Goal: Task Accomplishment & Management: Contribute content

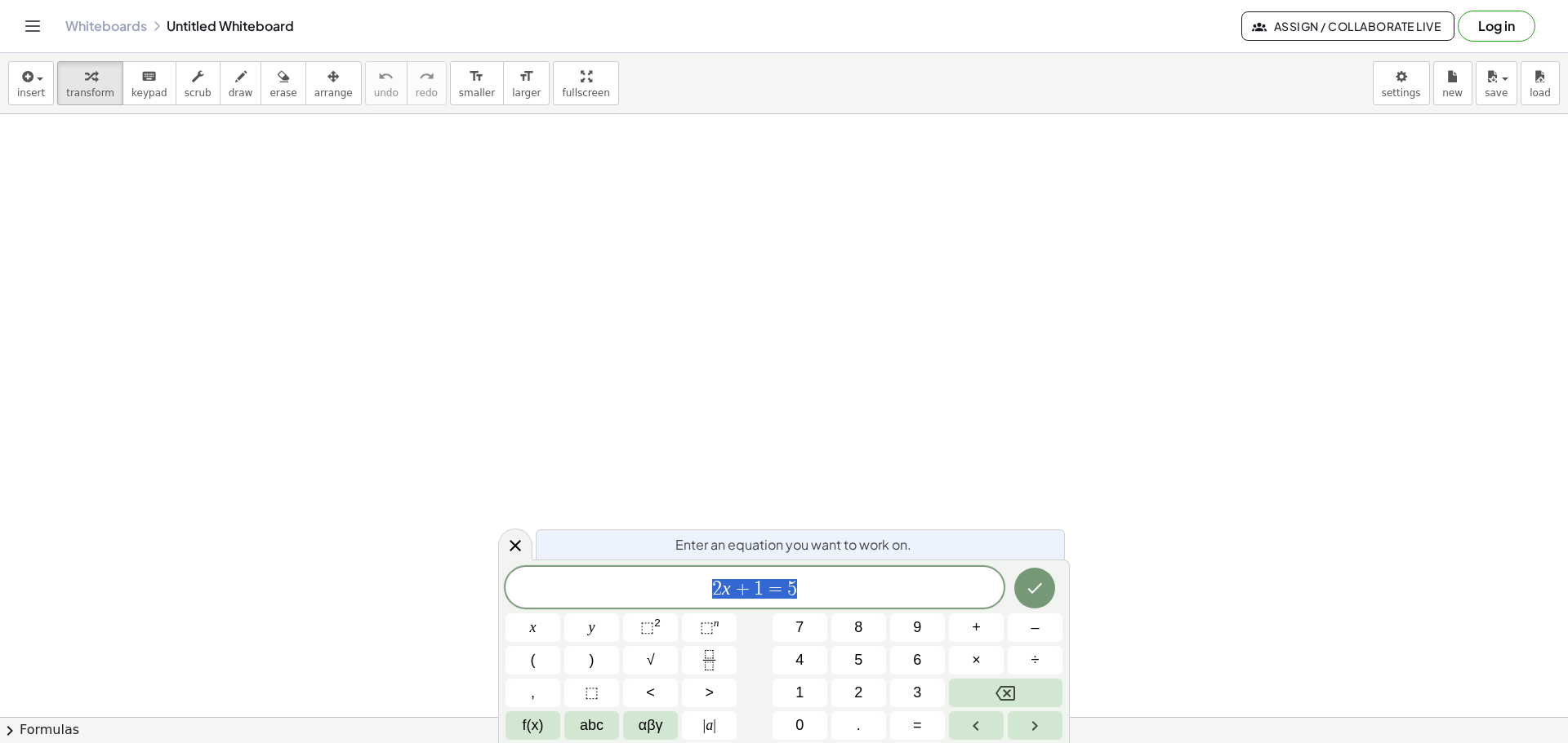
click at [778, 45] on div "Whiteboards Untitled Whiteboard Assign / Collaborate Live Log in" at bounding box center [784, 25] width 1529 height 52
click at [1490, 22] on button "Log in" at bounding box center [1496, 26] width 77 height 31
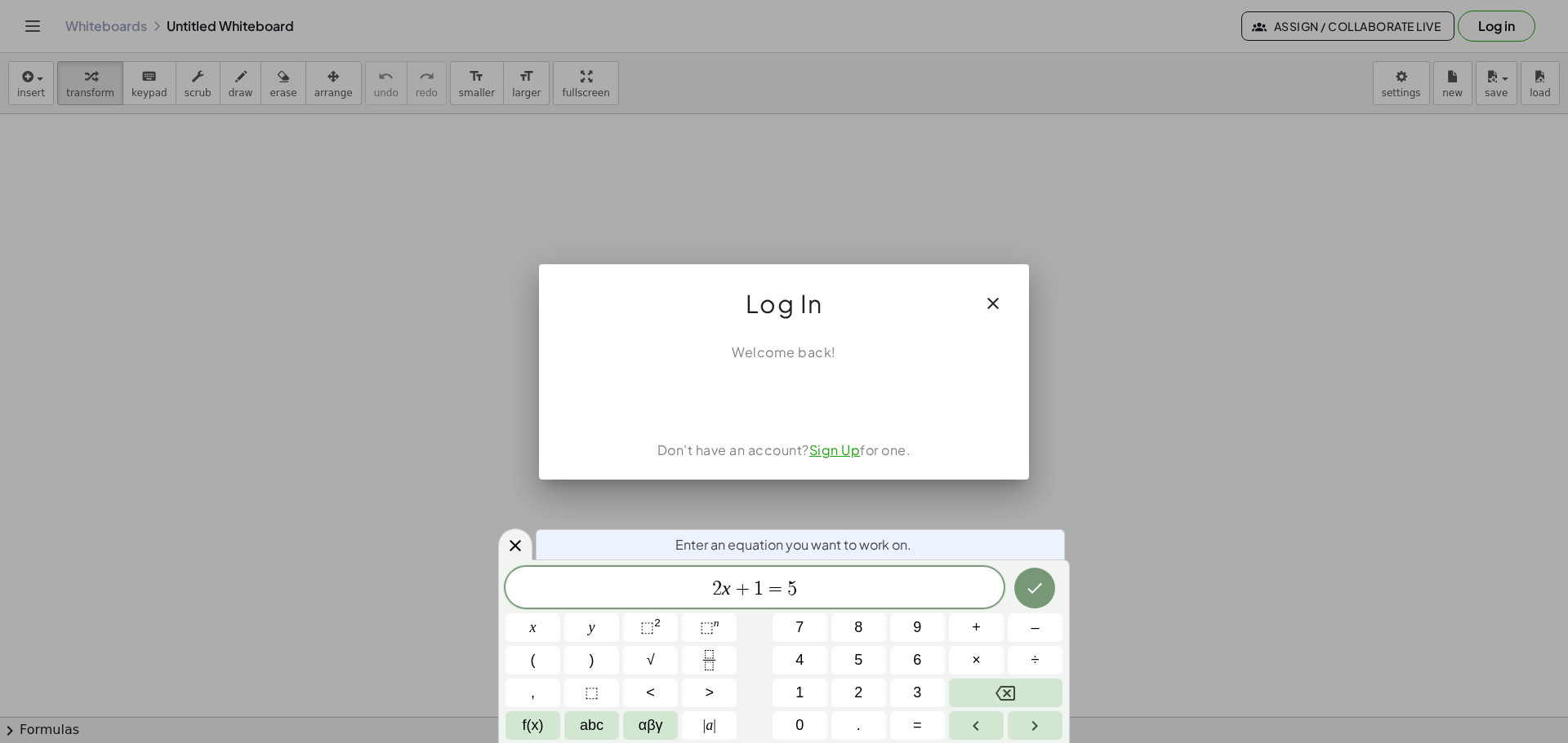
click at [991, 303] on icon "button" at bounding box center [993, 304] width 20 height 20
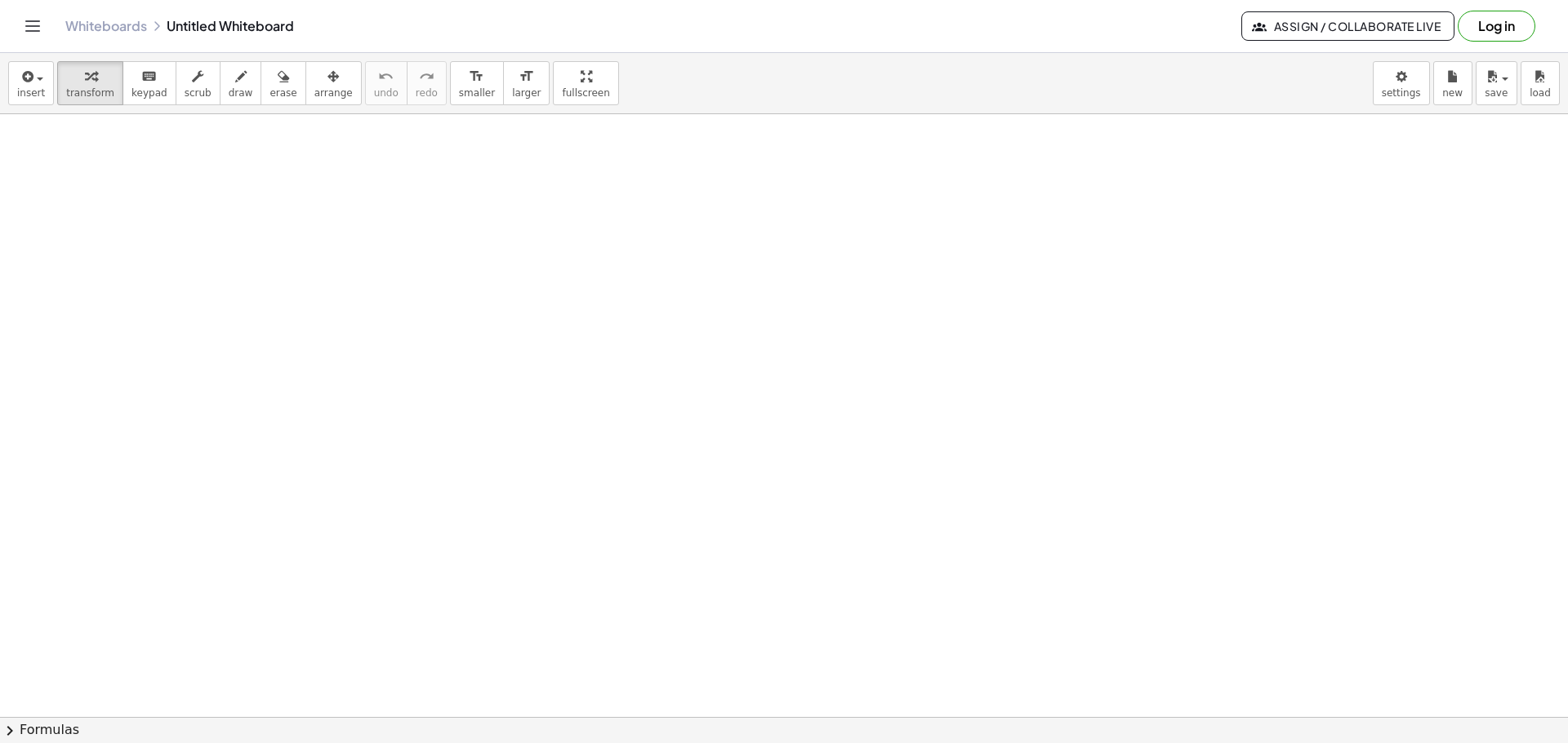
click at [1483, 27] on button "Log in" at bounding box center [1496, 26] width 77 height 31
click at [141, 76] on icon "keyboard" at bounding box center [149, 76] width 16 height 20
click at [141, 81] on icon "keyboard" at bounding box center [149, 76] width 16 height 20
click at [88, 86] on icon "button" at bounding box center [91, 76] width 12 height 20
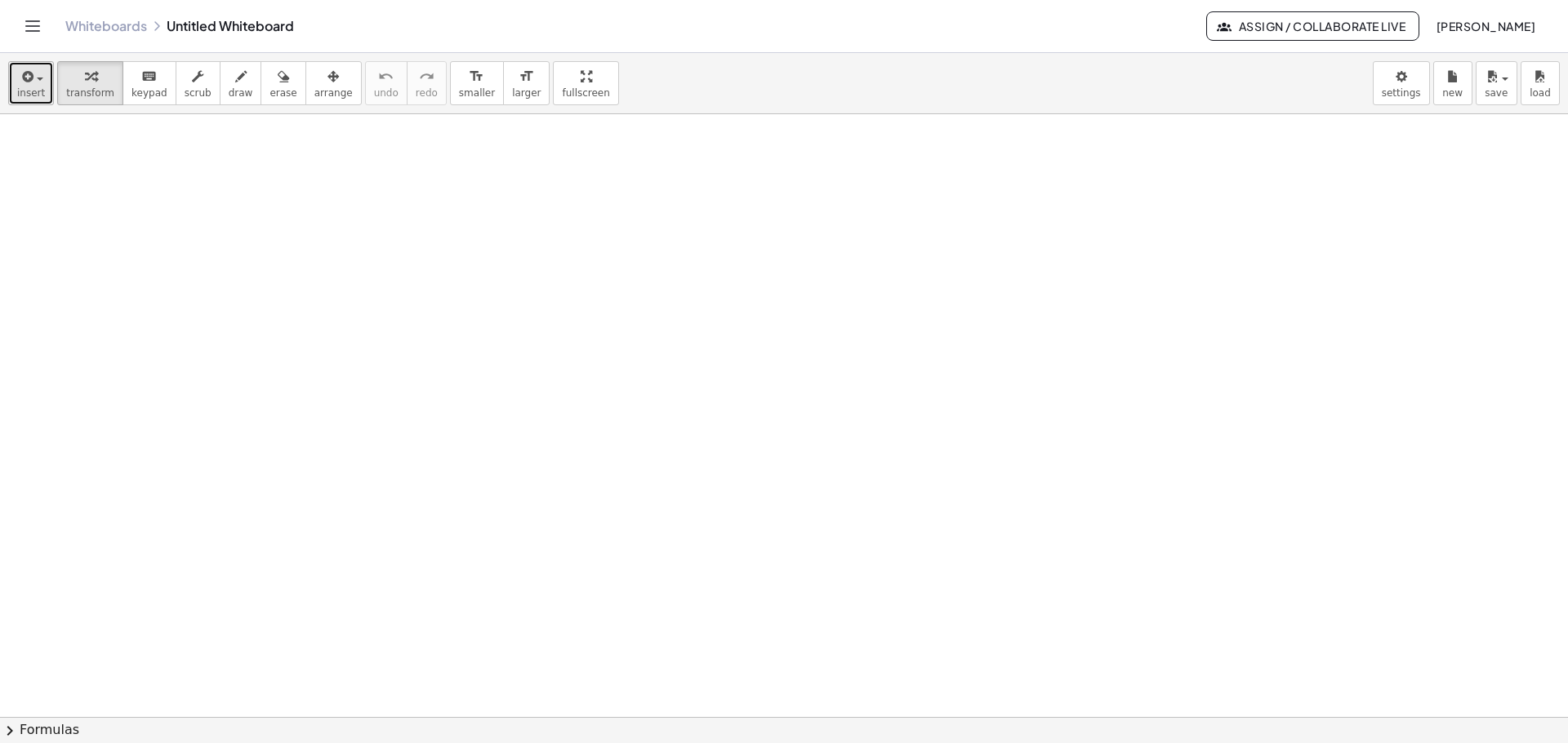
click at [31, 81] on icon "button" at bounding box center [25, 76] width 15 height 20
click at [35, 22] on icon "Toggle navigation" at bounding box center [33, 26] width 14 height 10
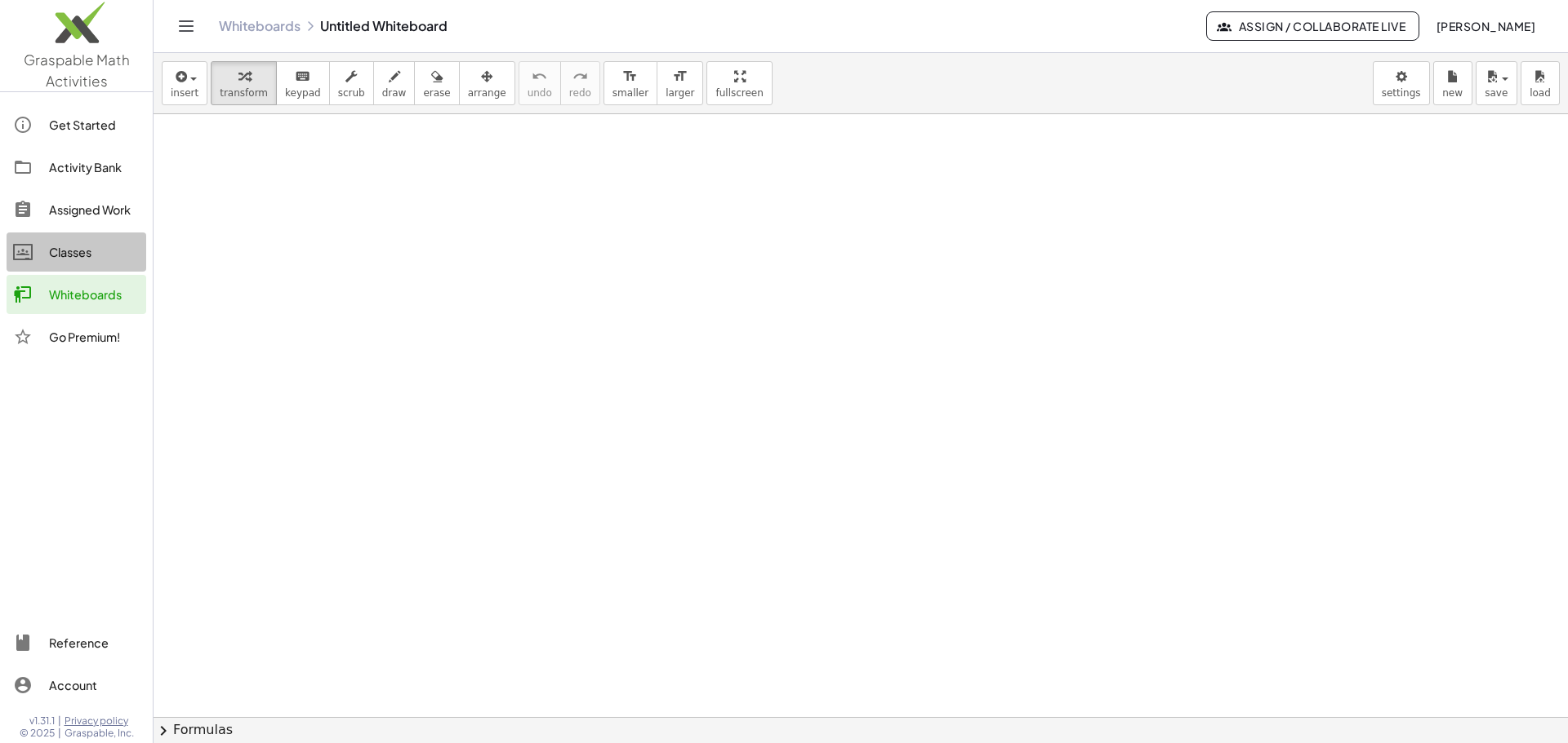
click at [69, 256] on div "Classes" at bounding box center [94, 252] width 91 height 20
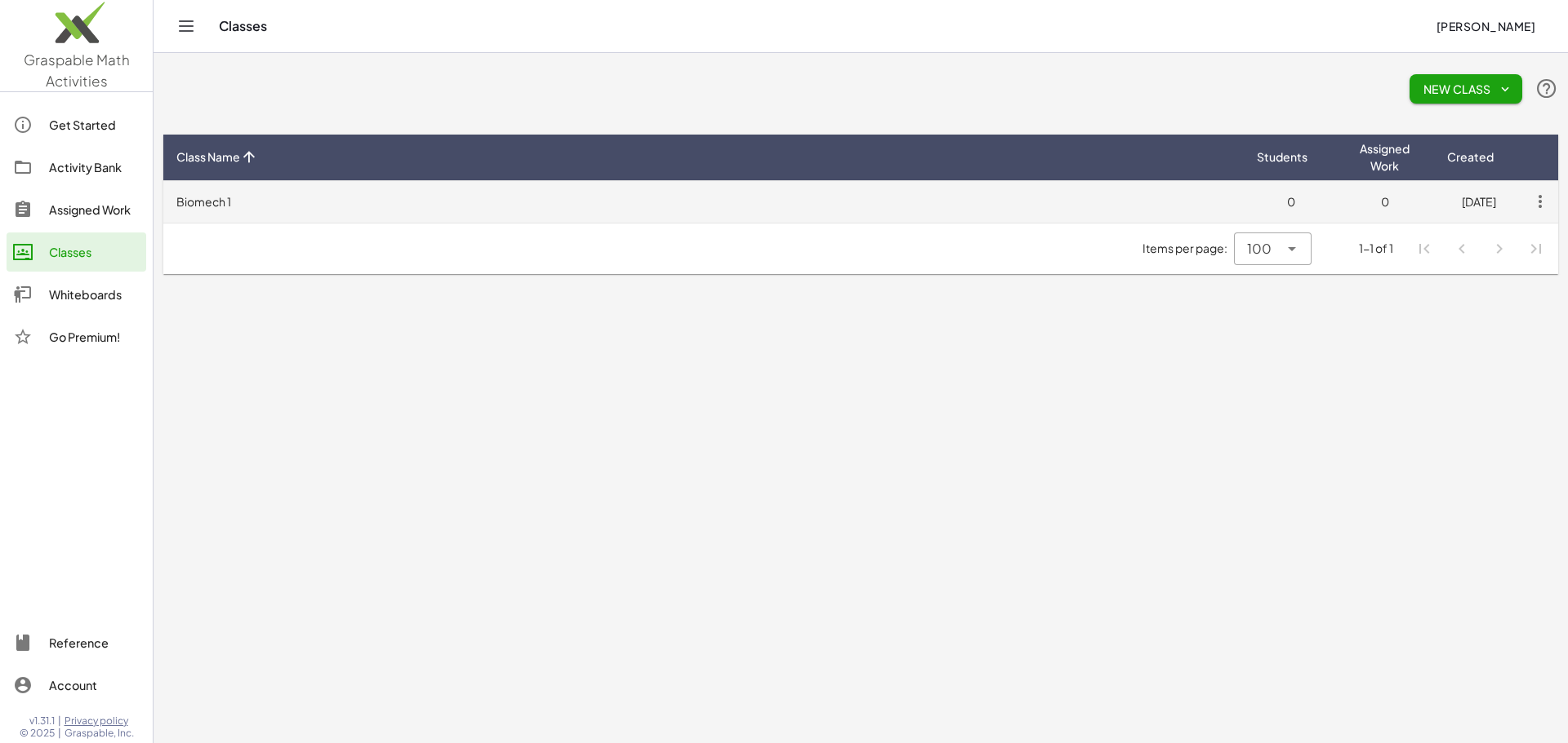
click at [198, 204] on td "Biomech 1" at bounding box center [703, 200] width 1080 height 42
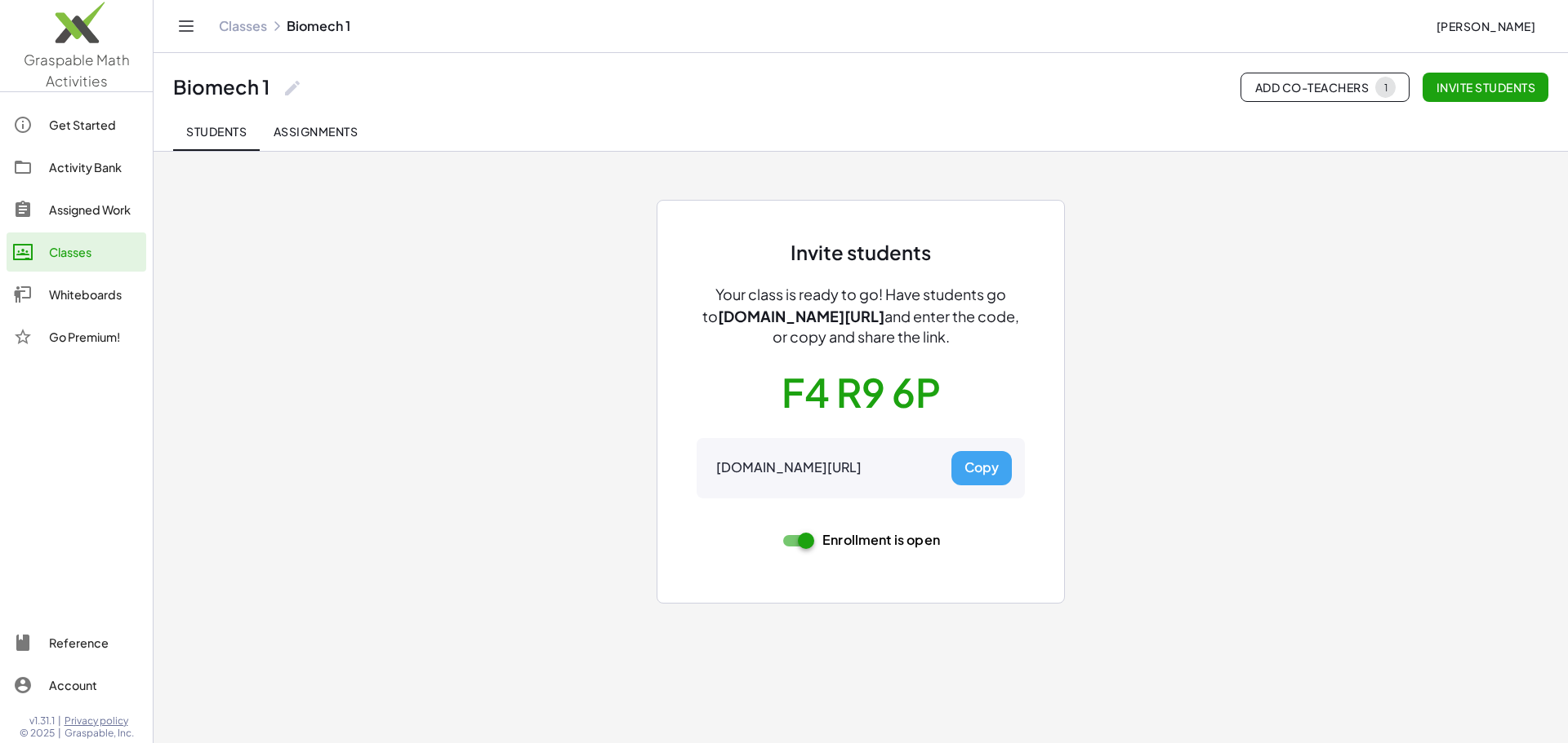
click at [65, 169] on div "Activity Bank" at bounding box center [94, 167] width 91 height 20
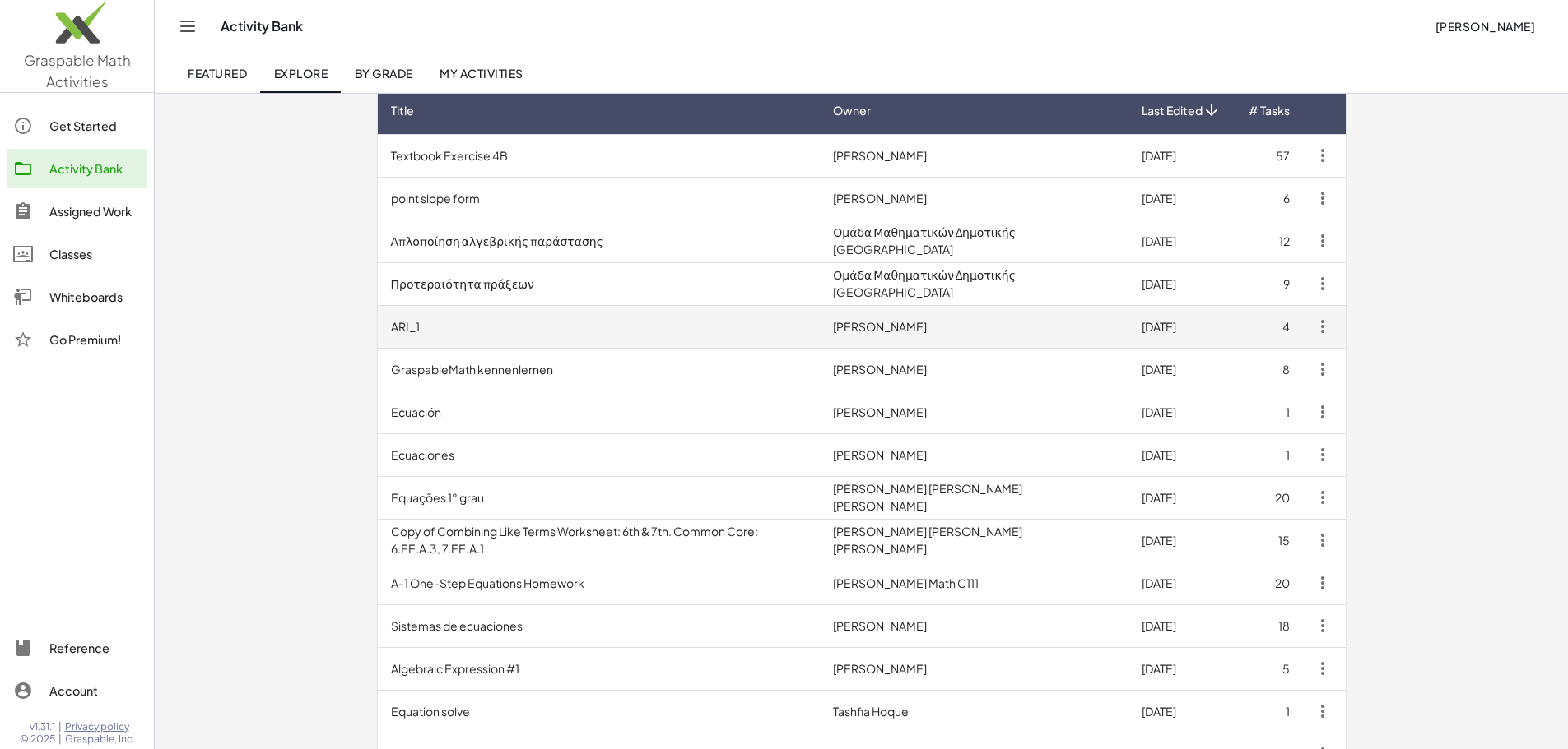
scroll to position [165, 0]
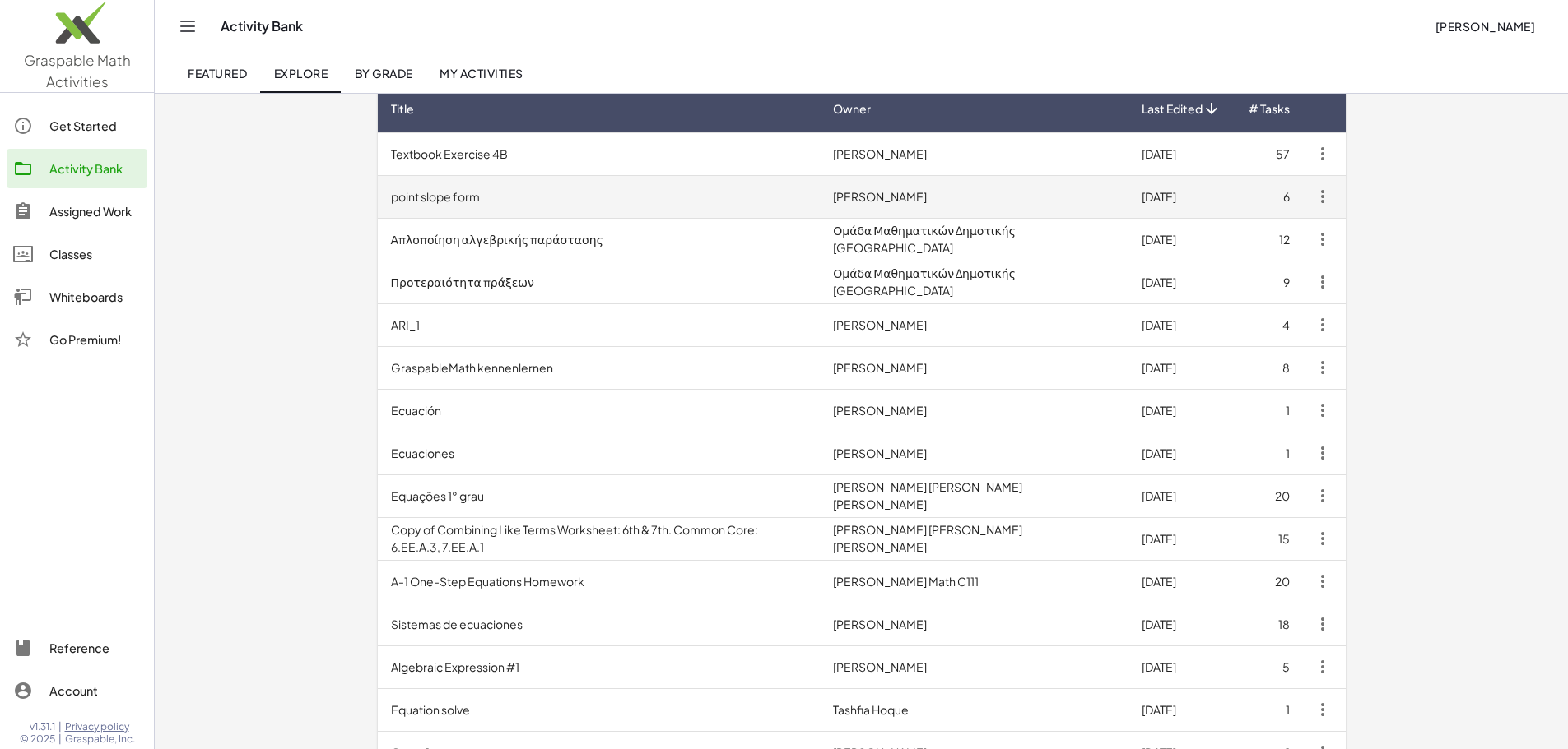
click at [378, 198] on td "point slope form" at bounding box center [599, 196] width 443 height 42
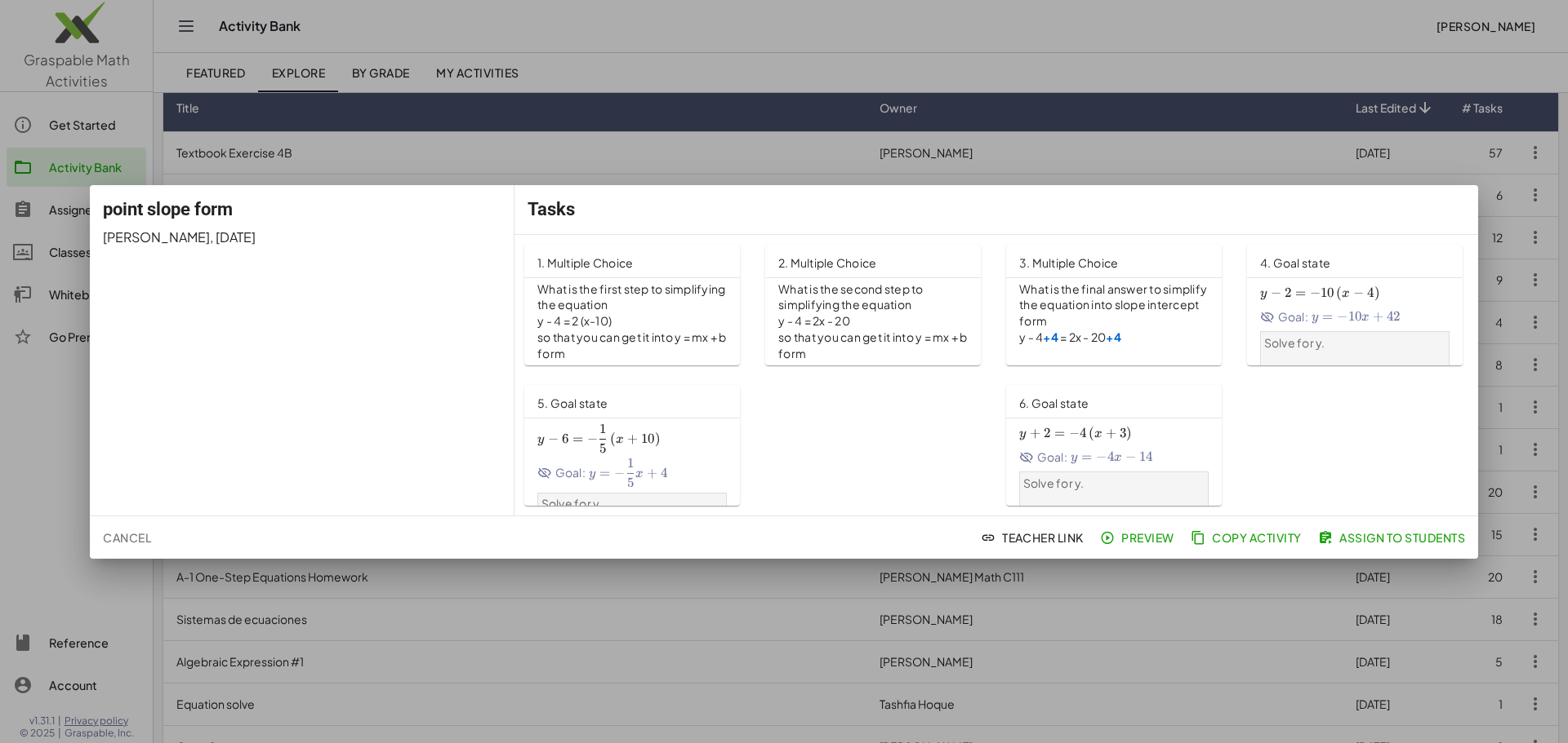
click at [1127, 536] on span "Preview" at bounding box center [1139, 538] width 71 height 15
click at [138, 534] on span "Cancel" at bounding box center [126, 538] width 48 height 15
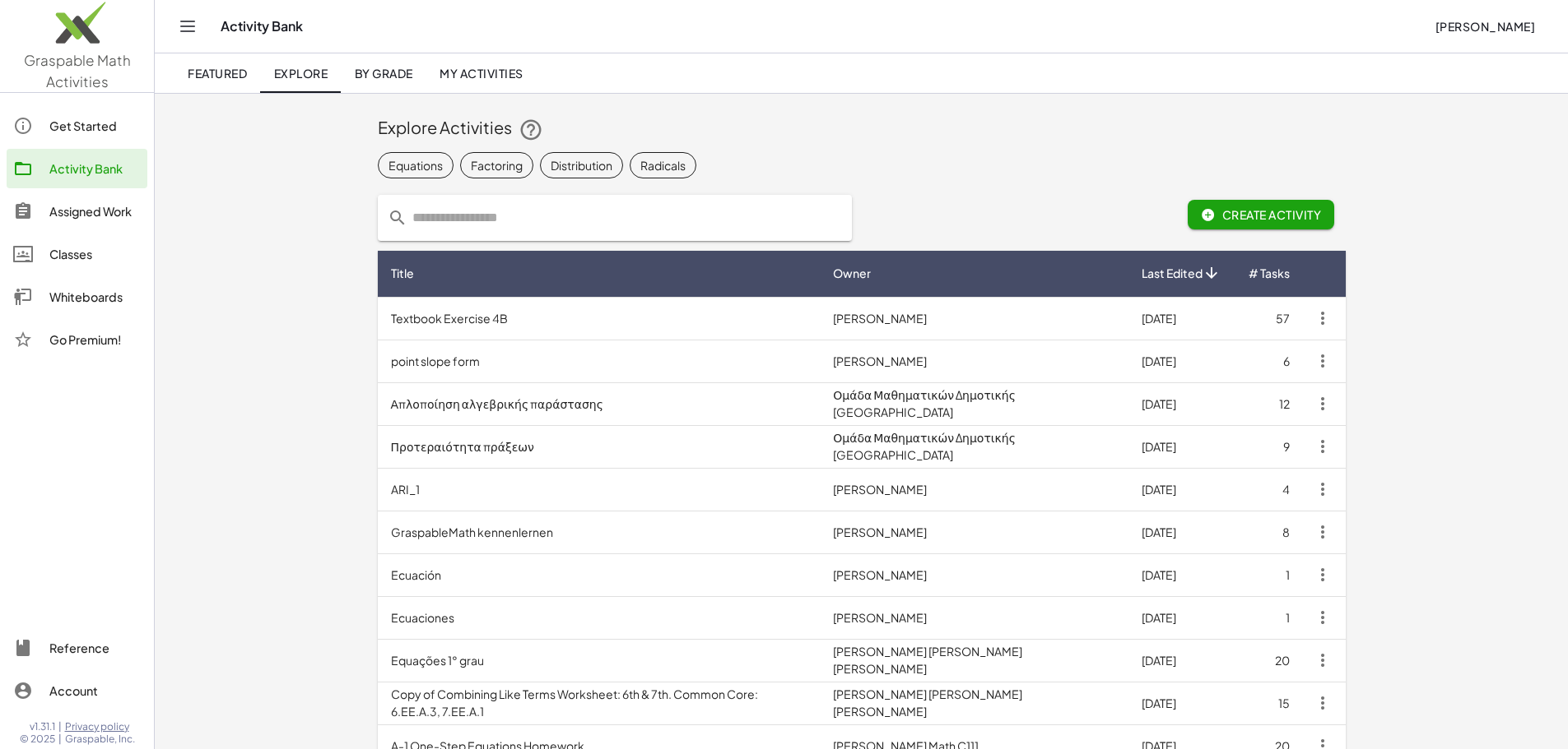
click at [222, 81] on link "Featured" at bounding box center [217, 73] width 86 height 39
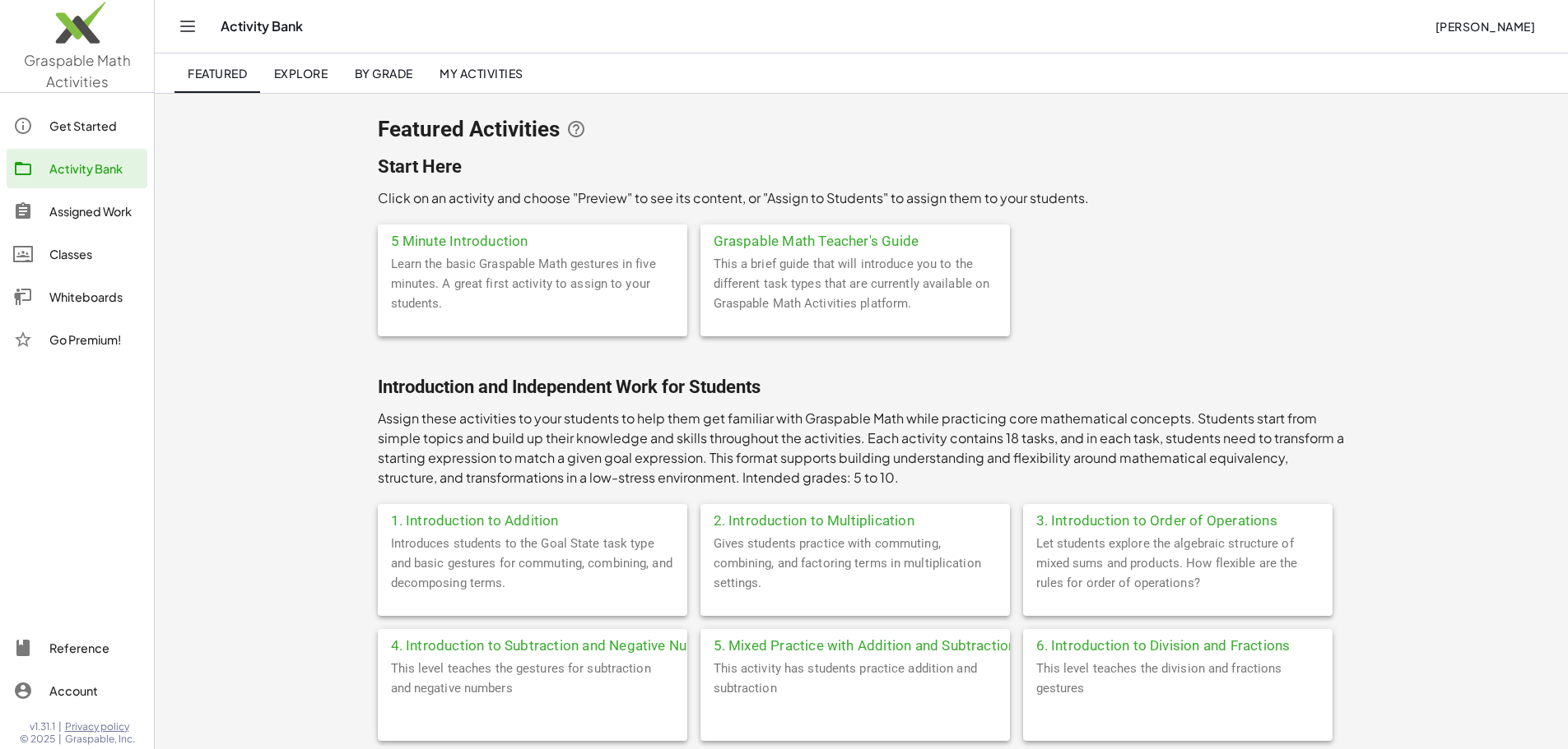
click at [186, 33] on icon "Toggle navigation" at bounding box center [187, 27] width 20 height 20
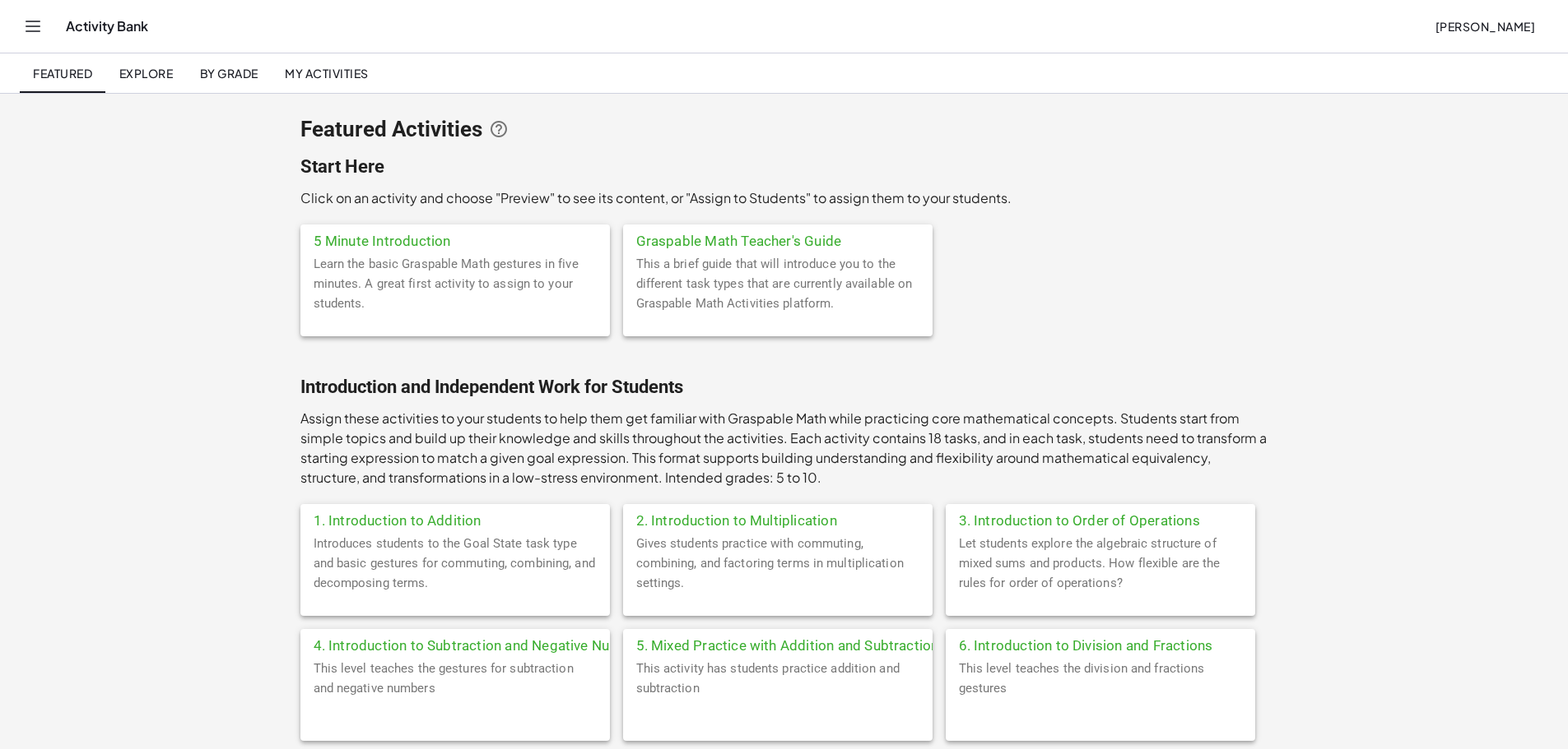
click at [28, 32] on icon "Toggle navigation" at bounding box center [34, 27] width 14 height 10
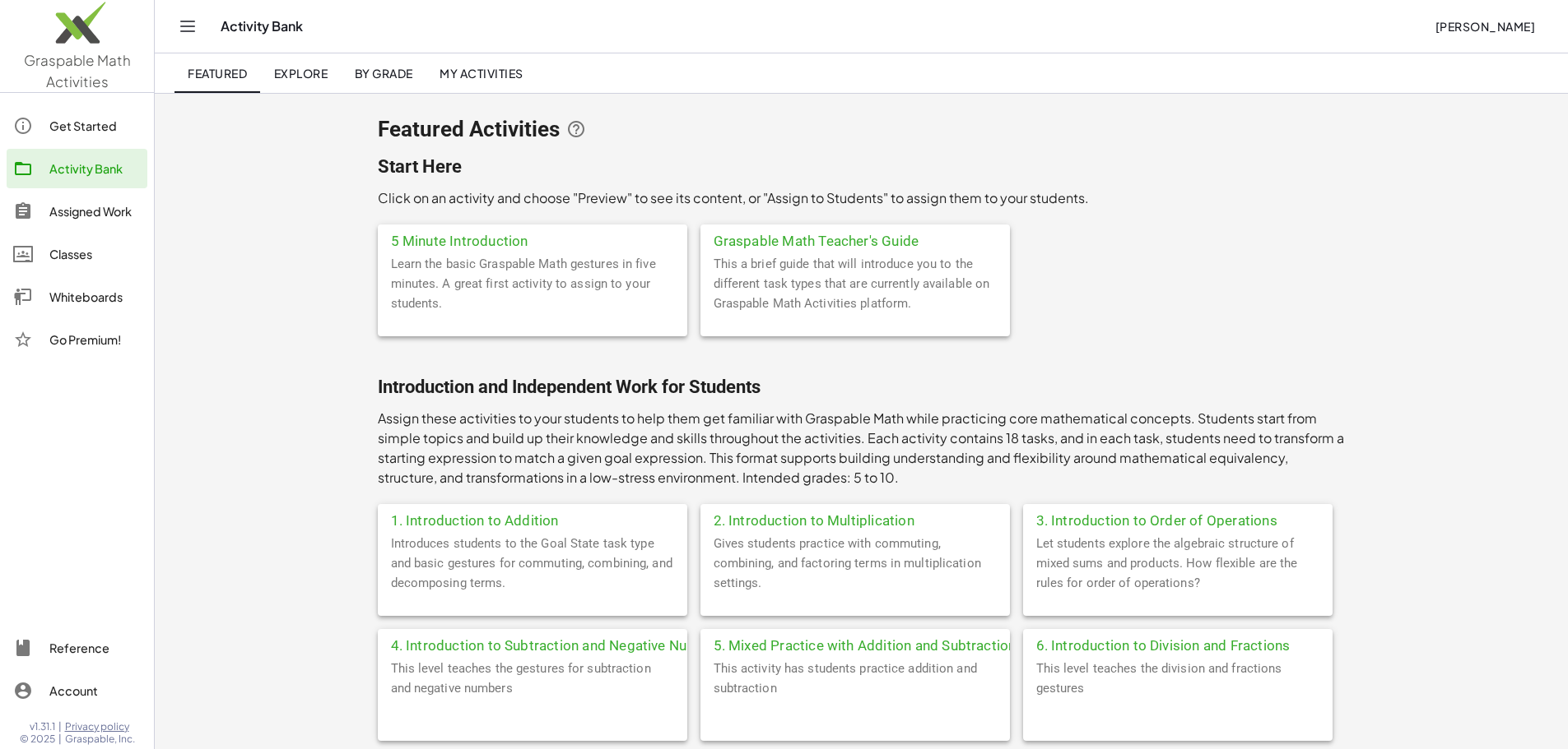
click at [73, 305] on div "Whiteboards" at bounding box center [95, 297] width 92 height 20
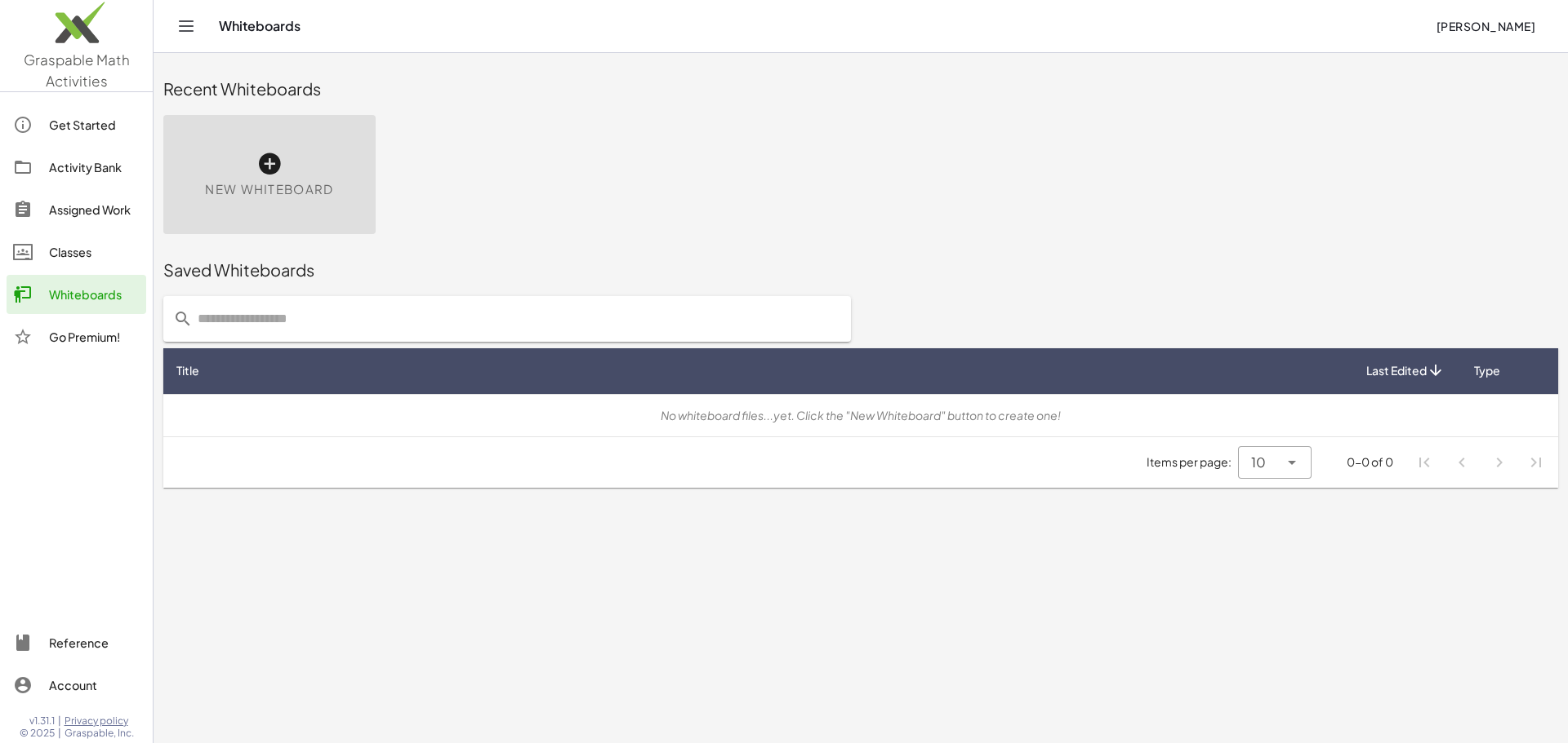
click at [269, 167] on icon at bounding box center [269, 163] width 26 height 26
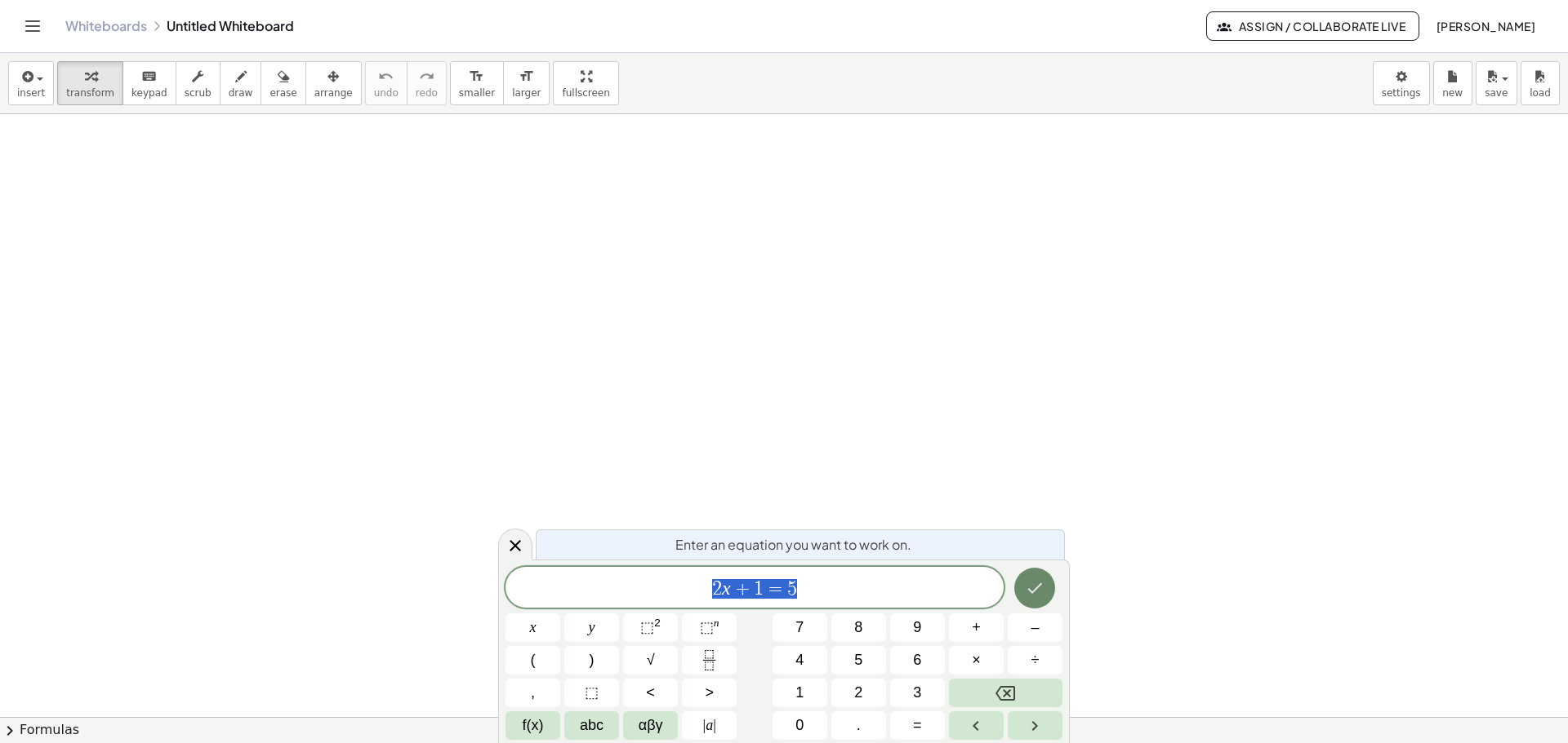
click at [1045, 594] on button "Done" at bounding box center [1035, 589] width 41 height 41
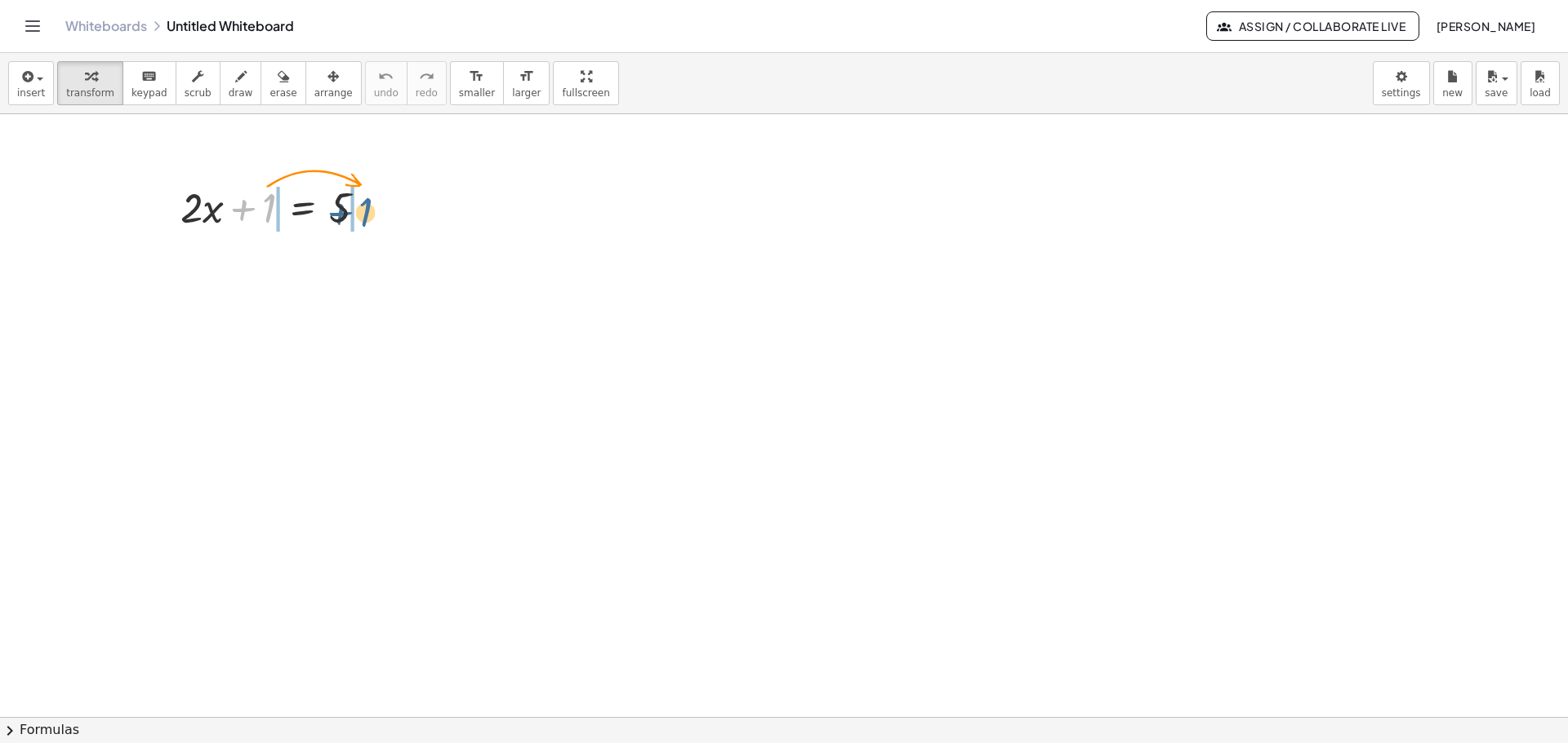
drag, startPoint x: 267, startPoint y: 205, endPoint x: 365, endPoint y: 210, distance: 98.1
click at [365, 210] on div at bounding box center [280, 206] width 215 height 56
click at [348, 268] on div at bounding box center [280, 262] width 320 height 56
click at [371, 267] on div at bounding box center [280, 262] width 320 height 56
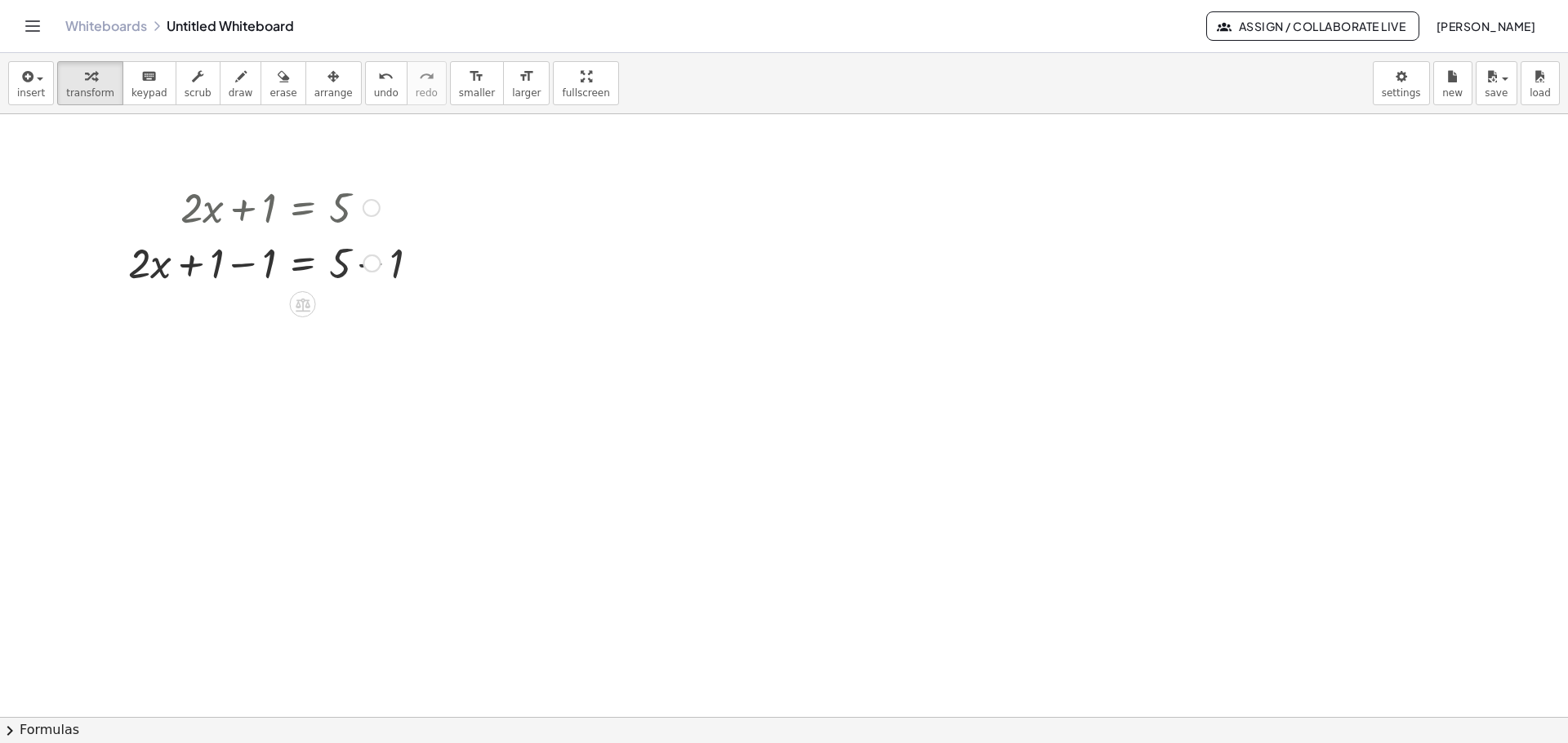
click at [303, 264] on div "+ · 2 · x = 5 + 1 − 1 + − 1 4" at bounding box center [303, 264] width 0 height 0
click at [219, 272] on div at bounding box center [254, 262] width 269 height 56
click at [236, 270] on div at bounding box center [254, 262] width 269 height 56
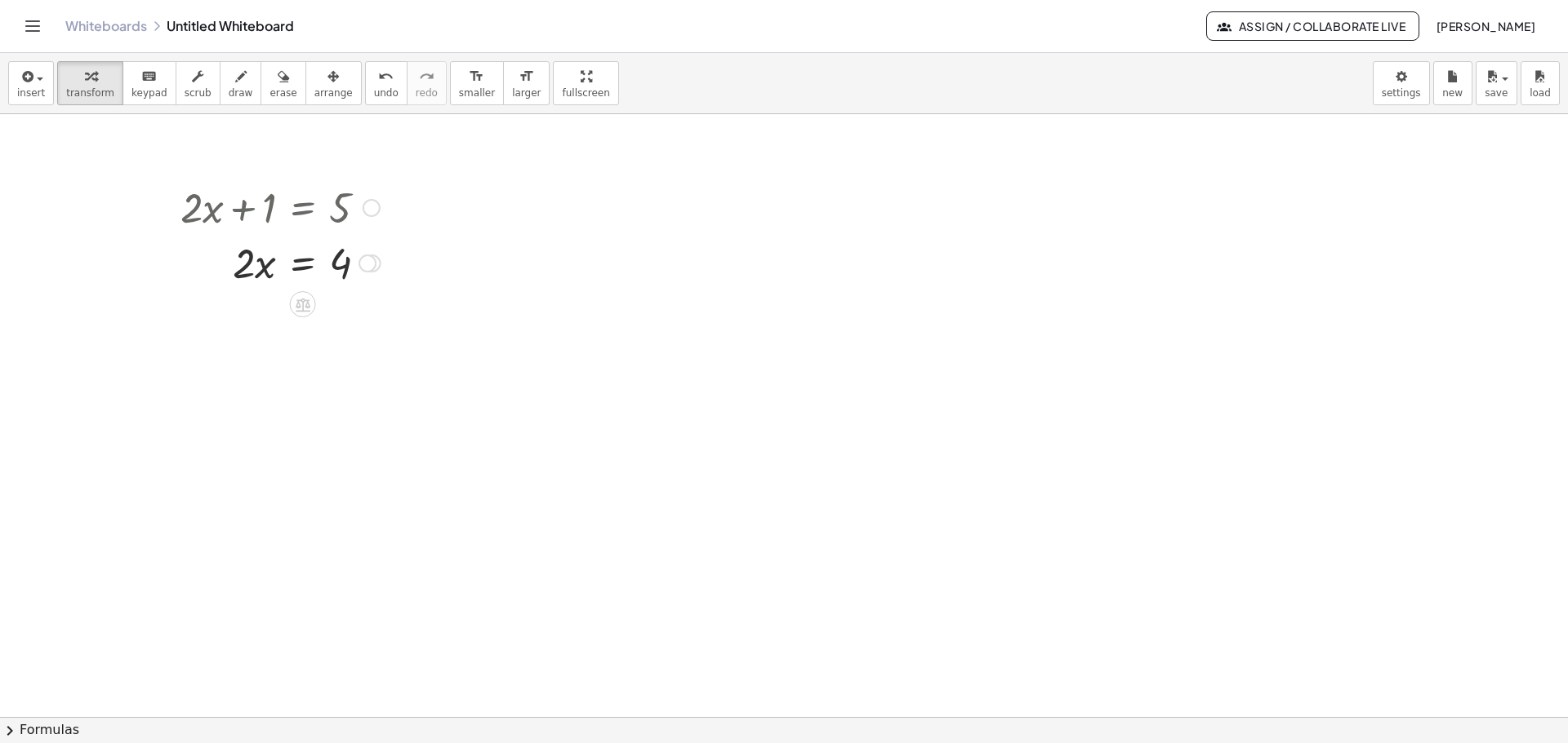
click at [241, 269] on div at bounding box center [280, 262] width 216 height 56
drag, startPoint x: 241, startPoint y: 269, endPoint x: 345, endPoint y: 314, distance: 113.3
click at [338, 328] on div at bounding box center [284, 329] width 224 height 81
click at [338, 328] on div at bounding box center [280, 329] width 216 height 81
click at [245, 329] on div at bounding box center [284, 329] width 224 height 81
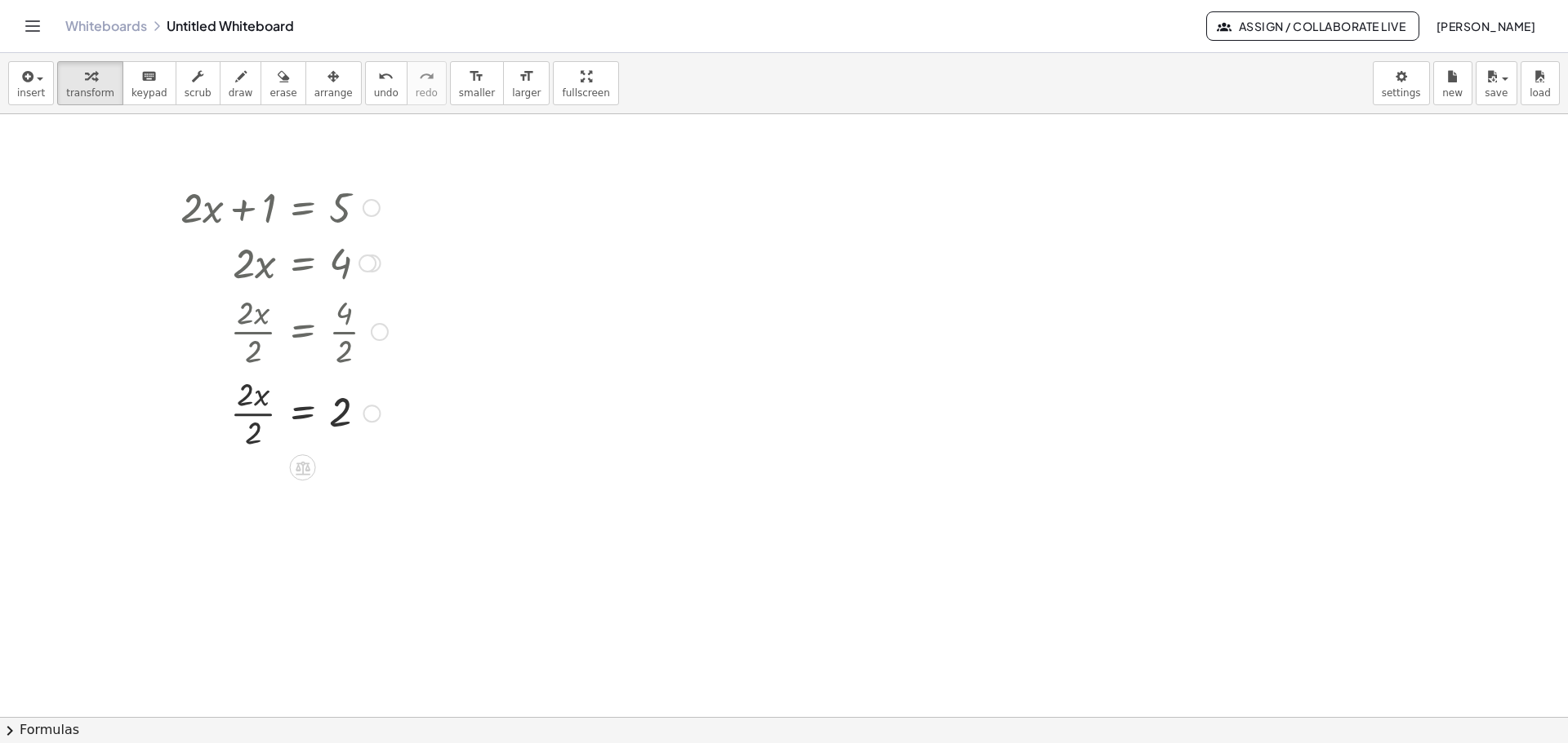
click at [236, 402] on div at bounding box center [284, 412] width 224 height 81
click at [249, 417] on div at bounding box center [284, 412] width 224 height 81
click at [249, 417] on div at bounding box center [284, 412] width 224 height 54
click at [298, 457] on icon at bounding box center [302, 454] width 15 height 14
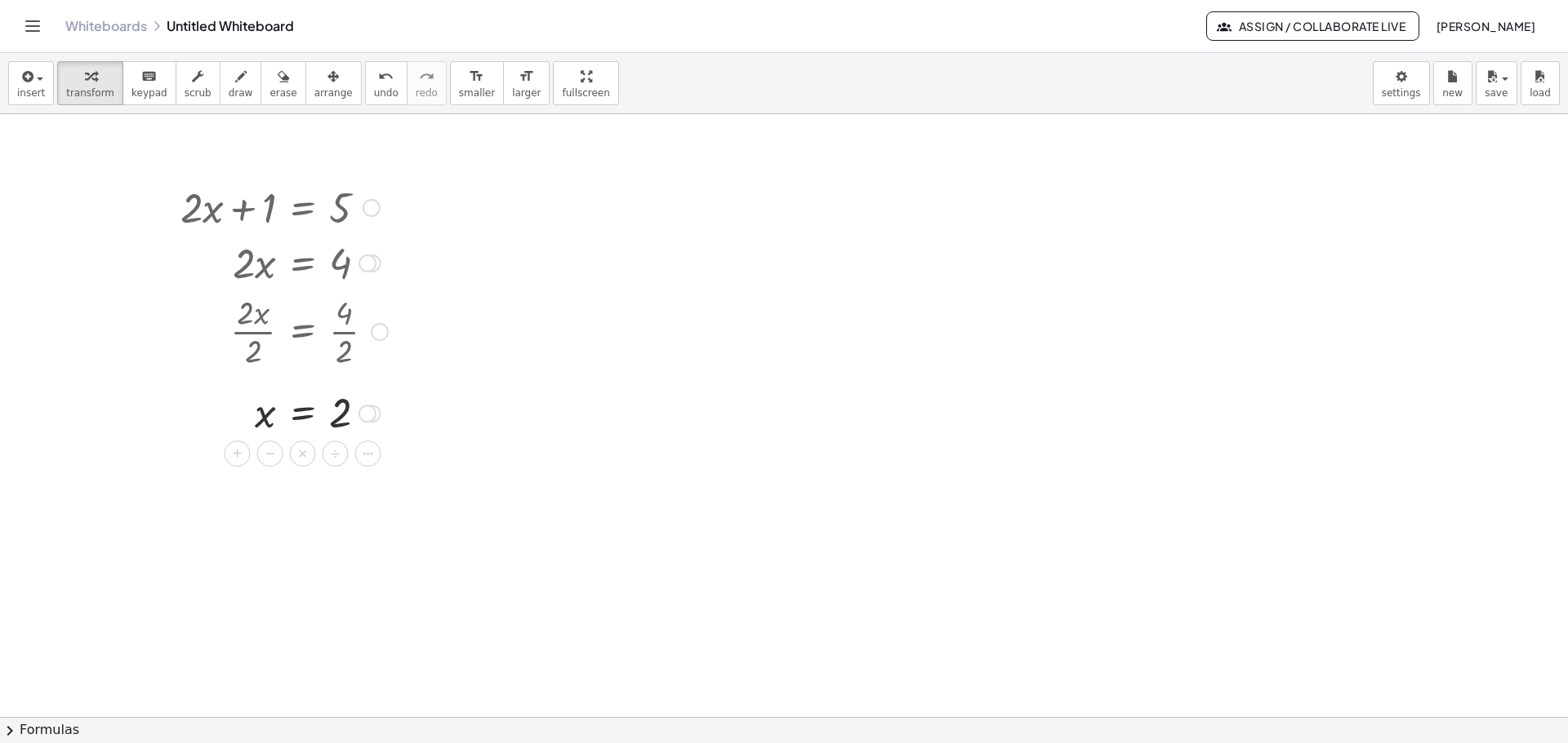
drag, startPoint x: 456, startPoint y: 515, endPoint x: 195, endPoint y: 214, distance: 398.4
click at [195, 214] on div "+ · 2 · x + 1 = 5 + · 2 · x + 1 − 1 = + 5 − 1 + · 2 · x + 1 − 1 = 4 + · 2 · x +…" at bounding box center [784, 718] width 1568 height 1206
click at [43, 85] on button "insert" at bounding box center [30, 83] width 46 height 44
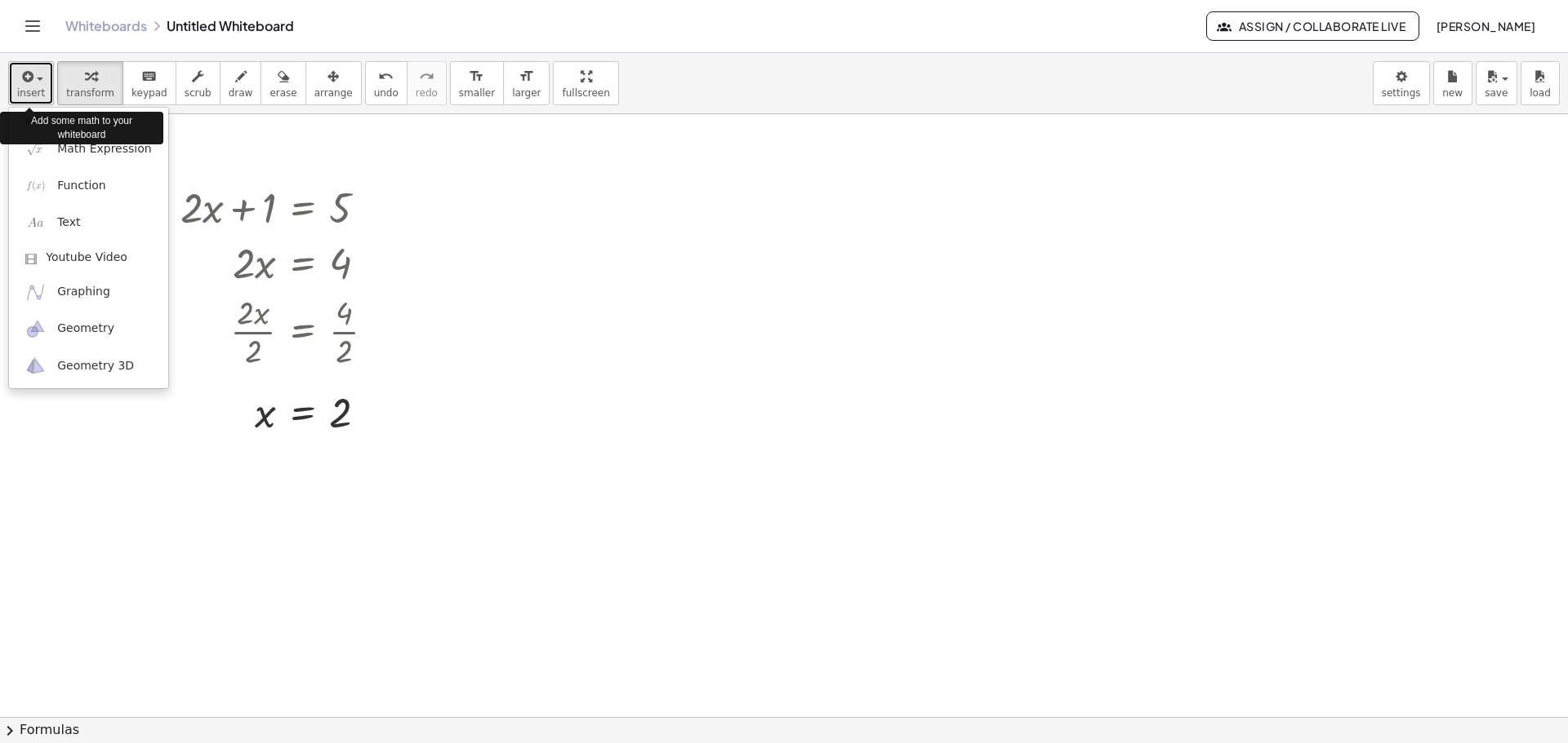
click at [43, 85] on button "insert" at bounding box center [30, 83] width 46 height 44
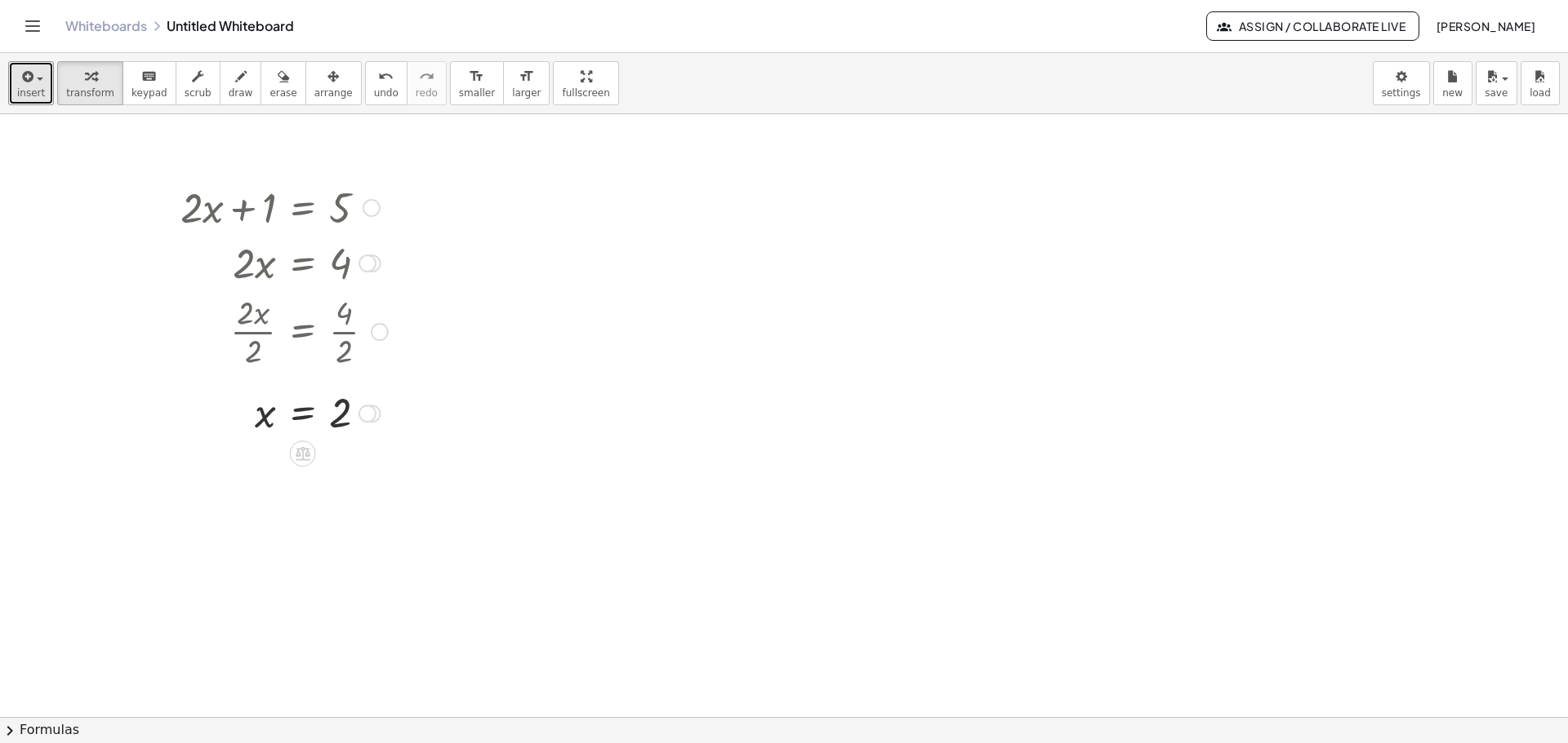
click at [371, 210] on div at bounding box center [372, 208] width 18 height 18
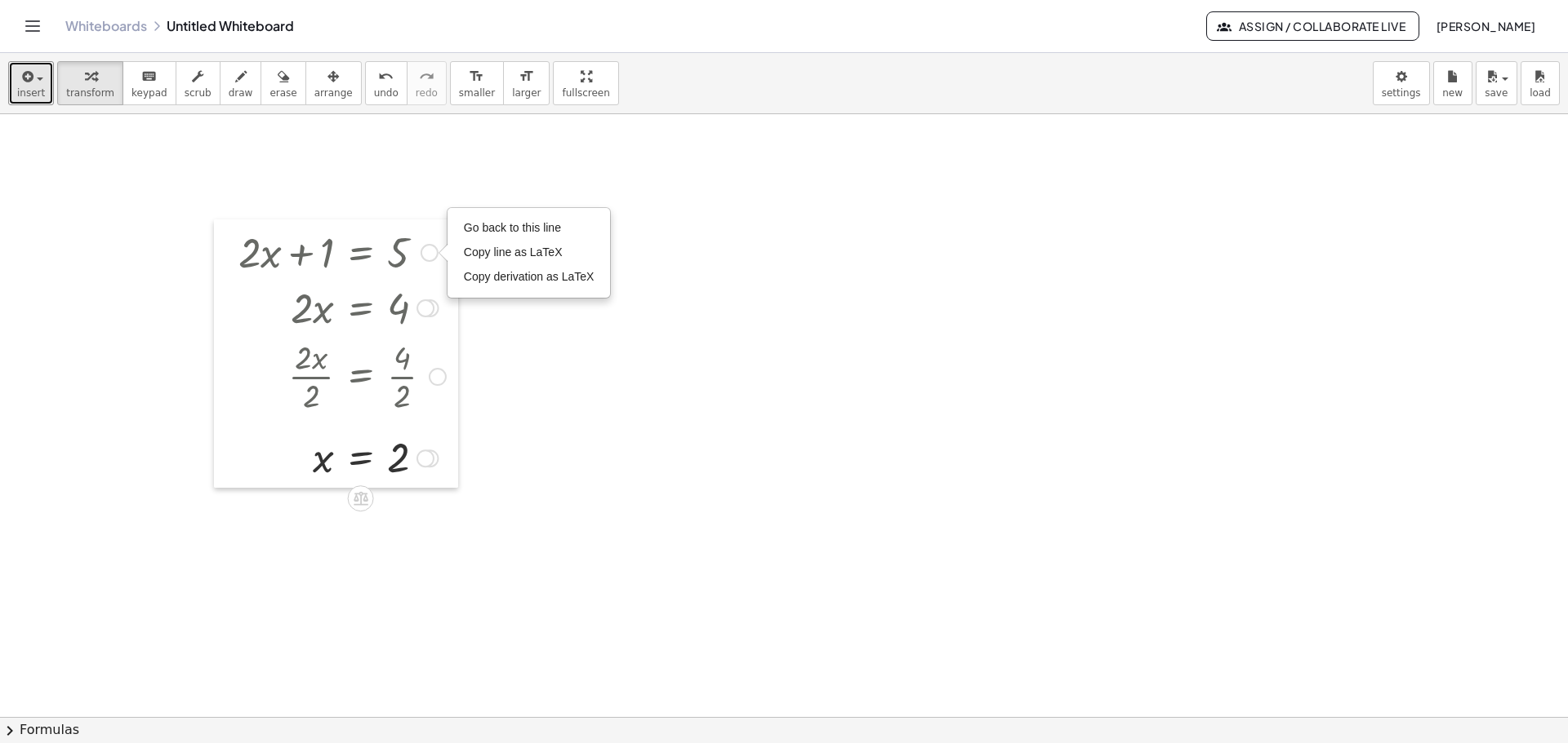
drag, startPoint x: 171, startPoint y: 193, endPoint x: 201, endPoint y: 221, distance: 41.0
click at [231, 231] on div at bounding box center [226, 354] width 24 height 269
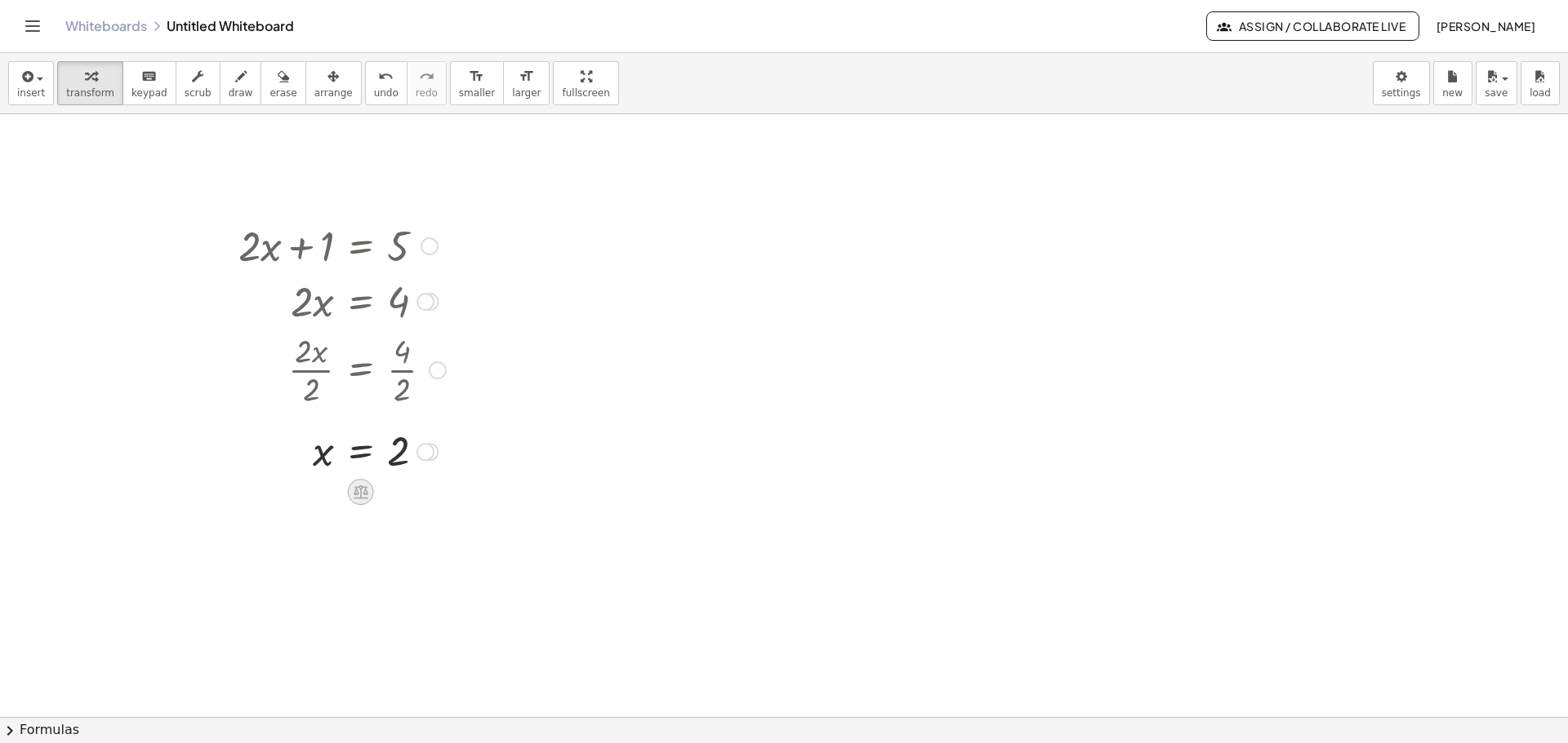
click at [360, 497] on icon at bounding box center [360, 493] width 15 height 14
click at [426, 496] on icon at bounding box center [426, 492] width 15 height 15
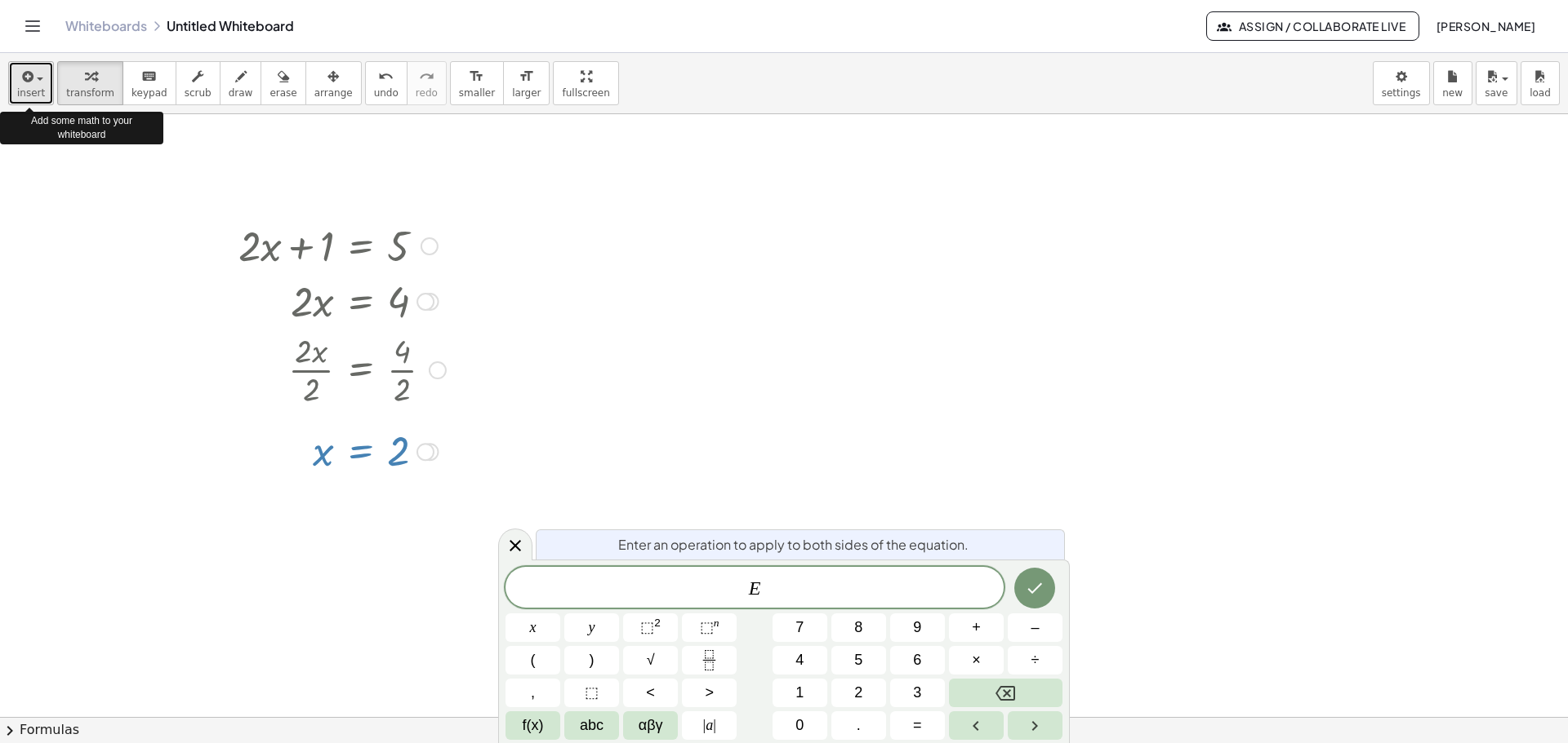
click at [37, 87] on span "insert" at bounding box center [31, 93] width 27 height 12
drag, startPoint x: 623, startPoint y: 537, endPoint x: 630, endPoint y: 515, distance: 23.1
click at [630, 515] on body "Graspable Math Activities Get Started Activity Bank Assigned Work Classes White…" at bounding box center [784, 372] width 1568 height 743
click at [526, 365] on div at bounding box center [784, 718] width 1568 height 1206
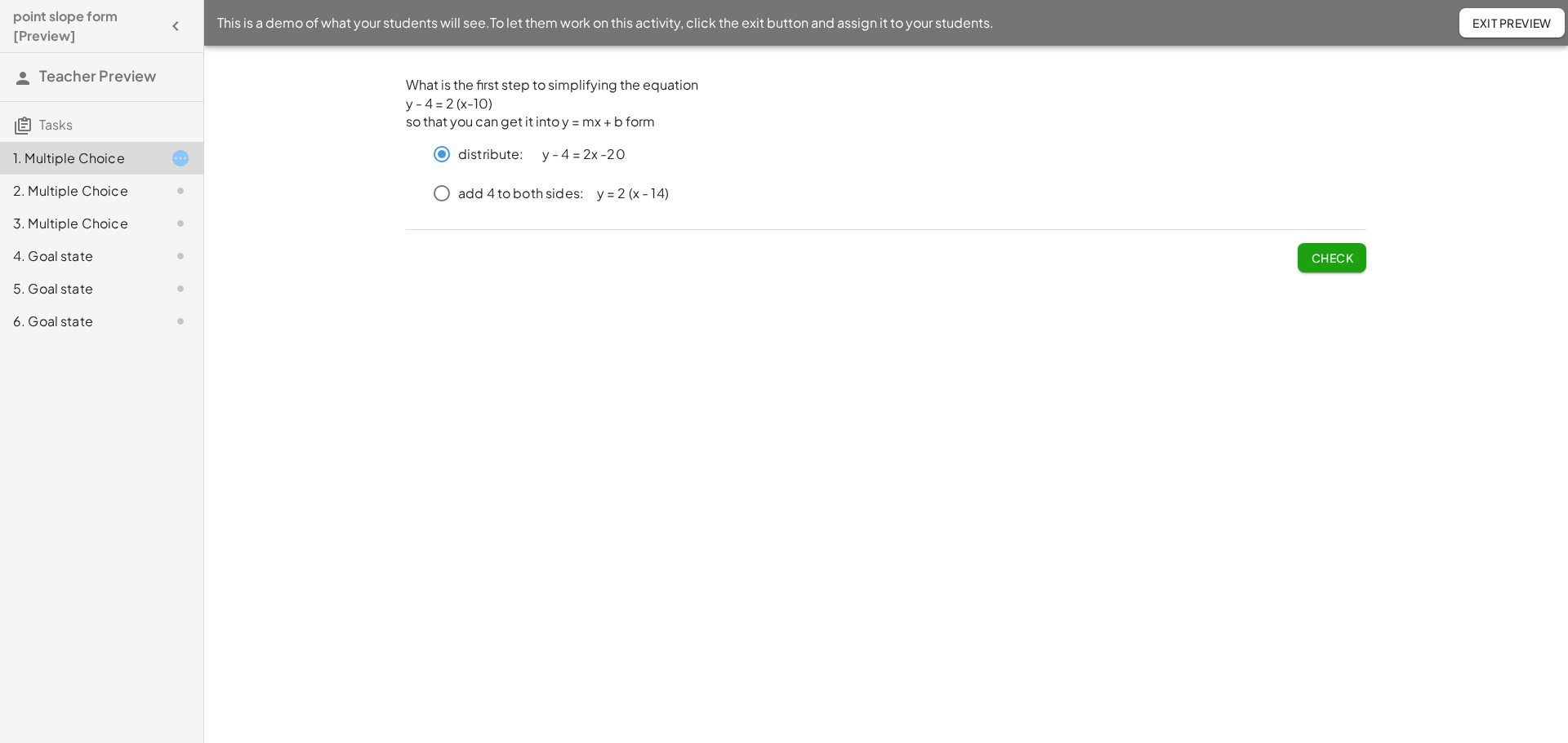
click at [1318, 259] on span "Check" at bounding box center [1331, 257] width 42 height 15
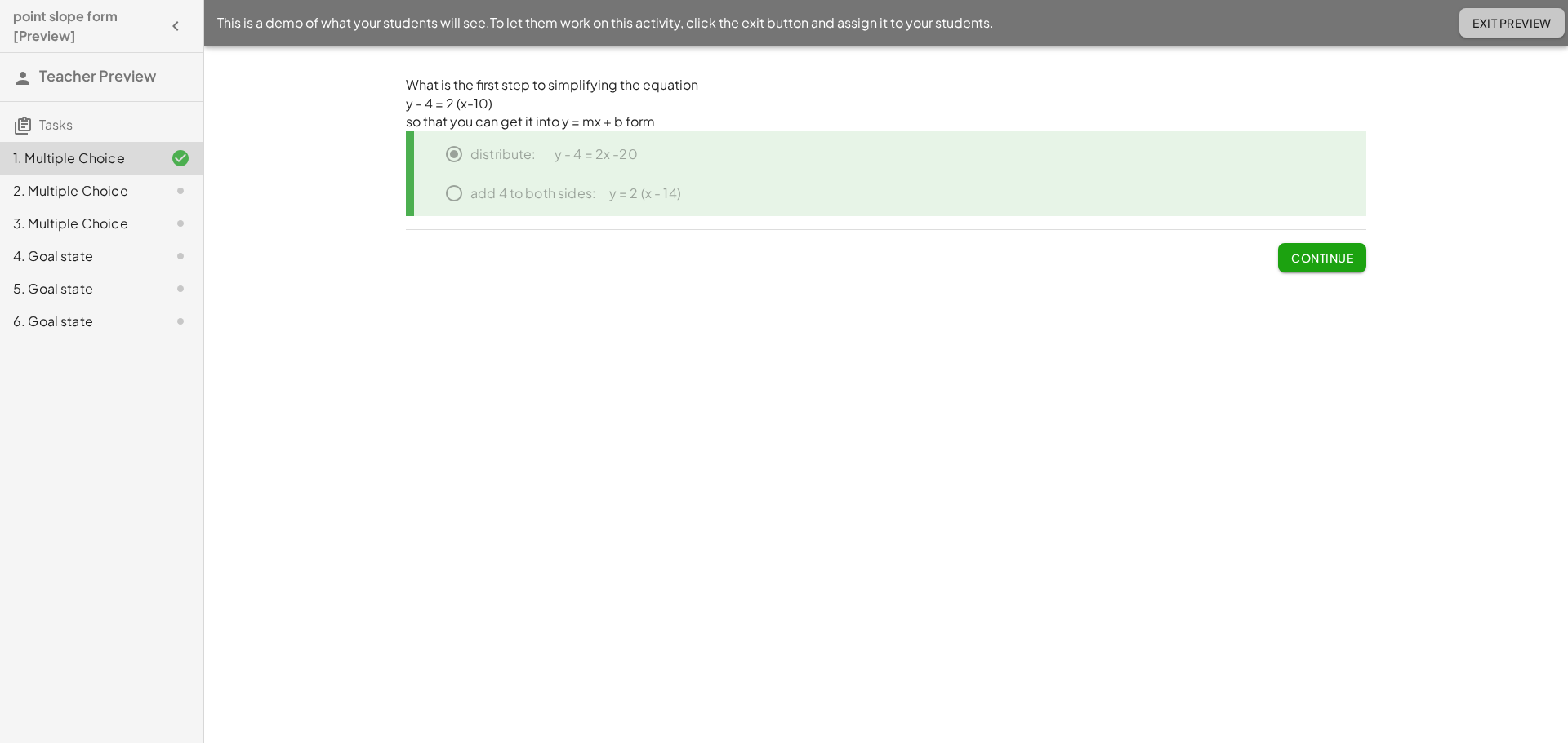
click at [1485, 32] on button "Exit Preview" at bounding box center [1512, 22] width 106 height 29
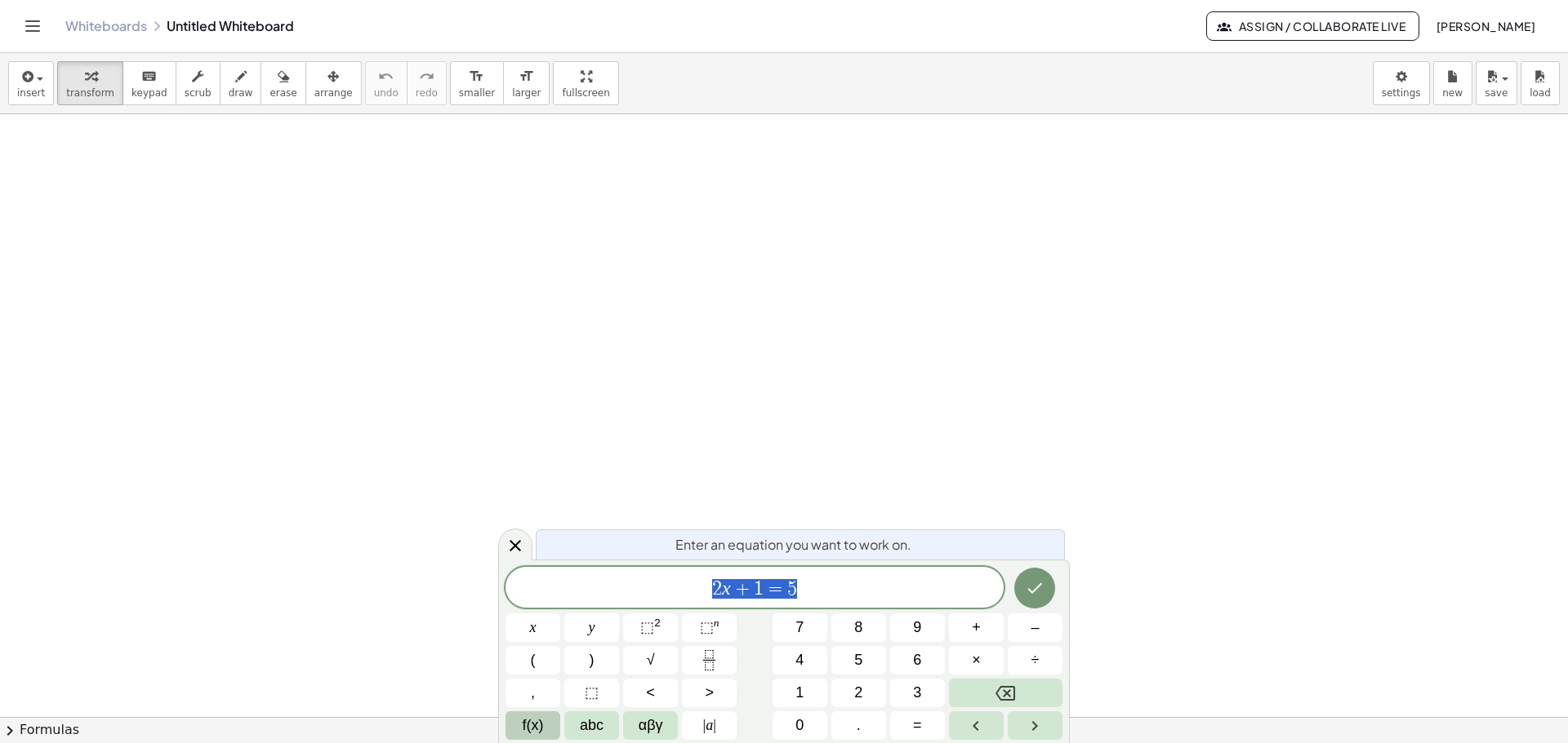
click at [526, 728] on span "f(x)" at bounding box center [533, 725] width 22 height 22
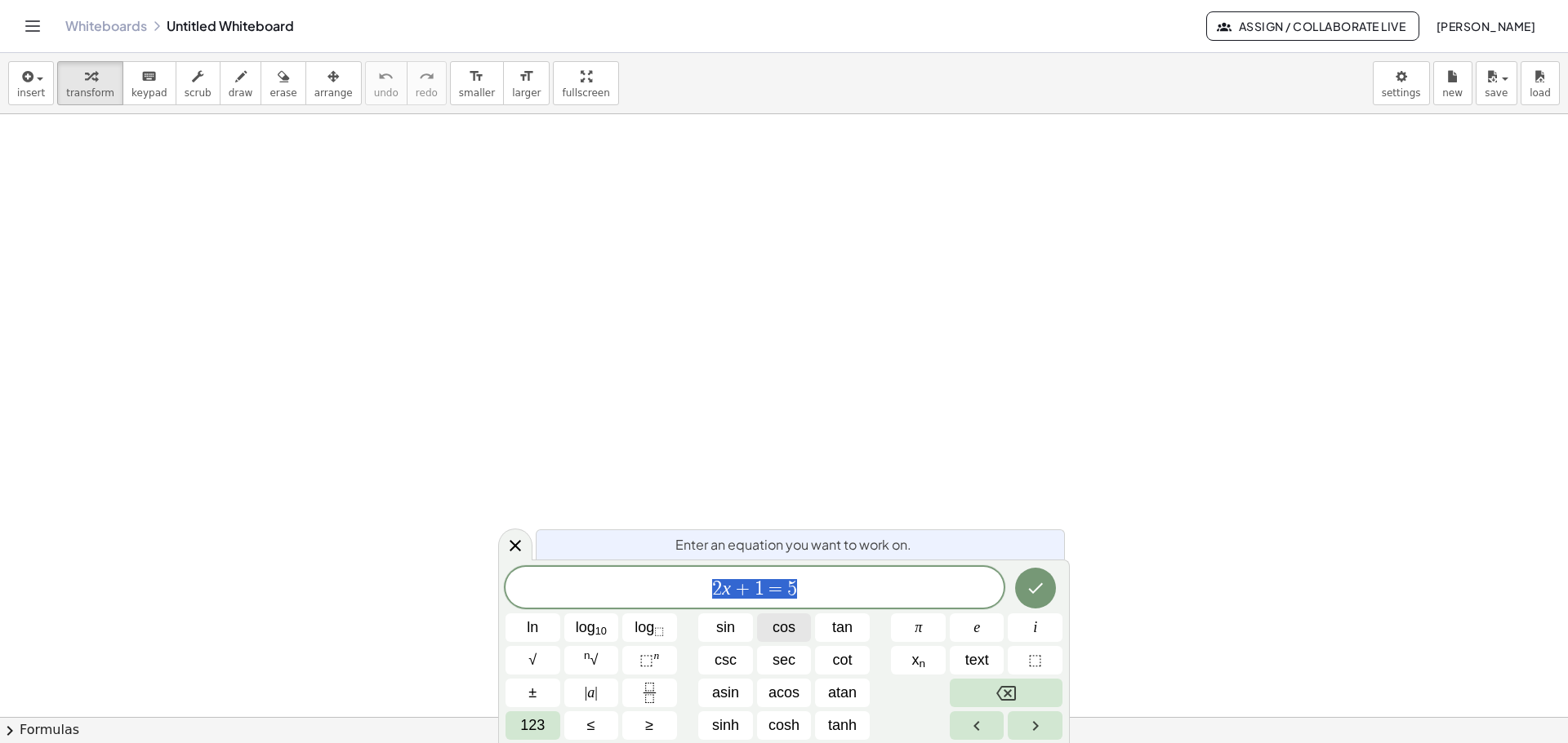
click at [782, 631] on span "cos" at bounding box center [784, 628] width 22 height 22
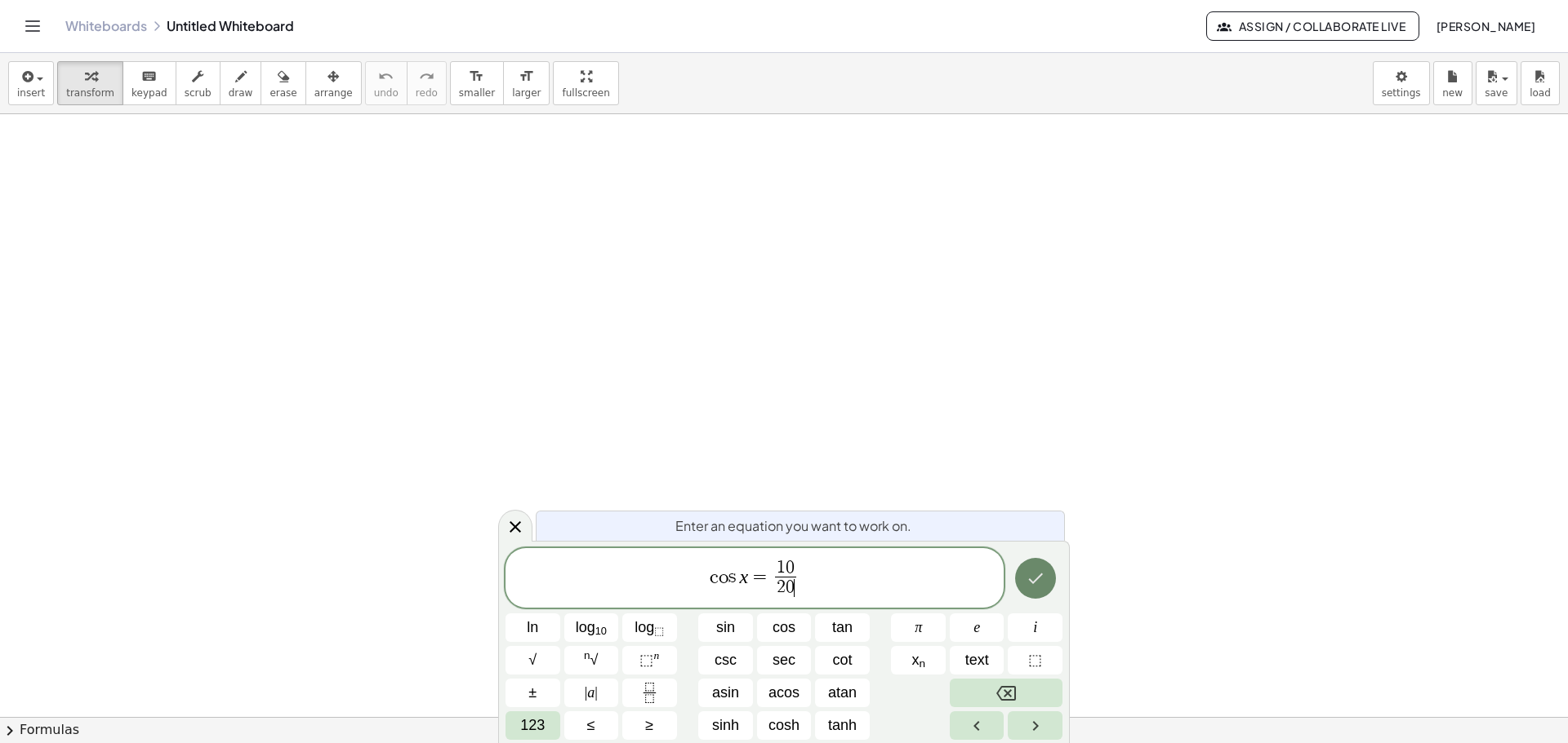
click at [1037, 587] on icon "Done" at bounding box center [1035, 579] width 20 height 20
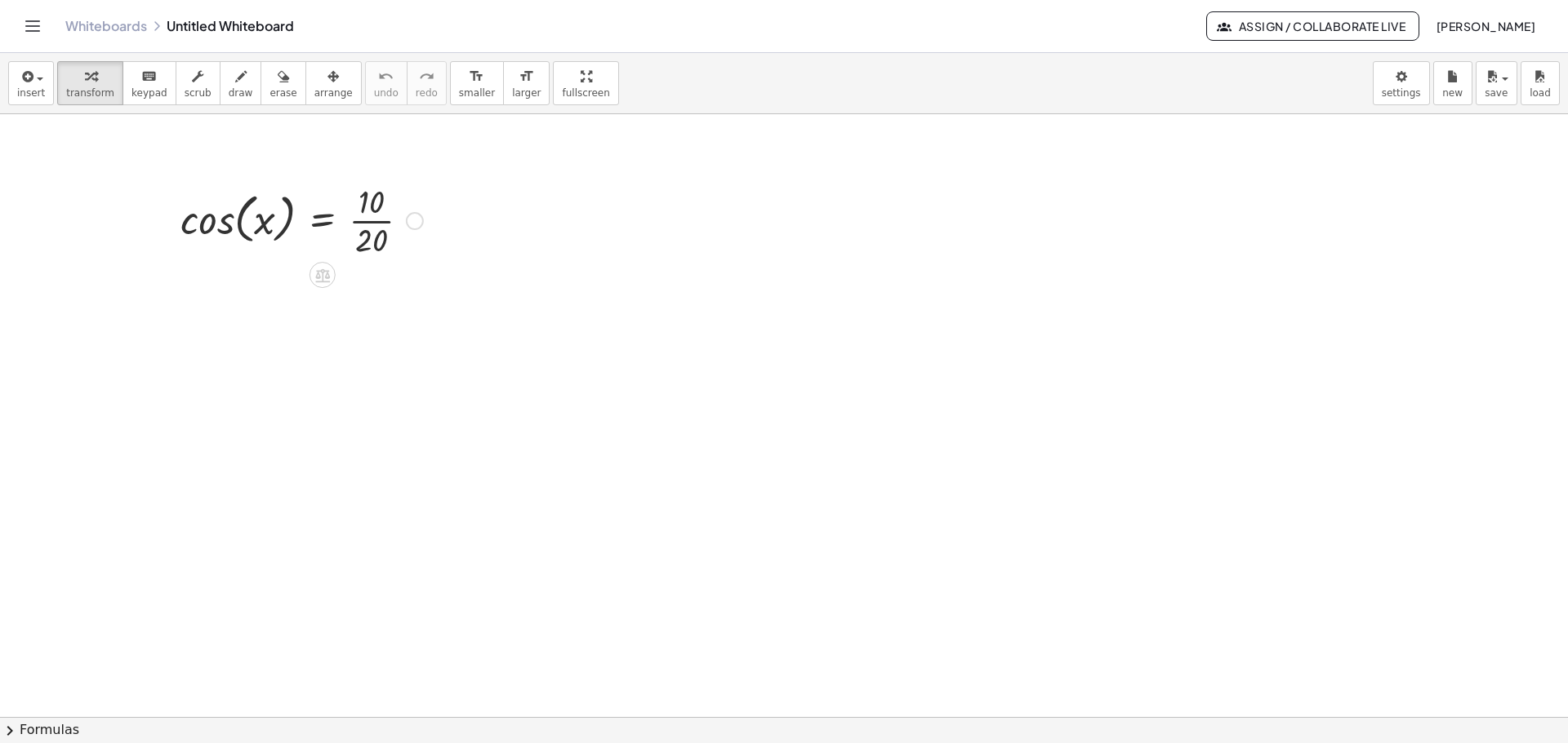
click at [378, 225] on div at bounding box center [301, 219] width 259 height 81
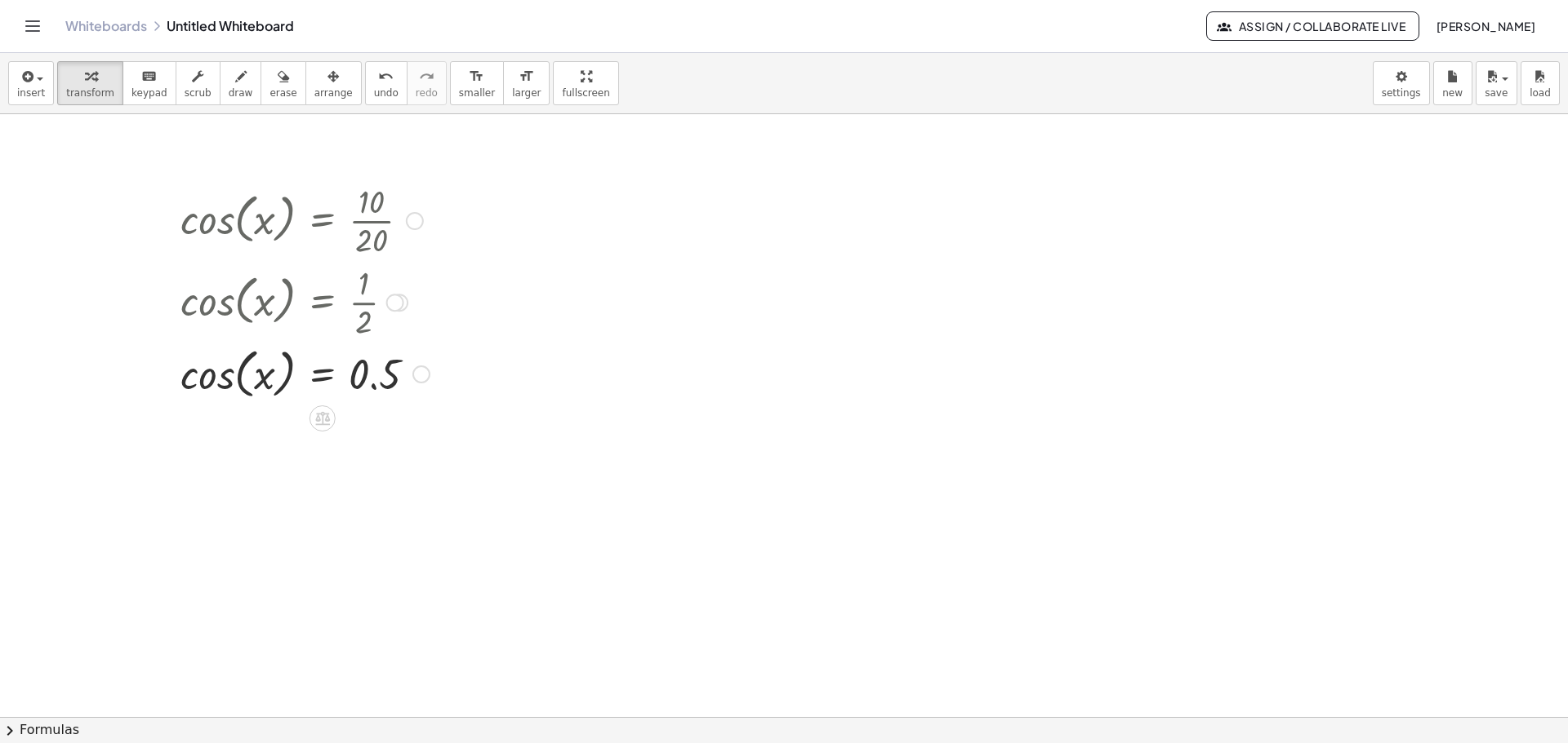
click at [233, 381] on div at bounding box center [304, 372] width 265 height 62
click at [212, 382] on div at bounding box center [304, 372] width 265 height 62
click at [176, 385] on div at bounding box center [167, 291] width 24 height 234
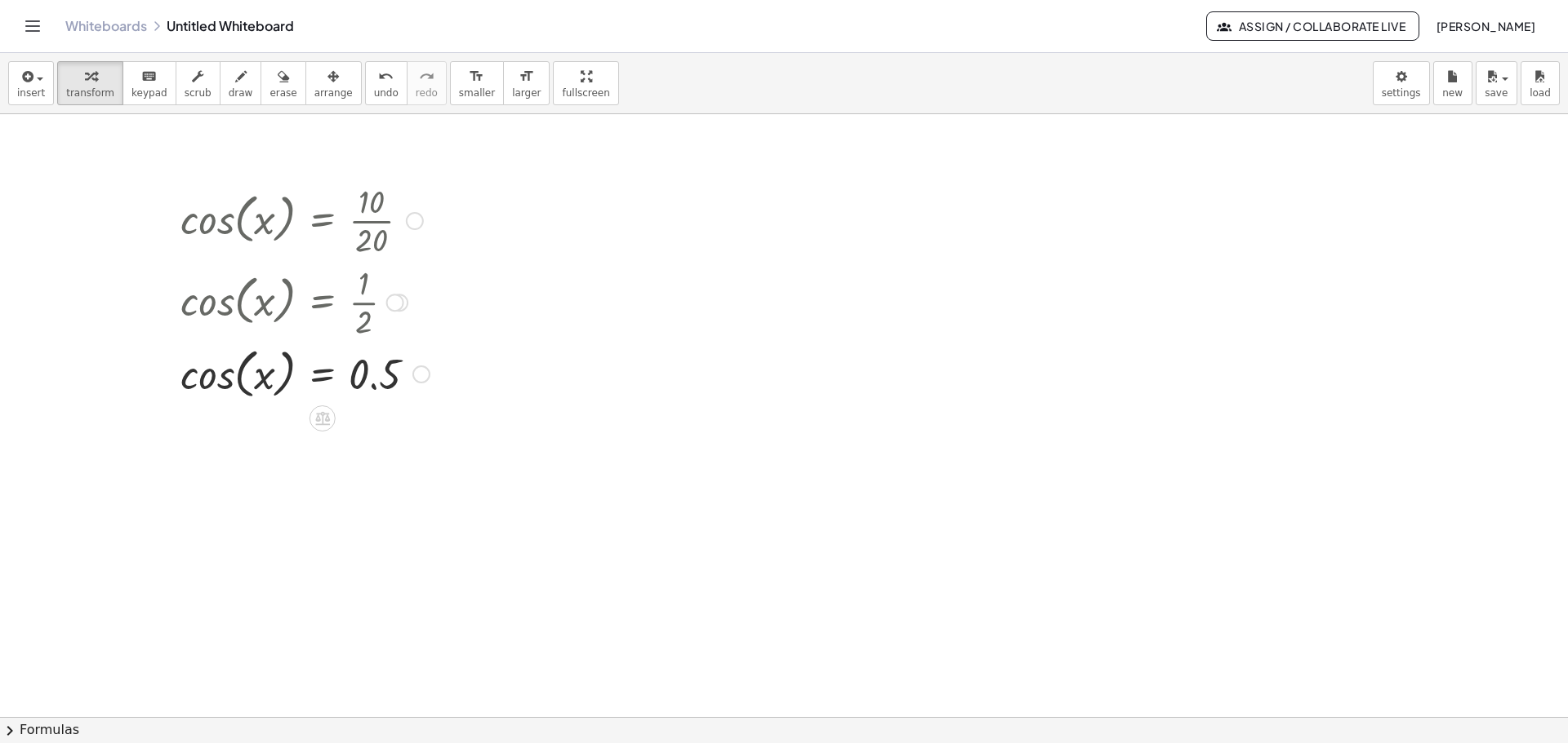
click at [185, 380] on div at bounding box center [304, 372] width 265 height 62
click at [190, 380] on div at bounding box center [304, 372] width 265 height 62
click at [145, 87] on span "keypad" at bounding box center [149, 93] width 36 height 12
click at [220, 370] on div at bounding box center [238, 374] width 115 height 54
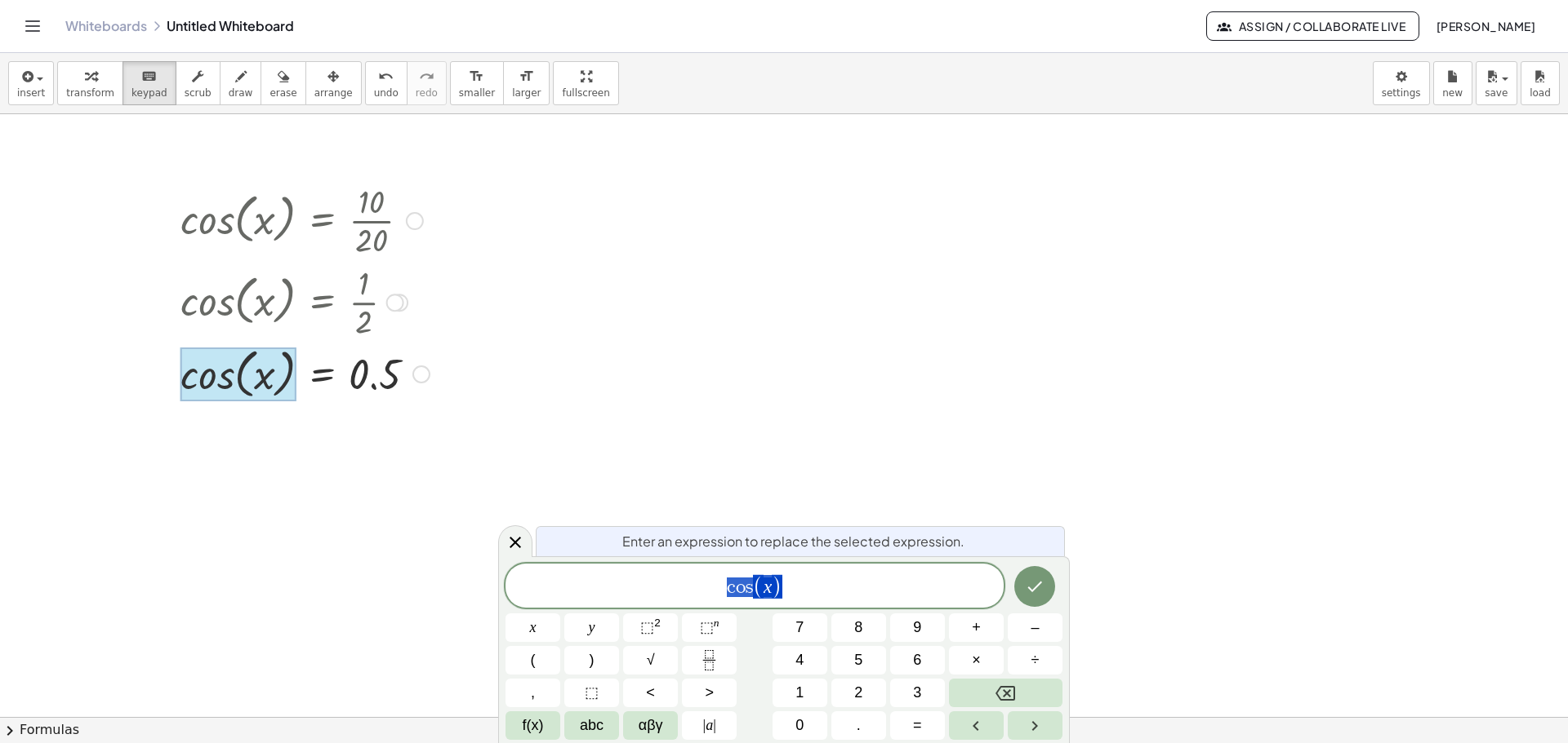
click at [220, 370] on div at bounding box center [238, 374] width 115 height 54
click at [541, 723] on span "f(x)" at bounding box center [533, 725] width 22 height 22
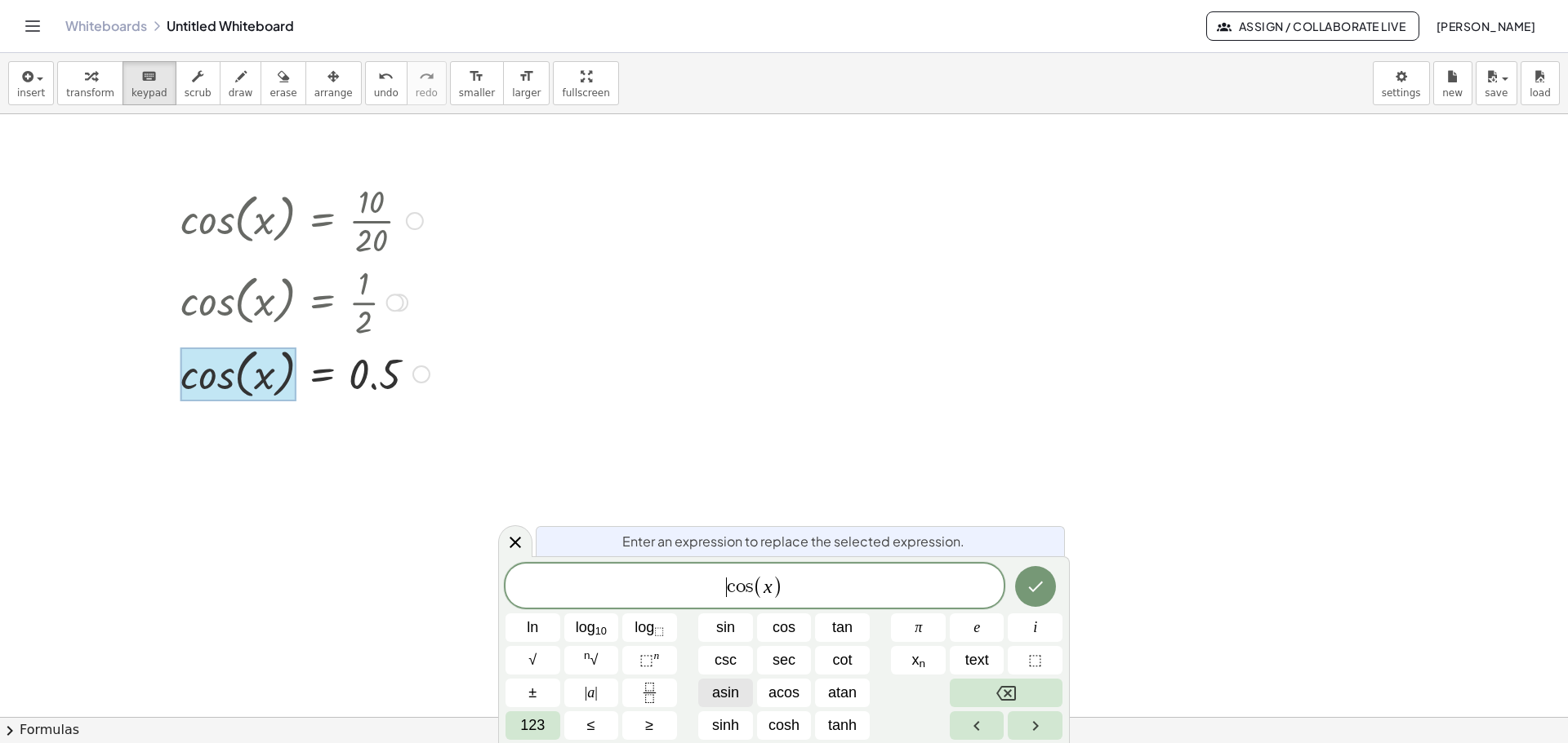
click at [730, 698] on span "asin" at bounding box center [726, 693] width 27 height 22
click at [195, 382] on div at bounding box center [238, 374] width 115 height 54
click at [722, 699] on span "asin" at bounding box center [726, 693] width 27 height 22
click at [788, 693] on span "acos" at bounding box center [784, 693] width 31 height 22
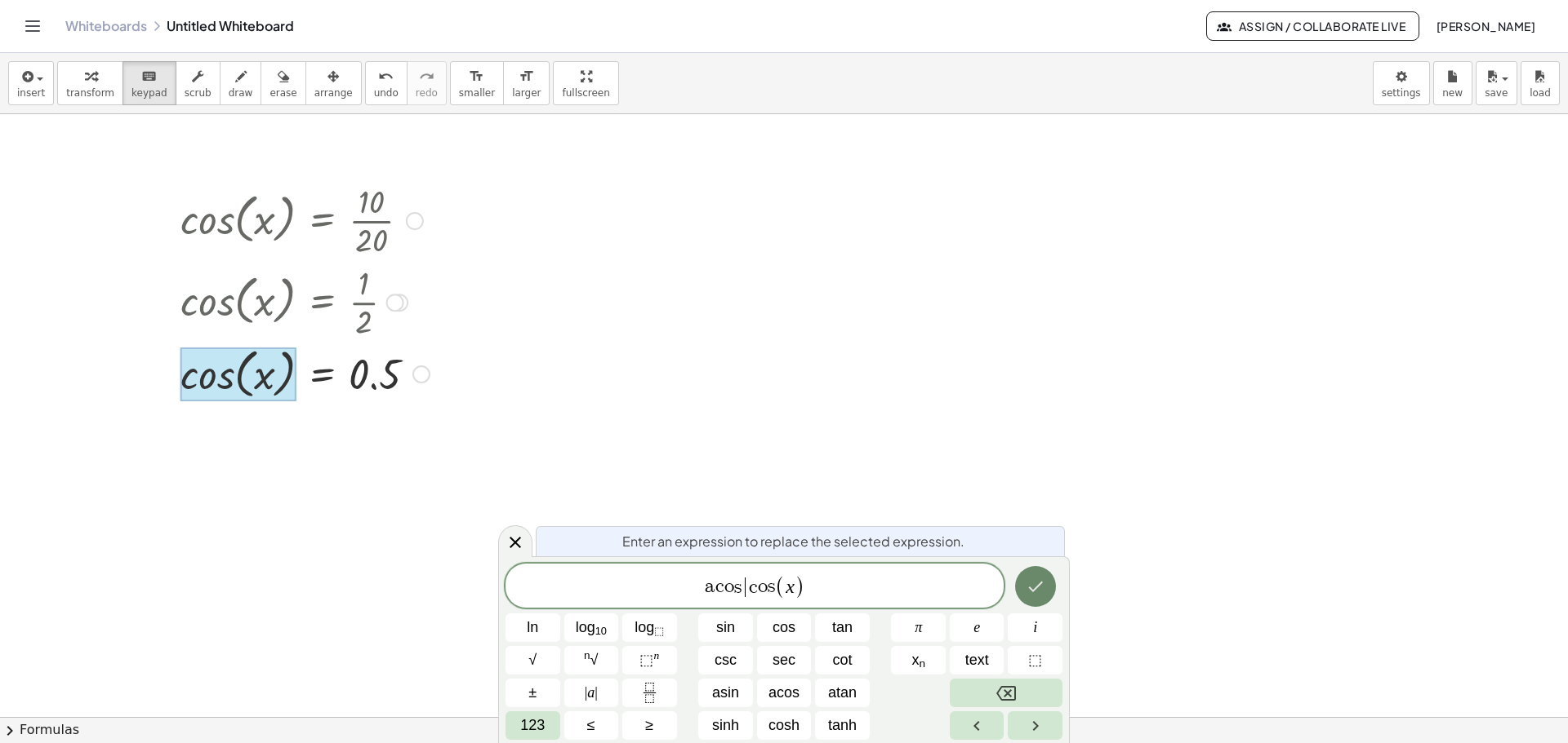
click at [1044, 580] on icon "Done" at bounding box center [1035, 587] width 20 height 20
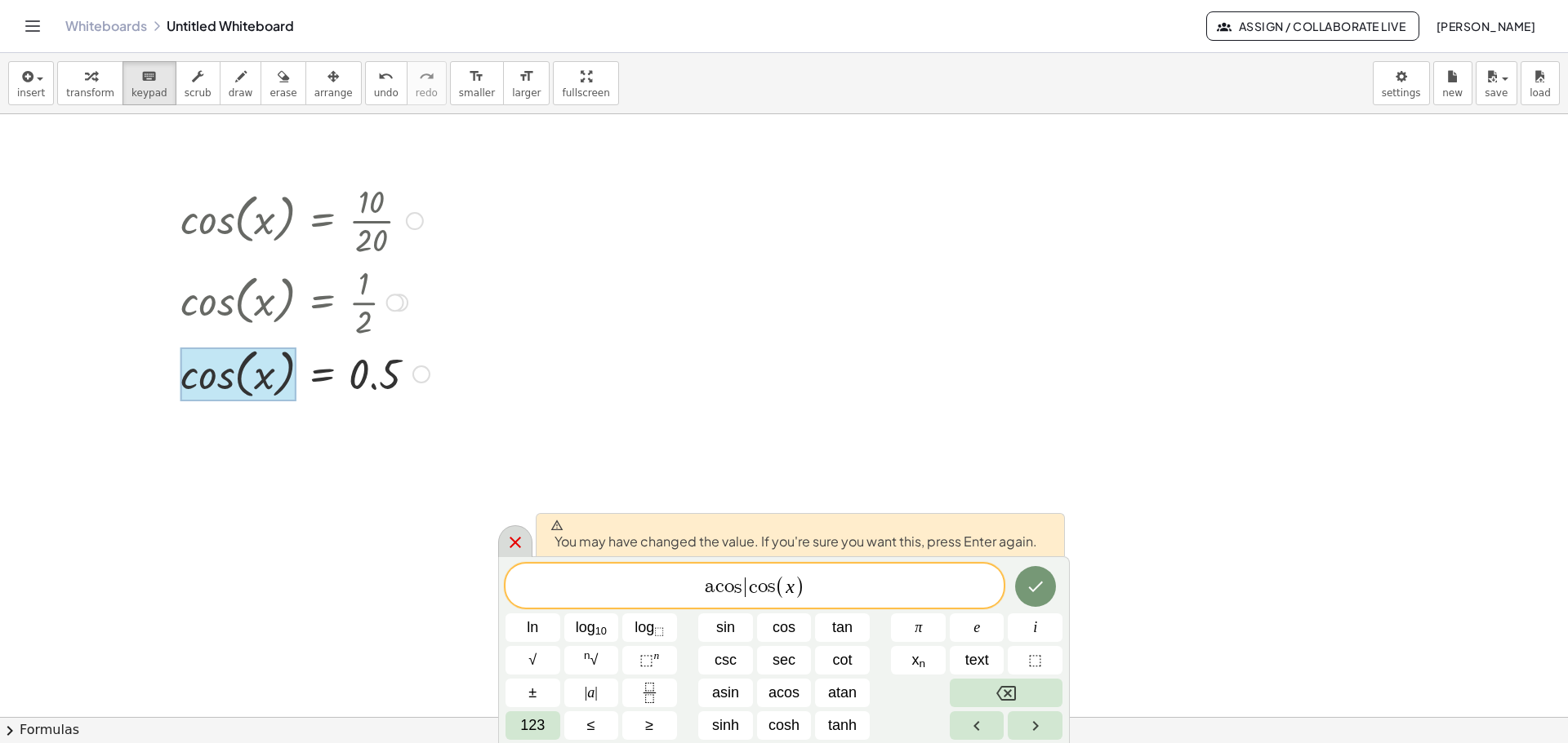
click at [519, 546] on icon at bounding box center [515, 543] width 12 height 12
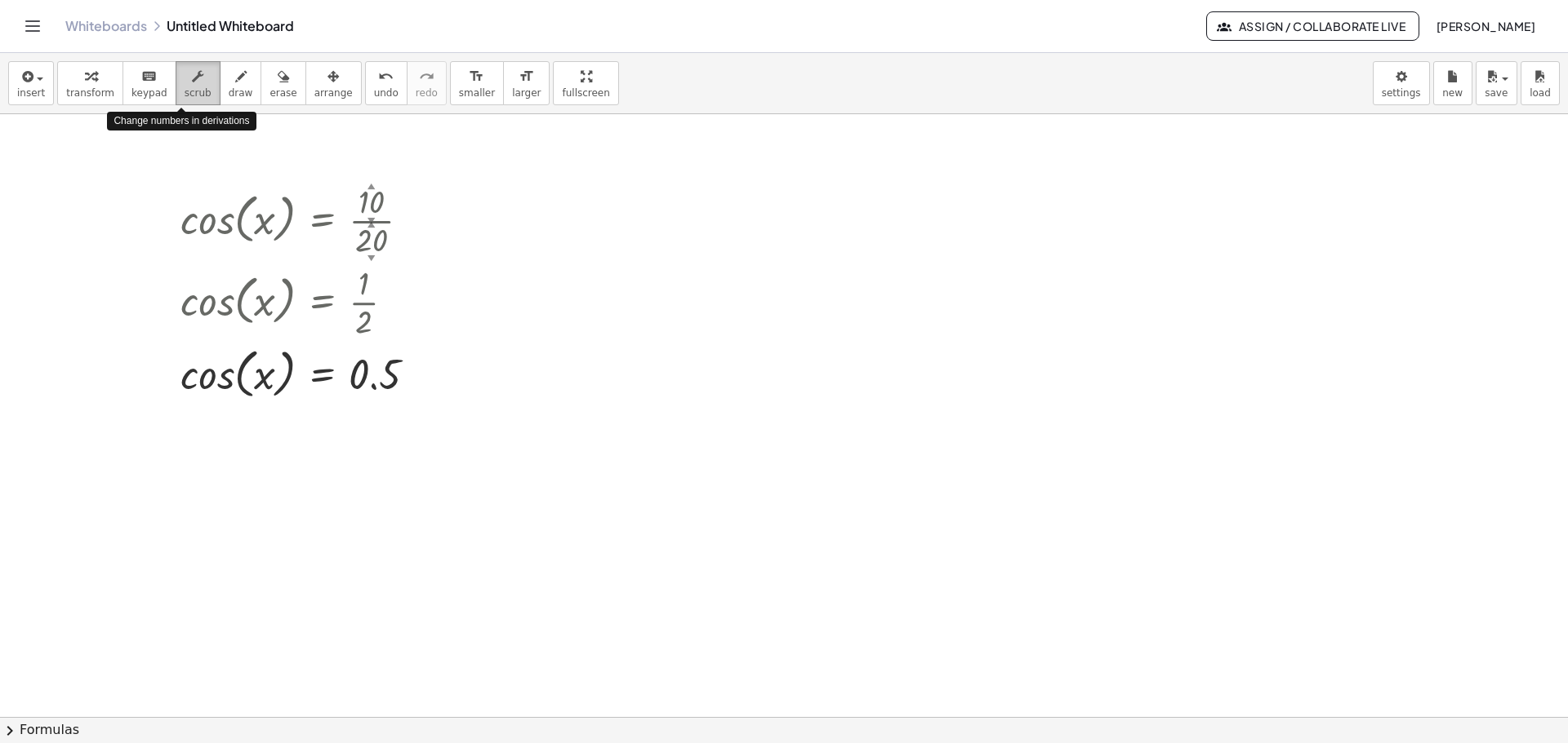
click at [191, 97] on span "scrub" at bounding box center [199, 93] width 27 height 12
click at [269, 87] on span "erase" at bounding box center [283, 93] width 27 height 12
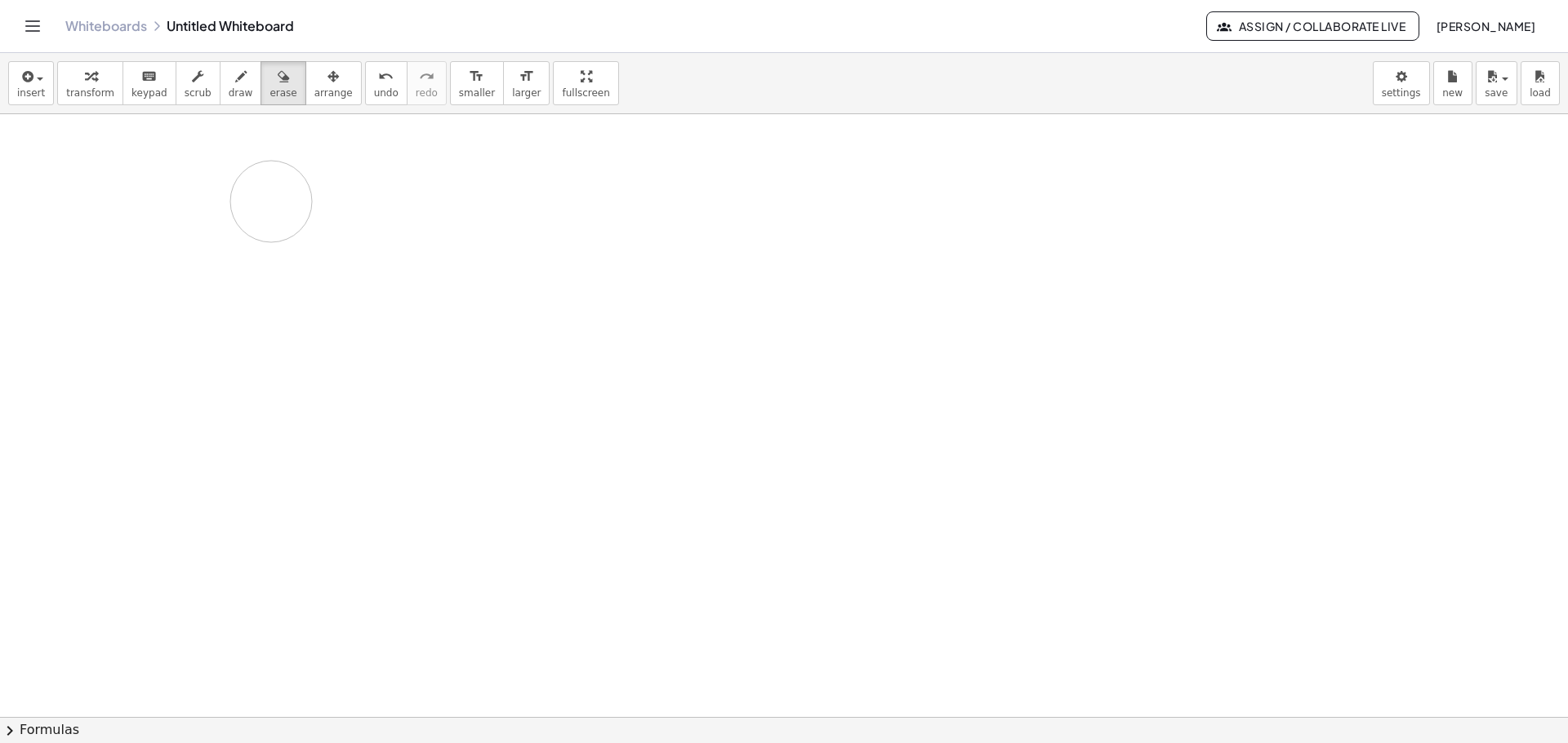
drag, startPoint x: 271, startPoint y: 235, endPoint x: 274, endPoint y: 196, distance: 39.1
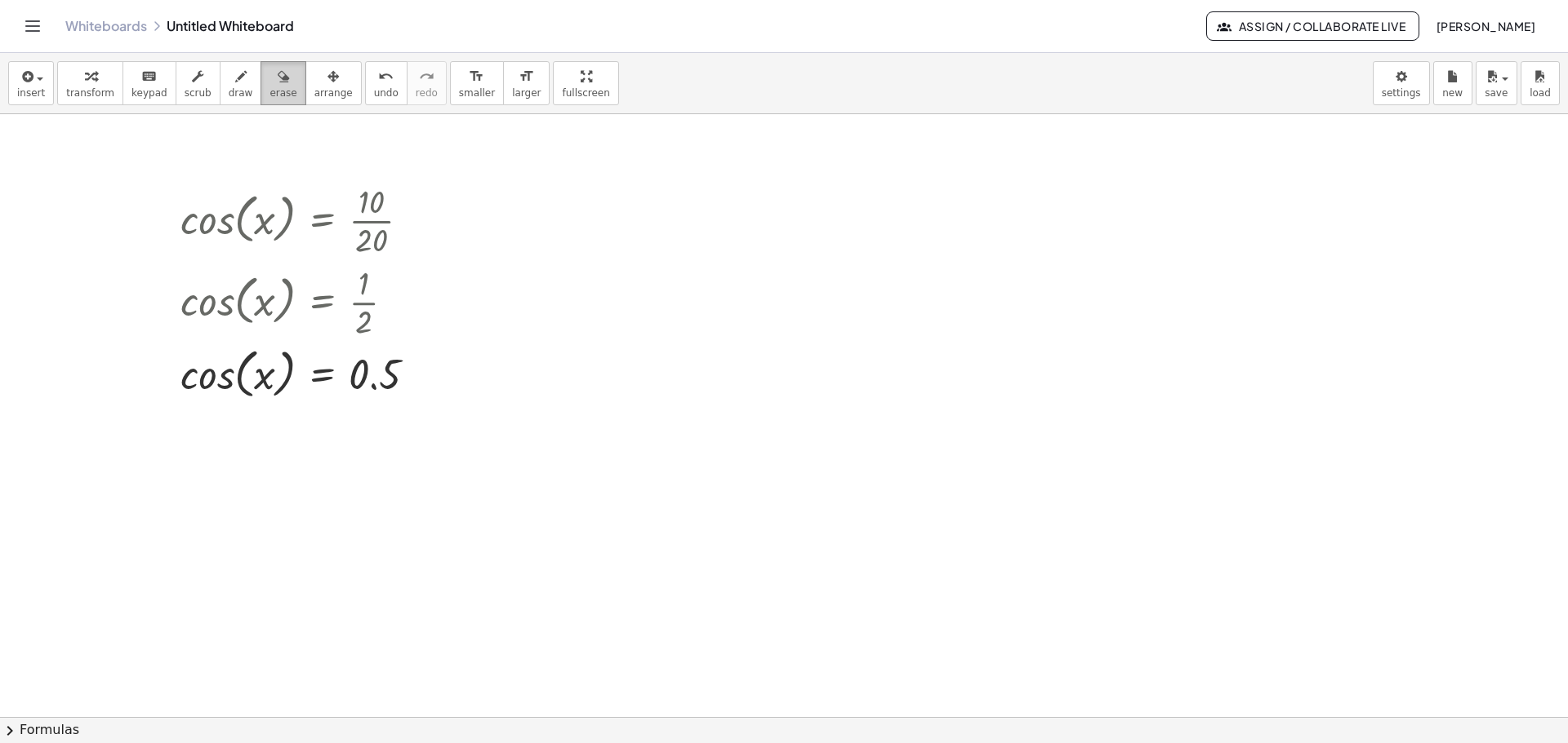
click at [278, 76] on icon "button" at bounding box center [284, 76] width 12 height 20
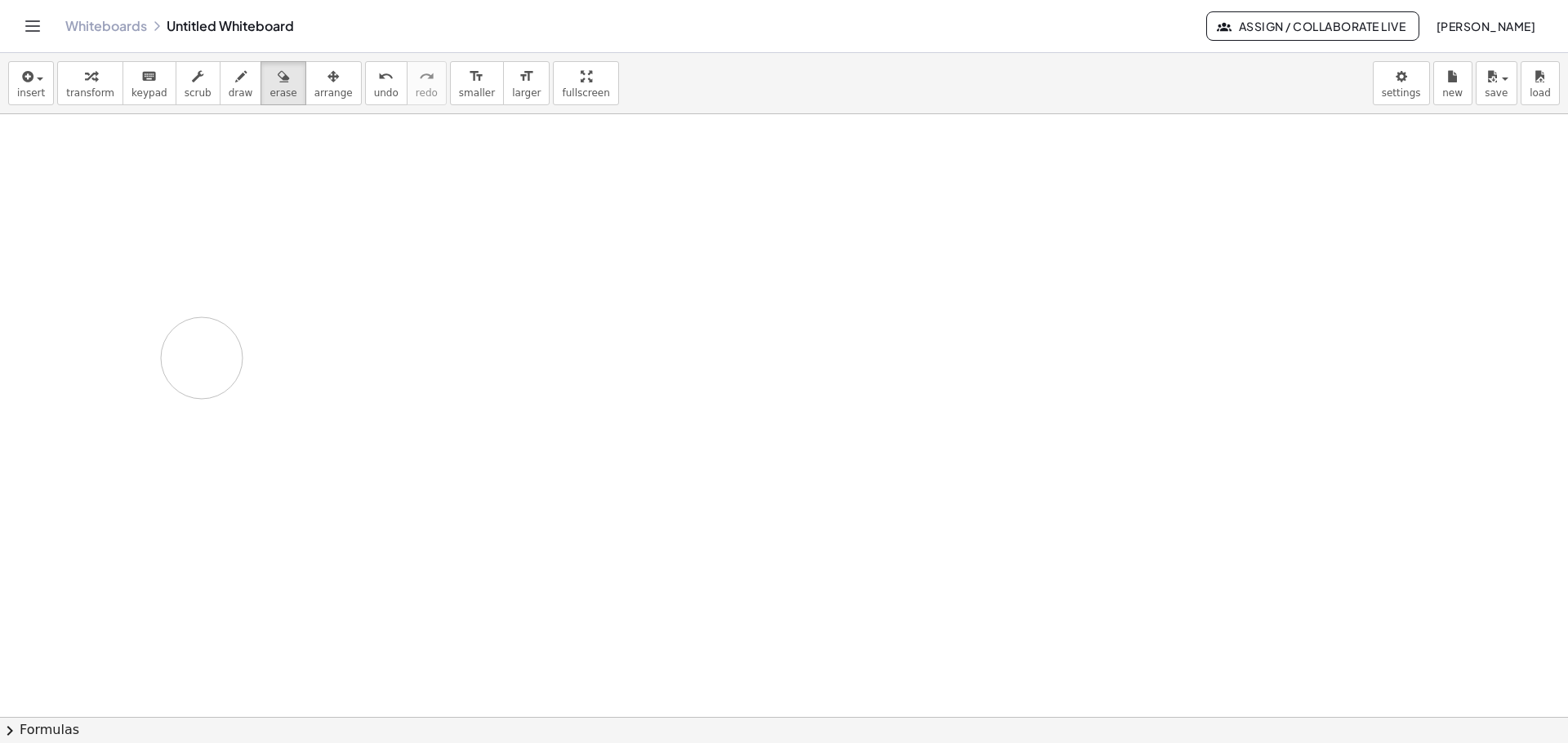
drag, startPoint x: 232, startPoint y: 190, endPoint x: 205, endPoint y: 318, distance: 130.8
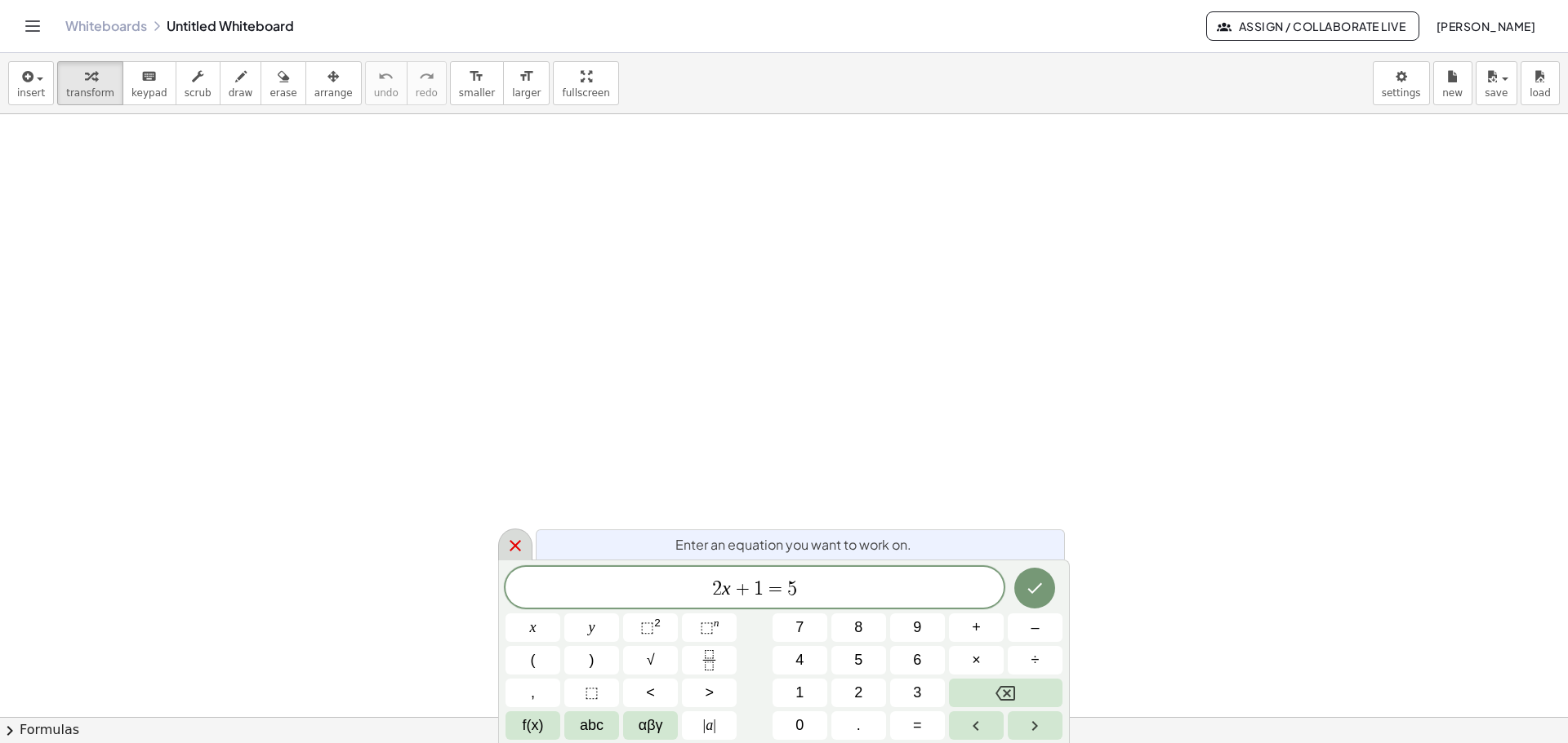
click at [515, 541] on icon at bounding box center [515, 546] width 20 height 20
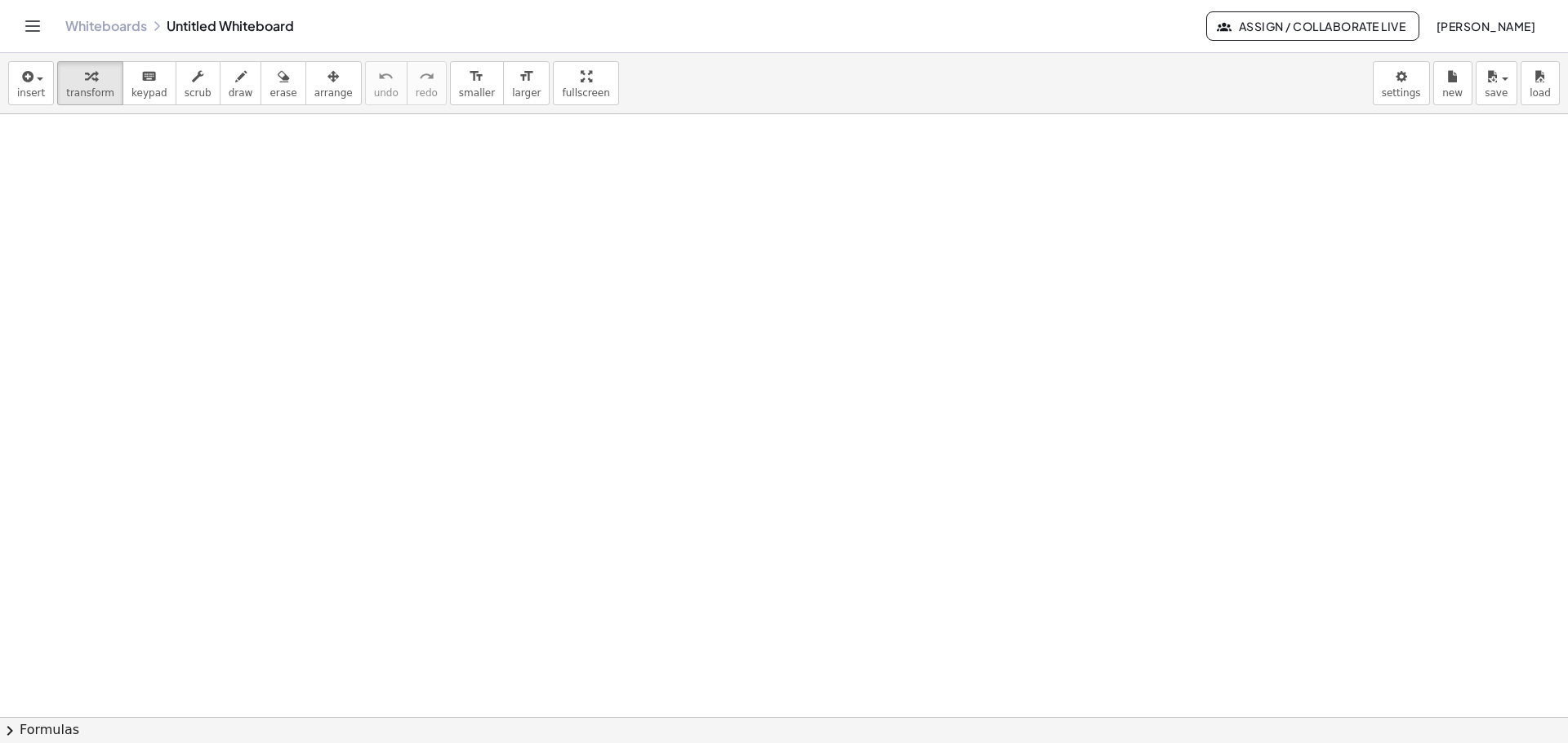
click at [22, 22] on icon "Toggle navigation" at bounding box center [32, 26] width 20 height 20
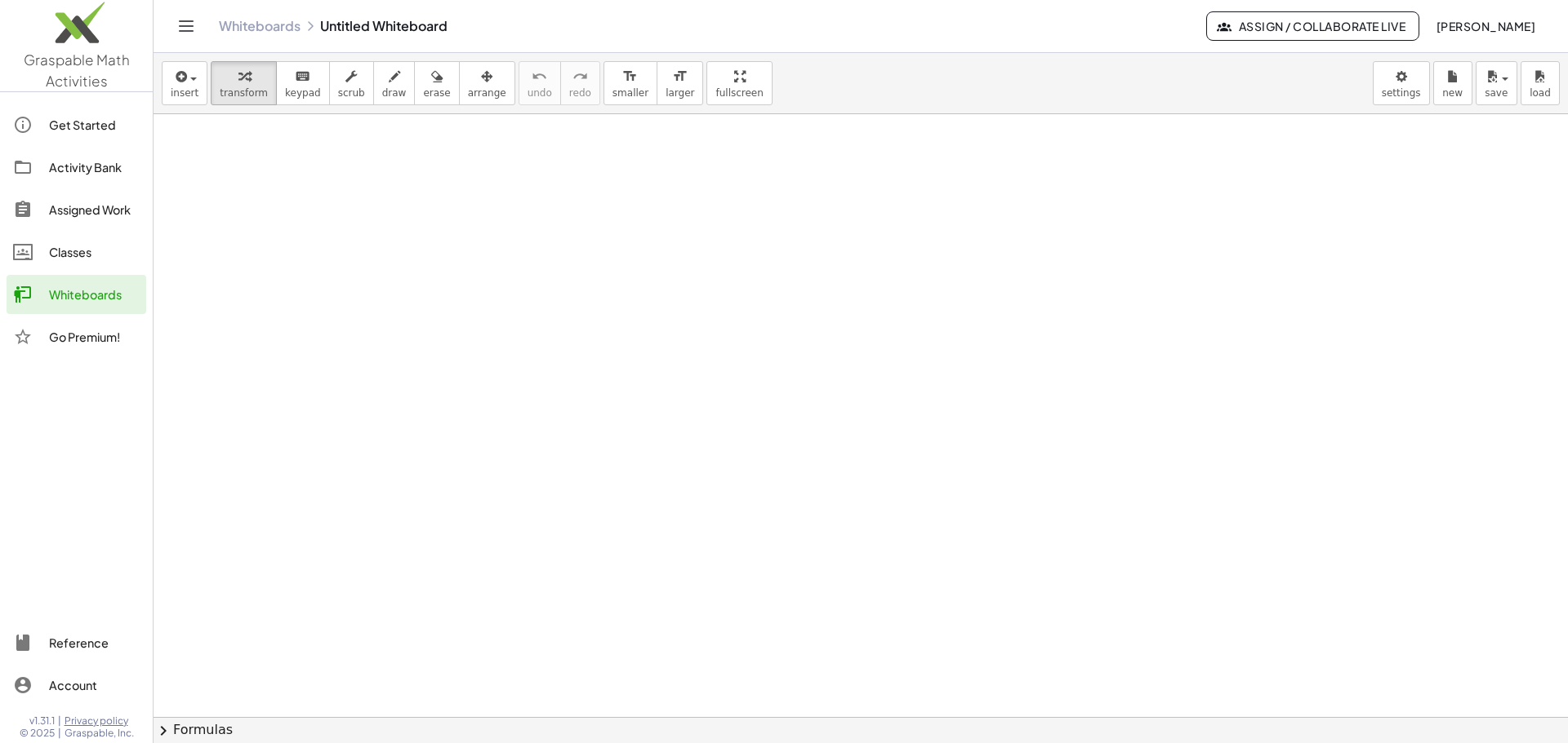
click at [60, 123] on div "Get Started" at bounding box center [94, 125] width 91 height 20
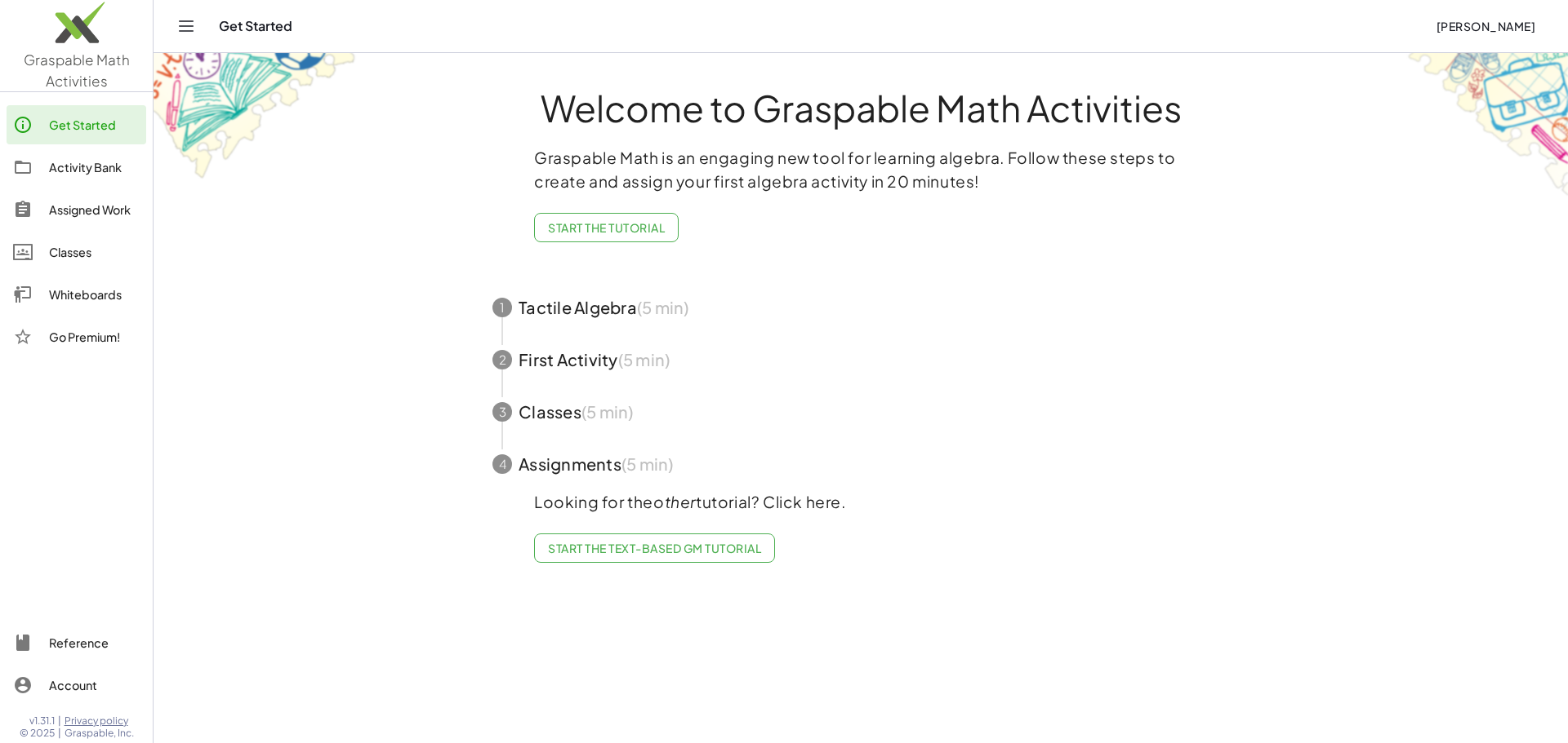
click at [585, 471] on span "button" at bounding box center [860, 463] width 776 height 52
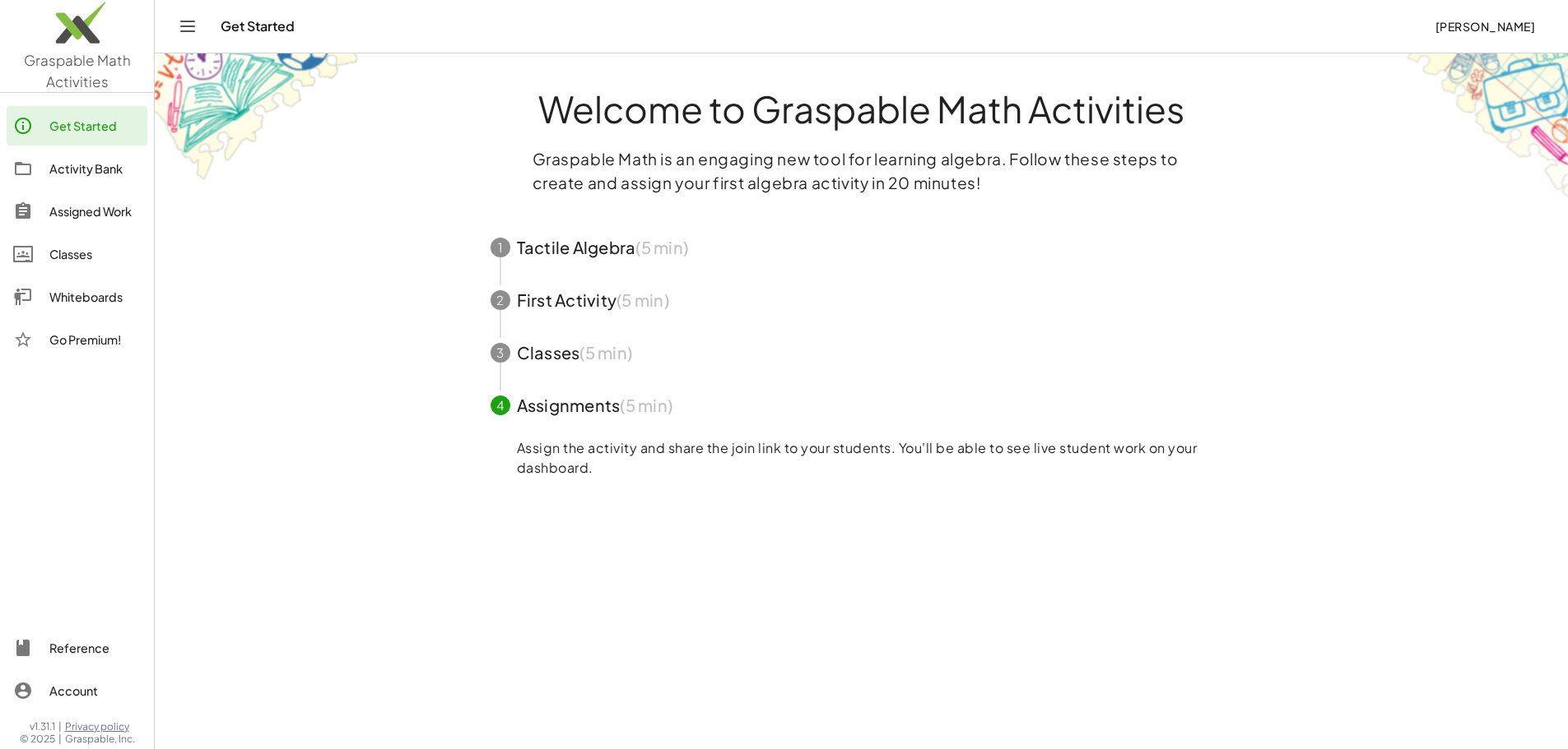
click at [557, 303] on span "button" at bounding box center [861, 300] width 782 height 52
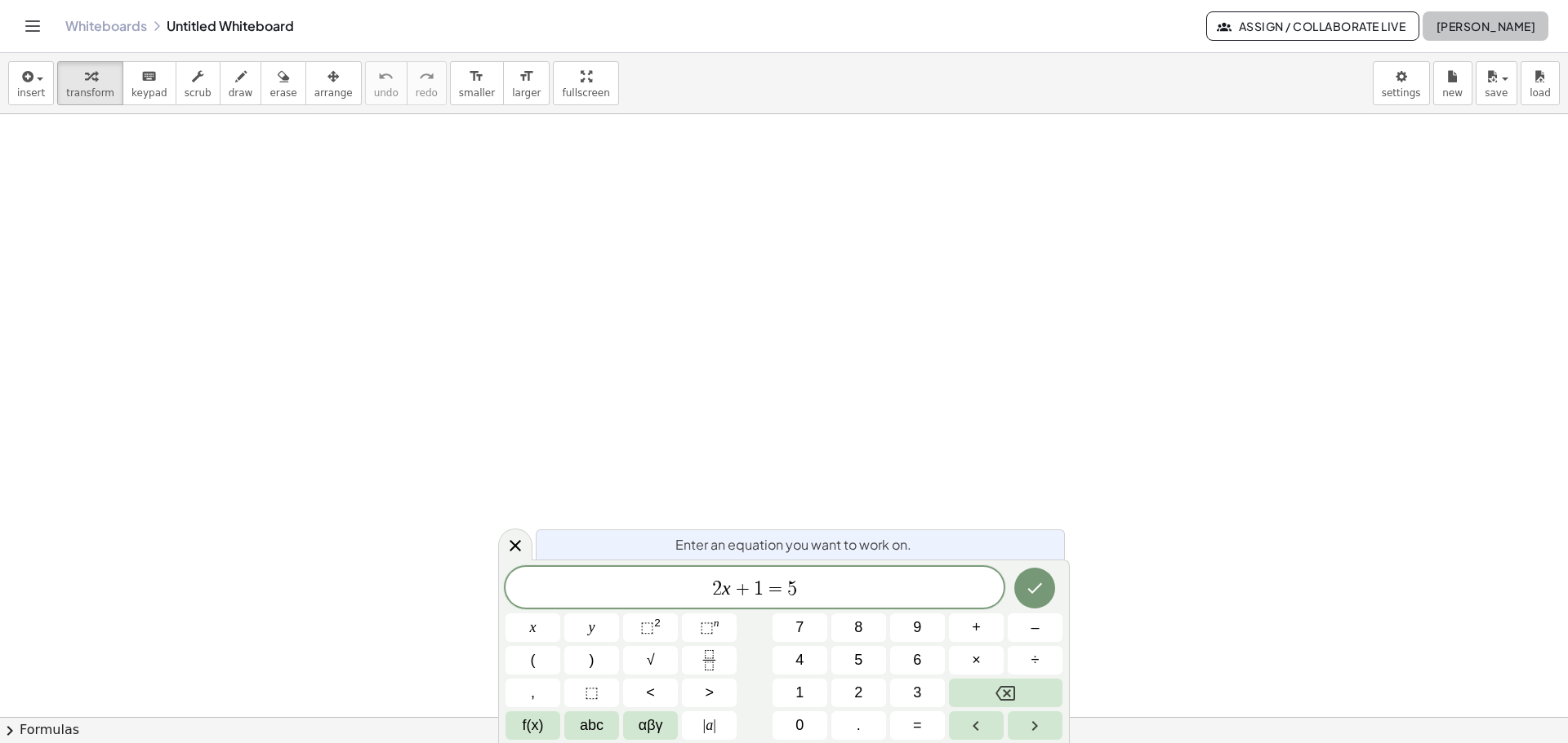
click at [1474, 20] on span "Adam Bruenger" at bounding box center [1485, 25] width 100 height 15
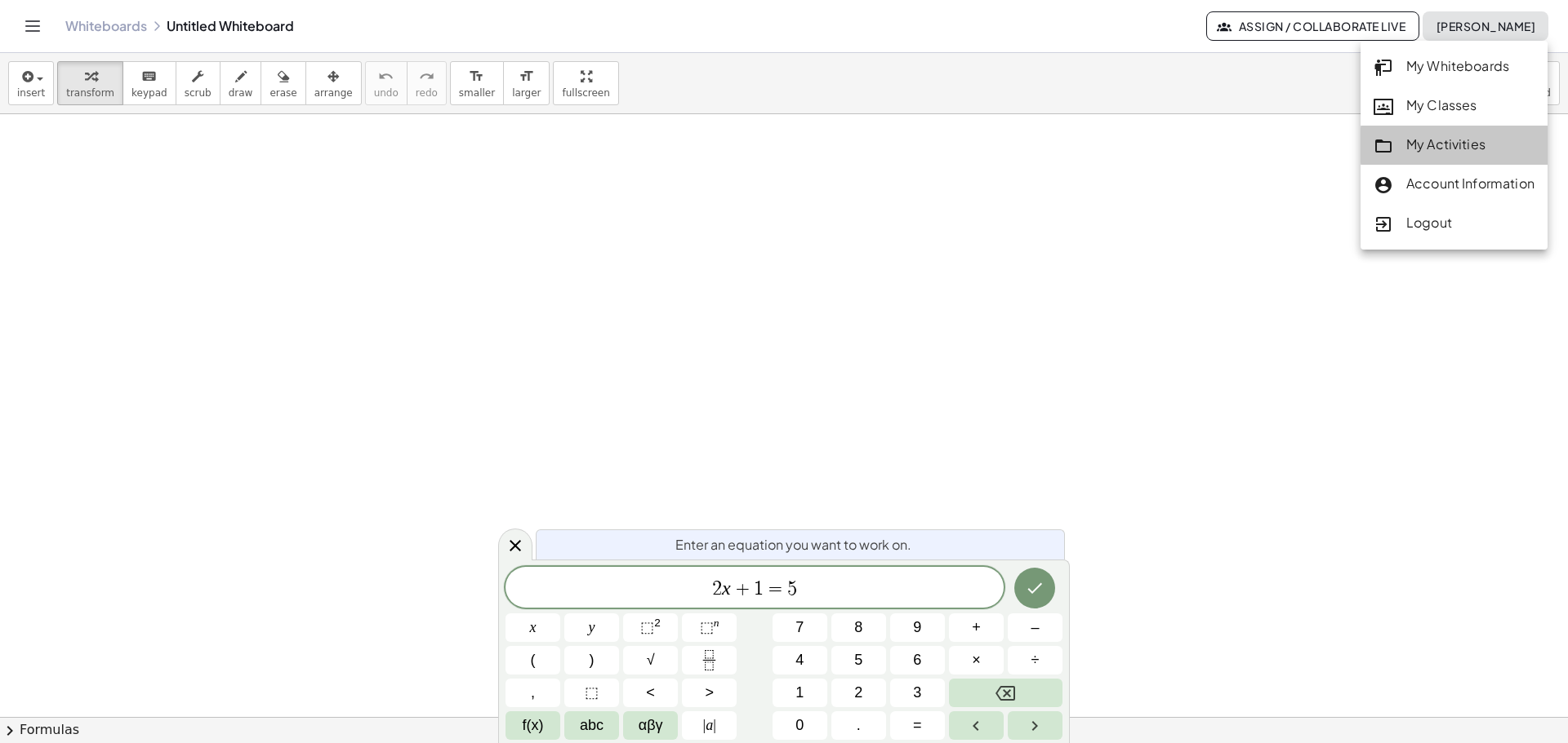
click at [1432, 136] on div "My Activities" at bounding box center [1454, 146] width 160 height 22
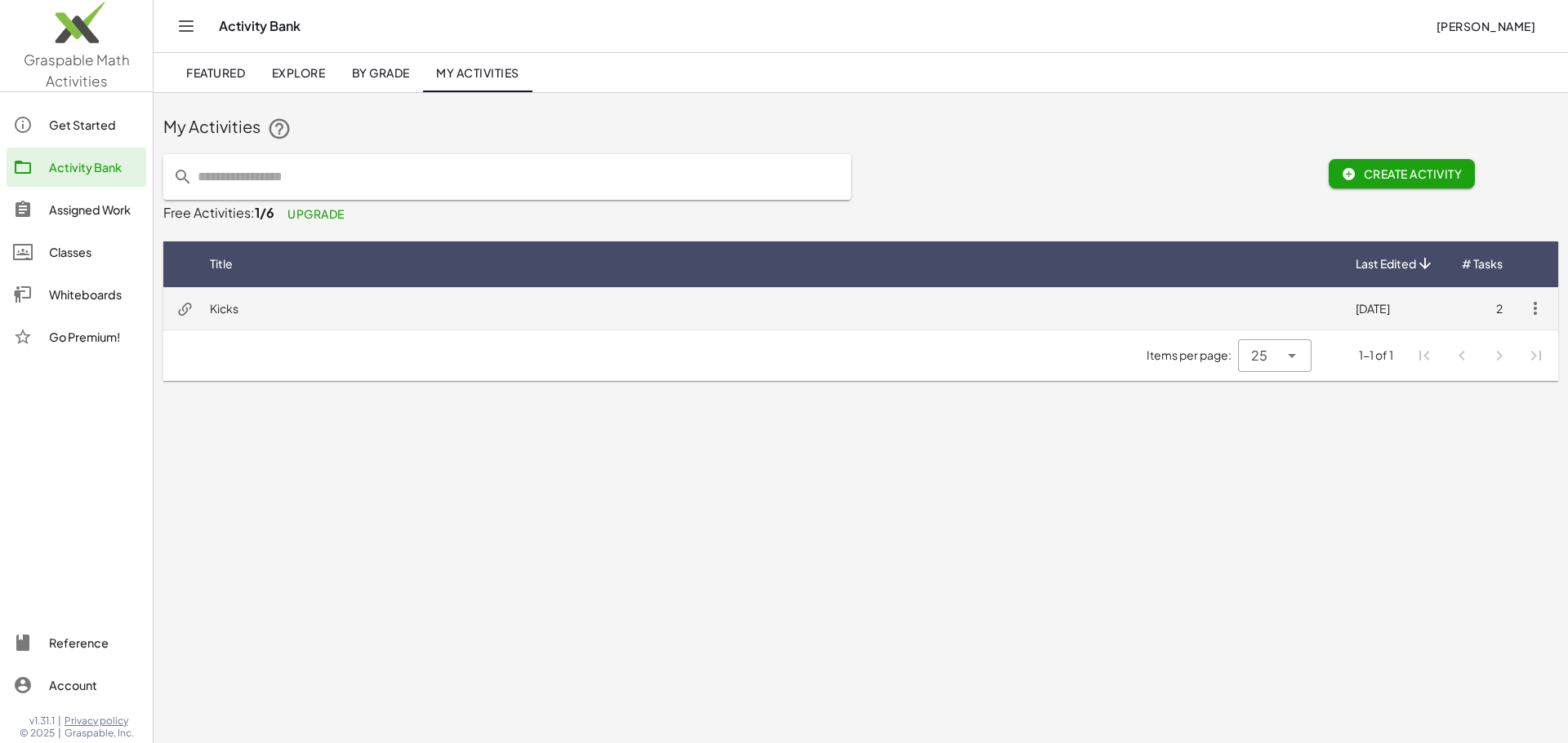
click at [221, 311] on td "Kicks" at bounding box center [769, 308] width 1145 height 42
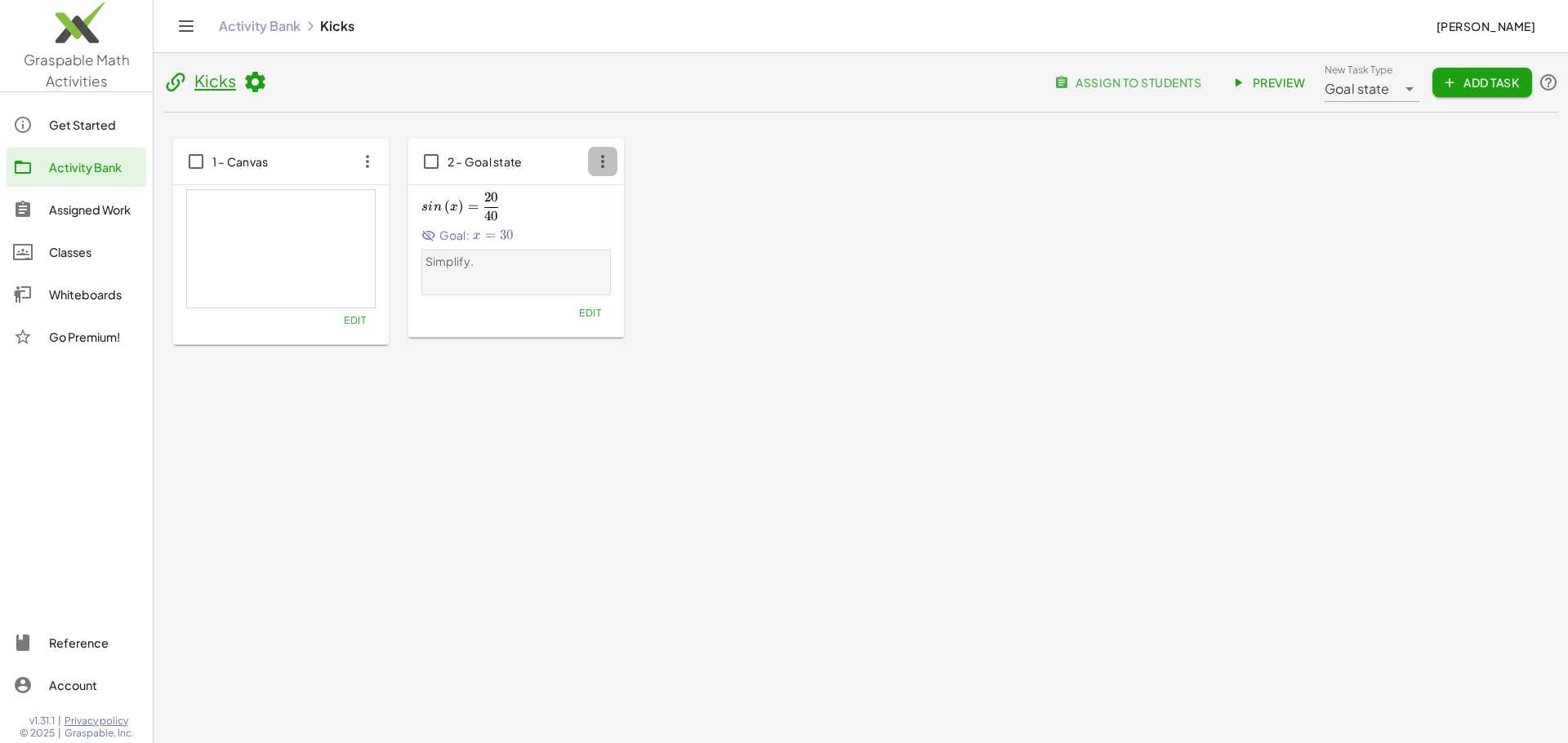
click at [604, 159] on icon "button" at bounding box center [603, 161] width 29 height 29
click at [492, 162] on span "2 – Goal state" at bounding box center [484, 161] width 75 height 15
click at [497, 163] on input "**********" at bounding box center [526, 174] width 131 height 46
click at [530, 110] on header "Kicks assign to students Preview New Task Type Goal state ********* New Task Ty…" at bounding box center [861, 87] width 1395 height 50
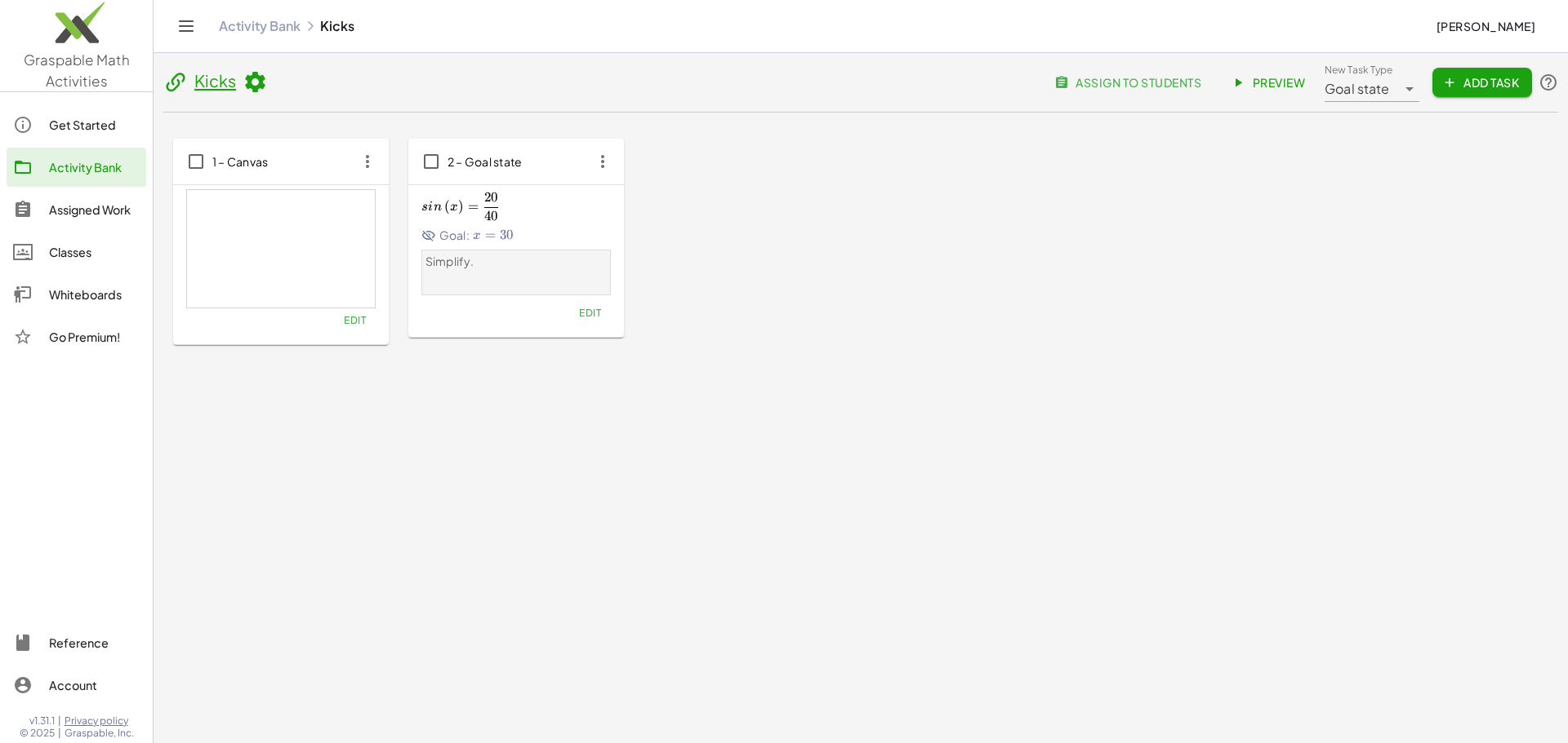
click at [209, 86] on link "Kicks" at bounding box center [215, 80] width 42 height 21
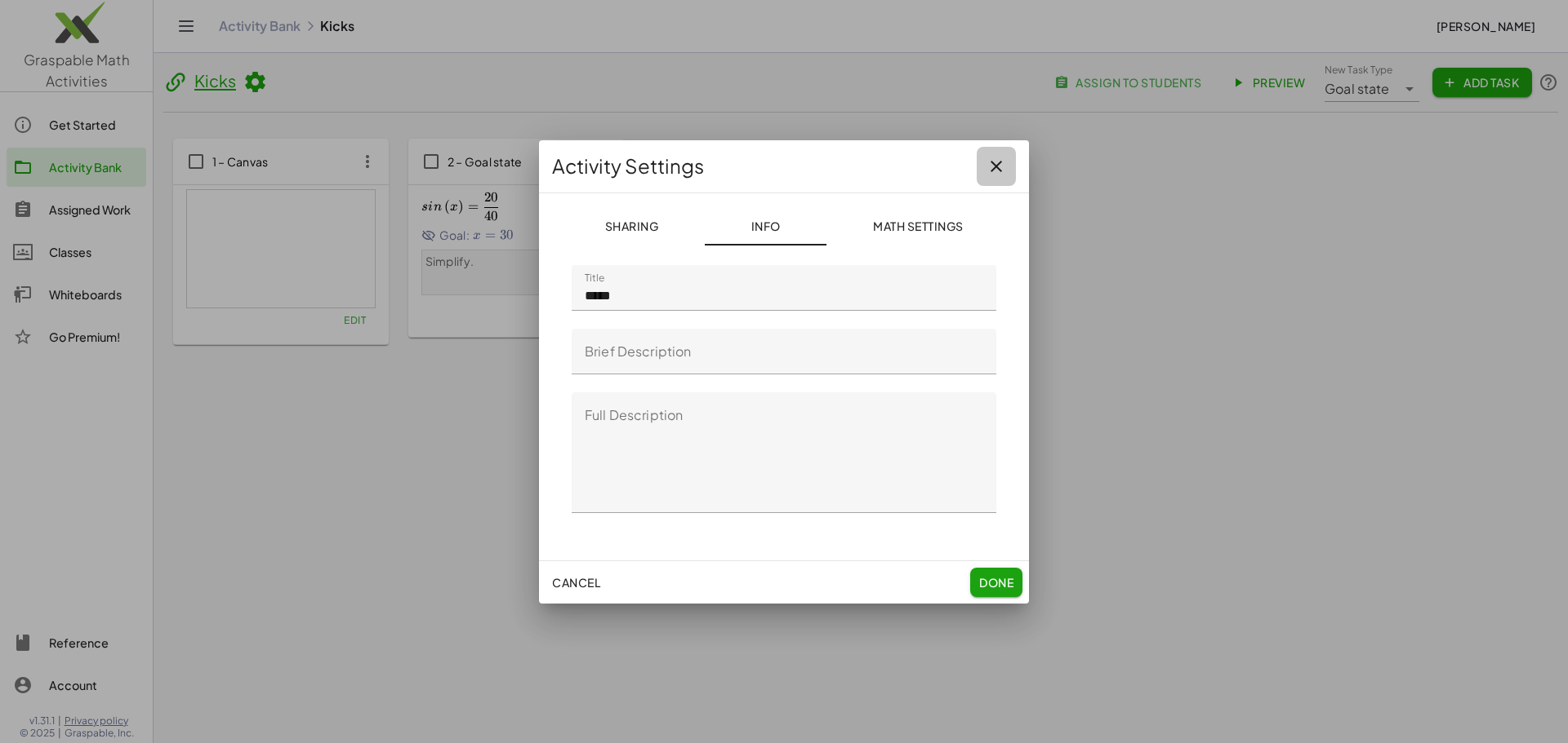
click at [990, 162] on icon "button" at bounding box center [996, 166] width 20 height 20
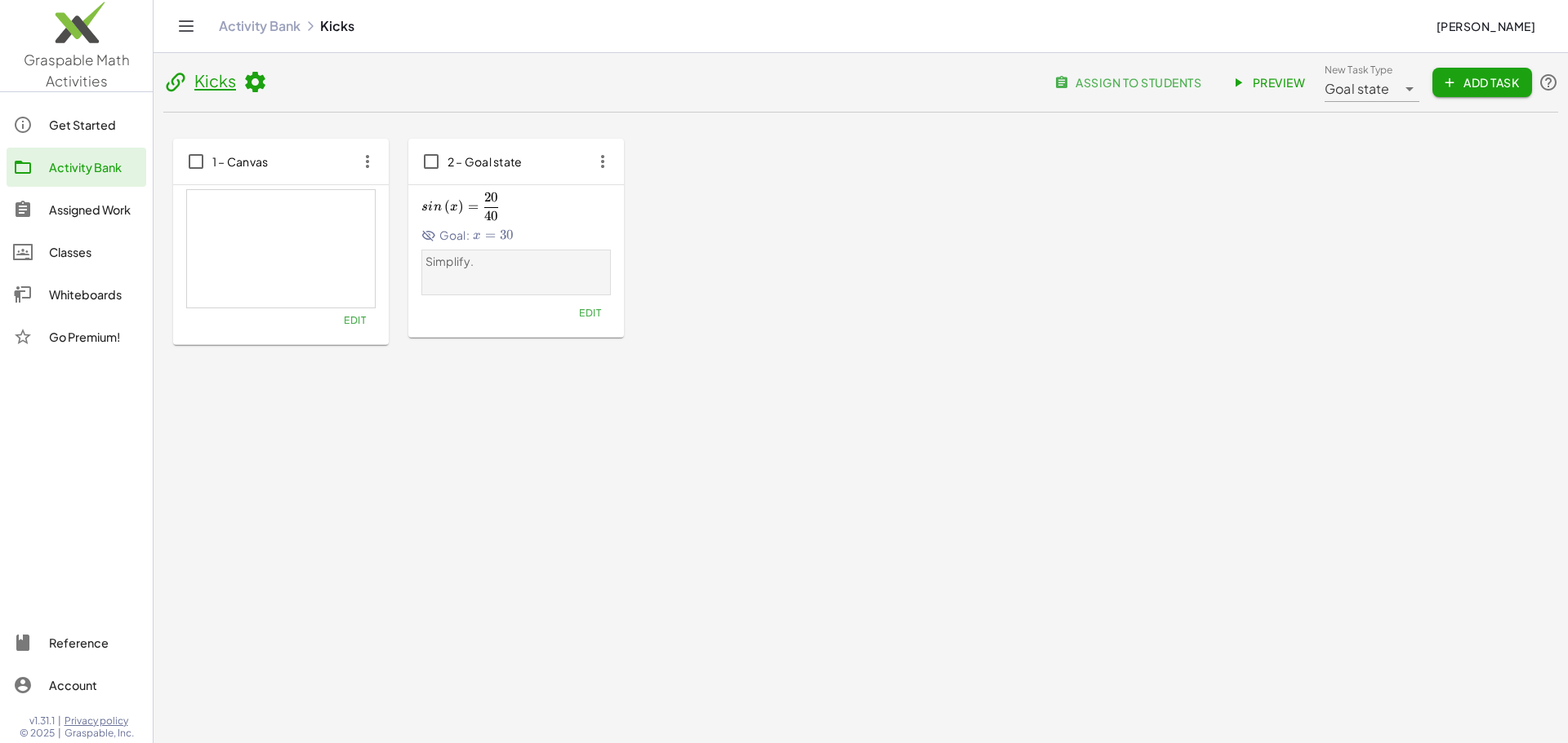
click at [172, 81] on icon at bounding box center [175, 82] width 24 height 24
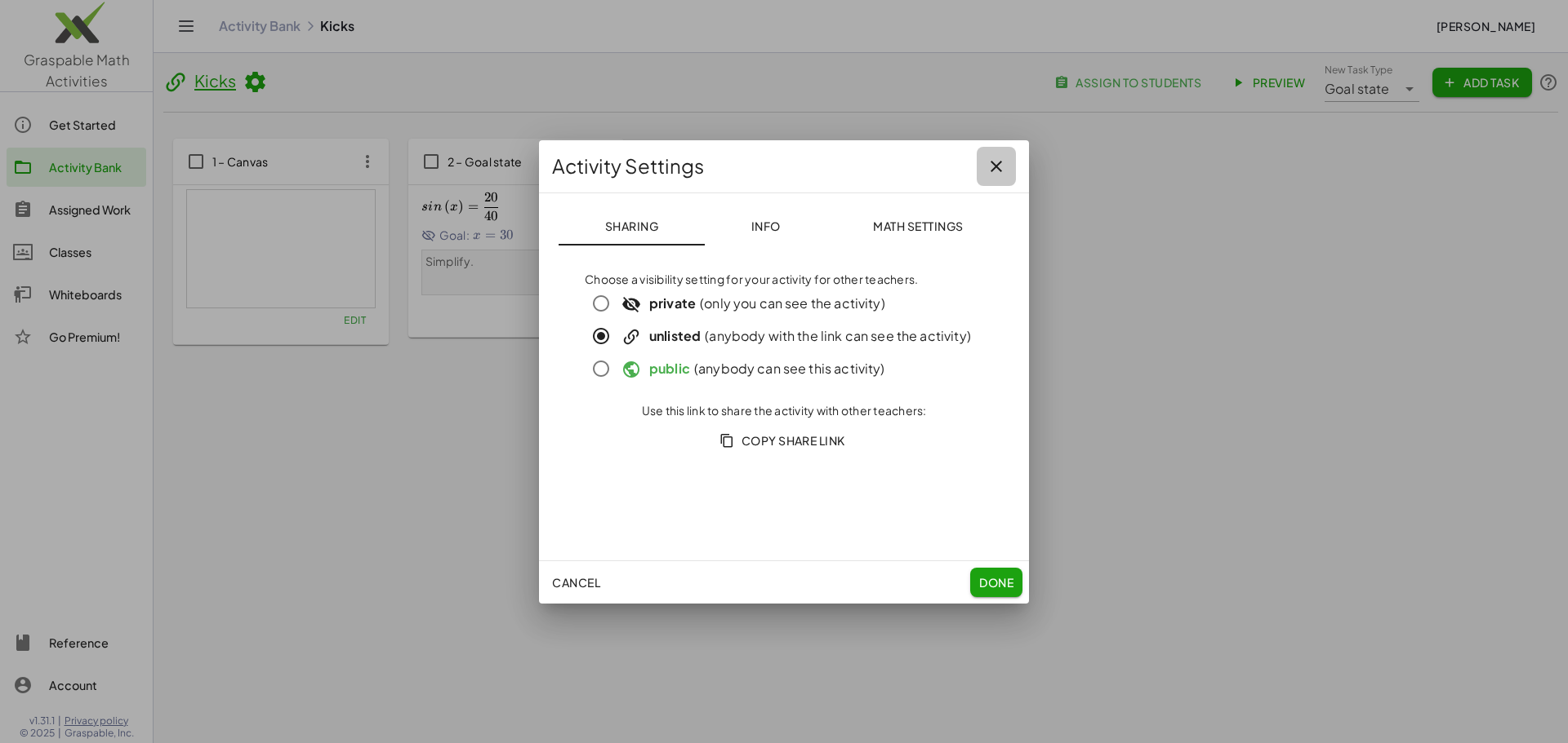
click at [993, 161] on icon "button" at bounding box center [996, 166] width 20 height 20
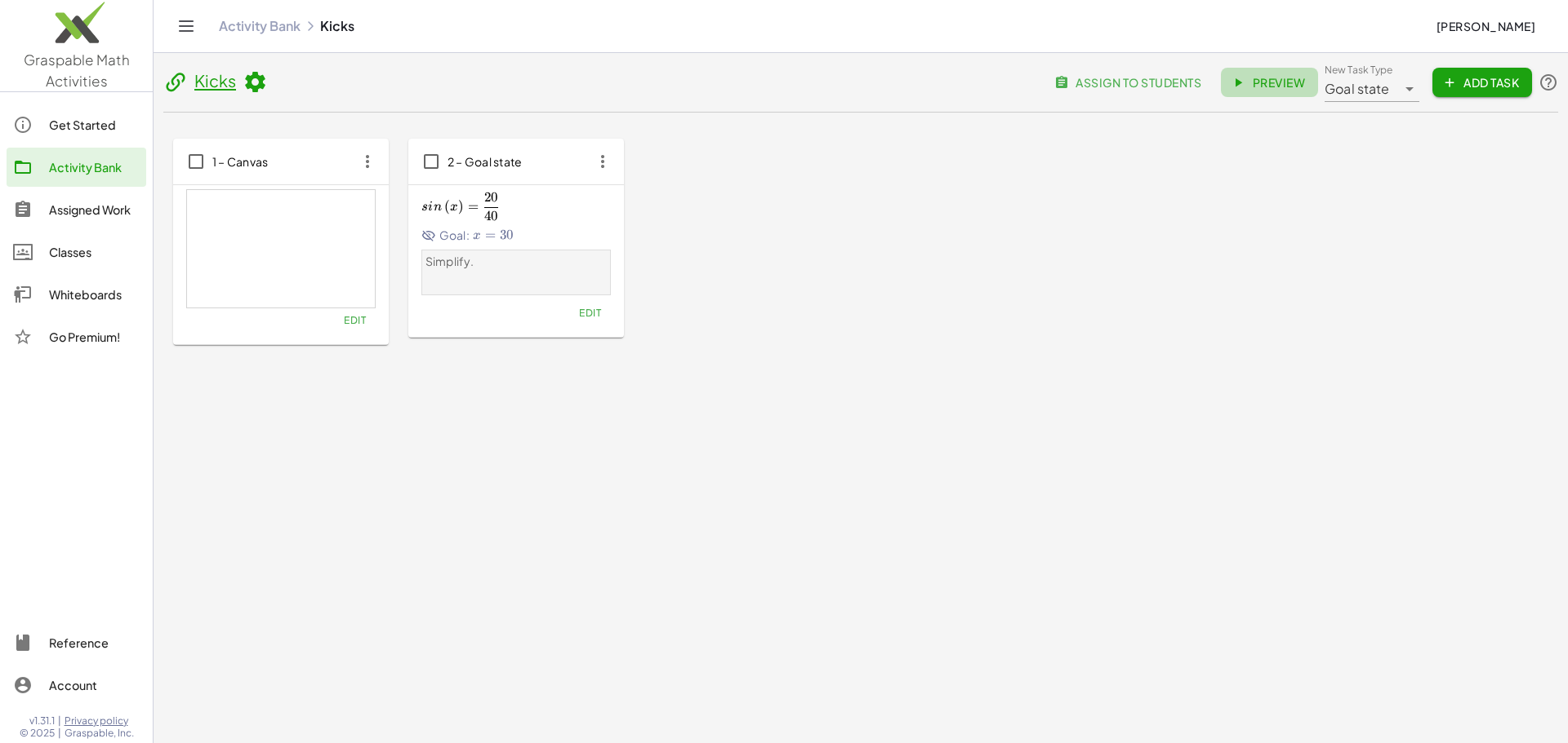
click at [1254, 86] on span "Preview" at bounding box center [1269, 82] width 71 height 15
click at [1457, 81] on span "Add Task" at bounding box center [1482, 82] width 73 height 15
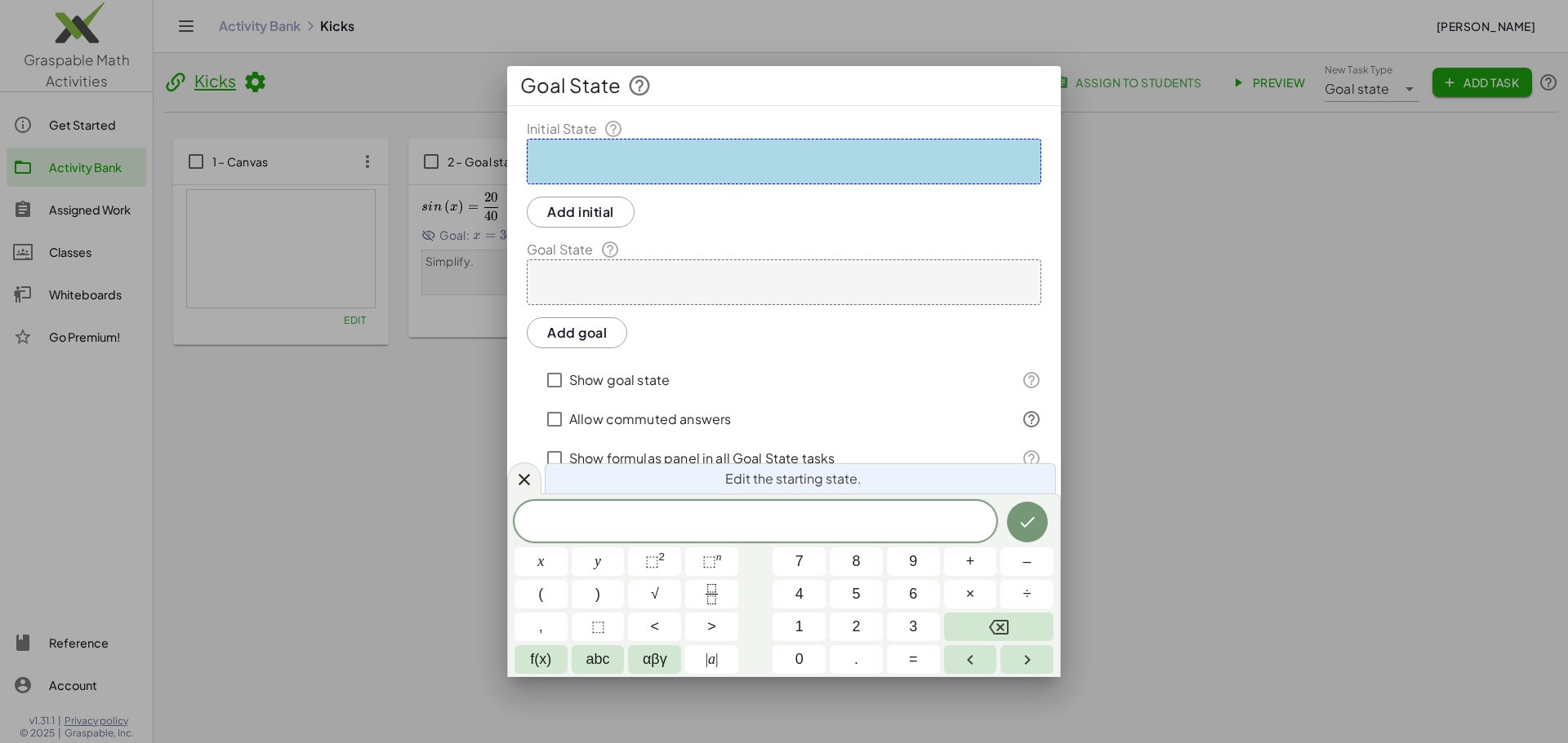
click at [1145, 231] on div at bounding box center [784, 372] width 1568 height 743
click at [531, 477] on icon at bounding box center [524, 479] width 20 height 20
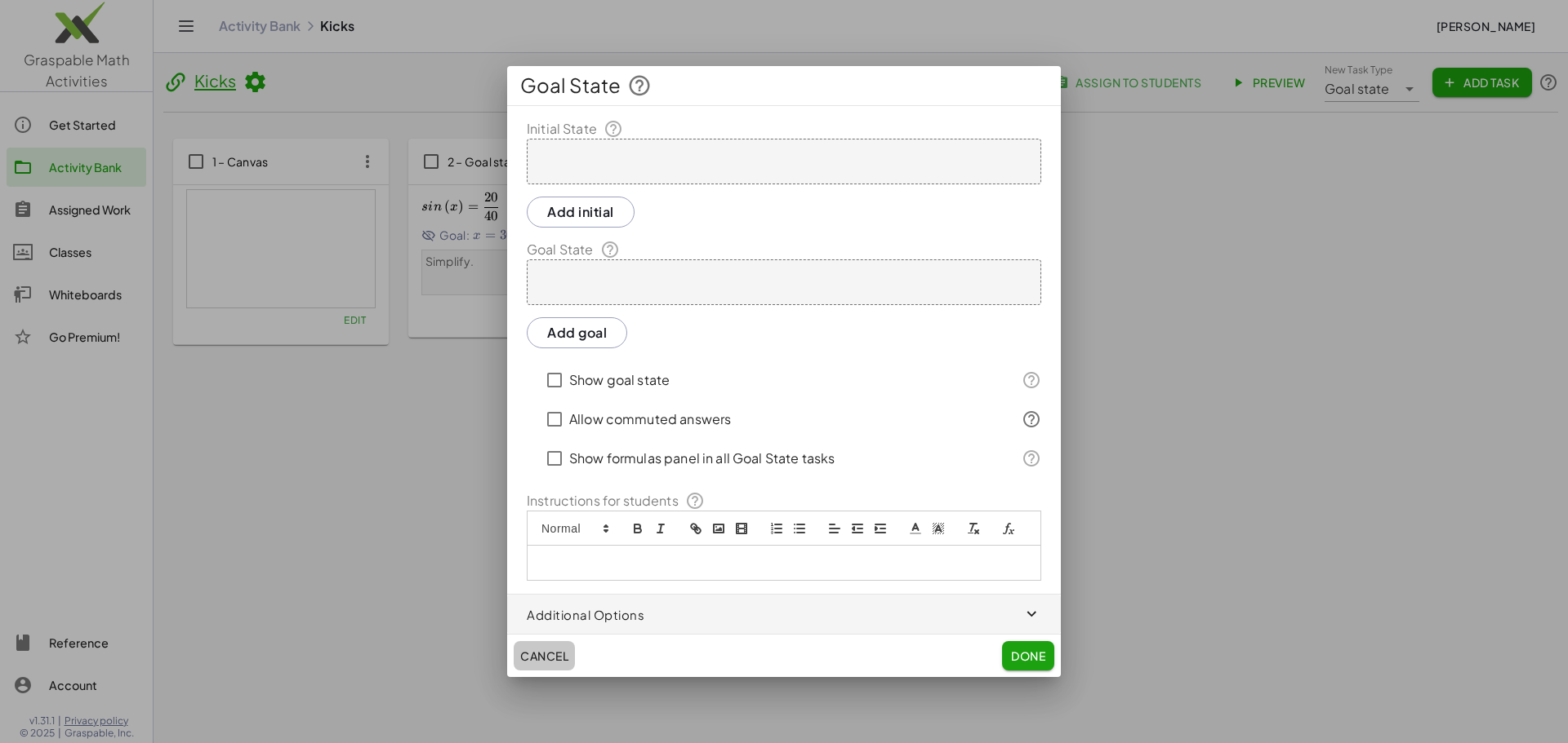
click at [550, 659] on span "Cancel" at bounding box center [544, 656] width 48 height 15
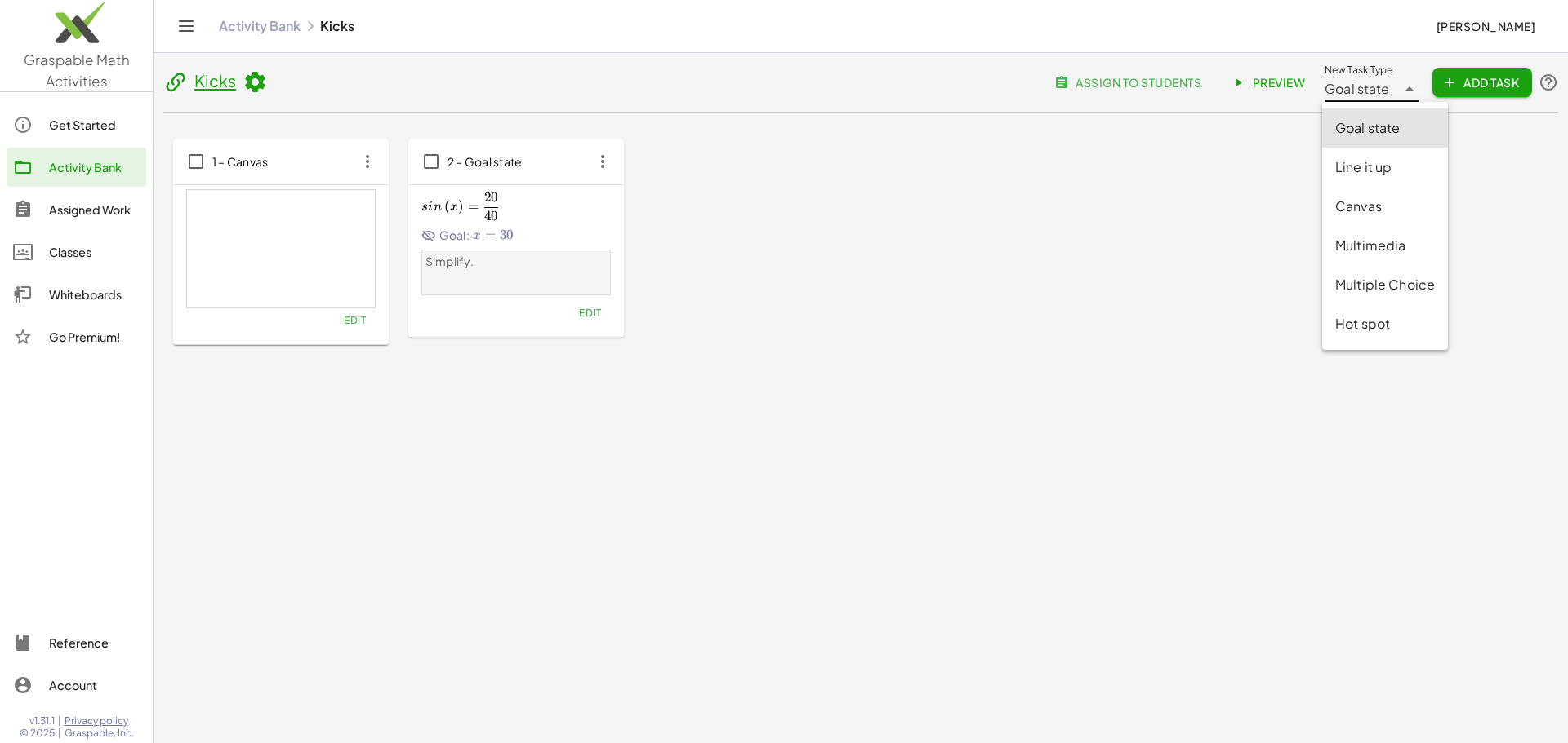
click at [1388, 88] on div "Goal state *********" at bounding box center [1360, 82] width 71 height 39
click at [1374, 210] on div "Canvas" at bounding box center [1385, 206] width 100 height 20
type input "******"
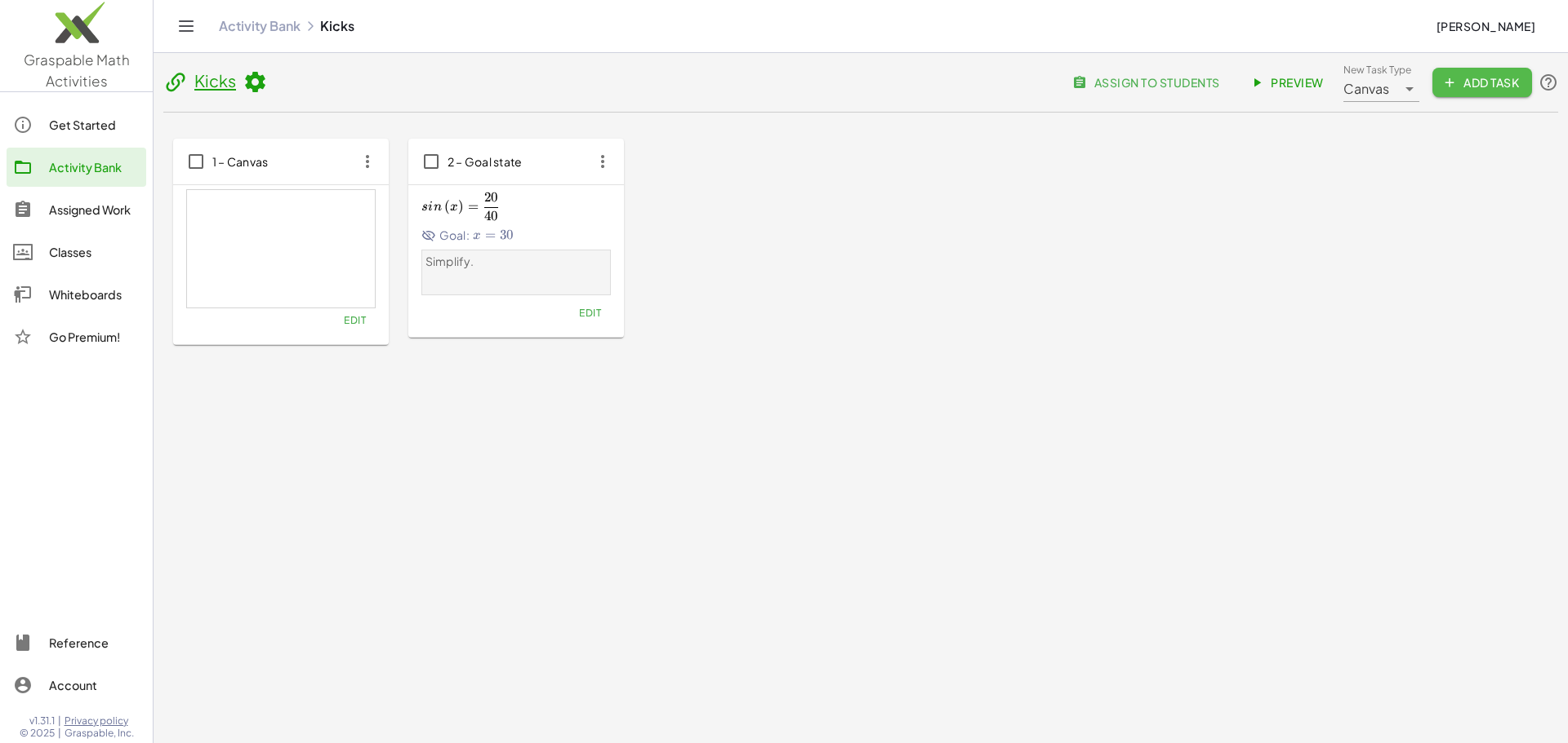
click at [1475, 86] on span "Add Task" at bounding box center [1482, 82] width 73 height 15
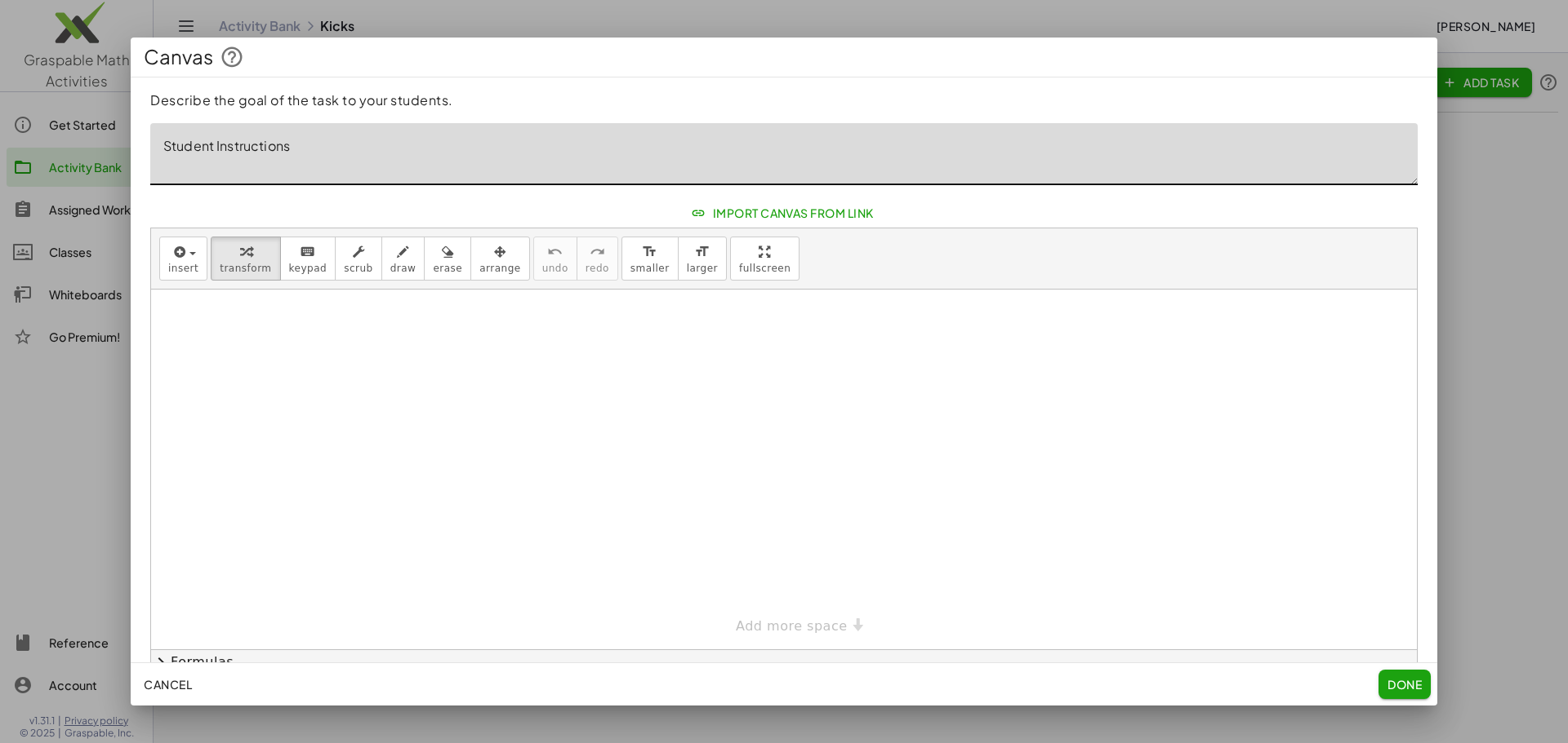
click at [267, 167] on textarea "Student Instructions" at bounding box center [784, 153] width 1268 height 62
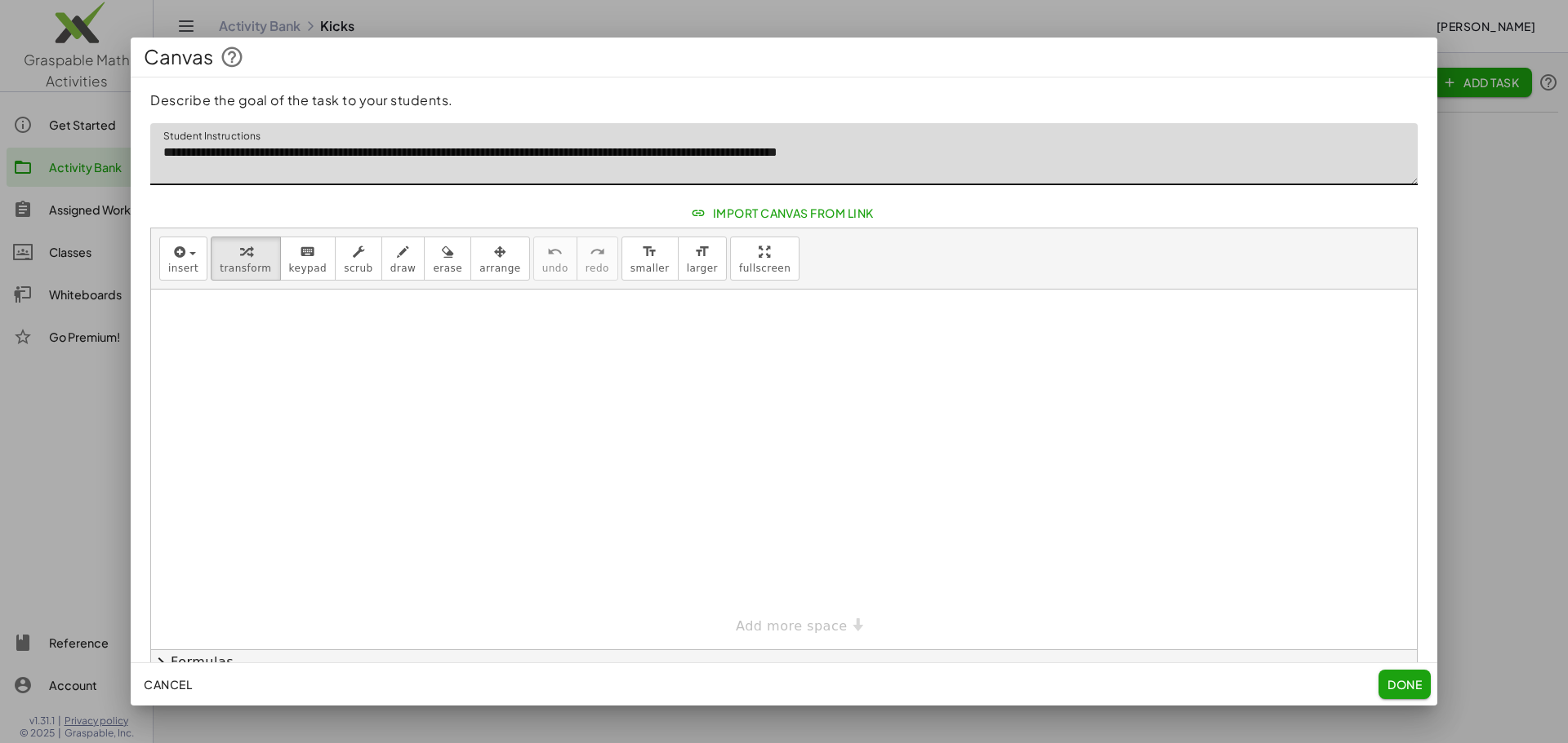
click at [935, 152] on textarea "**********" at bounding box center [784, 153] width 1268 height 62
type textarea "**********"
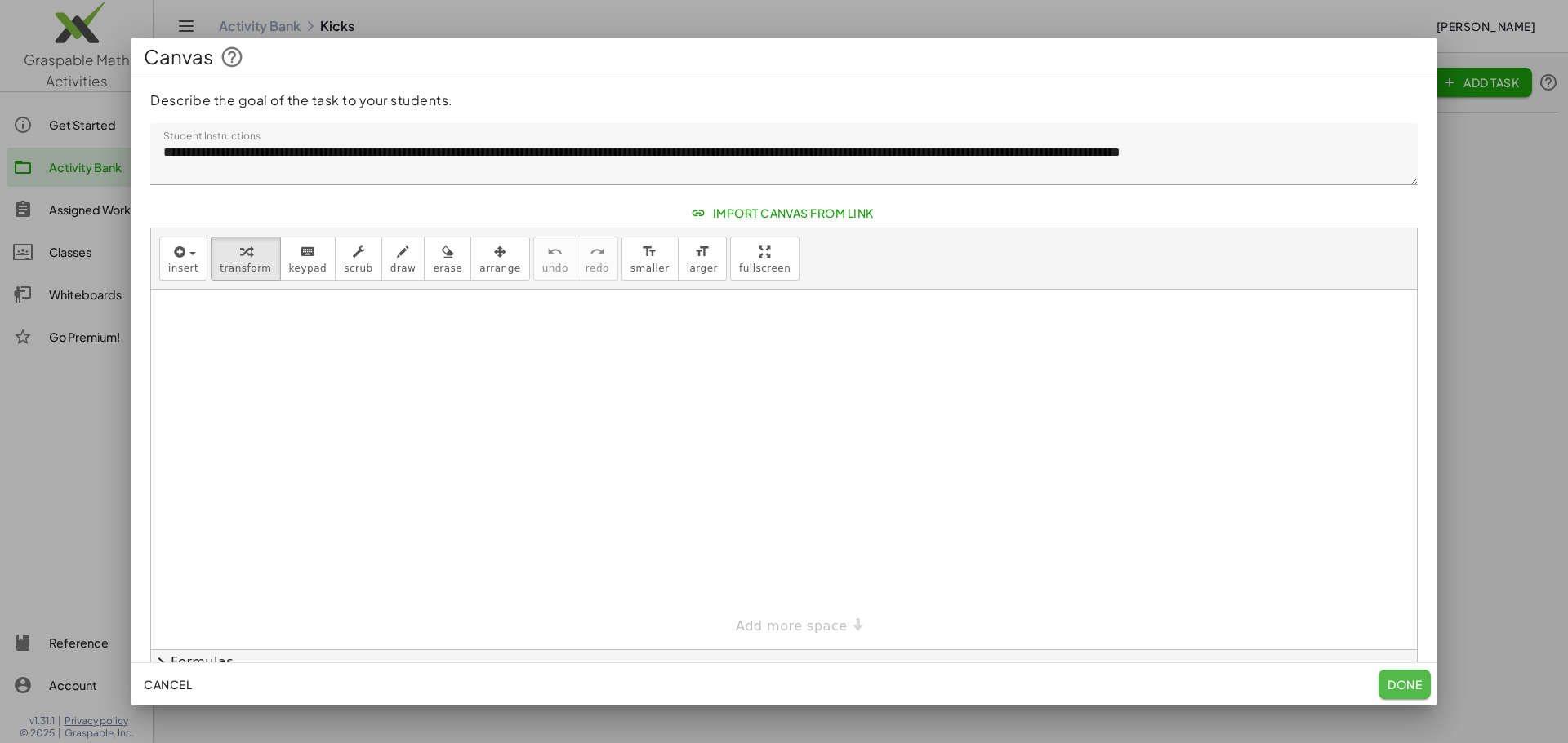
click at [1393, 684] on span "Done" at bounding box center [1404, 684] width 34 height 15
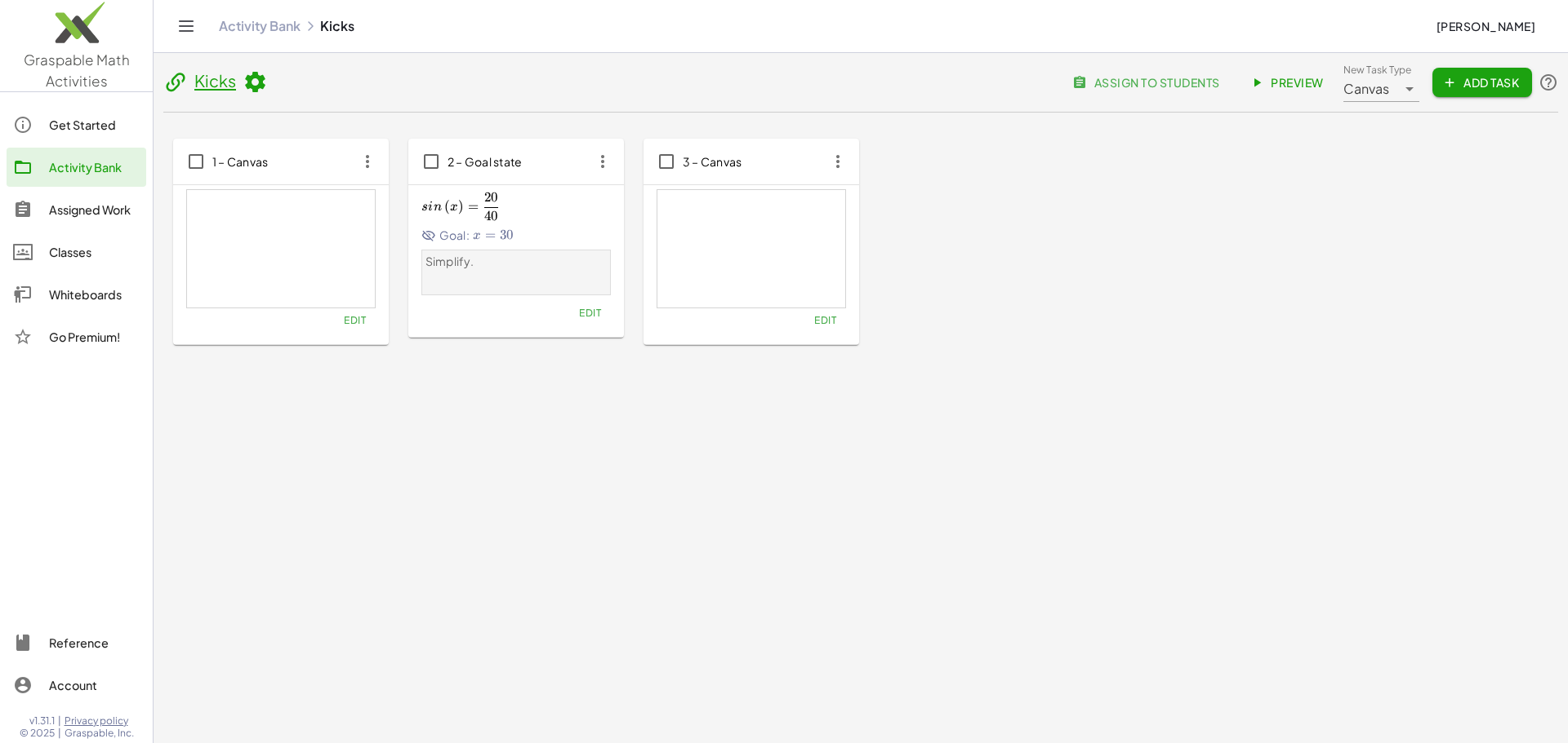
click at [791, 183] on div "3 – Canvas" at bounding box center [751, 161] width 215 height 46
click at [1285, 86] on span "Preview" at bounding box center [1288, 82] width 71 height 15
click at [1473, 89] on button "Add Task" at bounding box center [1482, 82] width 100 height 29
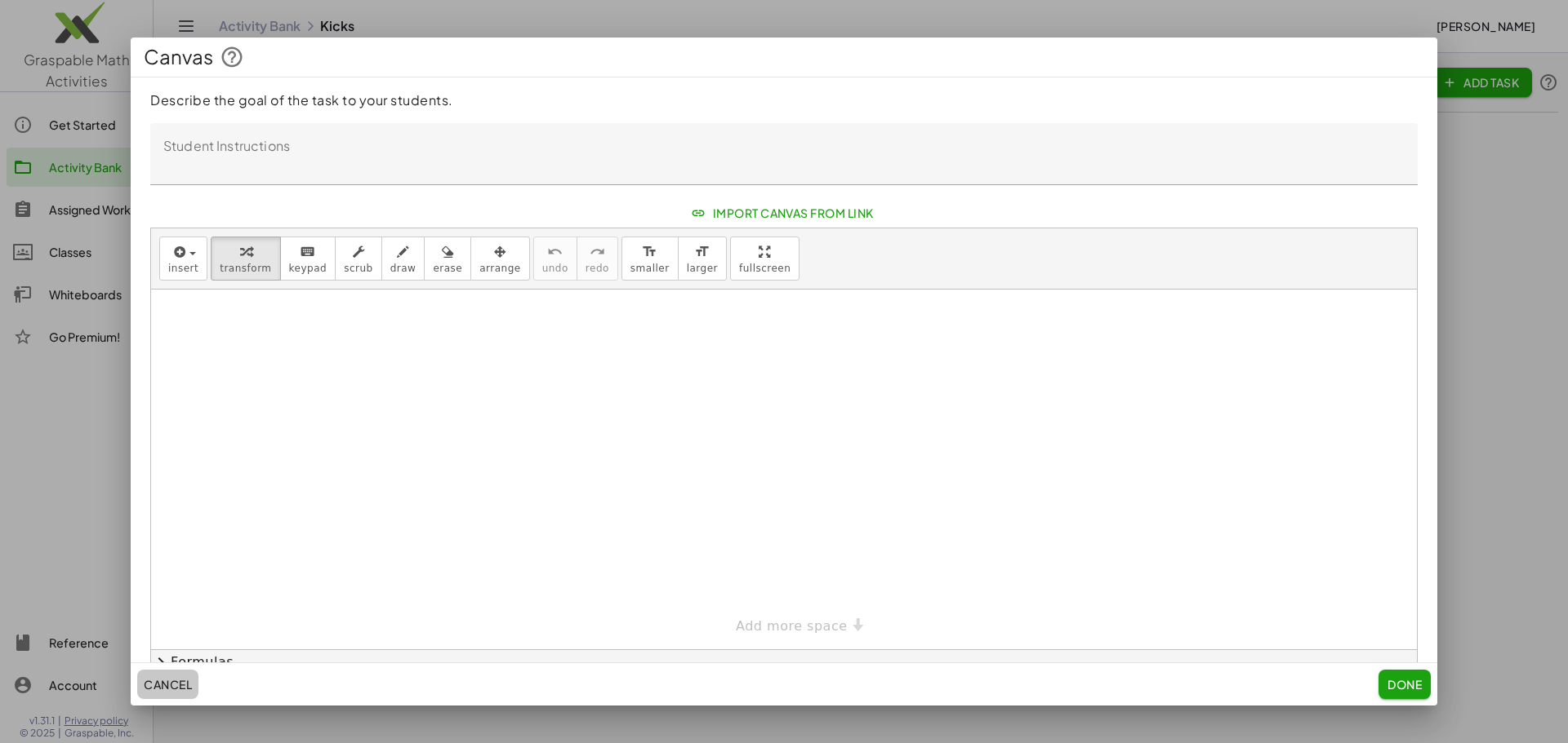
click at [165, 693] on button "Cancel" at bounding box center [167, 684] width 62 height 29
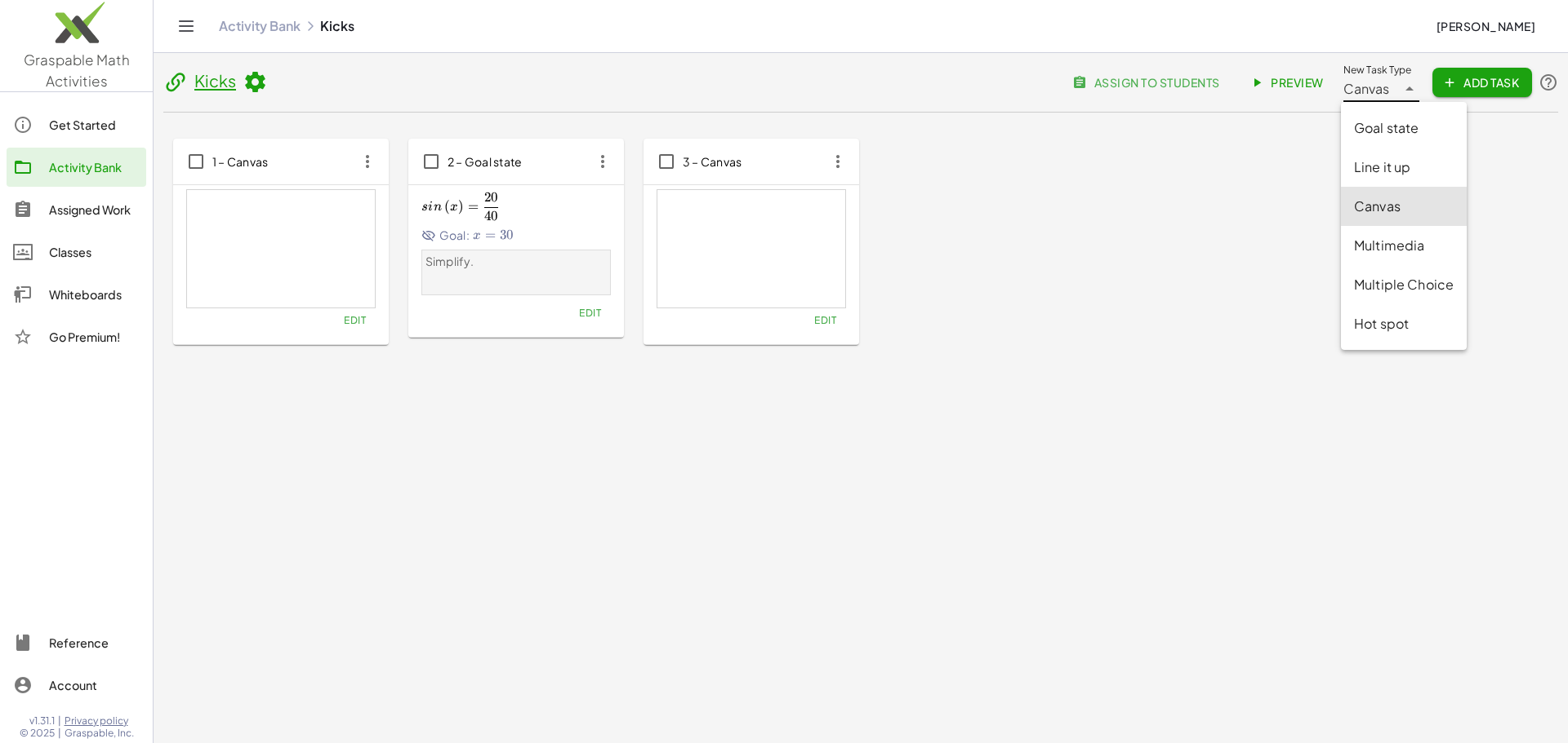
click at [1396, 97] on div at bounding box center [1407, 82] width 22 height 39
click at [1378, 128] on div "Goal state" at bounding box center [1404, 128] width 100 height 20
type input "*********"
click at [1476, 78] on span "Add Task" at bounding box center [1482, 82] width 73 height 15
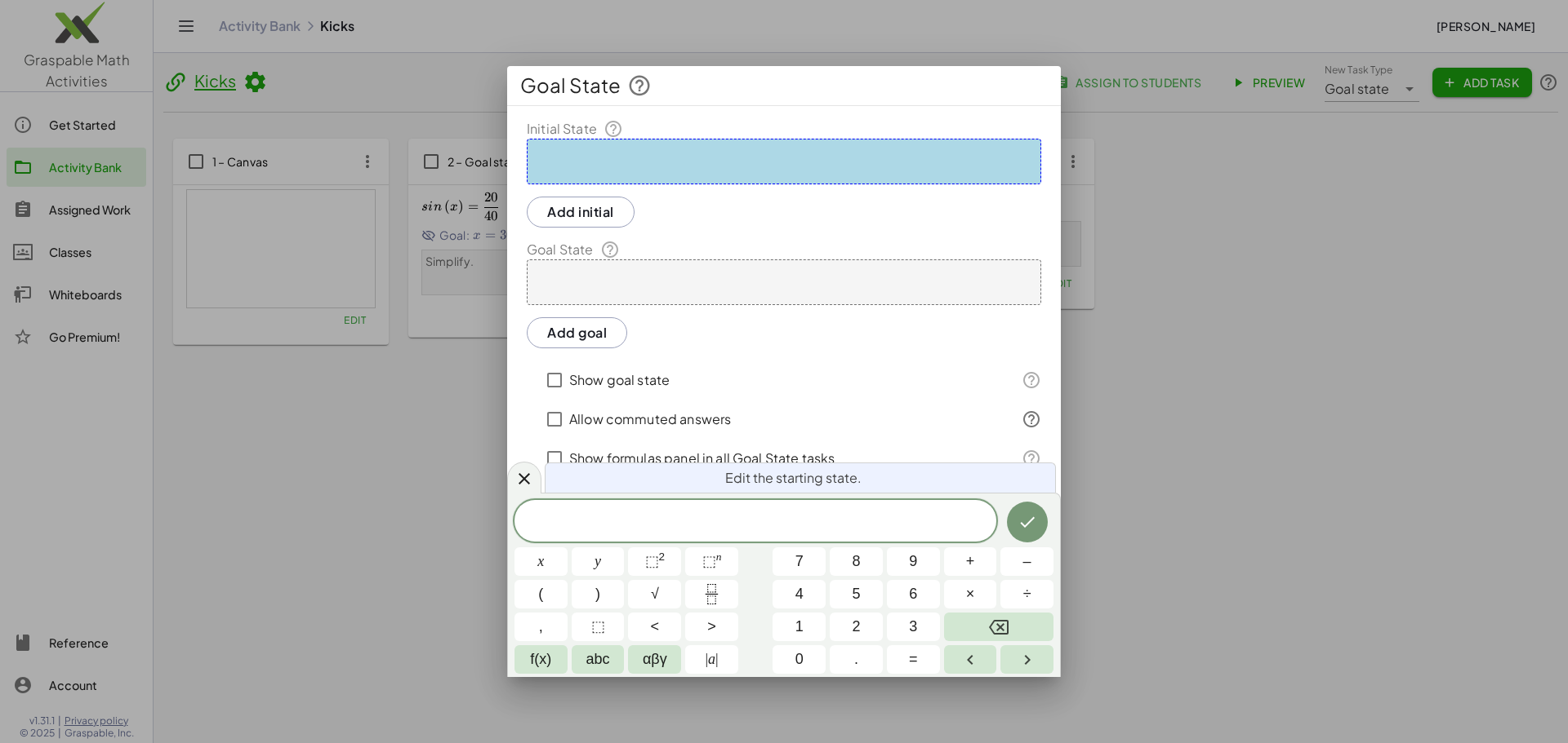
click at [571, 209] on button "Add initial" at bounding box center [580, 212] width 108 height 31
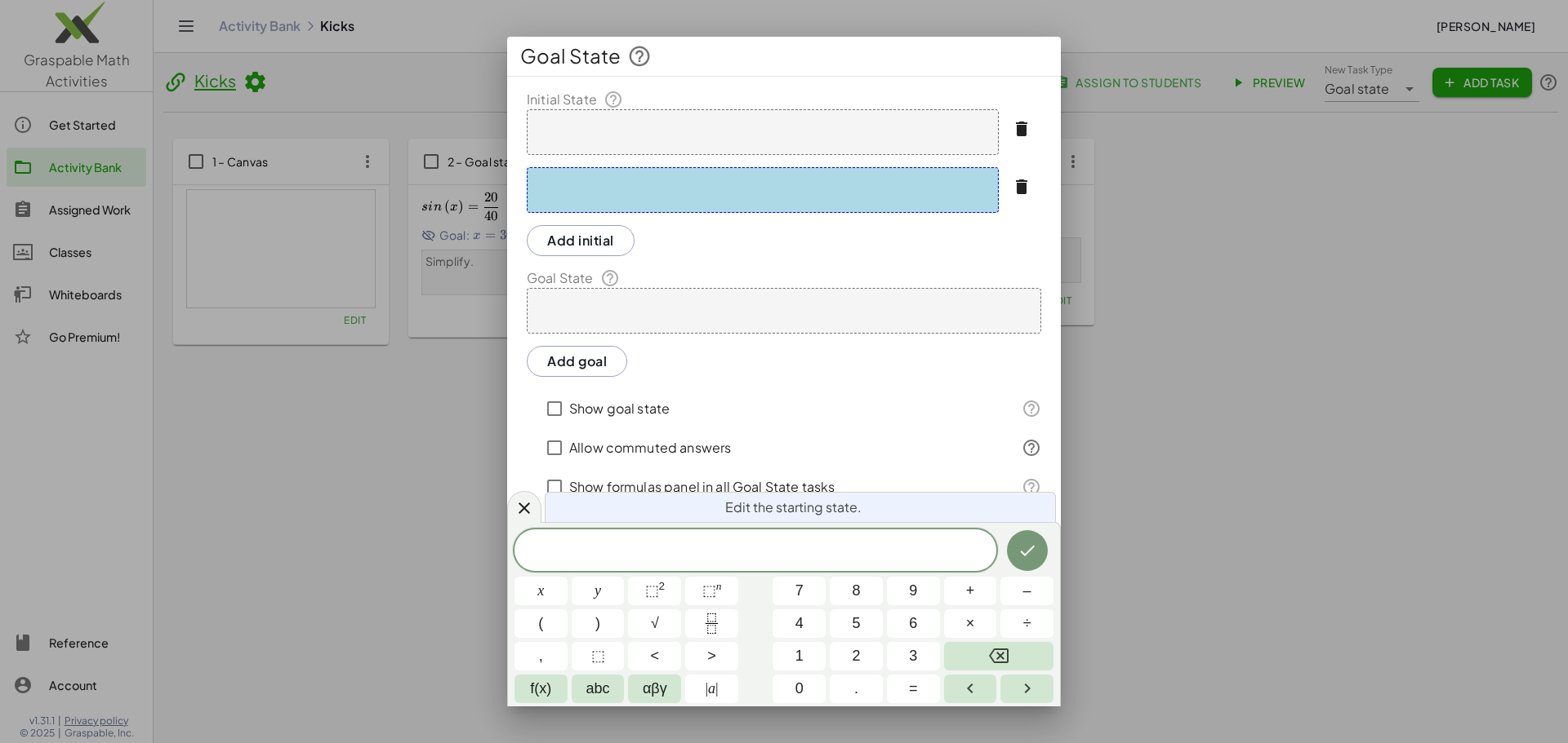
click at [624, 126] on div at bounding box center [762, 132] width 471 height 46
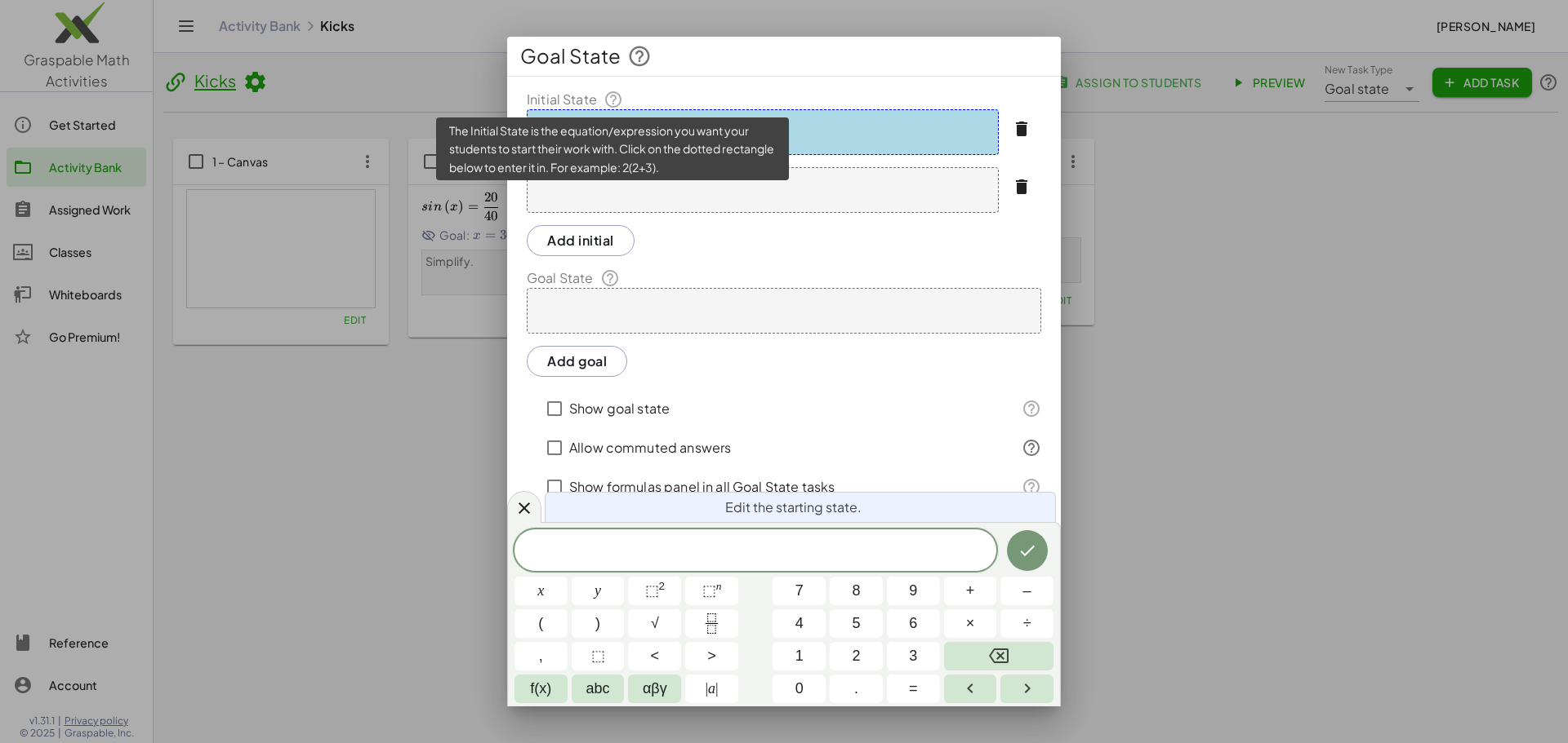
click at [612, 99] on icon at bounding box center [613, 100] width 20 height 20
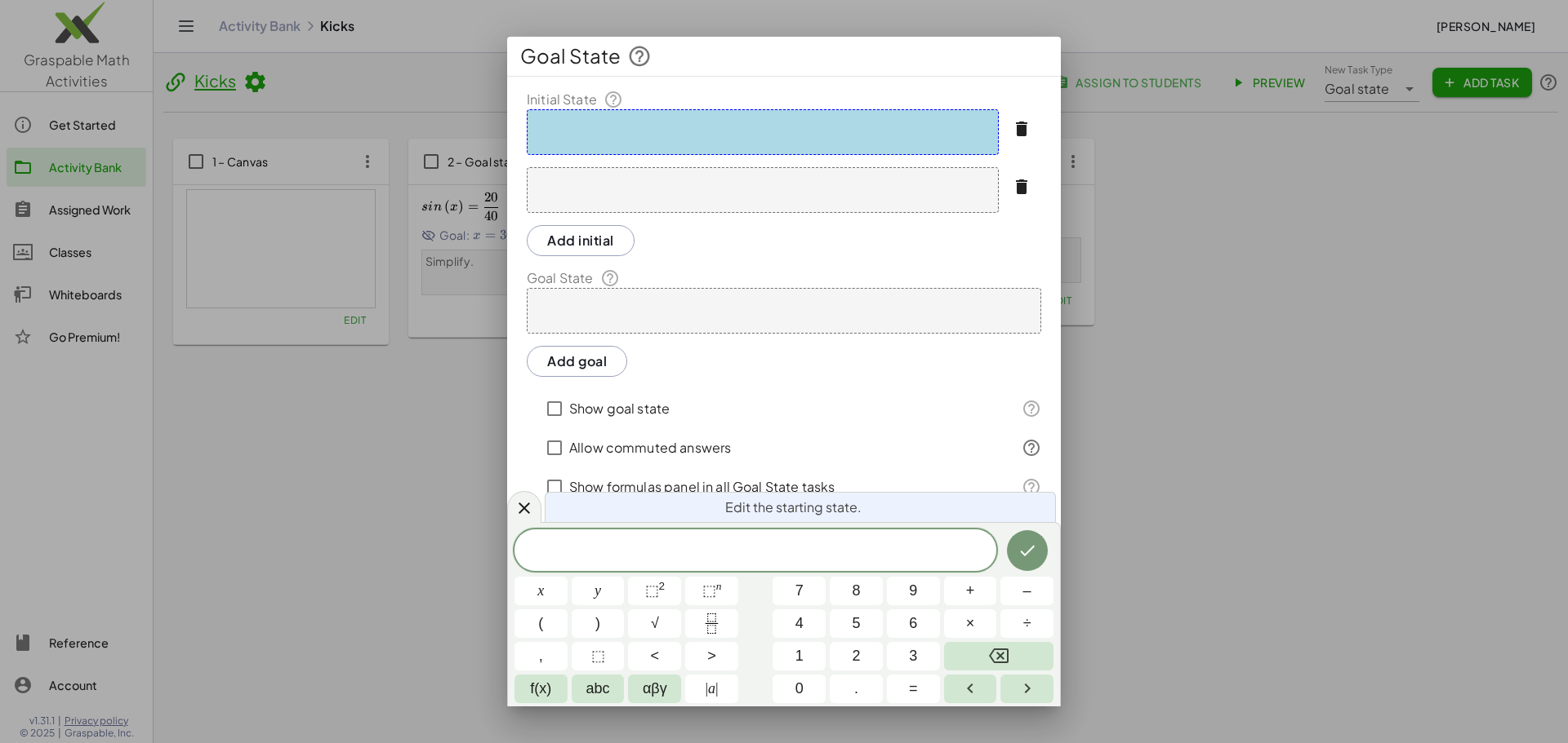
click at [637, 202] on div at bounding box center [762, 190] width 471 height 46
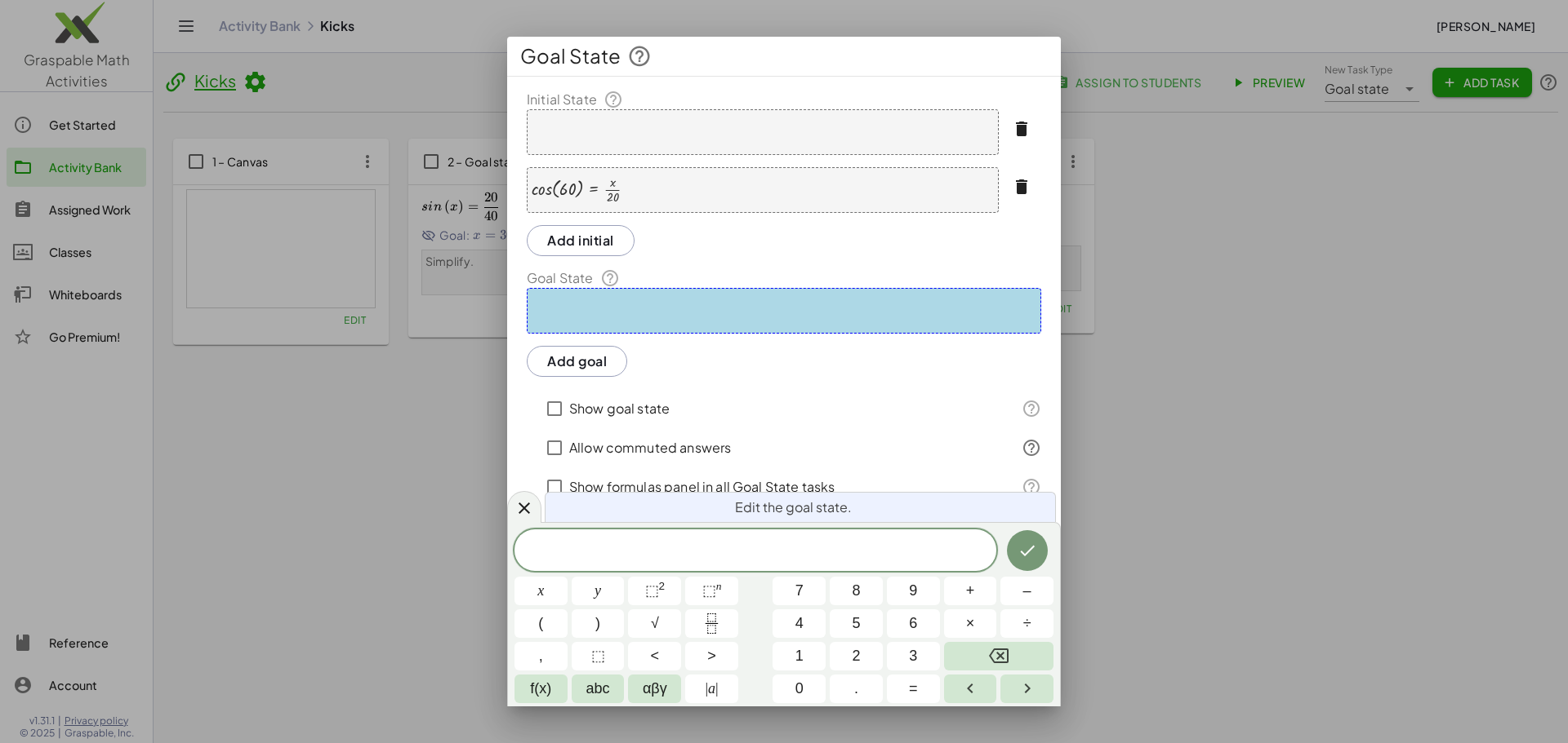
click at [634, 307] on div at bounding box center [784, 311] width 515 height 46
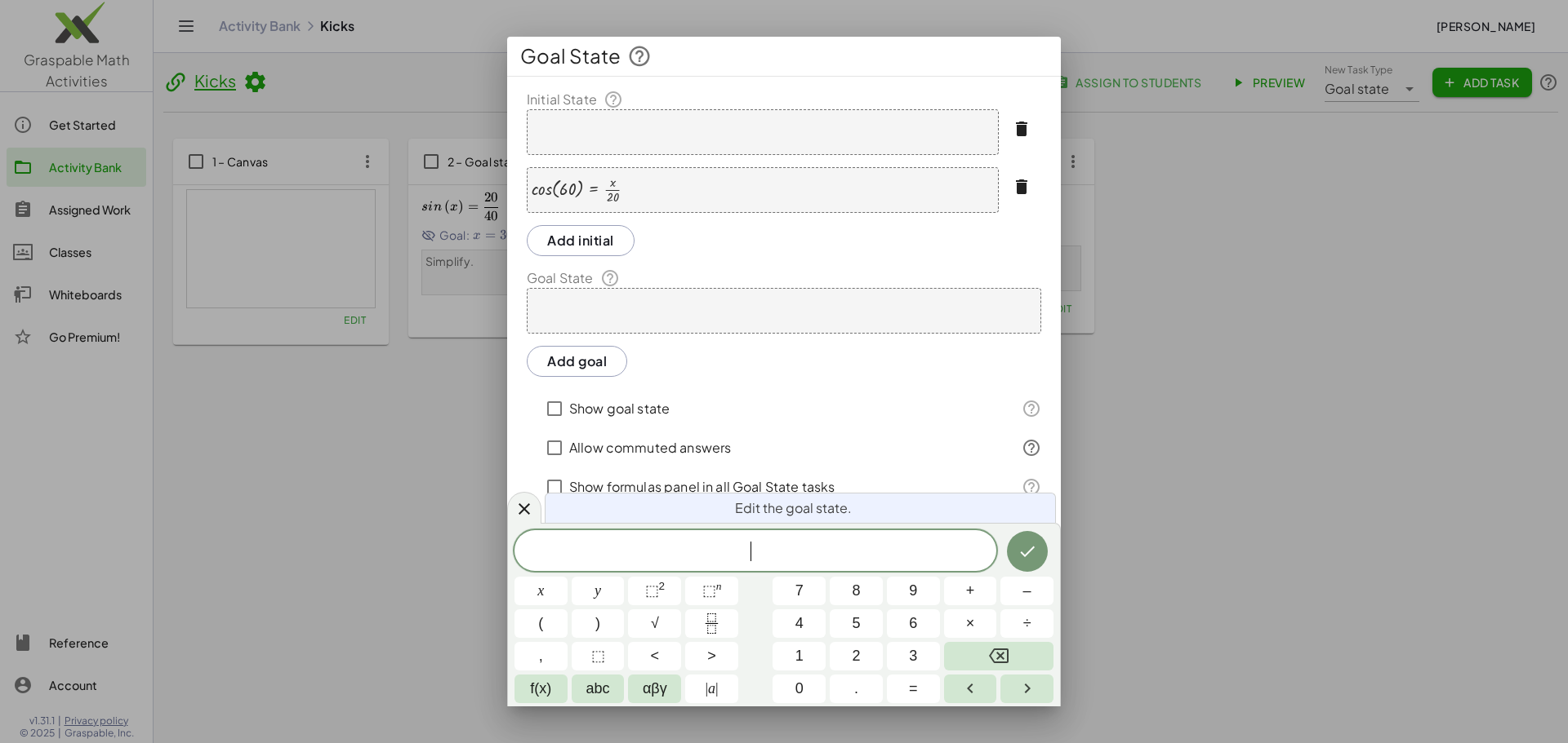
click at [609, 313] on div at bounding box center [784, 311] width 515 height 46
click at [1026, 552] on icon "Done" at bounding box center [1027, 551] width 20 height 20
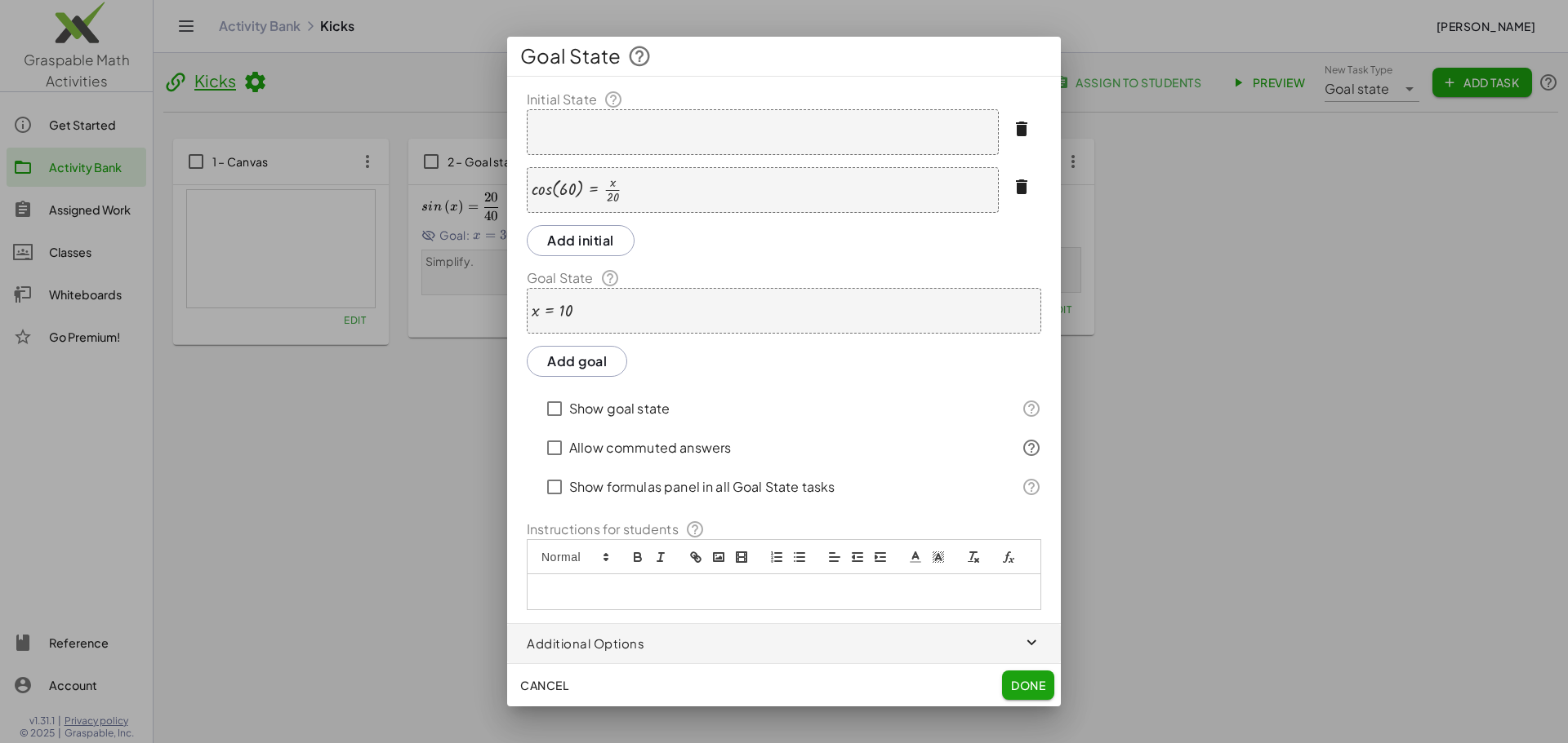
click at [1026, 680] on span "Done" at bounding box center [1027, 685] width 34 height 15
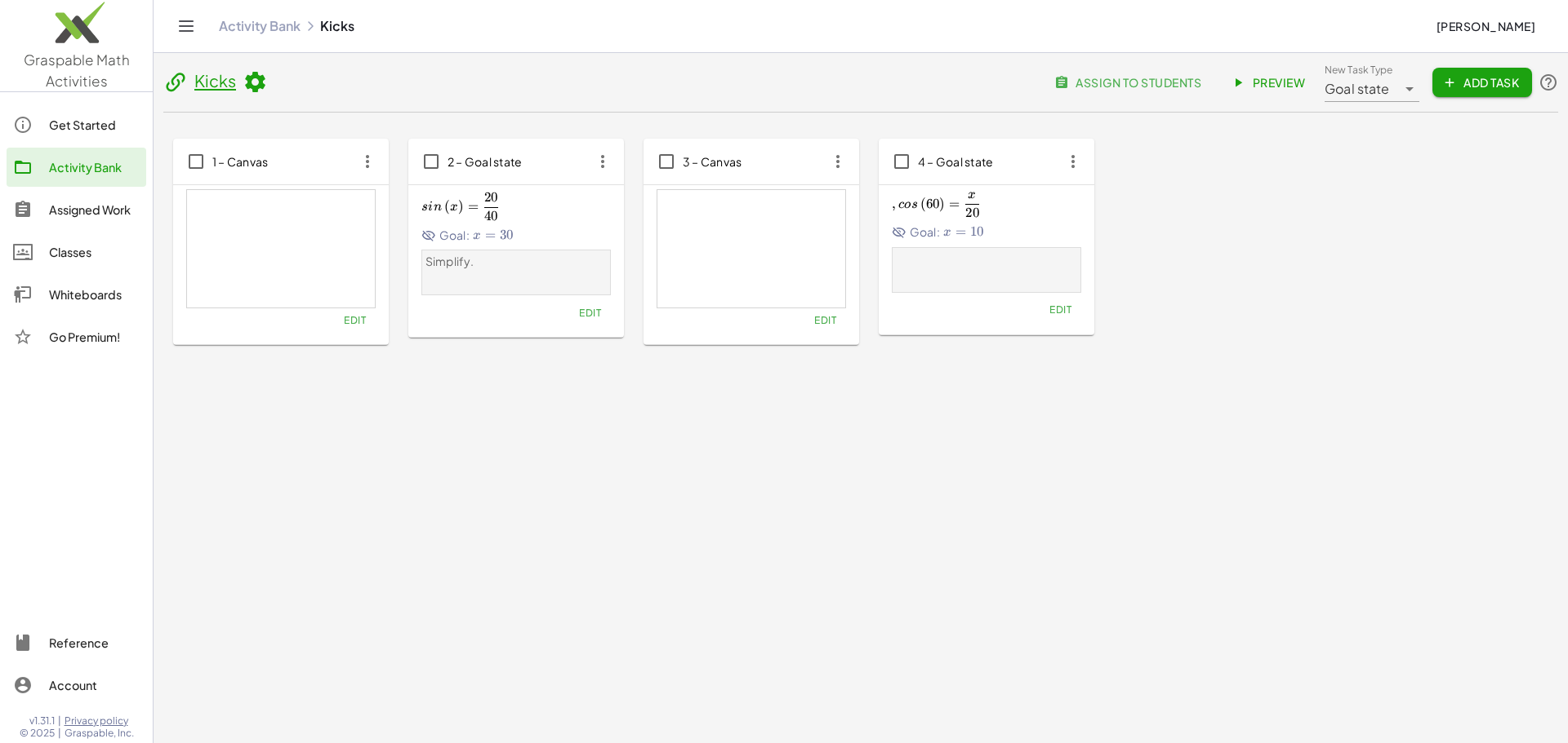
click at [1273, 79] on span "Preview" at bounding box center [1269, 82] width 71 height 15
click at [944, 239] on span "x" at bounding box center [947, 232] width 8 height 13
click at [1070, 314] on span "Edit" at bounding box center [1060, 310] width 22 height 13
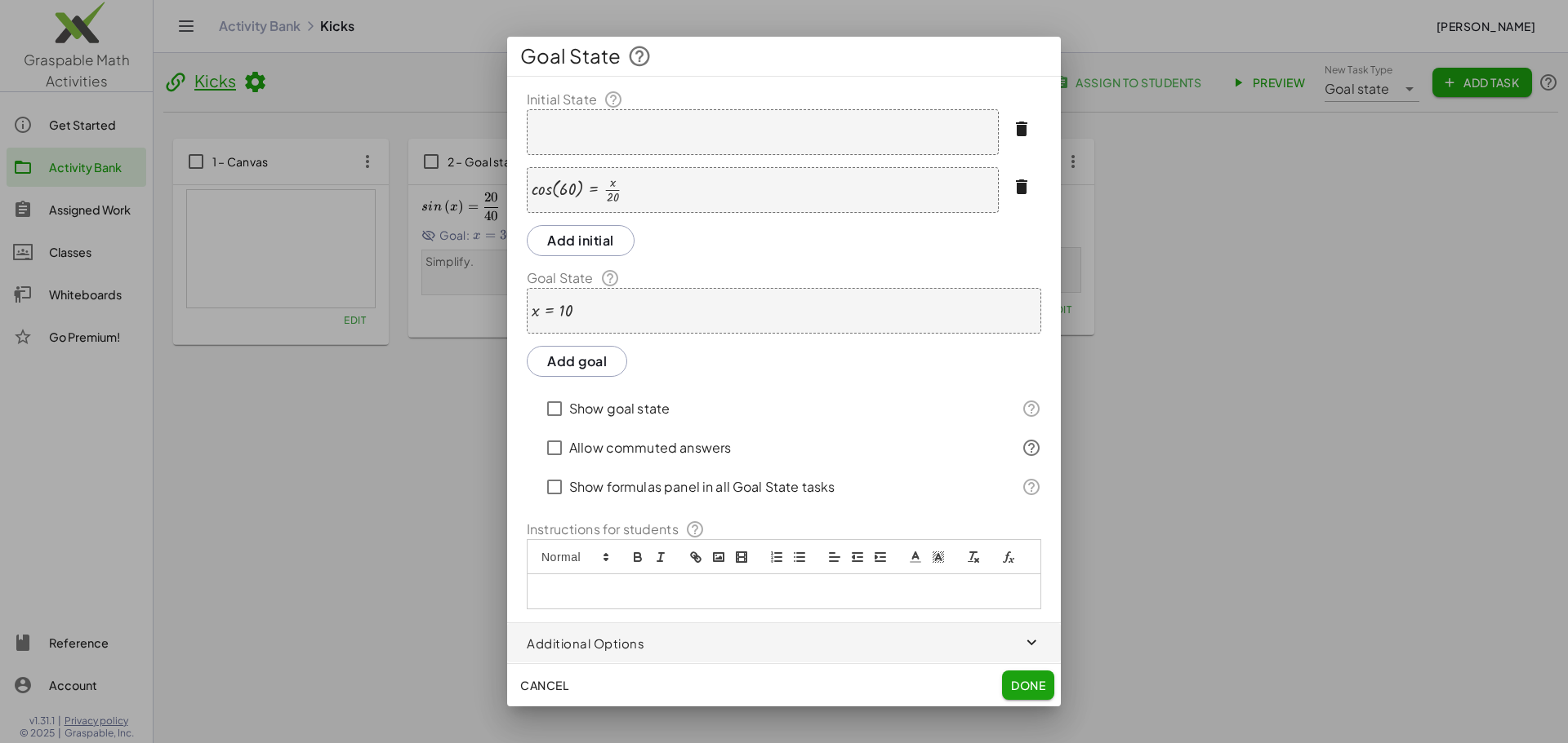
click at [636, 311] on div "x = 10" at bounding box center [784, 311] width 515 height 46
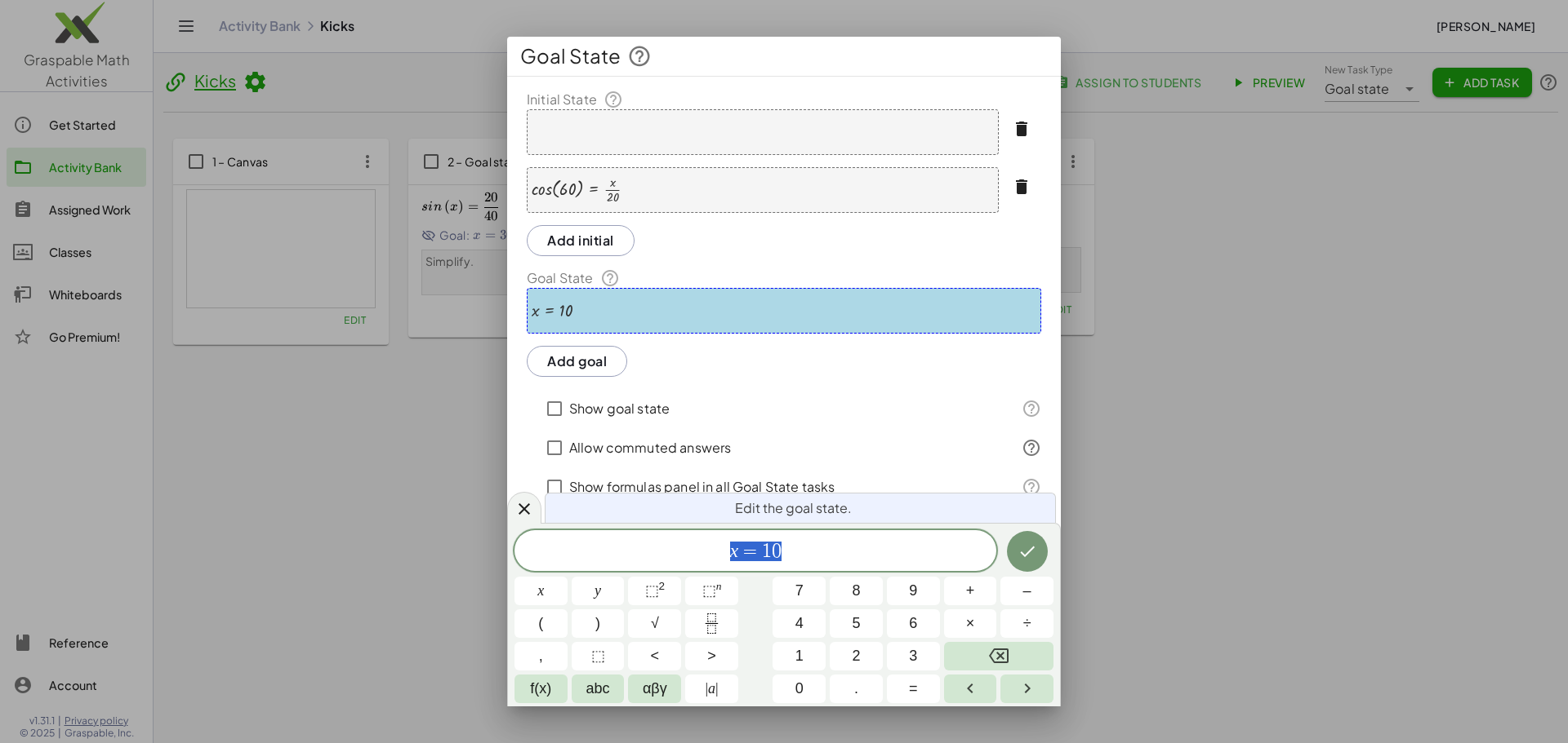
click at [636, 311] on div "x = 10" at bounding box center [784, 311] width 515 height 46
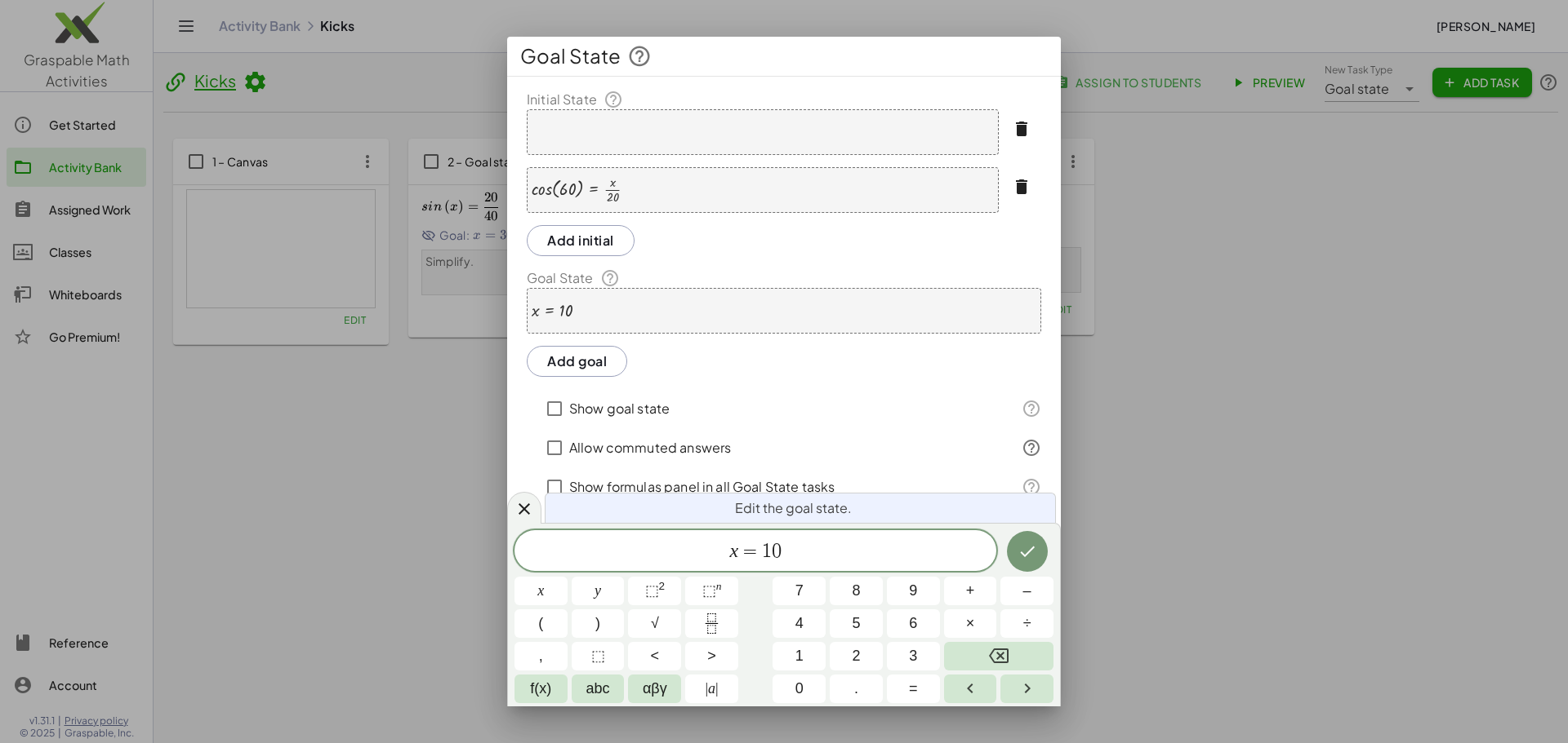
drag, startPoint x: 634, startPoint y: 312, endPoint x: 606, endPoint y: 299, distance: 30.9
click at [621, 308] on div "x = 10" at bounding box center [784, 311] width 515 height 46
drag, startPoint x: 588, startPoint y: 313, endPoint x: 535, endPoint y: 309, distance: 53.2
click at [535, 309] on div "x = 10" at bounding box center [784, 311] width 515 height 46
click at [560, 309] on div at bounding box center [552, 312] width 42 height 18
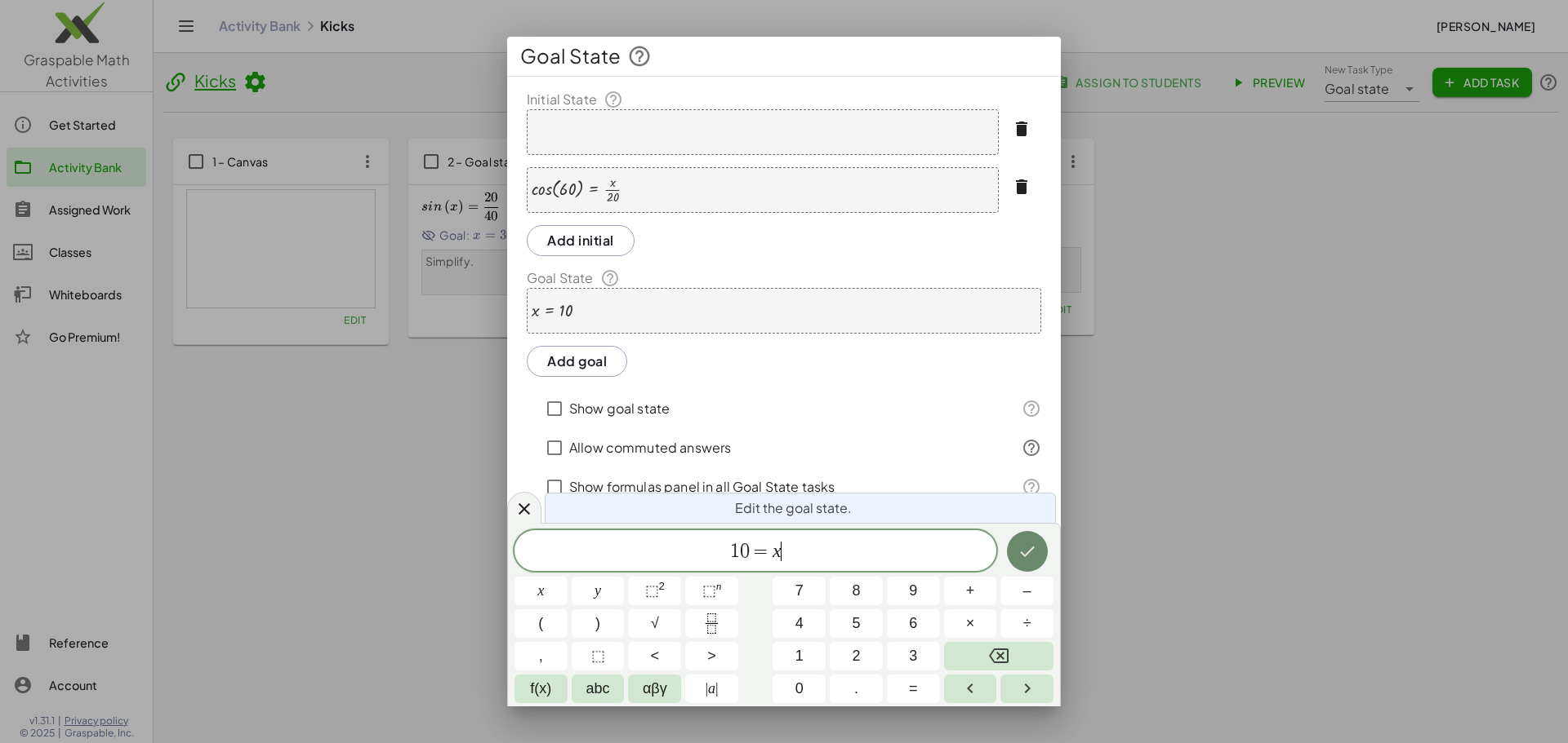
click at [1032, 556] on icon "Done" at bounding box center [1027, 551] width 20 height 20
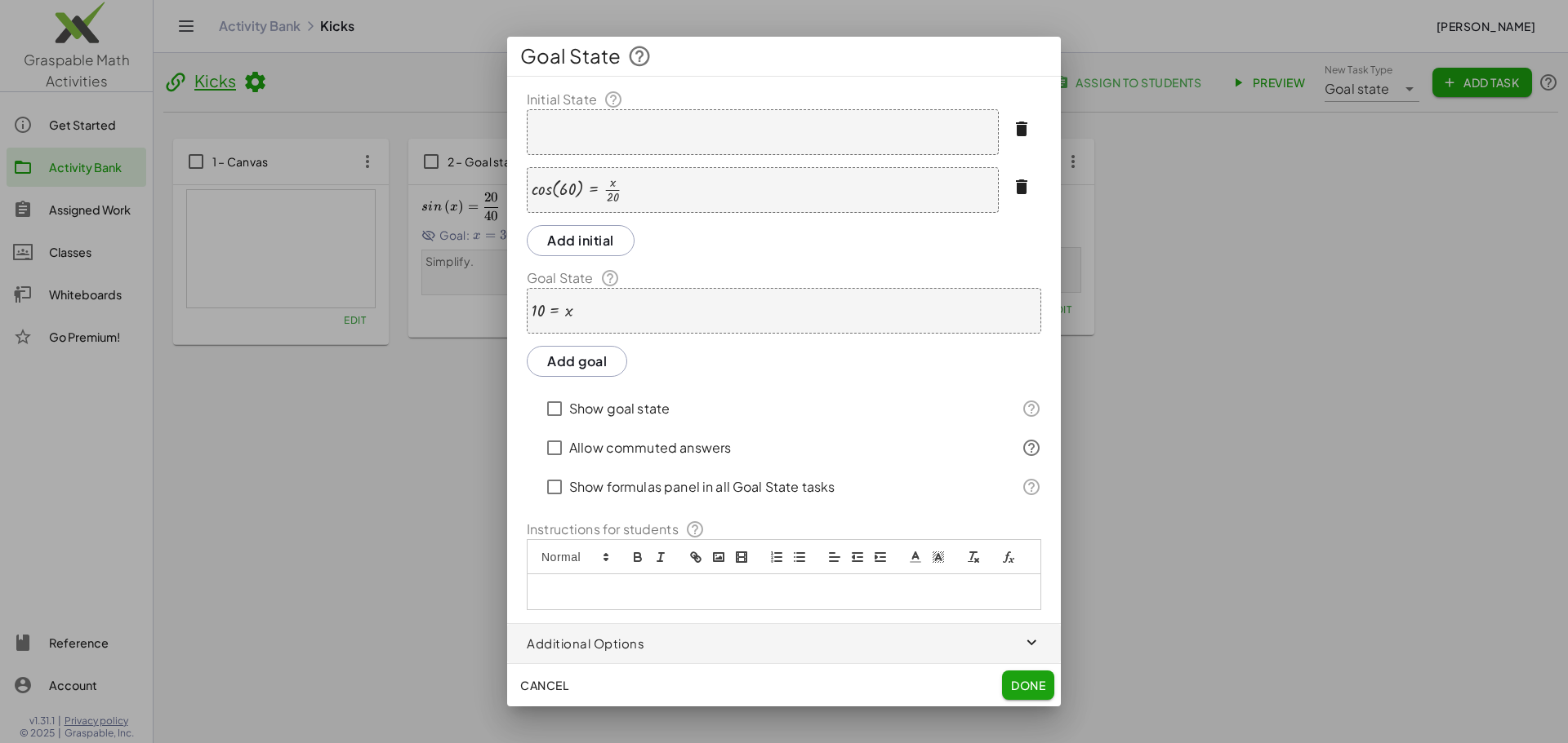
click at [1030, 684] on span "Done" at bounding box center [1027, 685] width 34 height 15
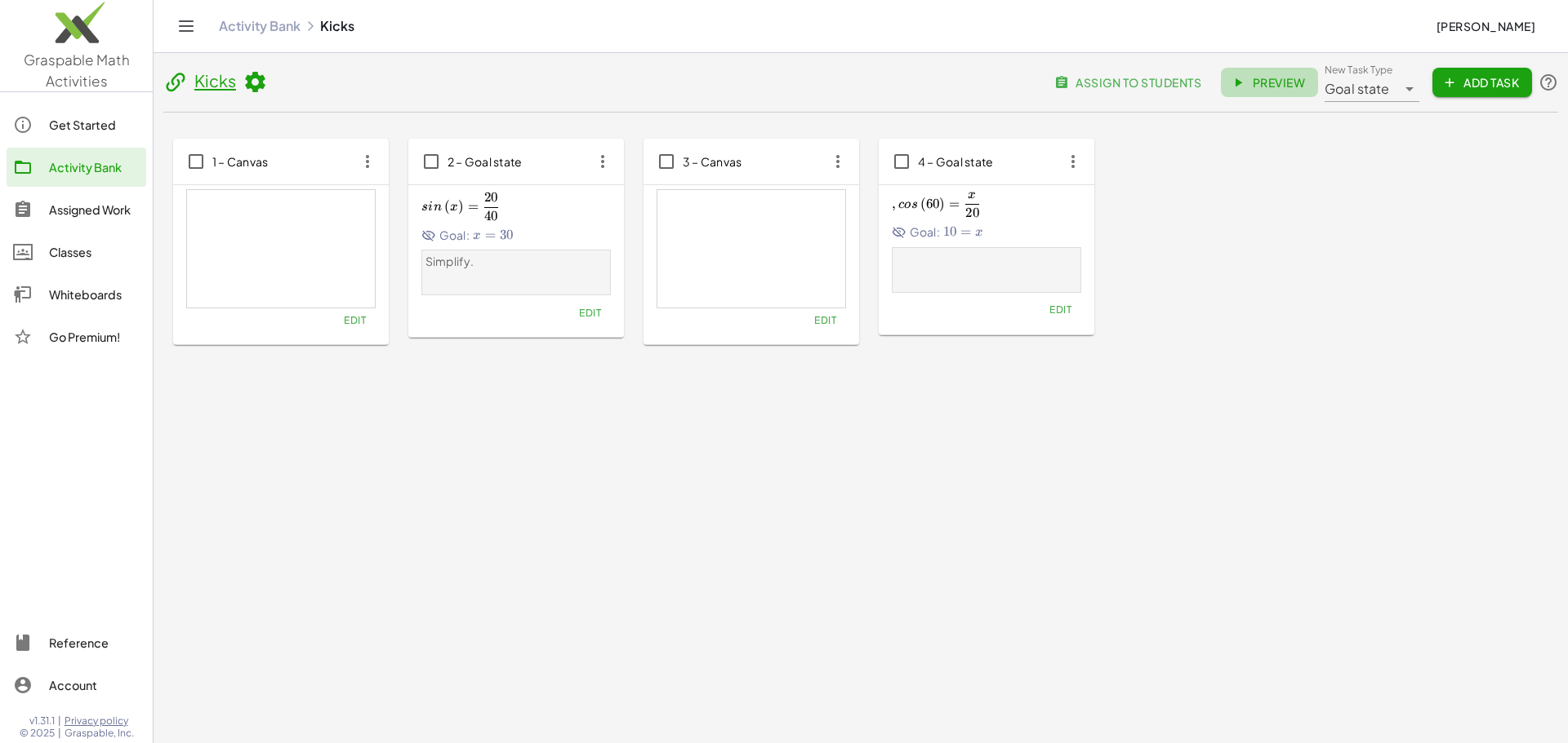
click at [1258, 81] on span "Preview" at bounding box center [1269, 82] width 71 height 15
click at [1467, 75] on span "Add Task" at bounding box center [1482, 82] width 73 height 15
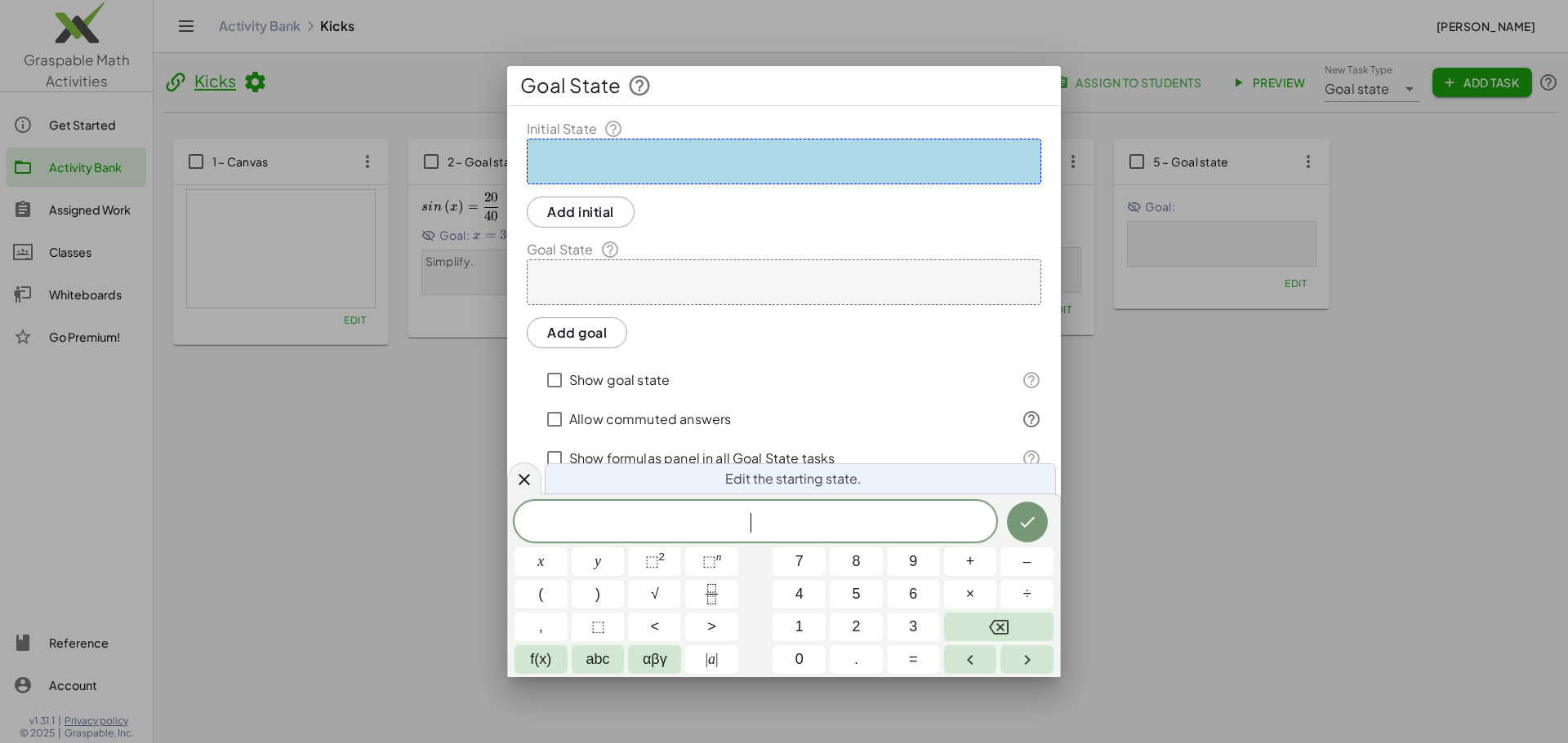
click at [699, 161] on div at bounding box center [784, 161] width 515 height 46
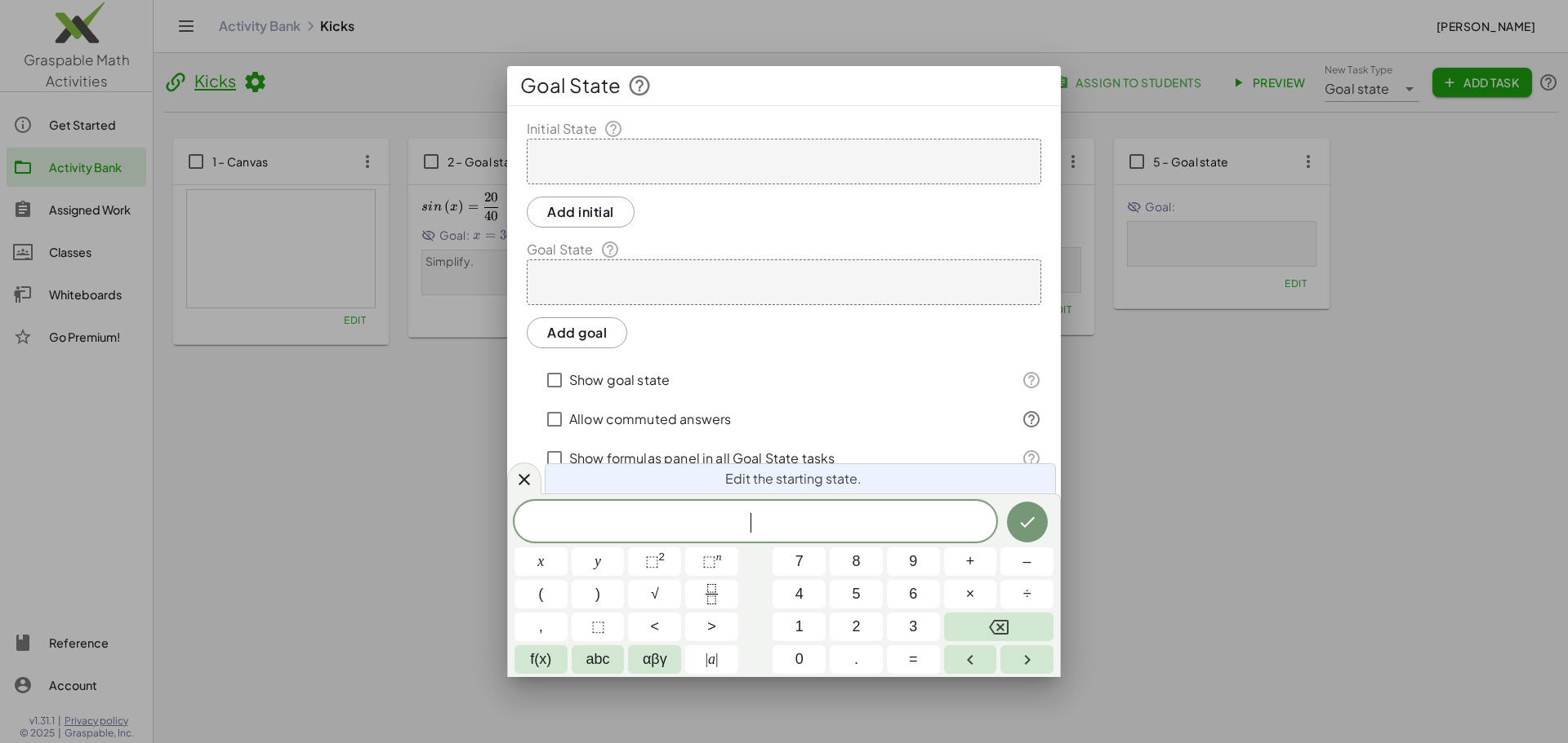
click at [660, 165] on div at bounding box center [784, 161] width 515 height 46
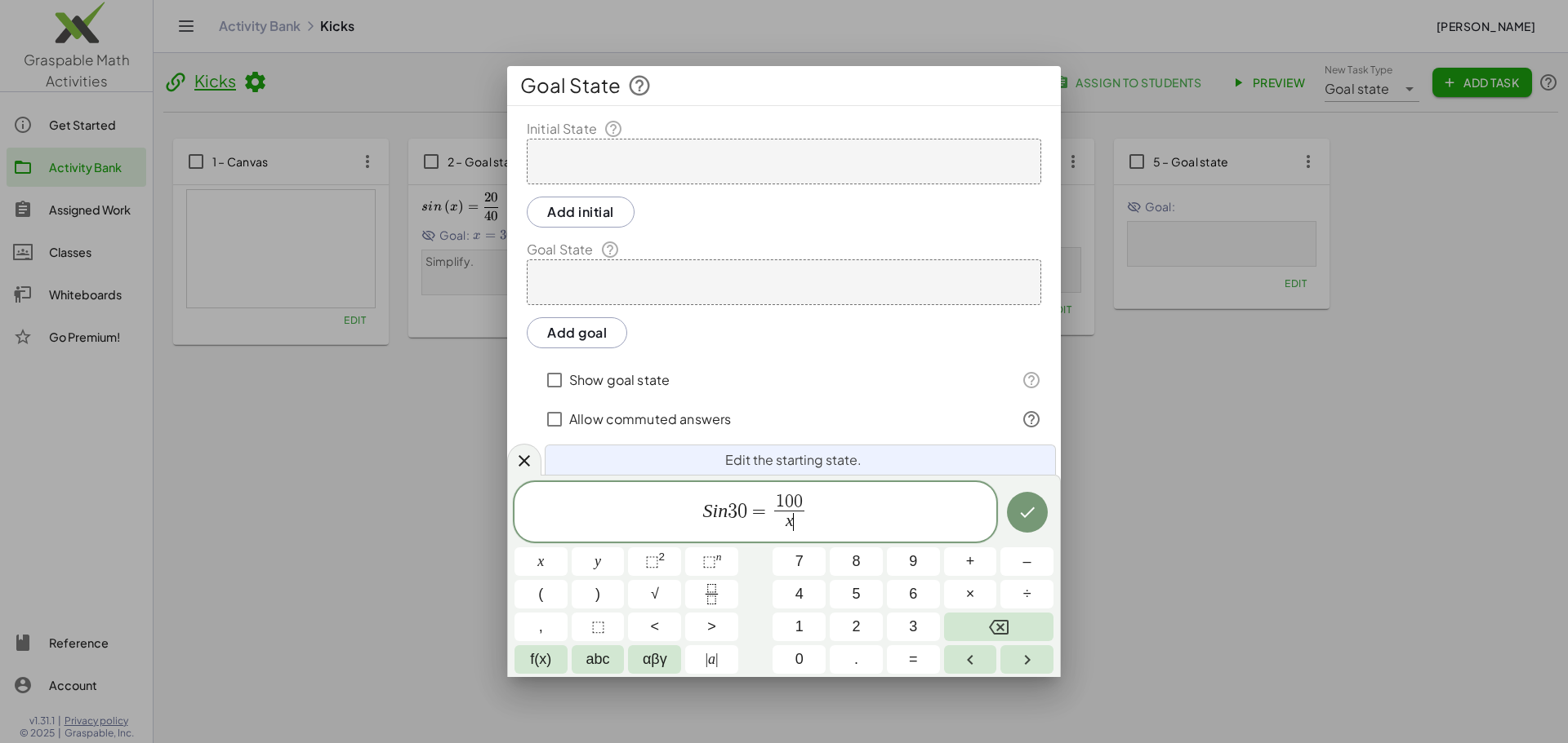
click at [901, 531] on span "S i n 3 0 = 1 0 0 x ​ ​" at bounding box center [755, 513] width 482 height 43
click at [1022, 517] on icon "Done" at bounding box center [1027, 512] width 20 height 20
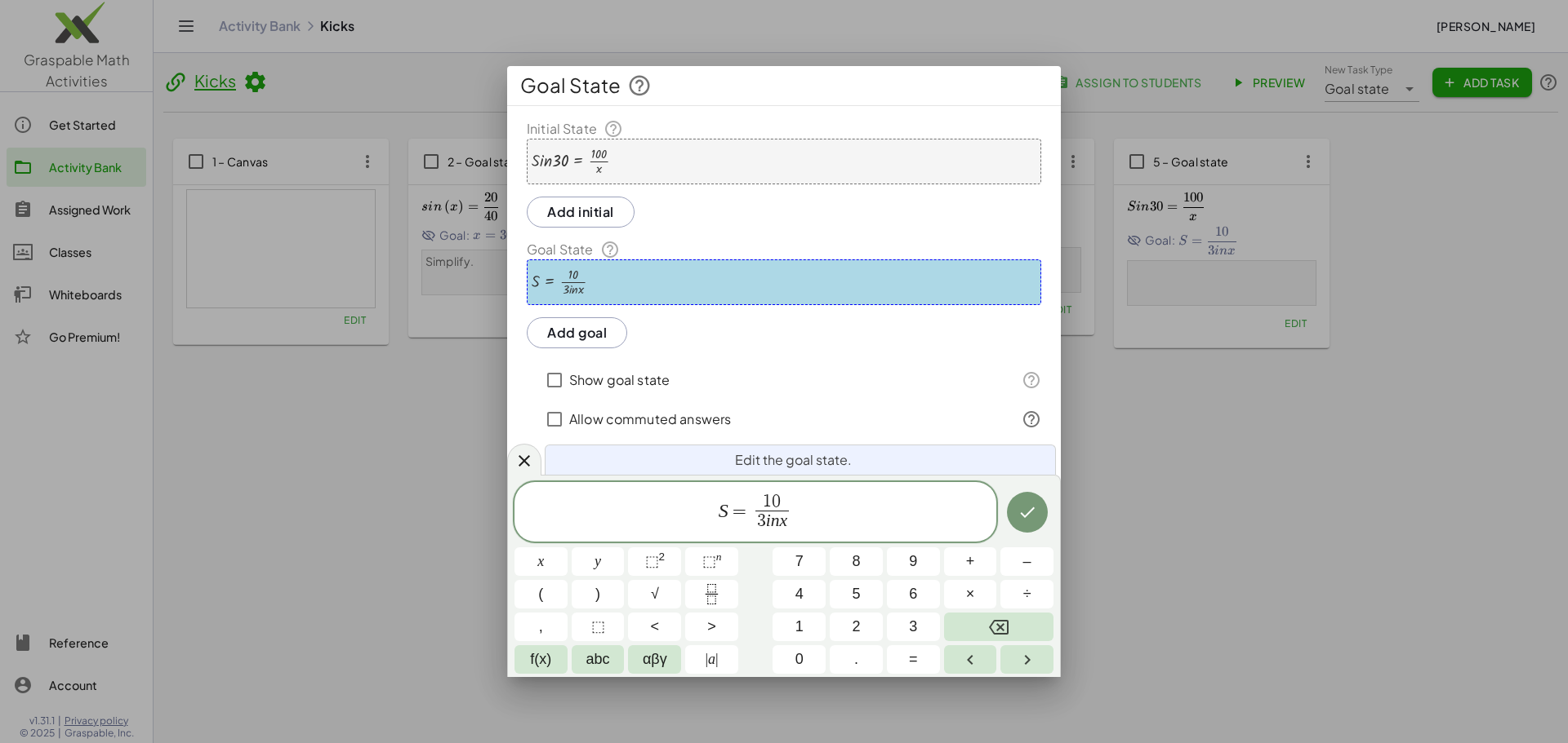
click at [595, 286] on div "S = · 10 · 3 · i · n · x" at bounding box center [784, 282] width 515 height 46
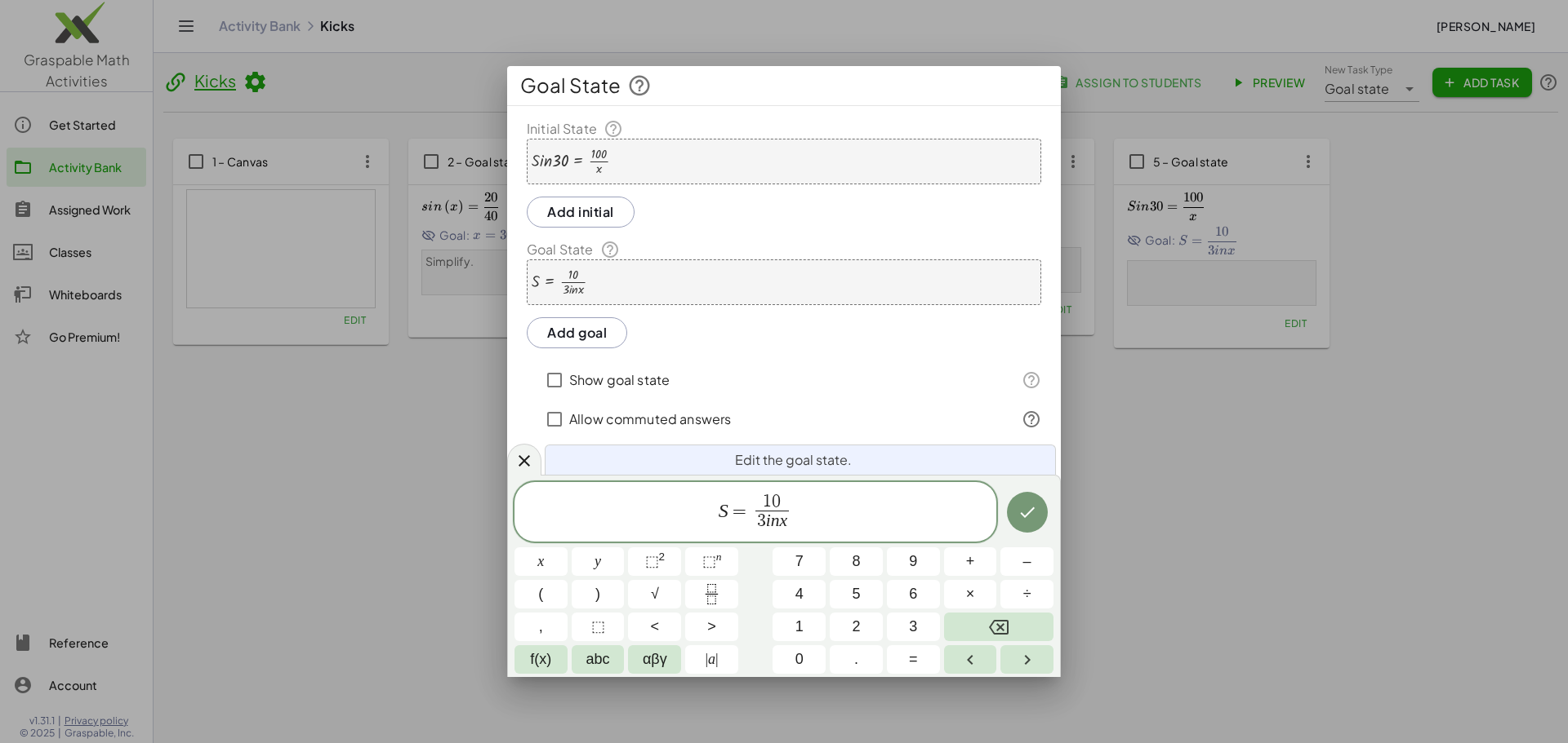
click at [575, 284] on div at bounding box center [559, 283] width 55 height 27
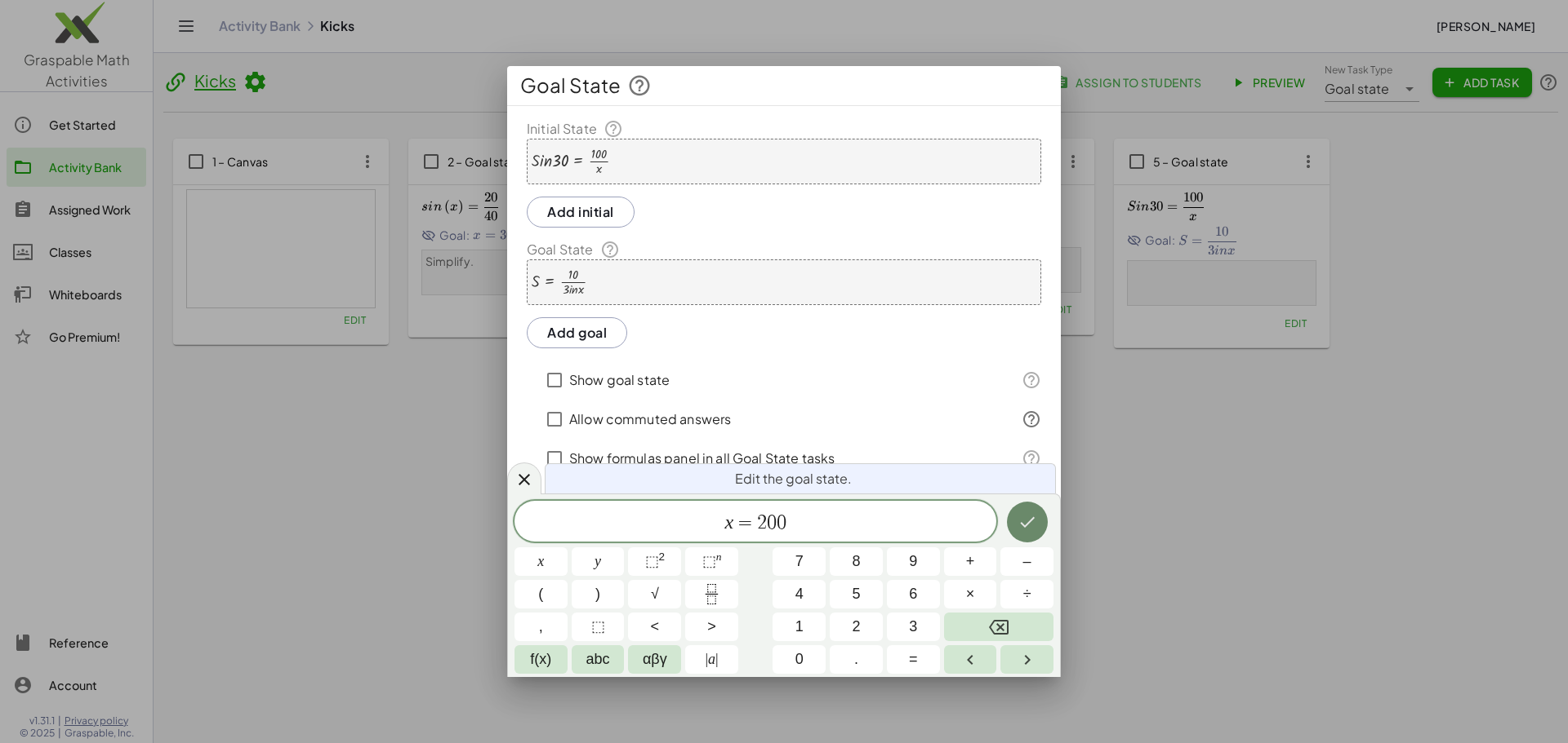
click at [1026, 522] on icon "Done" at bounding box center [1027, 522] width 20 height 20
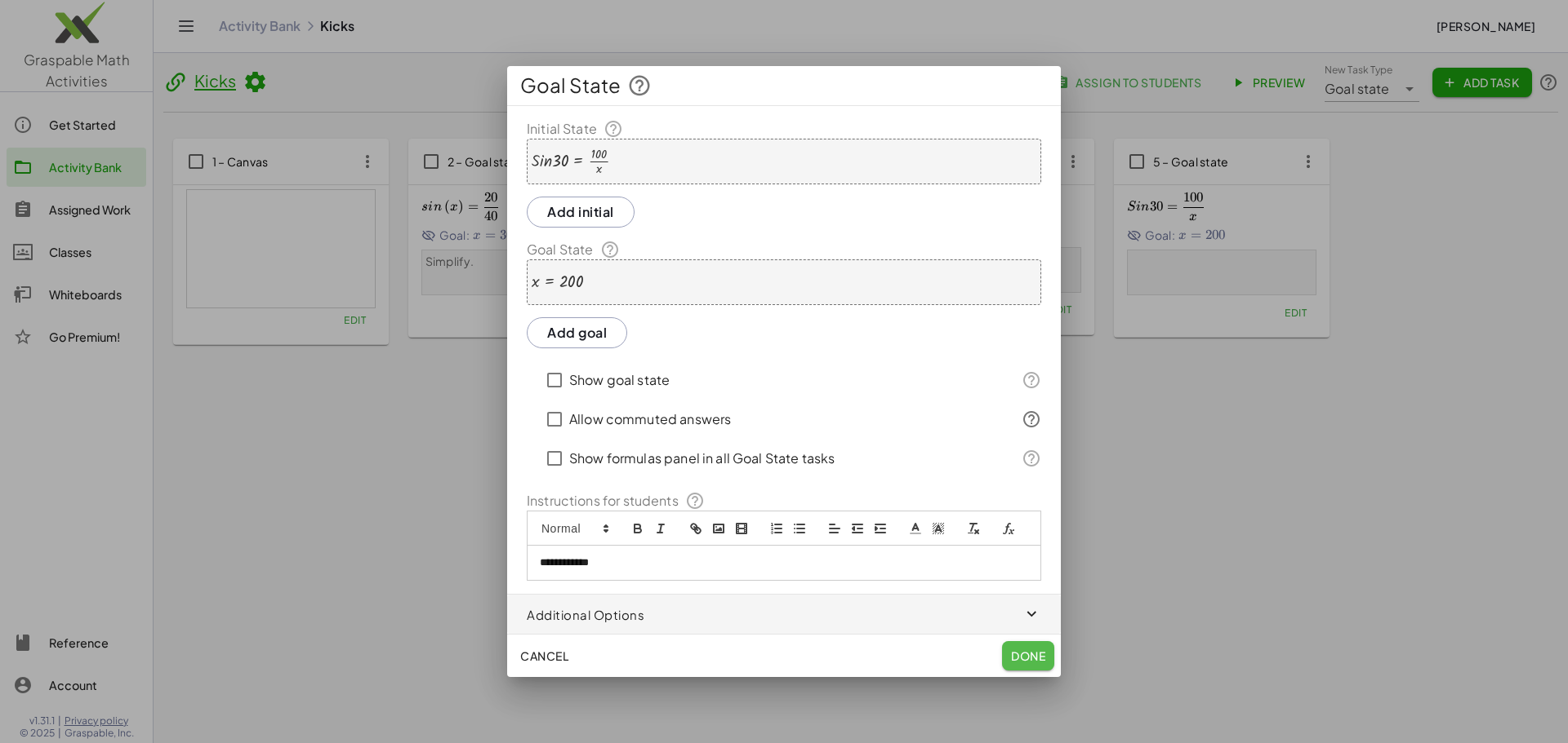
click at [1025, 663] on span "Done" at bounding box center [1027, 656] width 34 height 15
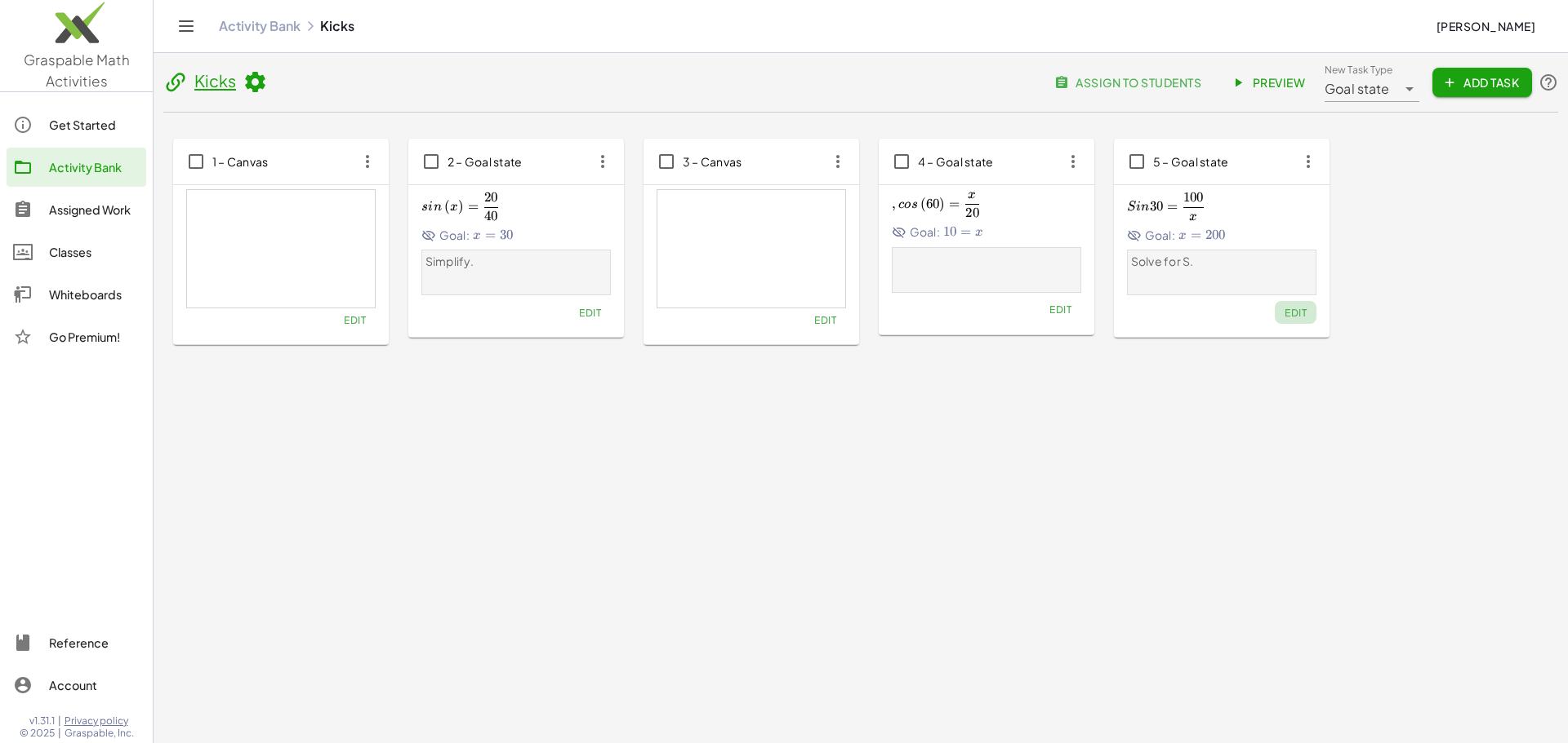
click at [1297, 313] on span "Edit" at bounding box center [1295, 313] width 22 height 13
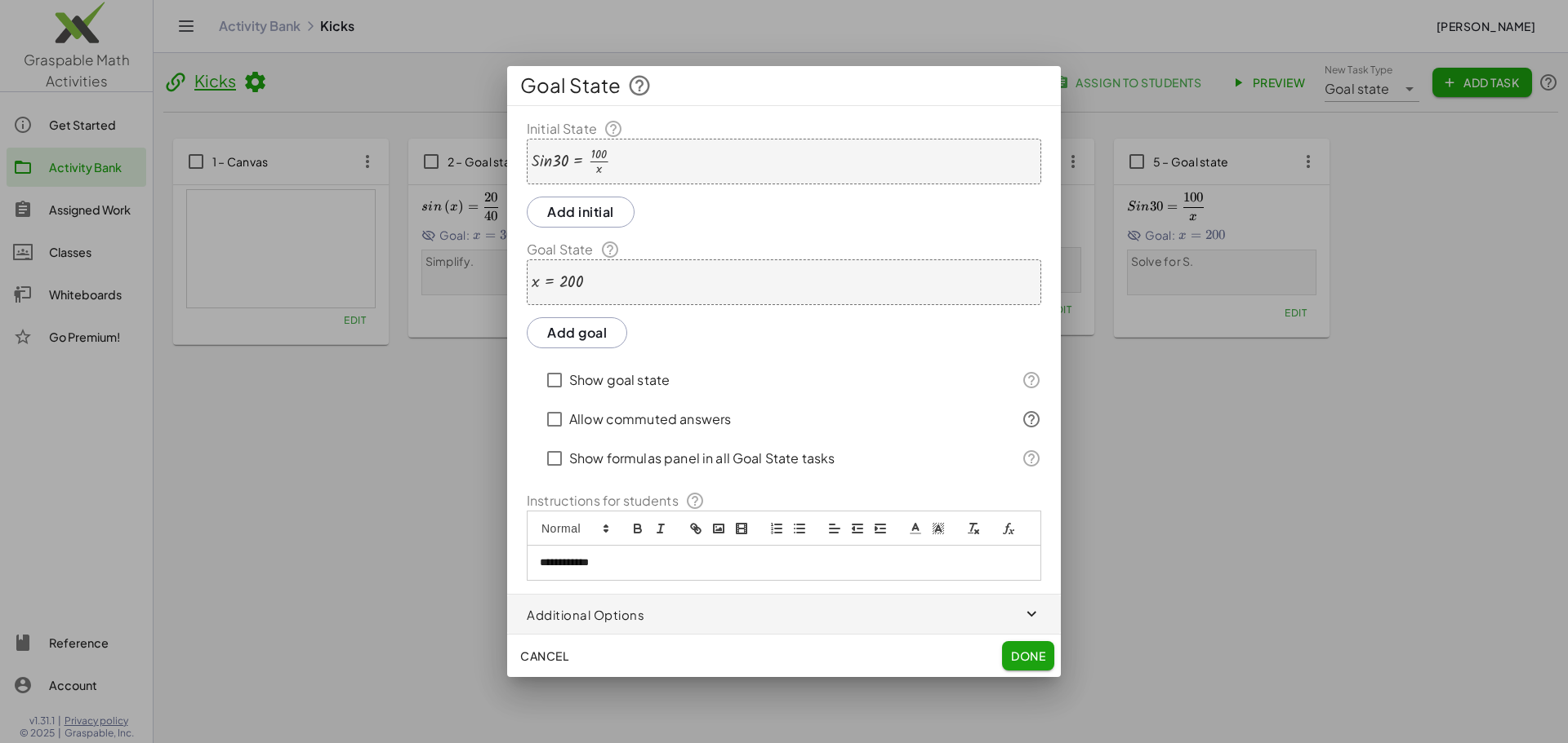
click at [606, 565] on p "**********" at bounding box center [784, 562] width 488 height 15
click at [1015, 654] on span "Done" at bounding box center [1027, 656] width 34 height 15
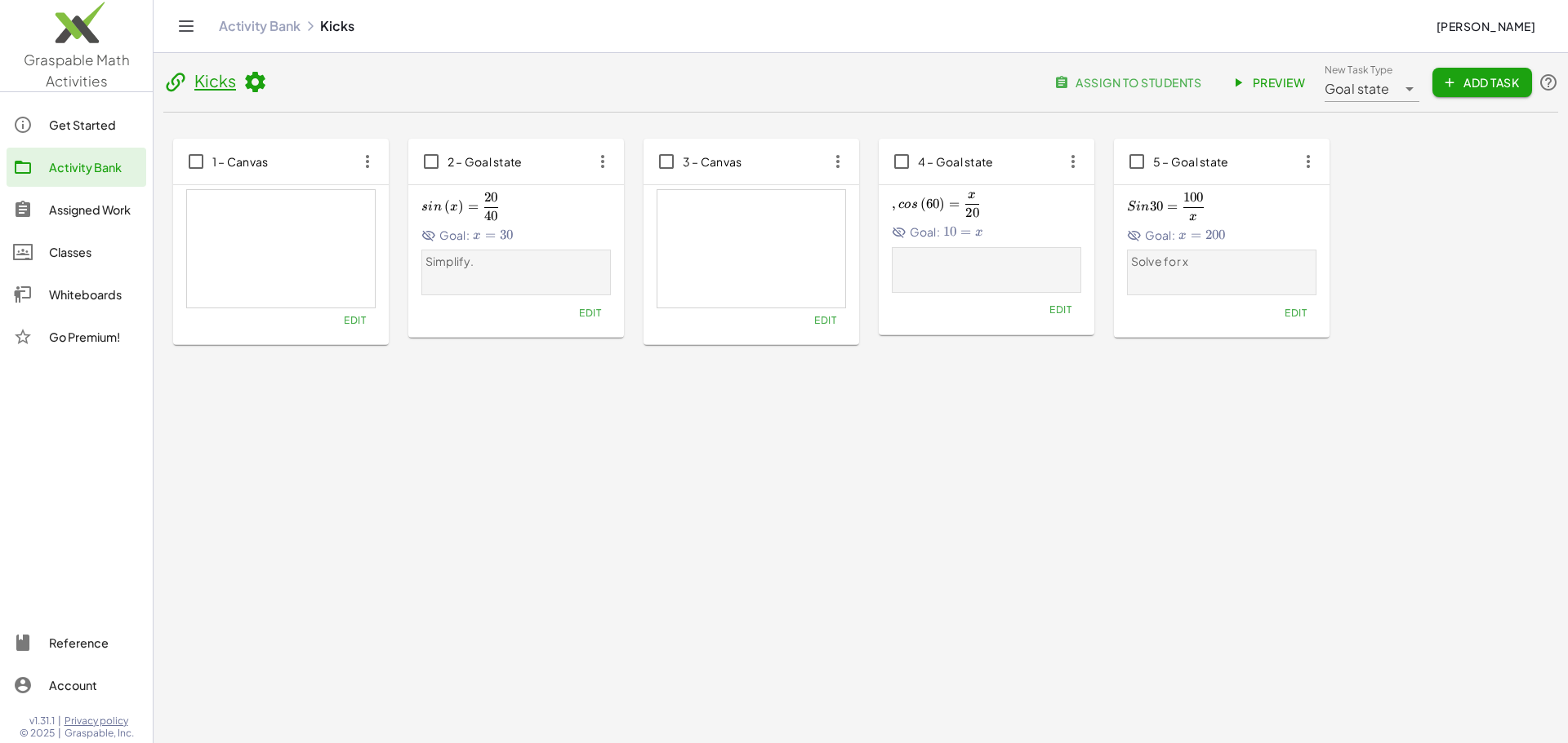
click at [1261, 76] on link "Preview" at bounding box center [1269, 82] width 97 height 29
click at [1297, 312] on span "Edit" at bounding box center [1295, 313] width 22 height 13
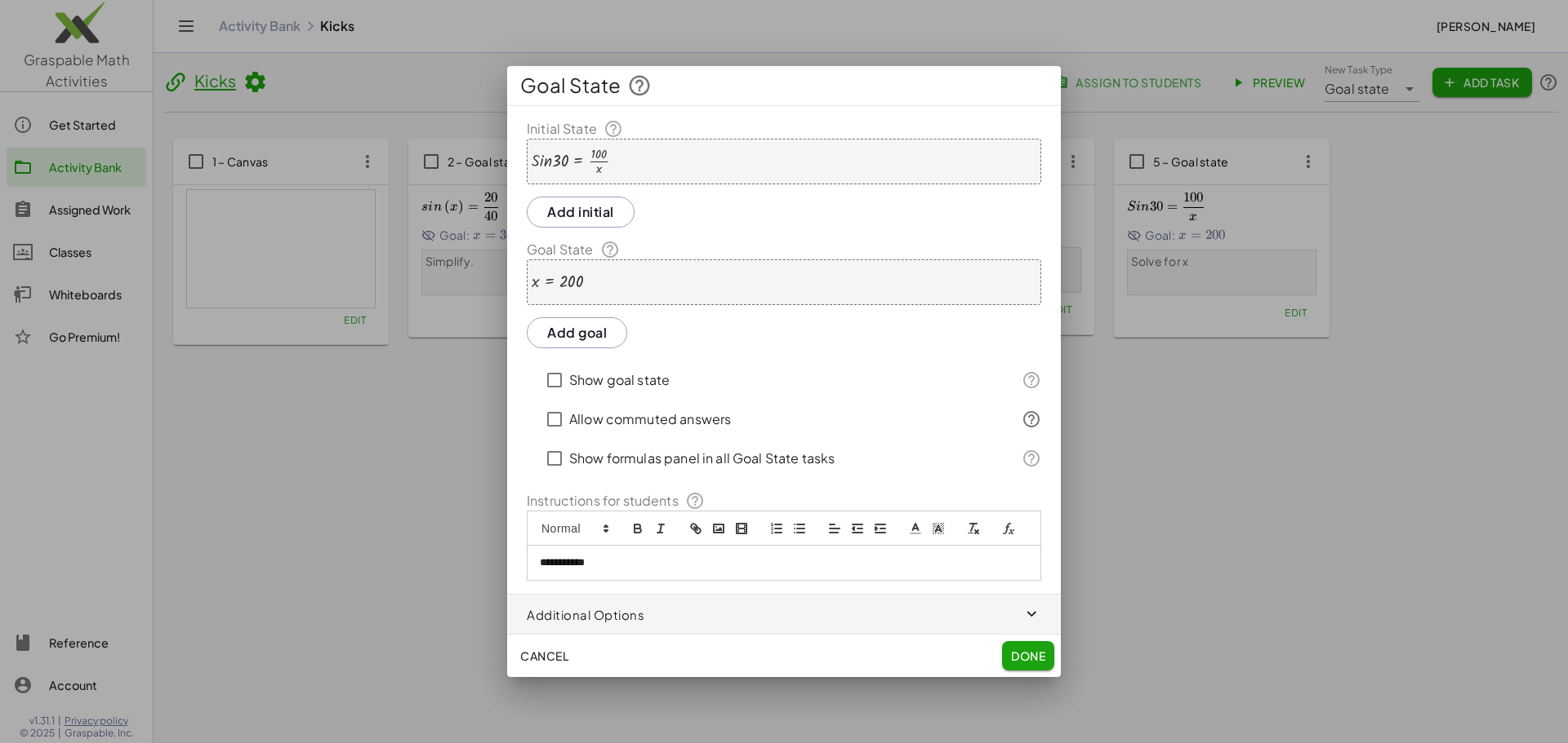
click at [559, 166] on div at bounding box center [569, 161] width 77 height 27
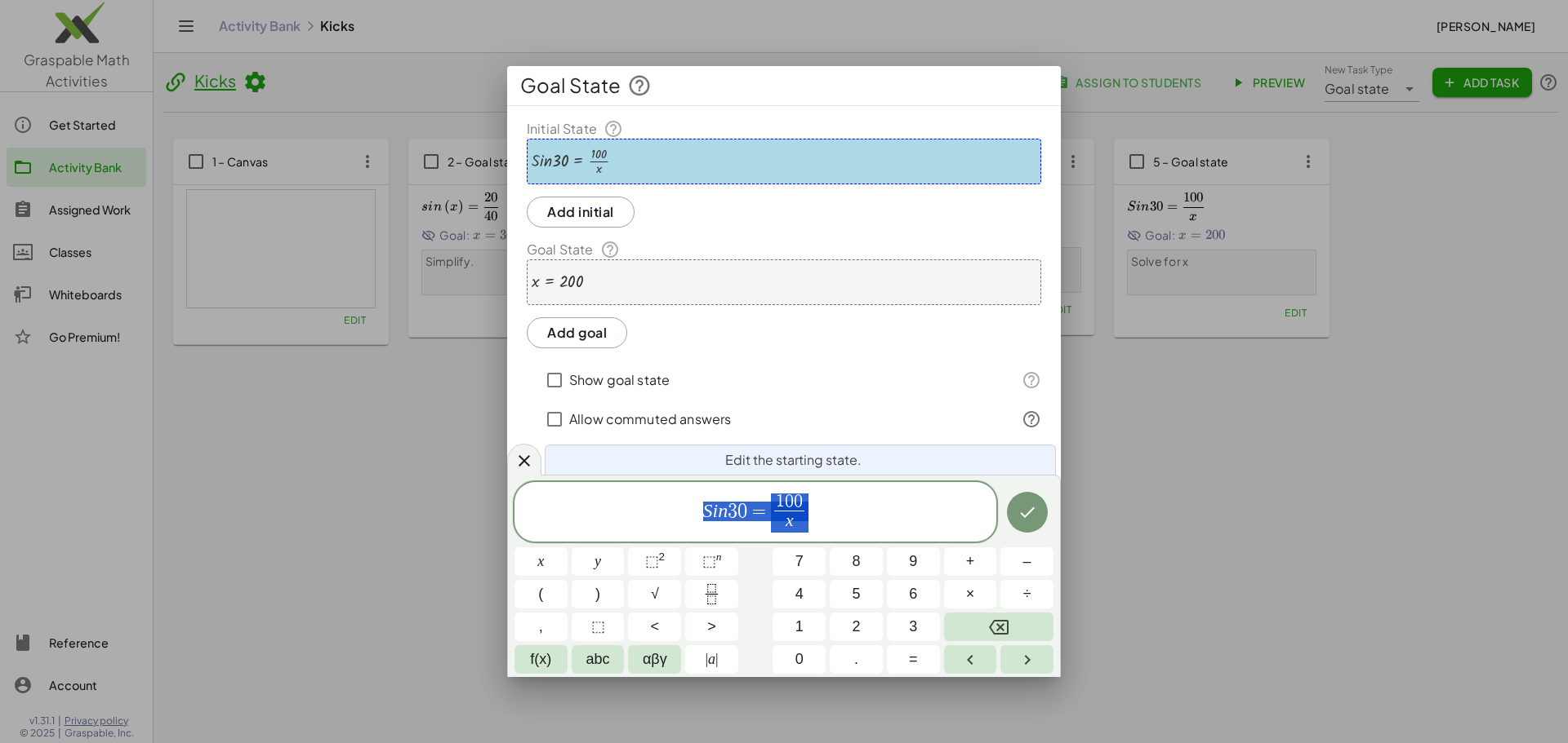
click at [743, 530] on span "S i n 3 0 = 1 0 0 x ​" at bounding box center [755, 513] width 482 height 43
click at [555, 663] on button "f(x)" at bounding box center [541, 659] width 53 height 28
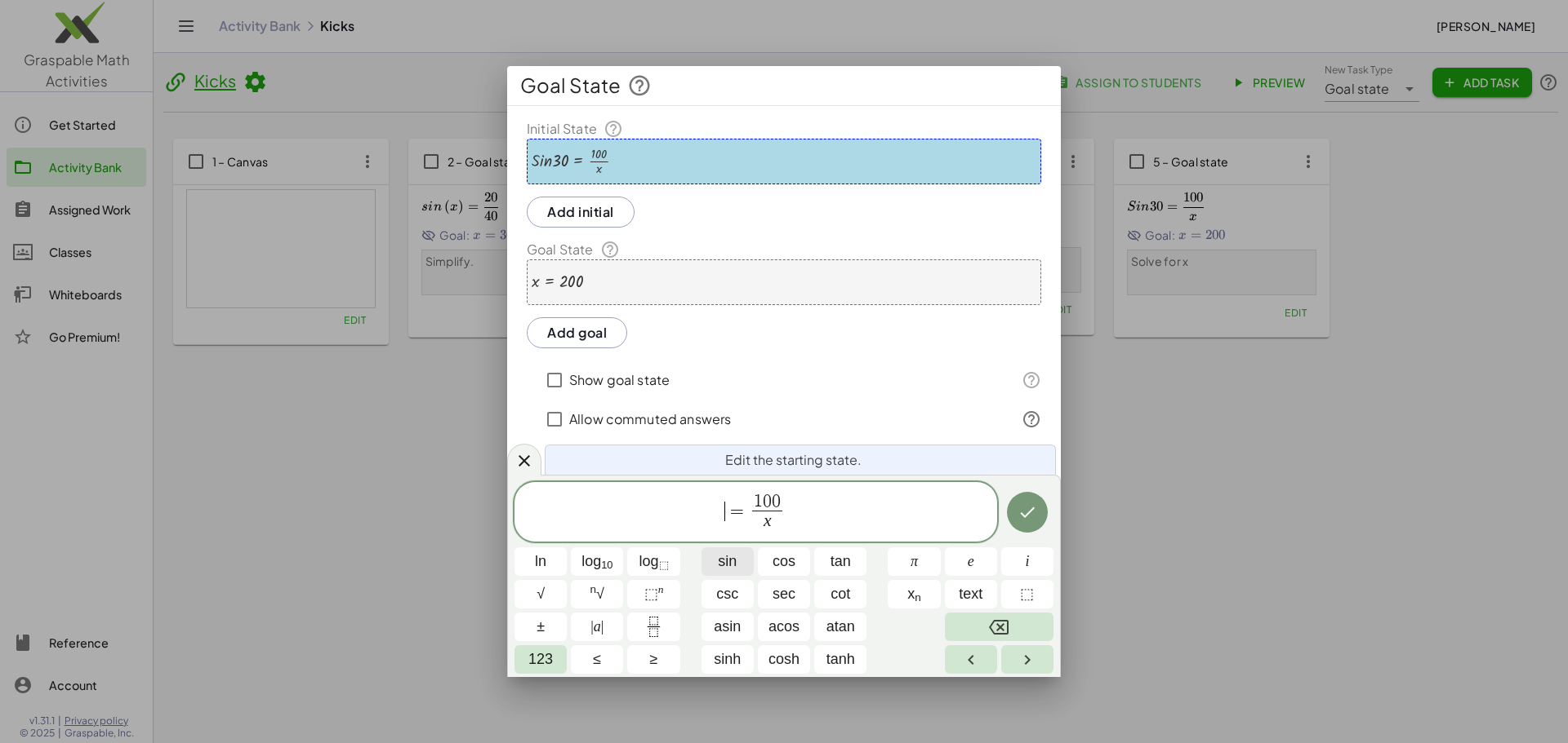
click at [726, 560] on span "sin" at bounding box center [727, 561] width 19 height 22
click at [1037, 507] on button "Done" at bounding box center [1027, 512] width 41 height 41
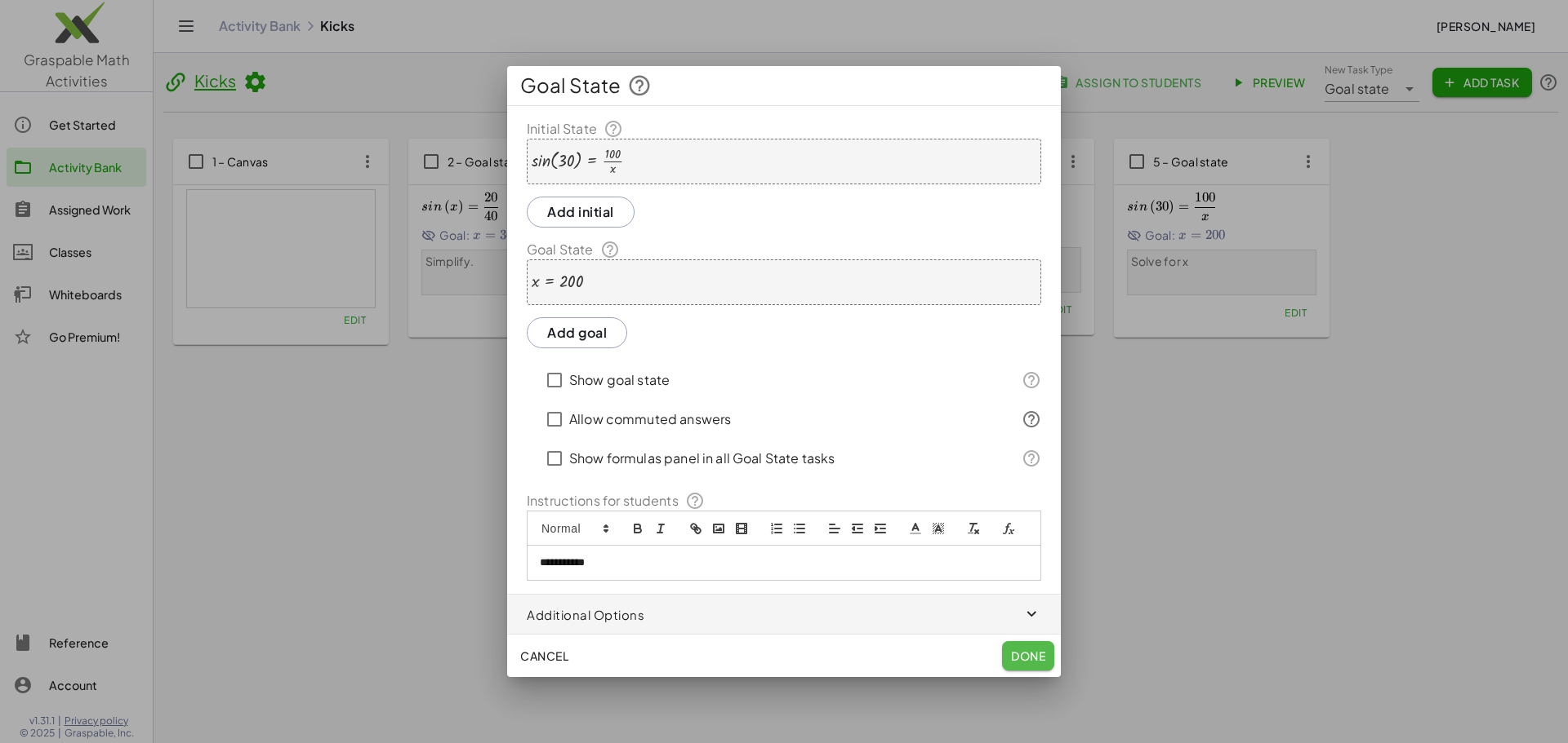
click at [1025, 659] on span "Done" at bounding box center [1027, 656] width 34 height 15
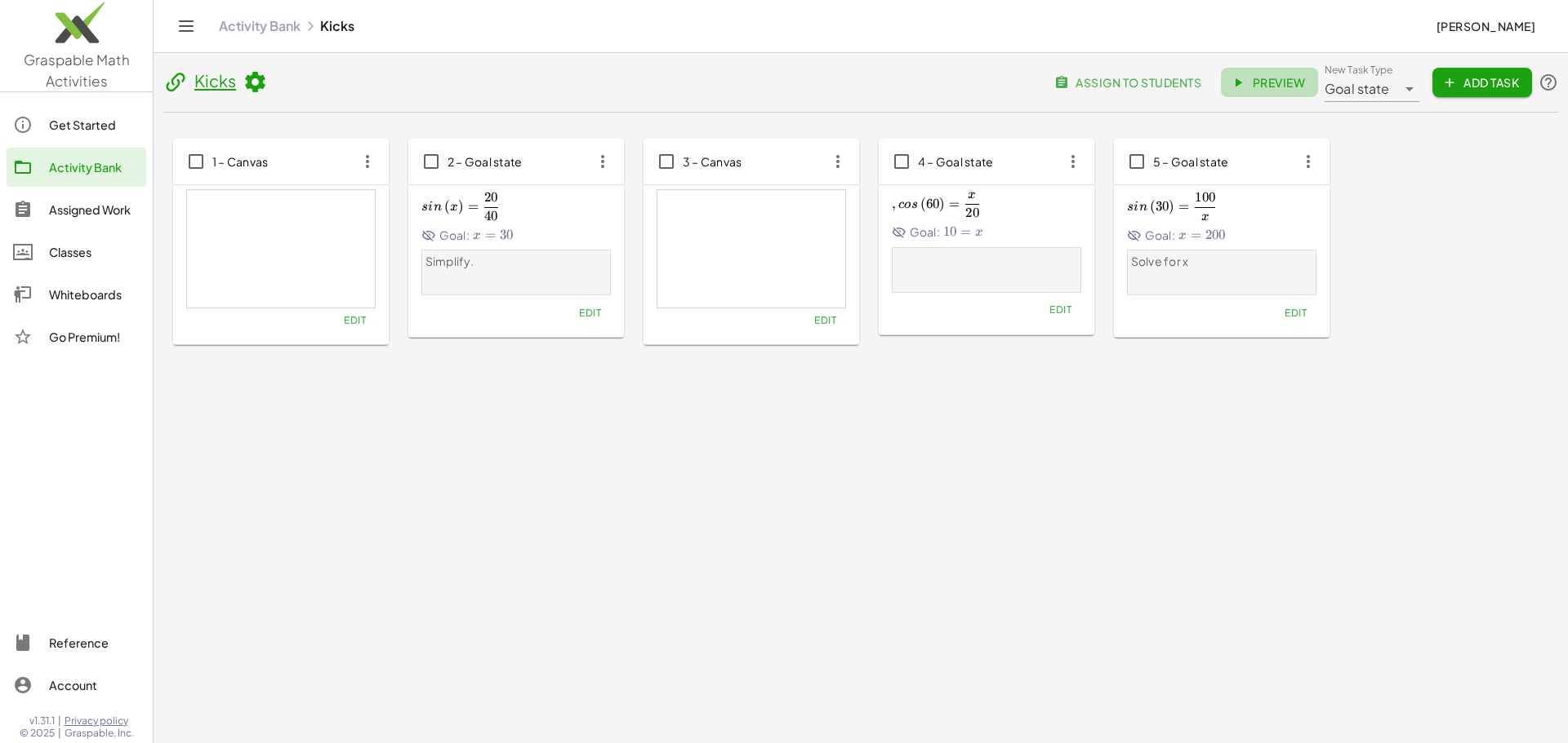
click at [1273, 88] on span "Preview" at bounding box center [1269, 82] width 71 height 15
click at [1191, 82] on span "assign to students" at bounding box center [1129, 82] width 144 height 15
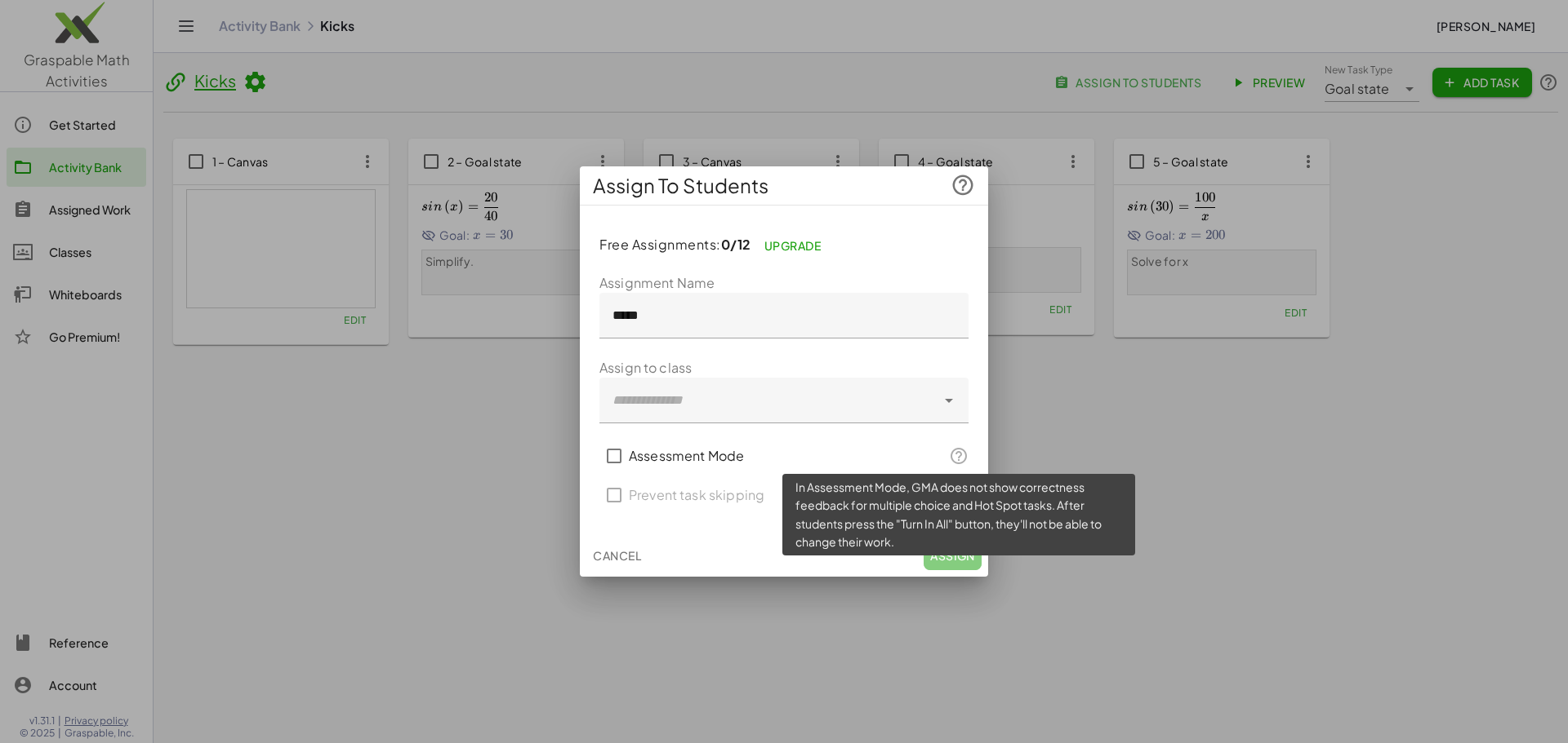
click at [963, 447] on icon at bounding box center [959, 457] width 20 height 20
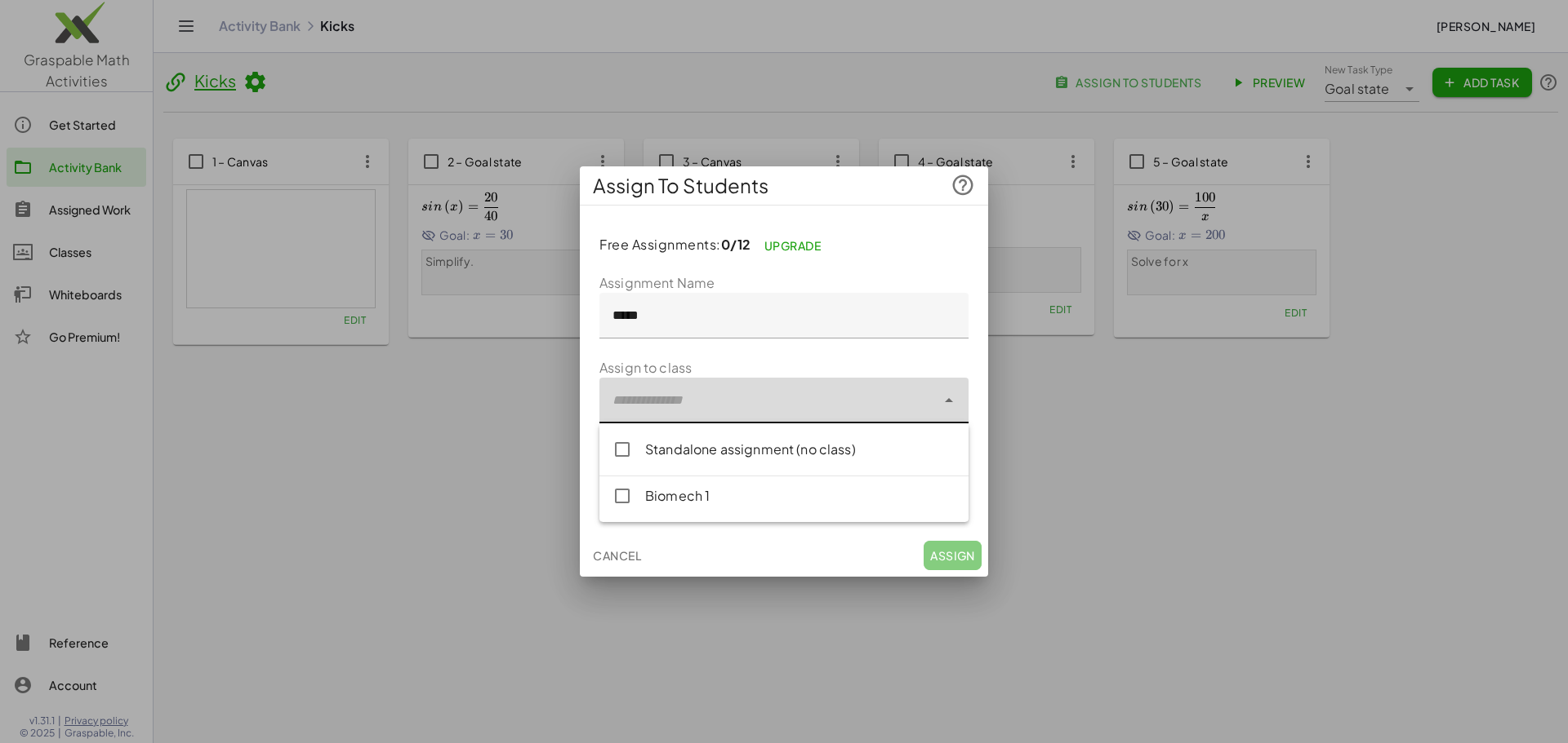
click at [720, 401] on div at bounding box center [768, 400] width 336 height 46
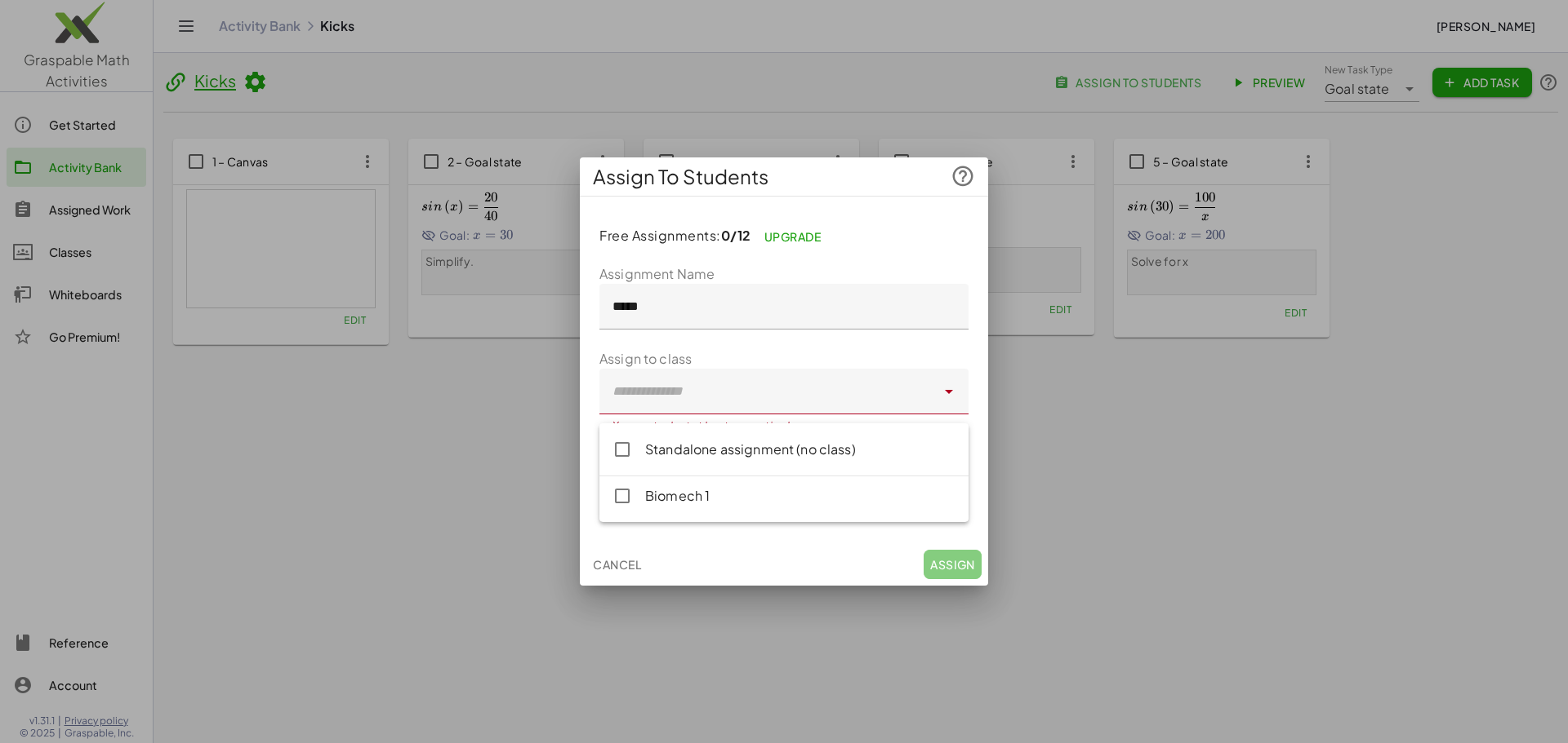
click at [857, 225] on div "Free Assignments: 0/12 Upgrade Assignment Name ***** Assign to class You must s…" at bounding box center [784, 376] width 408 height 333
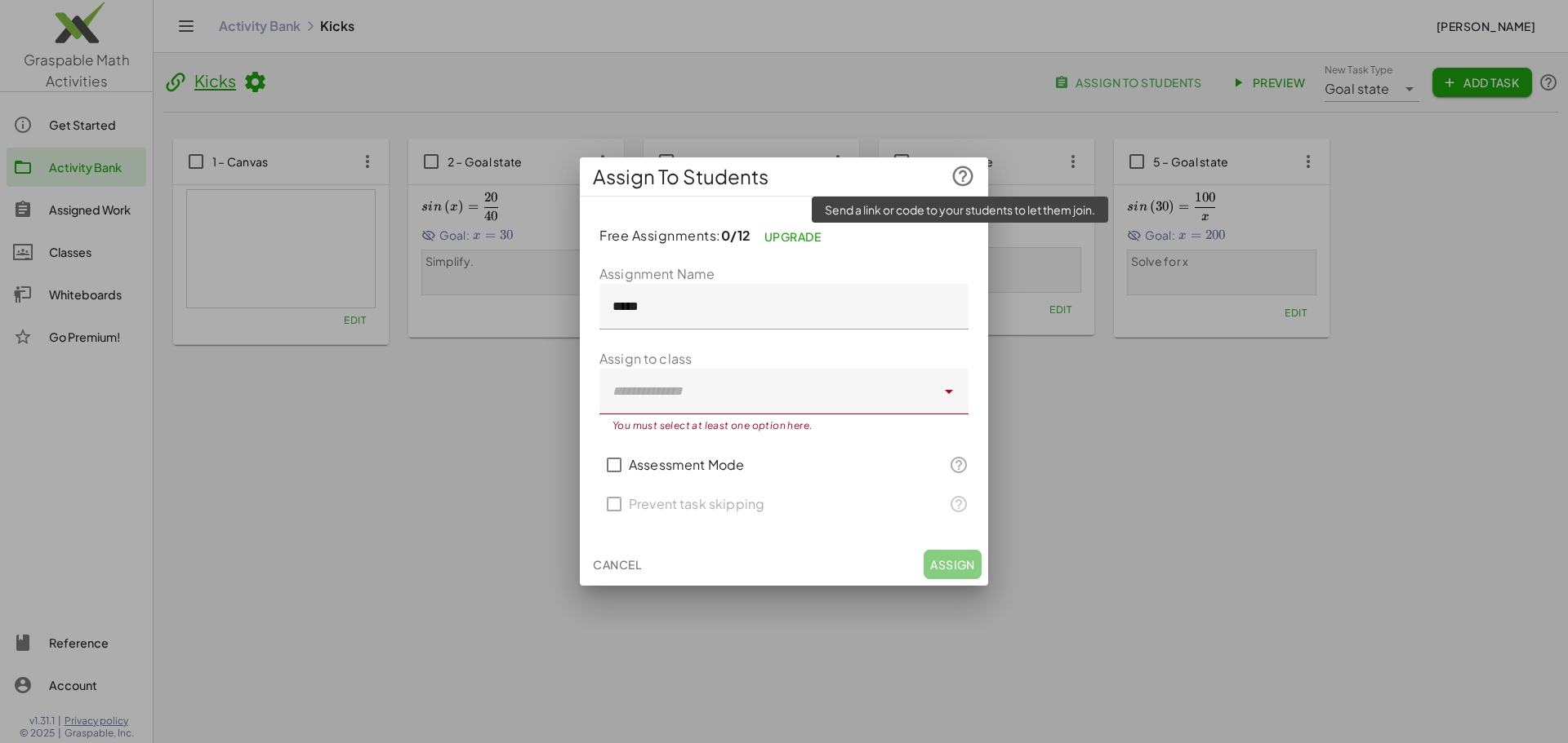
click at [971, 175] on icon at bounding box center [963, 176] width 24 height 24
click at [616, 356] on label "Assign to class" at bounding box center [646, 359] width 92 height 20
click at [604, 565] on span "Cancel" at bounding box center [616, 564] width 48 height 15
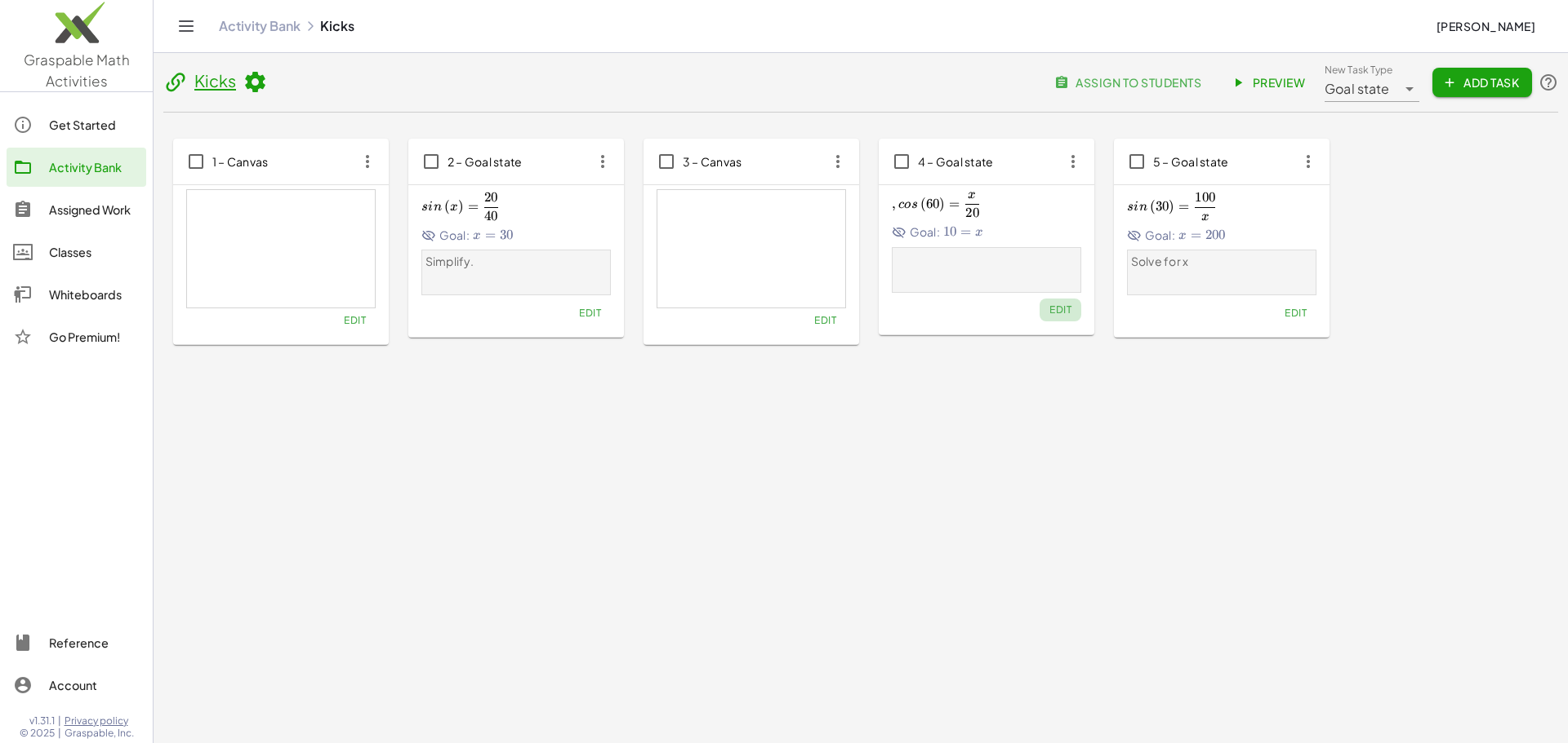
click at [1067, 309] on span "Edit" at bounding box center [1060, 310] width 22 height 13
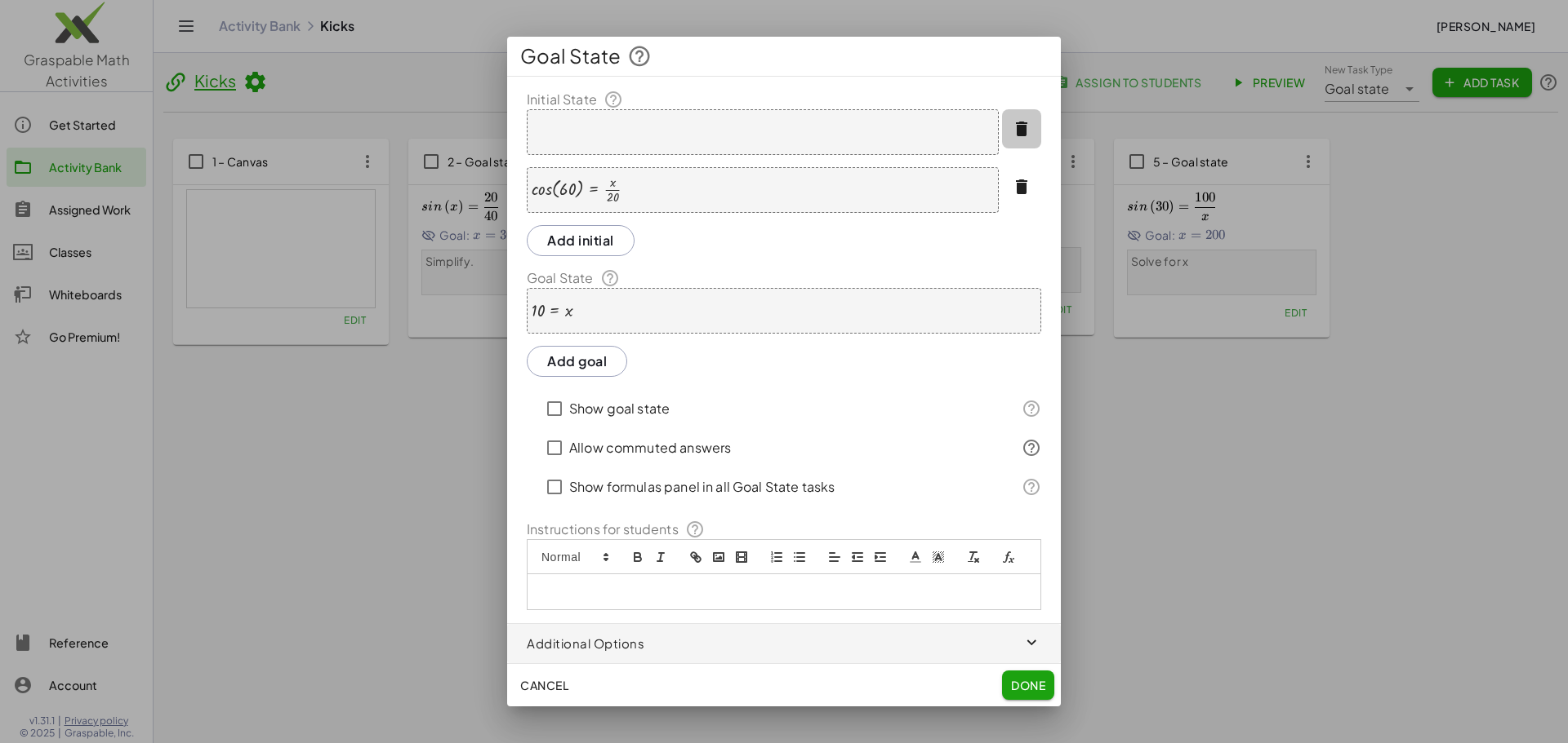
click at [1020, 126] on icon "button" at bounding box center [1021, 129] width 20 height 20
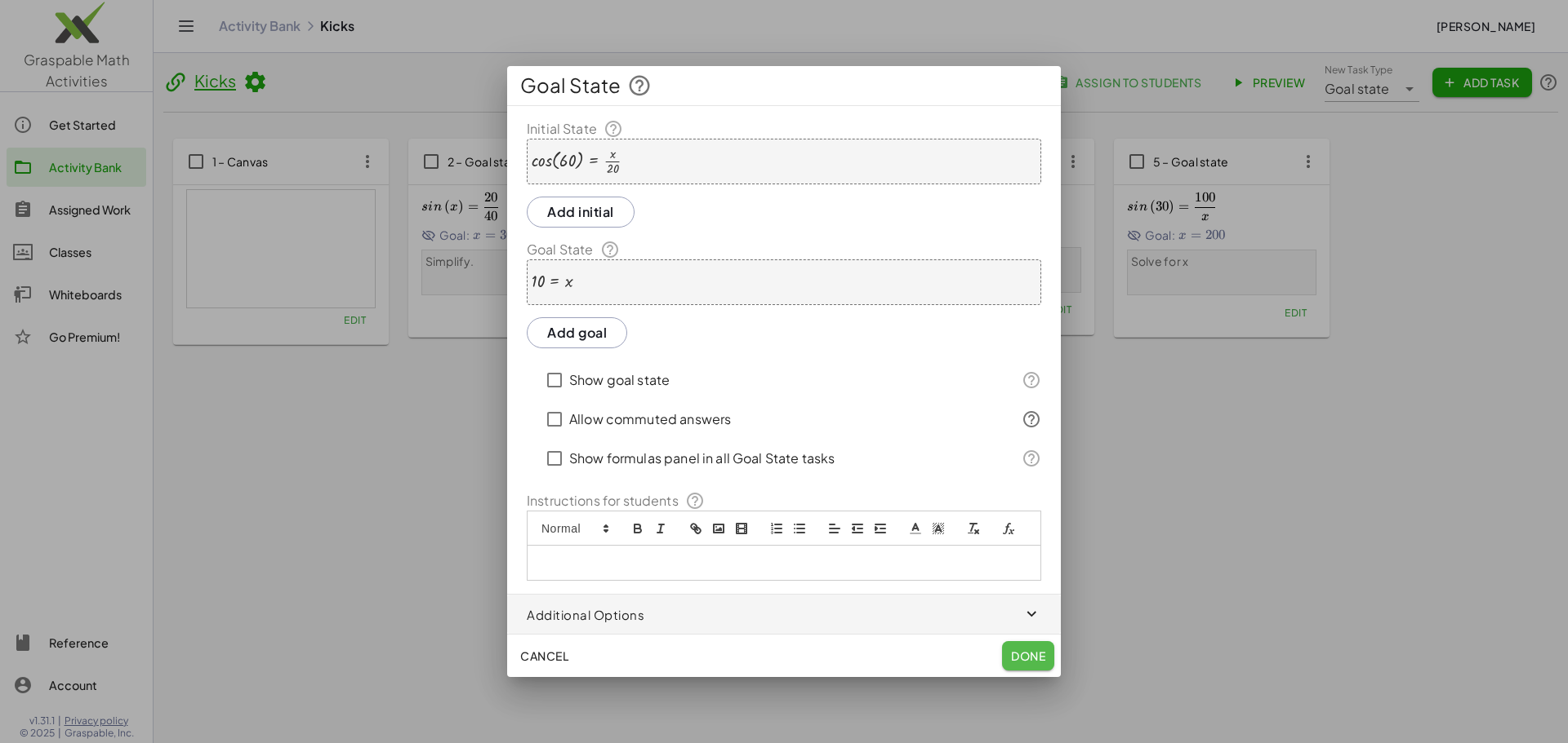
click at [1034, 658] on span "Done" at bounding box center [1027, 656] width 34 height 15
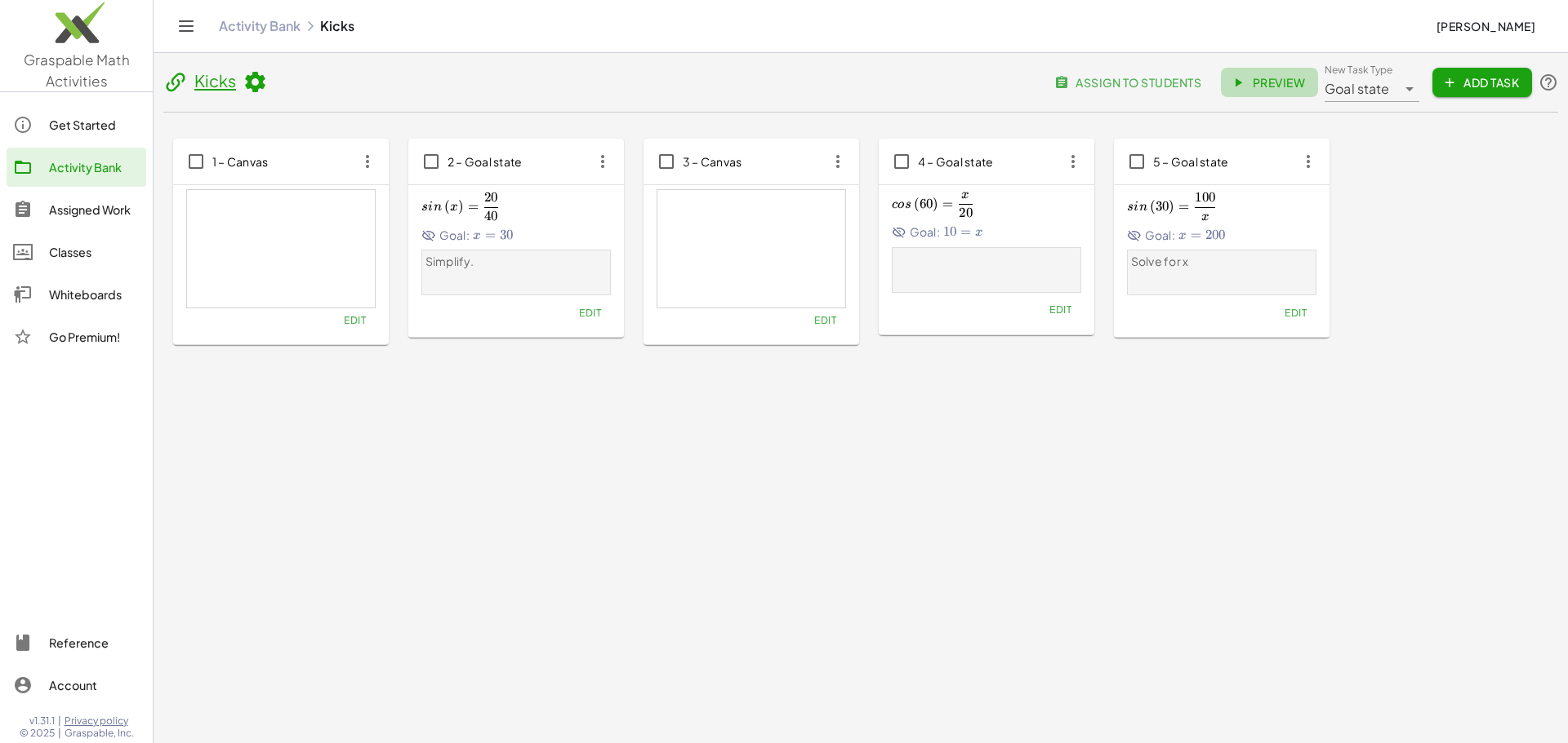
click at [1274, 81] on span "Preview" at bounding box center [1269, 82] width 71 height 15
click at [97, 214] on div "Assigned Work" at bounding box center [94, 210] width 91 height 20
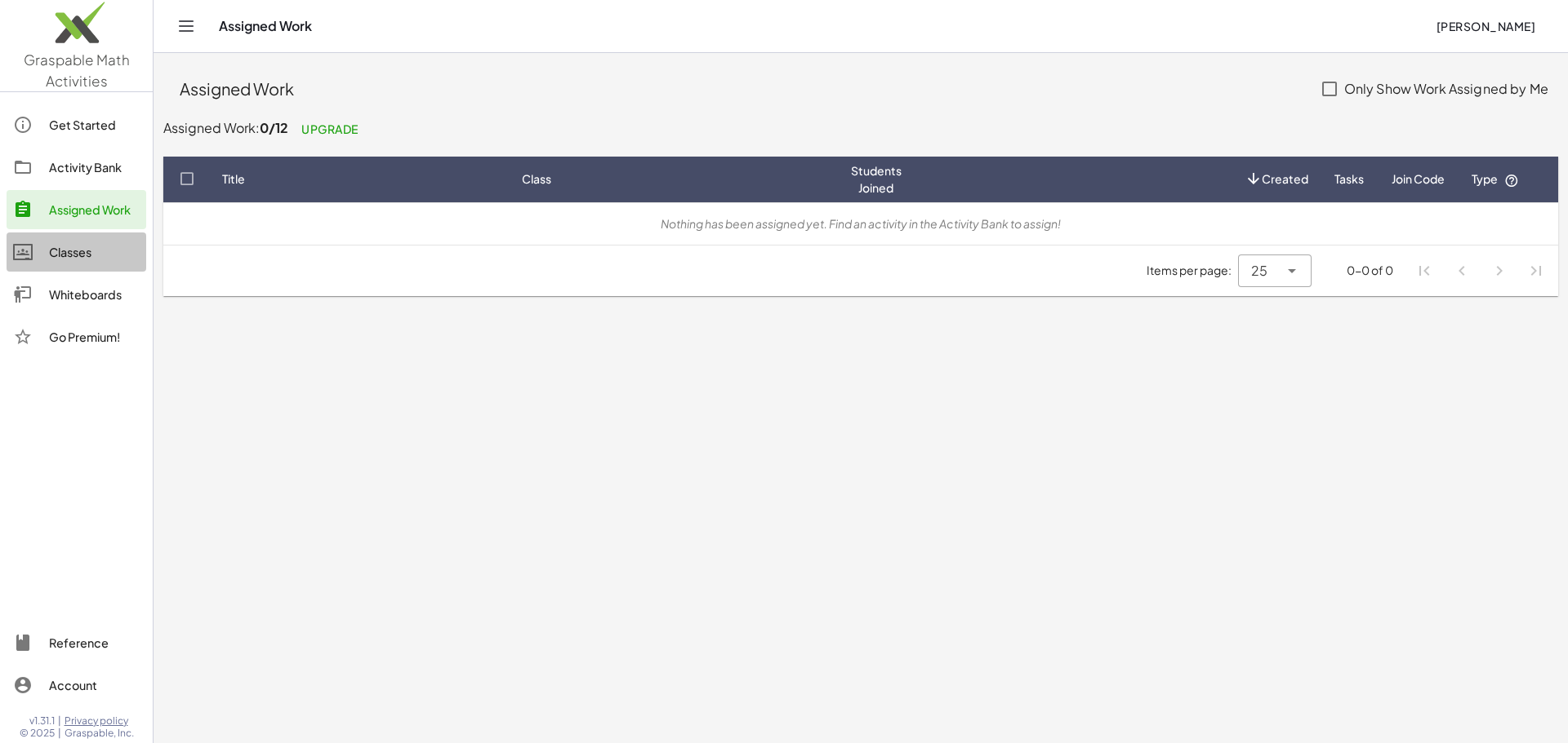
click at [80, 254] on div "Classes" at bounding box center [94, 252] width 91 height 20
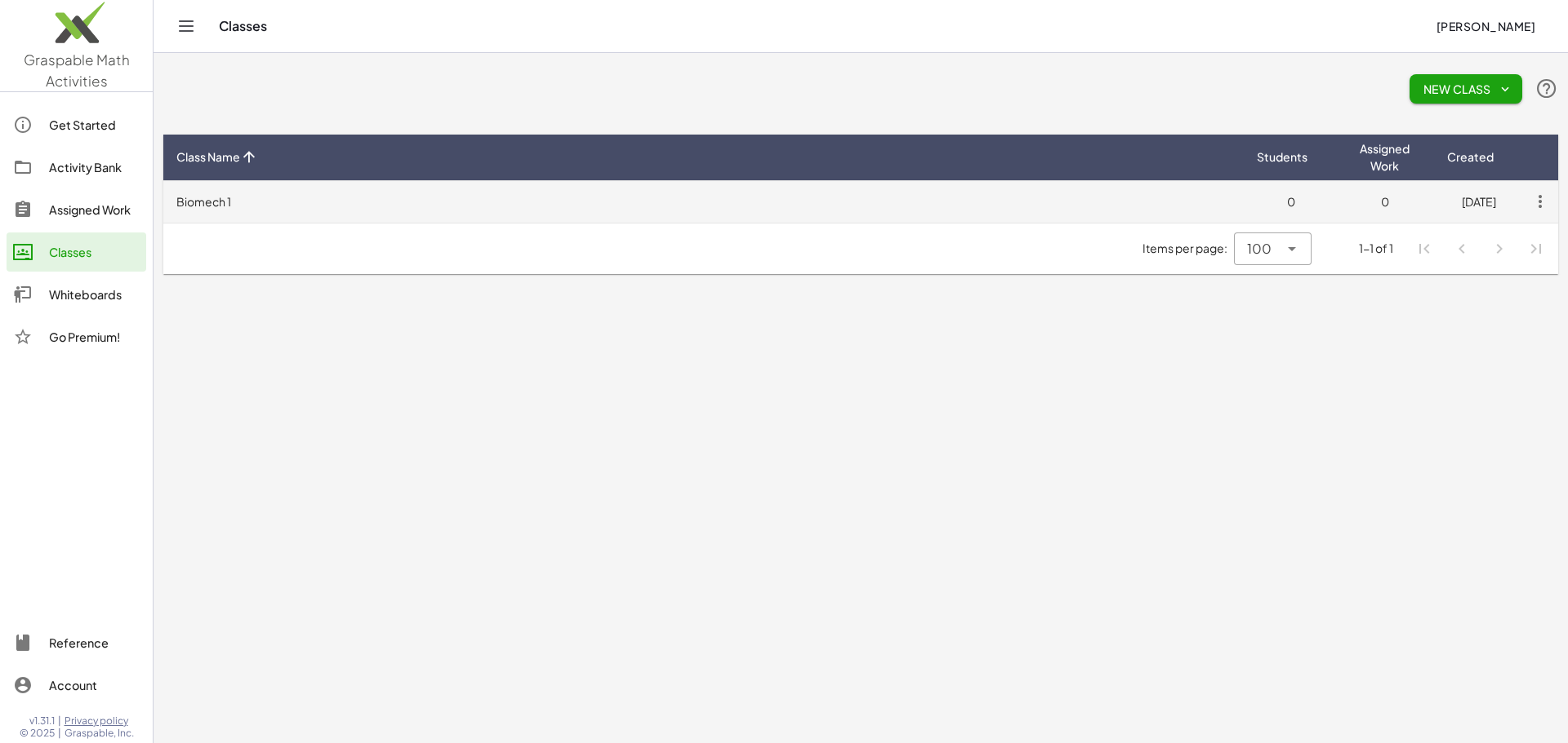
click at [191, 205] on td "Biomech 1" at bounding box center [703, 200] width 1080 height 42
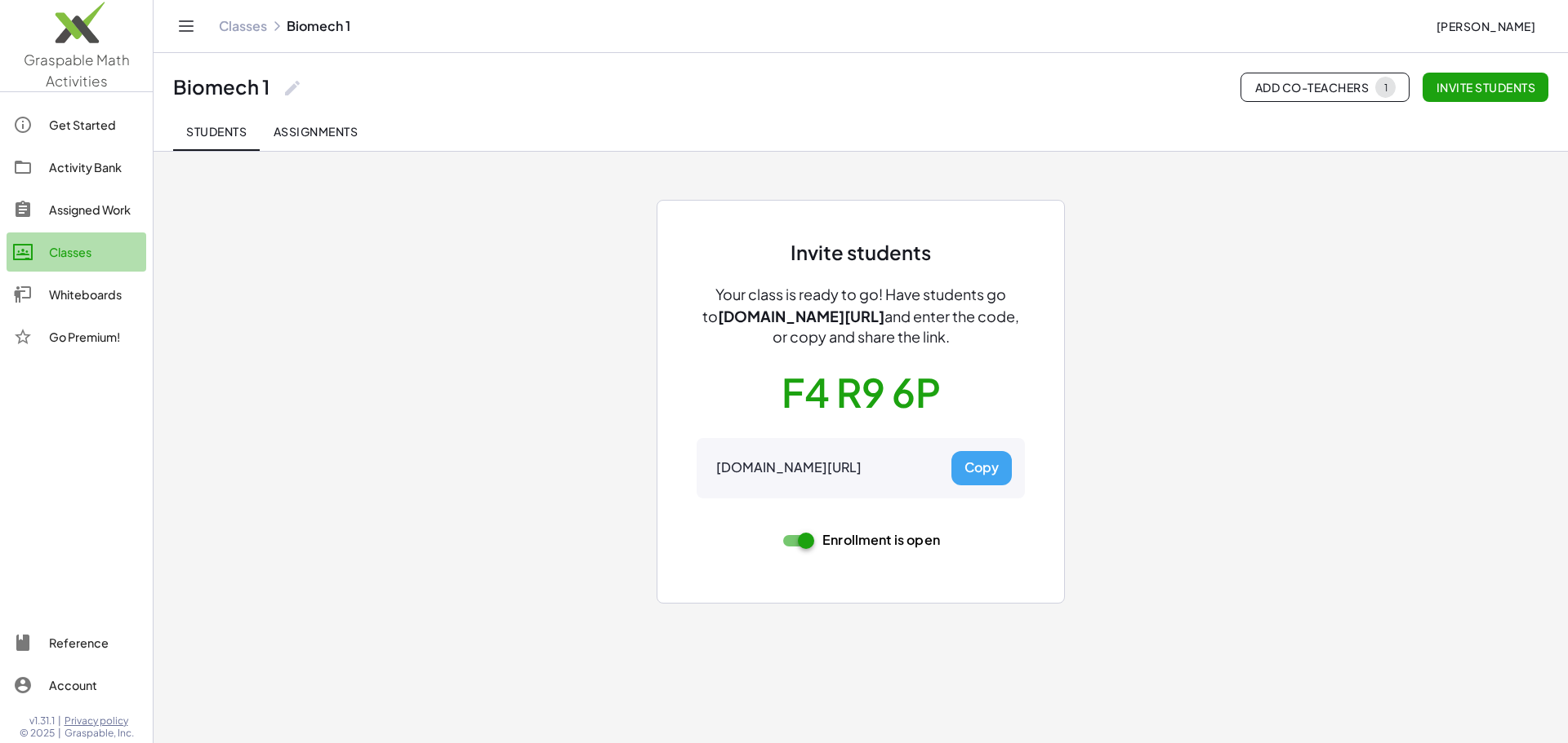
click at [78, 255] on div "Classes" at bounding box center [94, 252] width 91 height 20
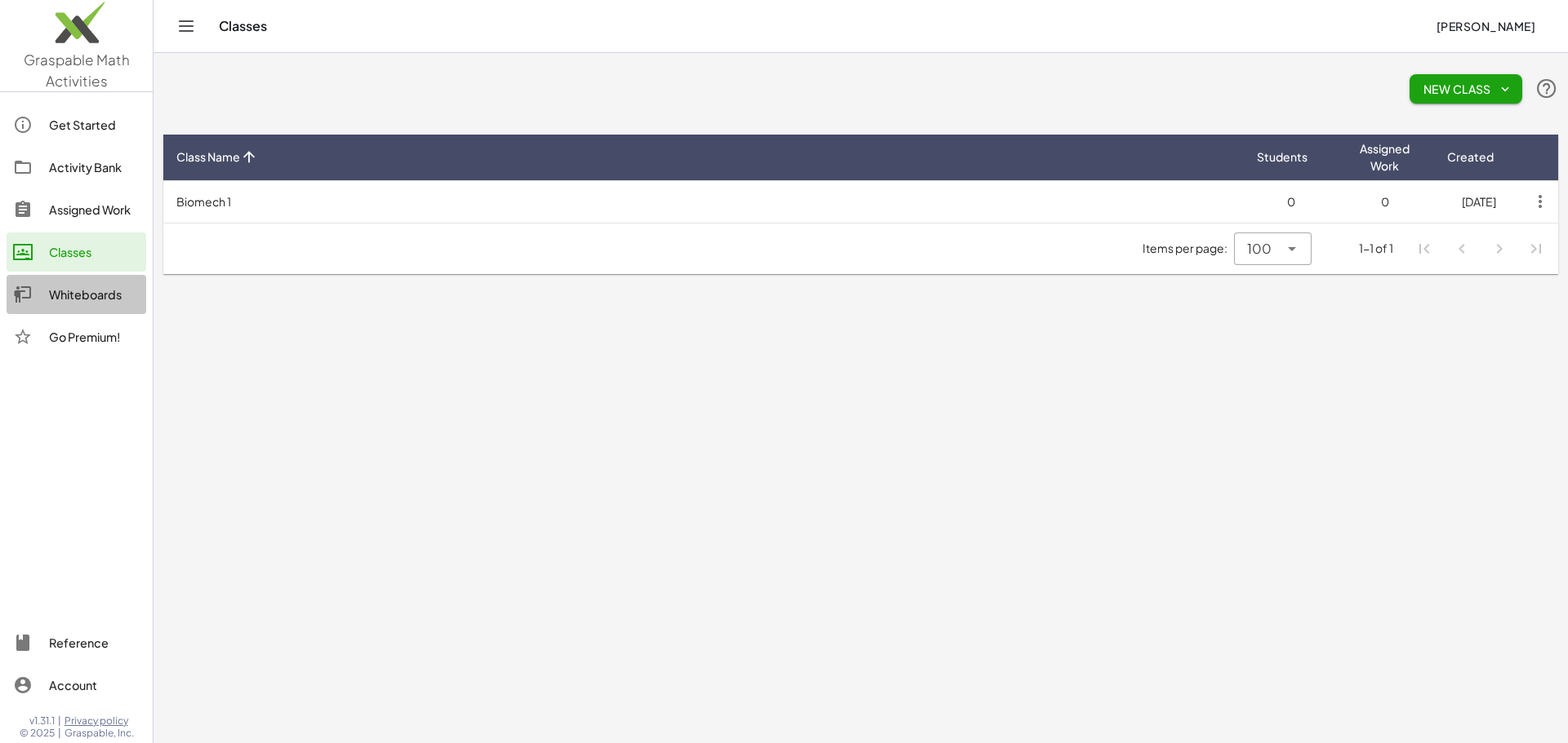
click at [73, 293] on div "Whiteboards" at bounding box center [94, 294] width 91 height 20
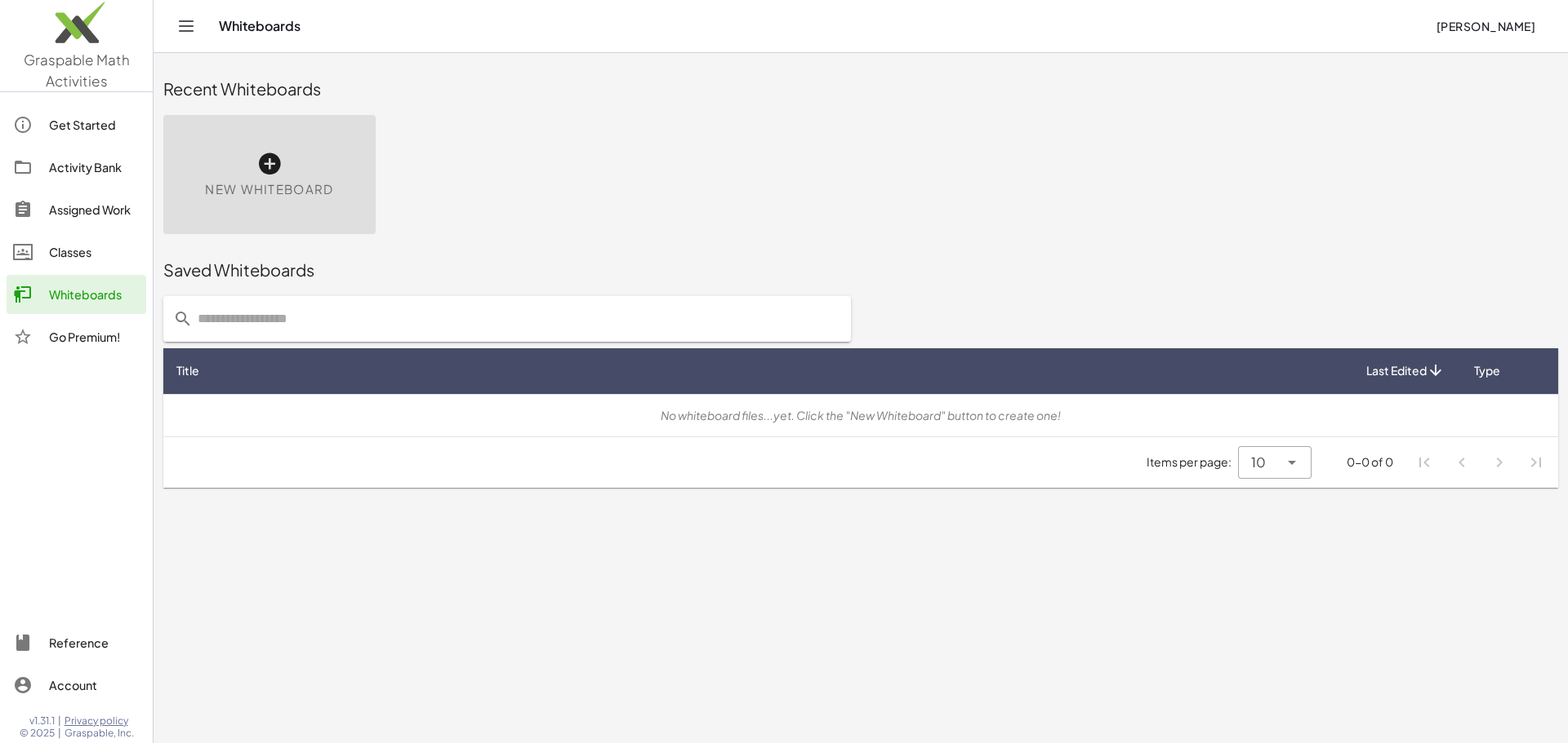
click at [74, 249] on div "Classes" at bounding box center [94, 252] width 91 height 20
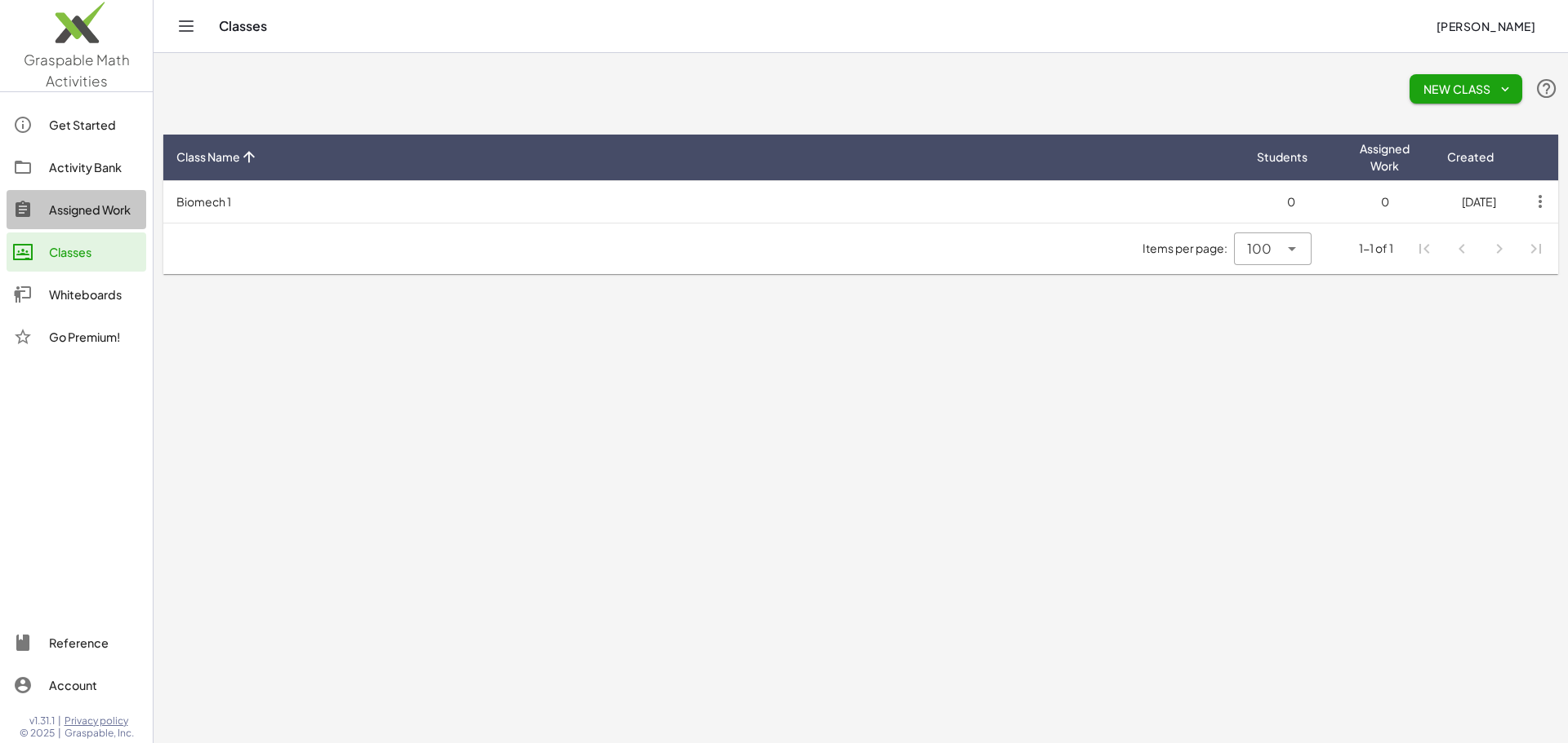
click at [77, 217] on div "Assigned Work" at bounding box center [94, 210] width 91 height 20
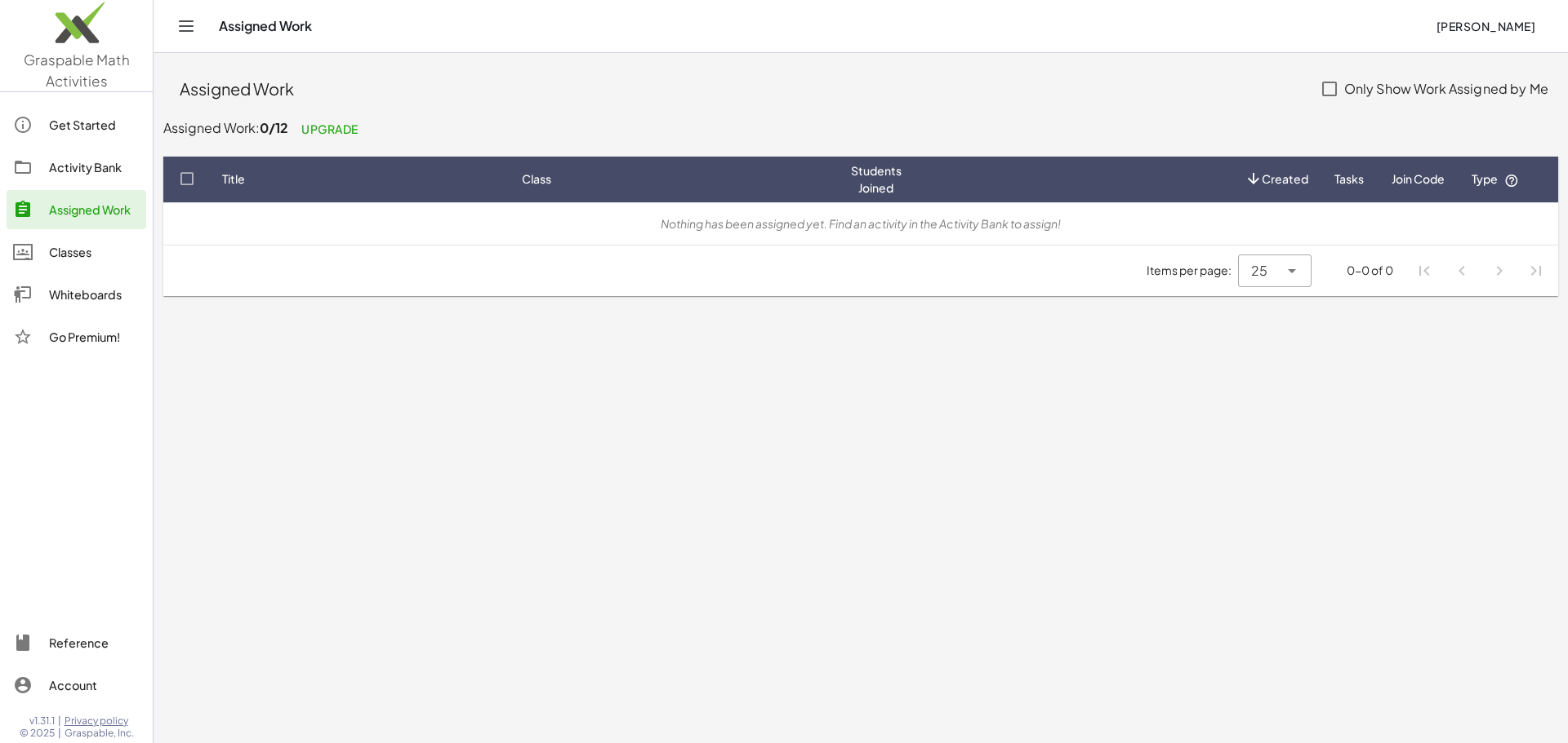
click at [71, 170] on div "Activity Bank" at bounding box center [94, 167] width 91 height 20
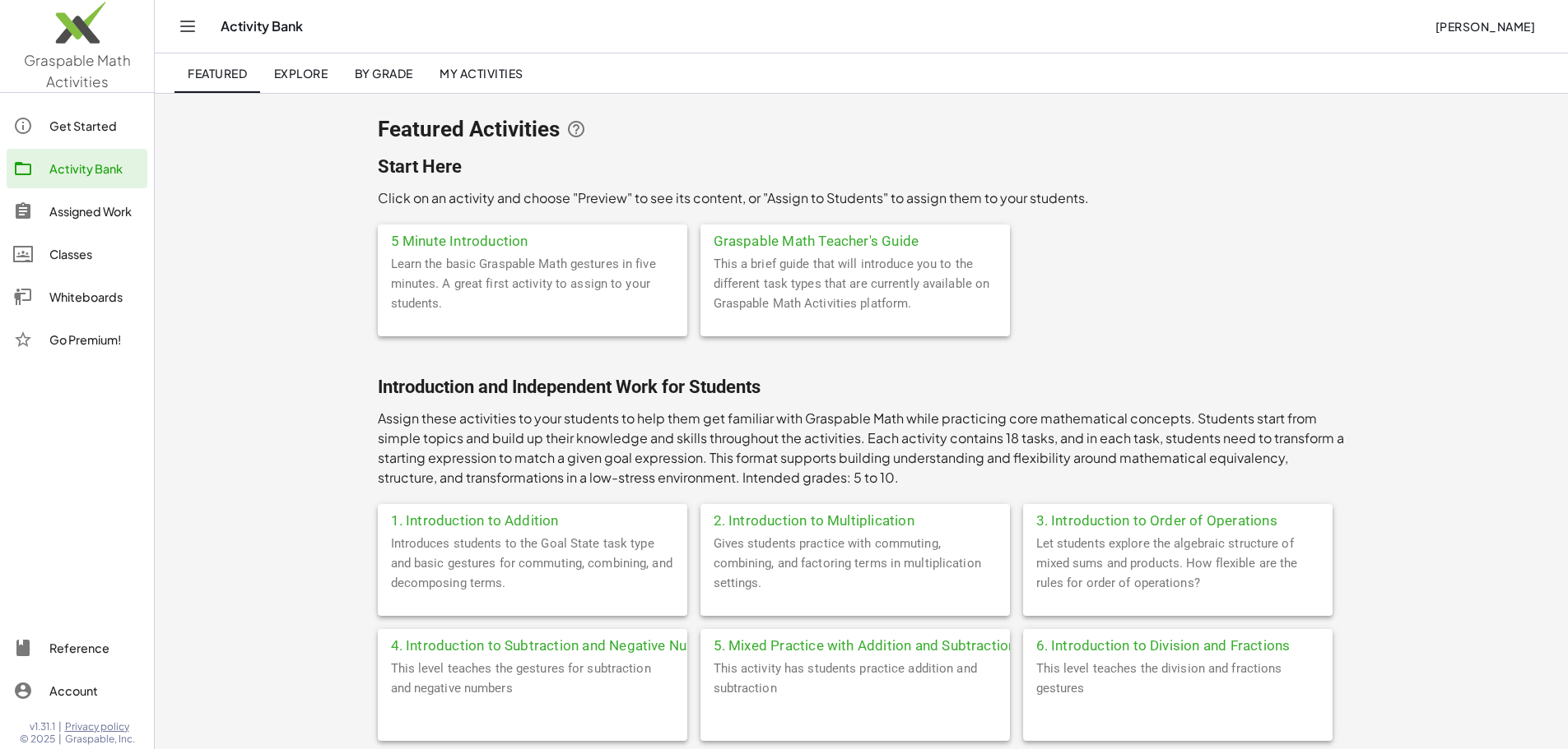
click at [67, 254] on div "Classes" at bounding box center [95, 254] width 92 height 20
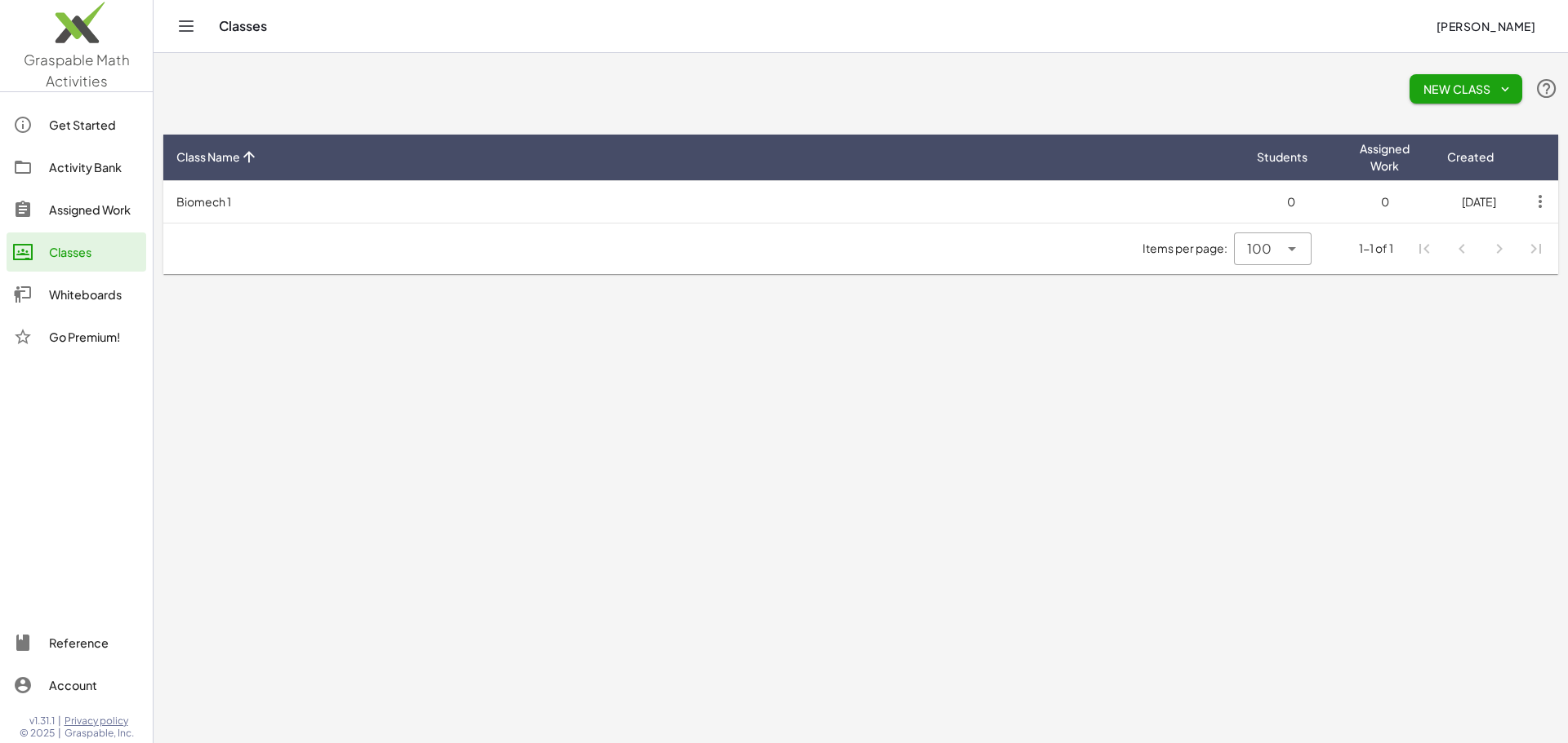
click at [74, 283] on link "Whiteboards" at bounding box center [76, 294] width 140 height 39
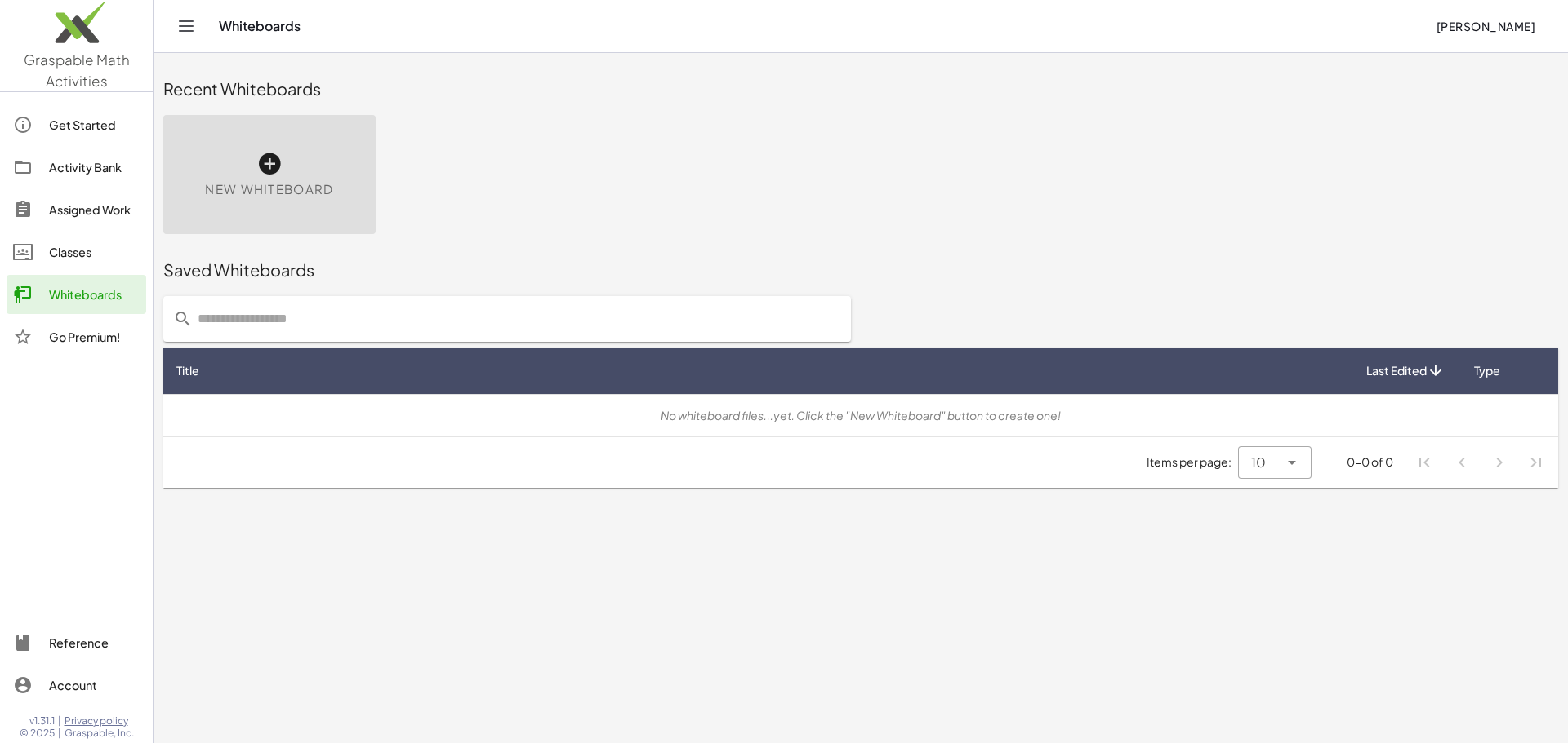
click at [67, 259] on div "Classes" at bounding box center [94, 252] width 91 height 20
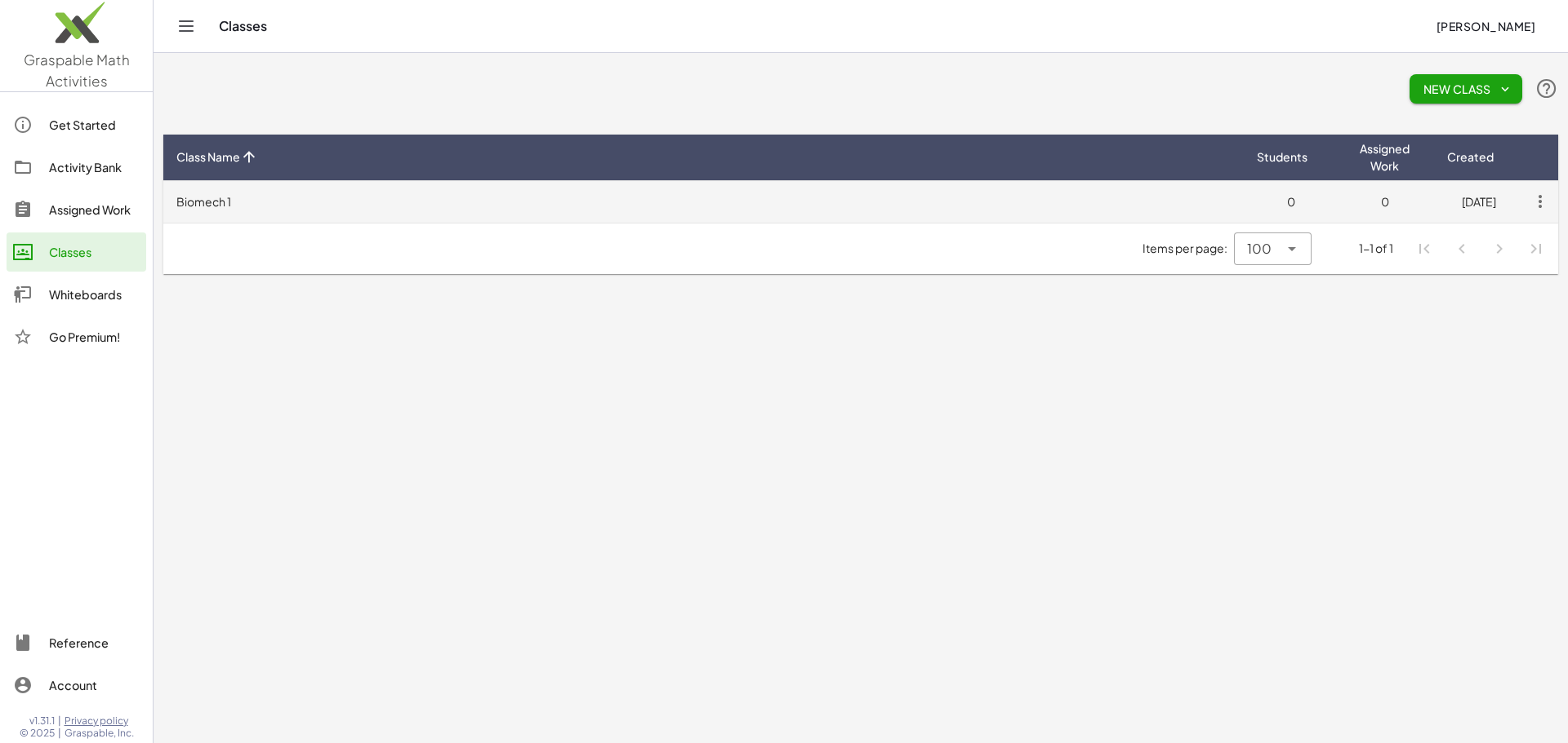
click at [186, 200] on td "Biomech 1" at bounding box center [703, 200] width 1080 height 42
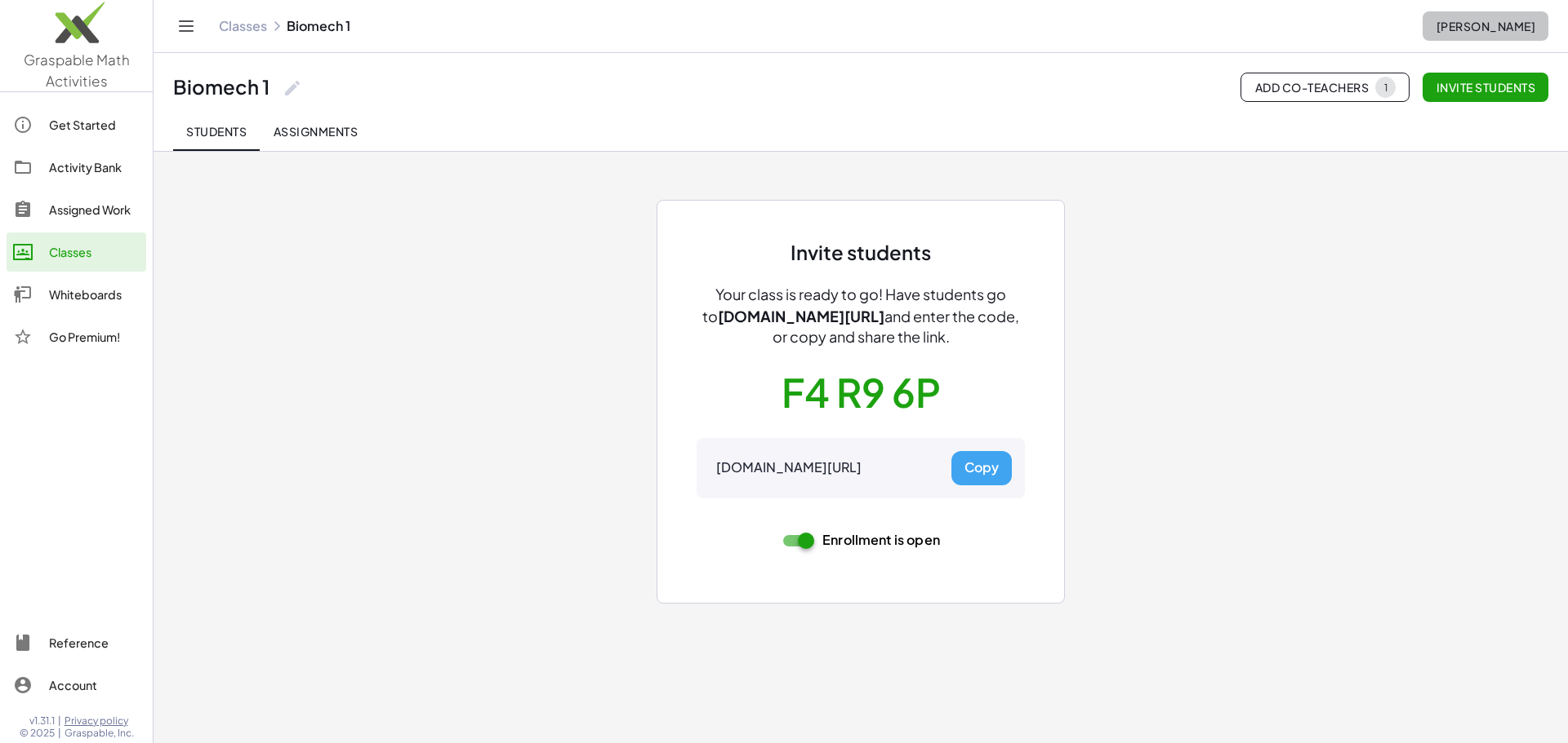
click at [1480, 28] on span "Adam Bruenger" at bounding box center [1485, 25] width 100 height 15
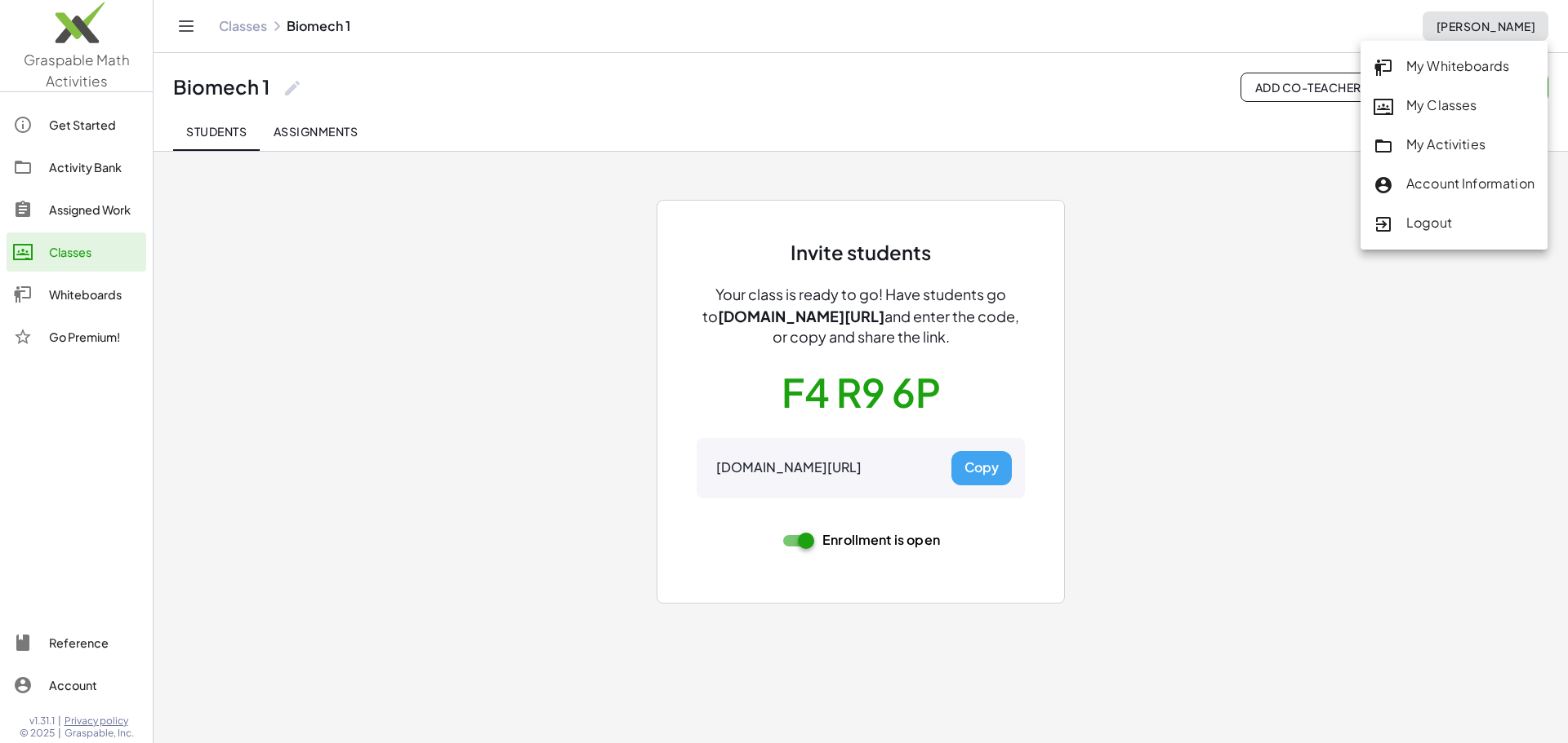
click at [1430, 139] on div "My Activities" at bounding box center [1454, 146] width 160 height 22
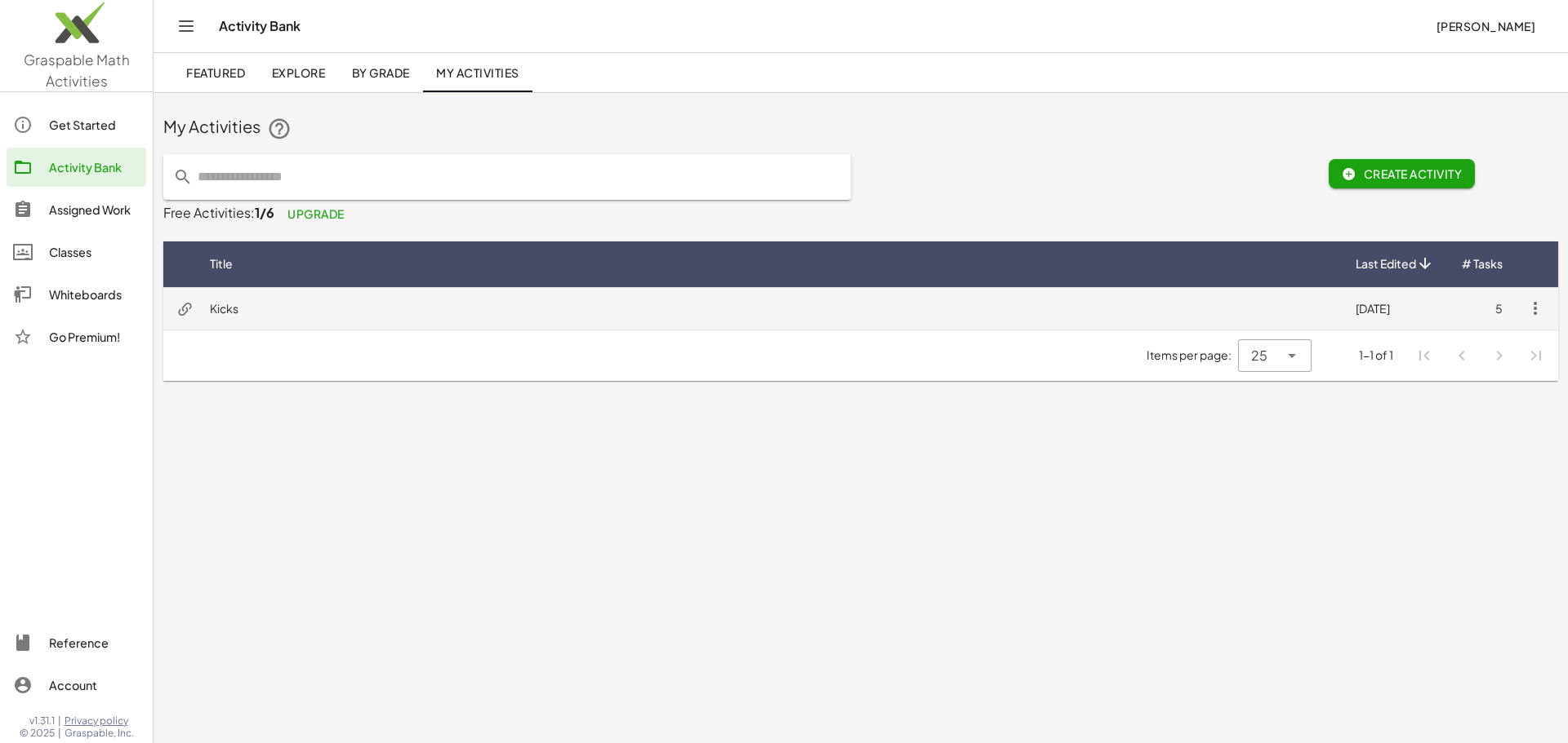
click at [219, 304] on td "Kicks" at bounding box center [769, 308] width 1145 height 42
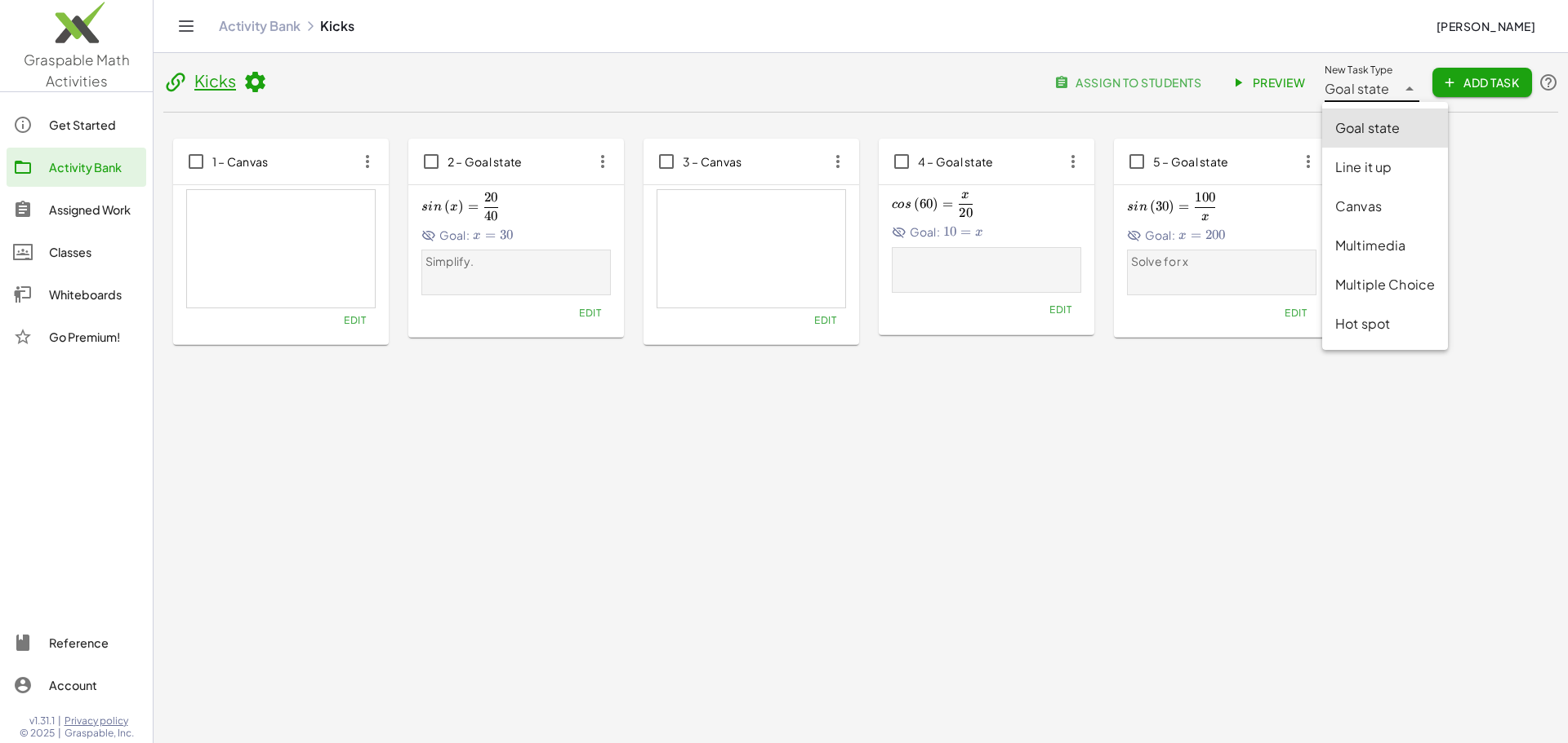
click at [1403, 94] on icon at bounding box center [1410, 89] width 20 height 20
click at [1371, 324] on div "Hot spot" at bounding box center [1385, 324] width 100 height 20
type input "*******"
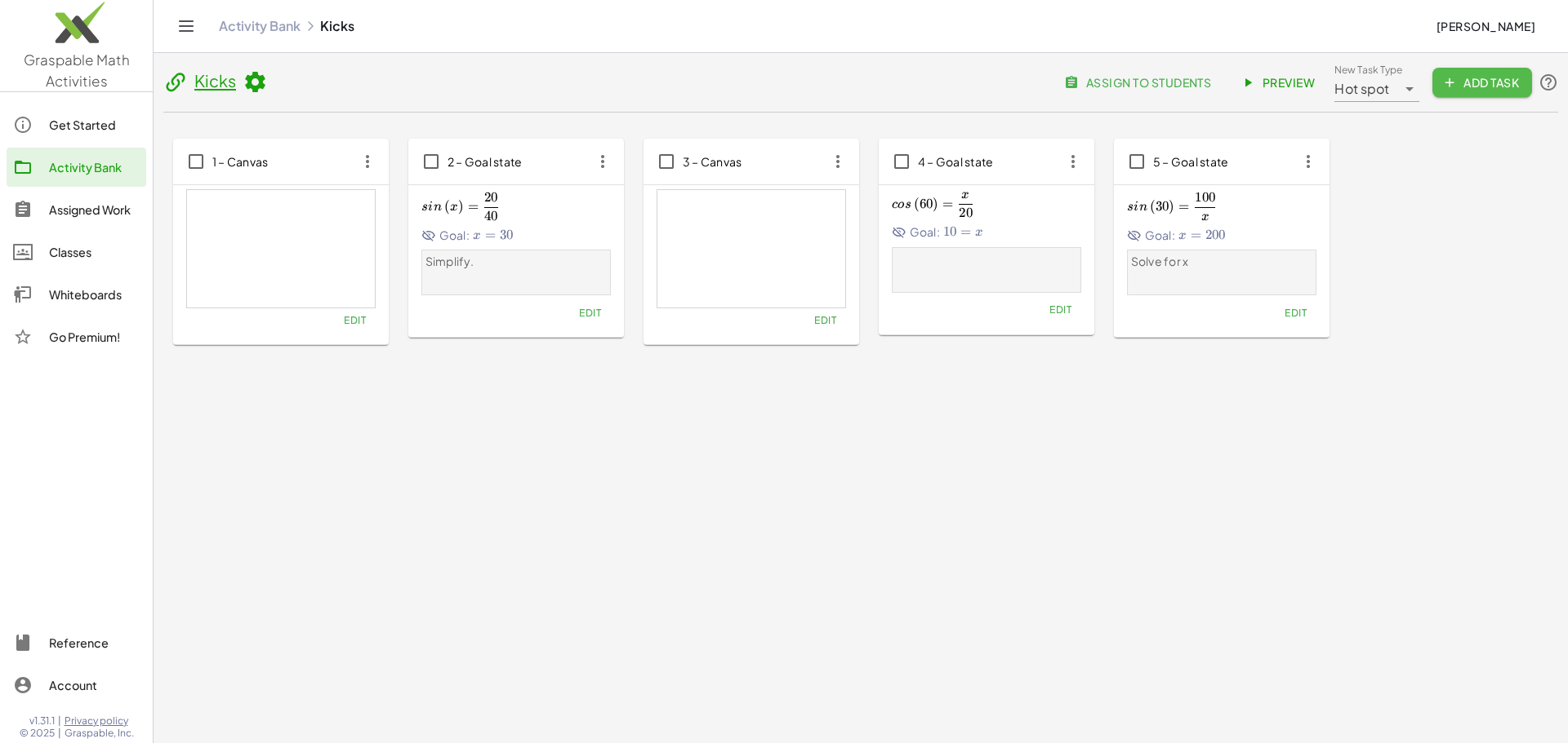
click at [1468, 87] on span "Add Task" at bounding box center [1482, 82] width 73 height 15
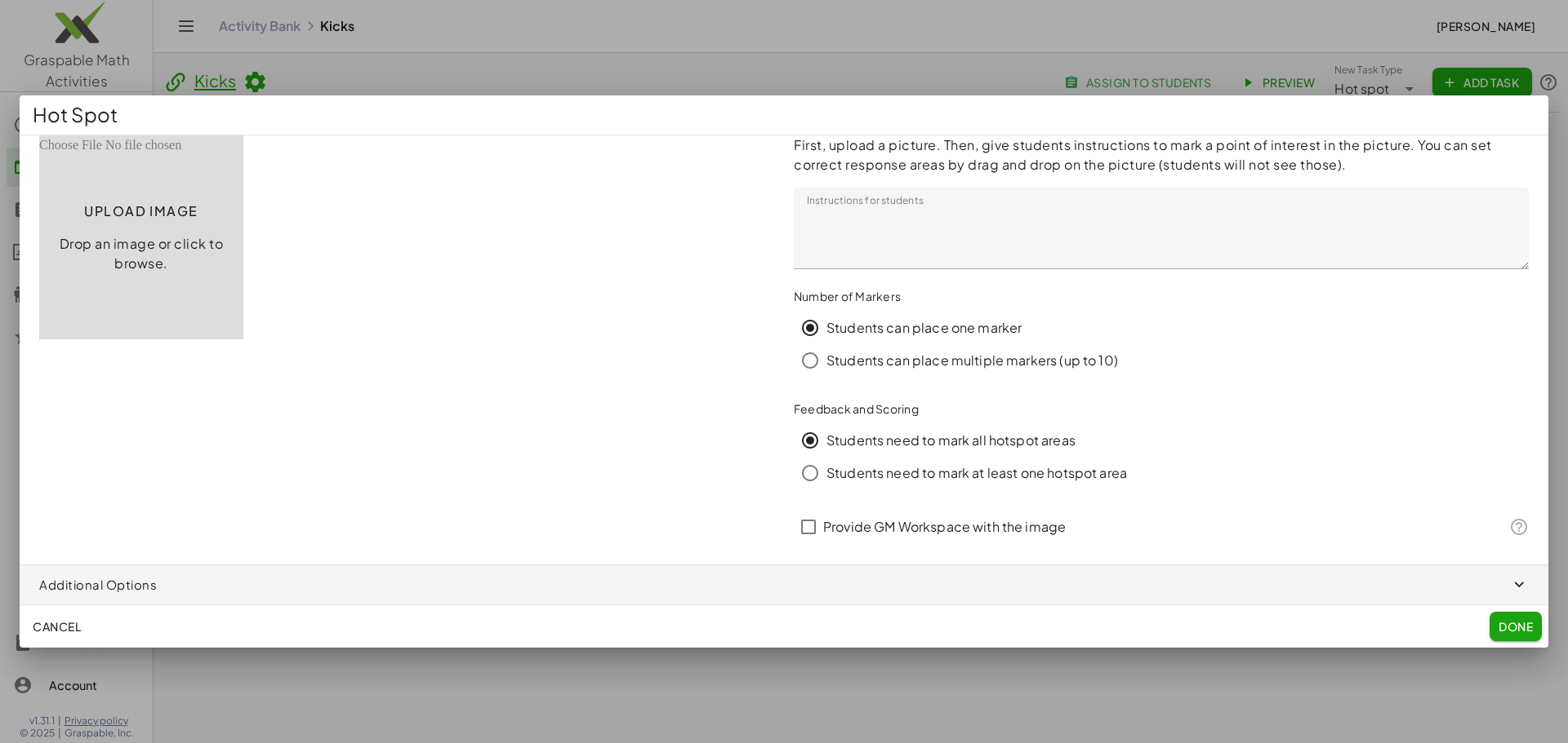
click at [63, 623] on span "Cancel" at bounding box center [56, 627] width 48 height 15
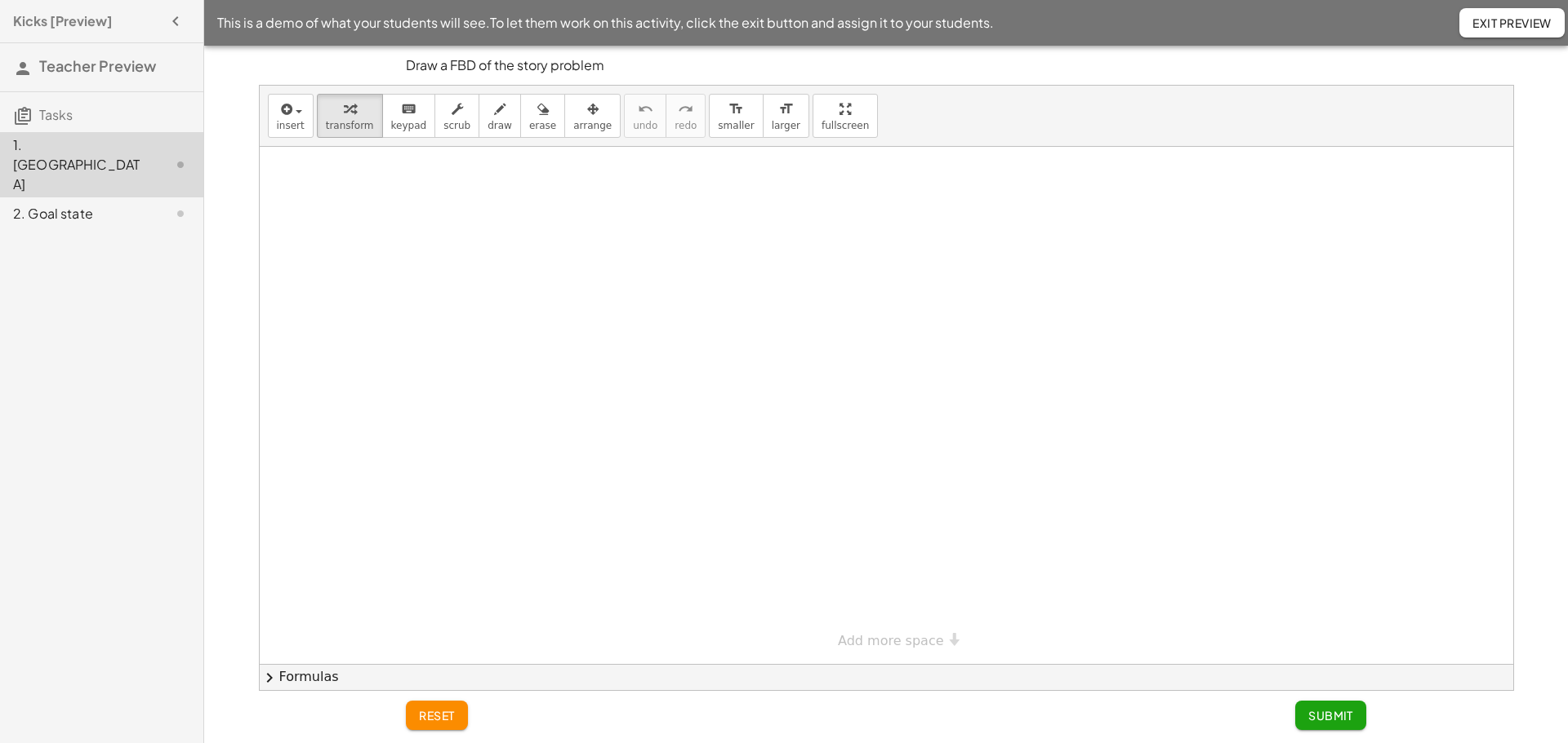
click at [58, 204] on div "2. Goal state" at bounding box center [78, 214] width 131 height 20
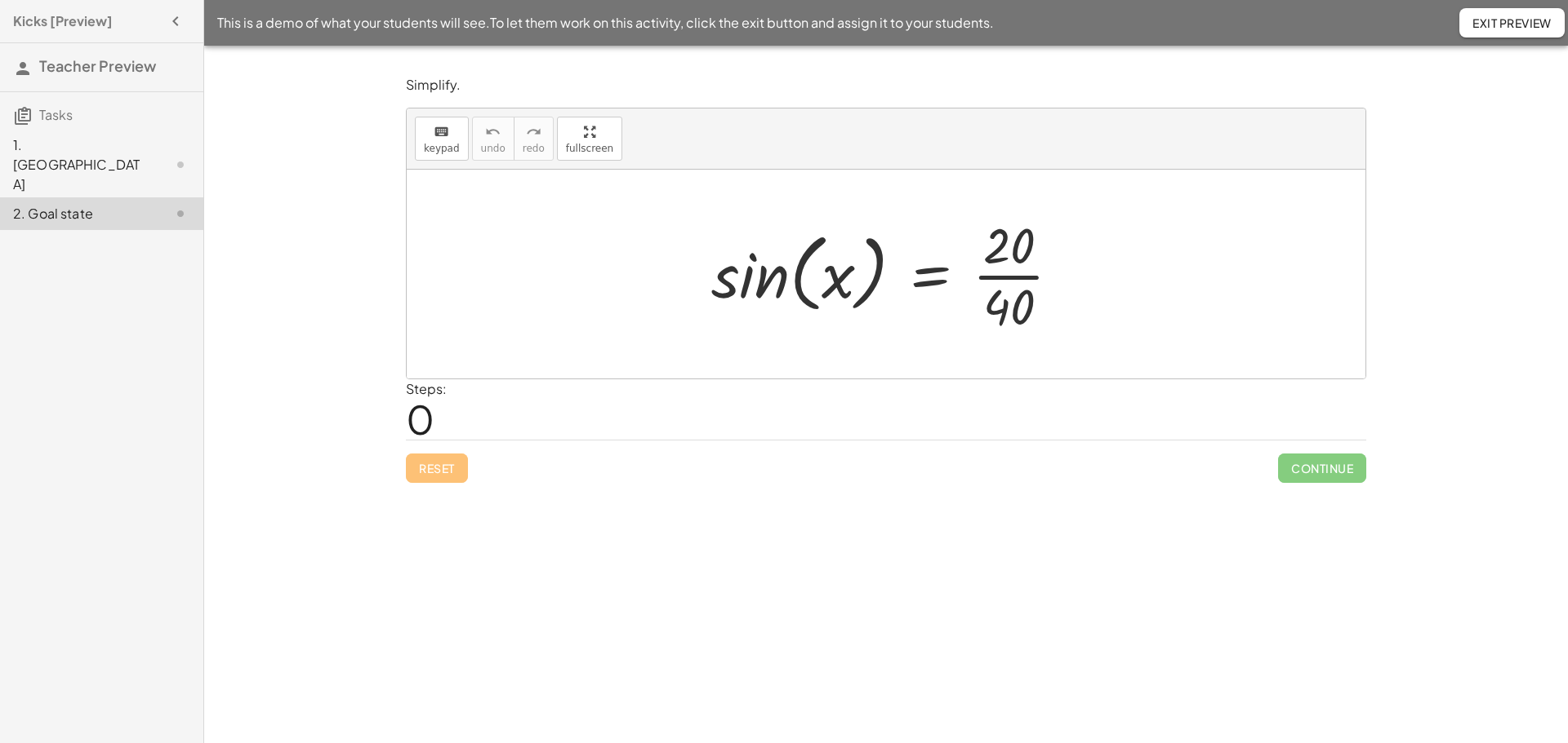
click at [823, 360] on div at bounding box center [886, 275] width 959 height 209
click at [774, 310] on div at bounding box center [892, 274] width 379 height 126
click at [727, 294] on div at bounding box center [892, 274] width 379 height 126
click at [449, 150] on span "keypad" at bounding box center [441, 149] width 36 height 12
click at [1011, 277] on div at bounding box center [892, 274] width 379 height 126
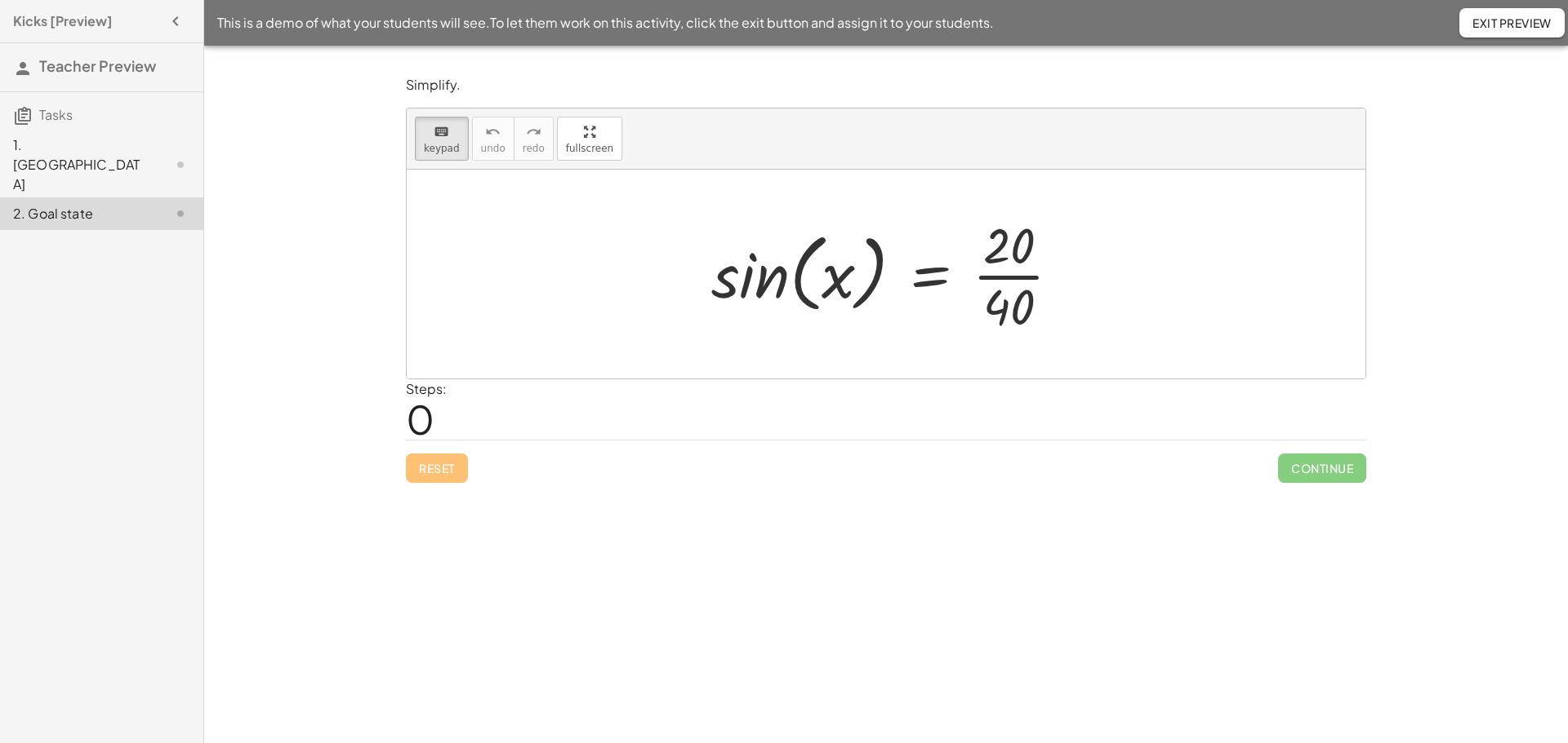
click at [1011, 277] on div at bounding box center [892, 274] width 379 height 126
click at [438, 141] on button "keyboard keypad" at bounding box center [441, 138] width 54 height 44
click at [444, 138] on icon "keyboard" at bounding box center [441, 132] width 16 height 20
click at [437, 153] on span "keypad" at bounding box center [441, 149] width 36 height 12
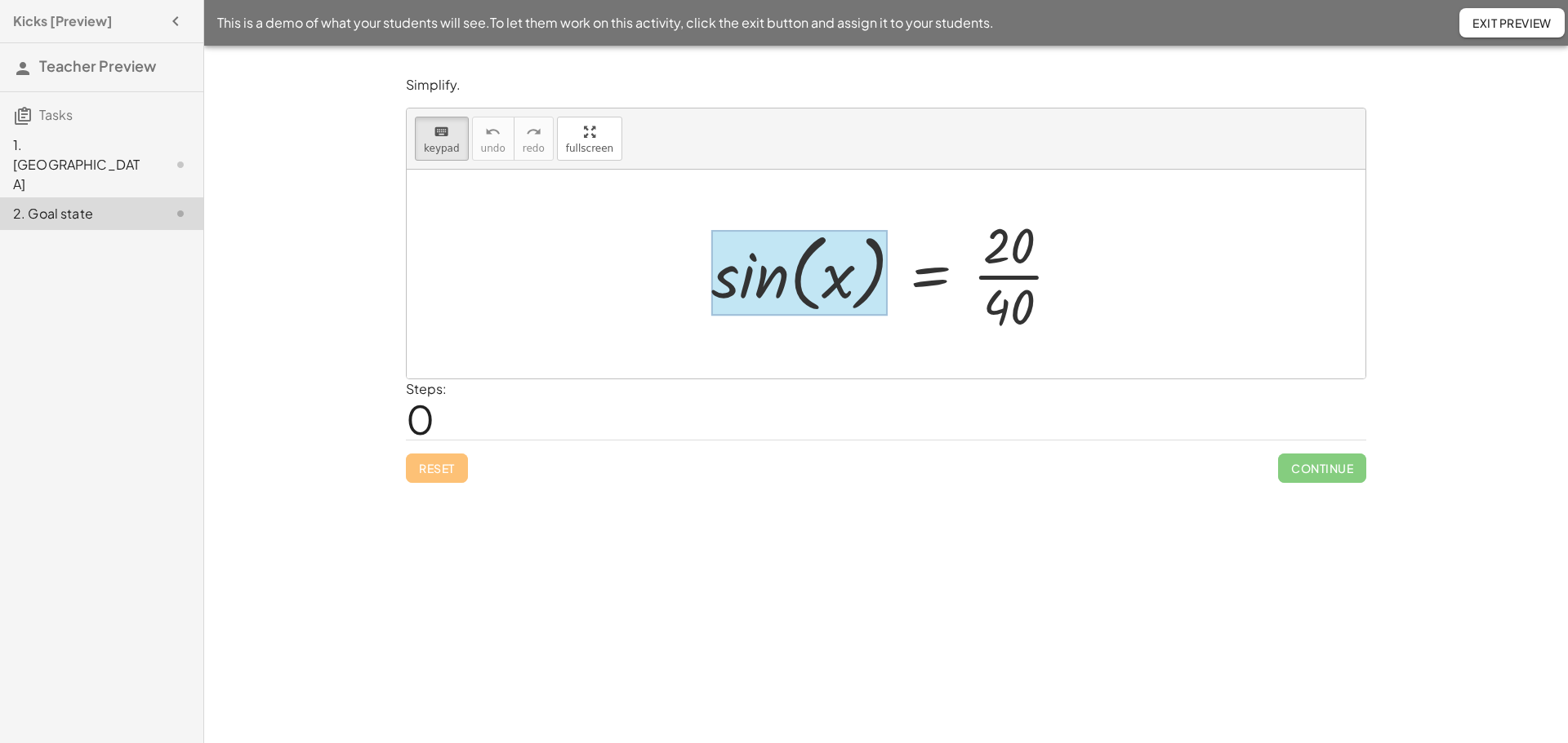
click at [784, 277] on div at bounding box center [799, 273] width 176 height 86
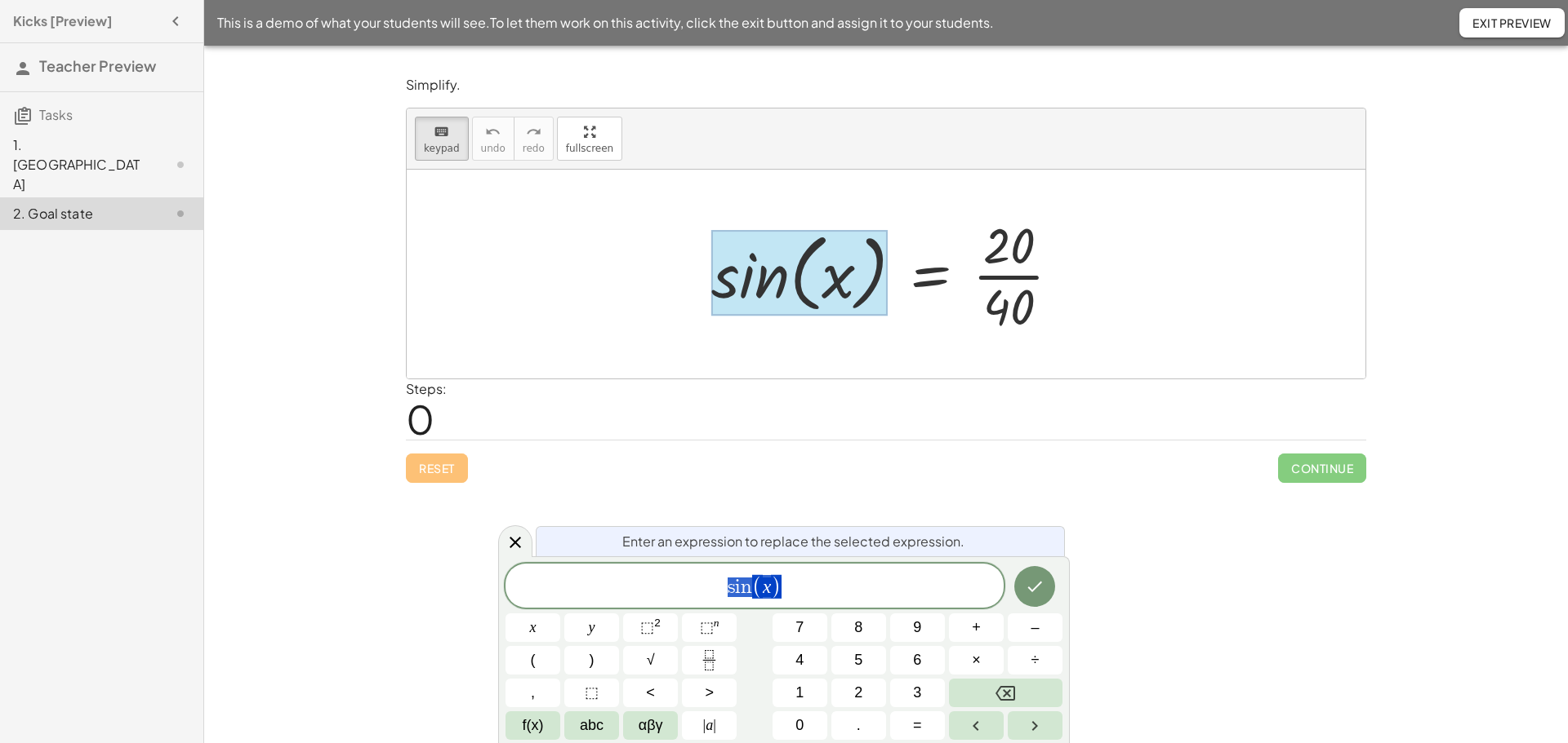
click at [528, 240] on div at bounding box center [886, 275] width 959 height 209
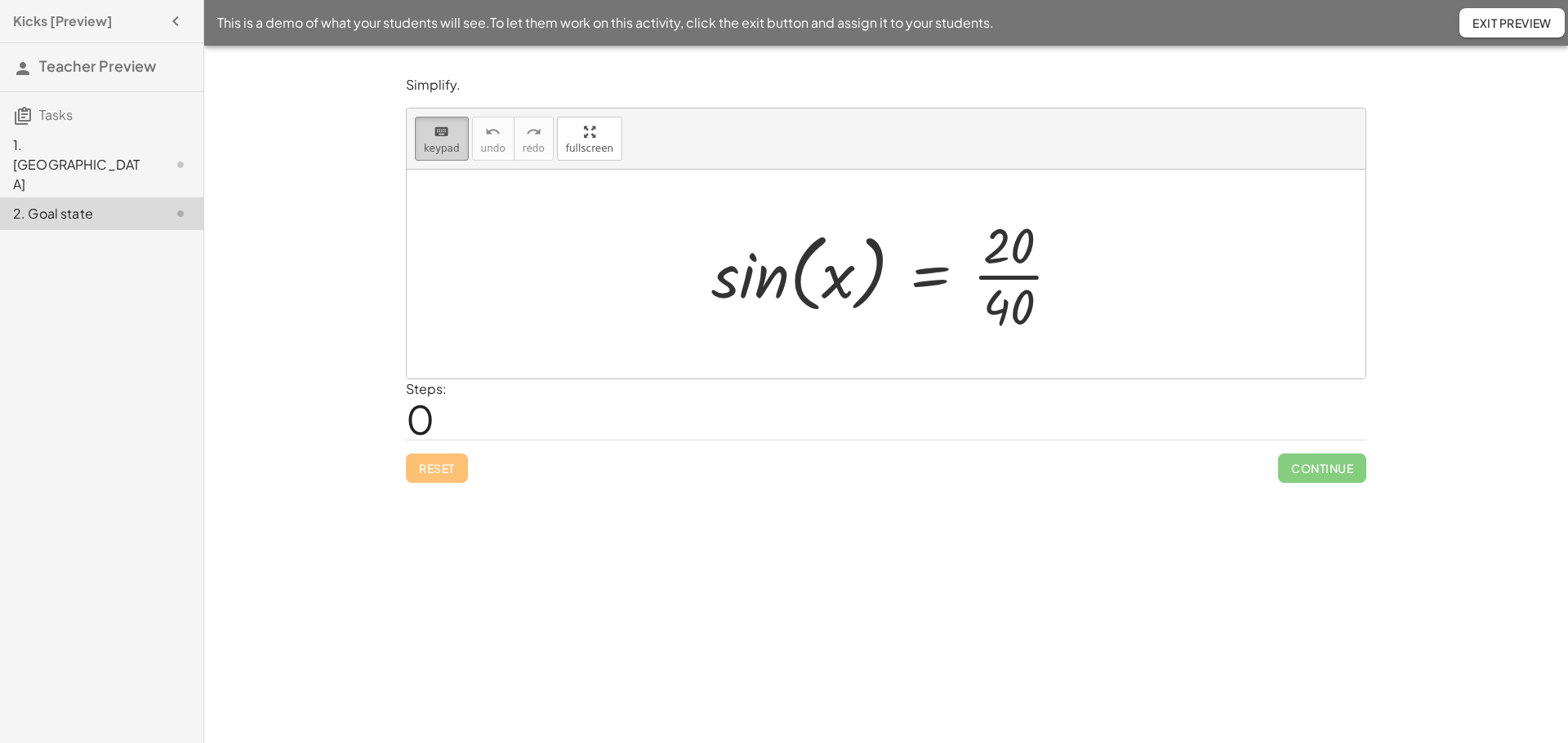
click at [446, 139] on icon "keyboard" at bounding box center [441, 132] width 16 height 20
click at [451, 146] on span "keypad" at bounding box center [441, 149] width 36 height 12
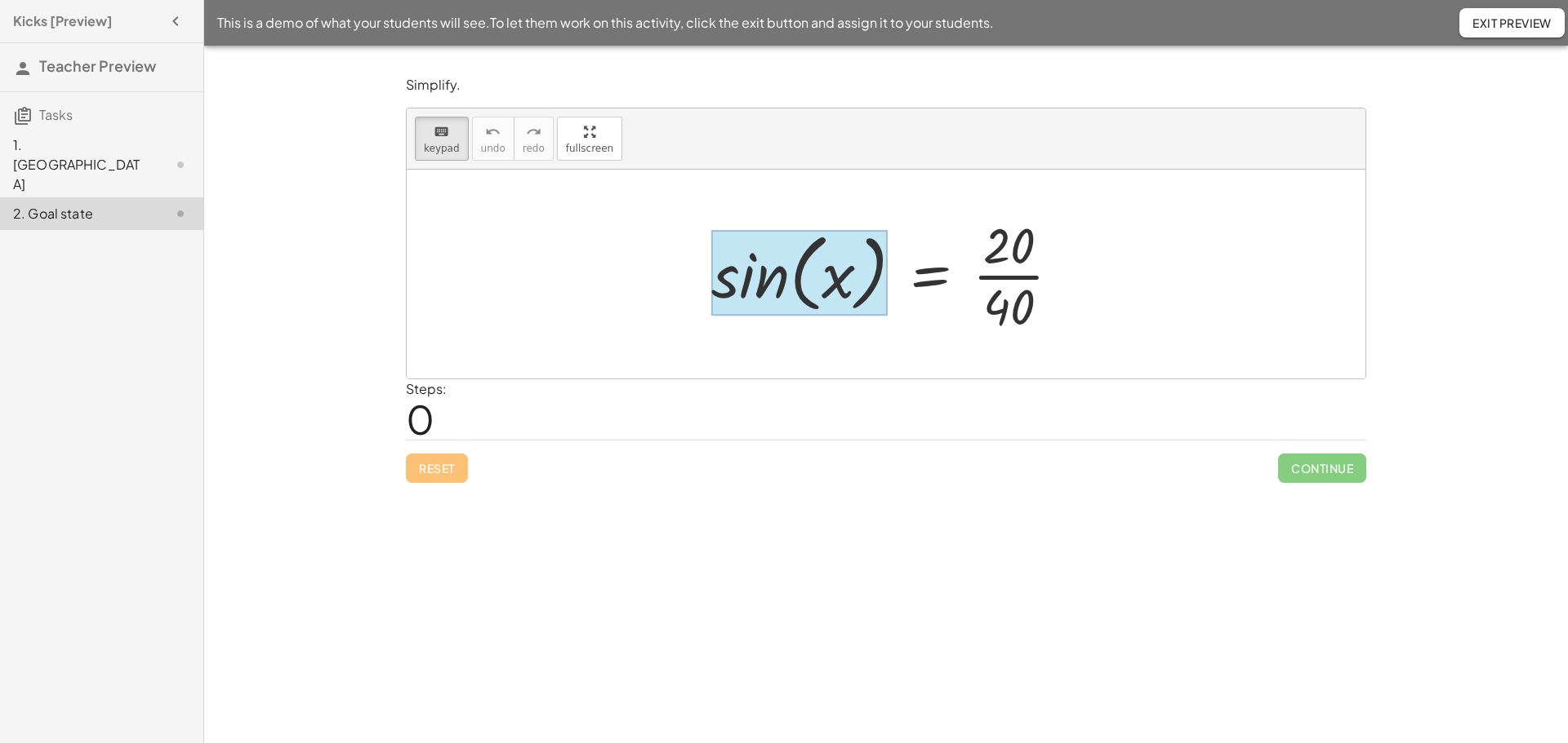
click at [774, 296] on div at bounding box center [799, 273] width 176 height 86
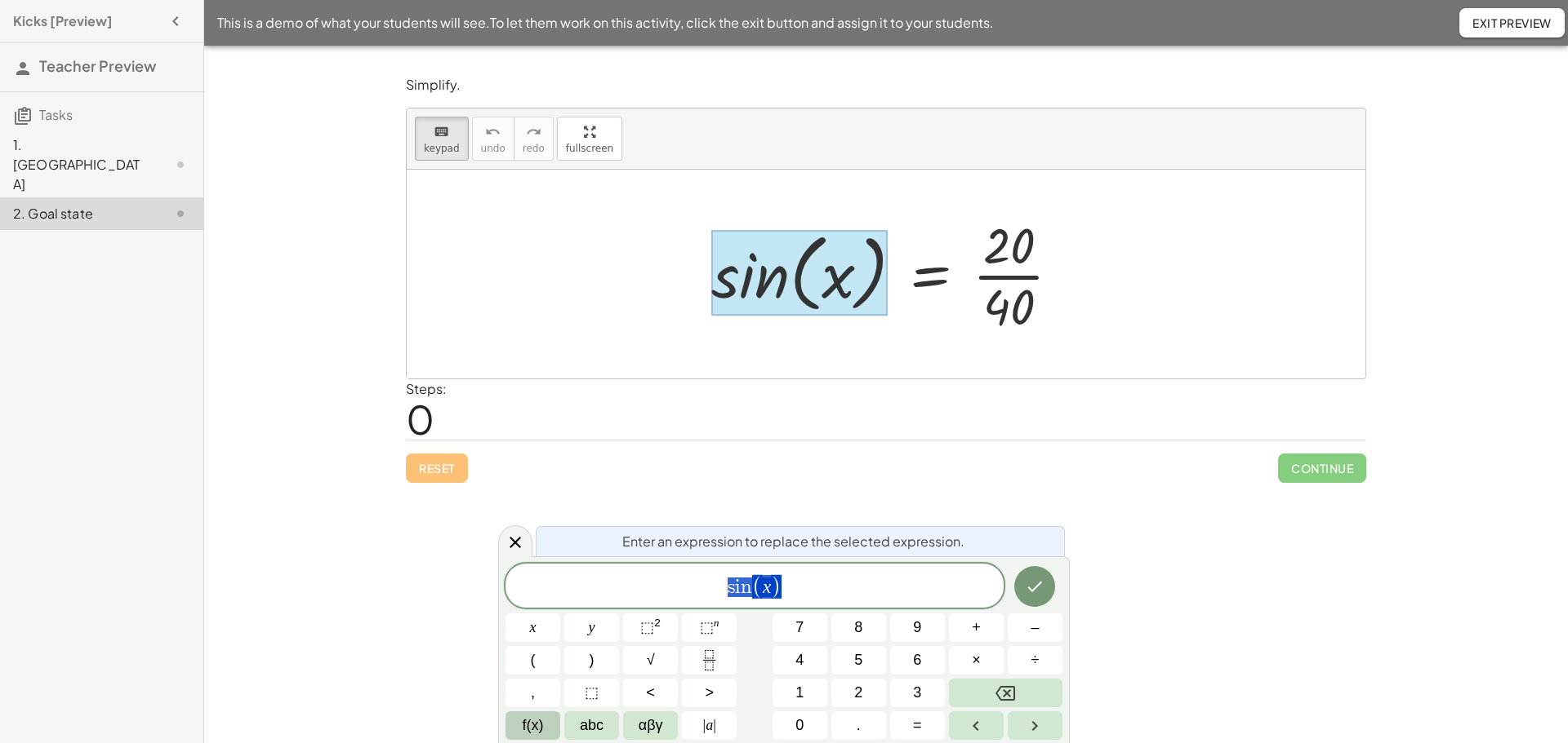
click at [546, 721] on button "f(x)" at bounding box center [533, 725] width 55 height 28
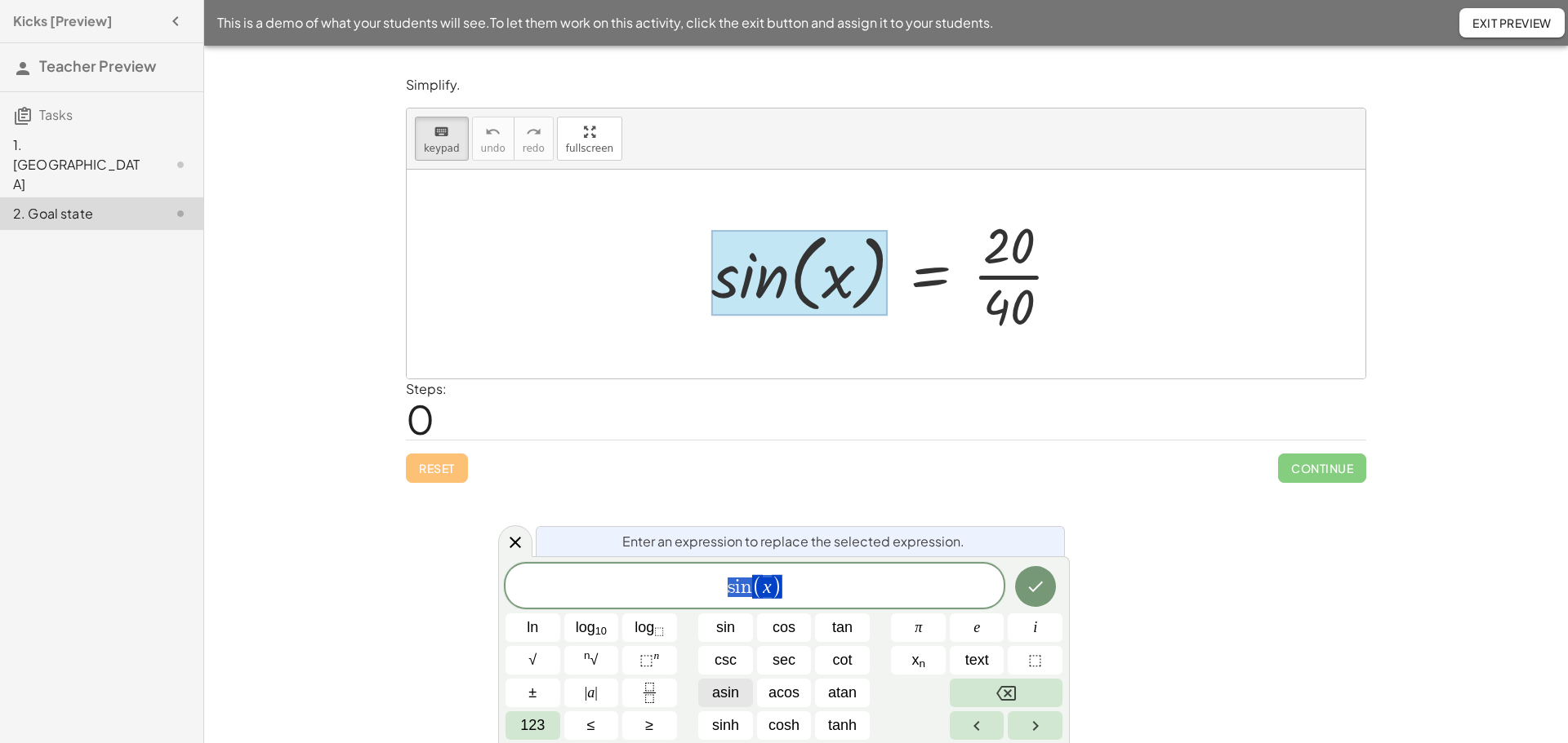
click at [729, 697] on span "asin" at bounding box center [726, 693] width 27 height 22
click at [1032, 592] on icon "Done" at bounding box center [1035, 589] width 15 height 11
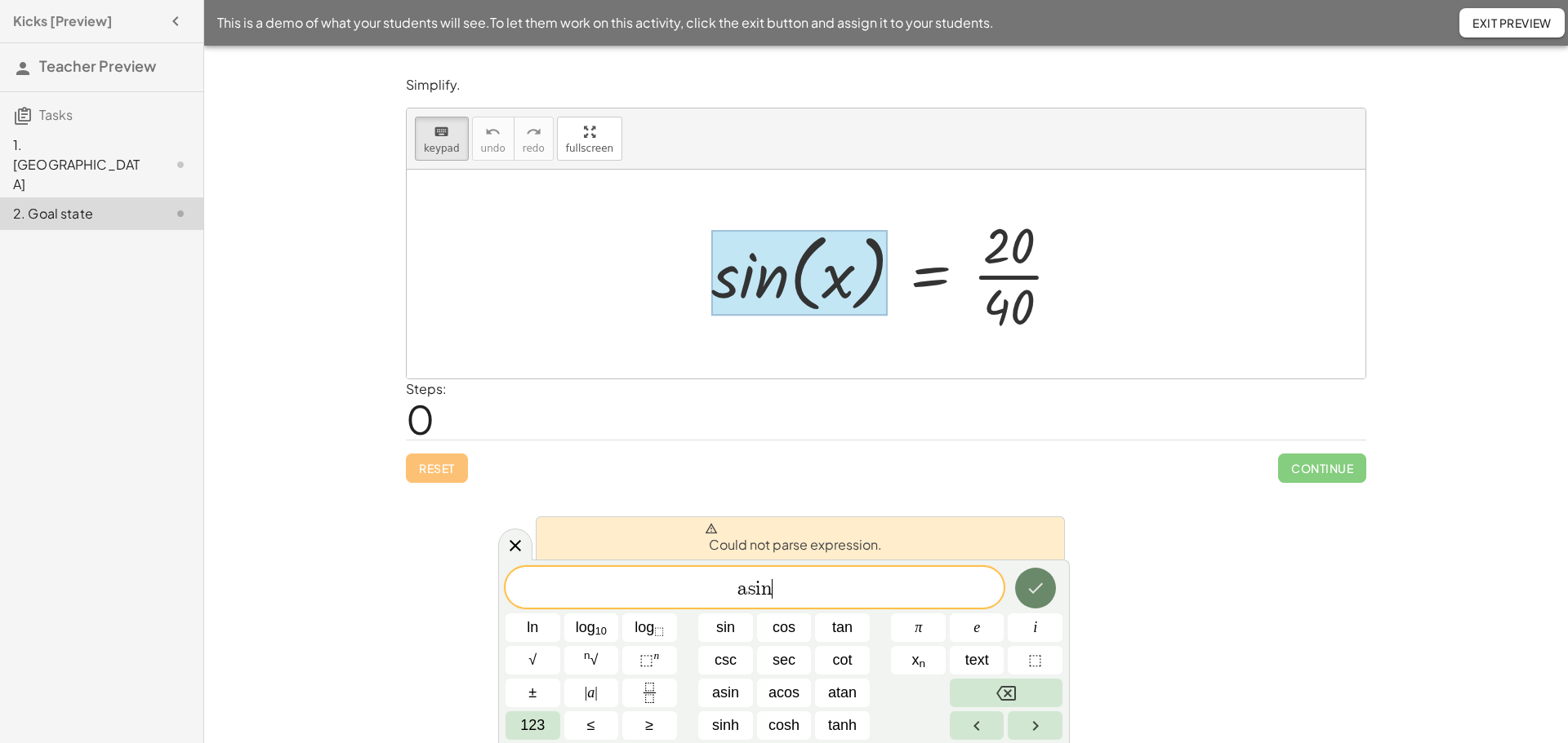
click at [1033, 591] on icon "Done" at bounding box center [1035, 589] width 15 height 11
click at [825, 609] on div "a s i n ln log 10 log ⬚ sin cos tan π e i √ n √ ⬚ n csc sec cot x n text ⬚ ± | …" at bounding box center [784, 653] width 557 height 173
click at [680, 649] on div "a s i n ln log 10 log ⬚ sin cos tan π e i √ n √ ⬚ n csc sec cot x n text ⬚ ± | …" at bounding box center [784, 653] width 557 height 173
click at [790, 327] on div at bounding box center [892, 274] width 379 height 126
click at [719, 531] on span at bounding box center [792, 528] width 177 height 13
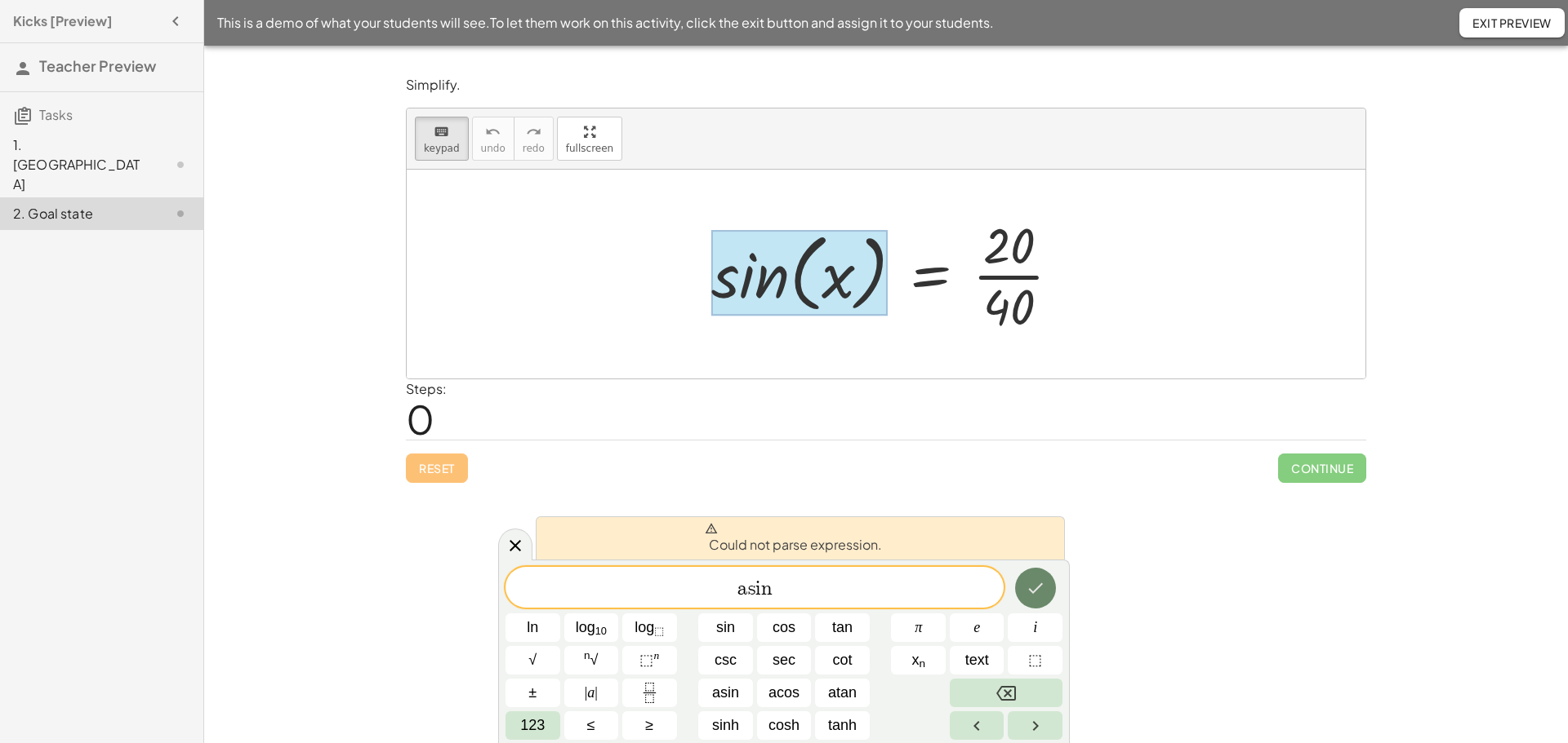
click at [1039, 603] on button "Done" at bounding box center [1036, 589] width 41 height 41
click at [442, 466] on div "Reset Continue" at bounding box center [886, 461] width 961 height 43
drag, startPoint x: 790, startPoint y: 593, endPoint x: 669, endPoint y: 579, distance: 121.8
click at [669, 579] on span "a s i n" at bounding box center [754, 589] width 498 height 22
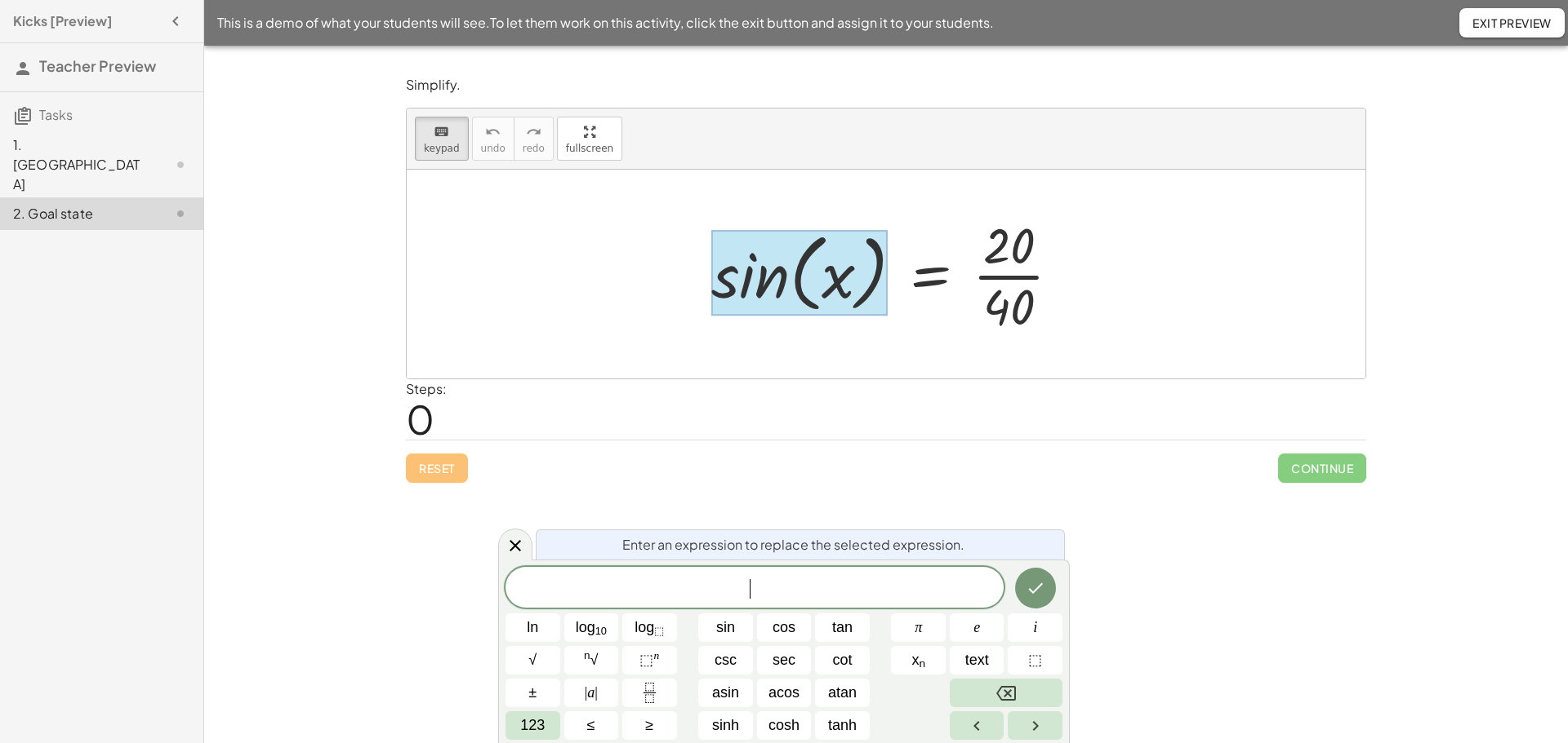
click at [727, 294] on div at bounding box center [799, 273] width 176 height 86
click at [722, 284] on div at bounding box center [799, 273] width 176 height 86
click at [852, 287] on div at bounding box center [799, 273] width 176 height 86
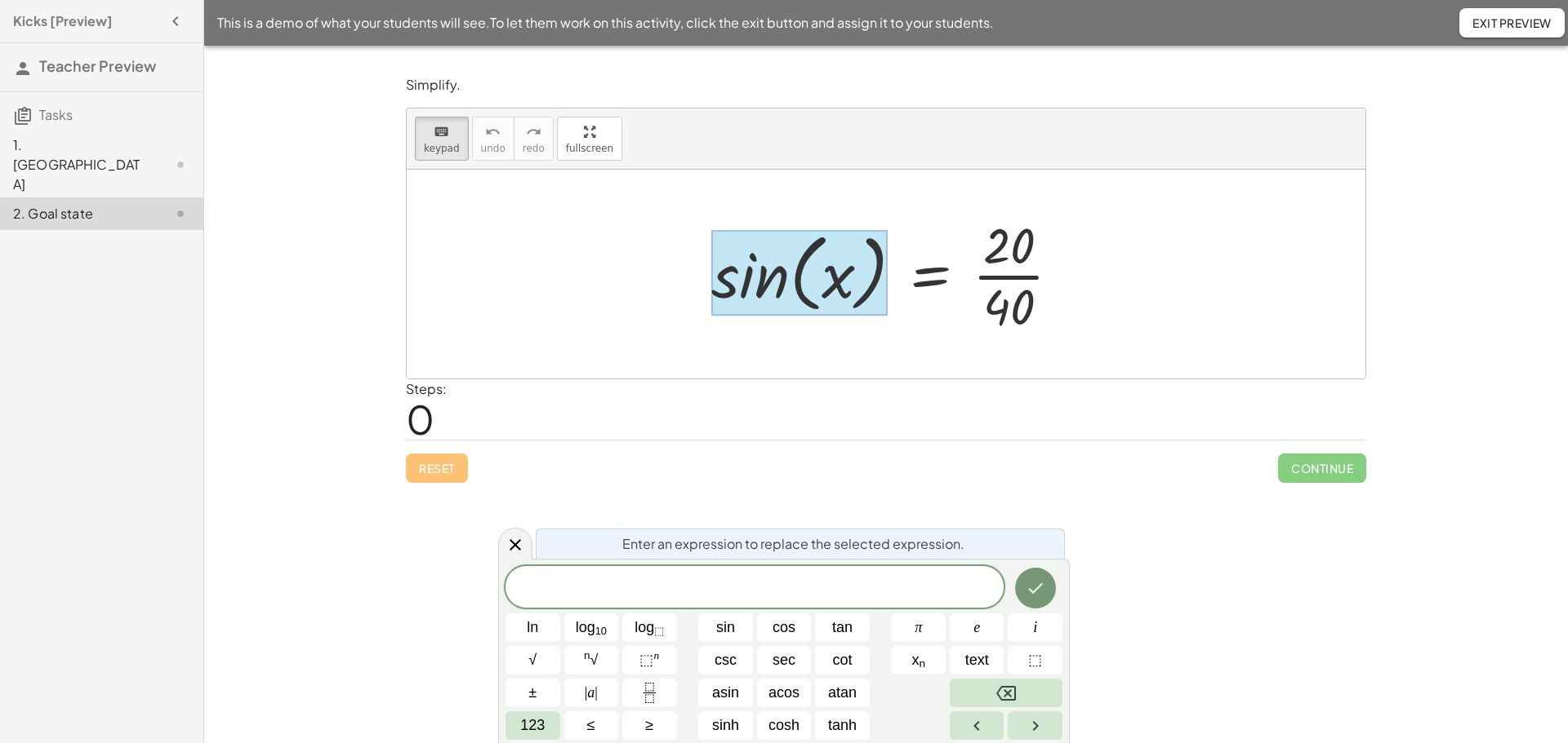
click at [852, 287] on div at bounding box center [799, 273] width 176 height 86
click at [741, 284] on div at bounding box center [799, 273] width 176 height 86
click at [997, 290] on div at bounding box center [892, 274] width 379 height 126
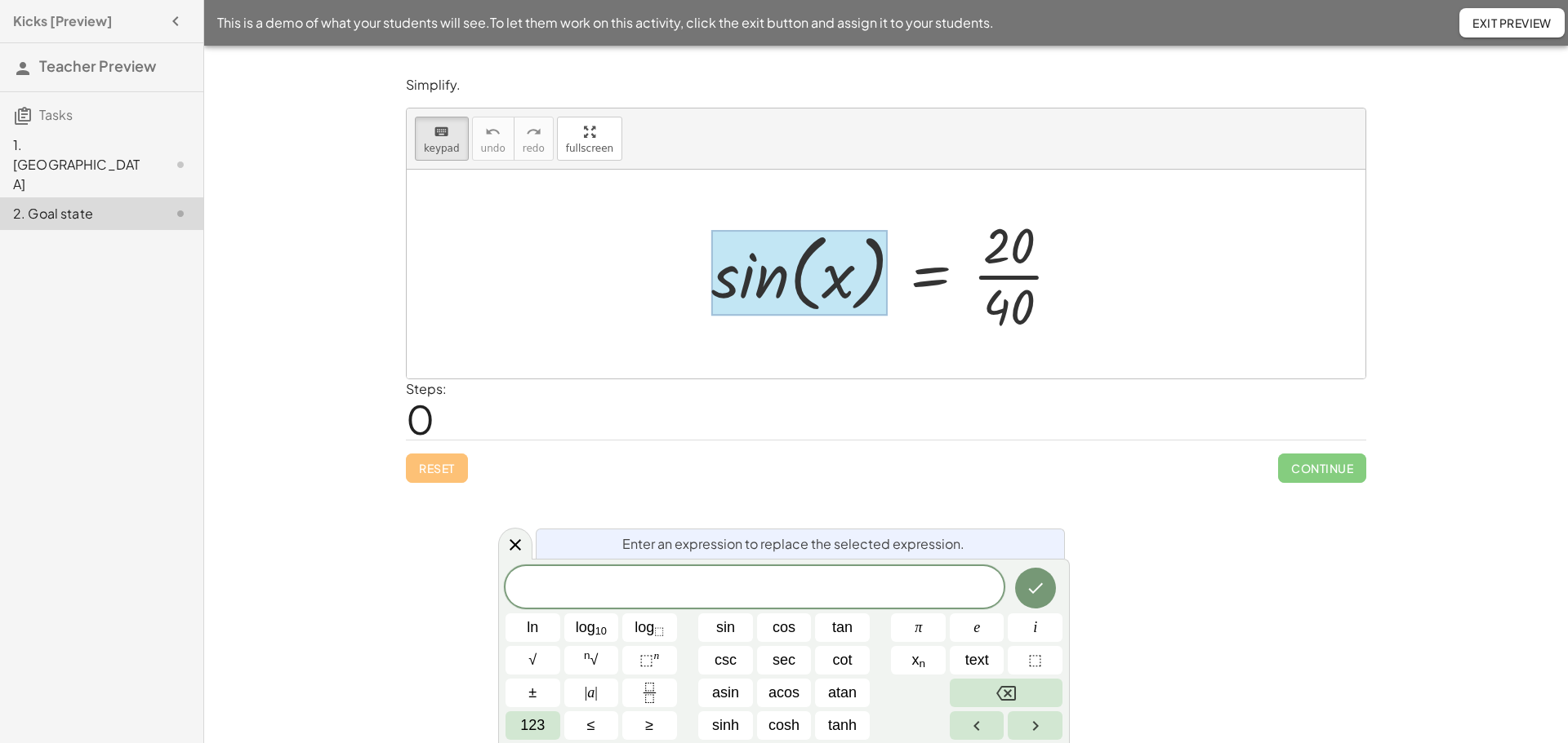
click at [1016, 290] on div at bounding box center [892, 274] width 379 height 126
click at [754, 286] on div at bounding box center [799, 273] width 176 height 86
click at [753, 284] on div at bounding box center [799, 273] width 176 height 86
click at [676, 338] on div at bounding box center [886, 275] width 959 height 209
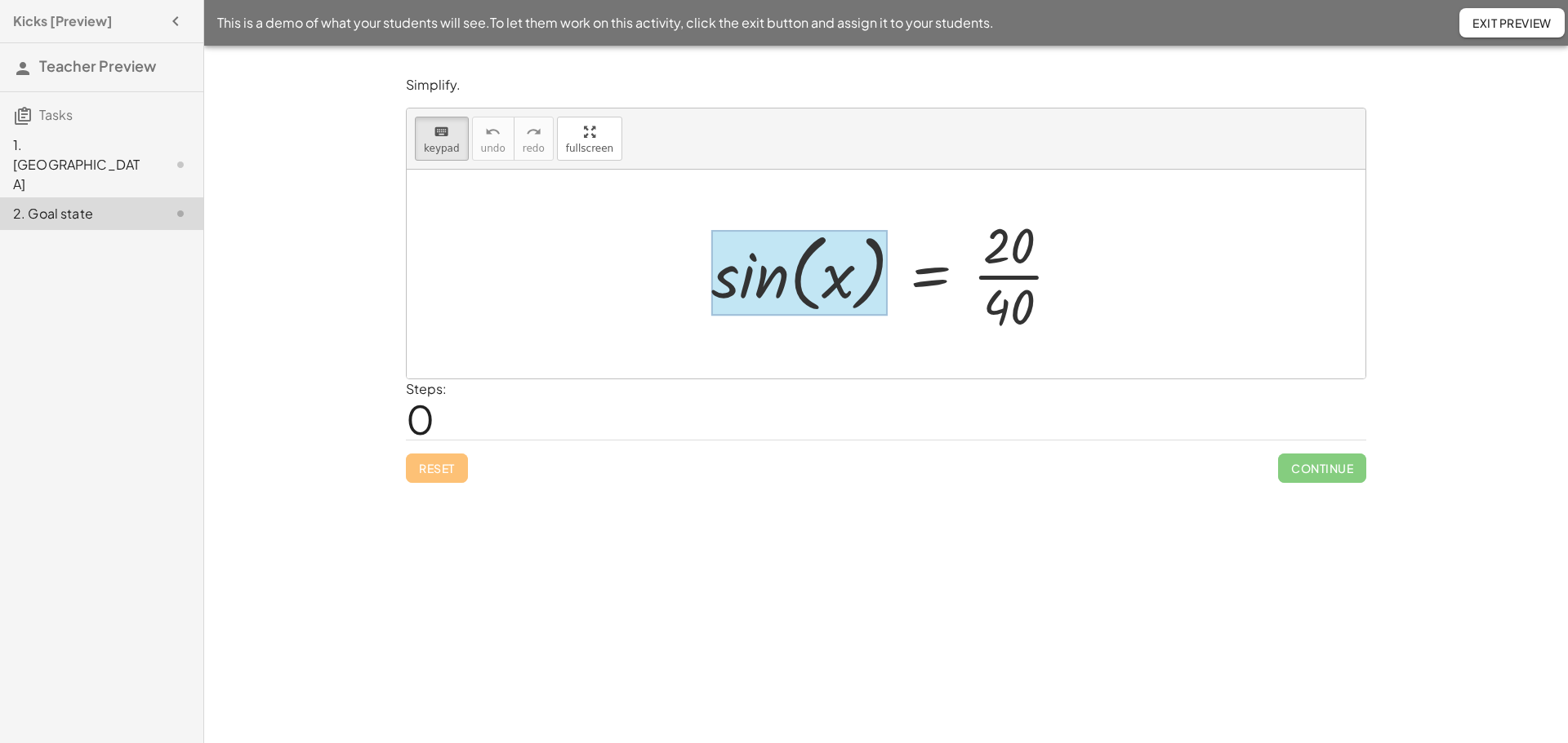
click at [718, 284] on div at bounding box center [799, 273] width 176 height 86
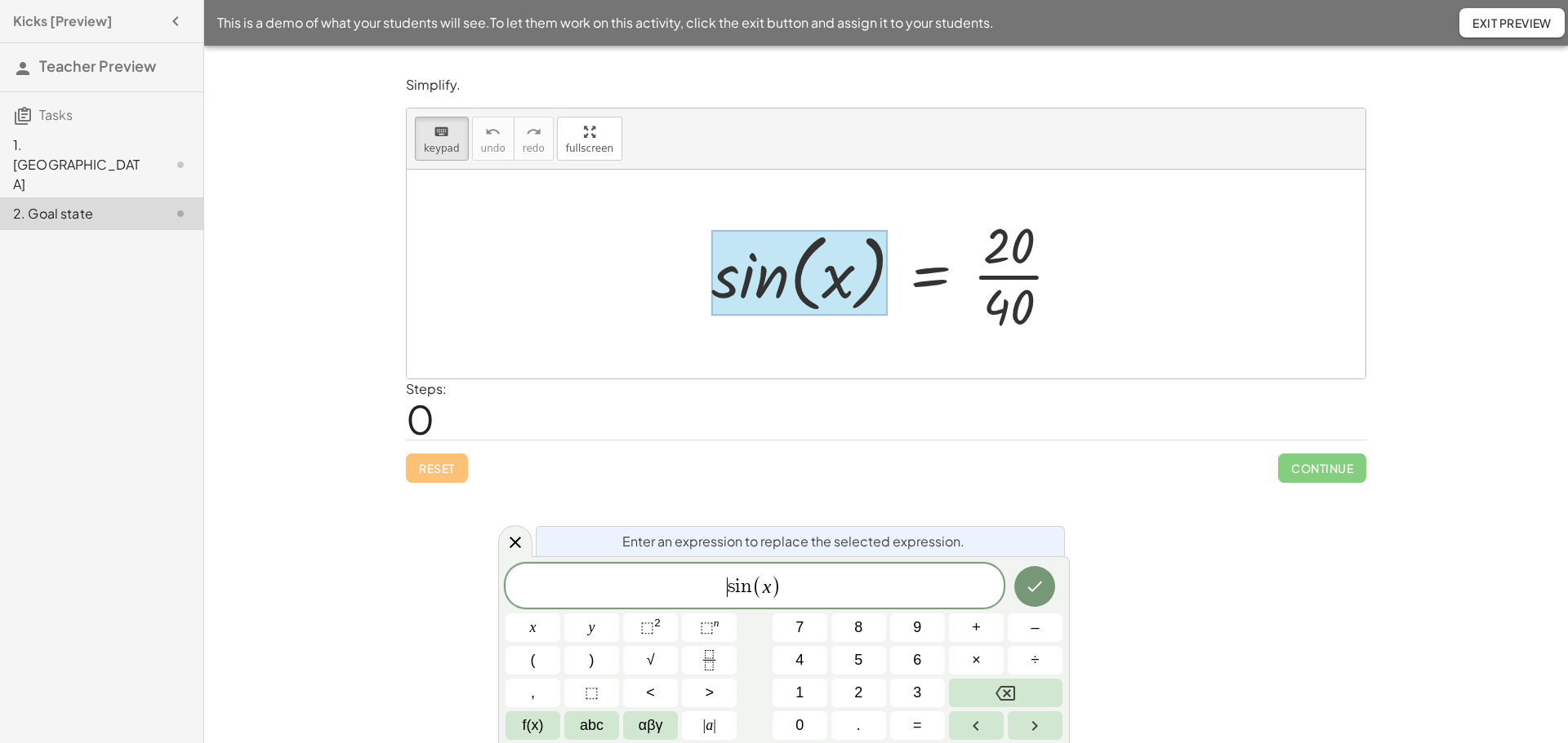
click at [725, 590] on span "​ s i n ( x )" at bounding box center [754, 588] width 498 height 27
click at [535, 734] on span "f(x)" at bounding box center [533, 725] width 22 height 22
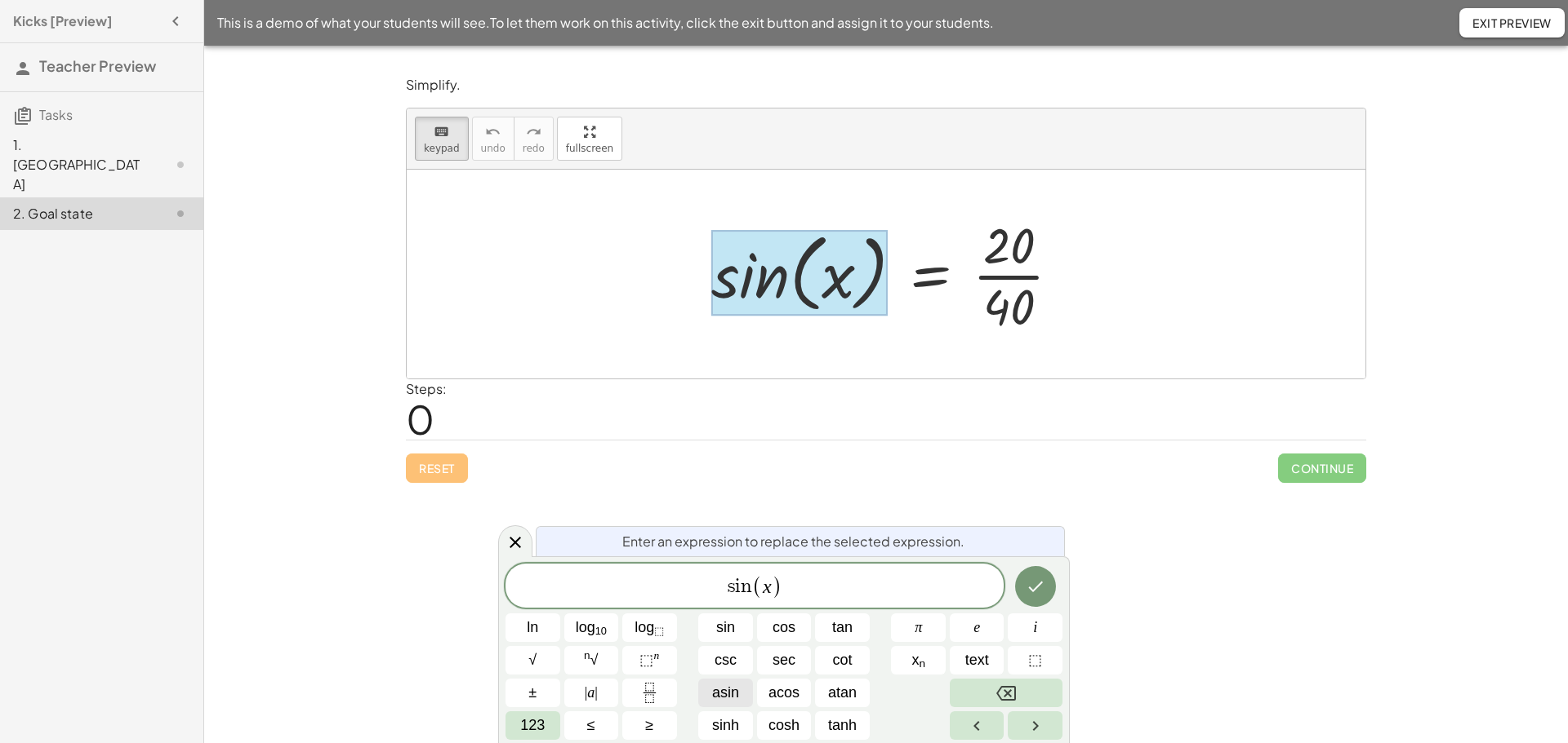
click at [728, 695] on span "asin" at bounding box center [726, 693] width 27 height 22
click at [1035, 592] on icon "Done" at bounding box center [1035, 587] width 20 height 20
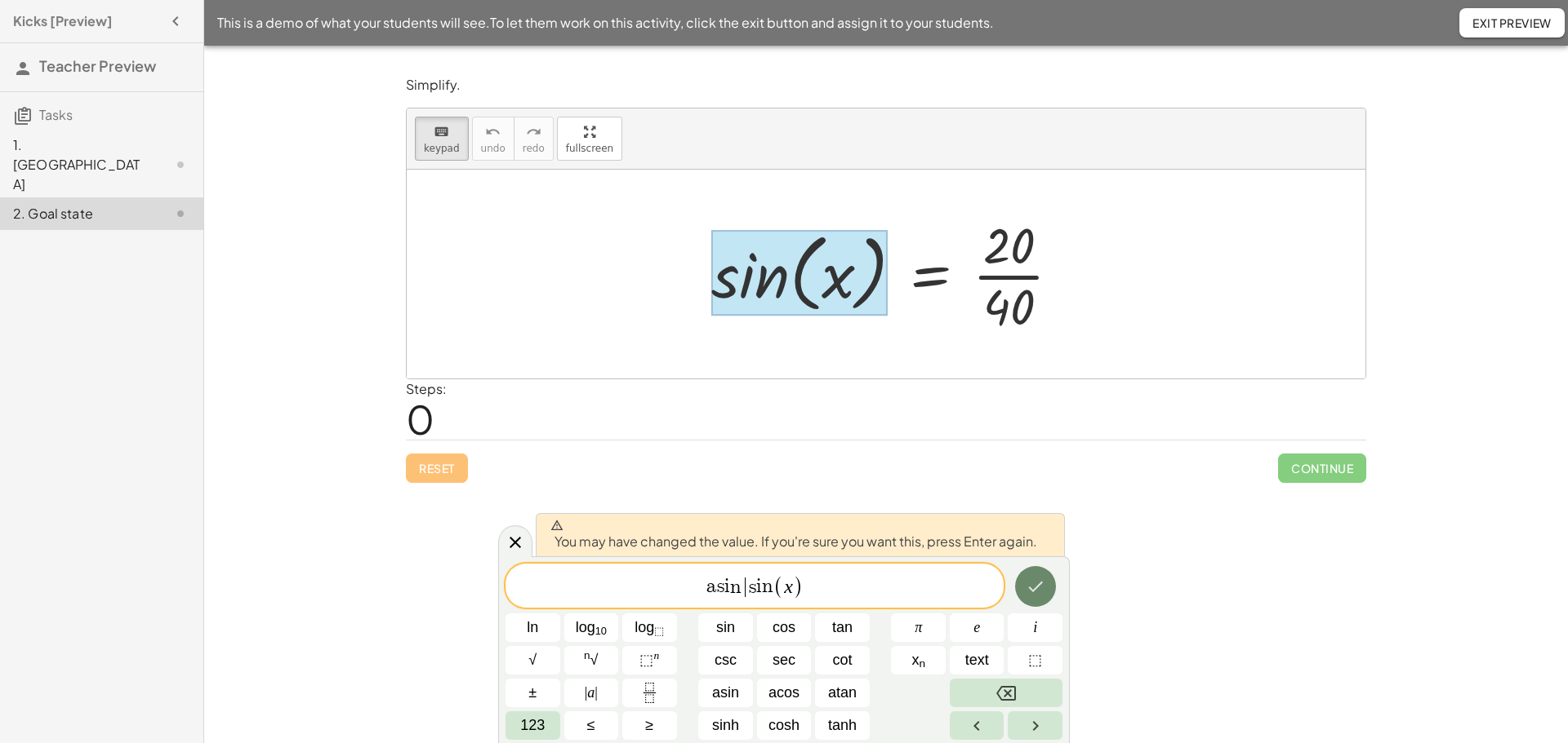
click at [1036, 592] on icon "Done" at bounding box center [1035, 587] width 20 height 20
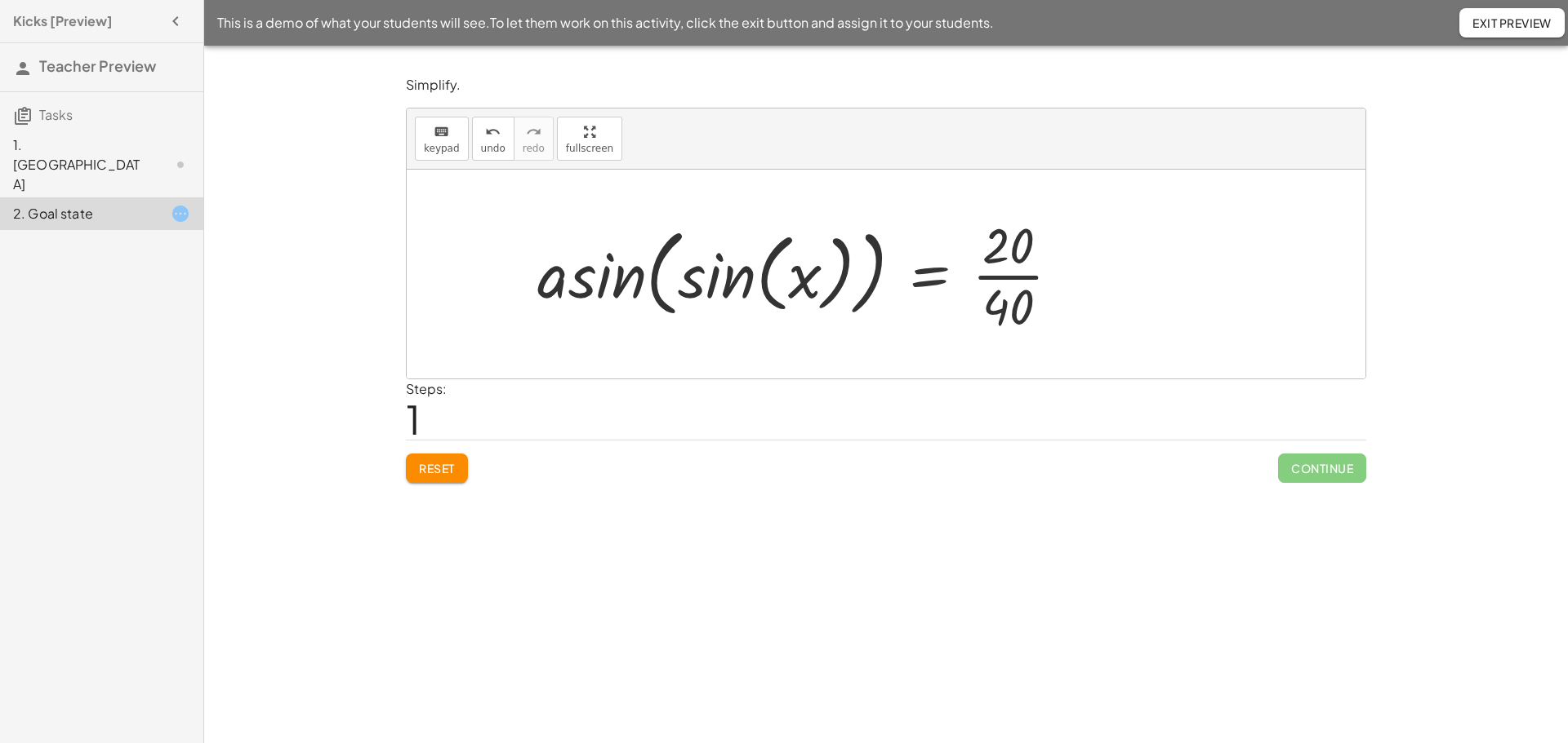
click at [966, 283] on div at bounding box center [805, 274] width 552 height 126
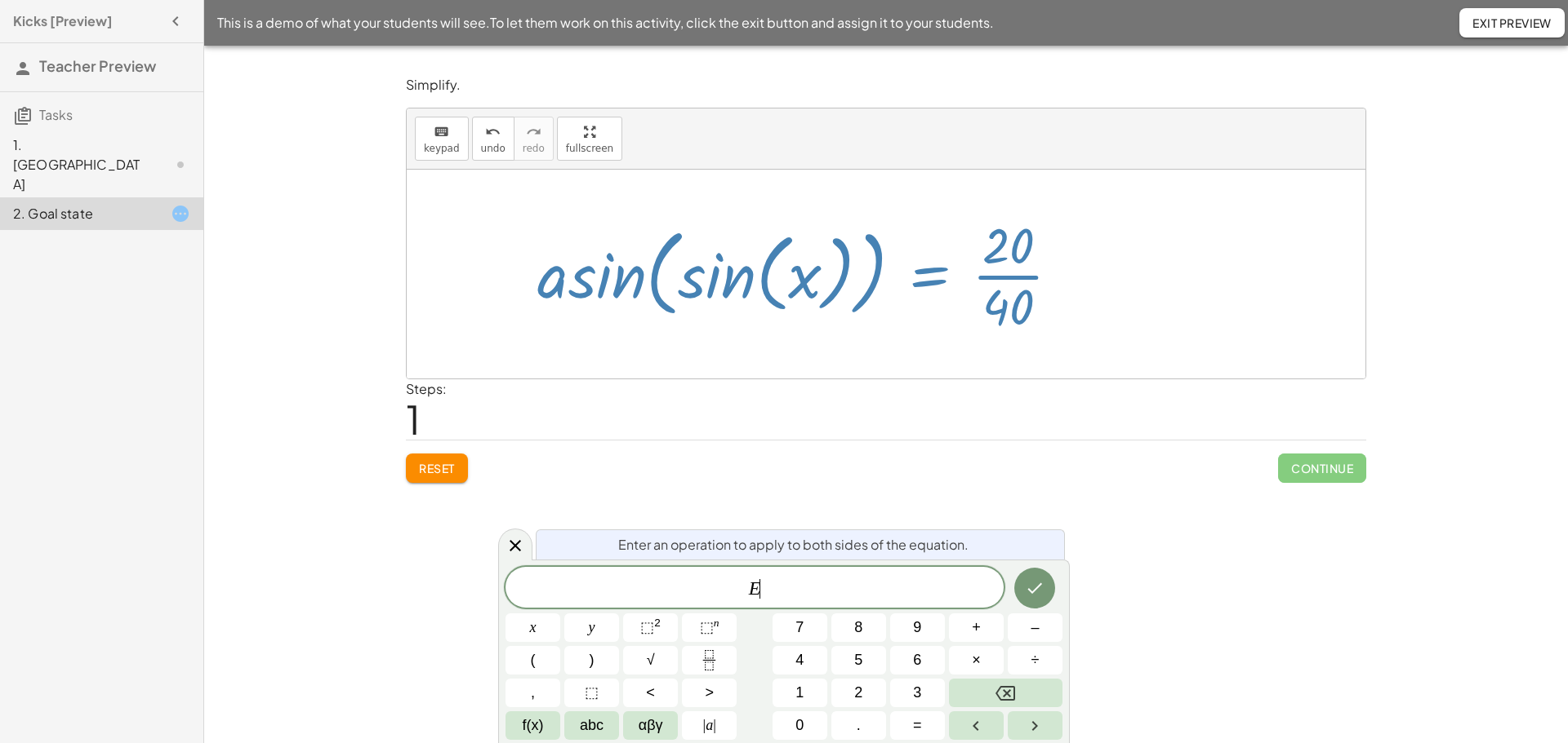
click at [1005, 324] on div at bounding box center [805, 274] width 552 height 126
click at [1008, 311] on div at bounding box center [805, 274] width 552 height 126
click at [537, 725] on span "f(x)" at bounding box center [533, 725] width 22 height 22
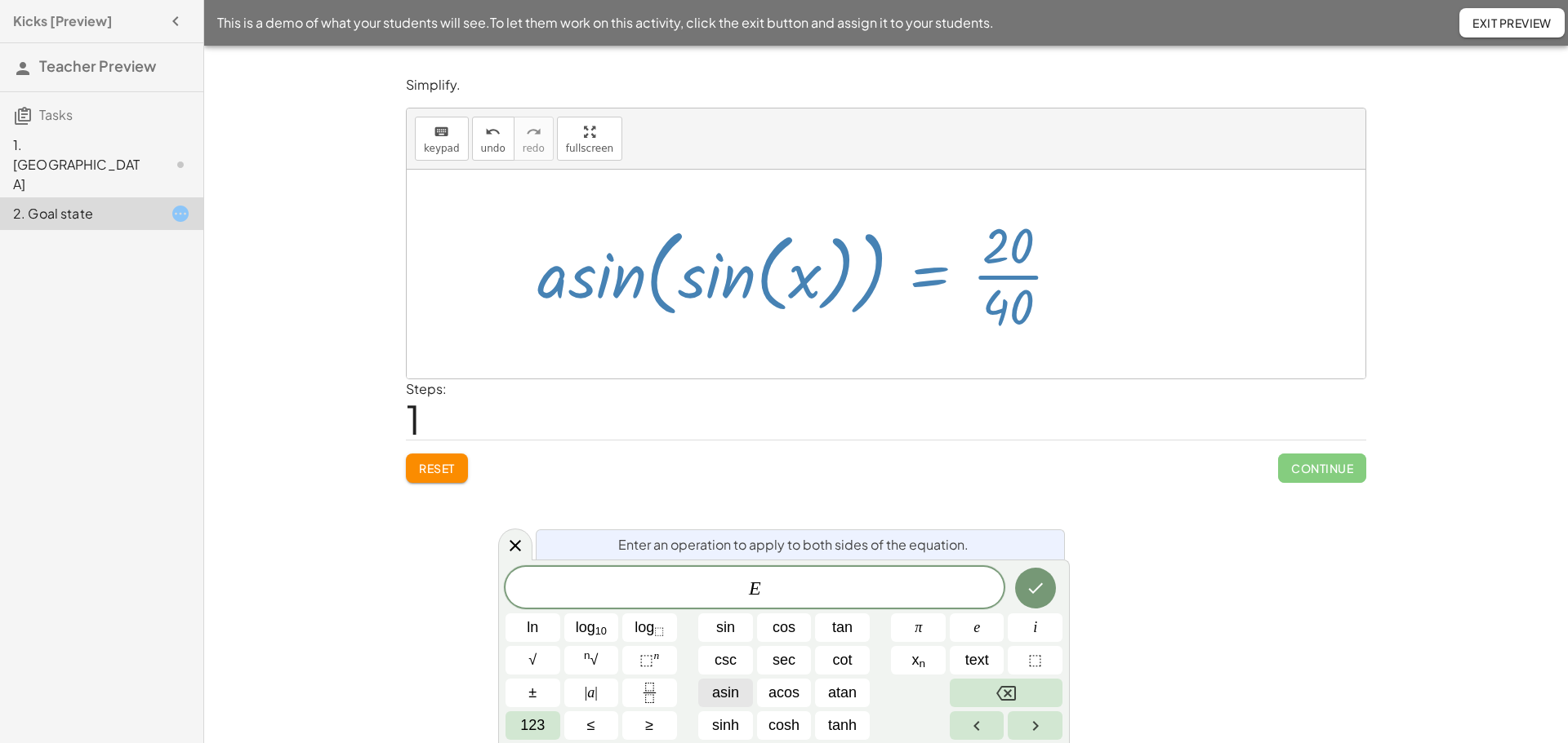
click at [719, 690] on span "asin" at bounding box center [726, 693] width 27 height 22
click at [1029, 589] on icon "Done" at bounding box center [1035, 589] width 20 height 20
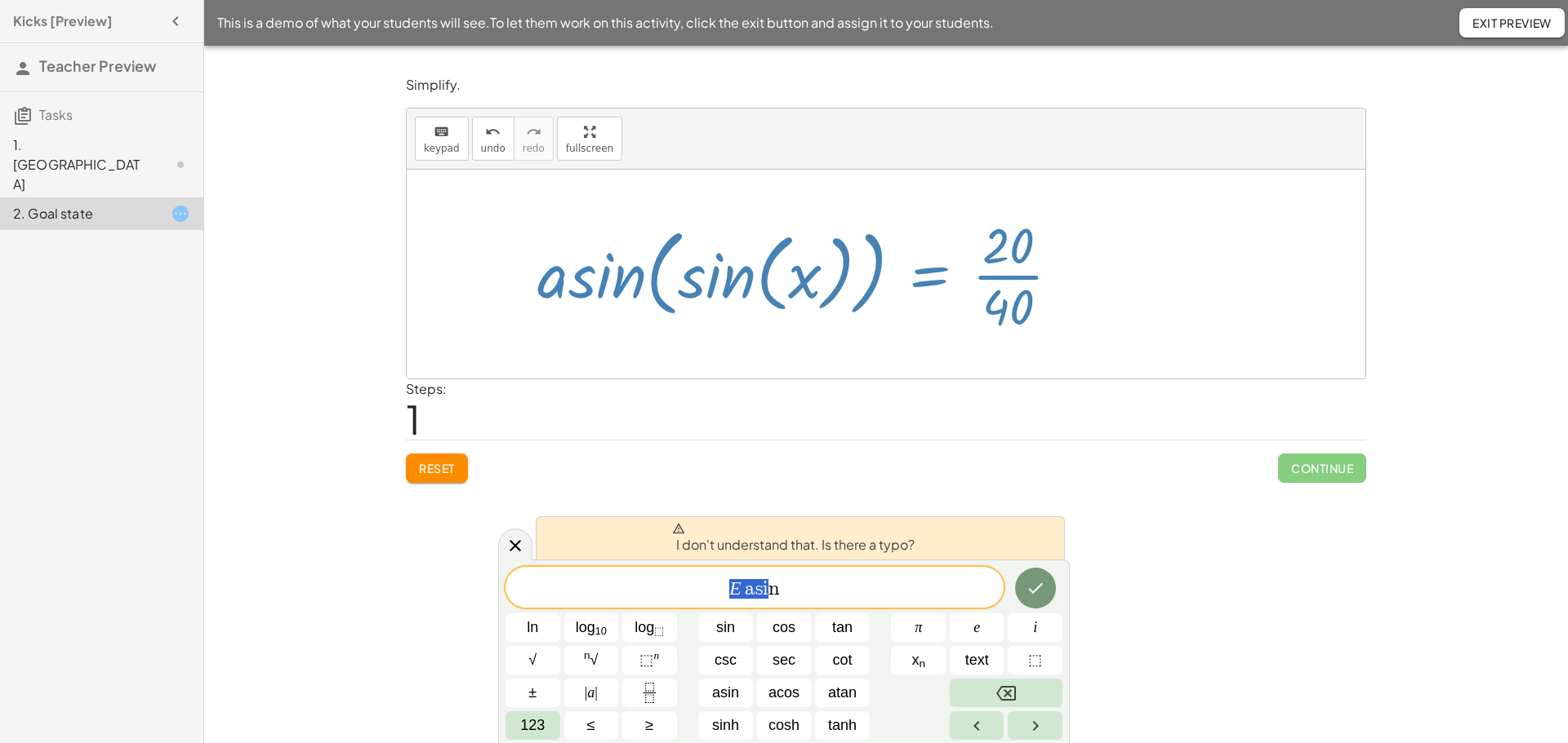
drag, startPoint x: 774, startPoint y: 597, endPoint x: 685, endPoint y: 596, distance: 89.0
click at [685, 596] on span "E a s i n" at bounding box center [754, 589] width 498 height 22
click at [853, 599] on span "E a s i n ​" at bounding box center [754, 589] width 498 height 22
drag, startPoint x: 844, startPoint y: 600, endPoint x: 685, endPoint y: 600, distance: 159.0
click at [685, 600] on span "E a s i n" at bounding box center [754, 589] width 498 height 22
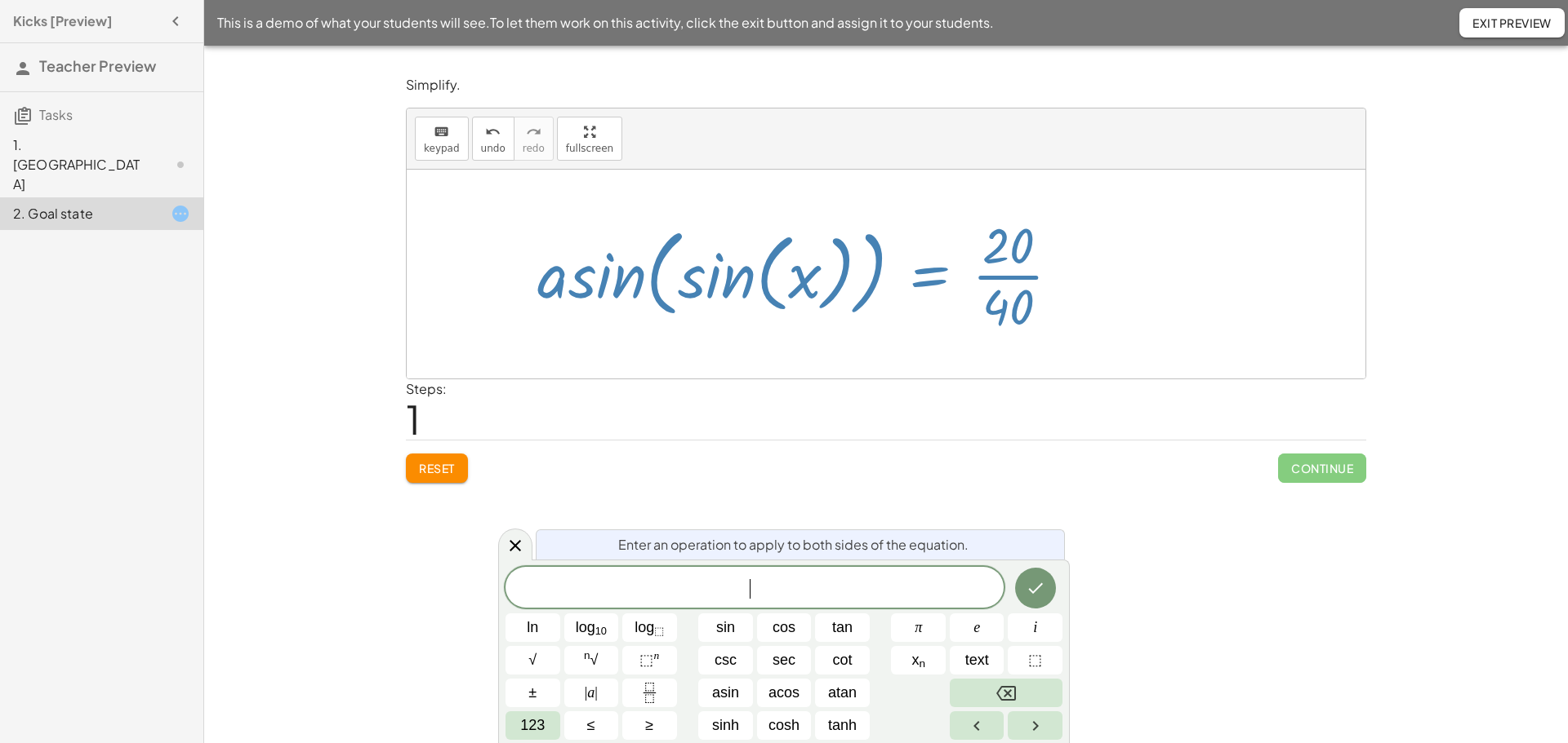
click at [1005, 295] on div at bounding box center [805, 274] width 552 height 126
click at [729, 288] on div at bounding box center [805, 274] width 552 height 126
click at [657, 297] on div at bounding box center [805, 274] width 552 height 126
click at [996, 289] on div at bounding box center [805, 274] width 552 height 126
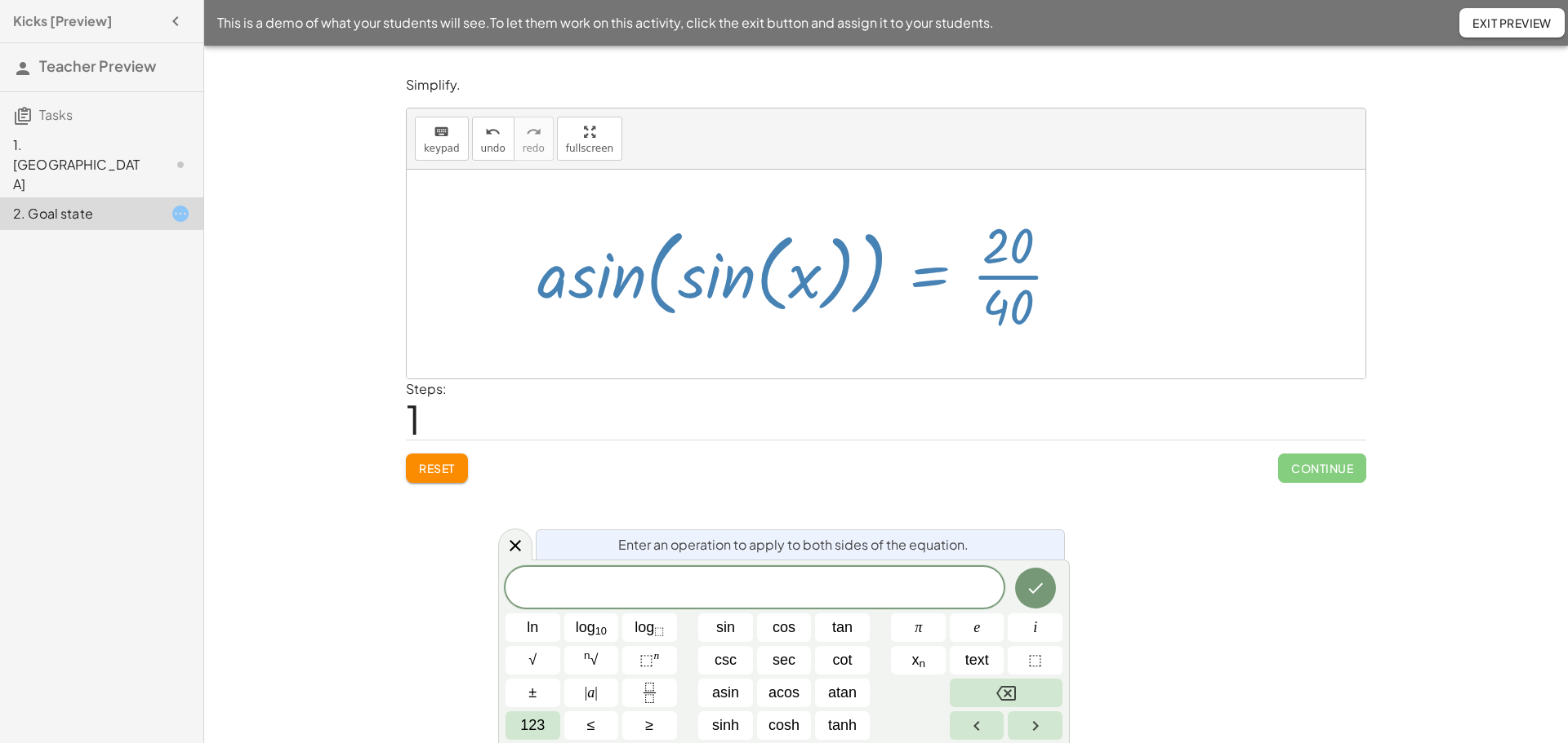
click at [972, 320] on div at bounding box center [805, 274] width 552 height 126
click at [793, 544] on span "Enter an operation to apply to both sides of the equation." at bounding box center [793, 546] width 350 height 20
click at [630, 548] on span "Enter an operation to apply to both sides of the equation." at bounding box center [793, 545] width 350 height 20
click at [622, 268] on div at bounding box center [805, 274] width 552 height 126
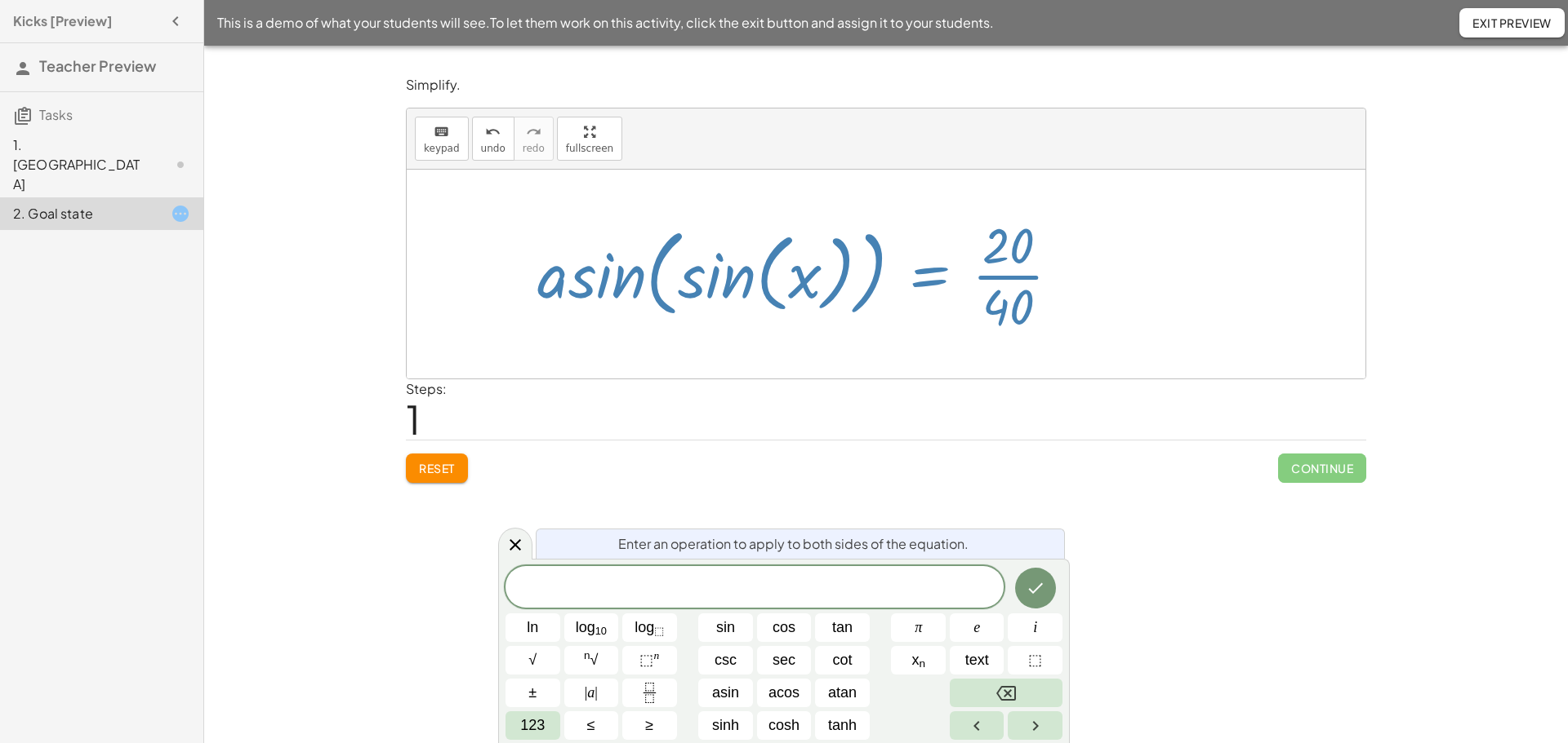
click at [640, 296] on div at bounding box center [805, 274] width 552 height 126
click at [640, 295] on div at bounding box center [805, 274] width 552 height 126
click at [716, 290] on div at bounding box center [805, 274] width 552 height 126
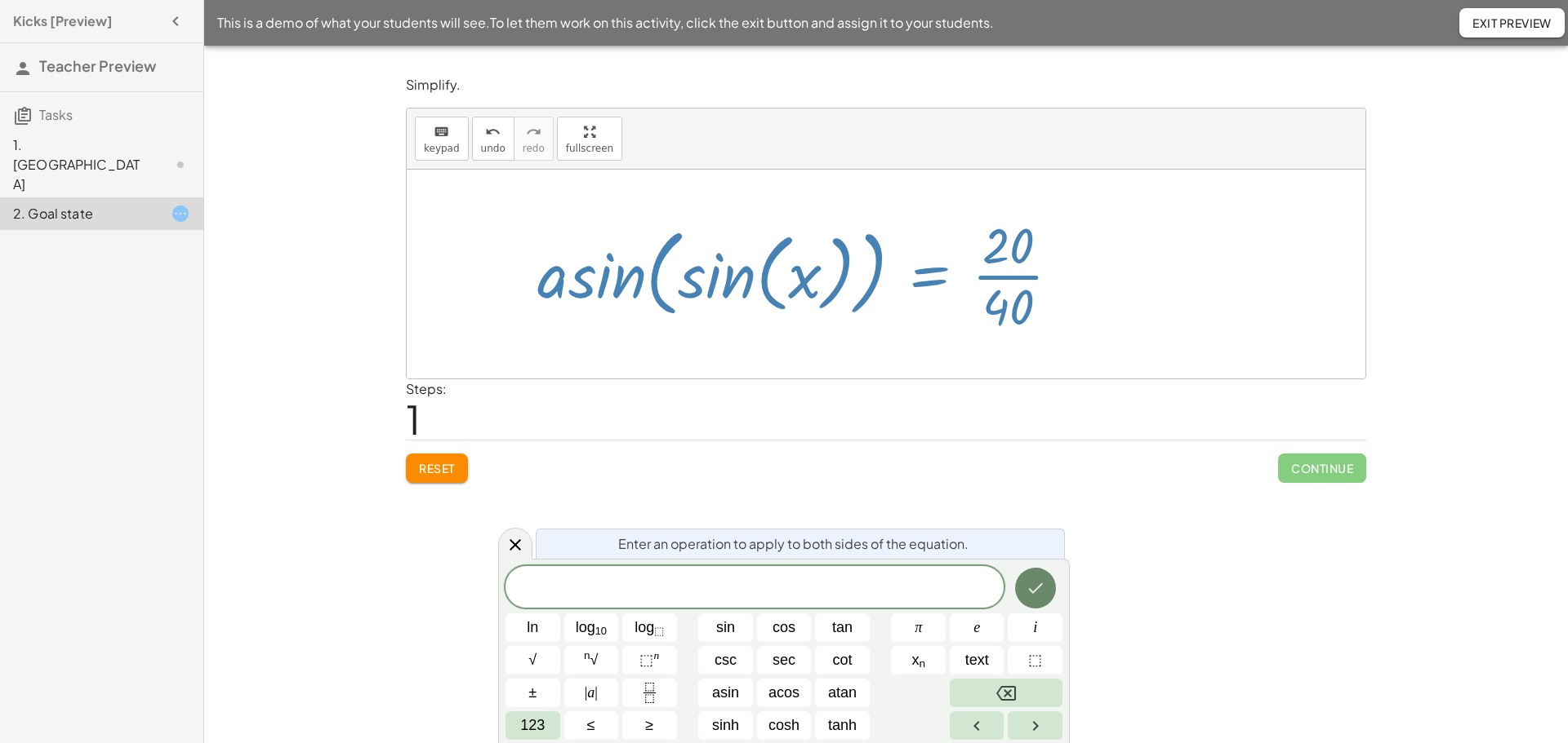
click at [1035, 594] on icon "Done" at bounding box center [1035, 589] width 20 height 20
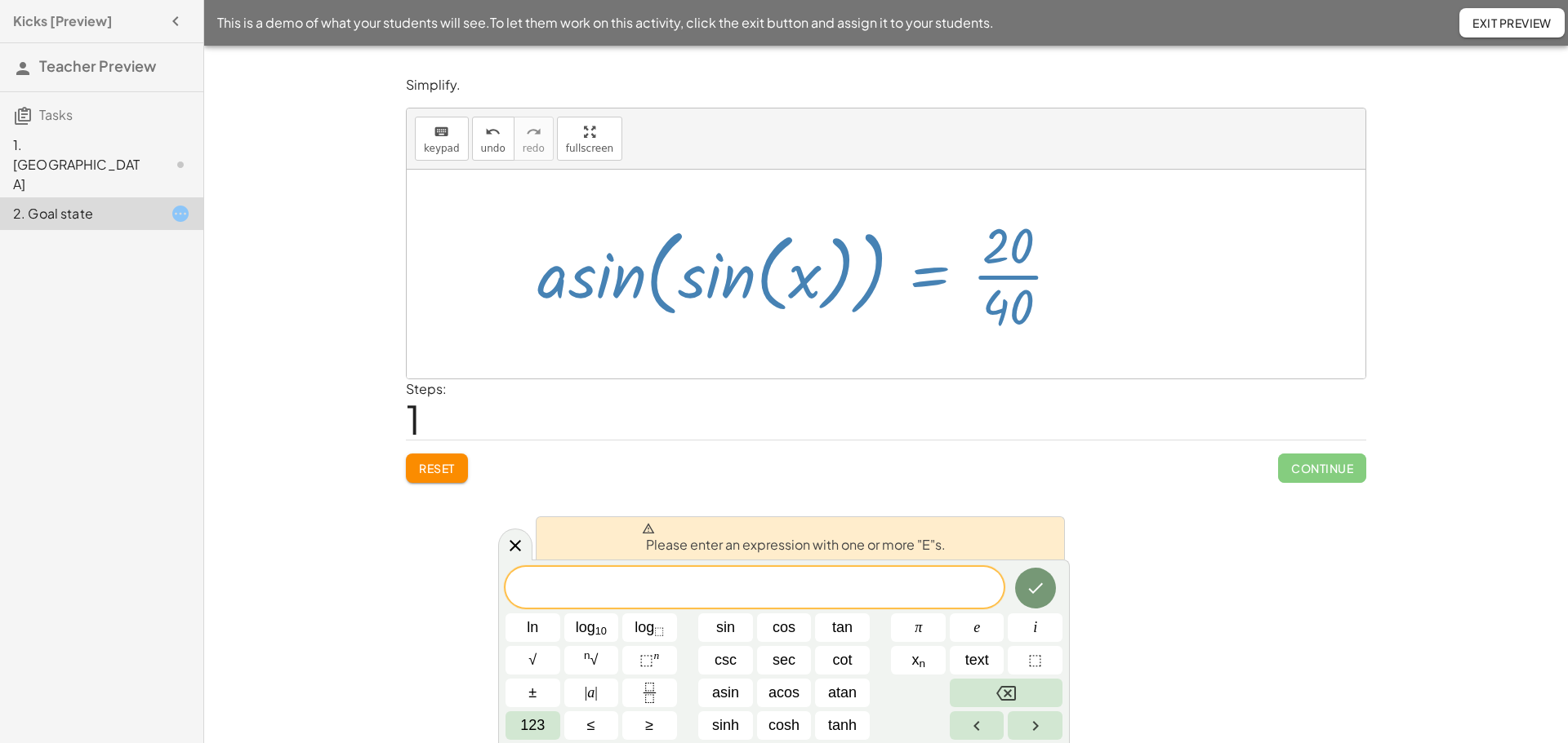
click at [443, 461] on button "Reset" at bounding box center [436, 468] width 62 height 29
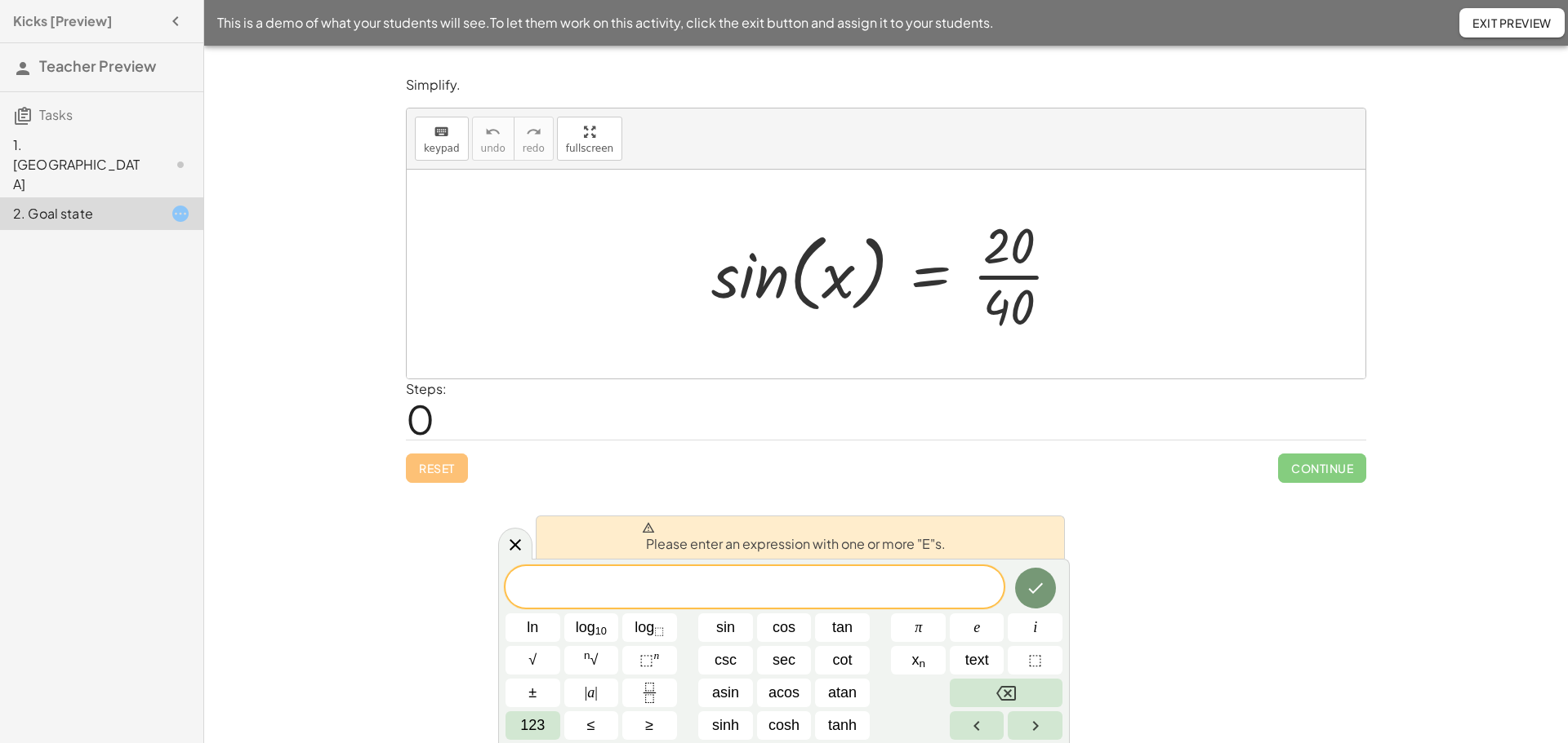
click at [420, 462] on div "Reset Continue" at bounding box center [886, 461] width 961 height 43
click at [669, 481] on div "Reset Continue" at bounding box center [886, 461] width 961 height 43
click at [1163, 613] on div "Draw a FBD of the story problem insert select one: Math Expression Function Tex…" at bounding box center [886, 395] width 1364 height 698
click at [649, 530] on icon at bounding box center [648, 528] width 13 height 11
click at [669, 610] on div "ln log 10 log ⬚ sin cos tan π e i √ n √ ⬚ n csc sec cot x n text ⬚ ± | a | asin…" at bounding box center [784, 653] width 557 height 174
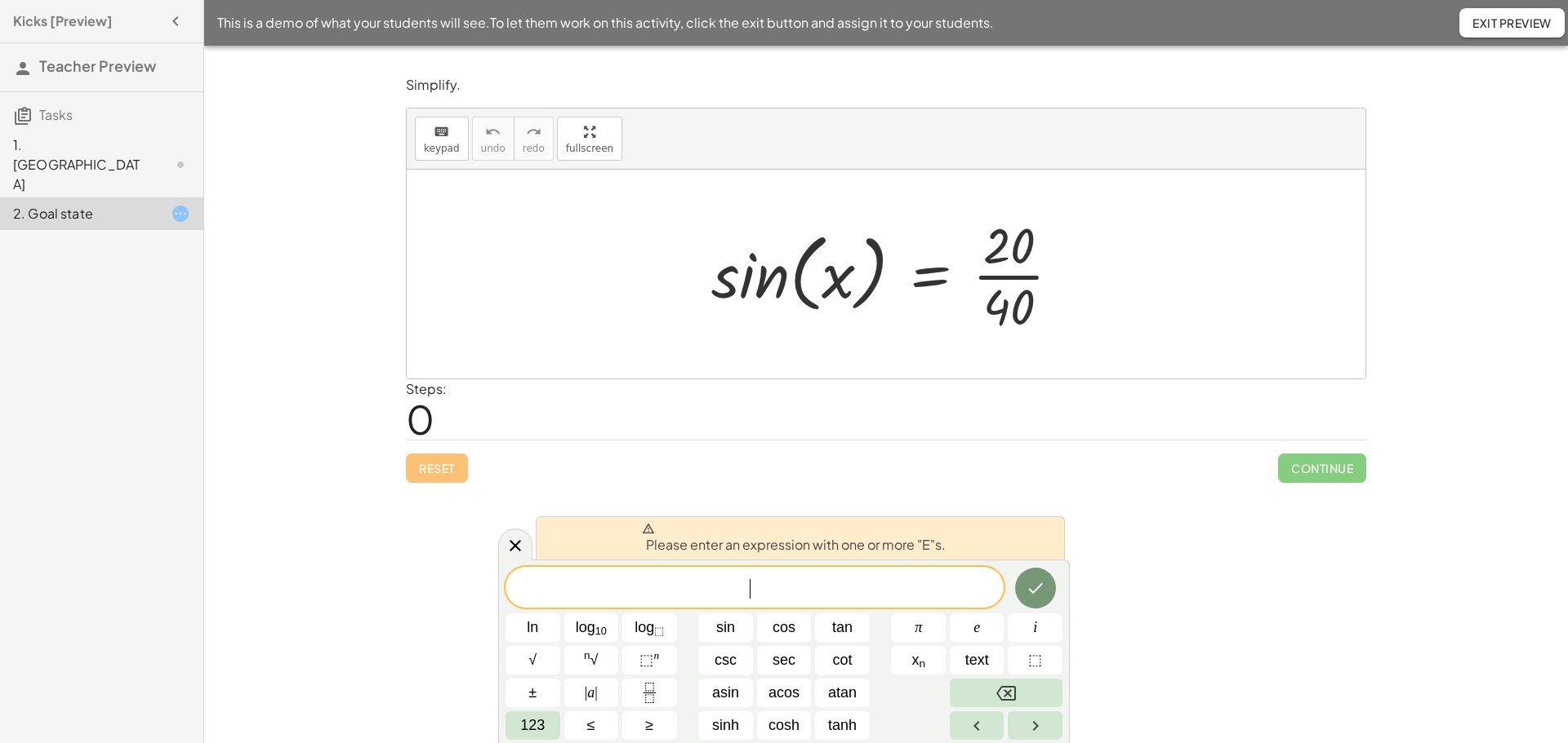
click at [815, 592] on span "​" at bounding box center [754, 589] width 498 height 22
click at [1047, 587] on button "Done" at bounding box center [1036, 589] width 41 height 41
click at [814, 294] on div at bounding box center [892, 274] width 379 height 126
click at [790, 298] on div at bounding box center [892, 274] width 379 height 126
click at [776, 291] on div at bounding box center [892, 274] width 379 height 126
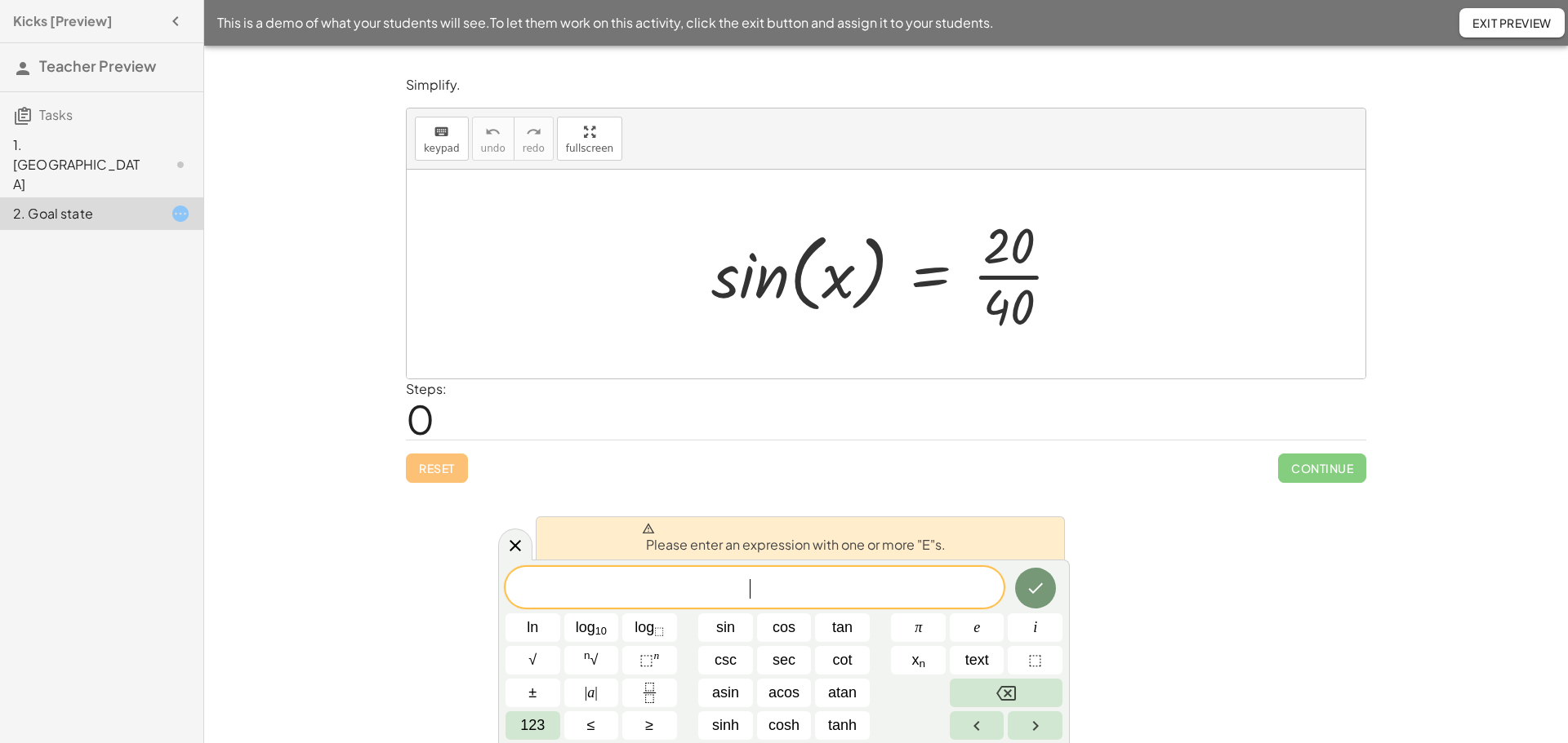
click at [734, 288] on div at bounding box center [892, 274] width 379 height 126
click at [734, 287] on div at bounding box center [892, 274] width 379 height 126
click at [518, 546] on icon at bounding box center [515, 546] width 20 height 20
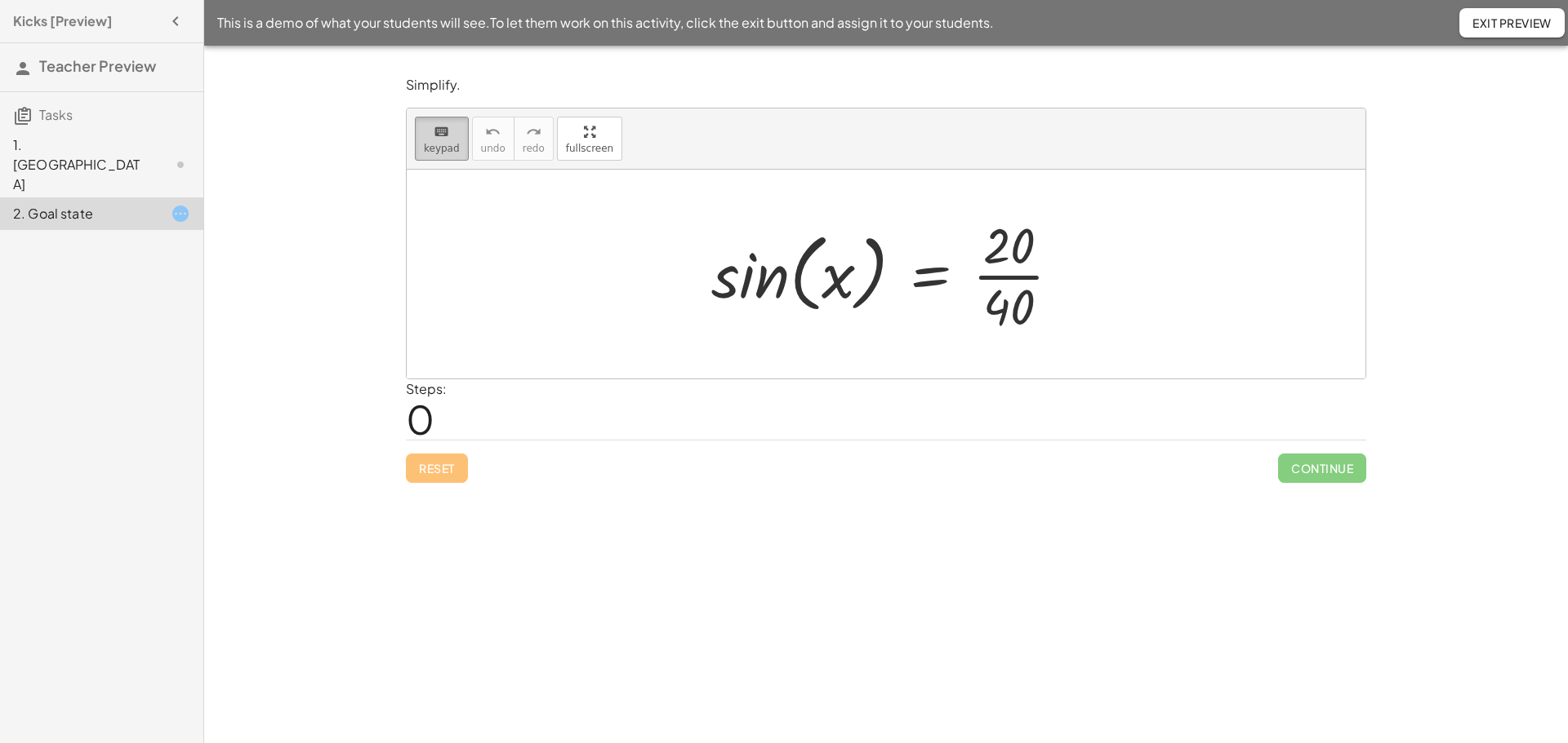
click at [455, 148] on span "keypad" at bounding box center [441, 149] width 36 height 12
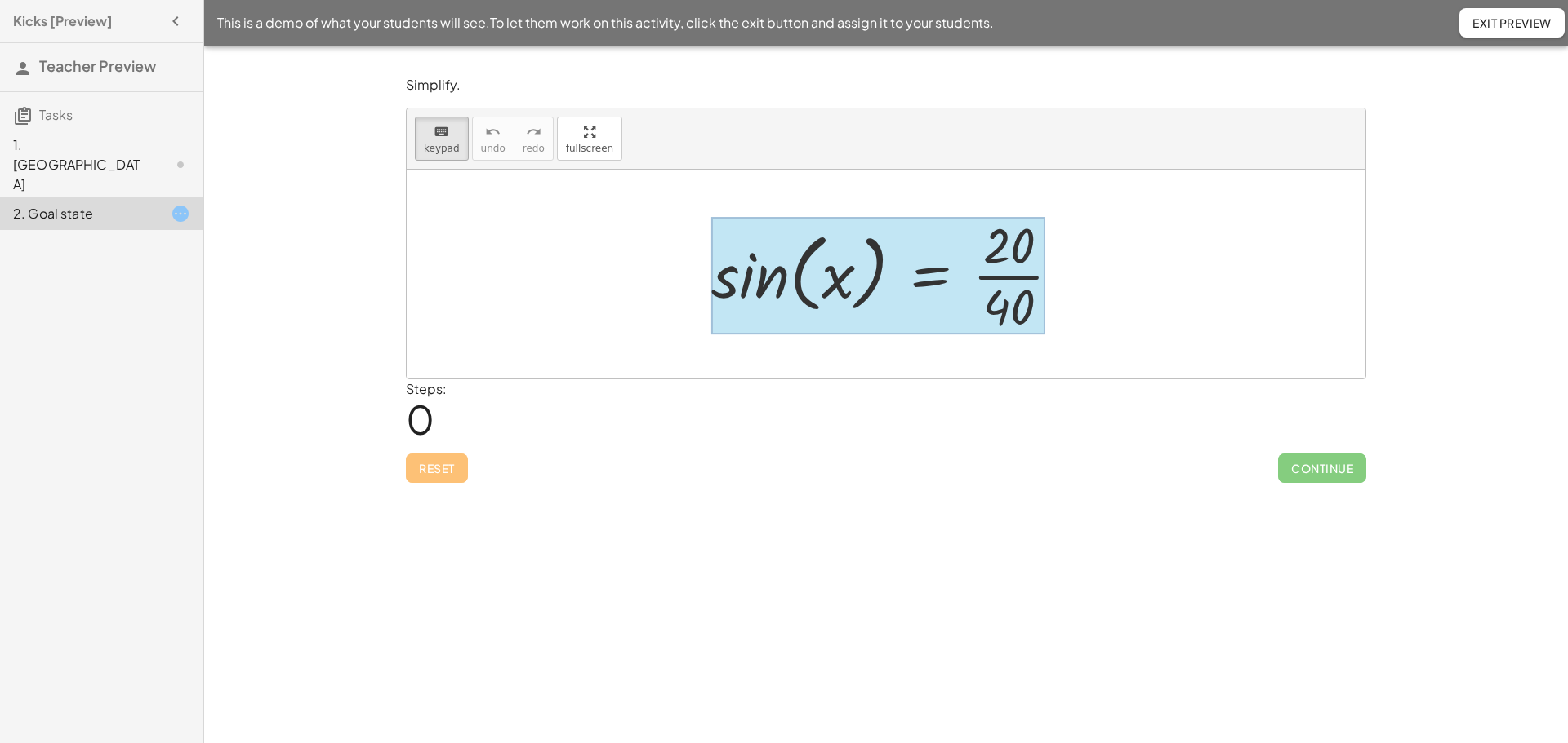
click at [926, 289] on div at bounding box center [877, 276] width 334 height 117
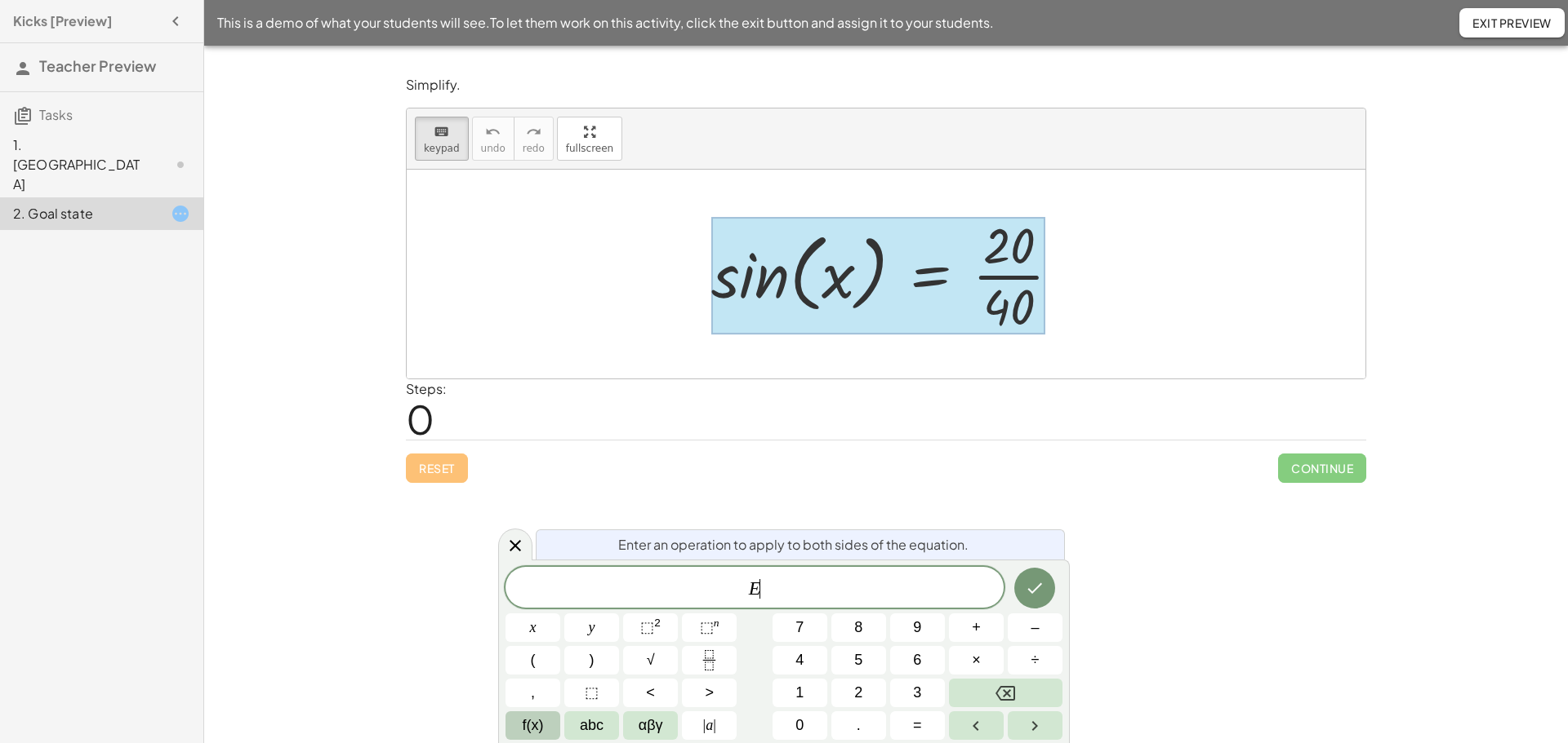
click at [534, 727] on span "f(x)" at bounding box center [533, 725] width 22 height 22
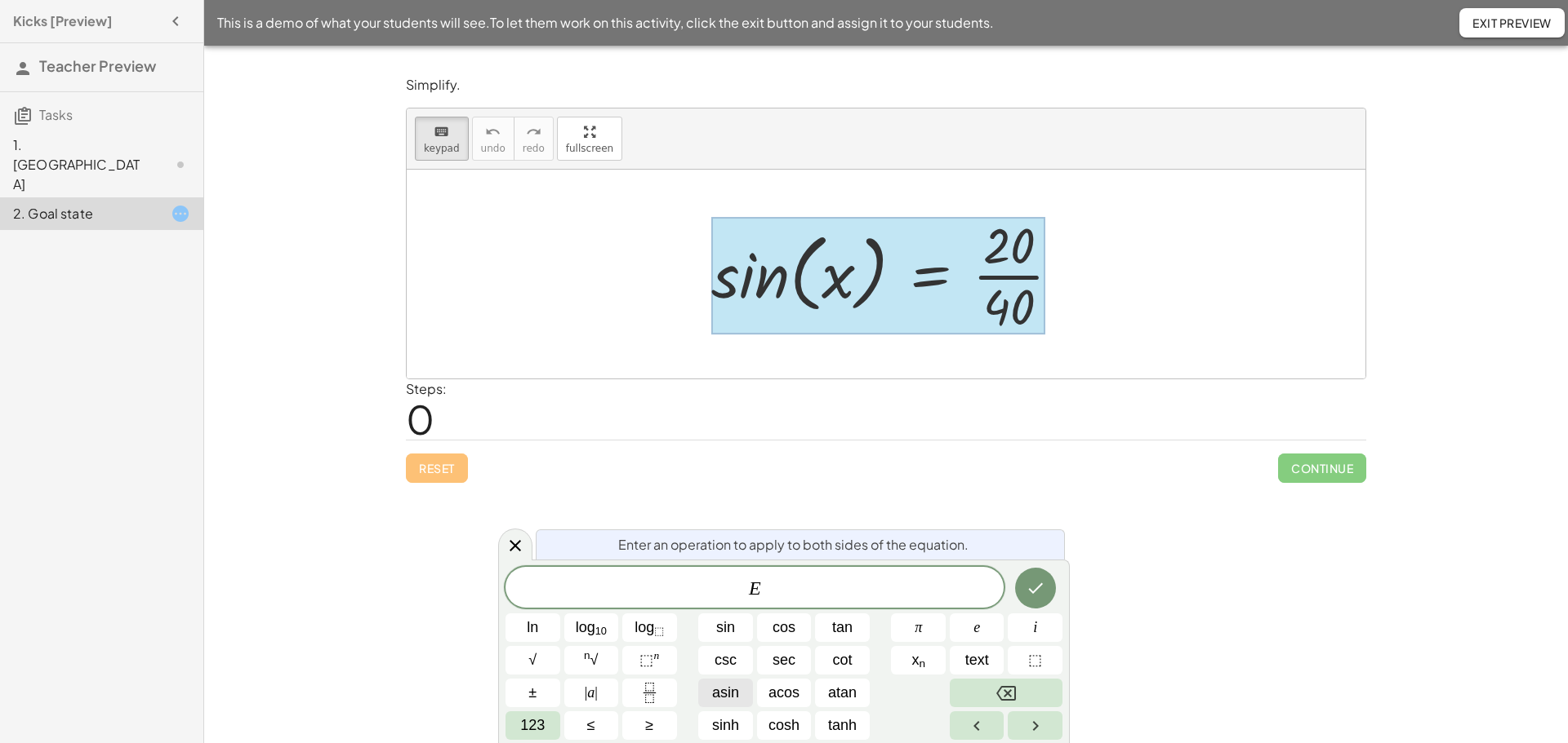
click at [725, 693] on span "asin" at bounding box center [726, 693] width 27 height 22
click at [1022, 588] on button "Done" at bounding box center [1036, 589] width 41 height 41
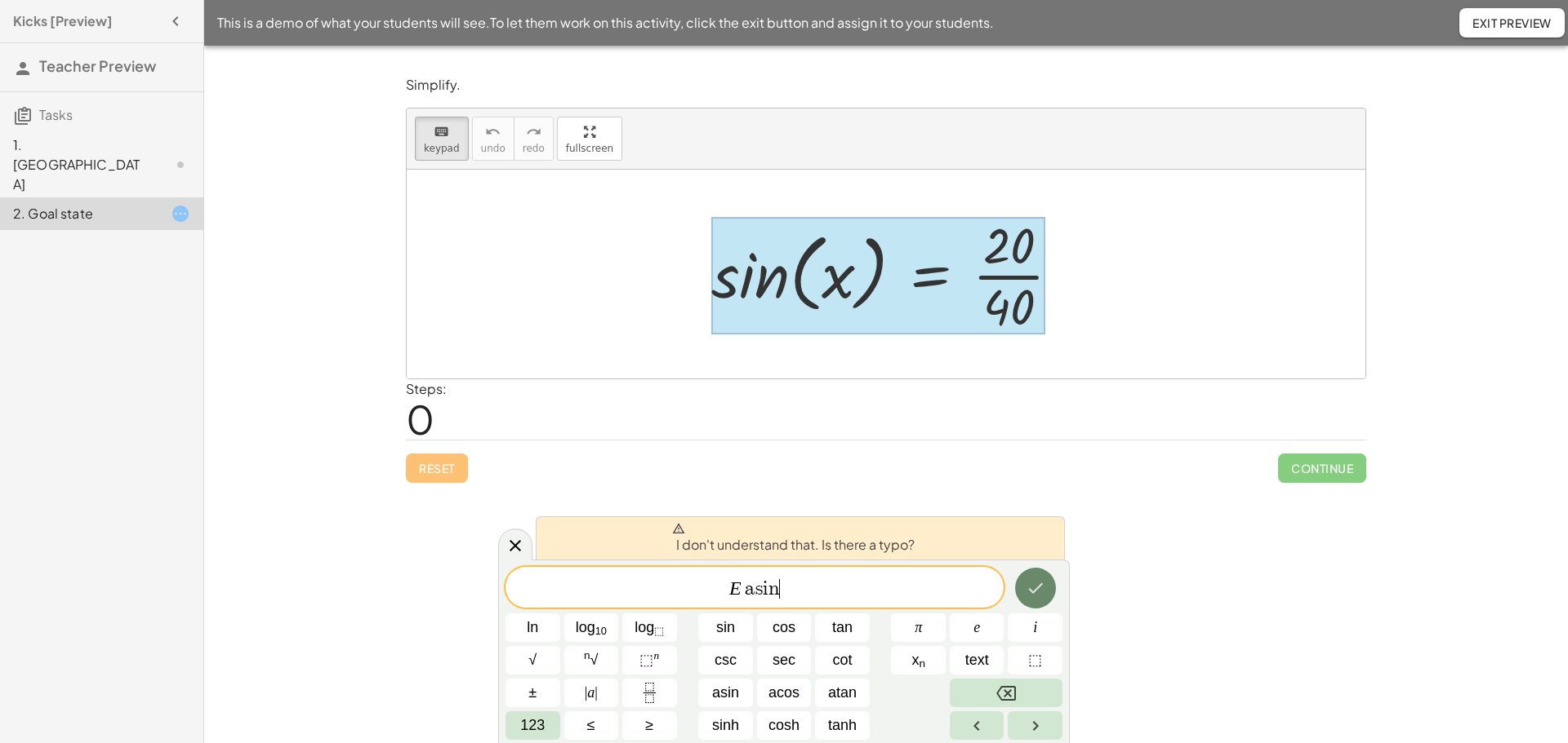
click at [1037, 588] on icon "Done" at bounding box center [1035, 589] width 15 height 11
drag, startPoint x: 777, startPoint y: 592, endPoint x: 709, endPoint y: 592, distance: 68.0
click at [509, 541] on icon at bounding box center [515, 546] width 20 height 20
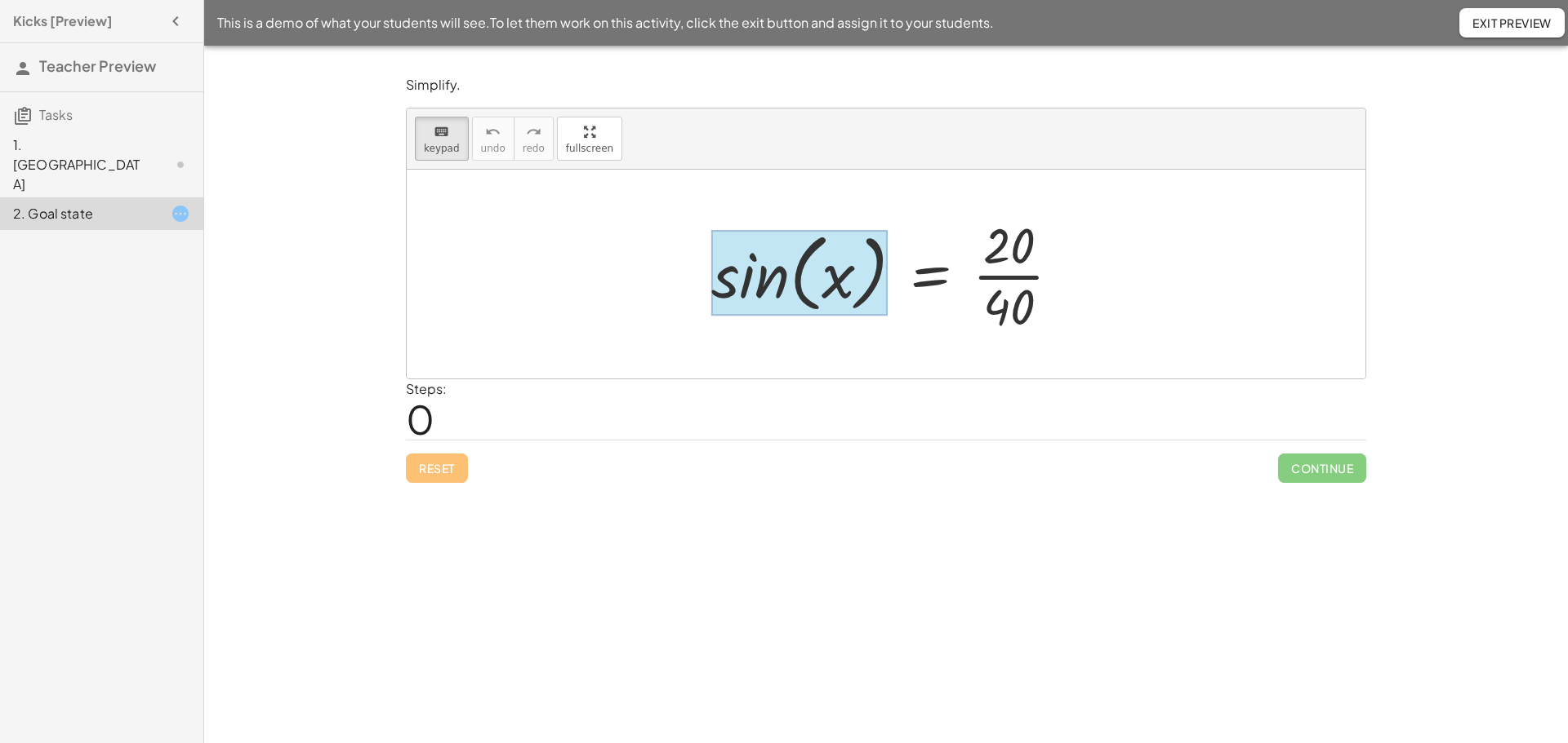
click at [731, 294] on div at bounding box center [799, 273] width 176 height 86
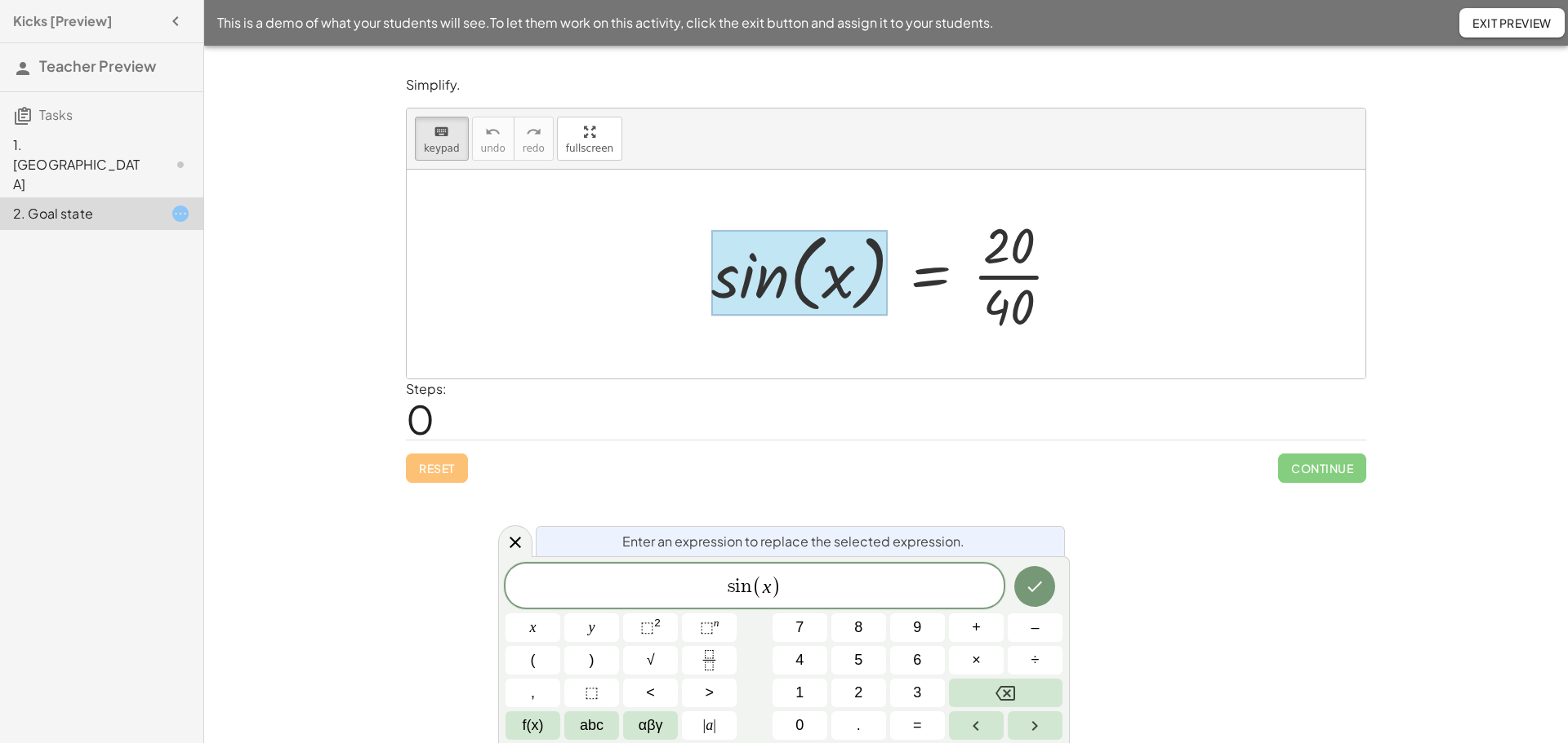
click at [982, 302] on div at bounding box center [892, 274] width 379 height 126
click at [818, 284] on div at bounding box center [799, 273] width 176 height 86
click at [986, 284] on div at bounding box center [892, 274] width 379 height 126
click at [736, 586] on var "i" at bounding box center [738, 588] width 6 height 20
click at [731, 592] on var "s" at bounding box center [732, 588] width 8 height 20
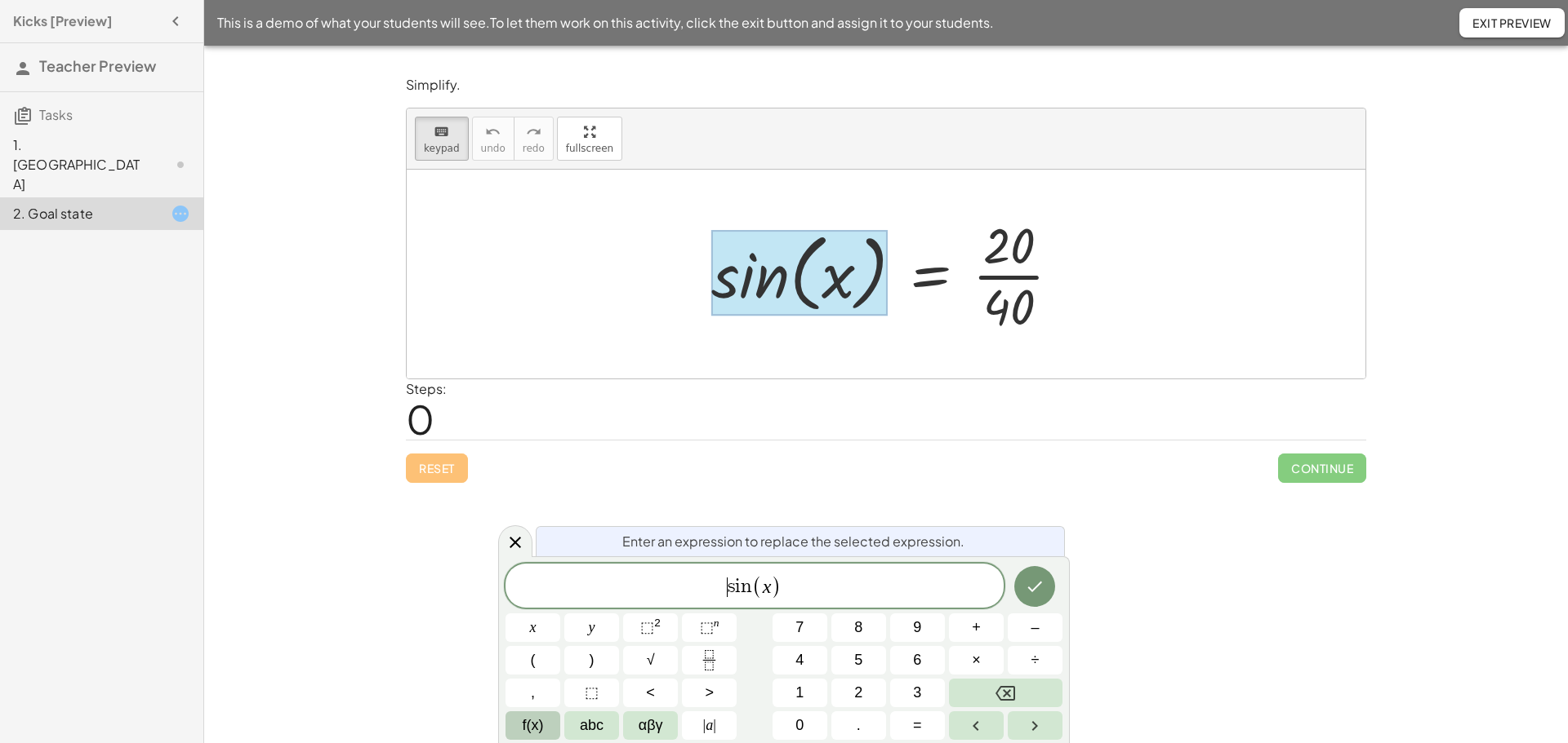
click at [540, 728] on span "f(x)" at bounding box center [533, 725] width 22 height 22
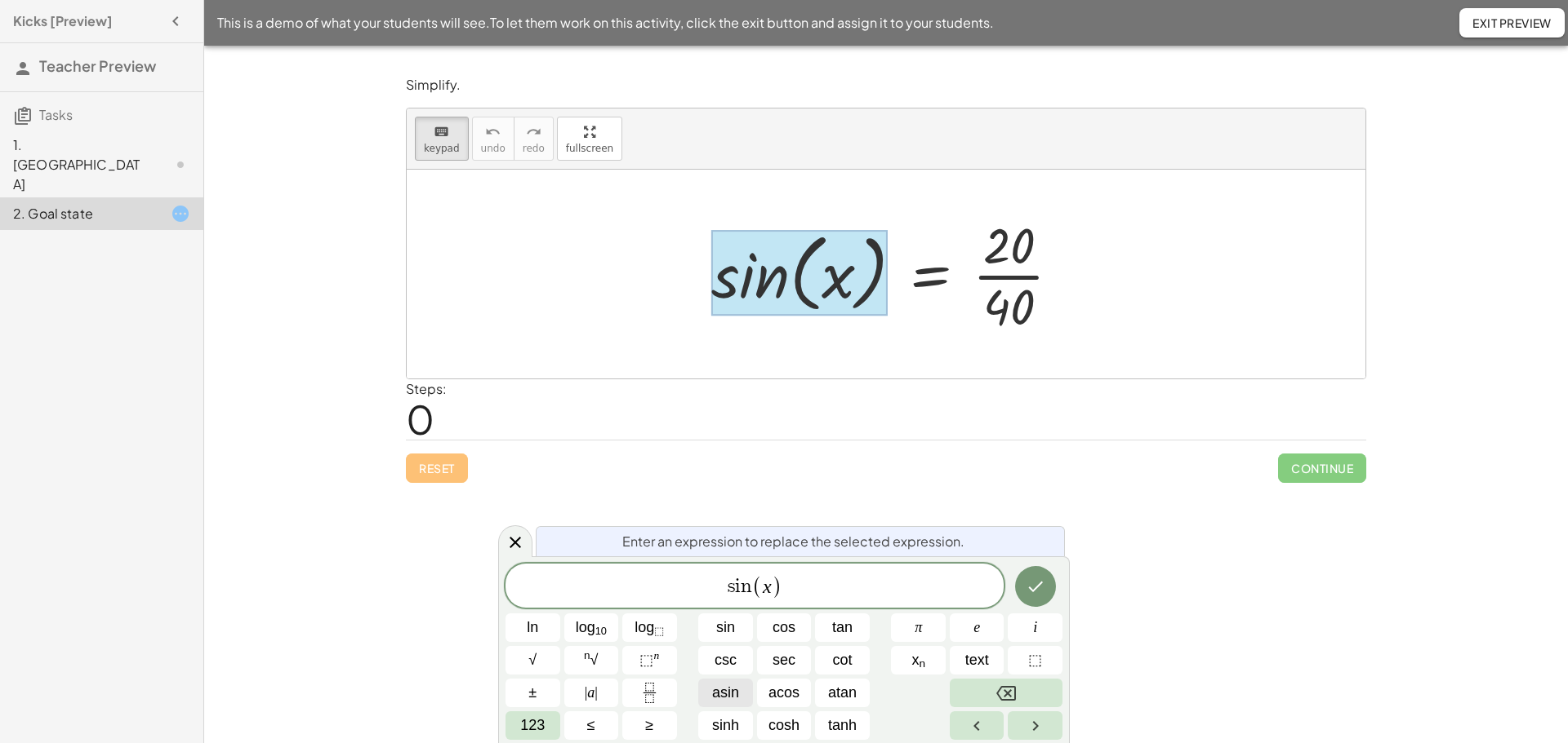
click at [724, 693] on span "asin" at bounding box center [726, 693] width 27 height 22
click at [1042, 583] on icon "Done" at bounding box center [1035, 587] width 15 height 11
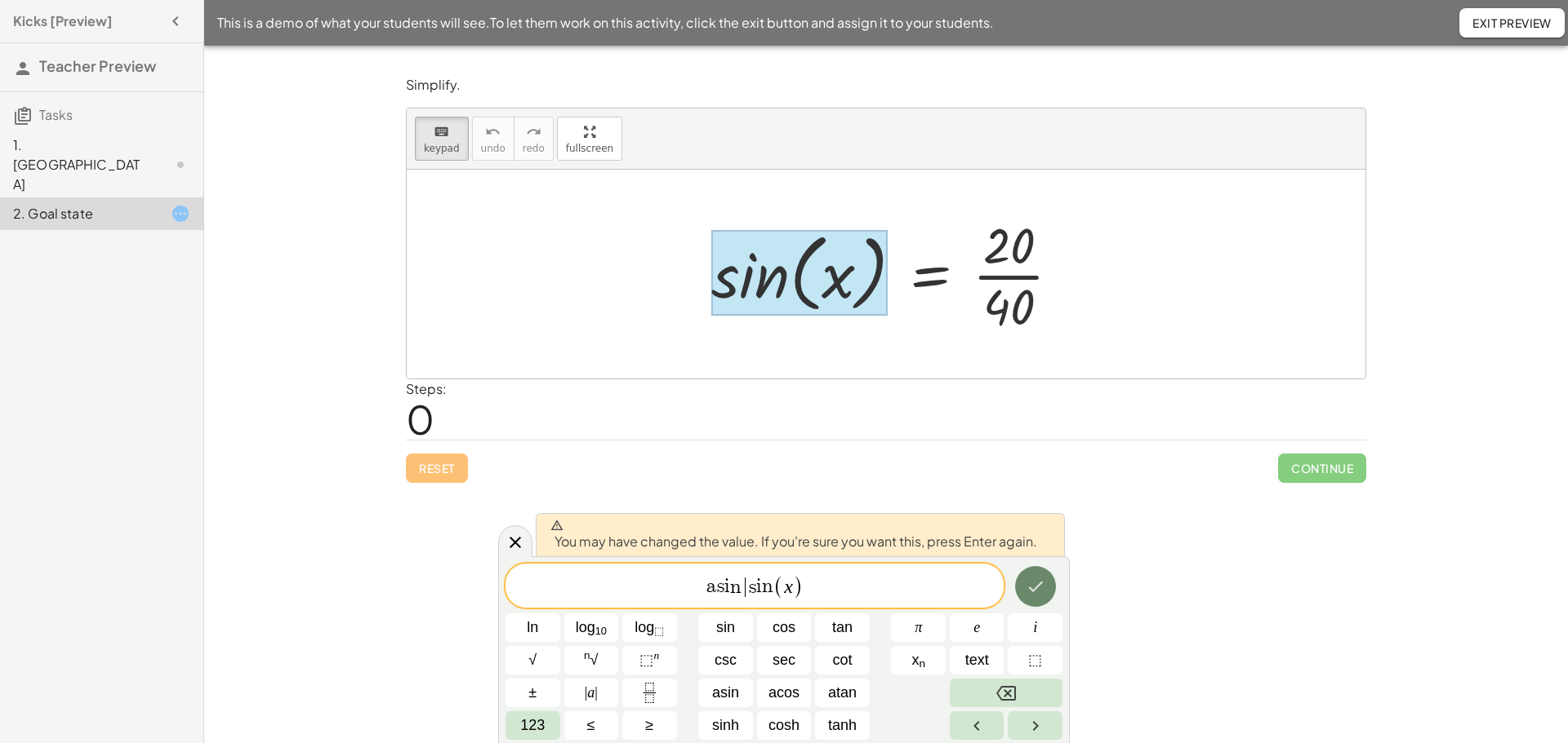
click at [1036, 584] on icon "Done" at bounding box center [1035, 587] width 20 height 20
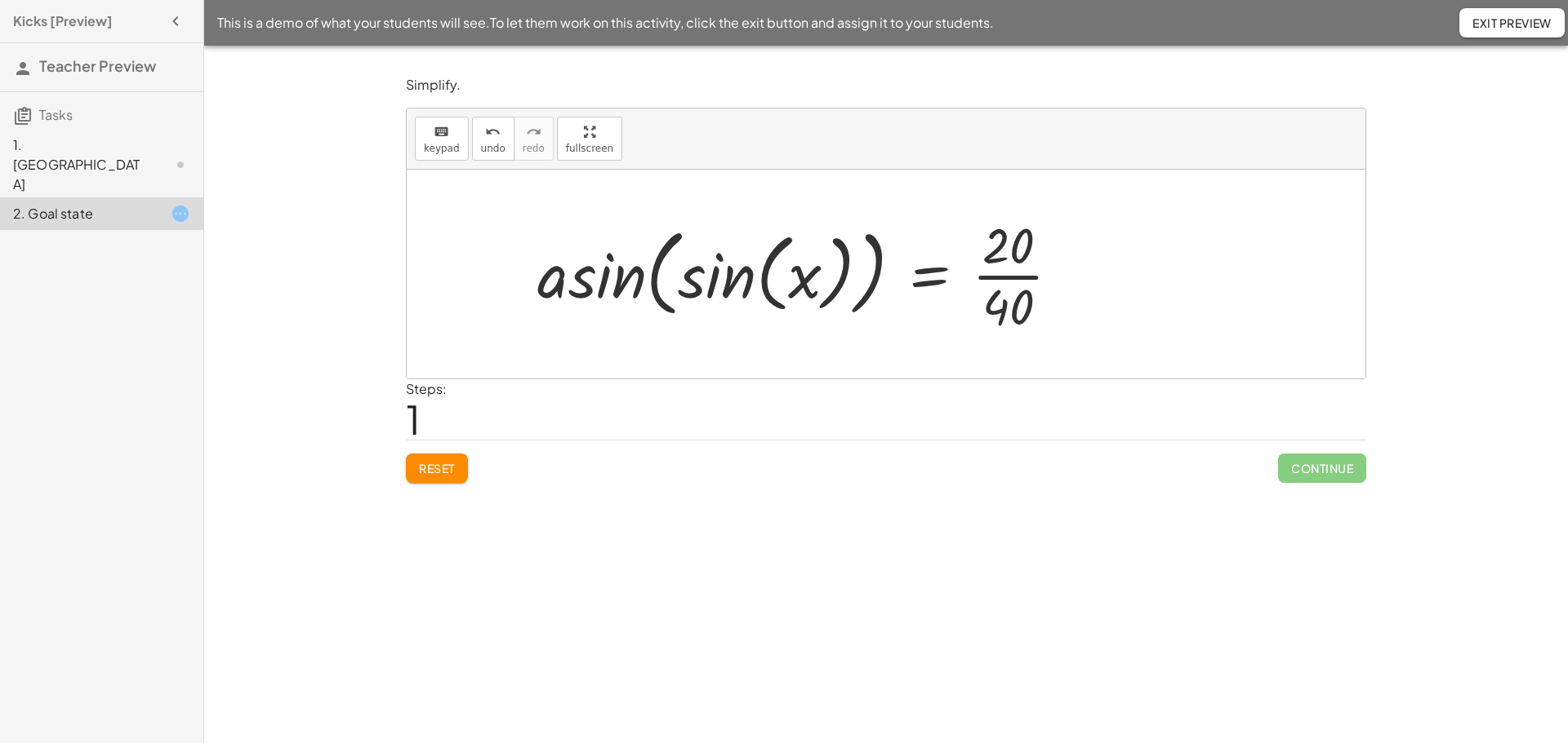
click at [1010, 289] on div at bounding box center [805, 274] width 552 height 126
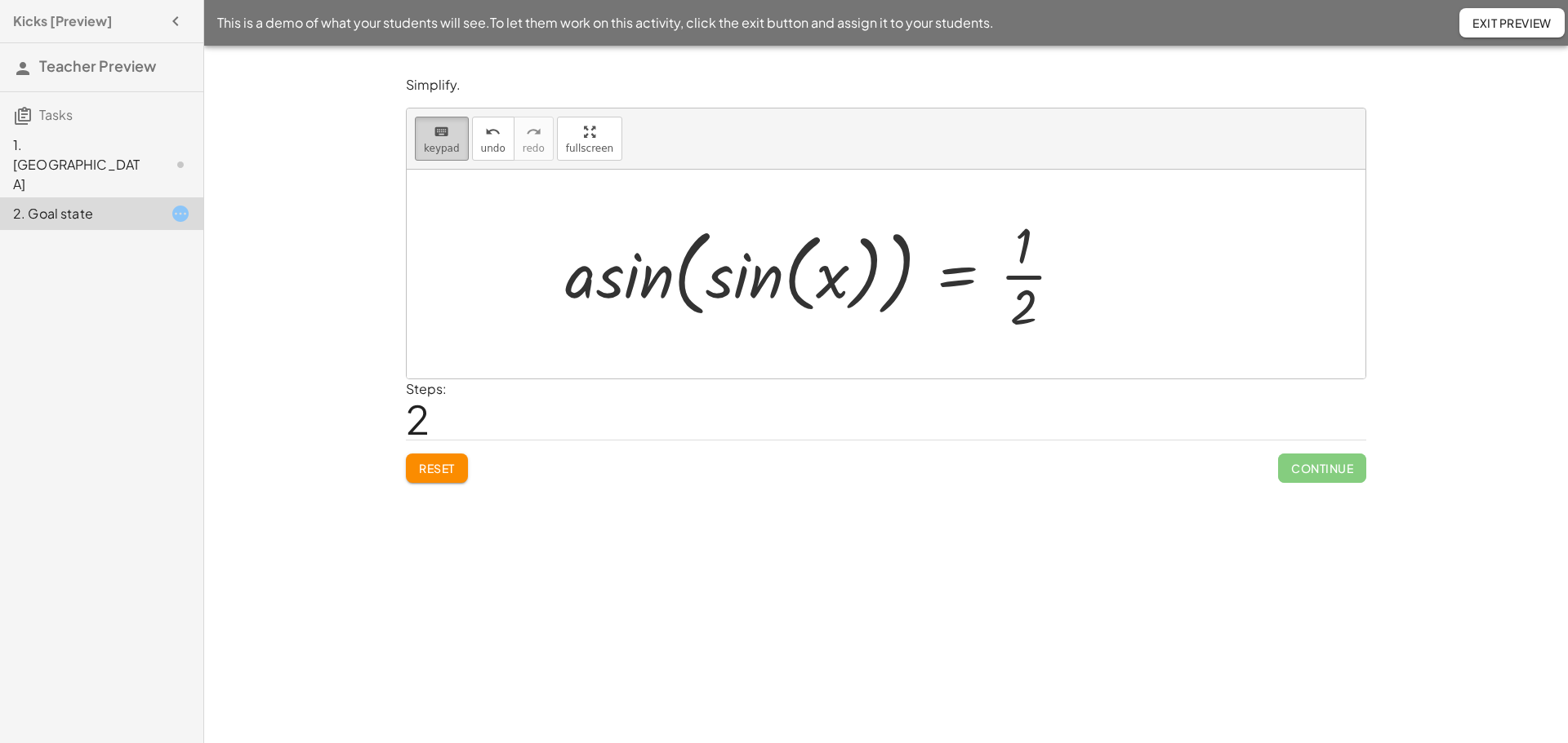
click at [441, 147] on span "keypad" at bounding box center [441, 149] width 36 height 12
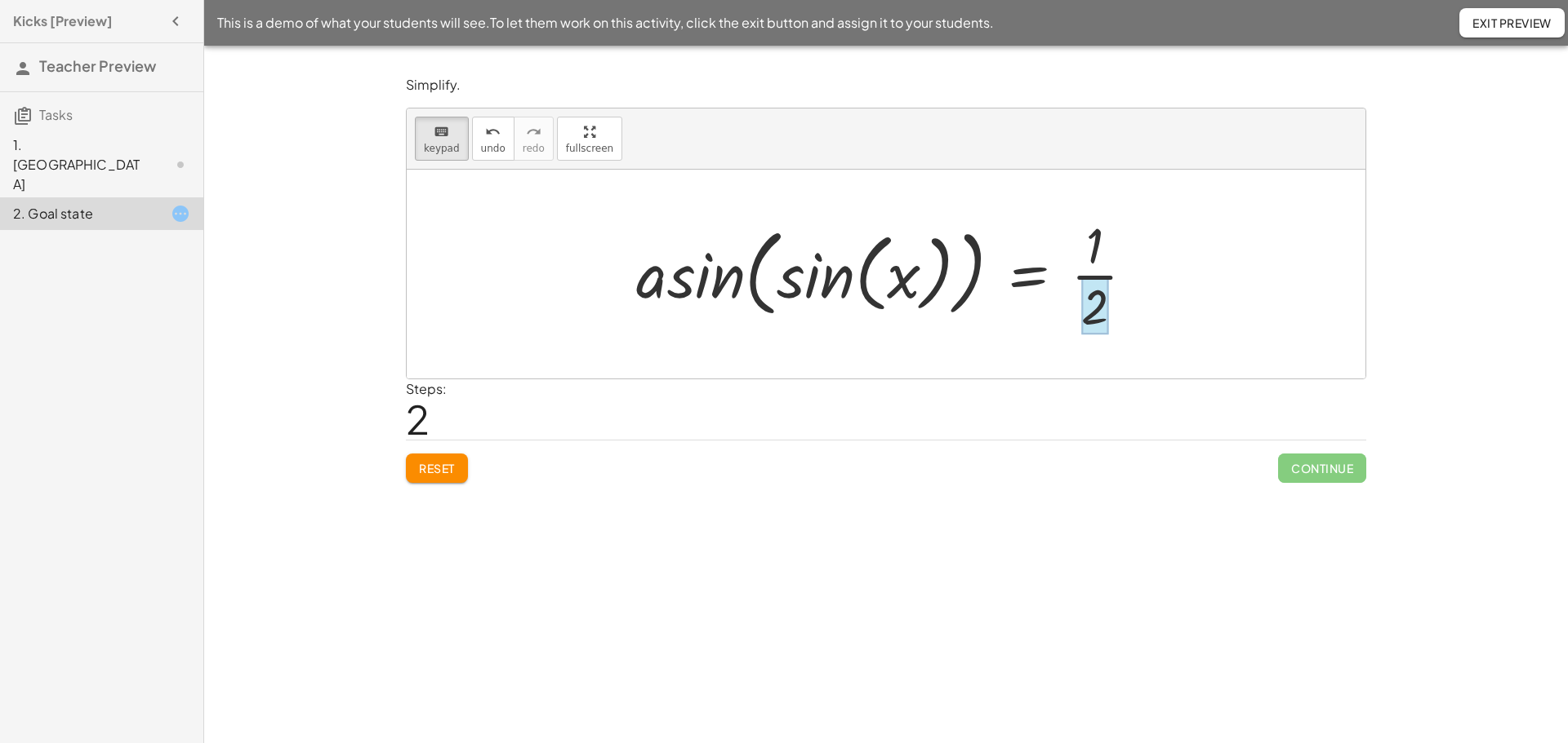
click at [1095, 279] on div at bounding box center [1095, 306] width 27 height 57
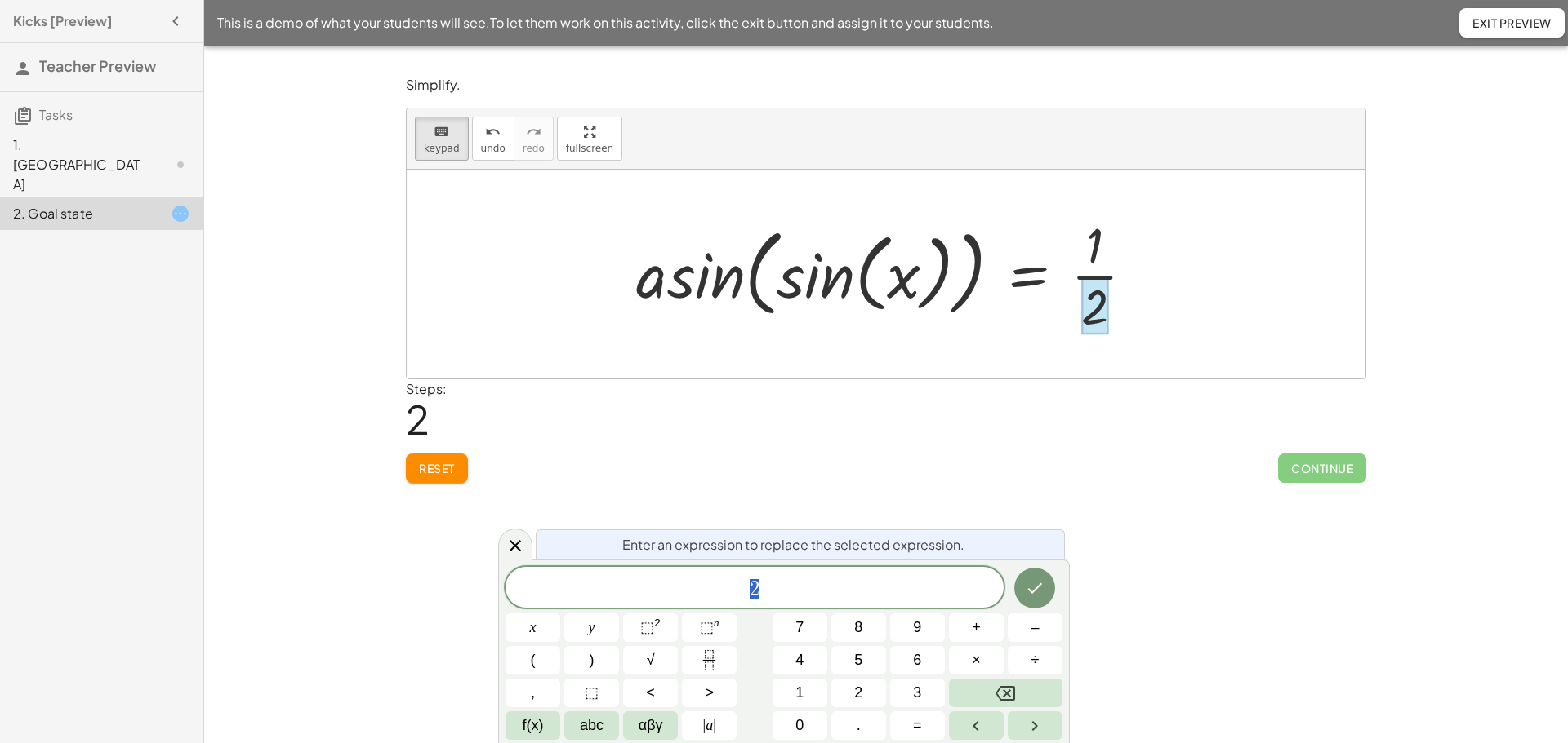
click at [1095, 280] on div at bounding box center [1095, 306] width 27 height 57
click at [1095, 269] on div at bounding box center [891, 274] width 527 height 126
drag, startPoint x: 1071, startPoint y: 293, endPoint x: 1067, endPoint y: 306, distance: 13.6
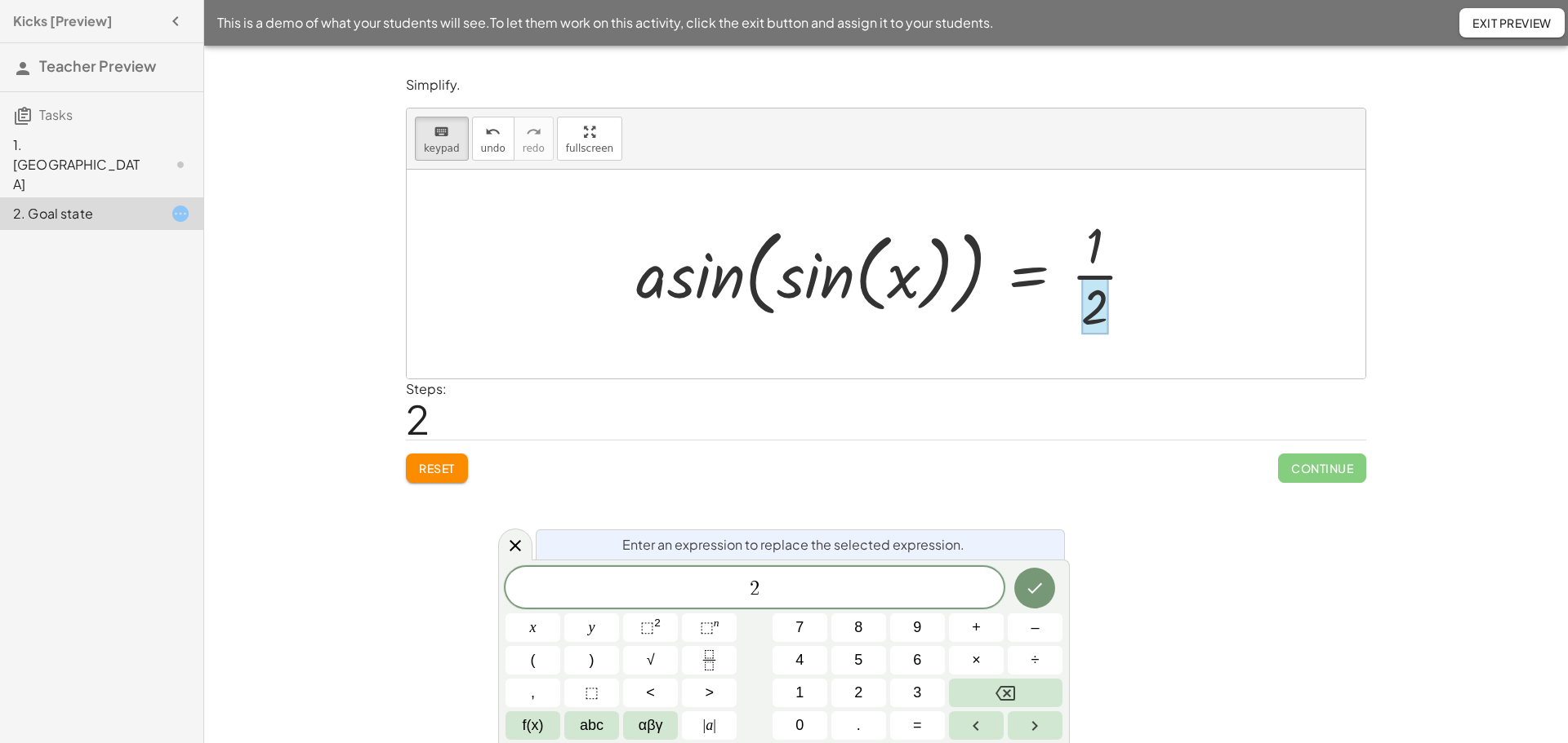
click at [1071, 294] on div at bounding box center [891, 274] width 527 height 126
click at [977, 349] on div at bounding box center [886, 275] width 959 height 209
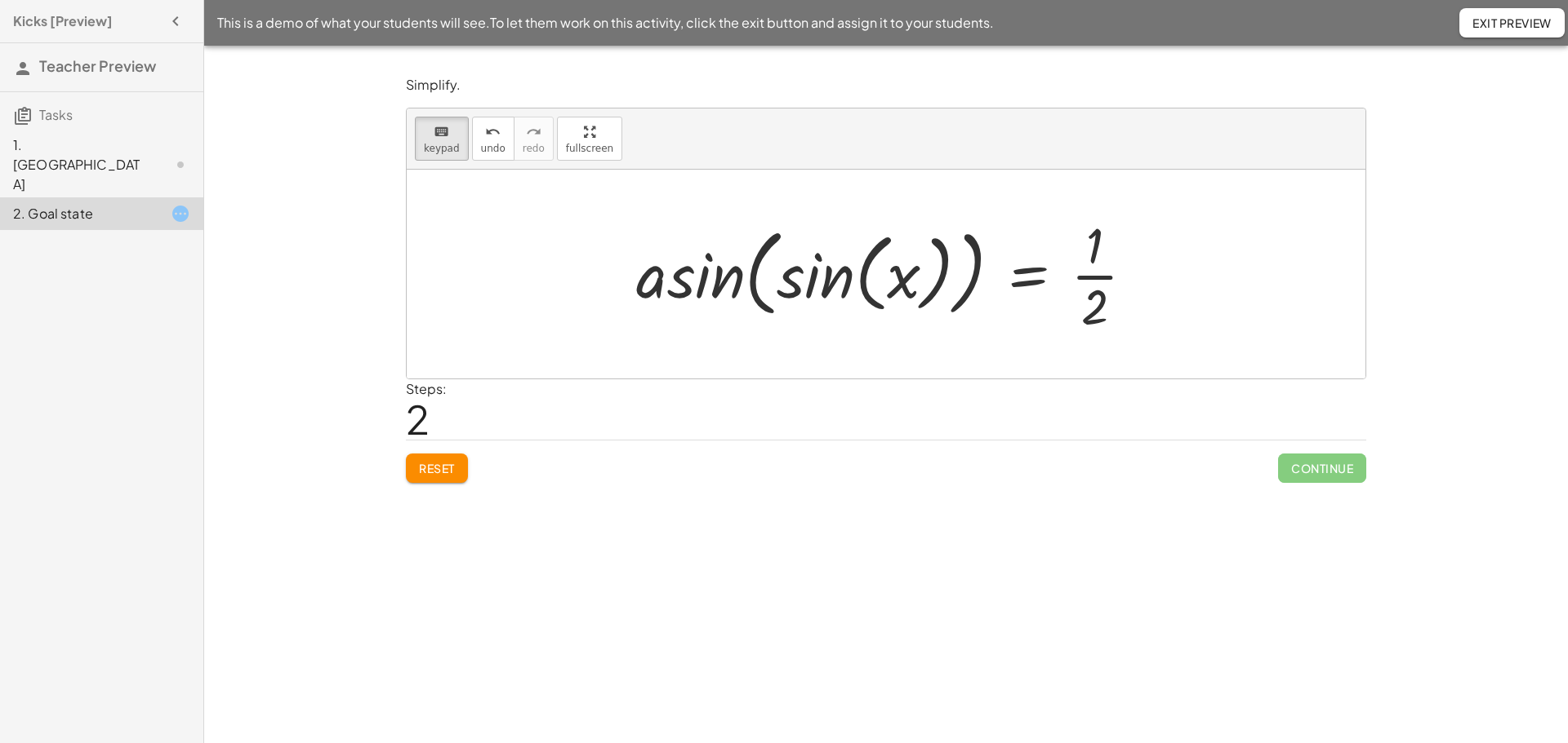
click at [1075, 279] on div at bounding box center [891, 274] width 527 height 126
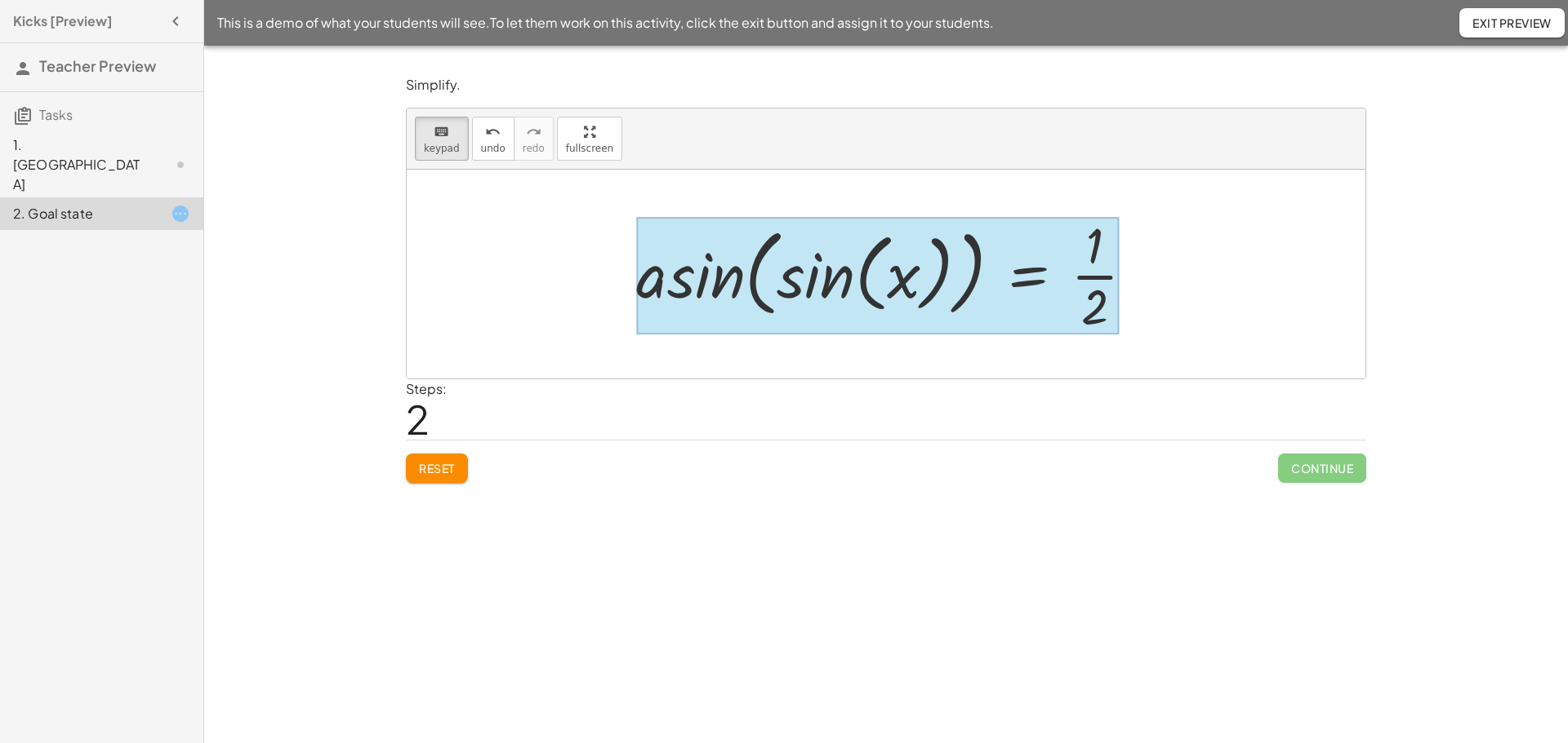
click at [1042, 282] on div at bounding box center [876, 276] width 482 height 117
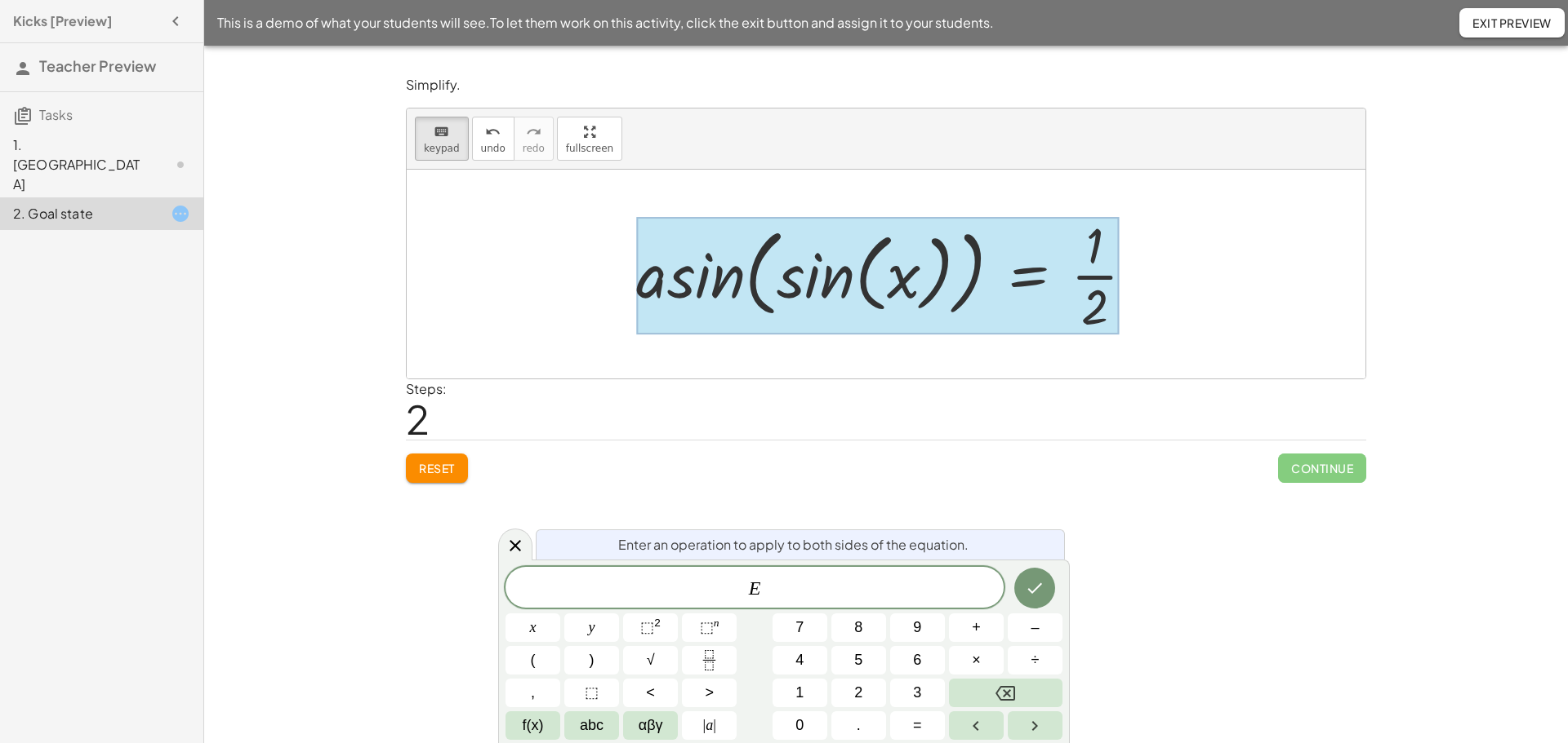
click at [1094, 274] on div at bounding box center [876, 276] width 482 height 117
click at [890, 319] on div at bounding box center [876, 276] width 482 height 117
click at [816, 284] on div at bounding box center [876, 276] width 482 height 117
click at [836, 418] on div "Steps: 2" at bounding box center [886, 410] width 961 height 61
click at [538, 329] on div at bounding box center [886, 275] width 959 height 209
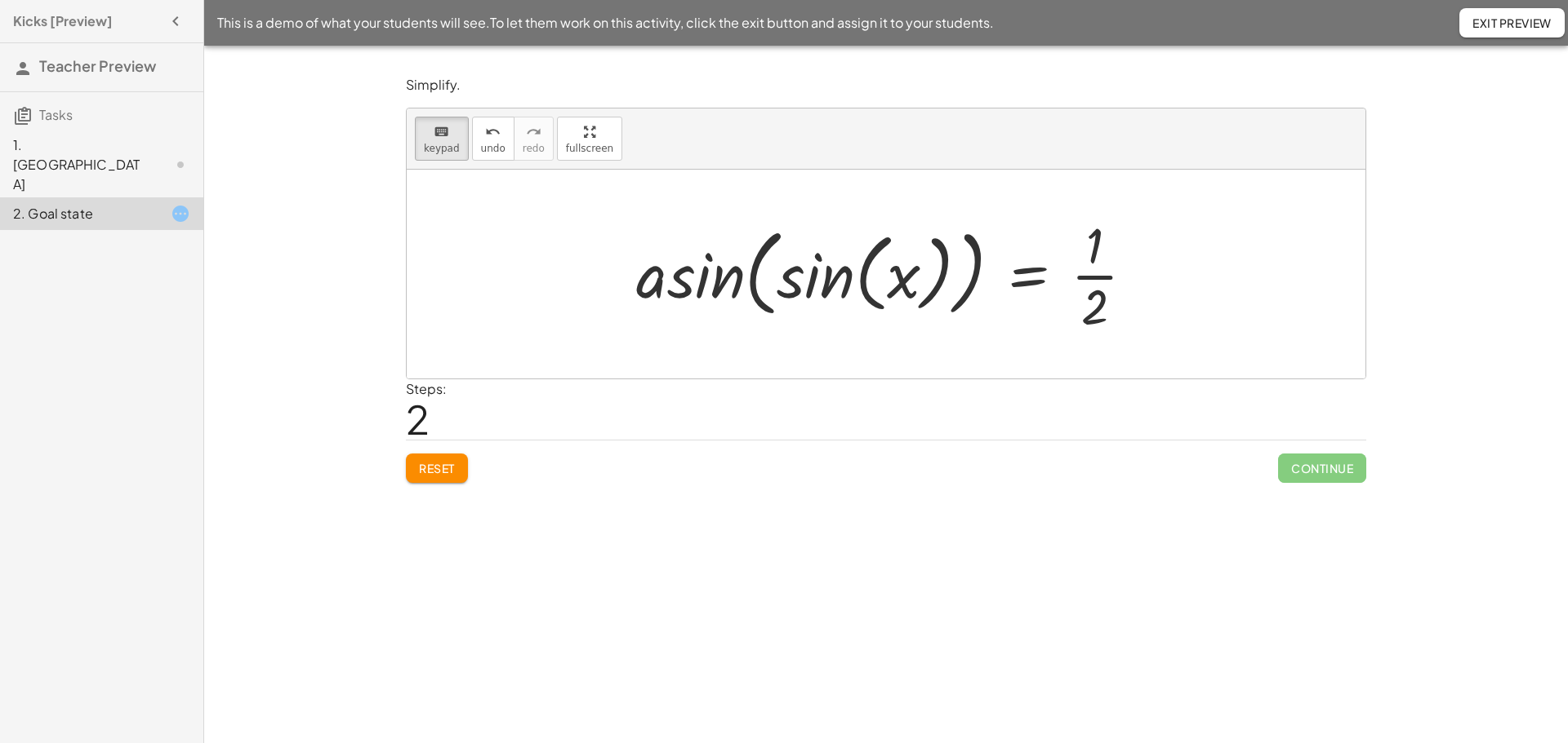
click at [759, 310] on div at bounding box center [891, 274] width 527 height 126
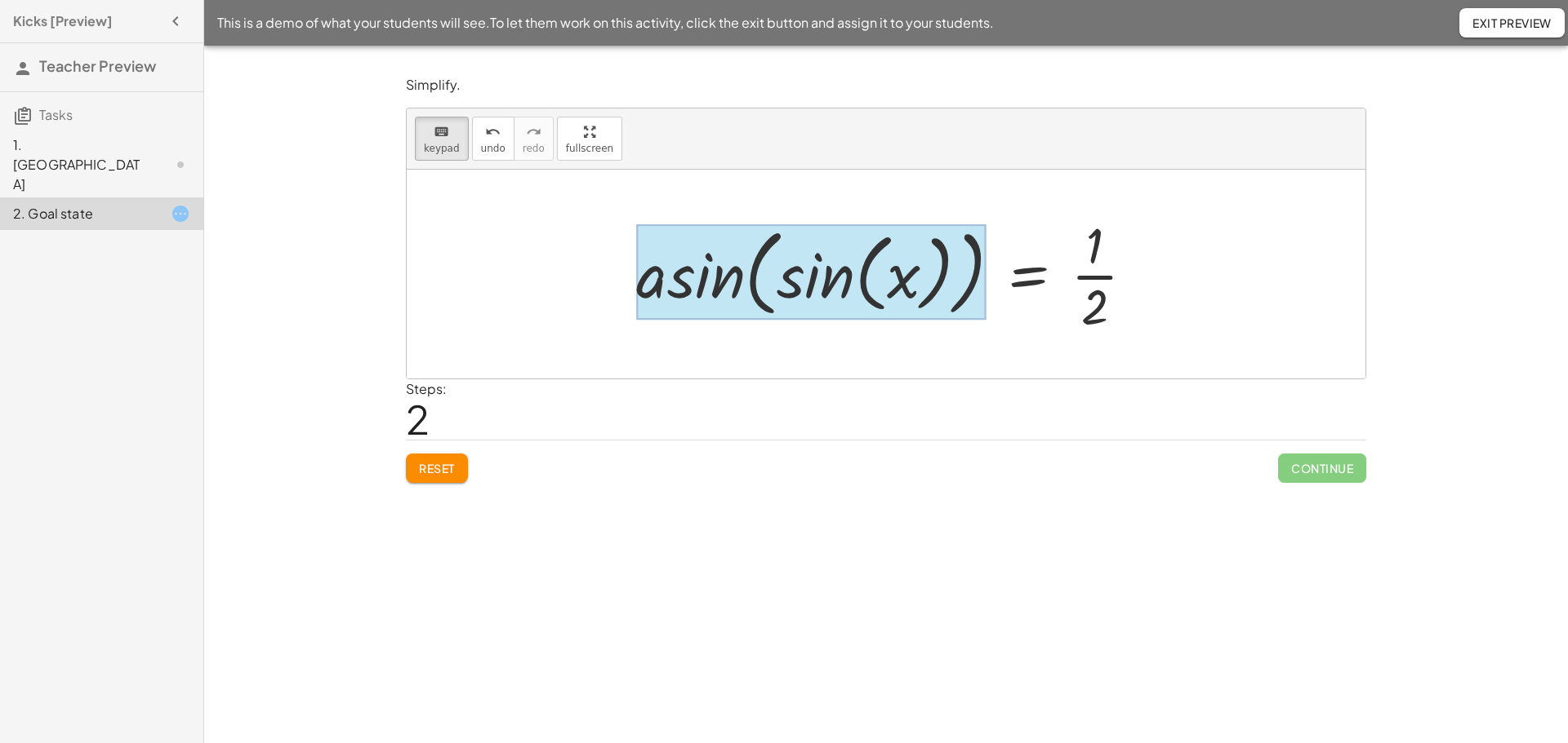
click at [709, 289] on div at bounding box center [810, 273] width 349 height 96
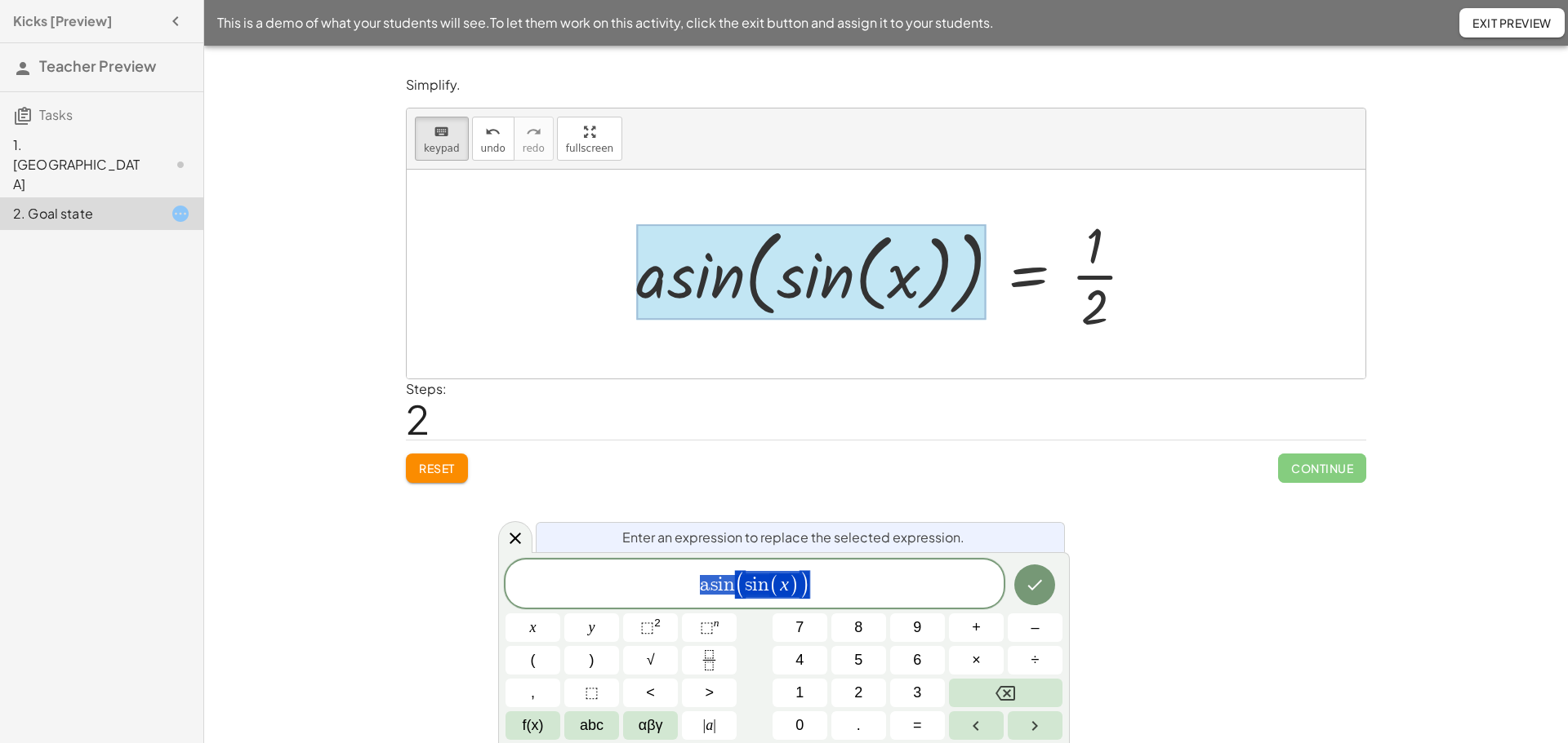
click at [709, 289] on div at bounding box center [810, 273] width 349 height 96
click at [792, 287] on div at bounding box center [810, 273] width 349 height 96
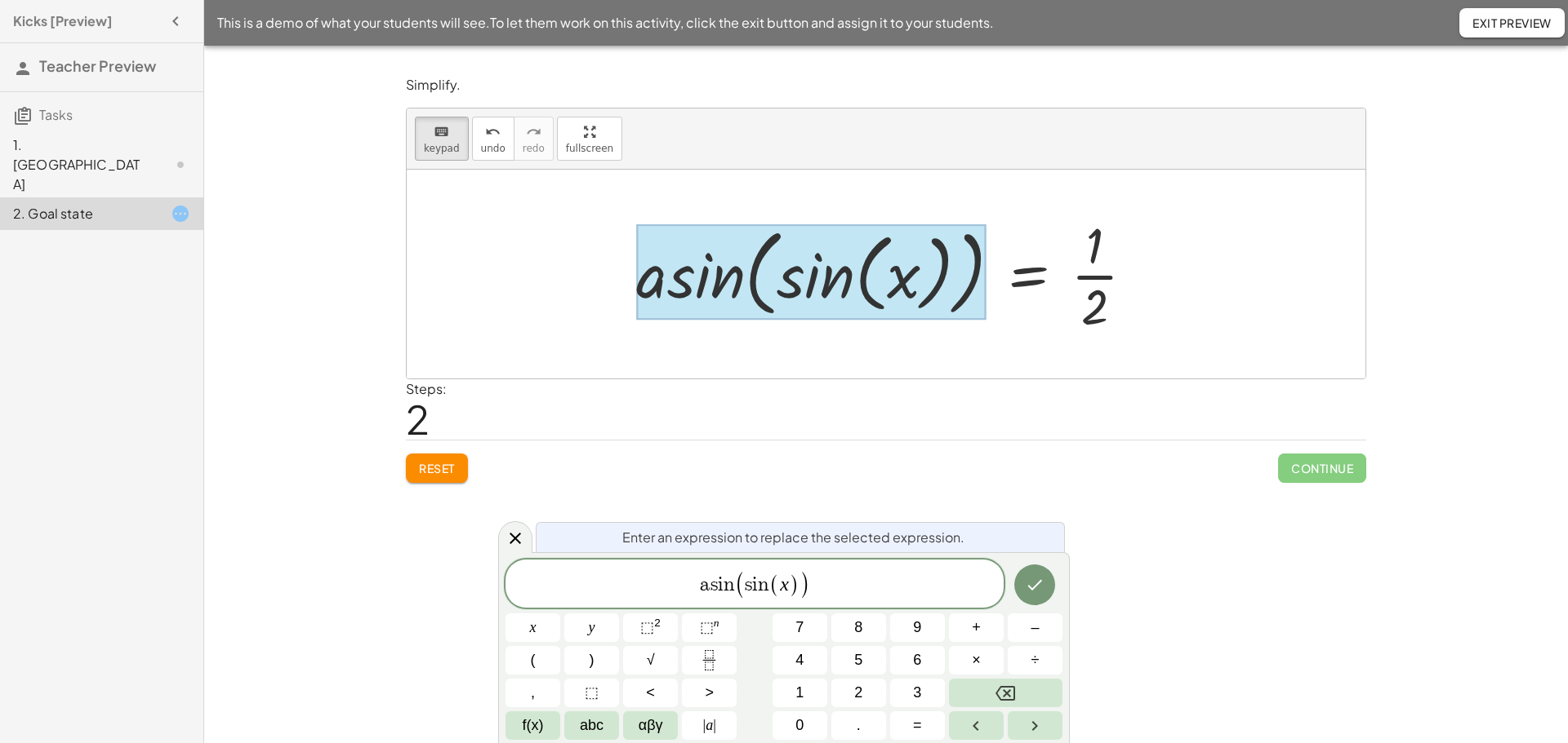
click at [792, 287] on div at bounding box center [810, 273] width 349 height 96
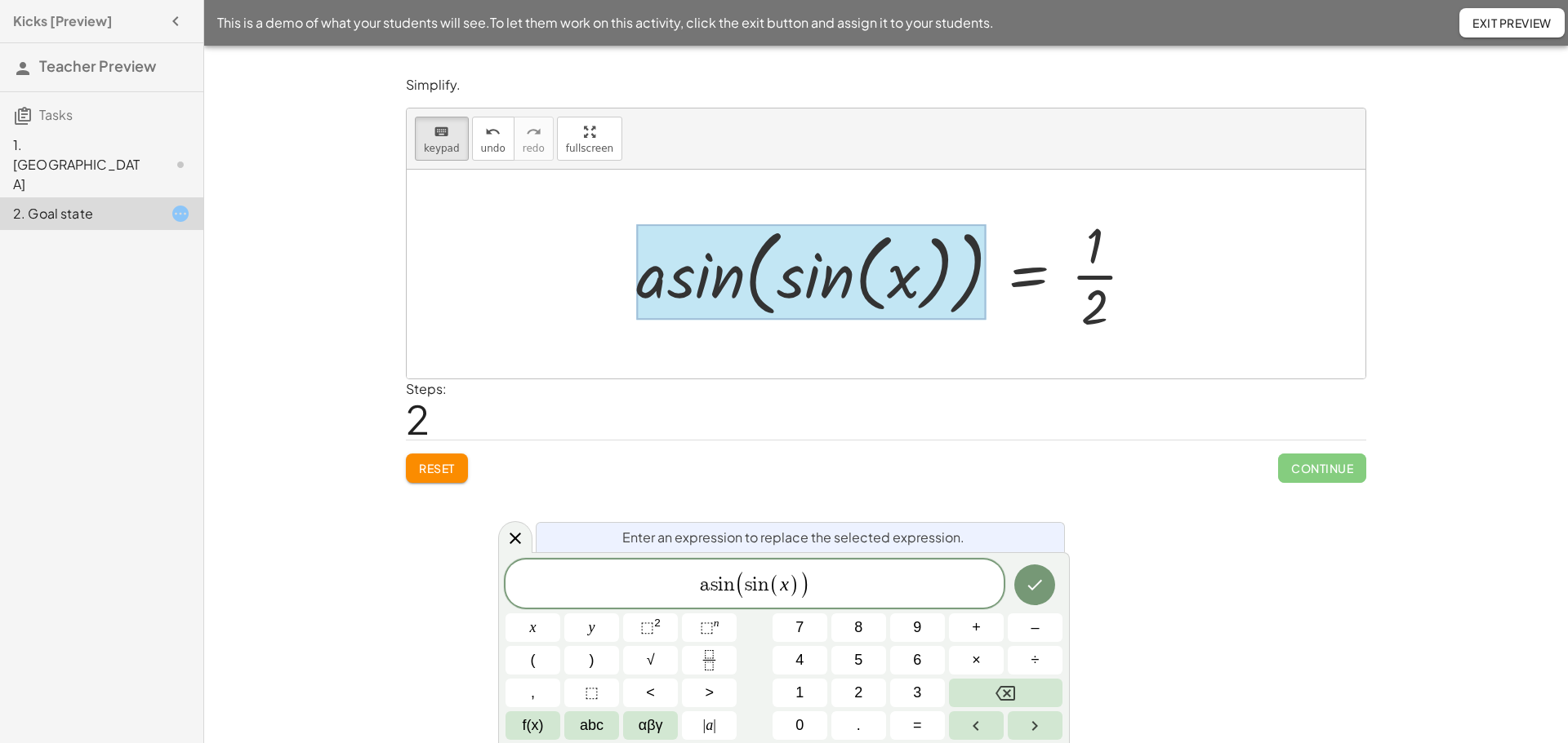
click at [792, 287] on div at bounding box center [810, 273] width 349 height 96
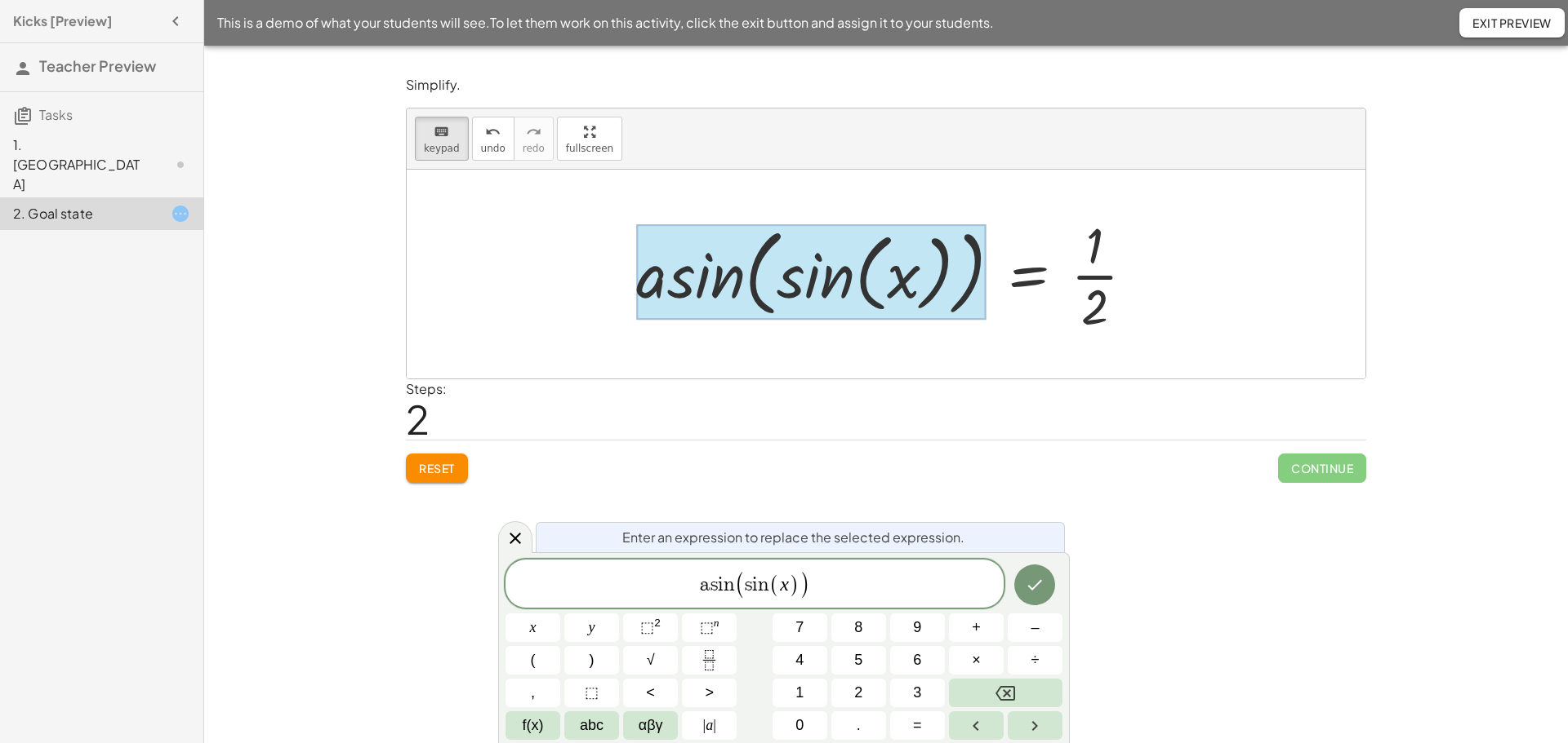
click at [804, 288] on div at bounding box center [810, 273] width 349 height 96
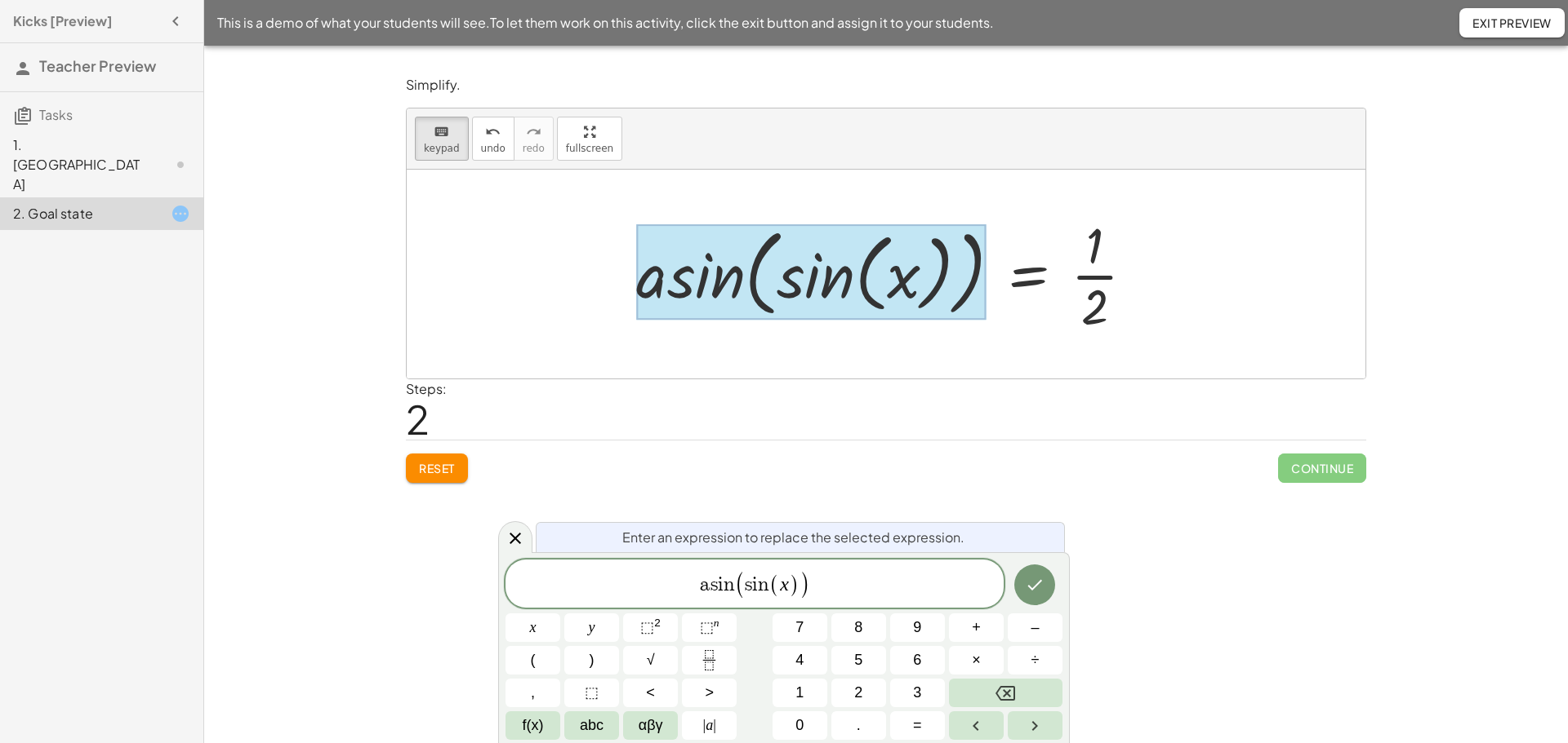
click at [804, 288] on div at bounding box center [810, 273] width 349 height 96
click at [938, 288] on div at bounding box center [810, 273] width 349 height 96
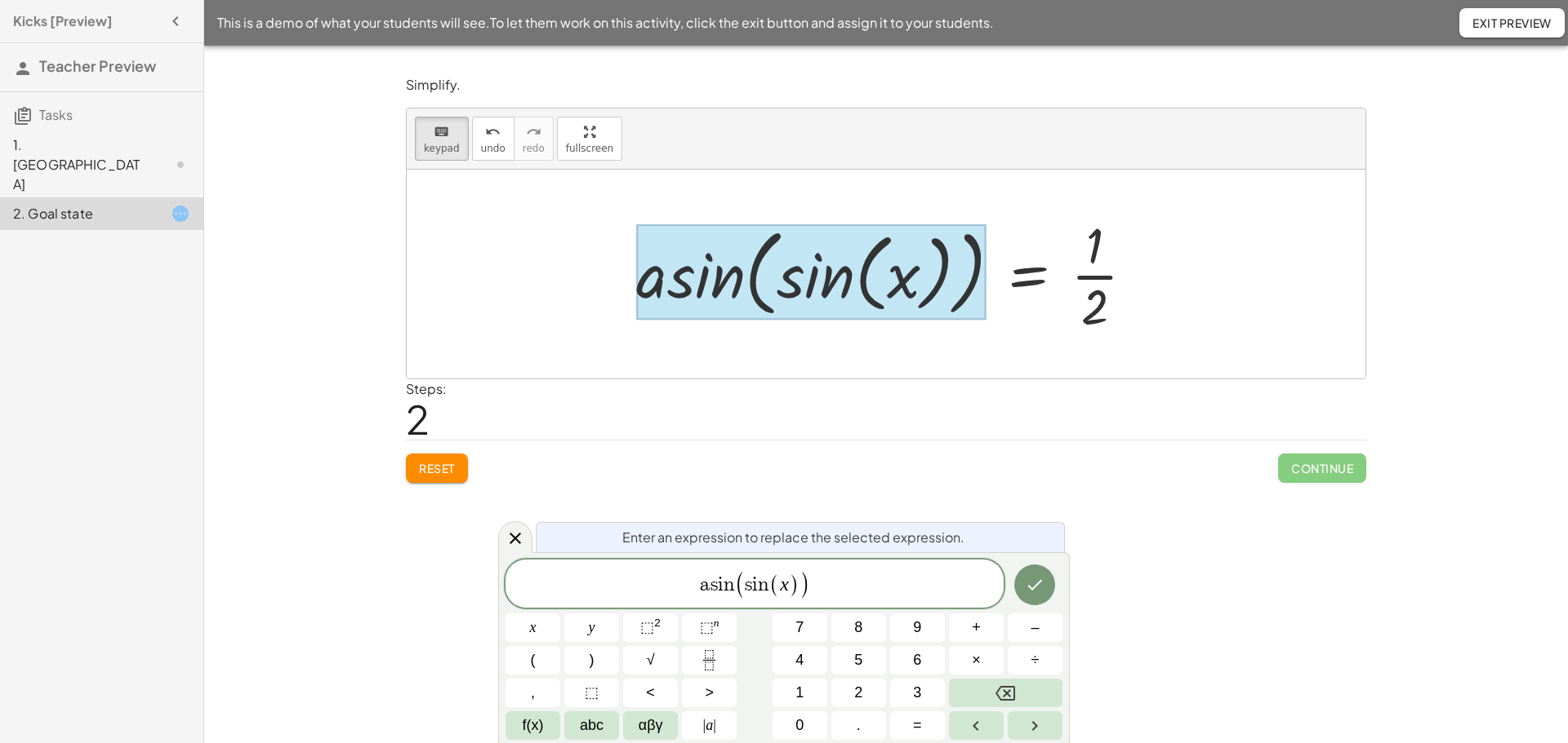
click at [938, 288] on div at bounding box center [810, 273] width 349 height 96
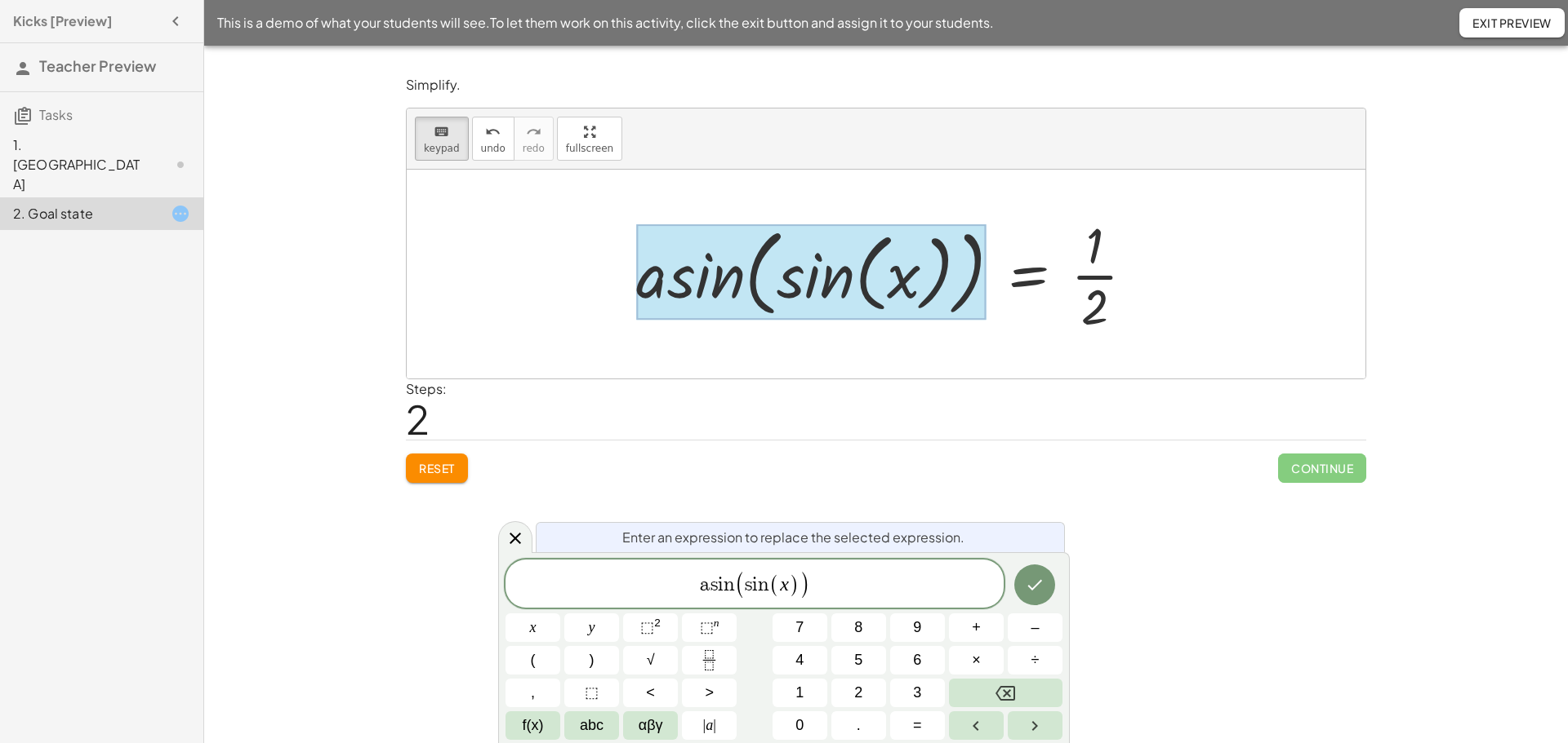
click at [938, 288] on div at bounding box center [810, 273] width 349 height 96
click at [821, 304] on div at bounding box center [810, 273] width 349 height 96
click at [808, 302] on div at bounding box center [810, 273] width 349 height 96
click at [807, 301] on div at bounding box center [810, 273] width 349 height 96
click at [1025, 579] on icon "Done" at bounding box center [1035, 585] width 20 height 20
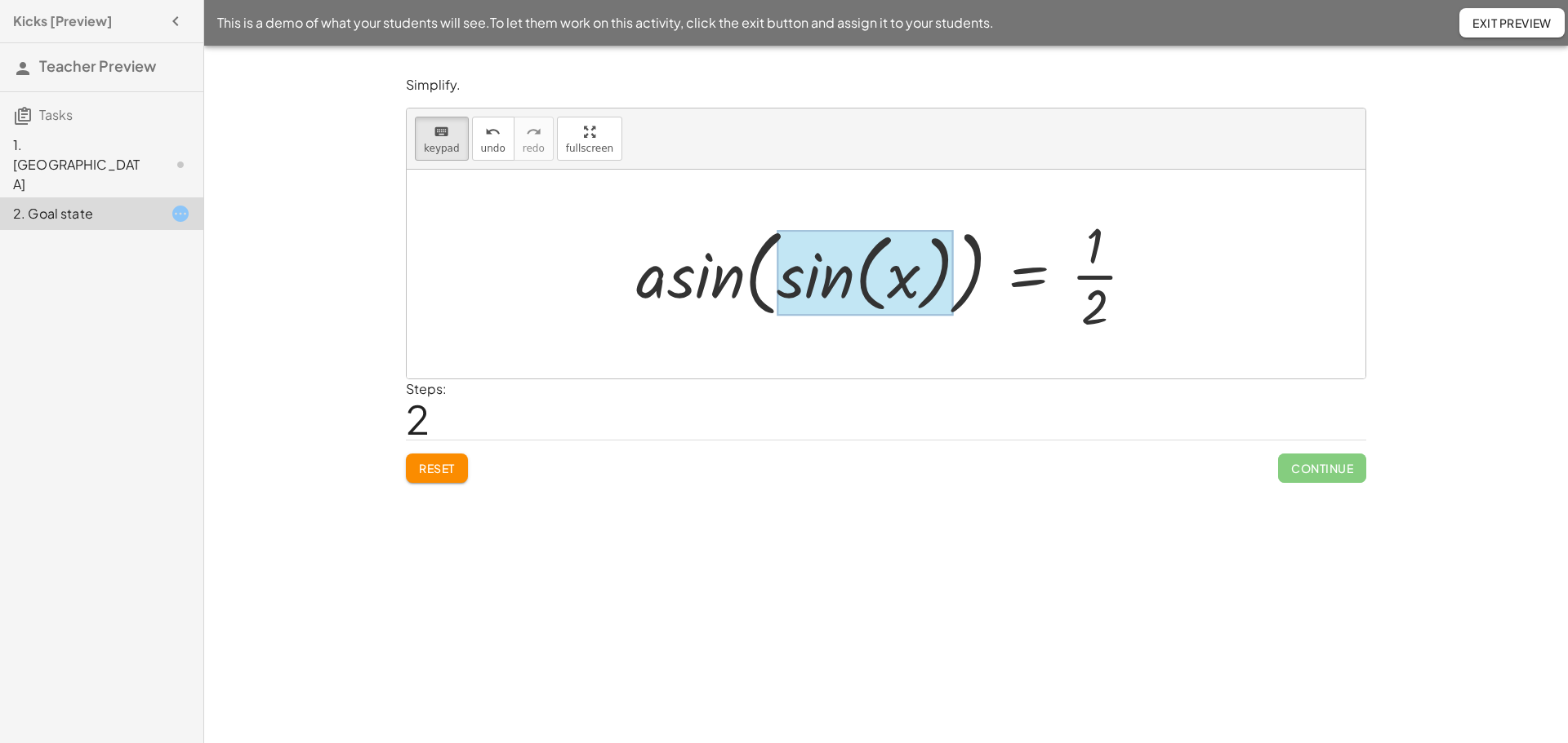
click at [779, 271] on div at bounding box center [865, 273] width 176 height 86
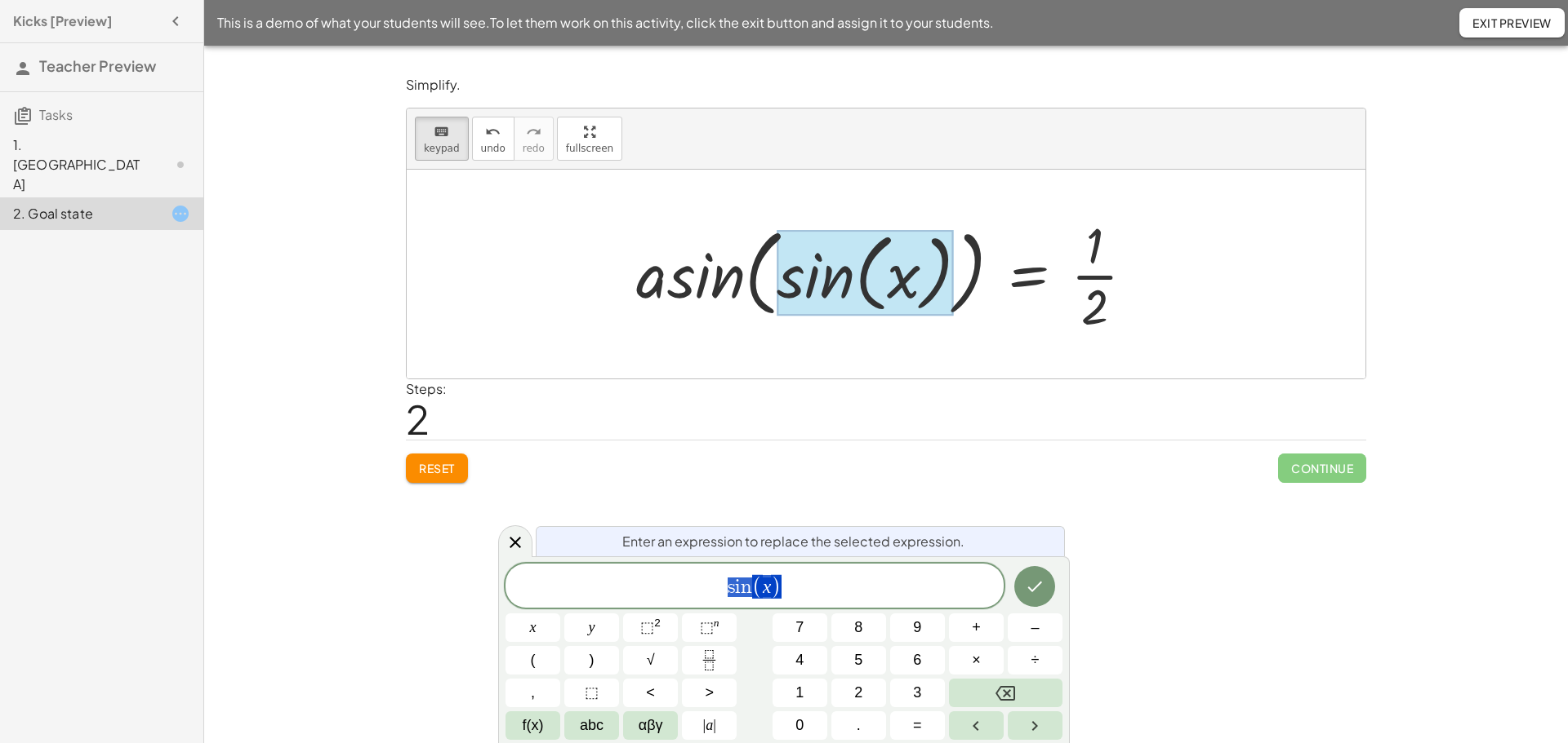
click at [779, 271] on div at bounding box center [865, 273] width 176 height 86
click at [741, 284] on div at bounding box center [891, 274] width 527 height 126
drag, startPoint x: 741, startPoint y: 284, endPoint x: 722, endPoint y: 285, distance: 19.0
click at [736, 285] on div at bounding box center [891, 274] width 527 height 126
click at [720, 288] on div at bounding box center [891, 274] width 527 height 126
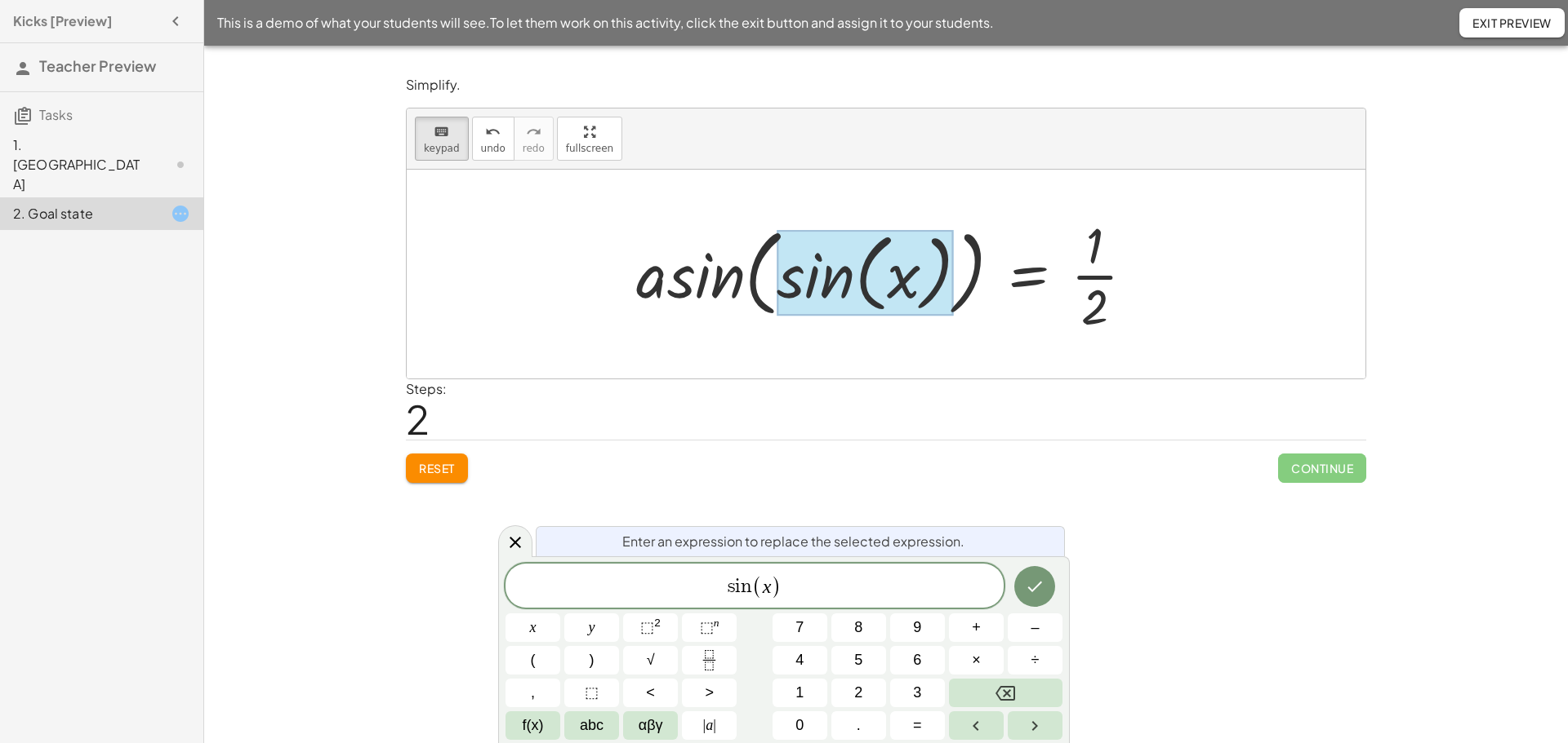
click at [728, 266] on div at bounding box center [891, 274] width 527 height 126
click at [728, 267] on div at bounding box center [891, 274] width 527 height 126
click at [1028, 276] on div "asin ( , sin ( , x ) ) = · 1 · 2" at bounding box center [1028, 276] width 0 height 0
click at [778, 294] on div at bounding box center [865, 273] width 176 height 86
click at [708, 294] on div at bounding box center [891, 274] width 527 height 126
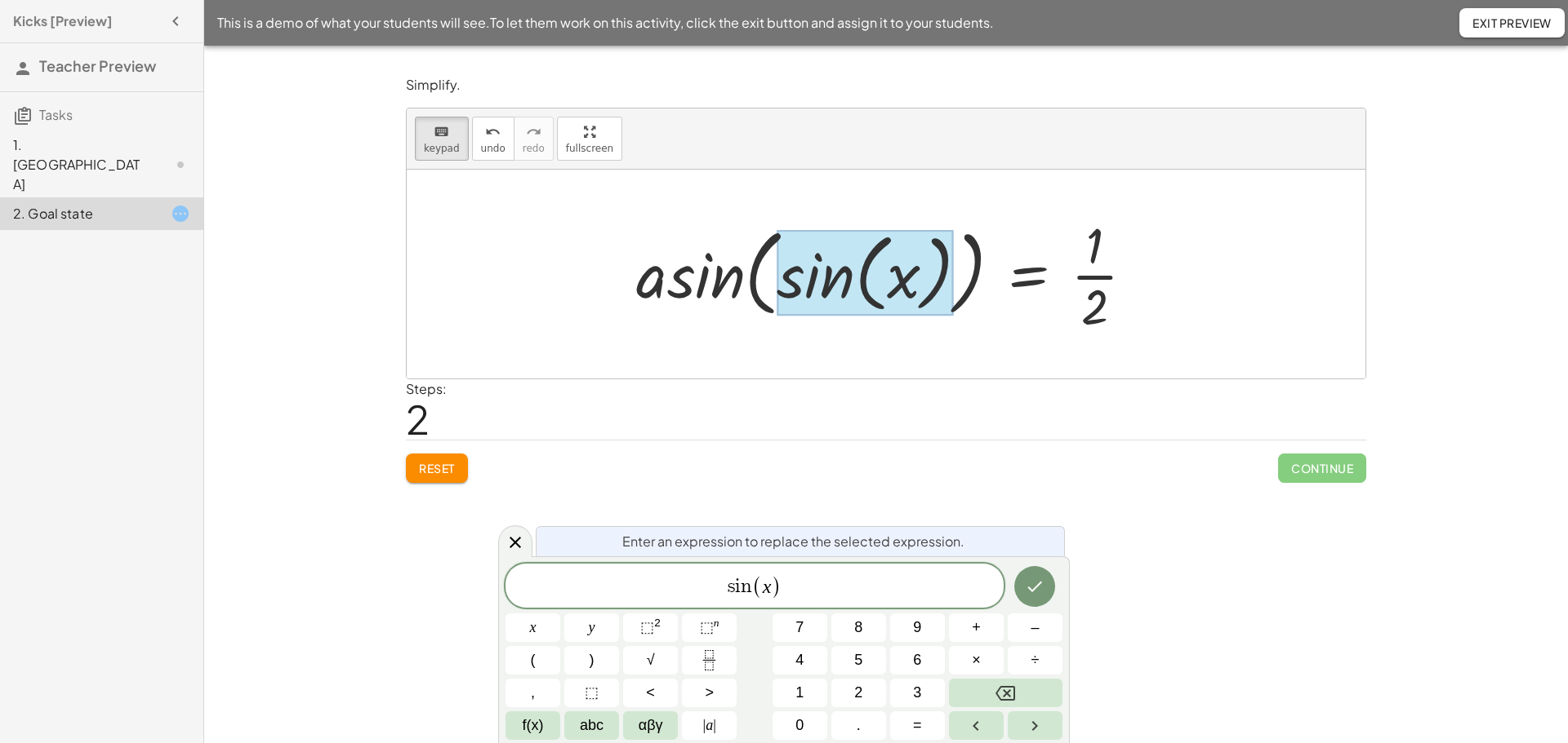
click at [853, 294] on div at bounding box center [865, 273] width 176 height 86
click at [972, 332] on div at bounding box center [891, 274] width 527 height 126
click at [768, 298] on div at bounding box center [891, 274] width 527 height 126
click at [675, 286] on div at bounding box center [891, 274] width 527 height 126
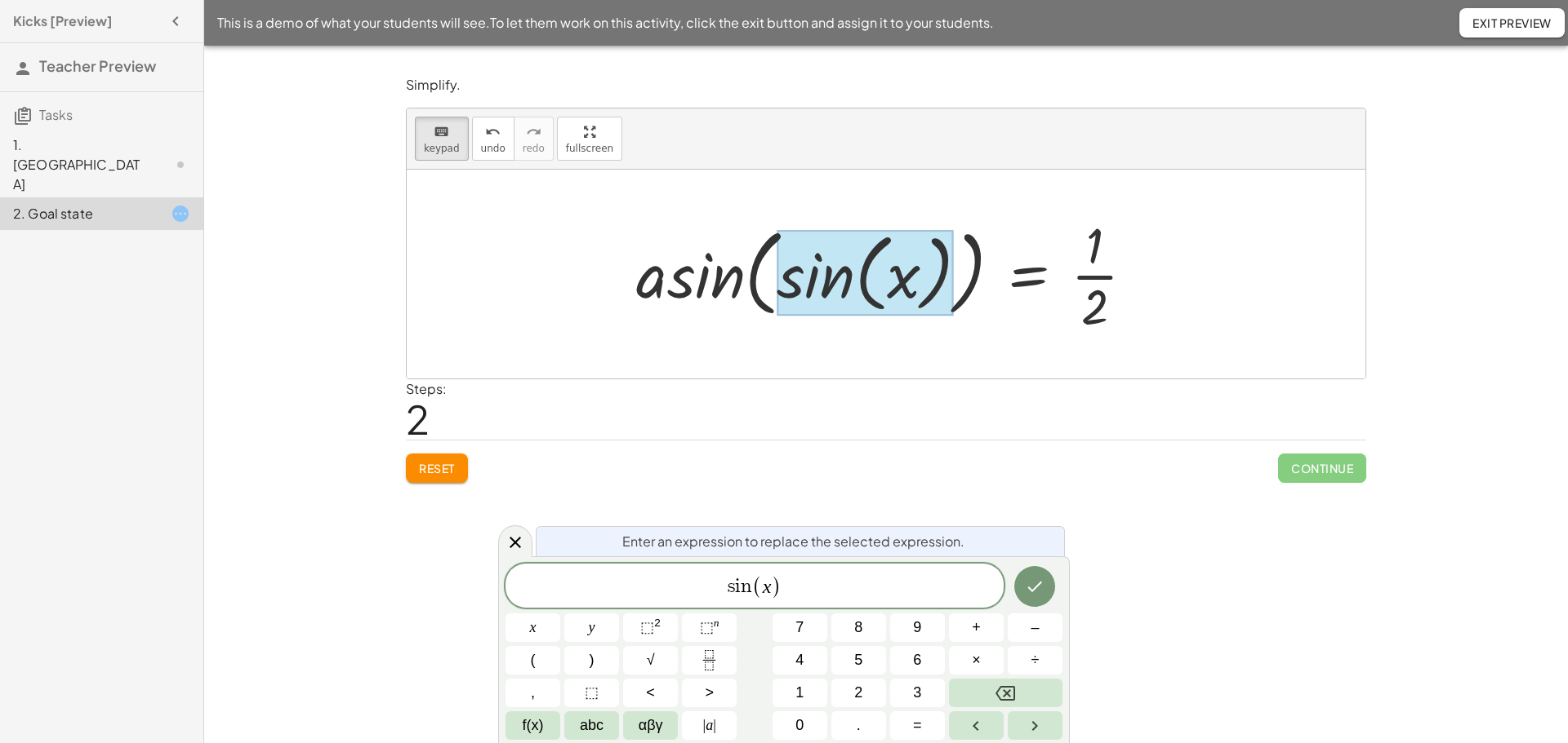
click at [818, 278] on div at bounding box center [865, 273] width 176 height 86
click at [818, 279] on div at bounding box center [865, 273] width 176 height 86
click at [455, 138] on div "keyboard" at bounding box center [441, 131] width 36 height 20
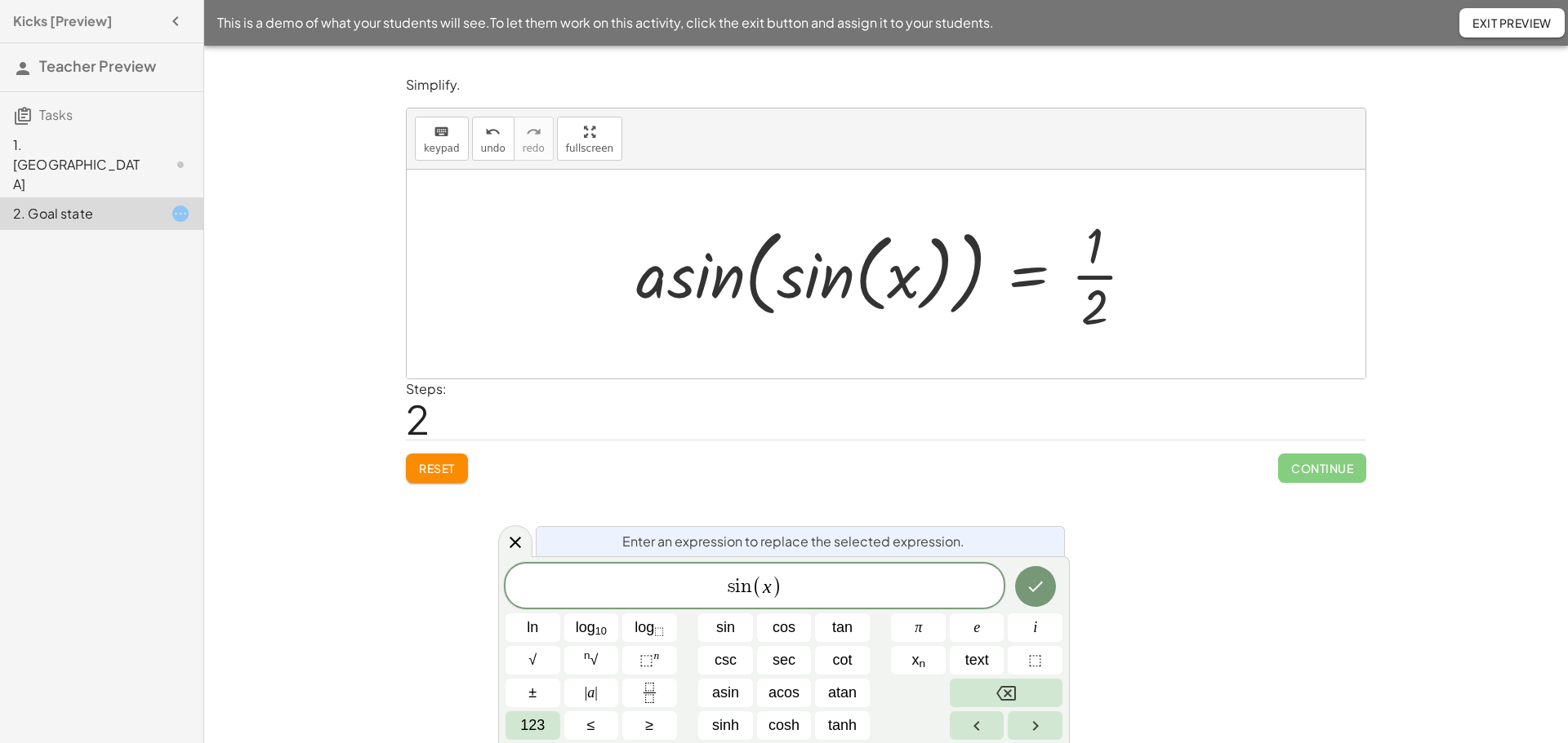
click at [443, 463] on span "Reset" at bounding box center [436, 468] width 36 height 15
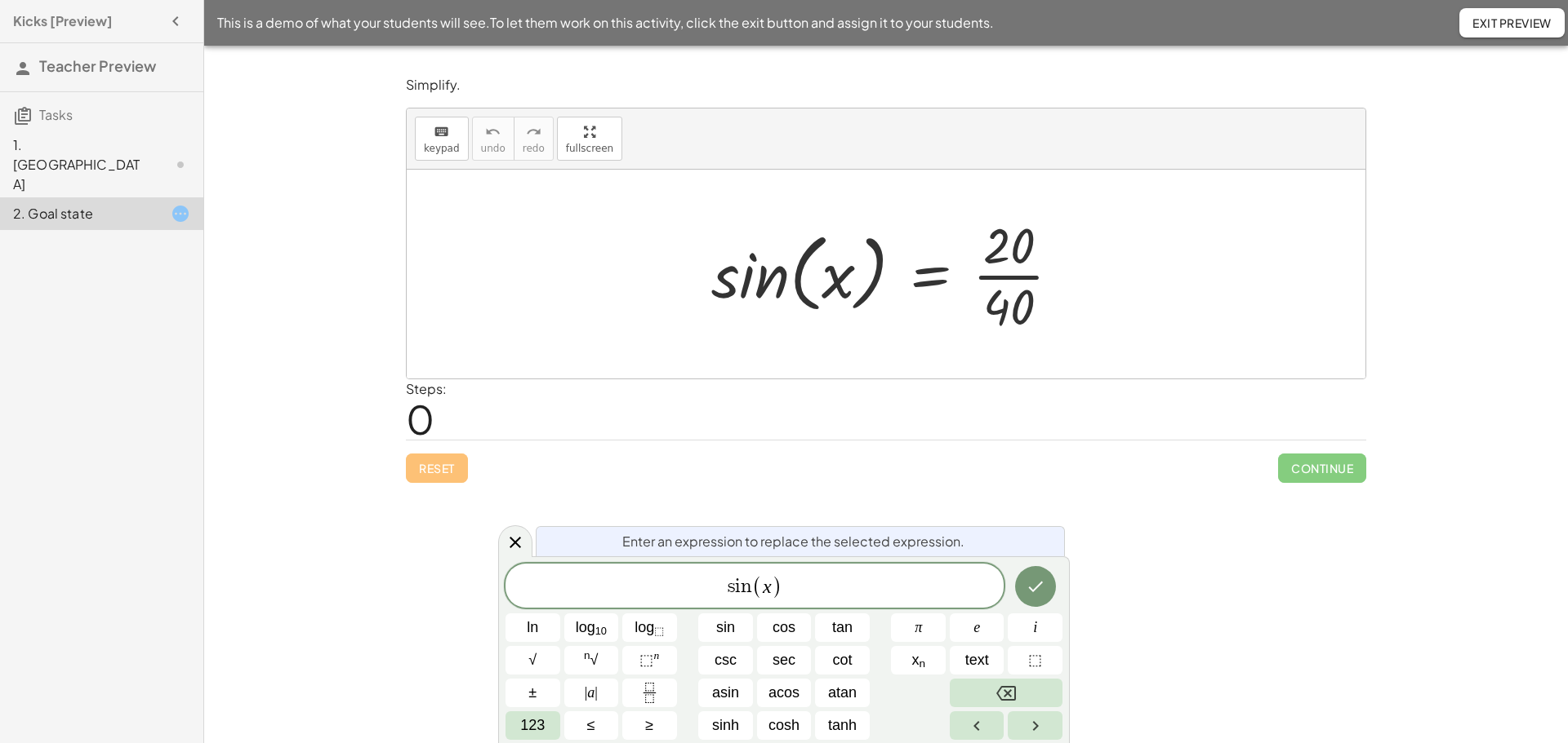
click at [1006, 279] on div at bounding box center [892, 274] width 379 height 126
click at [1006, 279] on div at bounding box center [880, 274] width 354 height 126
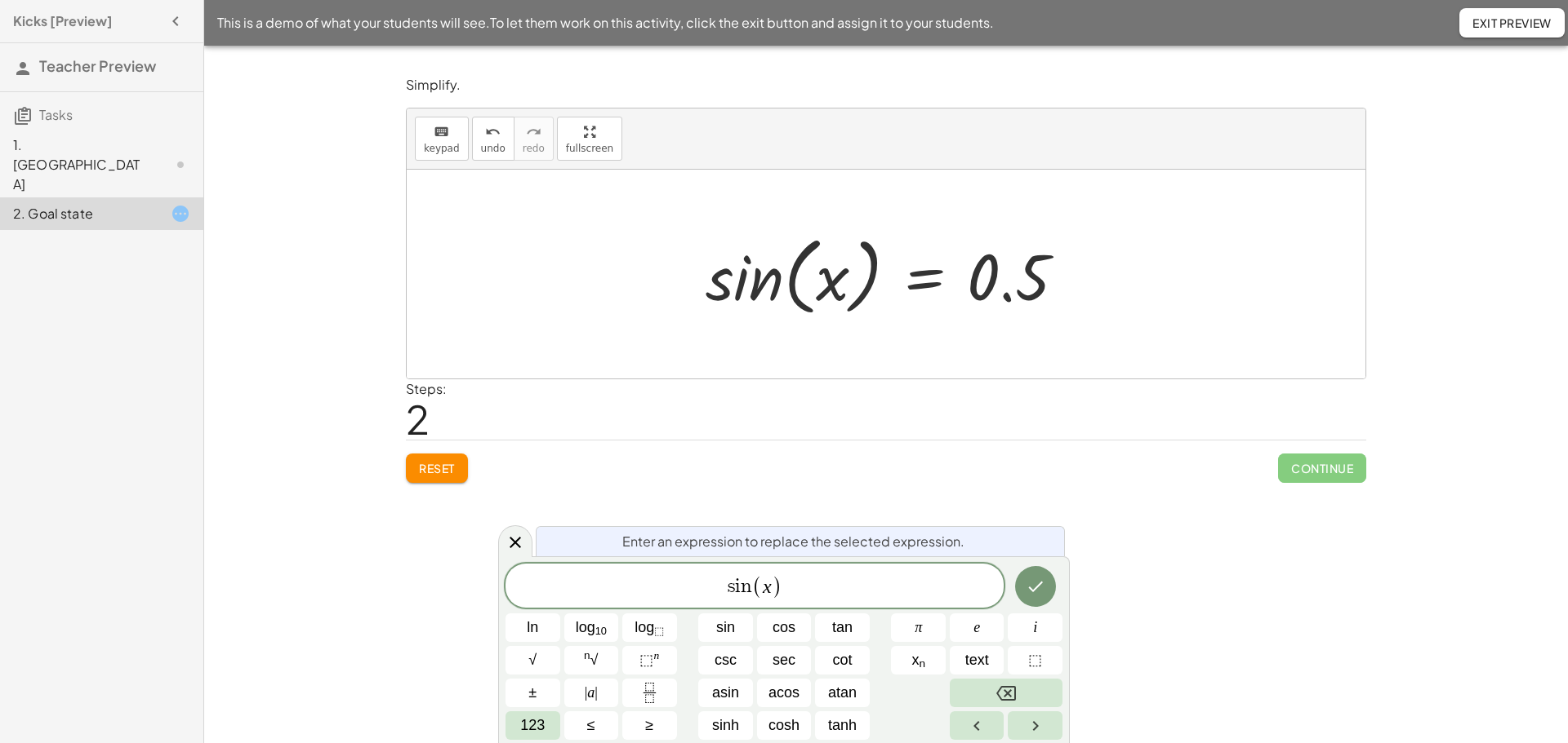
click at [1035, 300] on div at bounding box center [892, 275] width 389 height 94
click at [803, 294] on div at bounding box center [892, 275] width 389 height 94
click at [892, 284] on div at bounding box center [892, 275] width 389 height 94
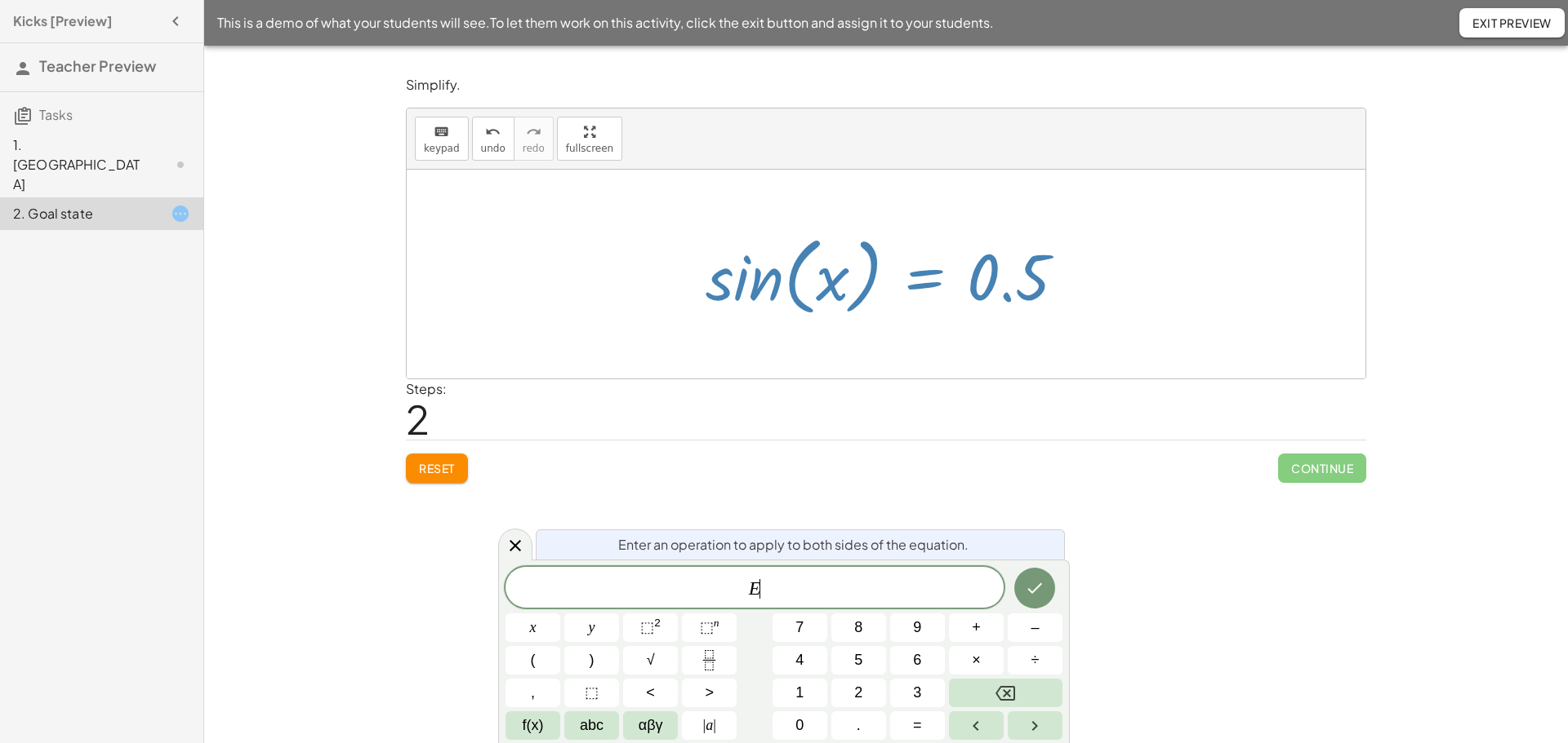
click at [790, 281] on div at bounding box center [892, 275] width 389 height 94
click at [750, 281] on div at bounding box center [892, 275] width 389 height 94
click at [522, 723] on span "f(x)" at bounding box center [533, 725] width 22 height 22
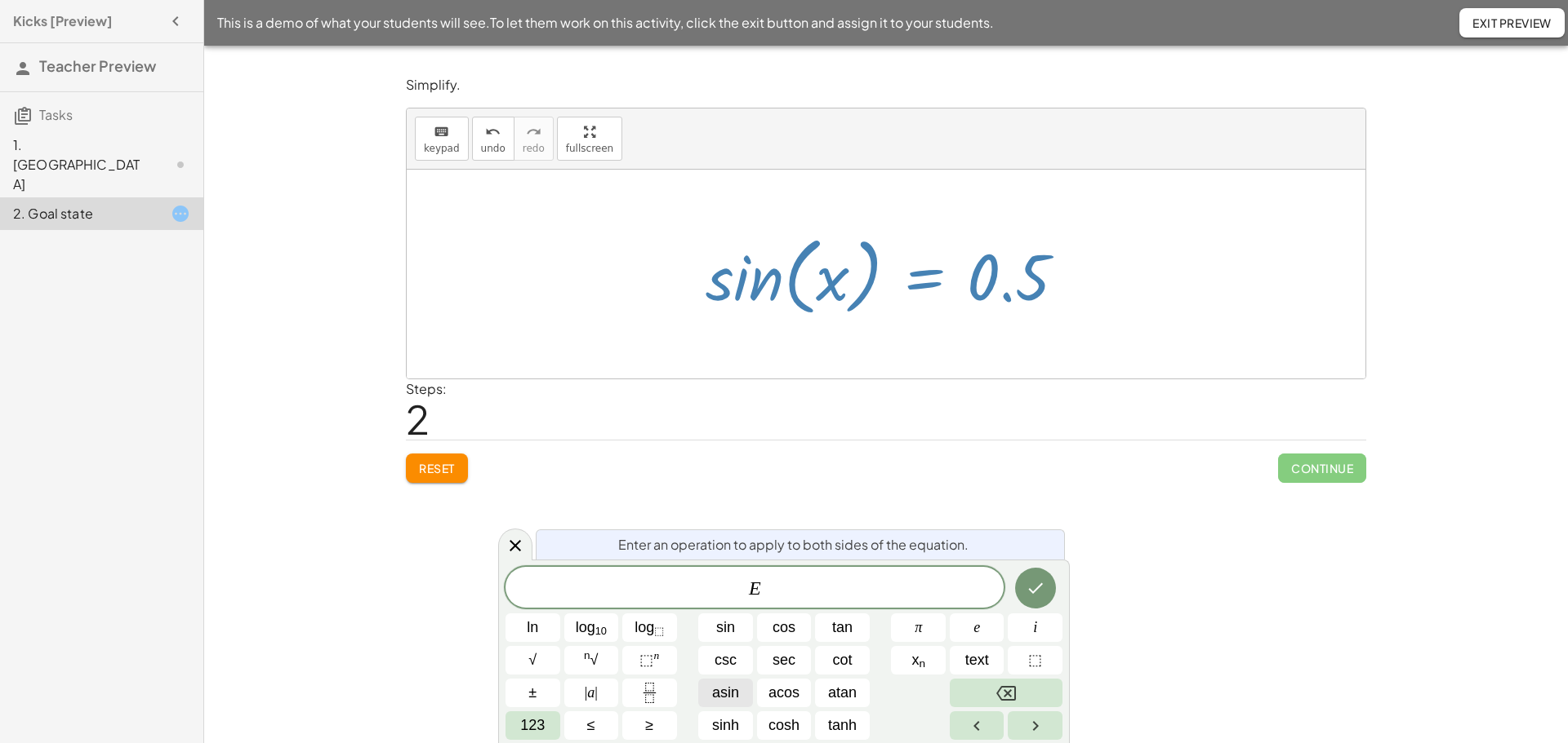
click at [736, 697] on span "asin" at bounding box center [726, 693] width 27 height 22
click at [1040, 583] on icon "Done" at bounding box center [1035, 589] width 20 height 20
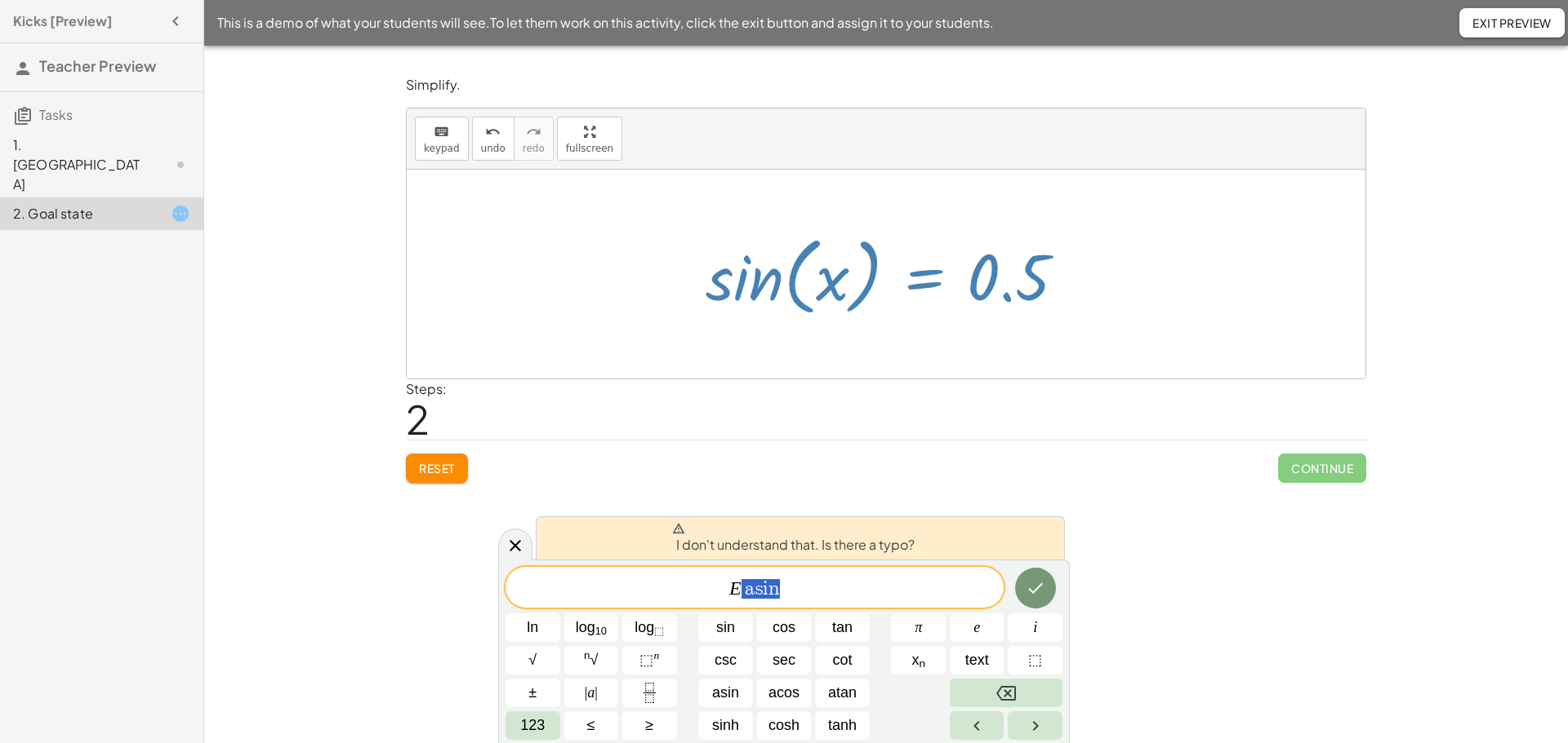
drag, startPoint x: 799, startPoint y: 587, endPoint x: 736, endPoint y: 588, distance: 63.0
click at [736, 588] on span "E a s i n" at bounding box center [754, 589] width 498 height 22
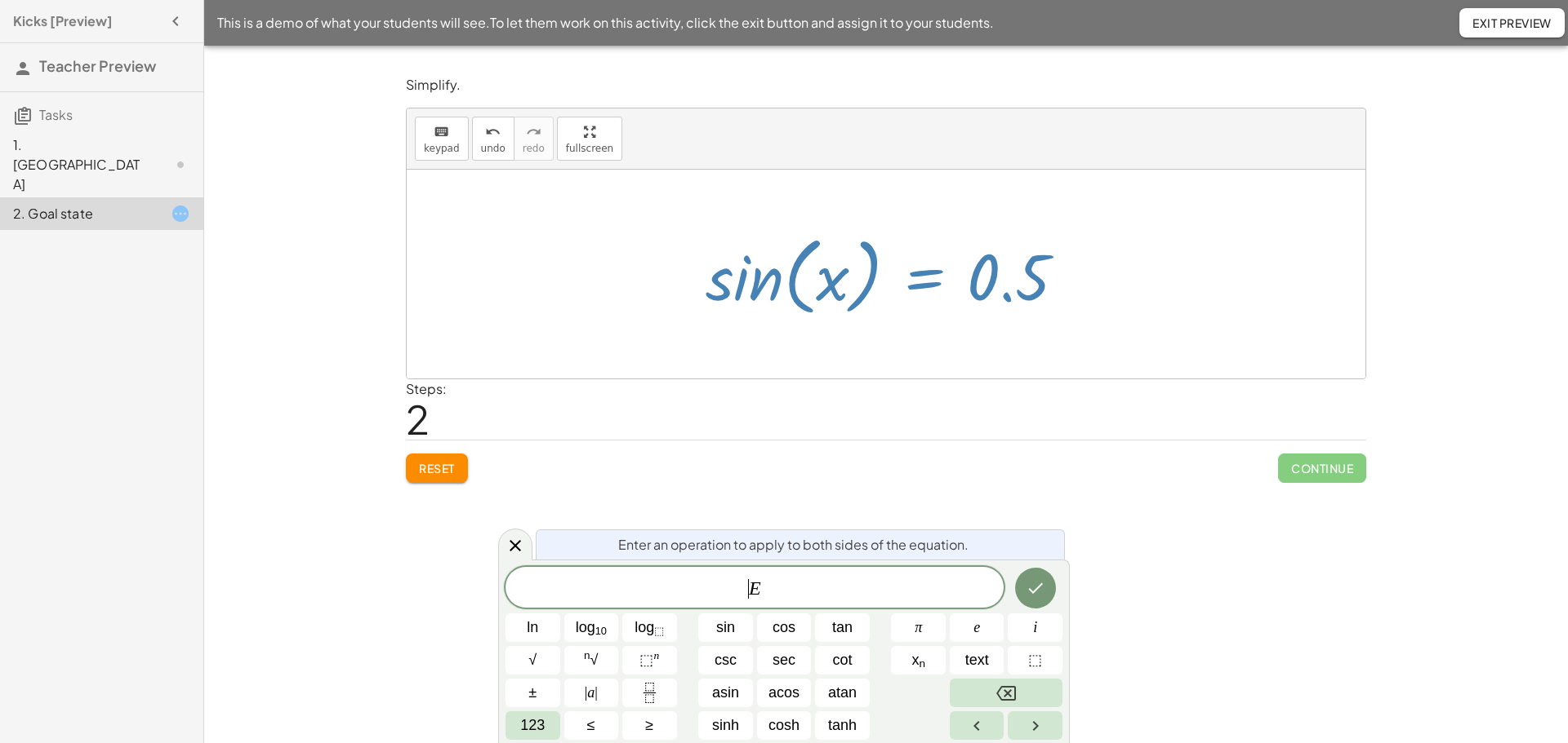
click at [748, 590] on span "​ E" at bounding box center [754, 589] width 498 height 22
click at [1043, 595] on icon "Done" at bounding box center [1035, 589] width 20 height 20
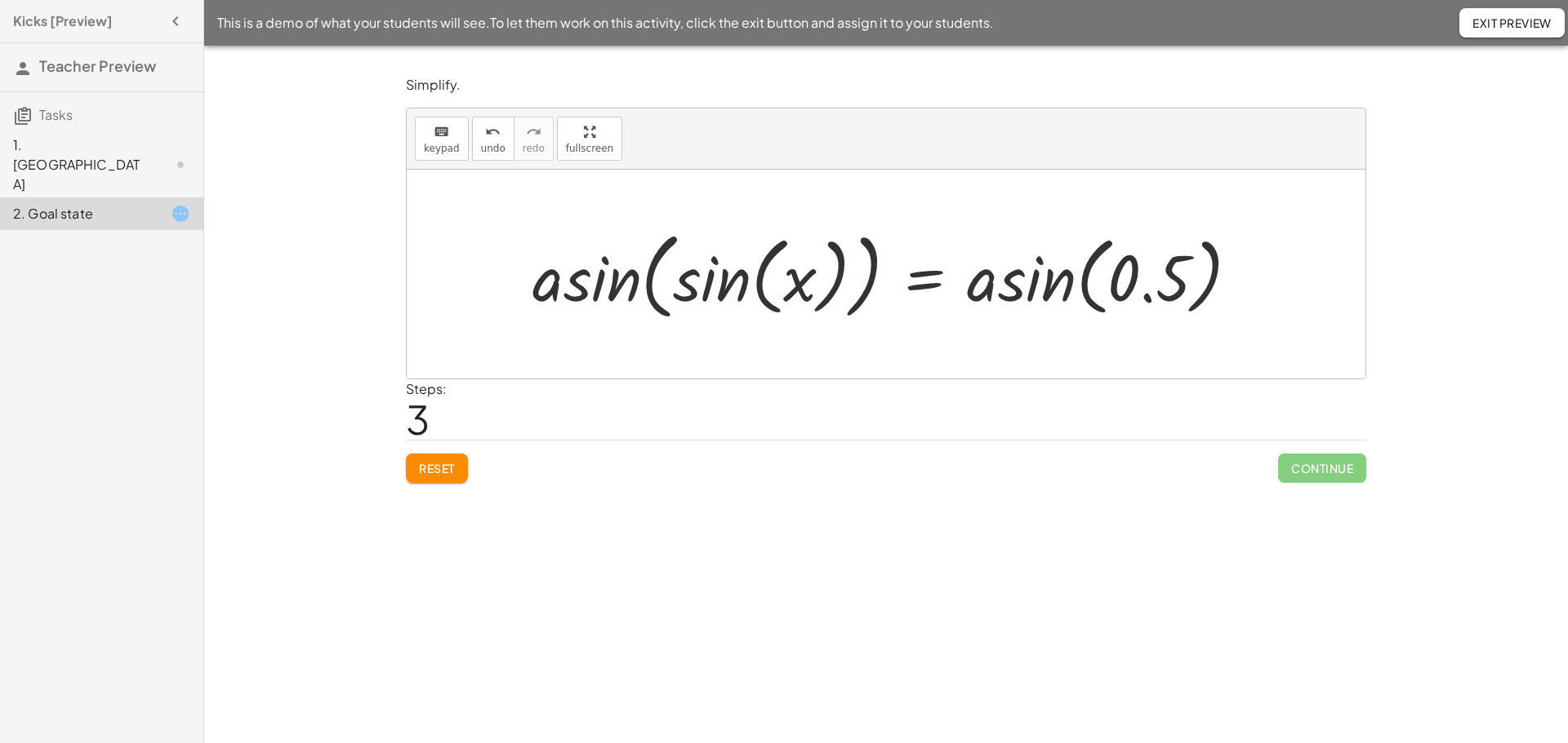
click at [1035, 290] on div at bounding box center [892, 275] width 737 height 104
click at [1035, 290] on div at bounding box center [799, 275] width 550 height 104
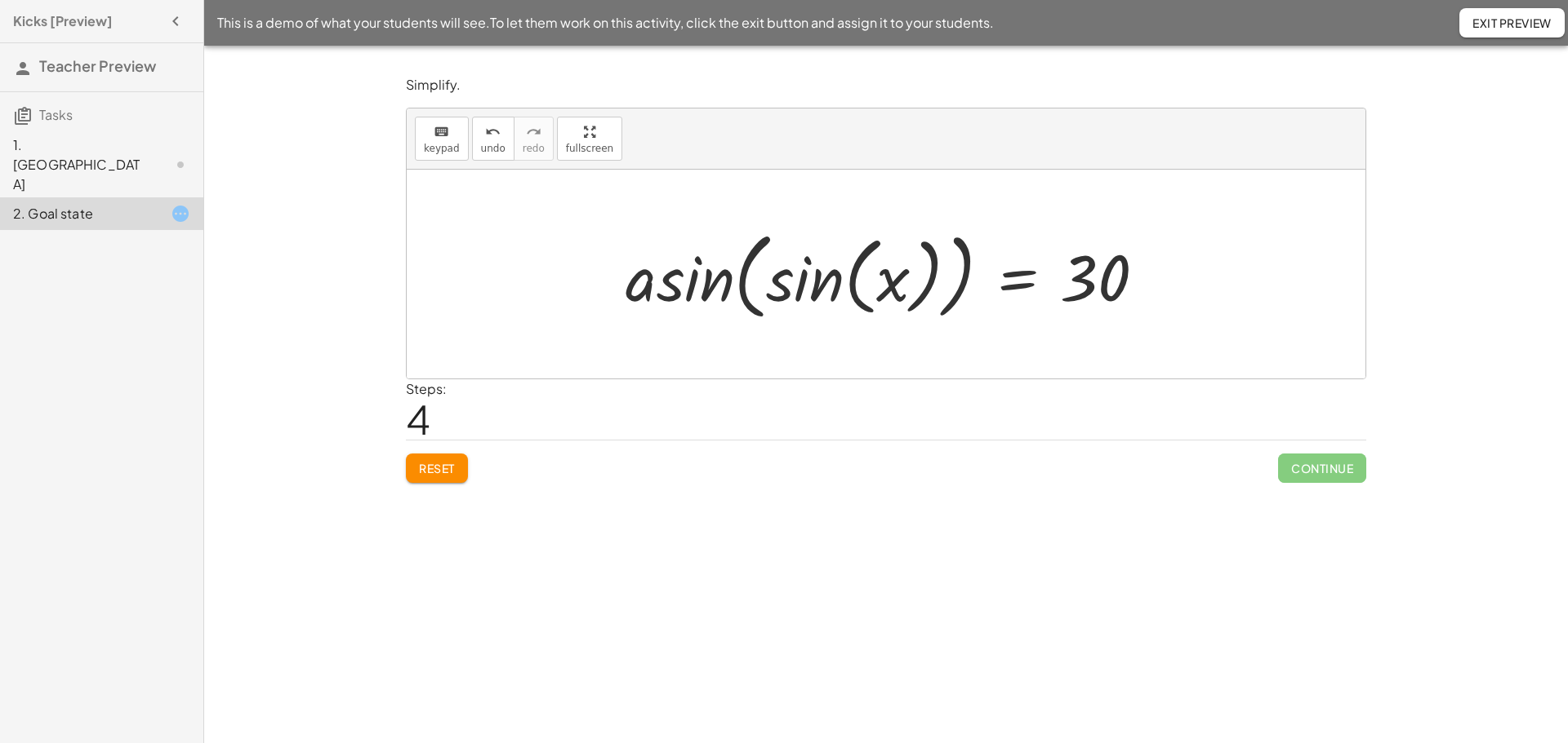
click at [775, 293] on div at bounding box center [892, 275] width 550 height 104
click at [775, 293] on div at bounding box center [886, 275] width 959 height 209
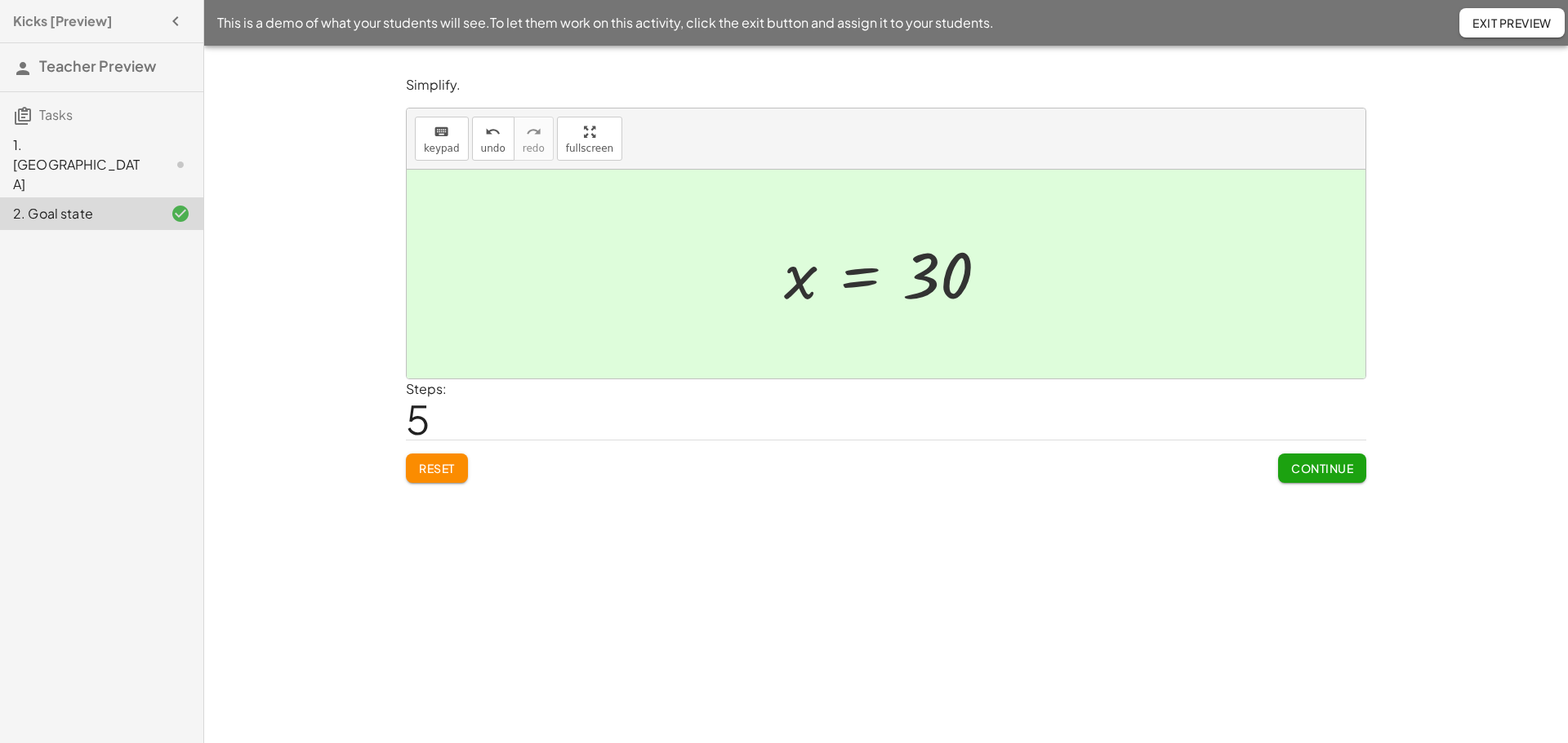
click at [1490, 8] on div "This is a demo of what your students will see. To let them work on this activit…" at bounding box center [886, 22] width 1364 height 46
click at [1490, 19] on span "Exit Preview" at bounding box center [1511, 22] width 79 height 15
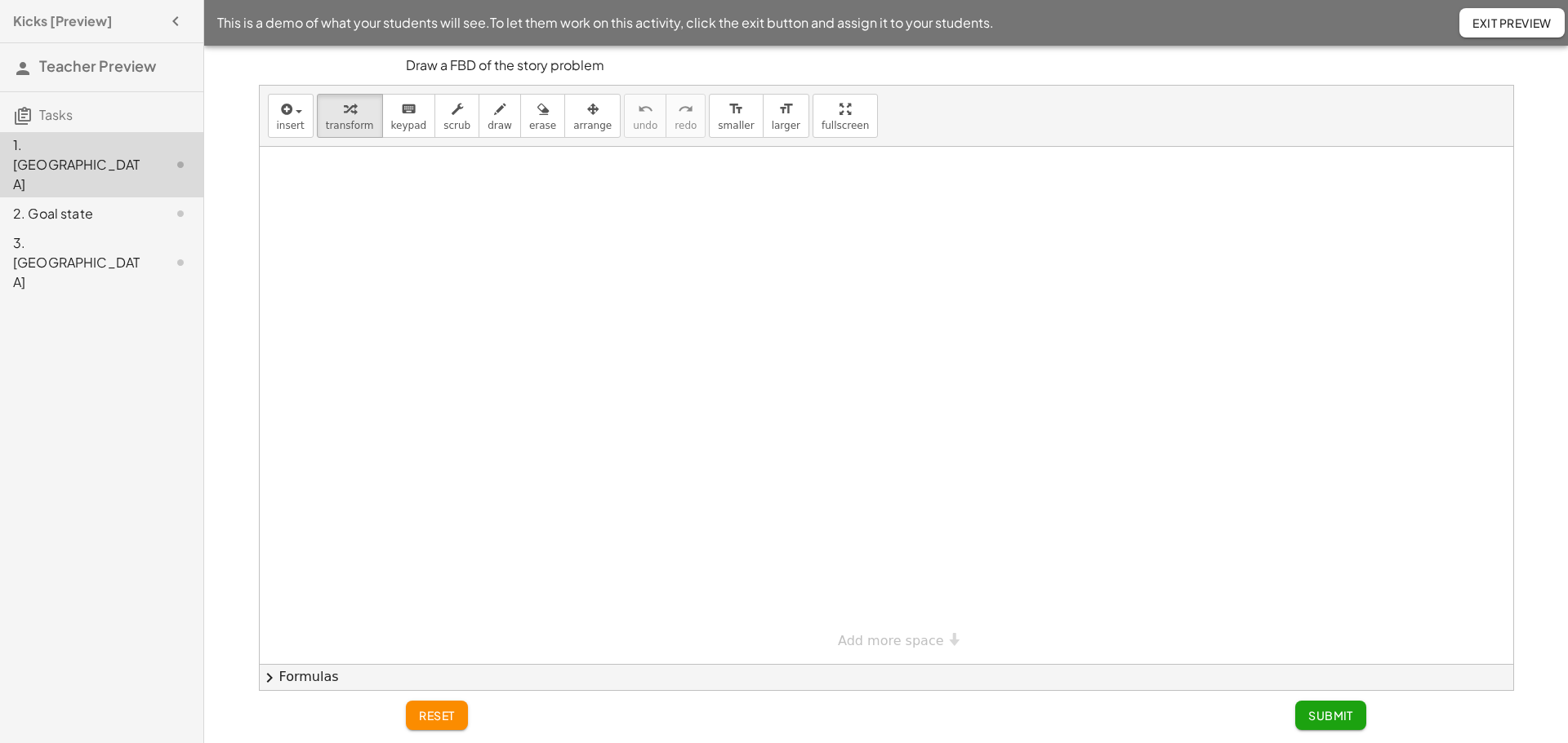
click at [54, 234] on div "3. [GEOGRAPHIC_DATA]" at bounding box center [78, 263] width 131 height 59
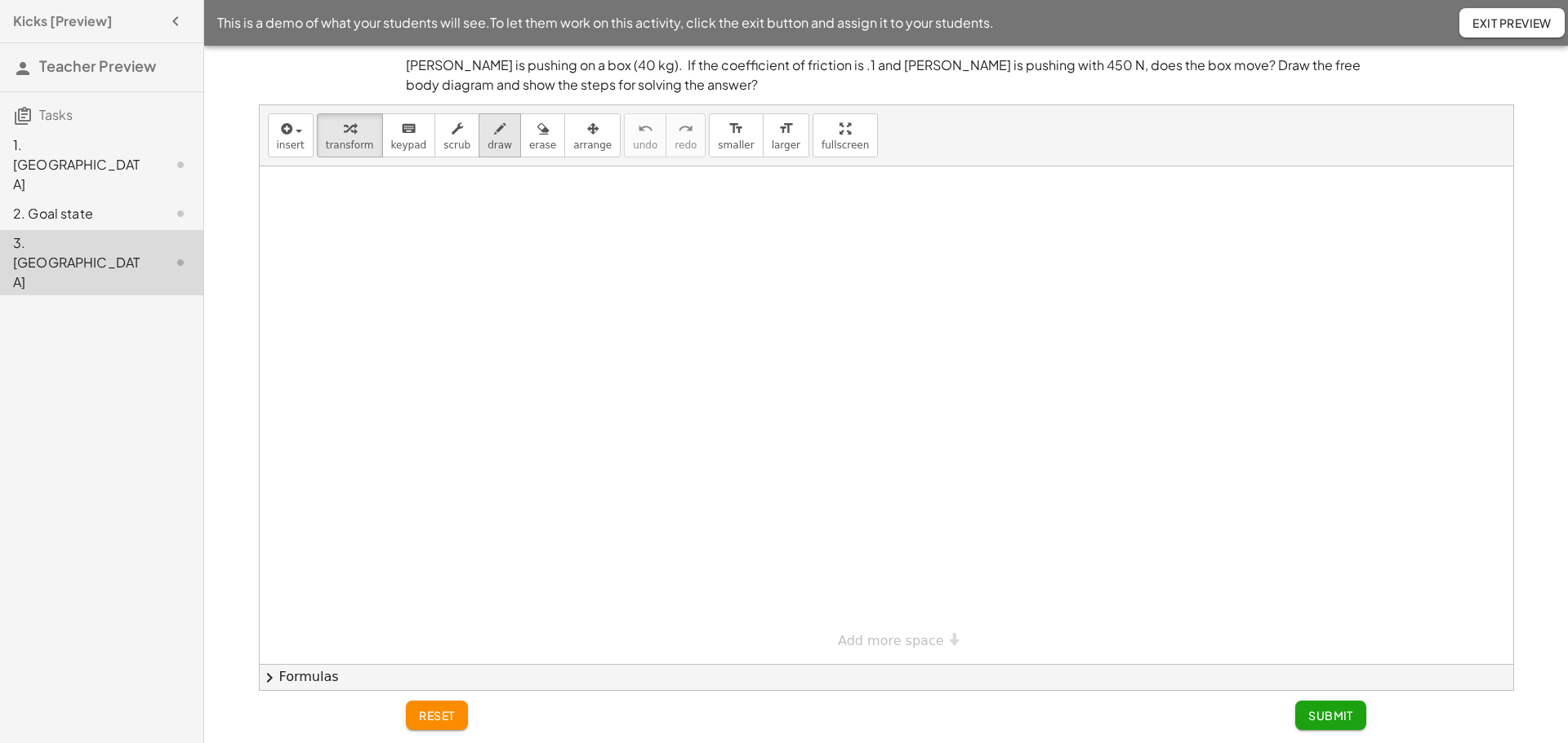
click at [487, 146] on span "draw" at bounding box center [499, 146] width 24 height 12
drag, startPoint x: 340, startPoint y: 324, endPoint x: 661, endPoint y: 324, distance: 321.0
click at [661, 324] on div at bounding box center [885, 415] width 1253 height 498
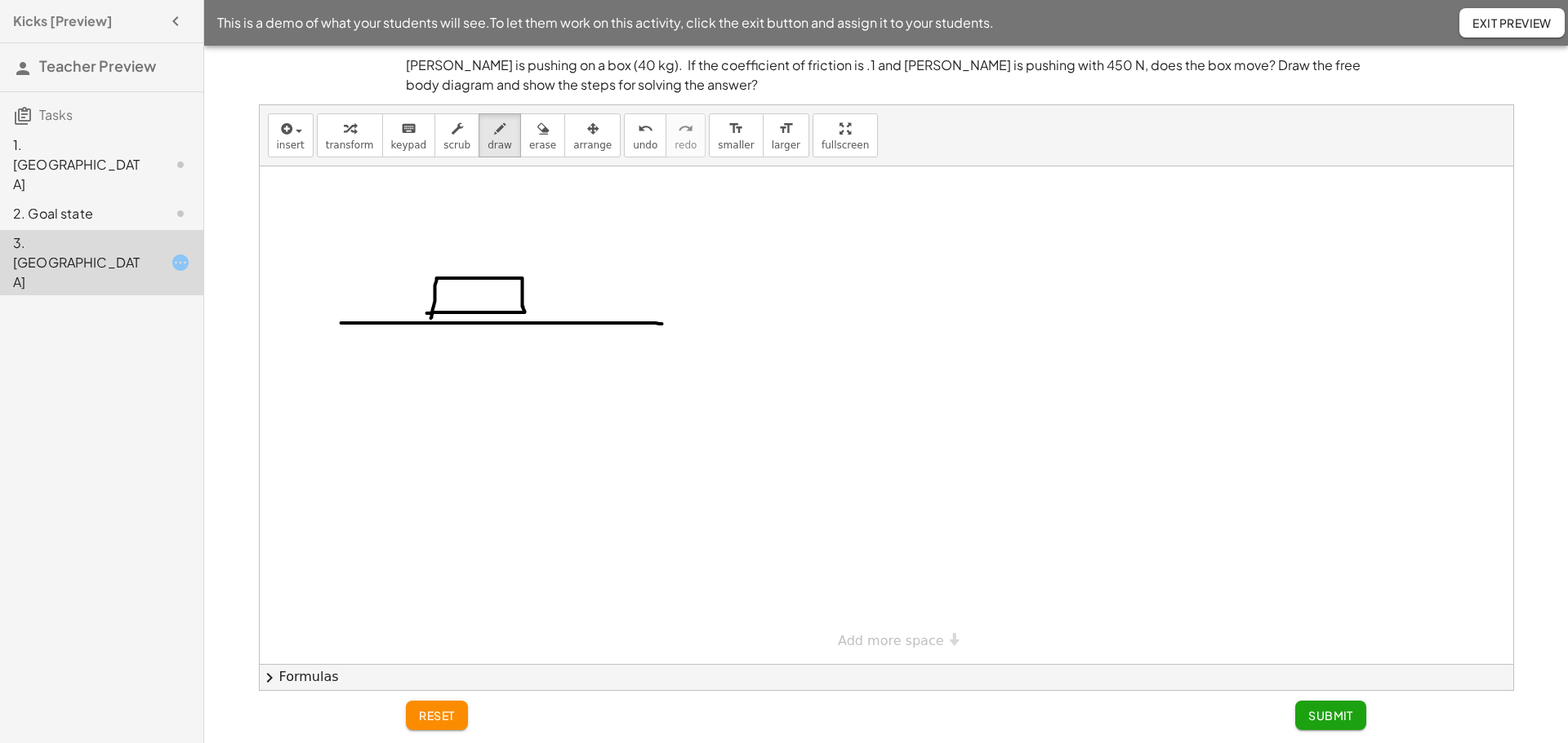
click at [426, 314] on div at bounding box center [885, 415] width 1253 height 498
drag, startPoint x: 475, startPoint y: 197, endPoint x: 488, endPoint y: 240, distance: 44.9
click at [488, 240] on div at bounding box center [885, 415] width 1253 height 498
drag, startPoint x: 476, startPoint y: 417, endPoint x: 497, endPoint y: 355, distance: 65.5
click at [498, 366] on div at bounding box center [885, 415] width 1253 height 498
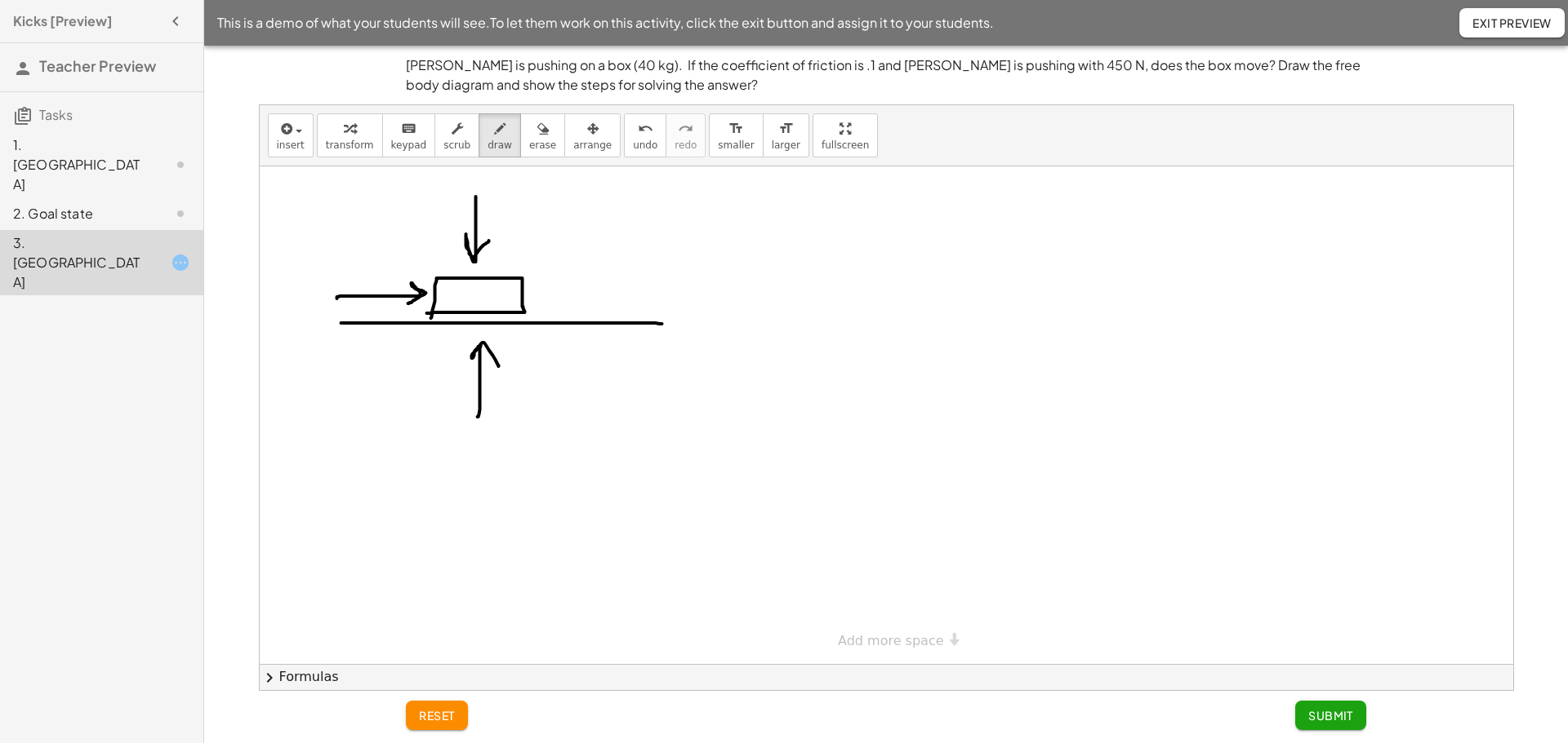
drag, startPoint x: 336, startPoint y: 299, endPoint x: 408, endPoint y: 304, distance: 72.2
click at [408, 304] on div at bounding box center [885, 415] width 1253 height 498
drag, startPoint x: 656, startPoint y: 295, endPoint x: 585, endPoint y: 302, distance: 71.3
click at [552, 303] on div at bounding box center [885, 415] width 1253 height 498
click at [399, 138] on button "keyboard keypad" at bounding box center [409, 135] width 54 height 44
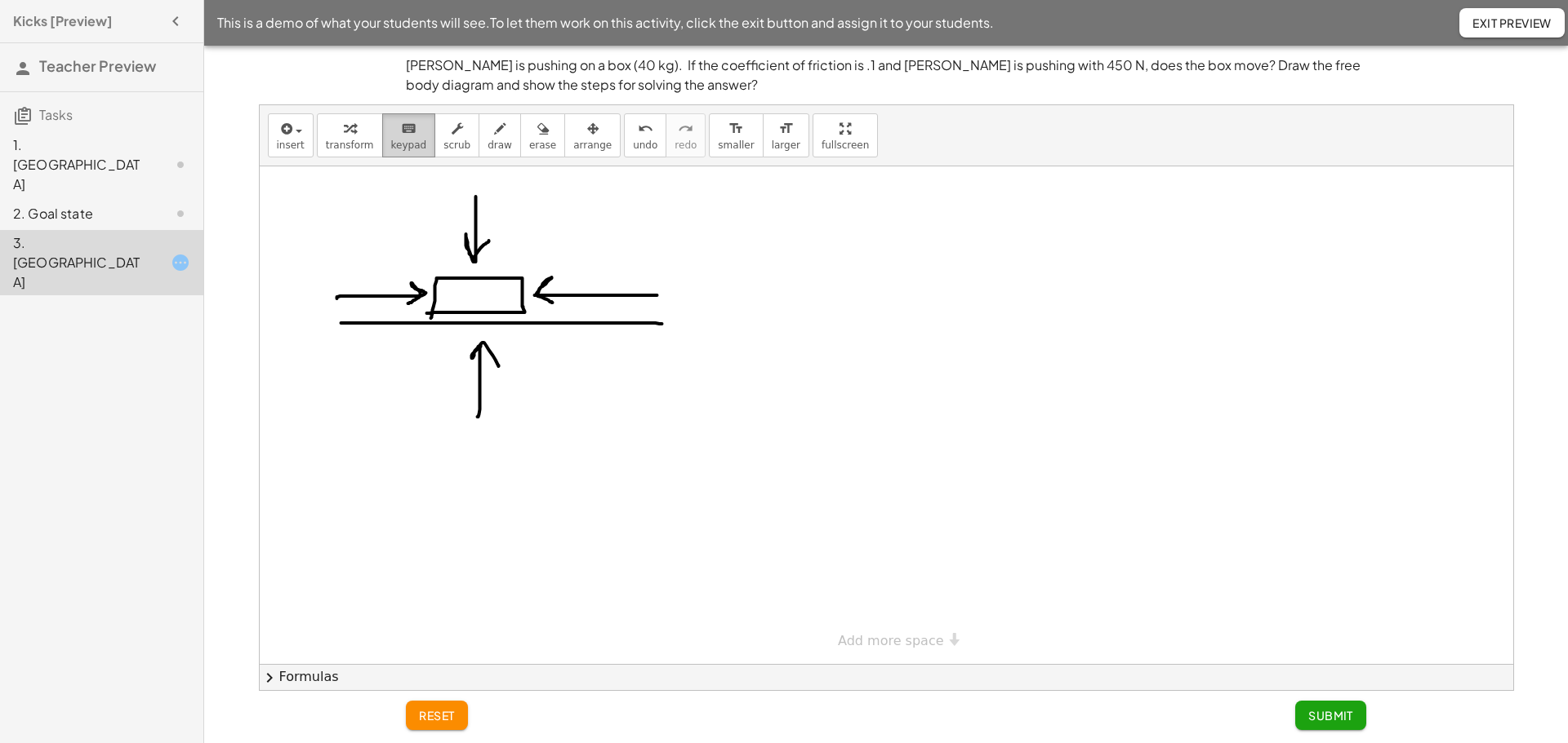
click at [401, 134] on icon "keyboard" at bounding box center [409, 129] width 16 height 20
click at [734, 217] on div at bounding box center [885, 415] width 1253 height 498
click at [401, 134] on icon "keyboard" at bounding box center [409, 129] width 16 height 20
click at [620, 386] on div at bounding box center [885, 415] width 1253 height 498
click at [756, 491] on div at bounding box center [885, 415] width 1253 height 498
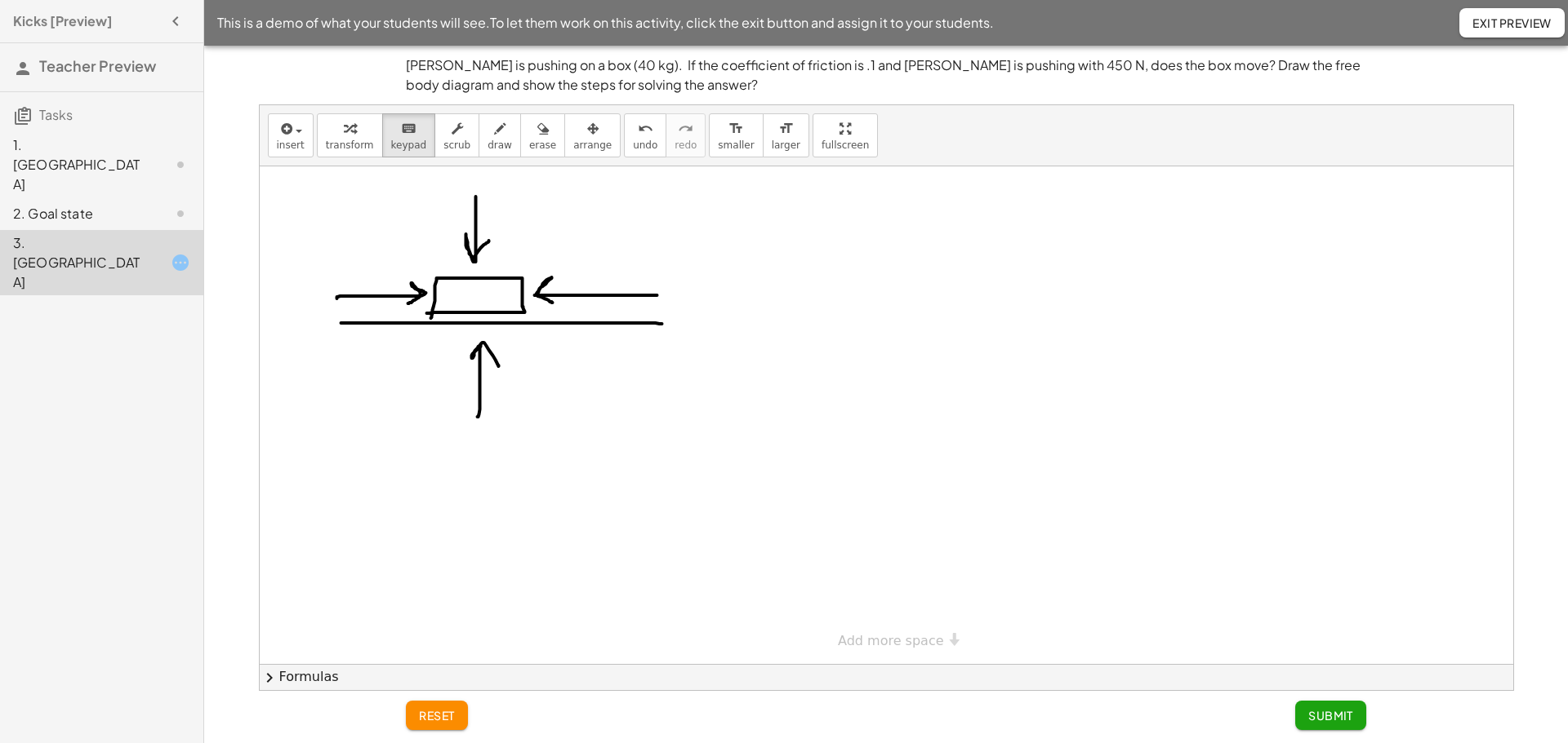
click at [304, 684] on button "chevron_right Formulas" at bounding box center [885, 677] width 1253 height 26
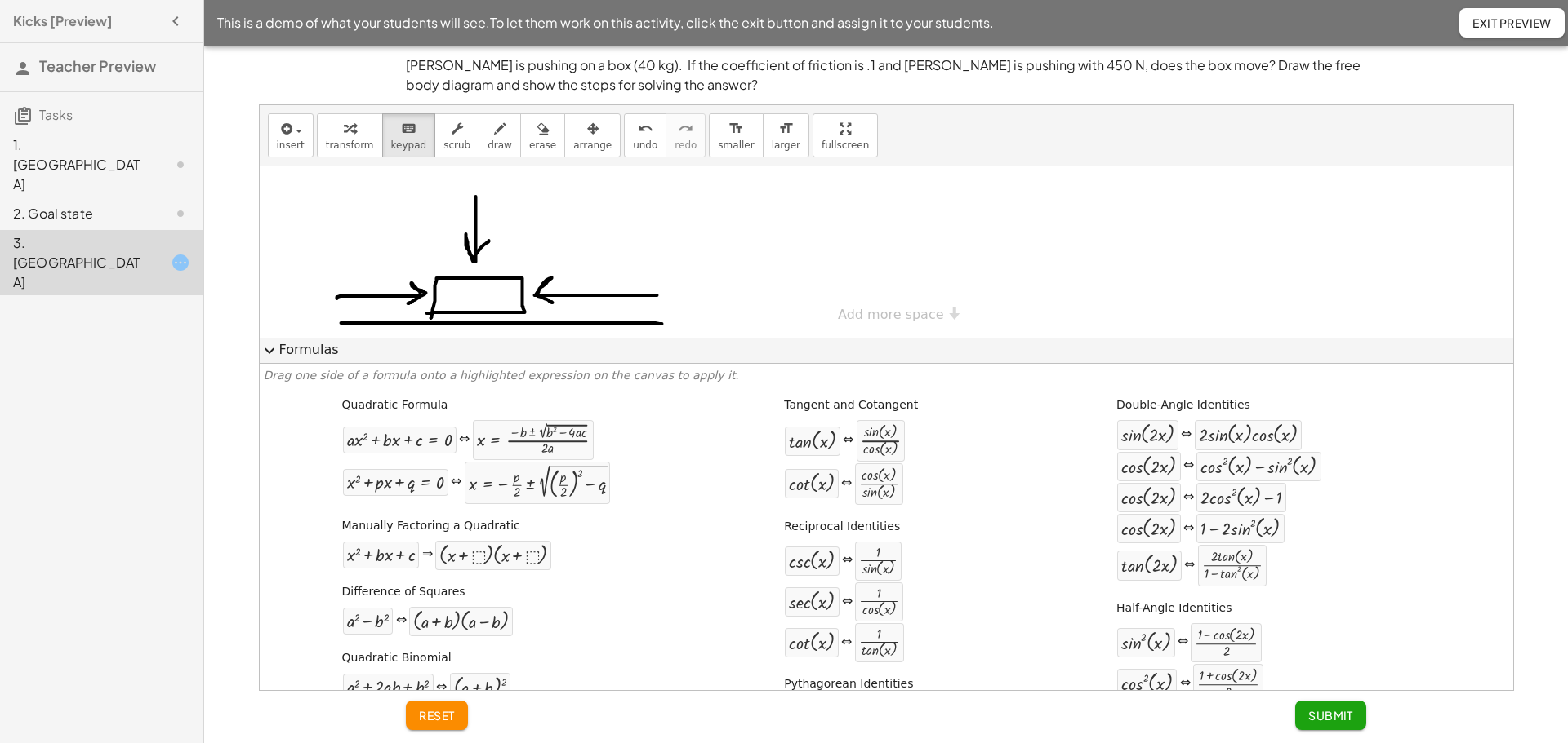
click at [304, 352] on button "expand_more Formulas" at bounding box center [885, 351] width 1253 height 26
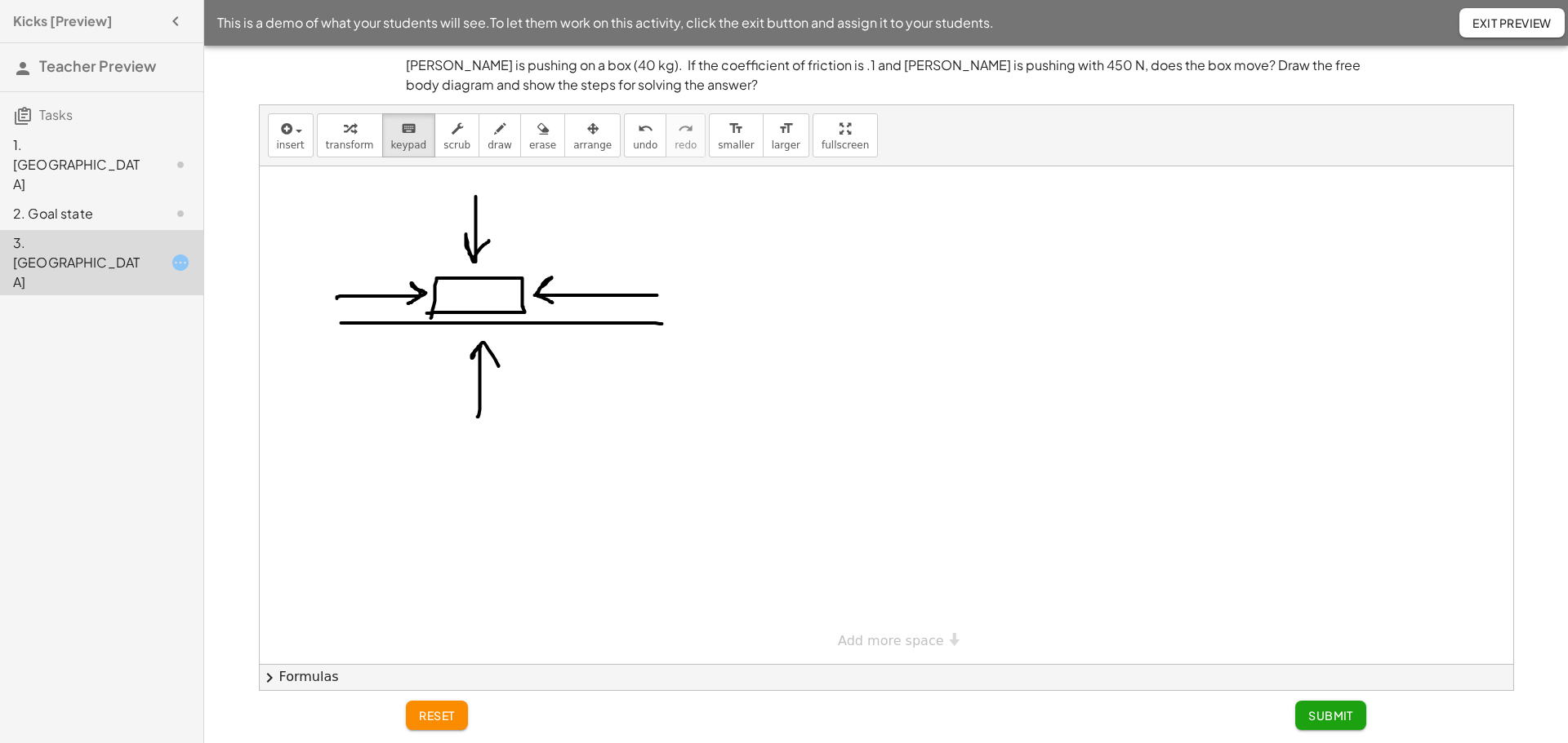
click at [427, 389] on div at bounding box center [885, 415] width 1253 height 498
click at [401, 136] on icon "keyboard" at bounding box center [409, 129] width 16 height 20
click at [713, 240] on div at bounding box center [885, 415] width 1253 height 498
click at [901, 634] on div "× Add more space" at bounding box center [885, 415] width 1253 height 498
click at [897, 324] on div at bounding box center [885, 664] width 1253 height 995
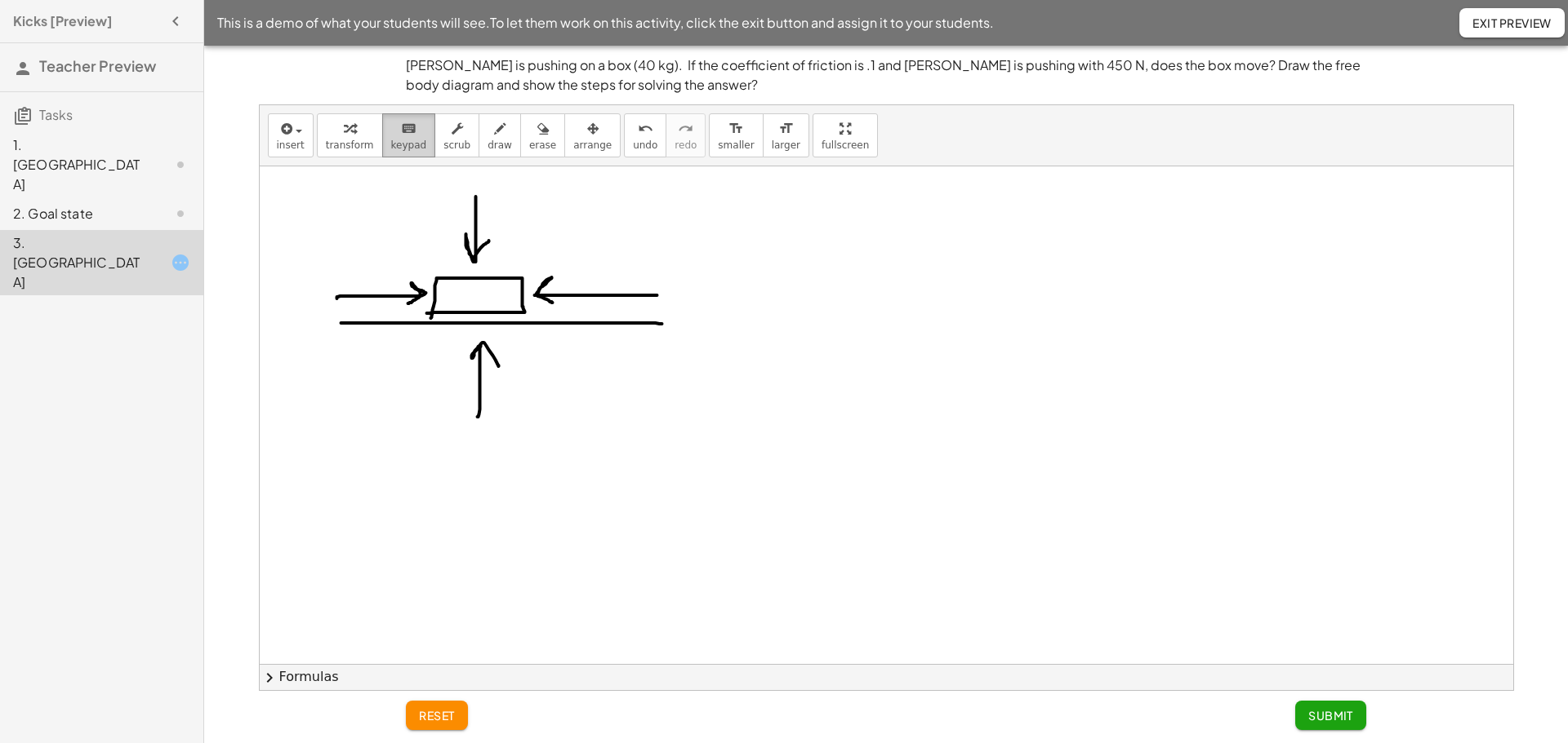
click at [401, 137] on icon "keyboard" at bounding box center [409, 129] width 16 height 20
click at [300, 143] on button "insert" at bounding box center [291, 135] width 46 height 44
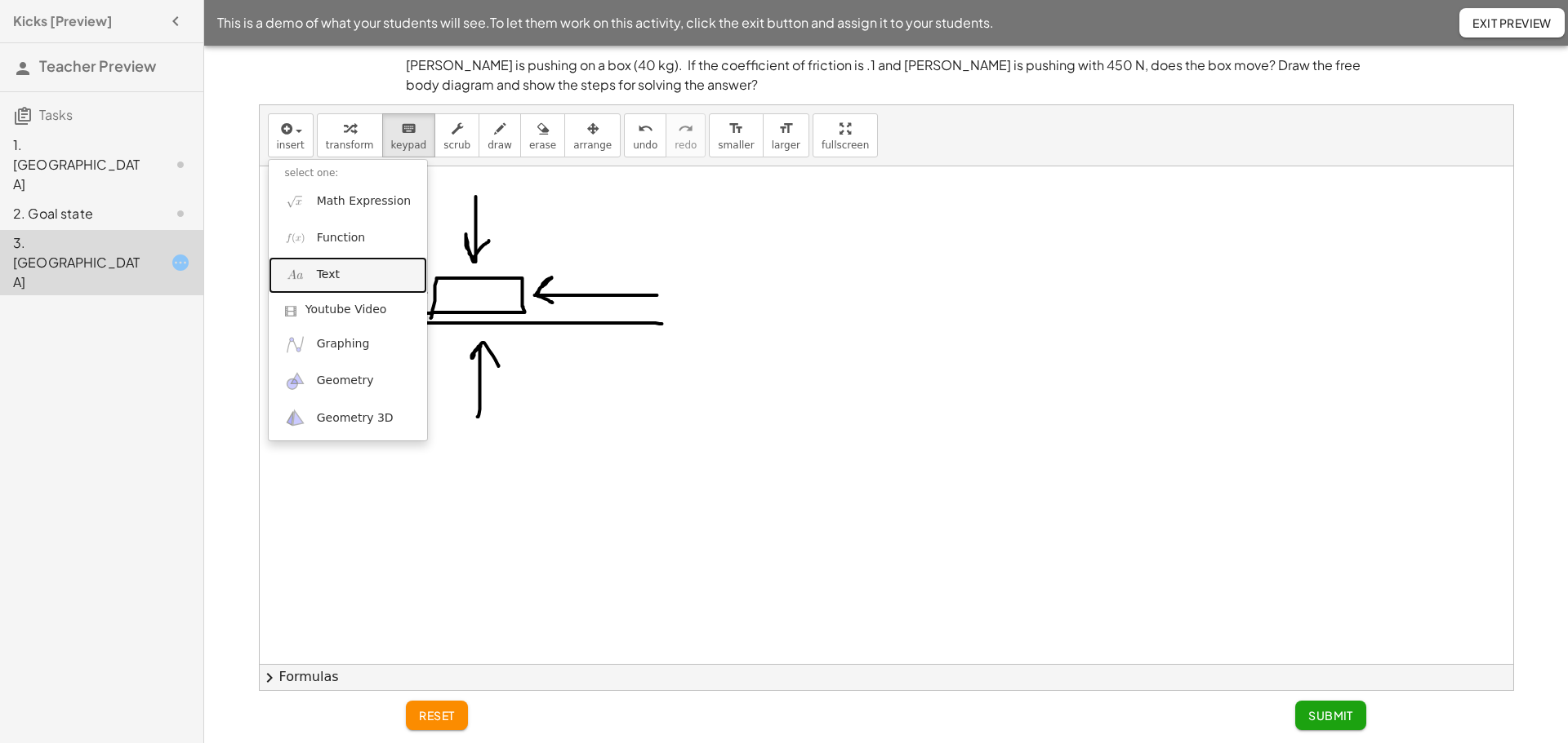
click at [318, 278] on span "Text" at bounding box center [328, 275] width 22 height 17
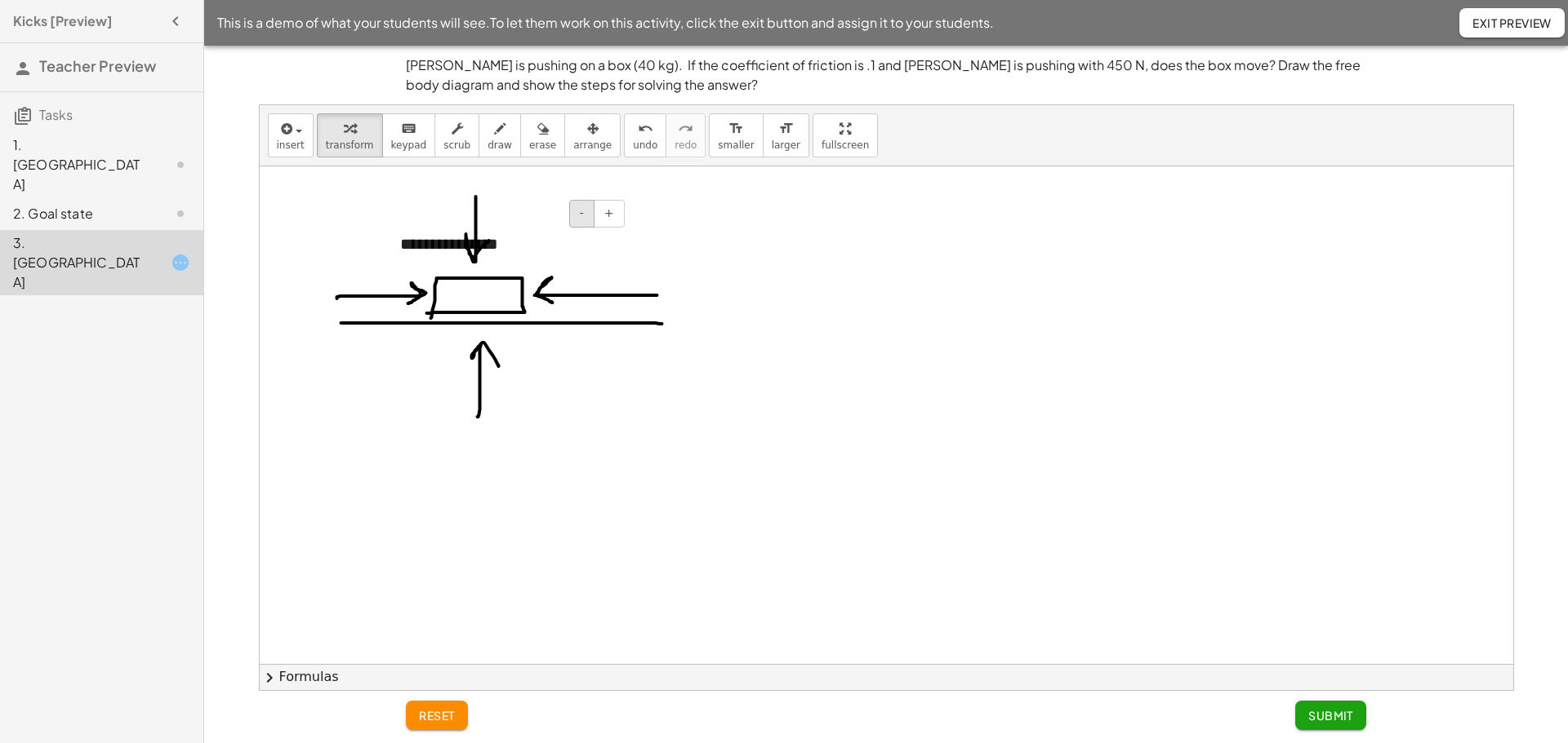
drag, startPoint x: 540, startPoint y: 216, endPoint x: 591, endPoint y: 214, distance: 51.0
click at [591, 214] on div "- +" at bounding box center [502, 214] width 245 height 27
click at [426, 233] on div "**********" at bounding box center [506, 244] width 245 height 57
drag, startPoint x: 558, startPoint y: 248, endPoint x: 394, endPoint y: 244, distance: 164.0
click at [394, 244] on div "**********" at bounding box center [506, 244] width 245 height 57
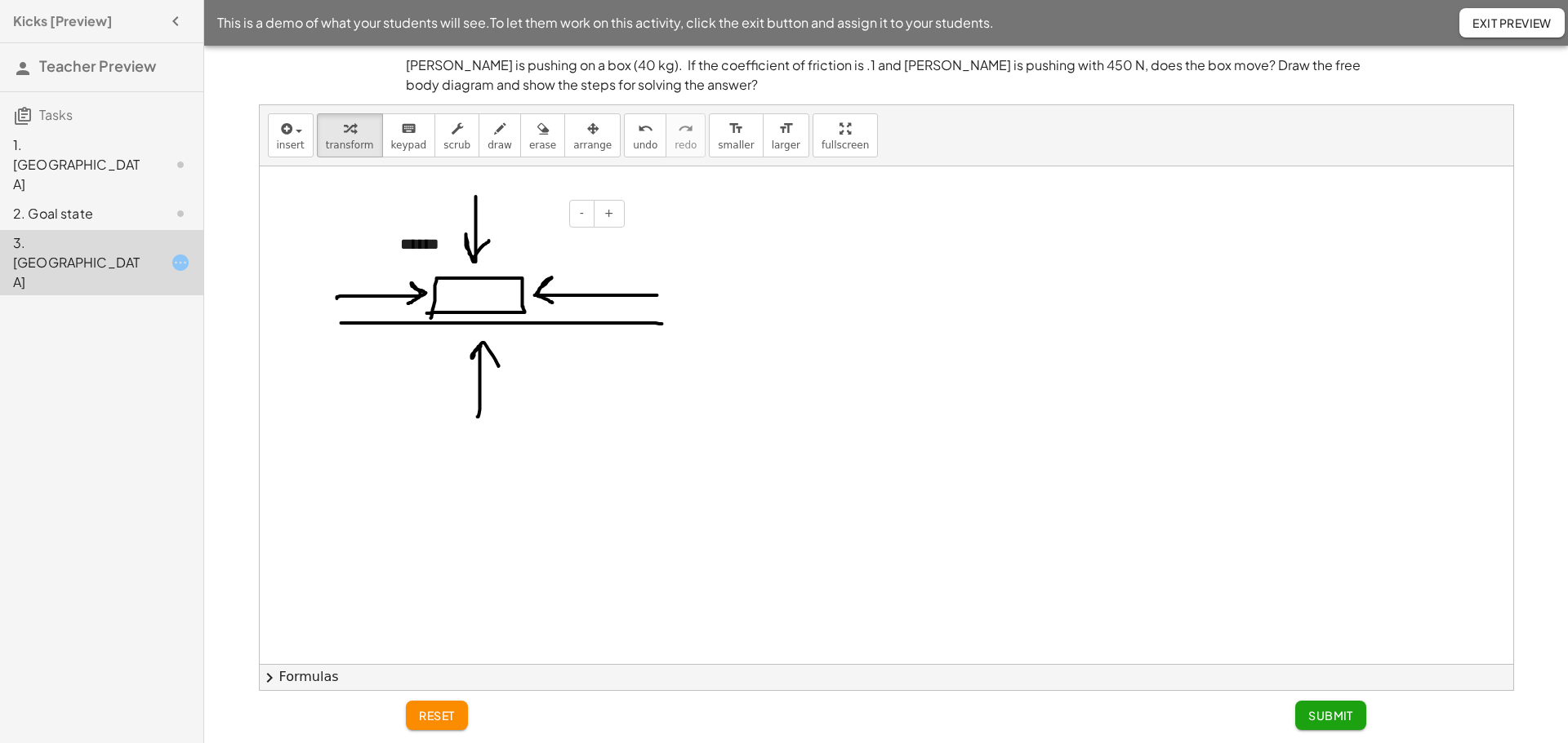
click at [414, 210] on div "- +" at bounding box center [502, 214] width 245 height 27
click at [435, 247] on div "******" at bounding box center [506, 244] width 245 height 57
drag, startPoint x: 452, startPoint y: 215, endPoint x: 513, endPoint y: 222, distance: 61.4
click at [513, 222] on div "- +" at bounding box center [502, 214] width 245 height 27
click at [573, 147] on span "arrange" at bounding box center [592, 146] width 38 height 12
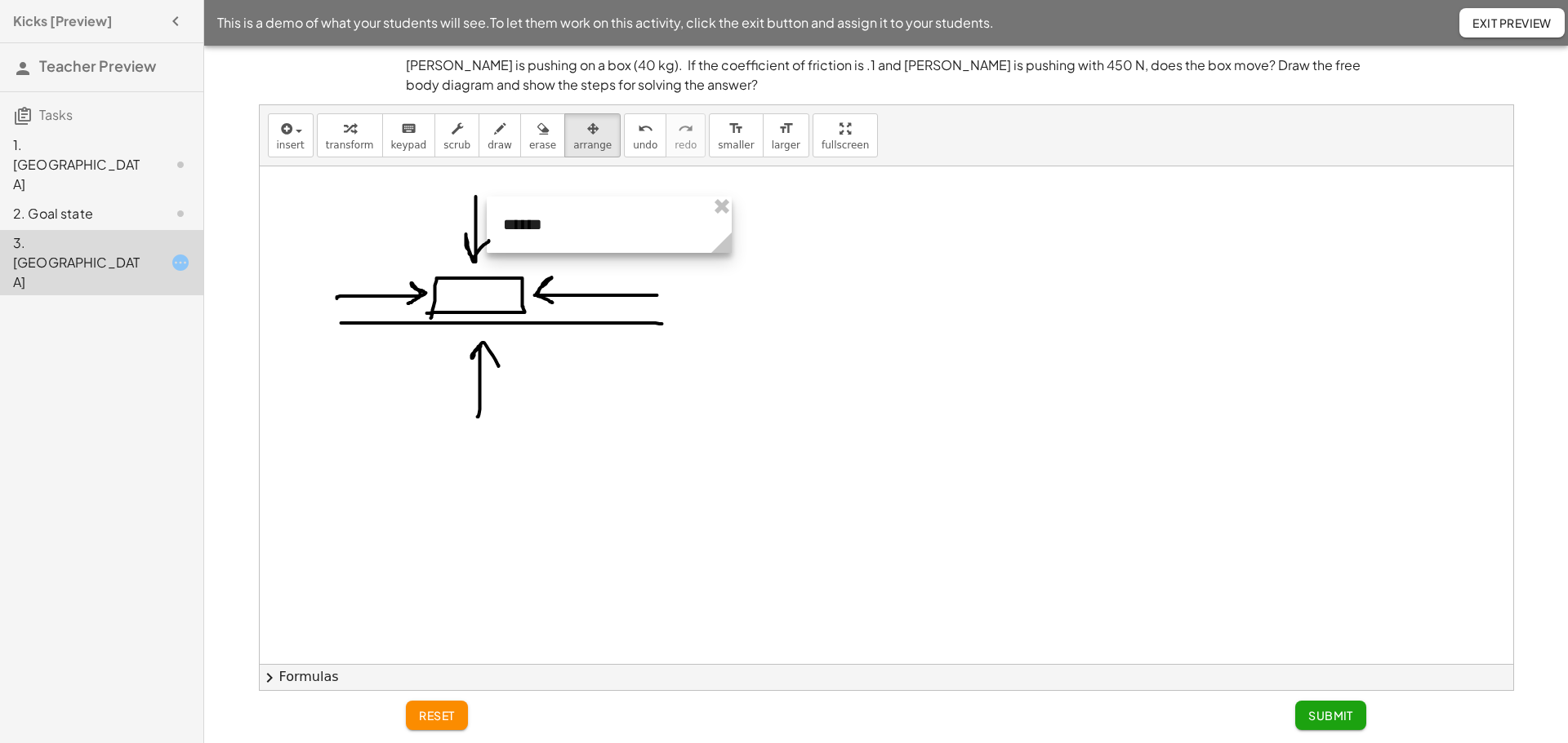
drag, startPoint x: 547, startPoint y: 221, endPoint x: 649, endPoint y: 200, distance: 104.1
click at [649, 200] on div at bounding box center [609, 225] width 245 height 57
click at [457, 213] on div at bounding box center [885, 664] width 1253 height 995
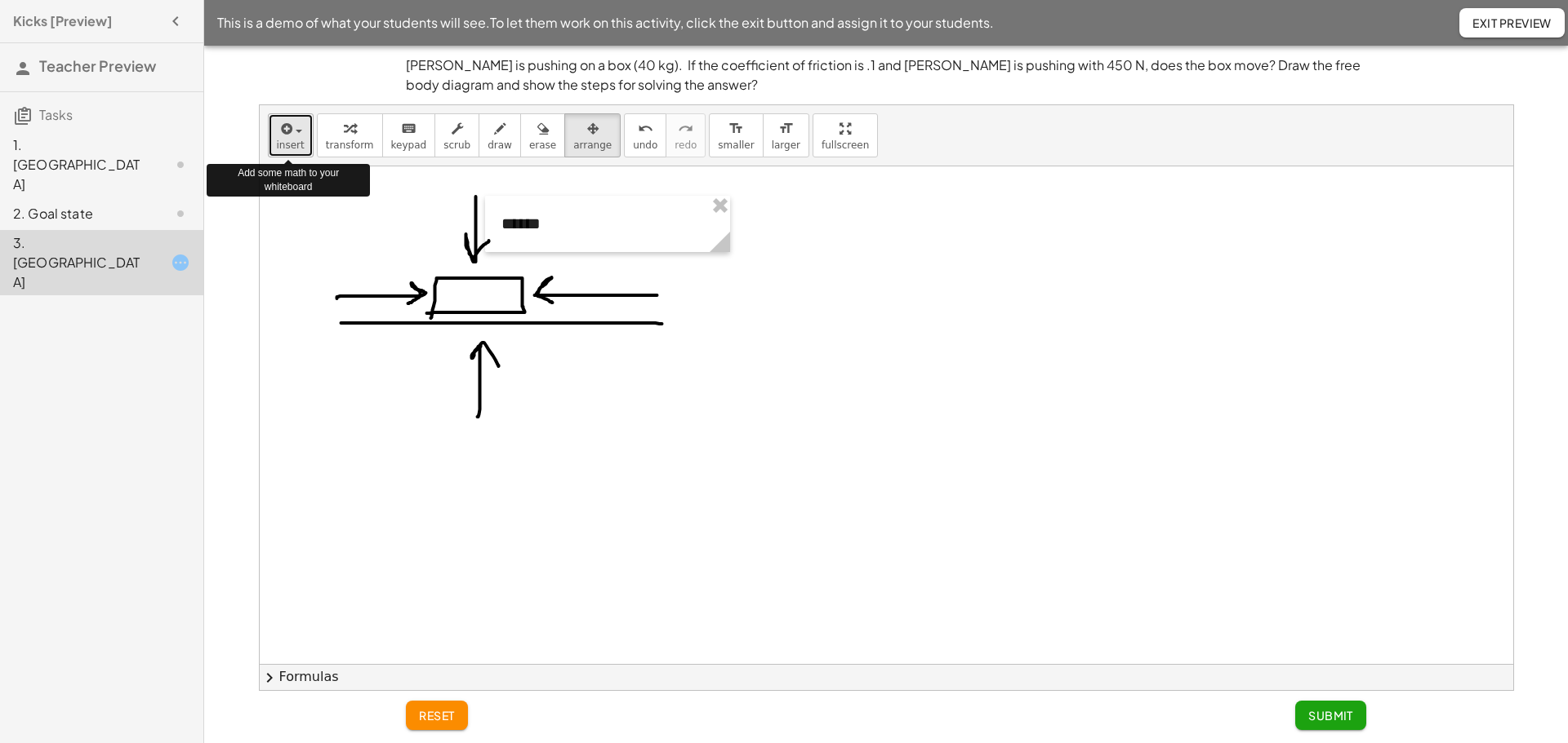
click at [299, 131] on span "button" at bounding box center [298, 131] width 7 height 3
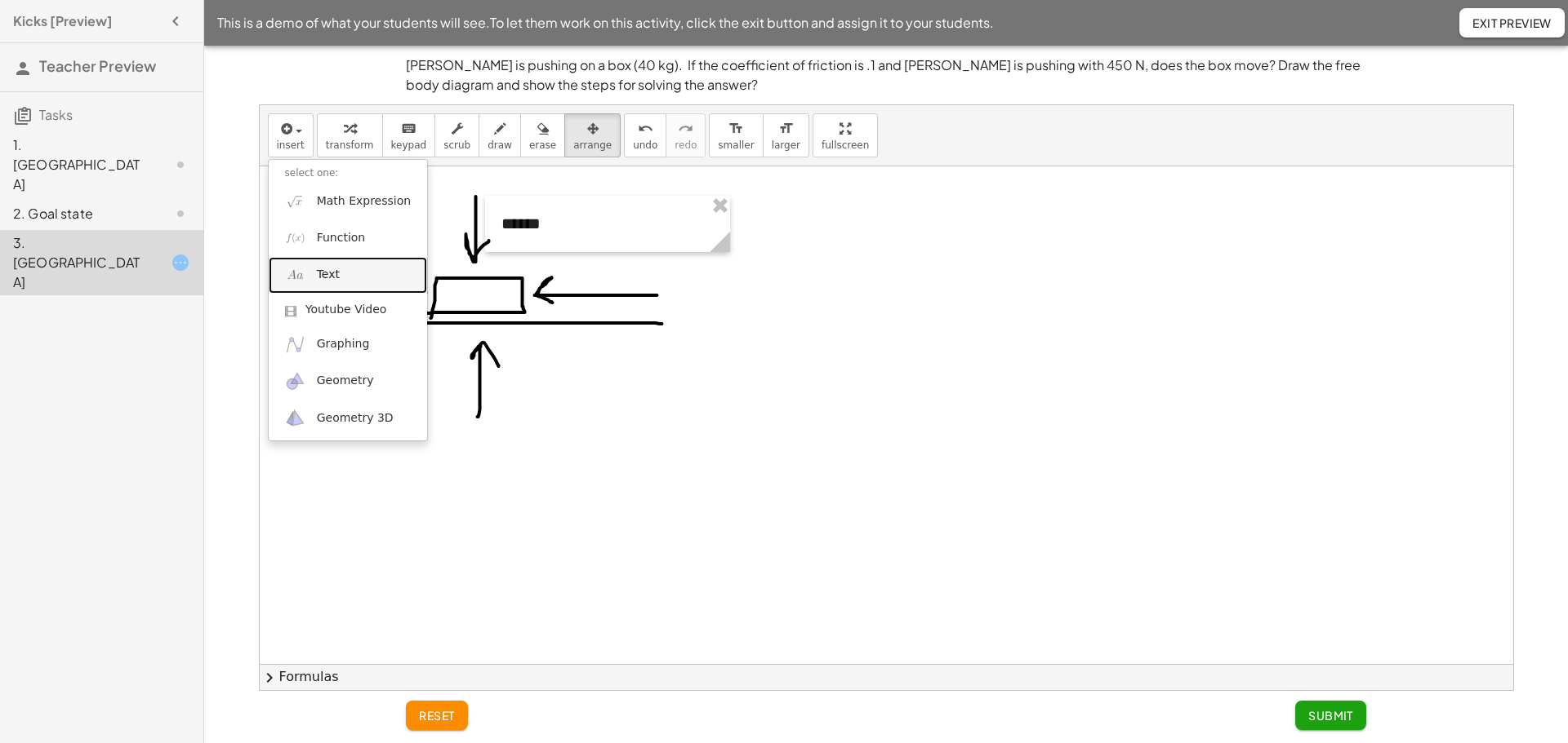
click at [315, 279] on link "Text" at bounding box center [348, 276] width 159 height 37
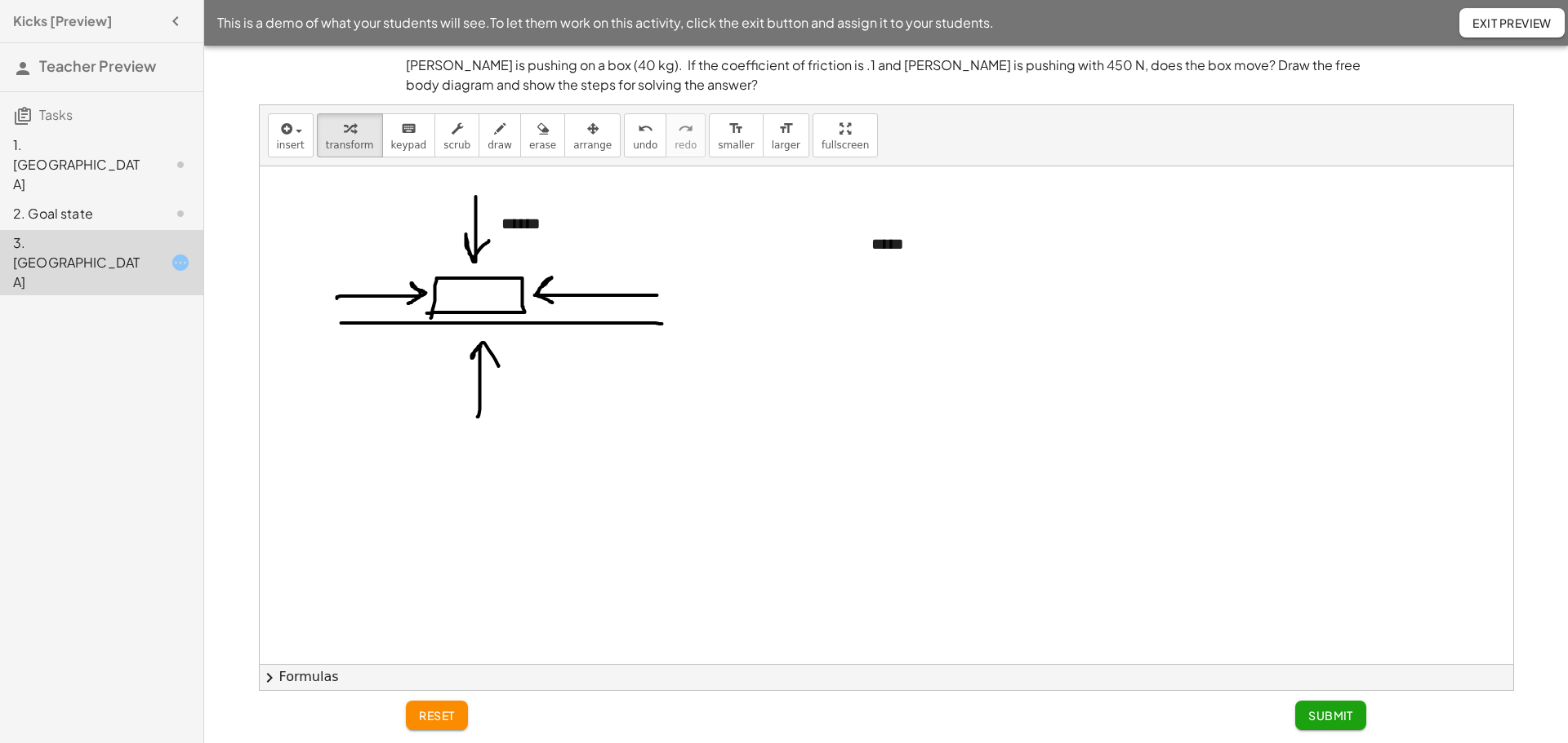
click at [869, 317] on div at bounding box center [885, 664] width 1253 height 995
click at [902, 245] on div "*****" at bounding box center [977, 244] width 245 height 57
click at [281, 140] on span "insert" at bounding box center [291, 146] width 27 height 12
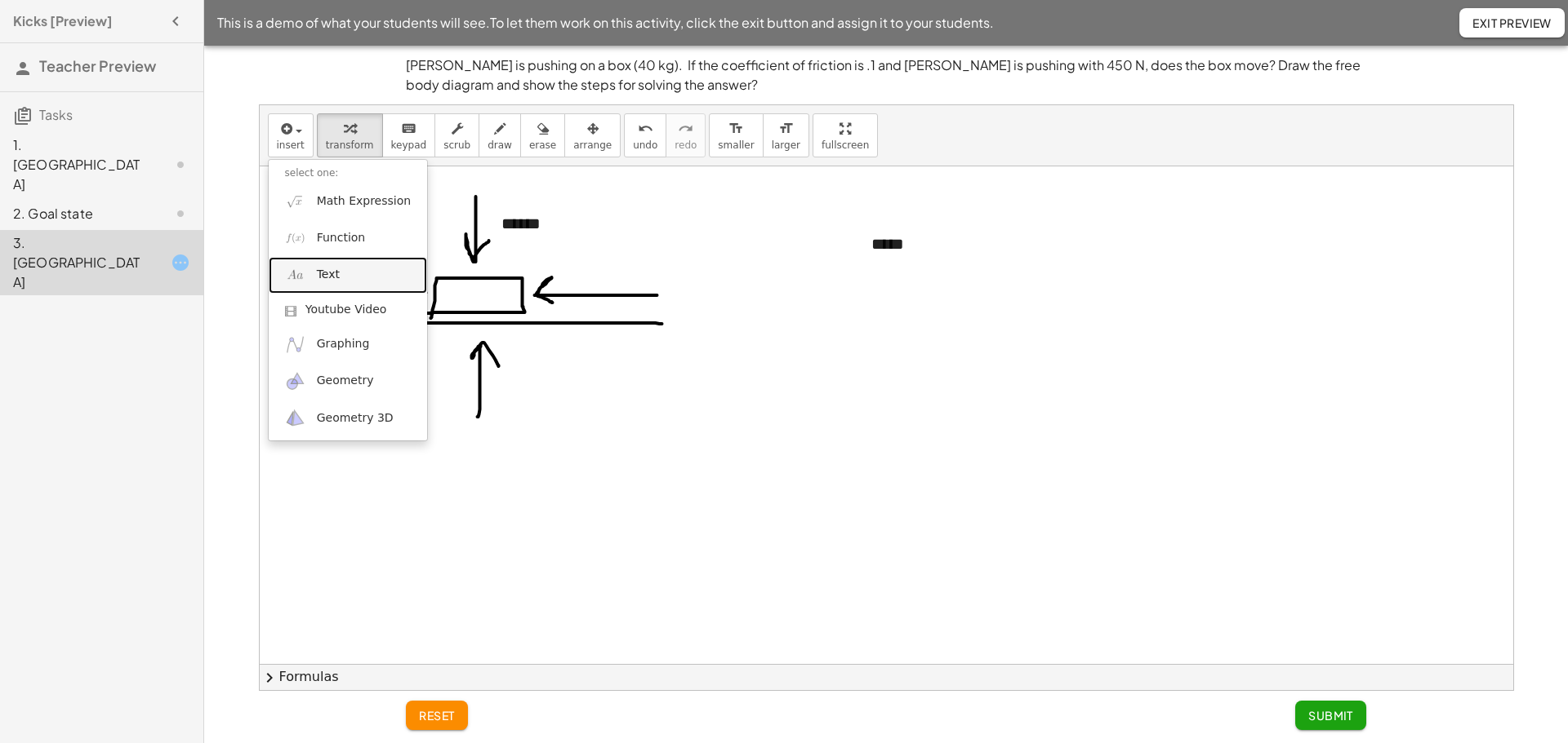
click at [875, 330] on div at bounding box center [885, 664] width 1253 height 995
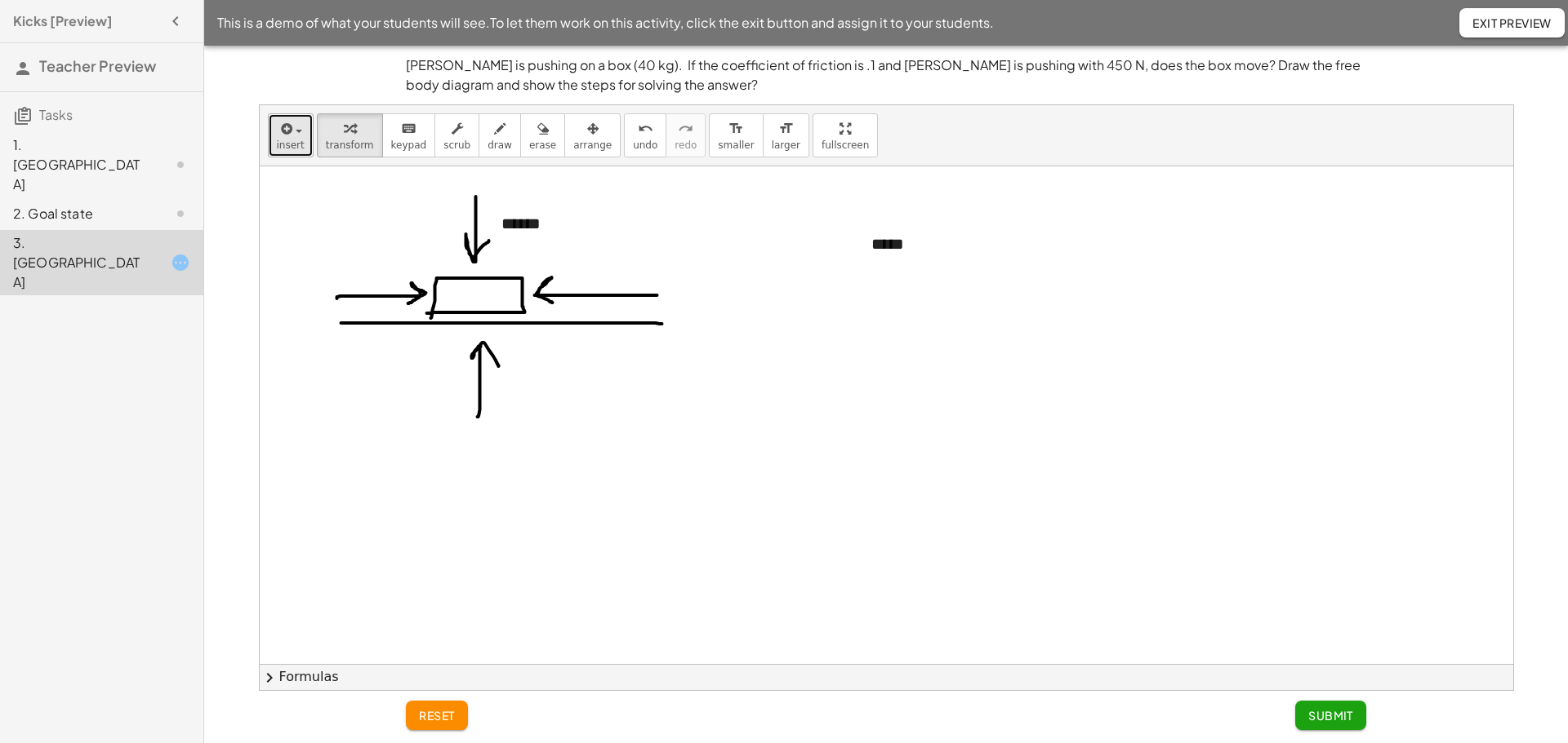
click at [296, 146] on span "insert" at bounding box center [291, 146] width 27 height 12
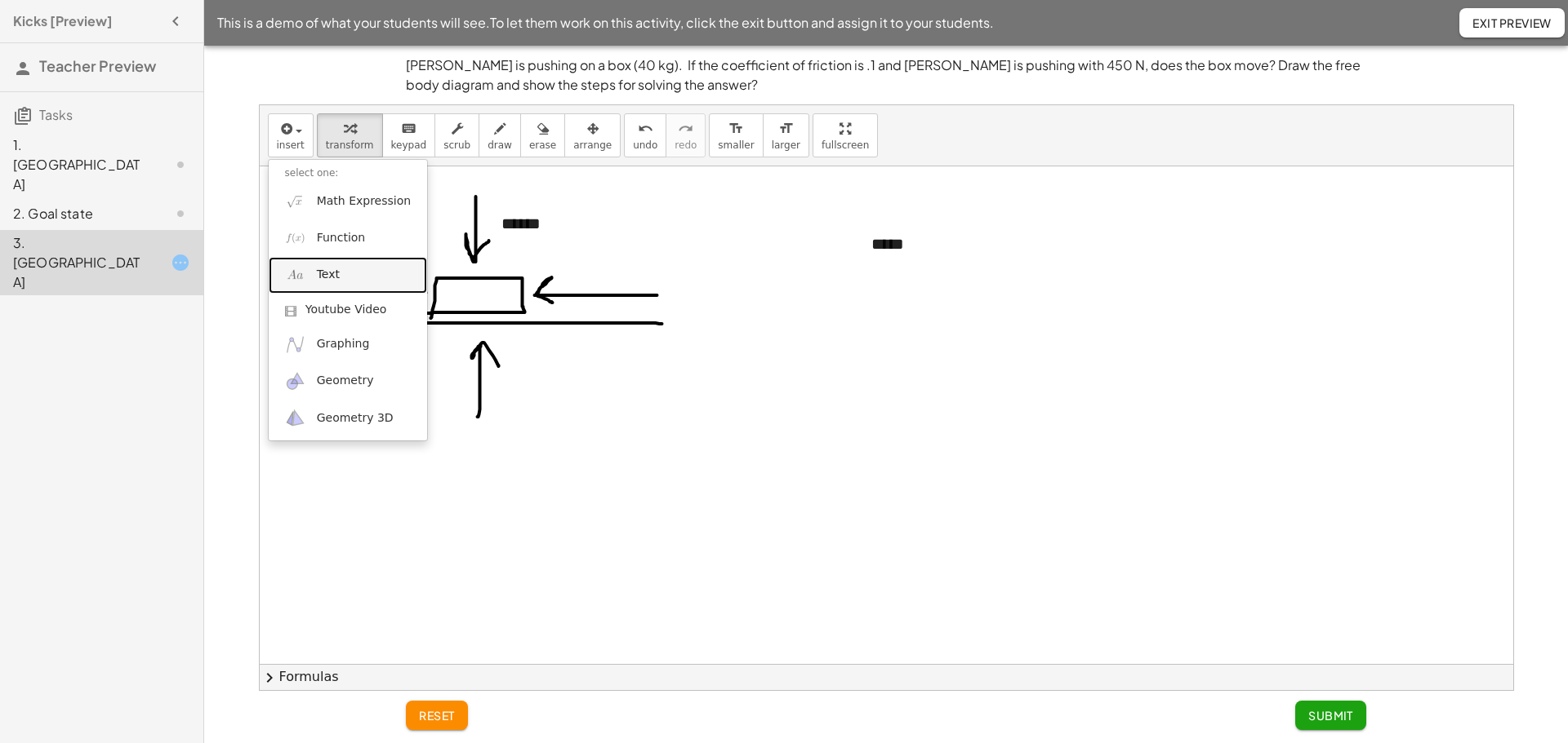
click at [329, 269] on span "Text" at bounding box center [328, 275] width 22 height 17
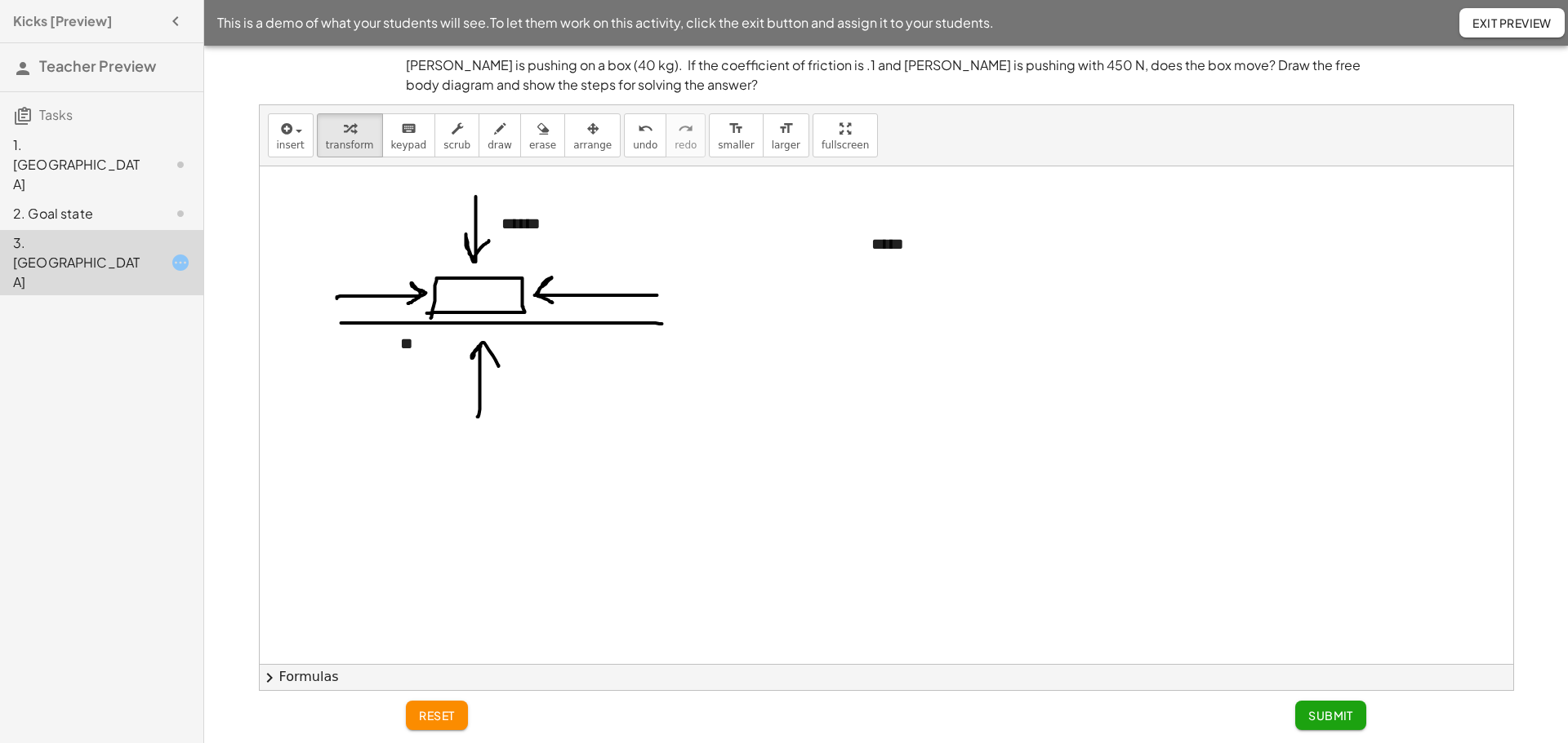
click at [598, 420] on div at bounding box center [885, 664] width 1253 height 995
click at [551, 358] on div "**" at bounding box center [506, 344] width 245 height 57
click at [415, 372] on div at bounding box center [885, 664] width 1253 height 995
click at [798, 368] on div at bounding box center [885, 664] width 1253 height 995
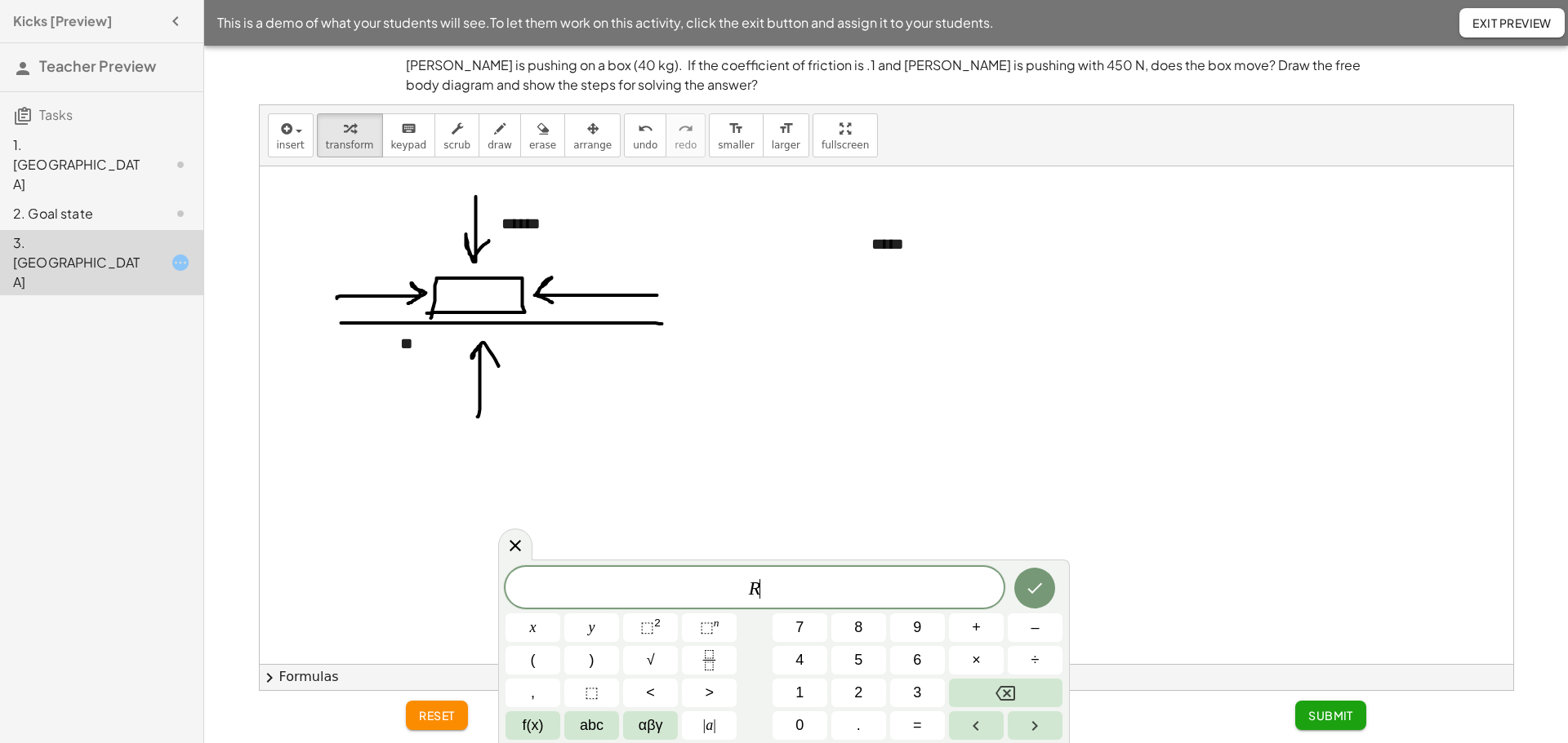
drag, startPoint x: 850, startPoint y: 433, endPoint x: 840, endPoint y: 437, distance: 10.8
click at [851, 433] on div at bounding box center [885, 664] width 1253 height 995
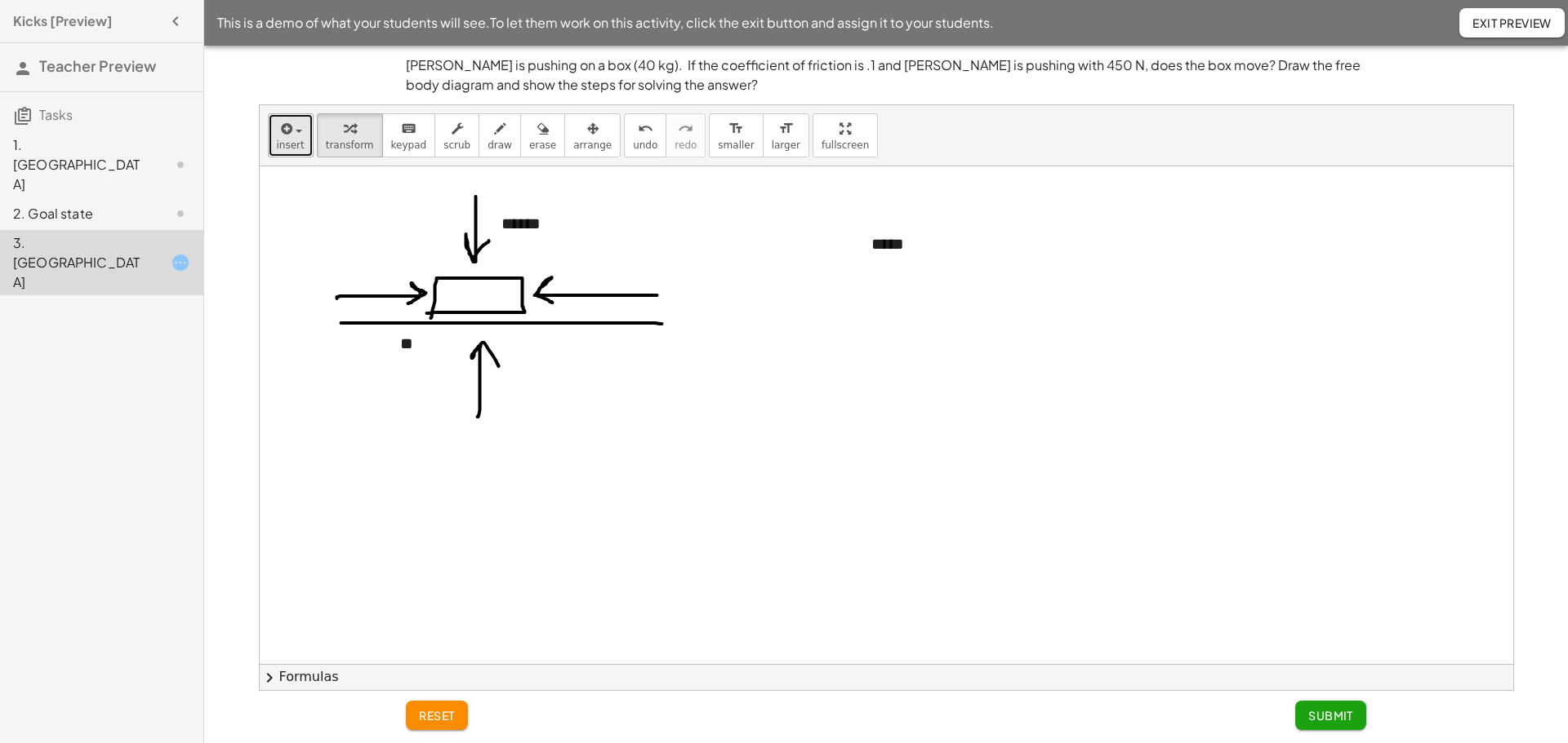
click at [295, 131] on span "button" at bounding box center [298, 131] width 7 height 3
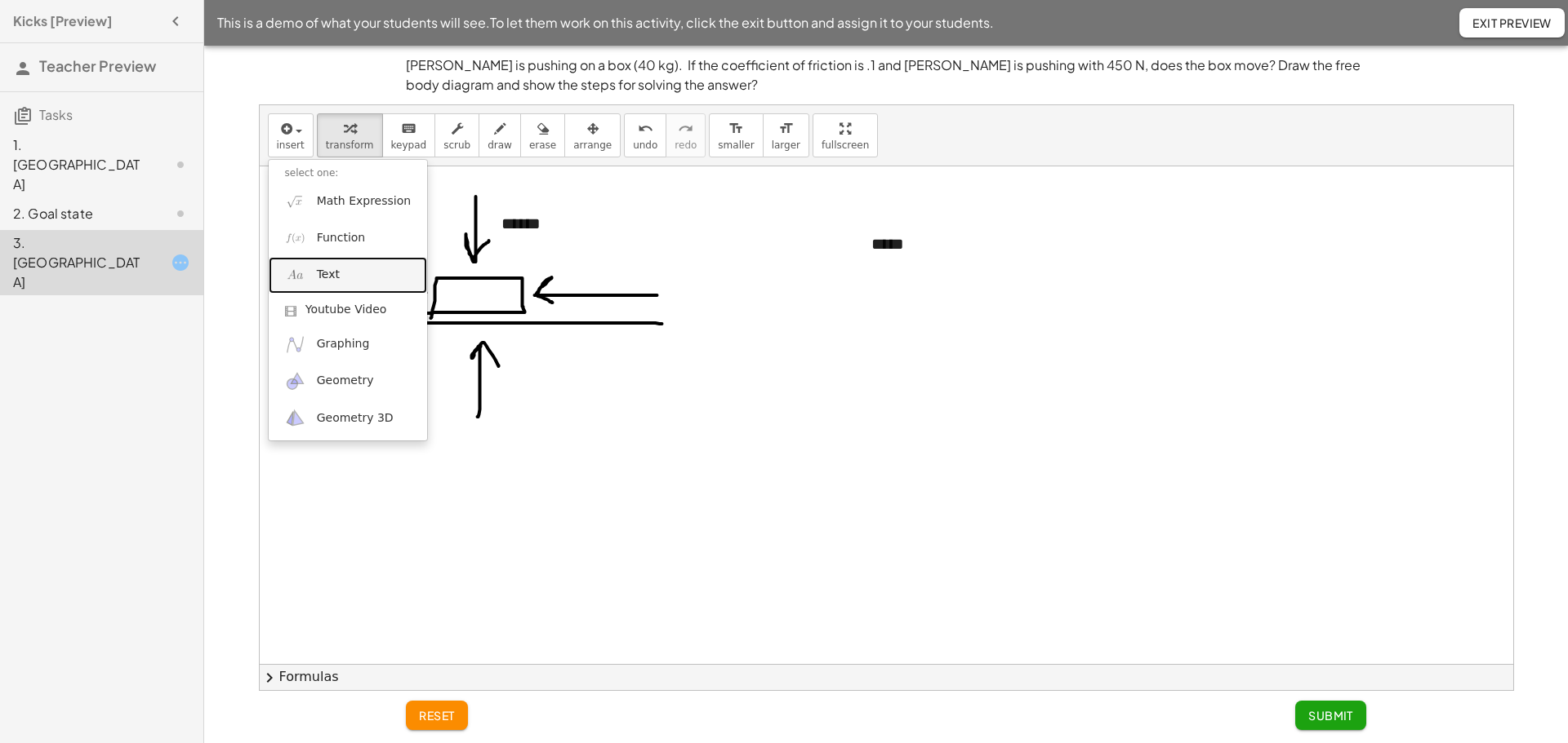
click at [332, 283] on span "Text" at bounding box center [328, 275] width 22 height 17
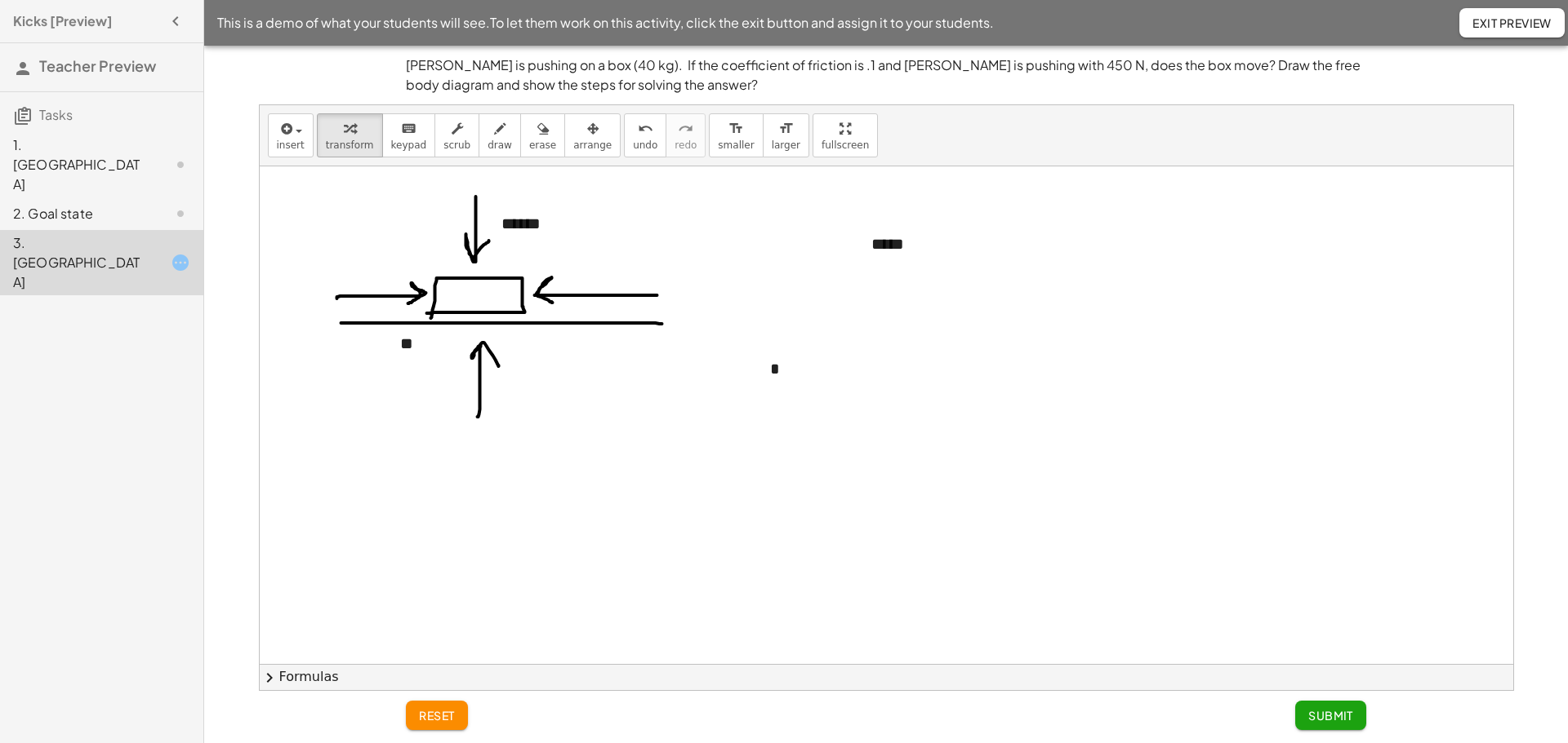
click at [732, 423] on div at bounding box center [885, 664] width 1253 height 995
click at [573, 141] on span "arrange" at bounding box center [592, 146] width 38 height 12
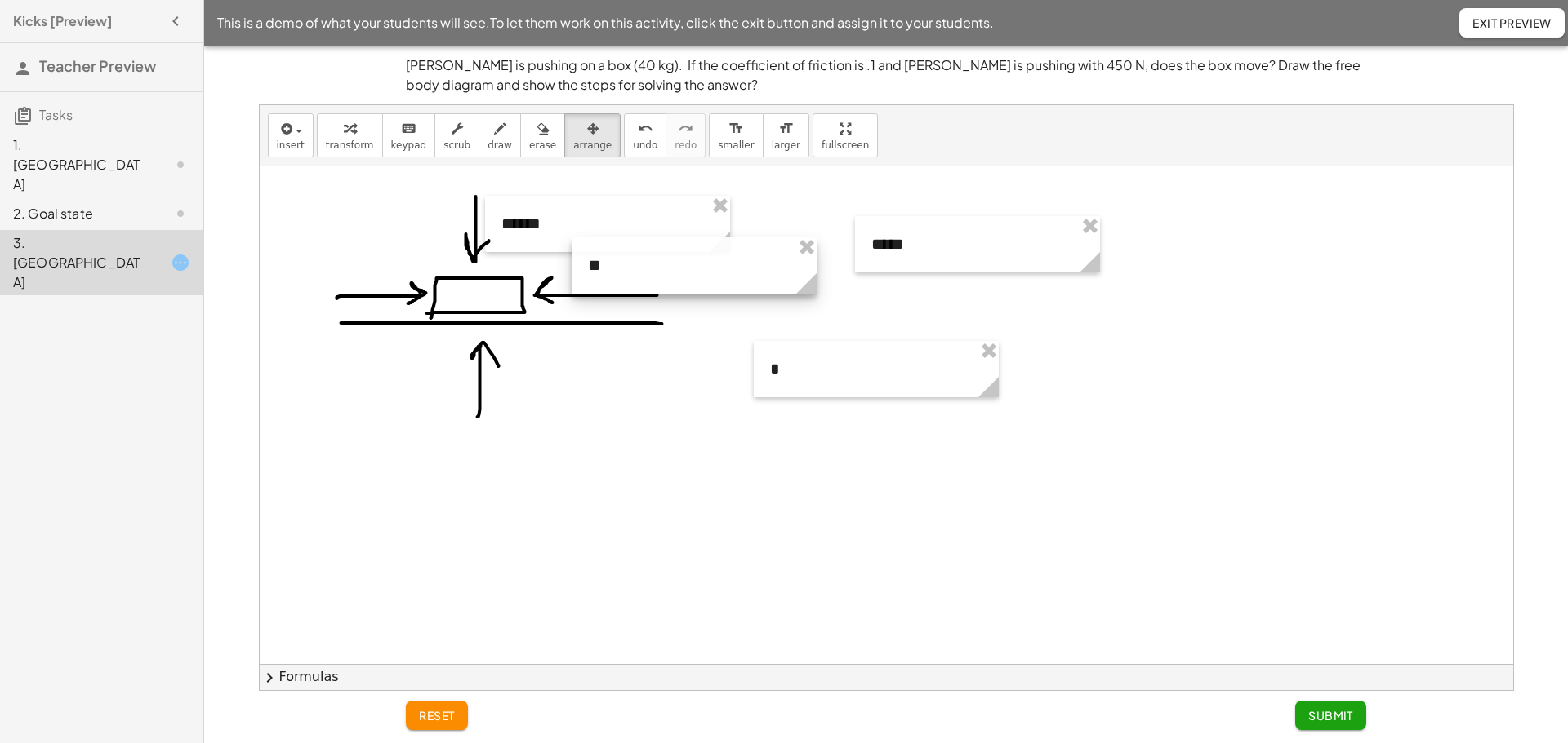
drag, startPoint x: 555, startPoint y: 361, endPoint x: 742, endPoint y: 283, distance: 202.6
click at [742, 283] on div at bounding box center [694, 266] width 245 height 57
drag, startPoint x: 951, startPoint y: 258, endPoint x: 422, endPoint y: 272, distance: 529.2
click at [422, 272] on div at bounding box center [448, 258] width 245 height 57
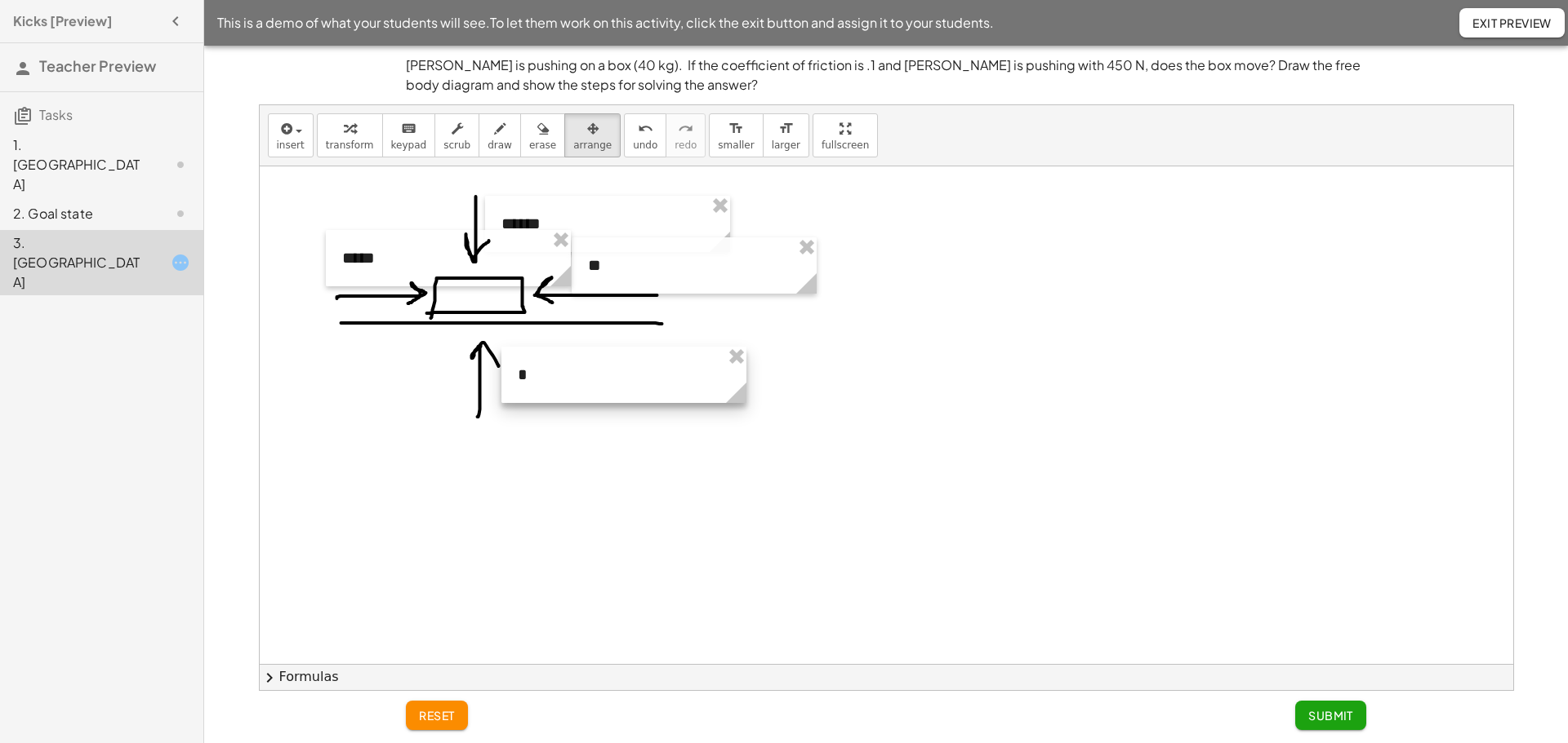
drag, startPoint x: 842, startPoint y: 377, endPoint x: 591, endPoint y: 382, distance: 251.0
click at [591, 382] on div at bounding box center [624, 375] width 245 height 57
click at [551, 476] on div at bounding box center [885, 664] width 1253 height 995
click at [575, 135] on div "button" at bounding box center [592, 128] width 38 height 20
click at [540, 472] on div at bounding box center [885, 664] width 1253 height 995
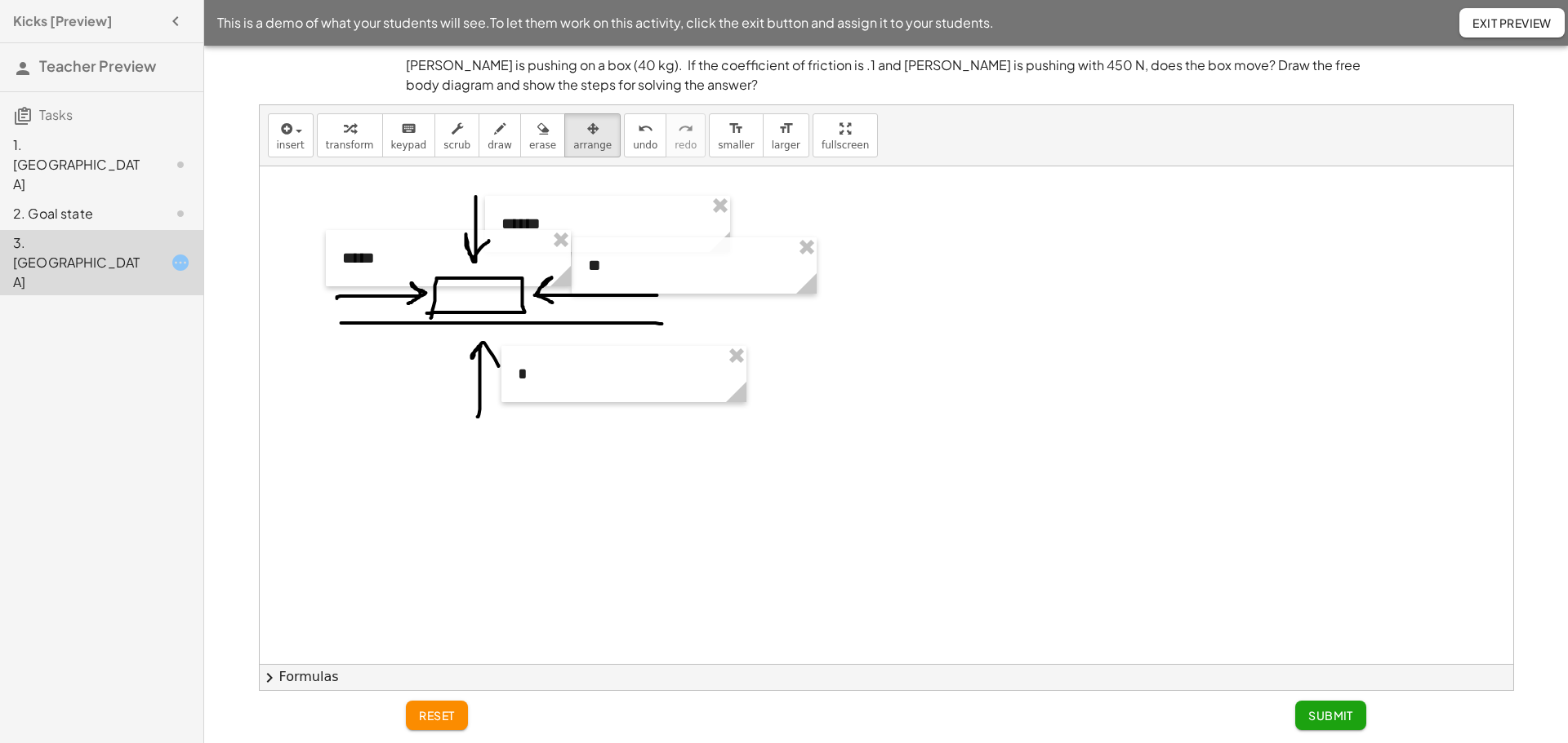
click at [540, 472] on div at bounding box center [885, 664] width 1253 height 995
click at [296, 129] on div "button" at bounding box center [291, 128] width 27 height 20
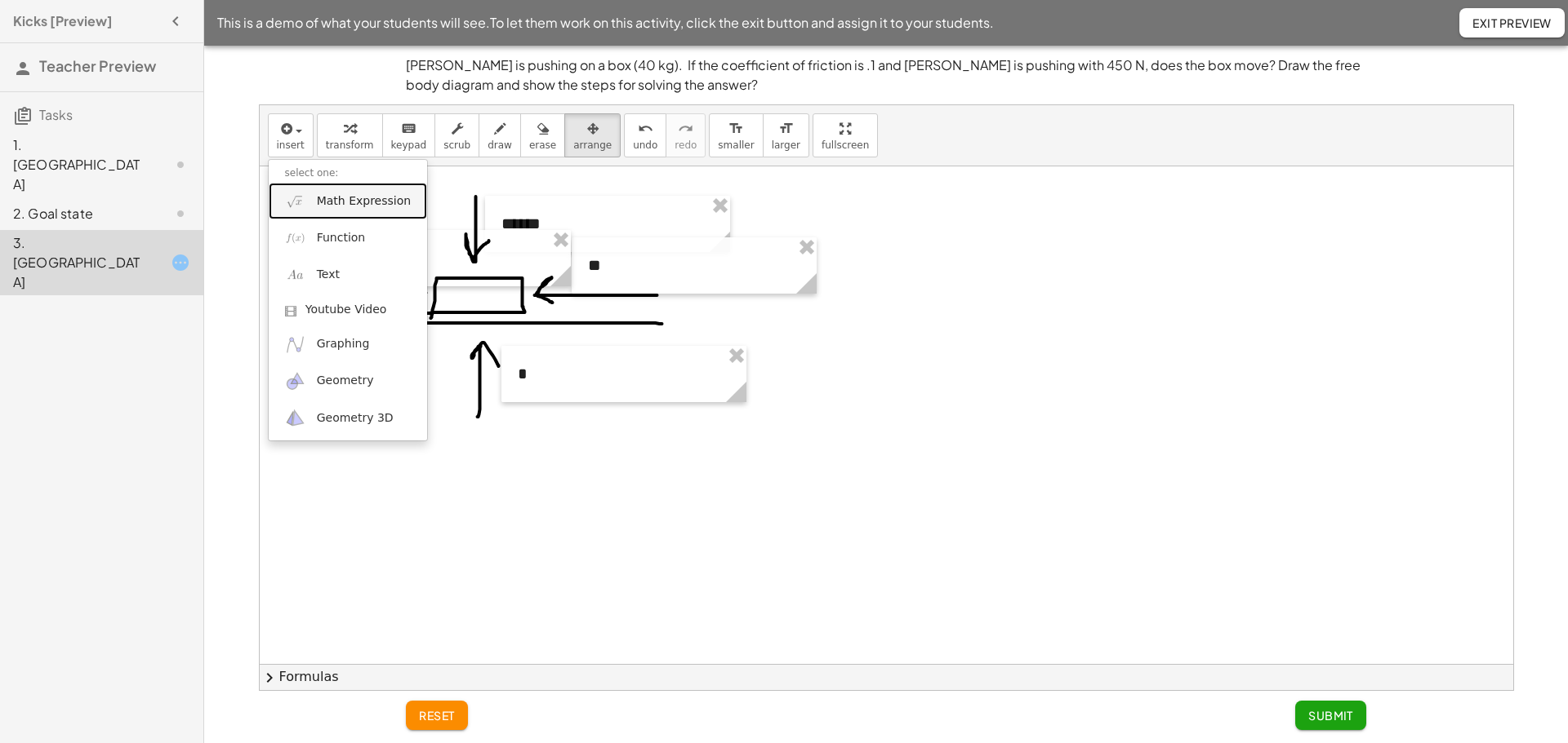
click at [330, 200] on span "Math Expression" at bounding box center [364, 201] width 94 height 17
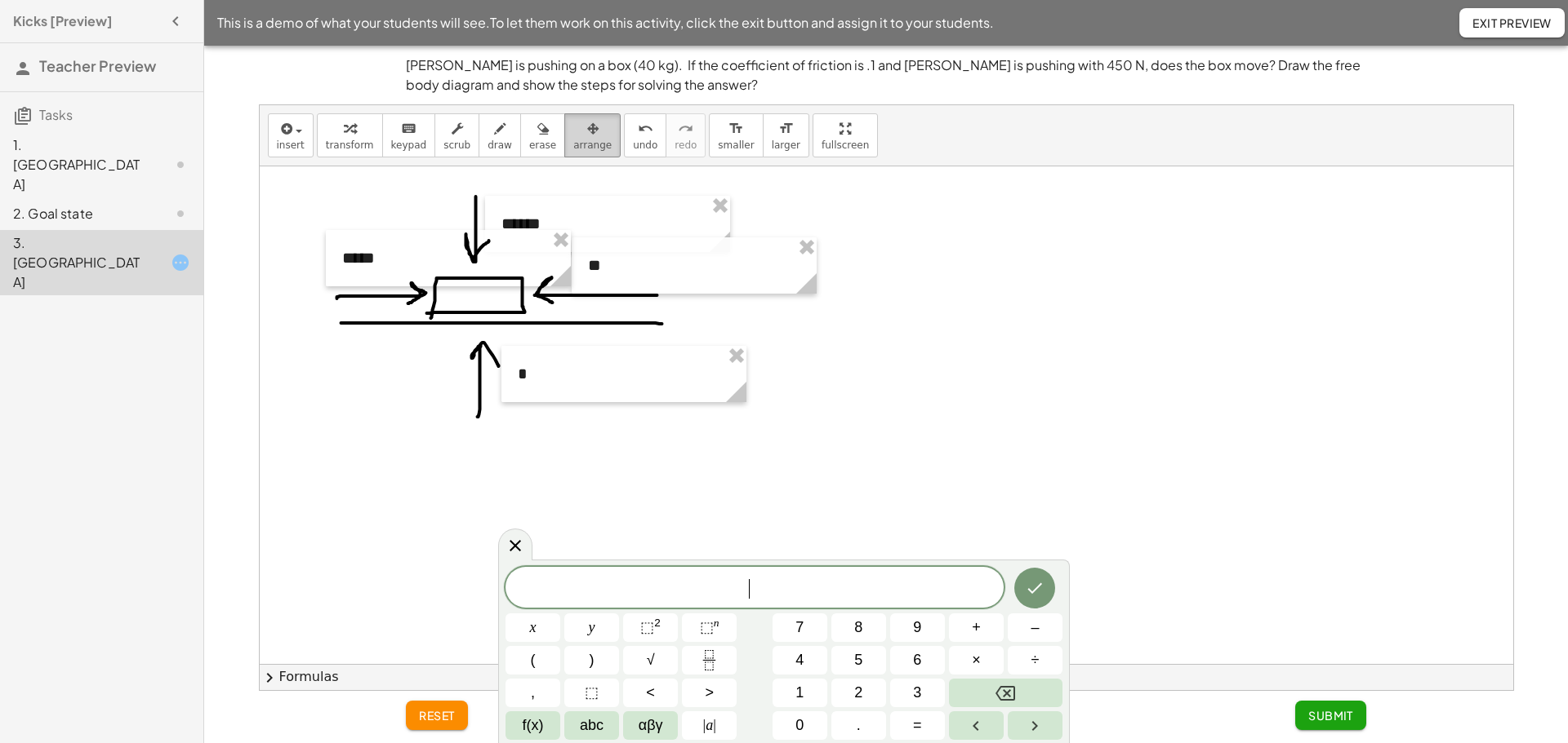
click at [587, 126] on icon "button" at bounding box center [593, 129] width 12 height 20
click at [587, 127] on icon "button" at bounding box center [593, 129] width 12 height 20
click at [1053, 595] on button "Done" at bounding box center [1035, 589] width 41 height 41
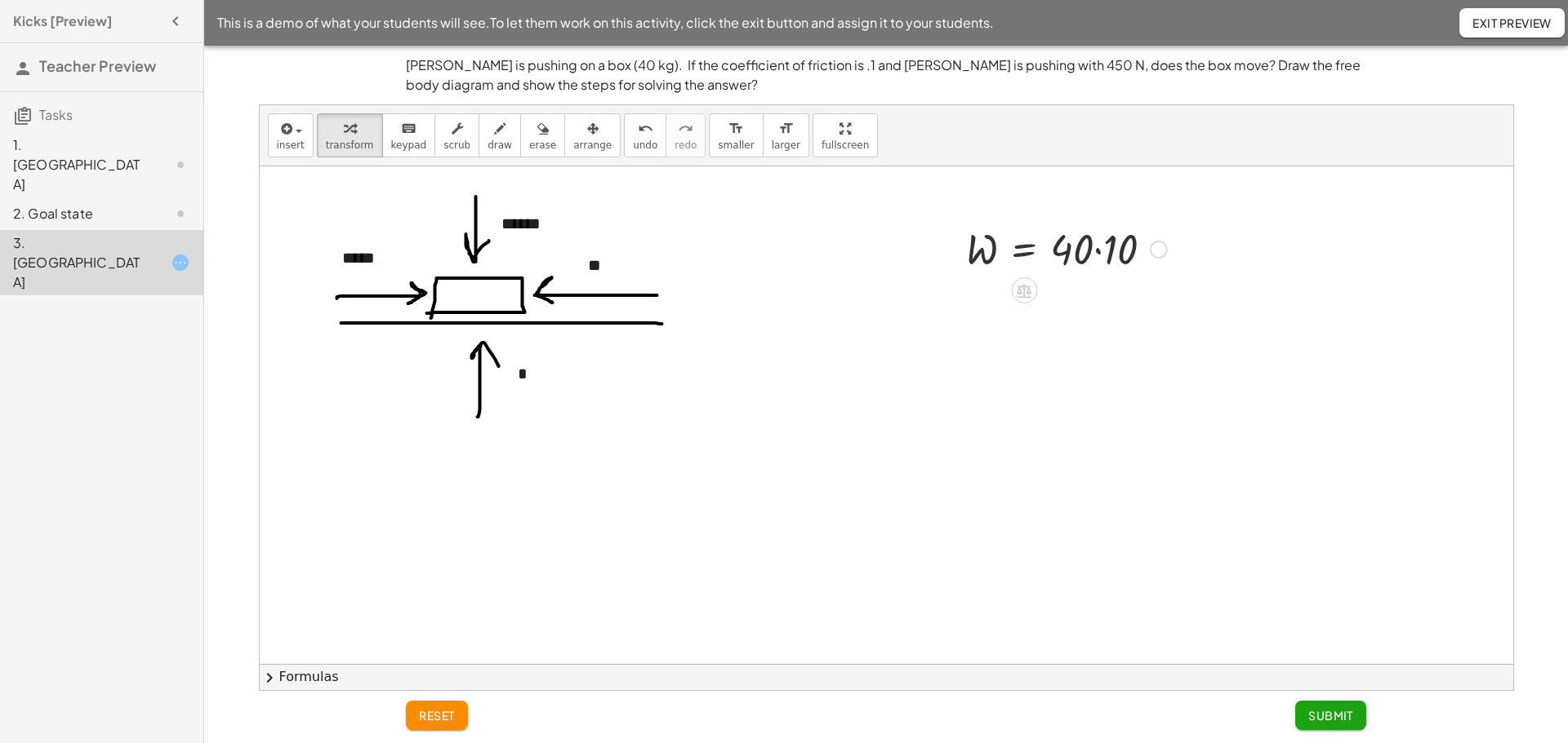
click at [1085, 256] on div at bounding box center [1066, 247] width 217 height 56
click at [1127, 256] on div at bounding box center [1066, 247] width 217 height 56
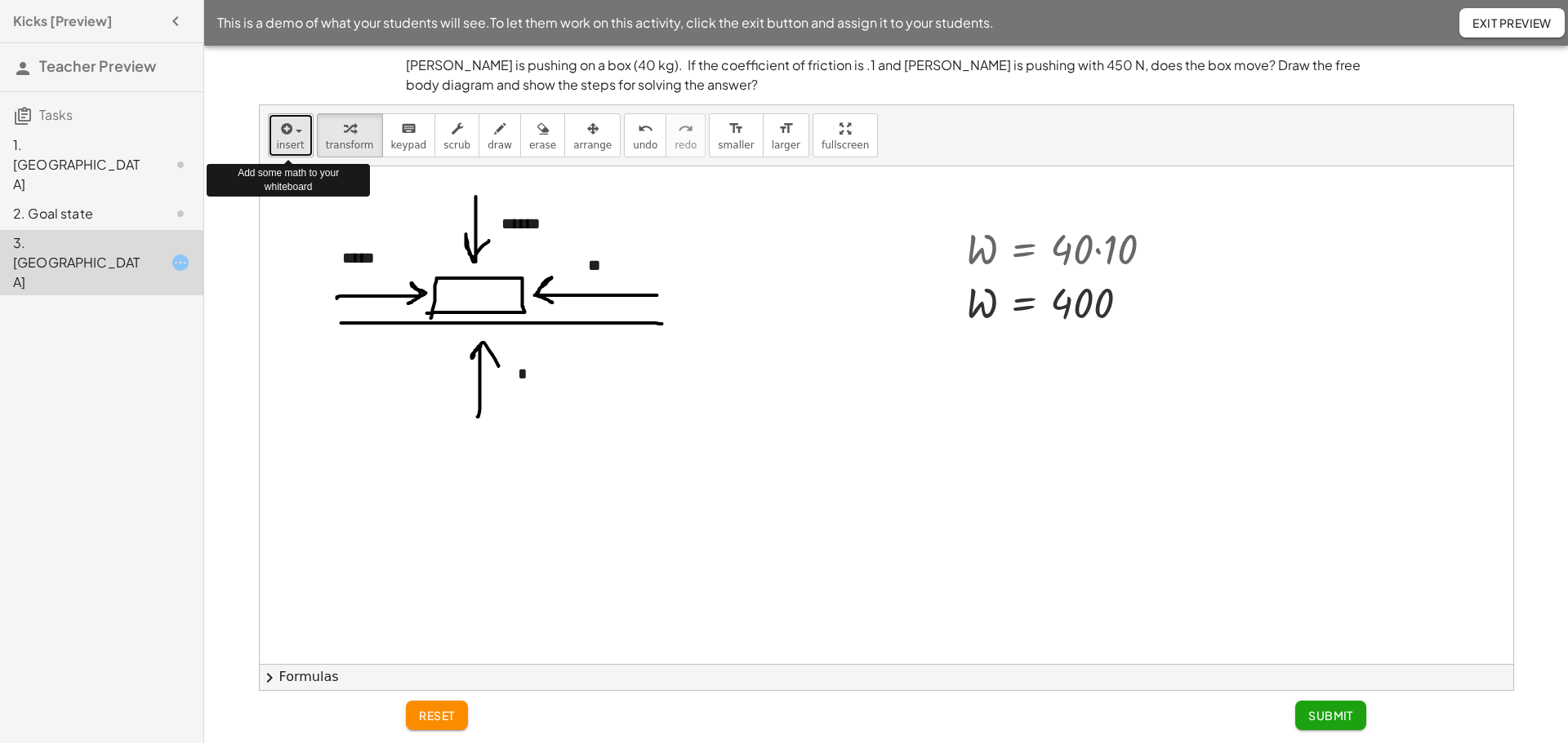
click at [295, 142] on span "insert" at bounding box center [291, 146] width 27 height 12
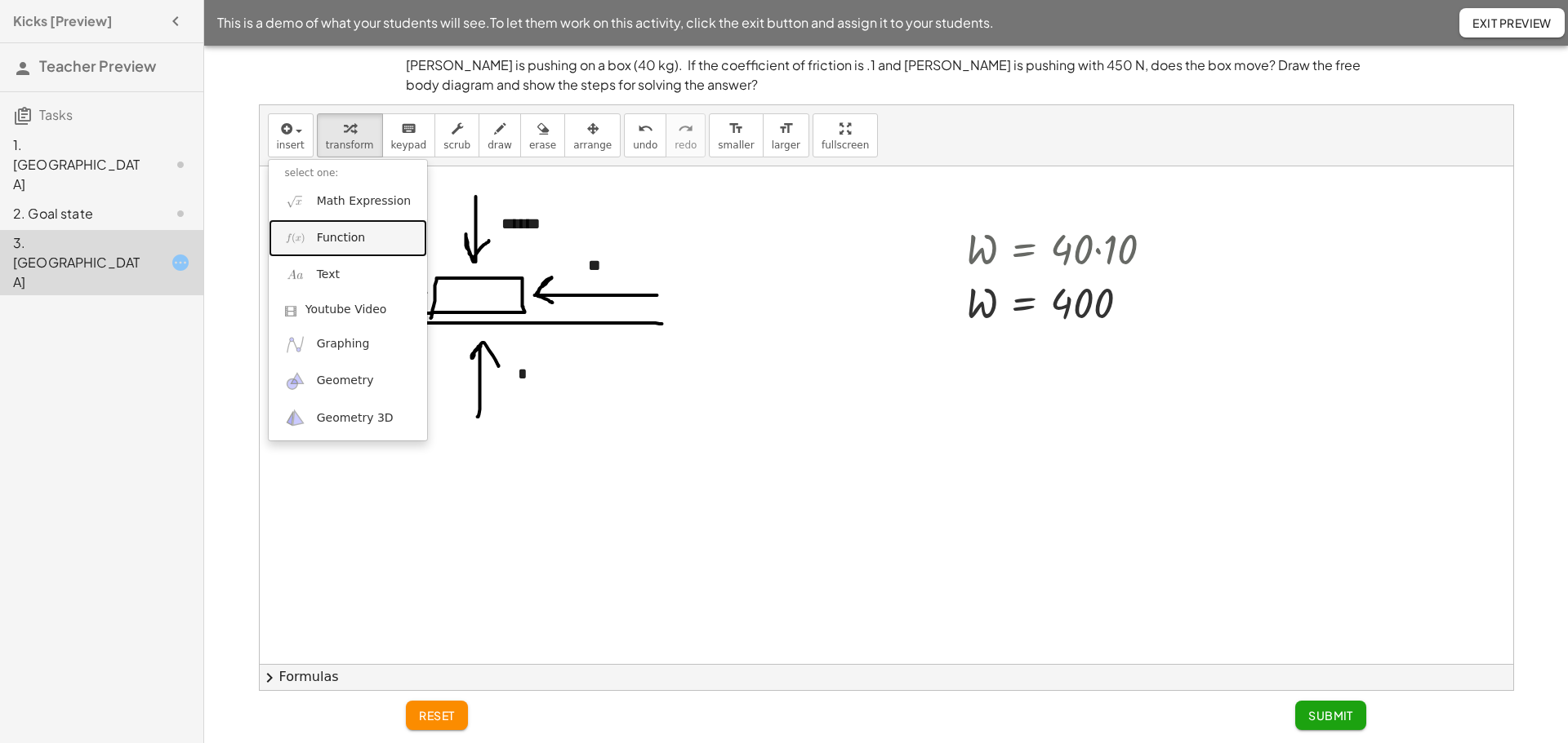
click at [336, 238] on span "Function" at bounding box center [341, 238] width 49 height 17
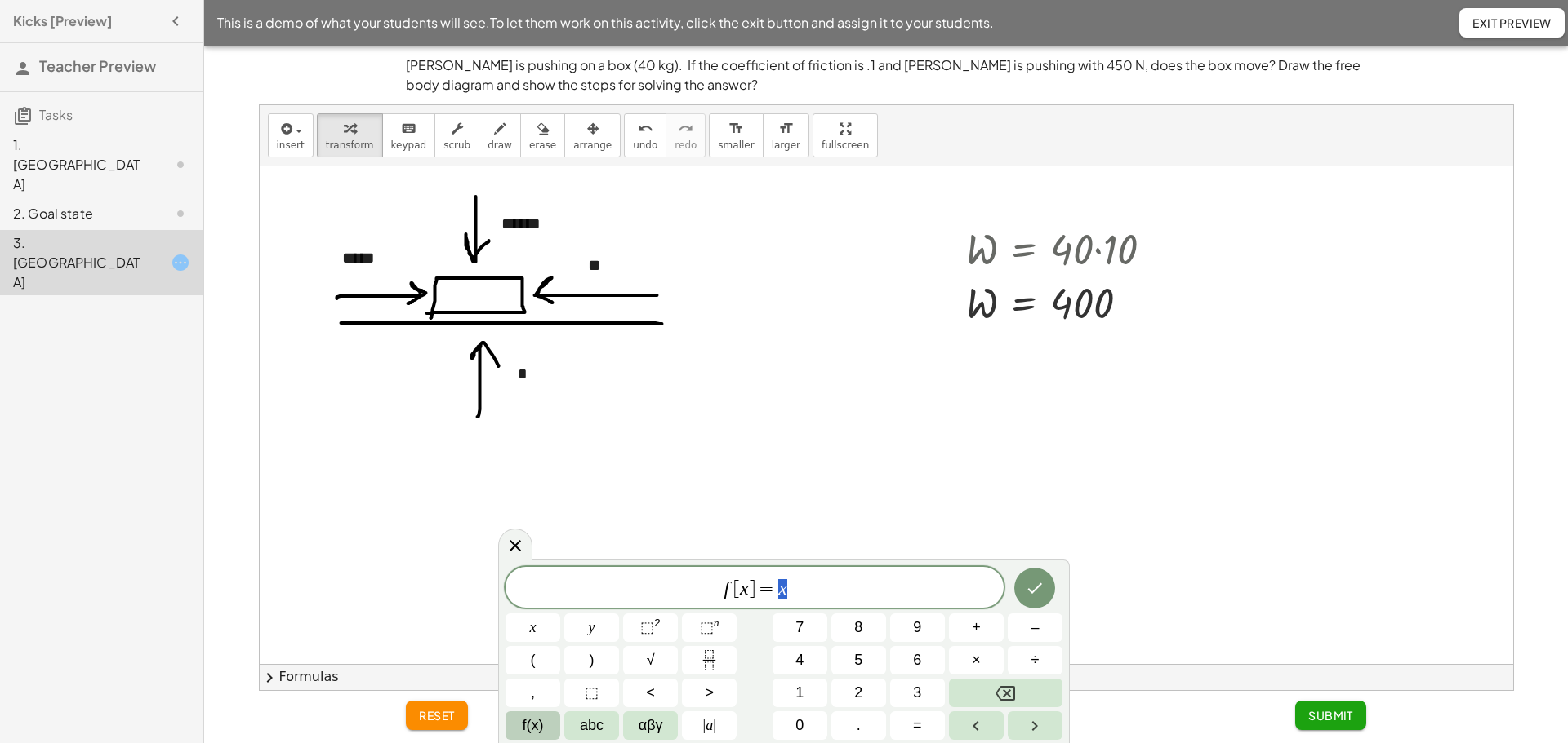
click at [528, 728] on span "f(x)" at bounding box center [533, 725] width 22 height 22
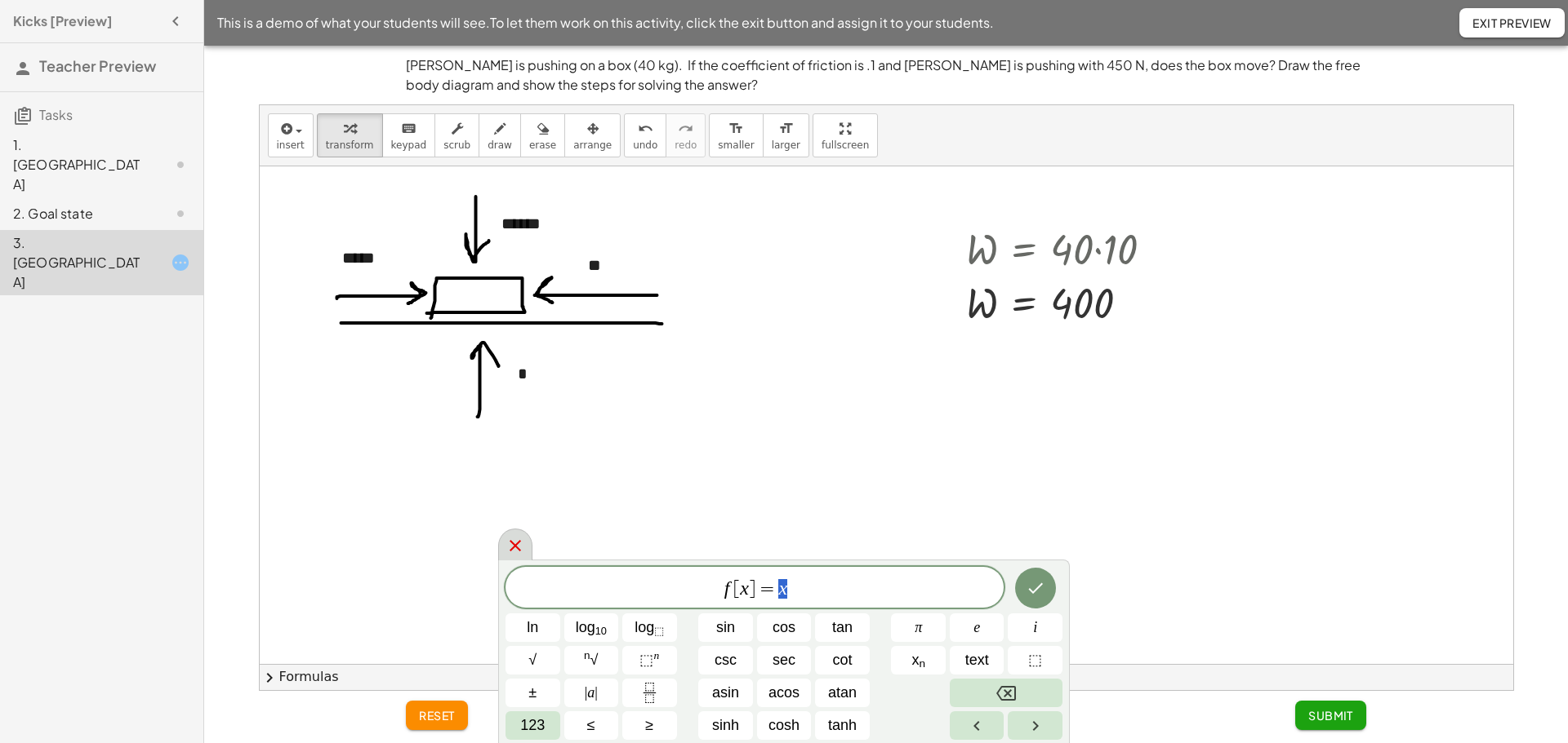
click at [513, 550] on icon at bounding box center [515, 546] width 20 height 20
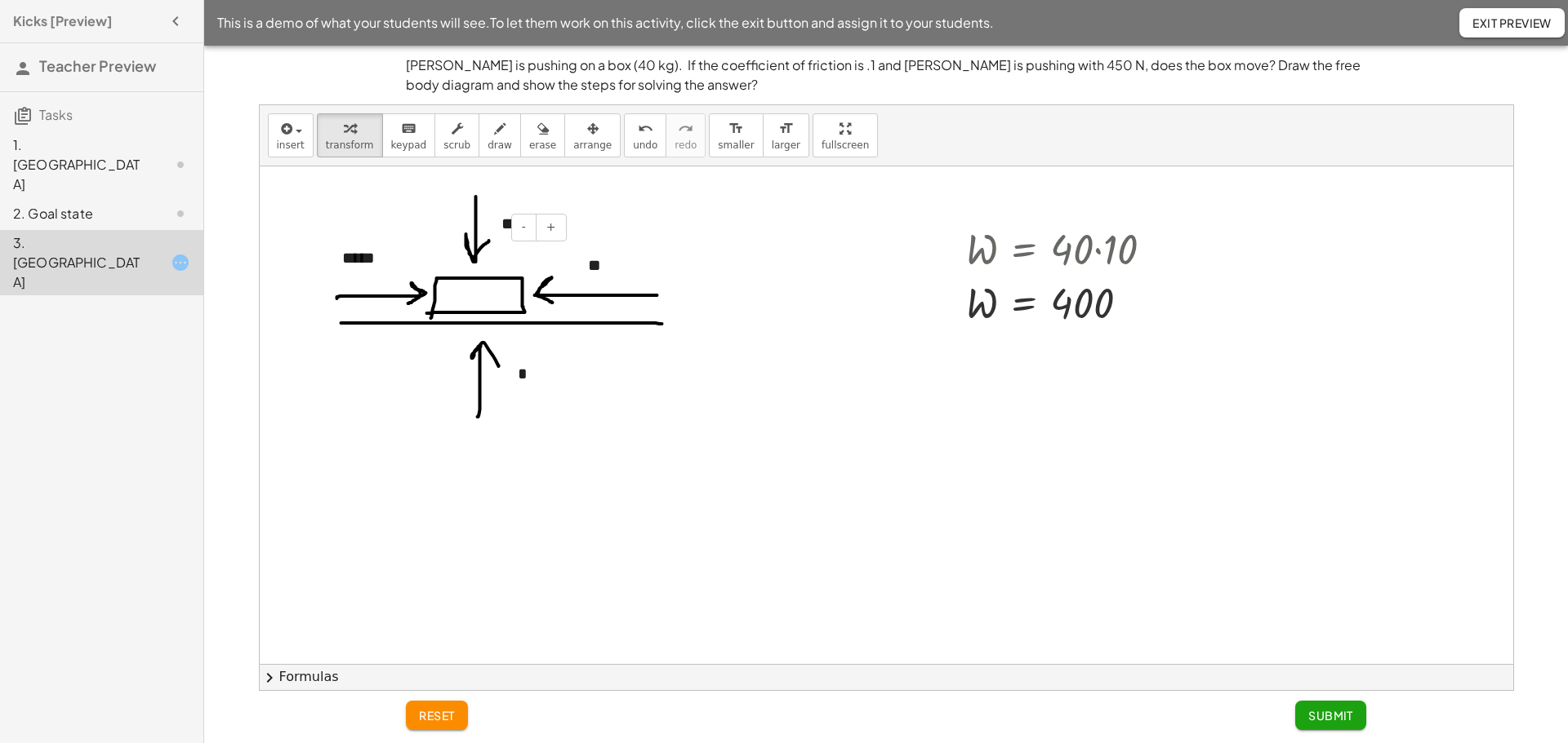
click at [368, 264] on div "*****" at bounding box center [448, 258] width 245 height 57
click at [340, 394] on div at bounding box center [885, 664] width 1253 height 995
click at [501, 217] on div "- +" at bounding box center [444, 228] width 245 height 27
click at [660, 240] on div "- +" at bounding box center [690, 235] width 245 height 27
click at [550, 223] on div "******" at bounding box center [607, 224] width 245 height 57
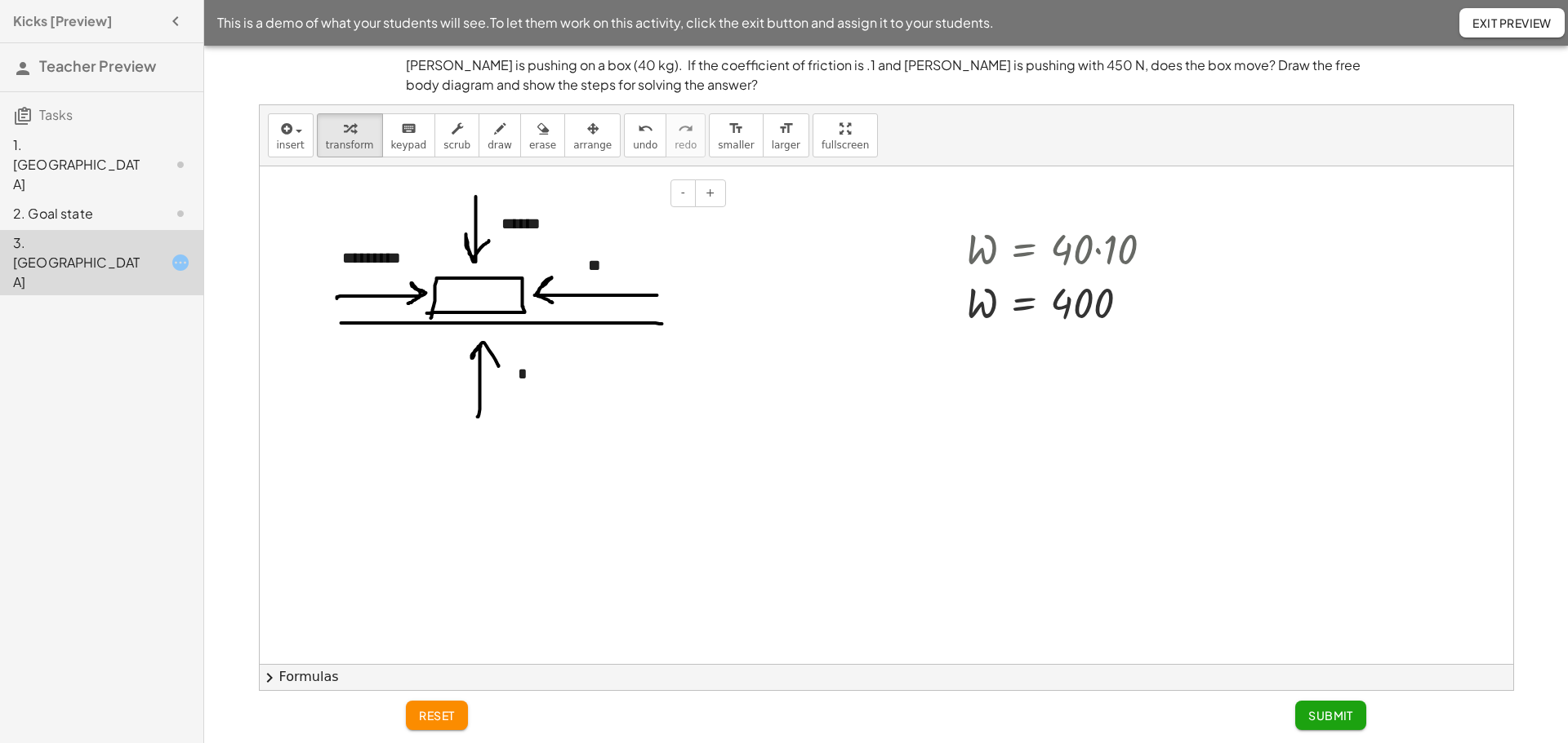
click at [569, 227] on div "******" at bounding box center [607, 224] width 245 height 57
click at [589, 420] on div at bounding box center [885, 664] width 1253 height 995
click at [531, 378] on div "*" at bounding box center [624, 374] width 245 height 57
click at [574, 464] on div at bounding box center [885, 664] width 1253 height 995
click at [583, 220] on div "**********" at bounding box center [607, 224] width 245 height 57
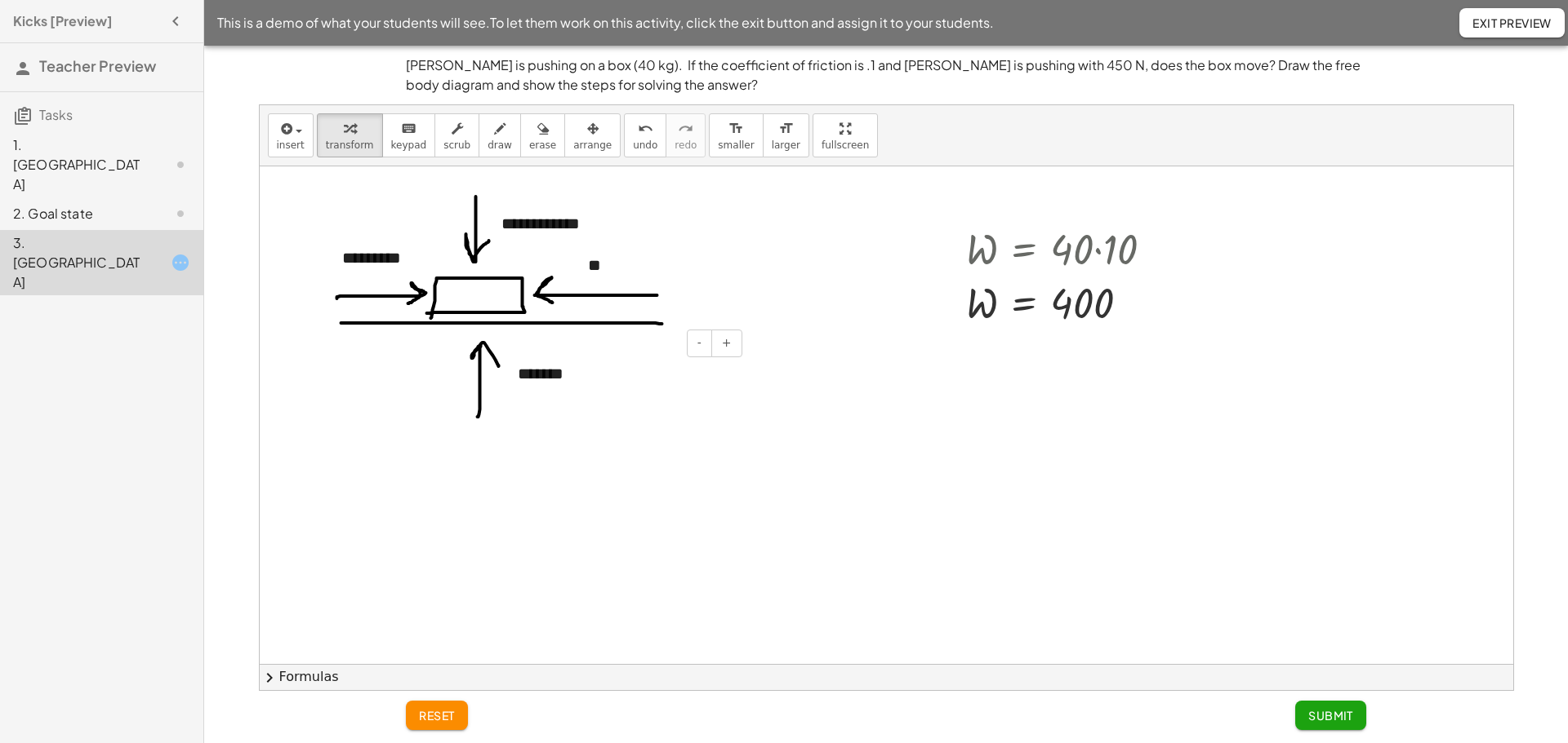
click at [519, 404] on div at bounding box center [885, 664] width 1253 height 995
click at [388, 254] on div "*********" at bounding box center [448, 258] width 245 height 57
click at [397, 257] on div "*********" at bounding box center [448, 258] width 245 height 57
click at [682, 427] on div at bounding box center [885, 664] width 1253 height 995
click at [620, 270] on div "**" at bounding box center [694, 266] width 245 height 57
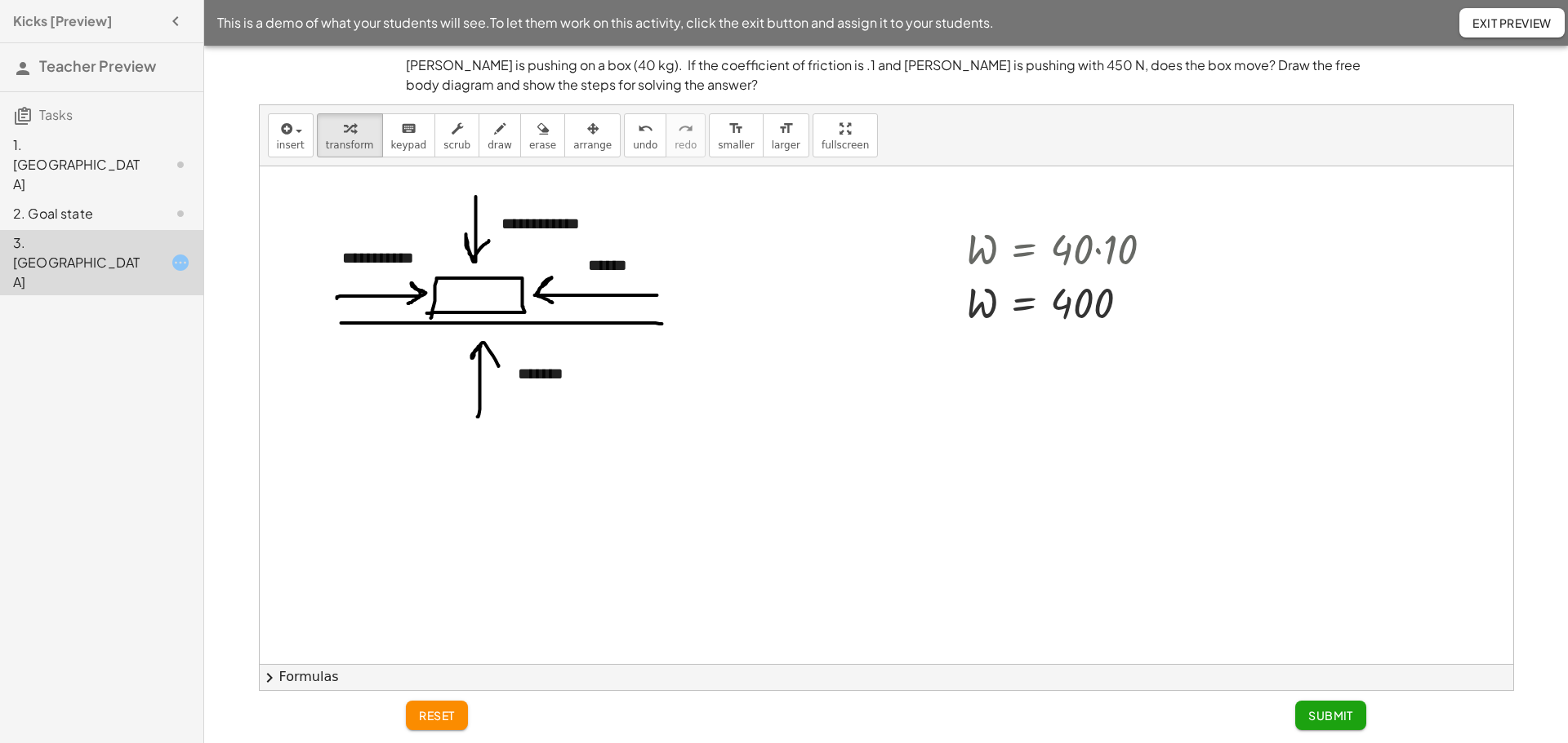
click at [738, 413] on div at bounding box center [885, 664] width 1253 height 995
click at [292, 153] on button "insert" at bounding box center [291, 135] width 46 height 44
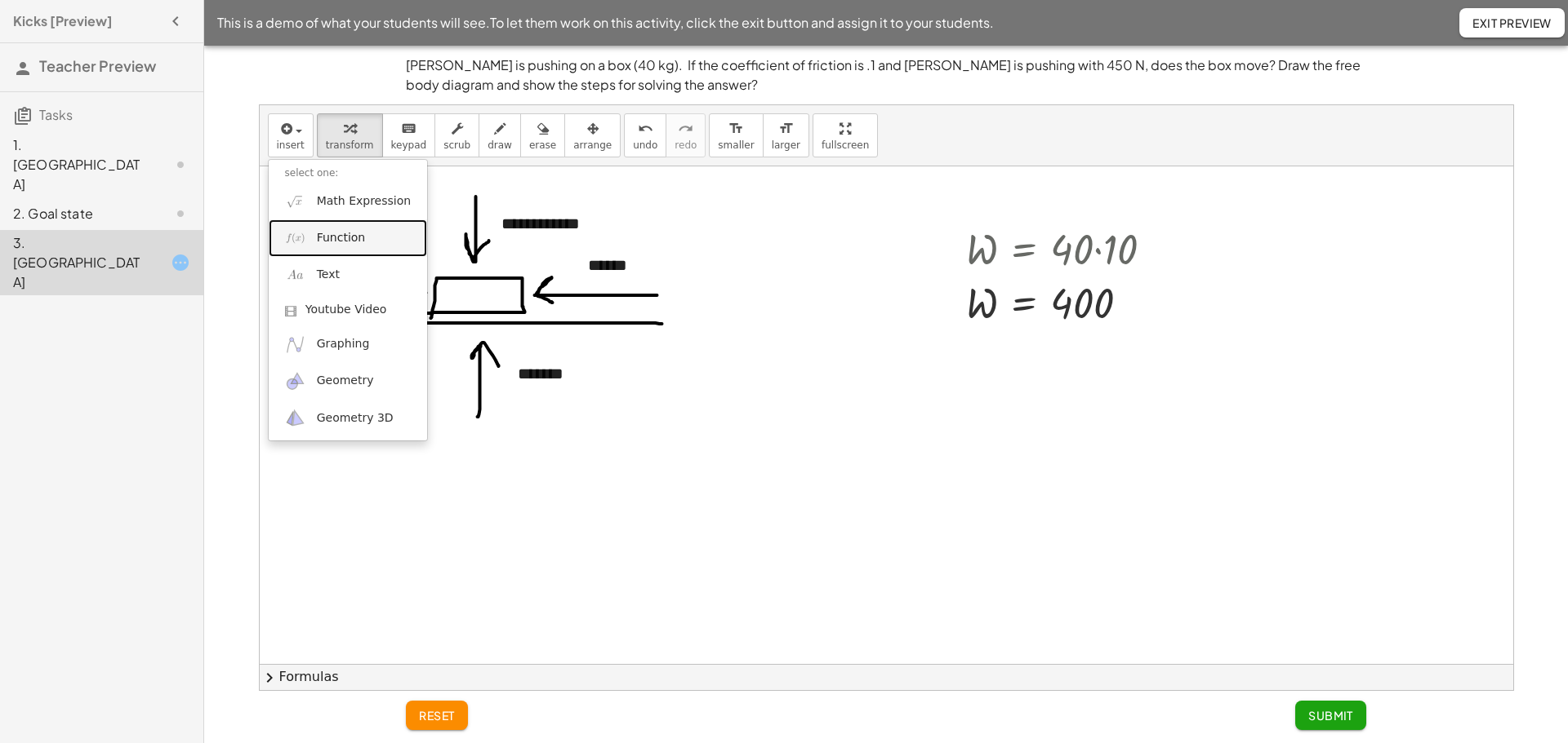
click at [330, 245] on span "Function" at bounding box center [341, 238] width 49 height 17
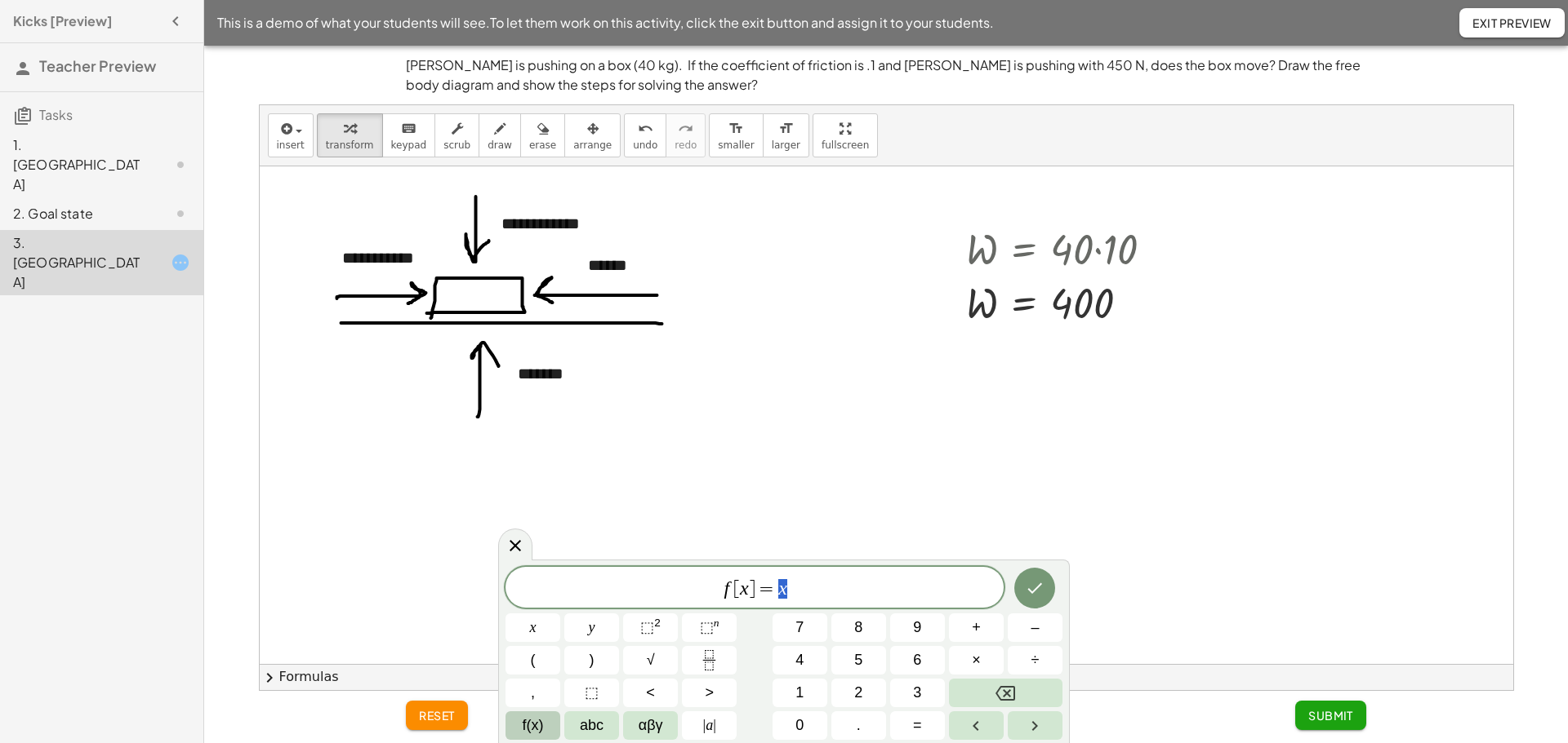
click at [540, 727] on span "f(x)" at bounding box center [533, 725] width 22 height 22
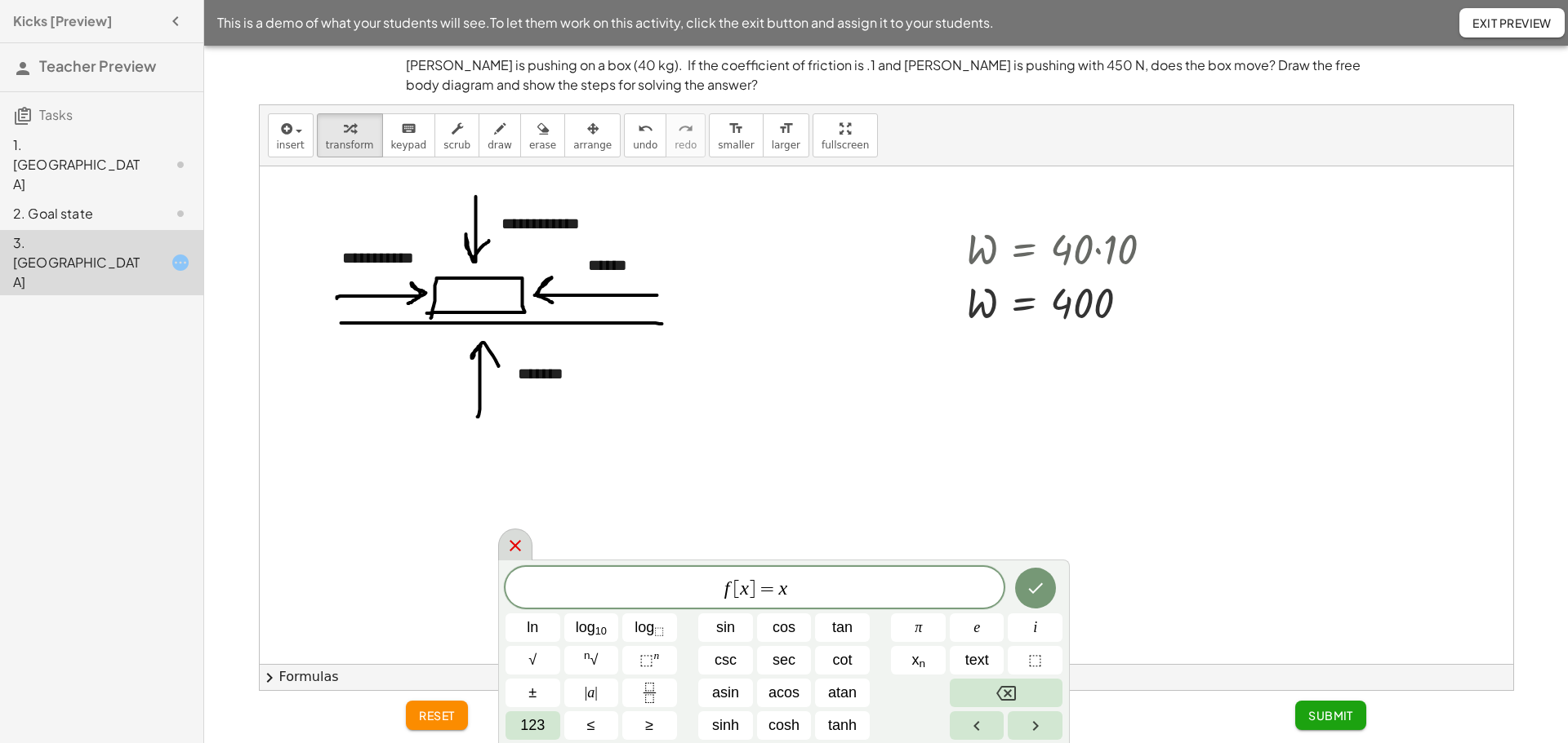
click at [517, 547] on icon at bounding box center [515, 546] width 20 height 20
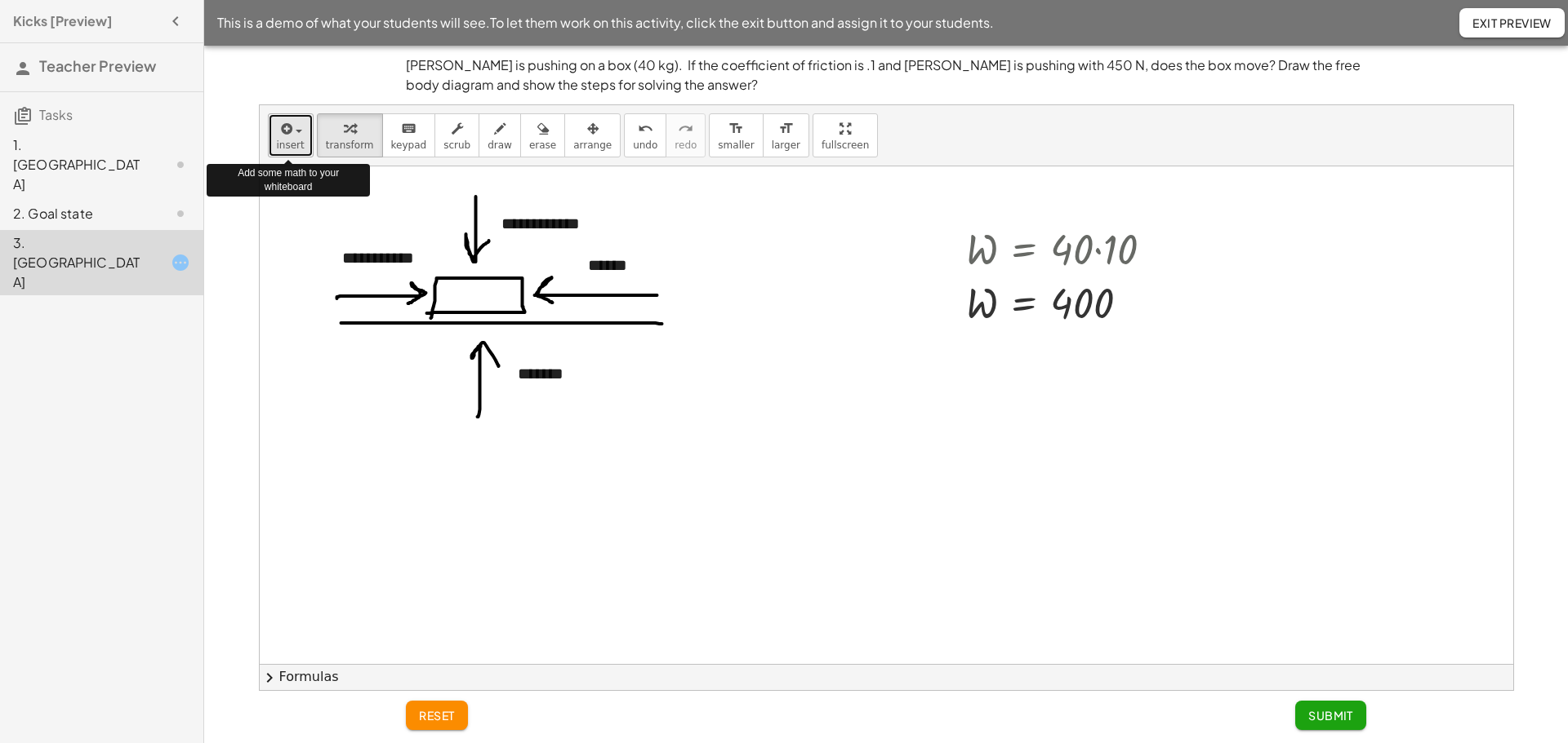
click at [300, 143] on button "insert" at bounding box center [291, 135] width 46 height 44
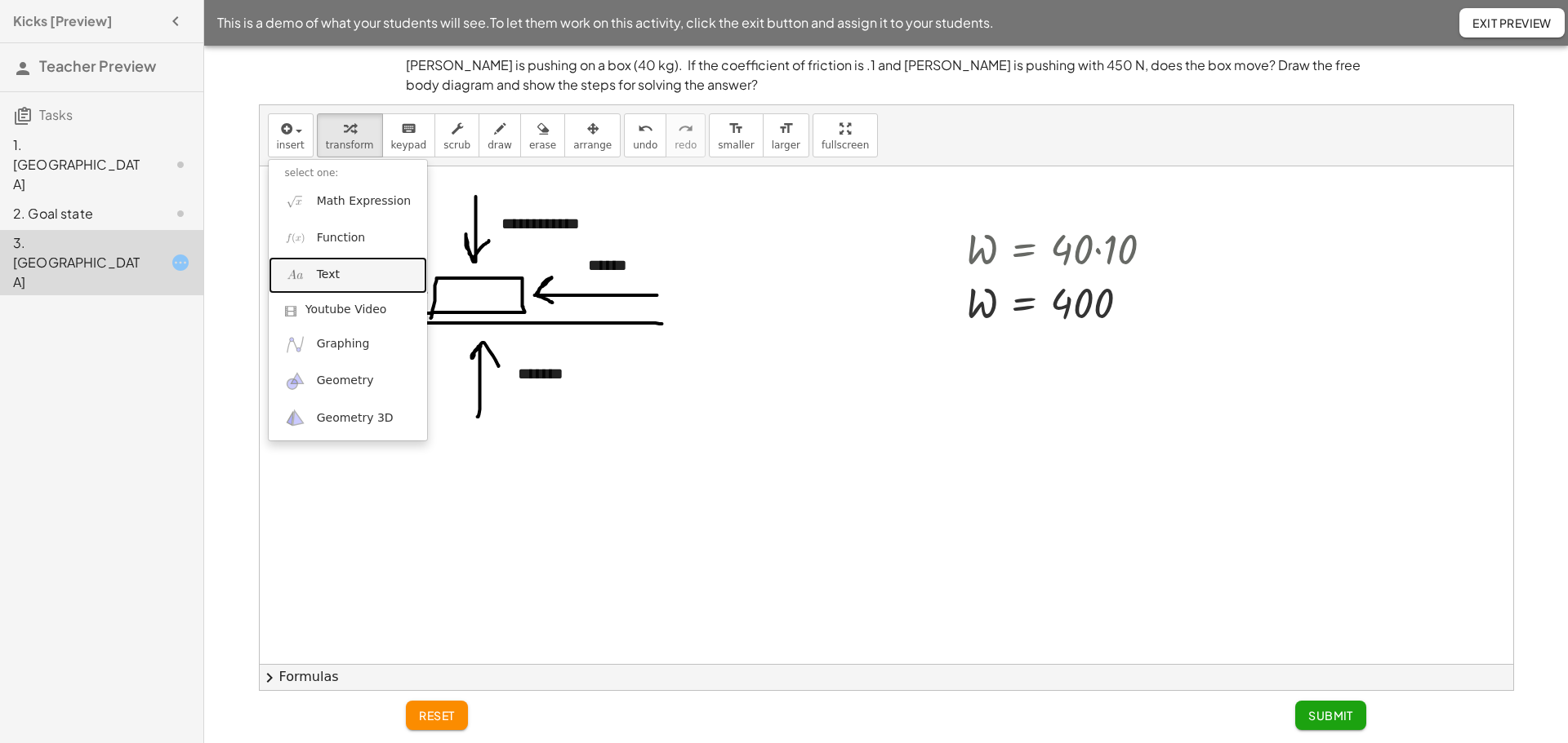
click at [330, 267] on span "Text" at bounding box center [328, 275] width 22 height 17
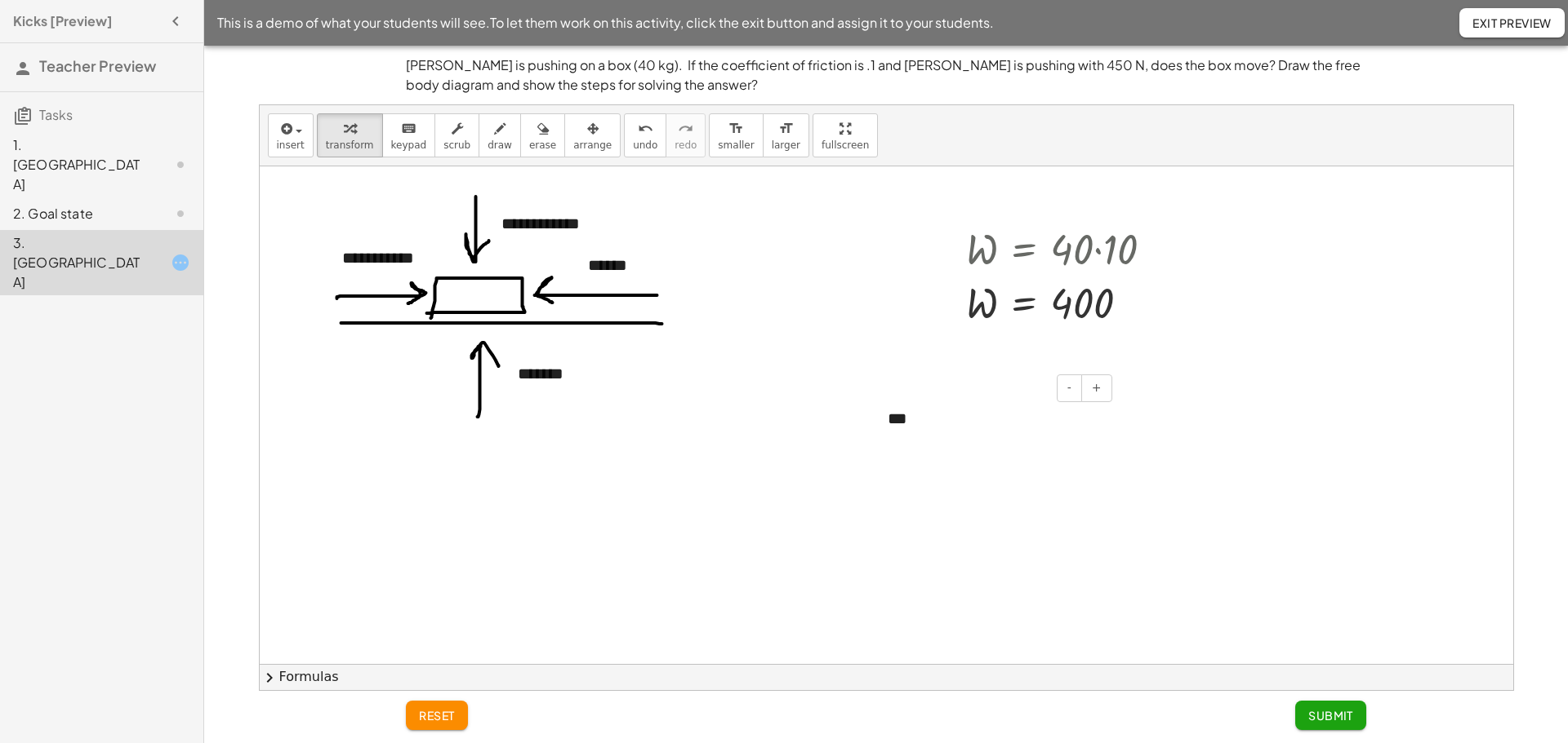
click at [946, 427] on div "***" at bounding box center [994, 419] width 245 height 57
click at [397, 148] on span "keypad" at bounding box center [409, 146] width 36 height 12
click at [397, 172] on div at bounding box center [885, 664] width 1253 height 995
click at [401, 140] on span "keypad" at bounding box center [409, 146] width 36 height 12
click at [926, 418] on div "***" at bounding box center [994, 419] width 245 height 57
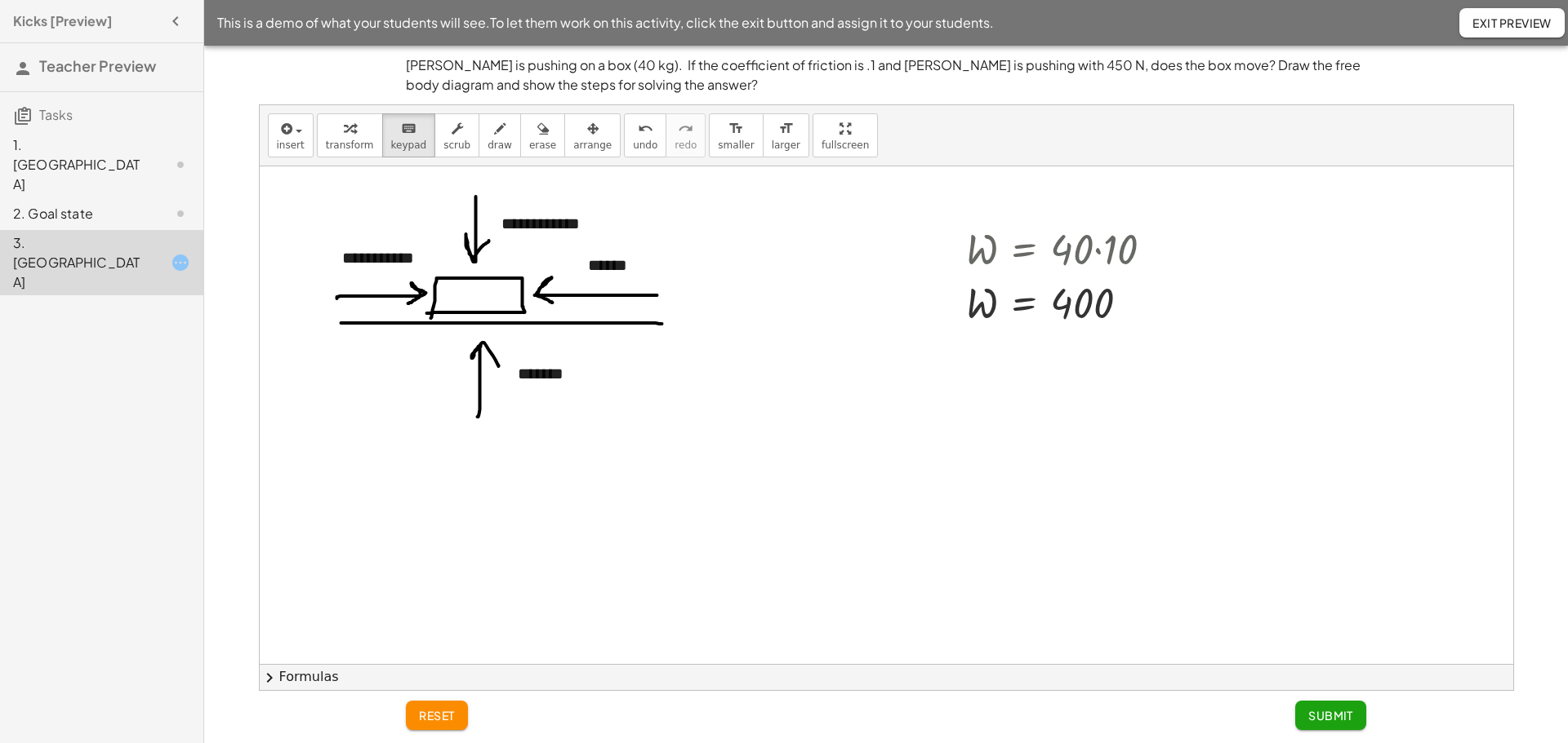
click at [903, 464] on div at bounding box center [885, 664] width 1253 height 995
click at [401, 136] on icon "keyboard" at bounding box center [409, 129] width 16 height 20
click at [301, 147] on button "insert" at bounding box center [291, 135] width 46 height 44
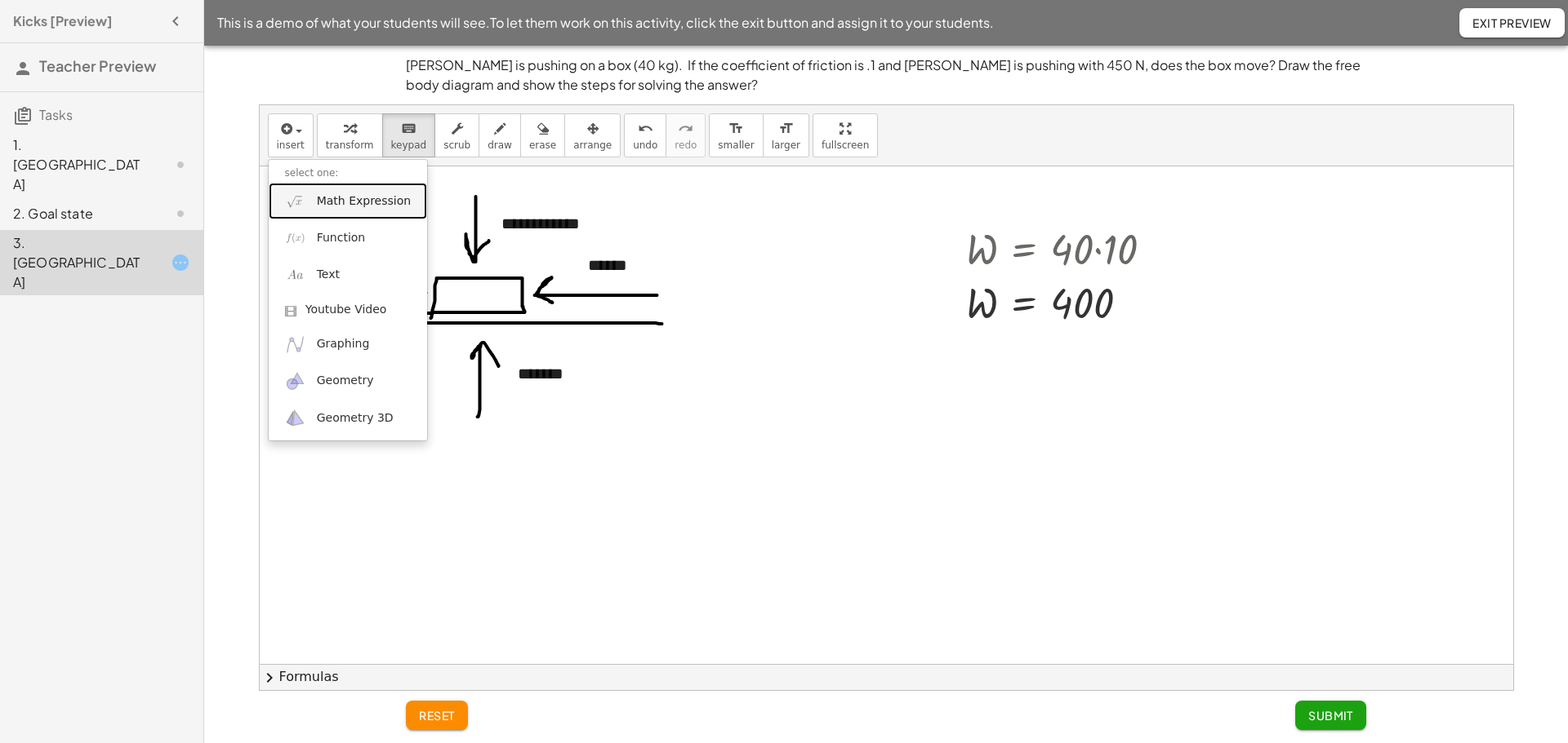
click at [343, 200] on span "Math Expression" at bounding box center [364, 201] width 94 height 17
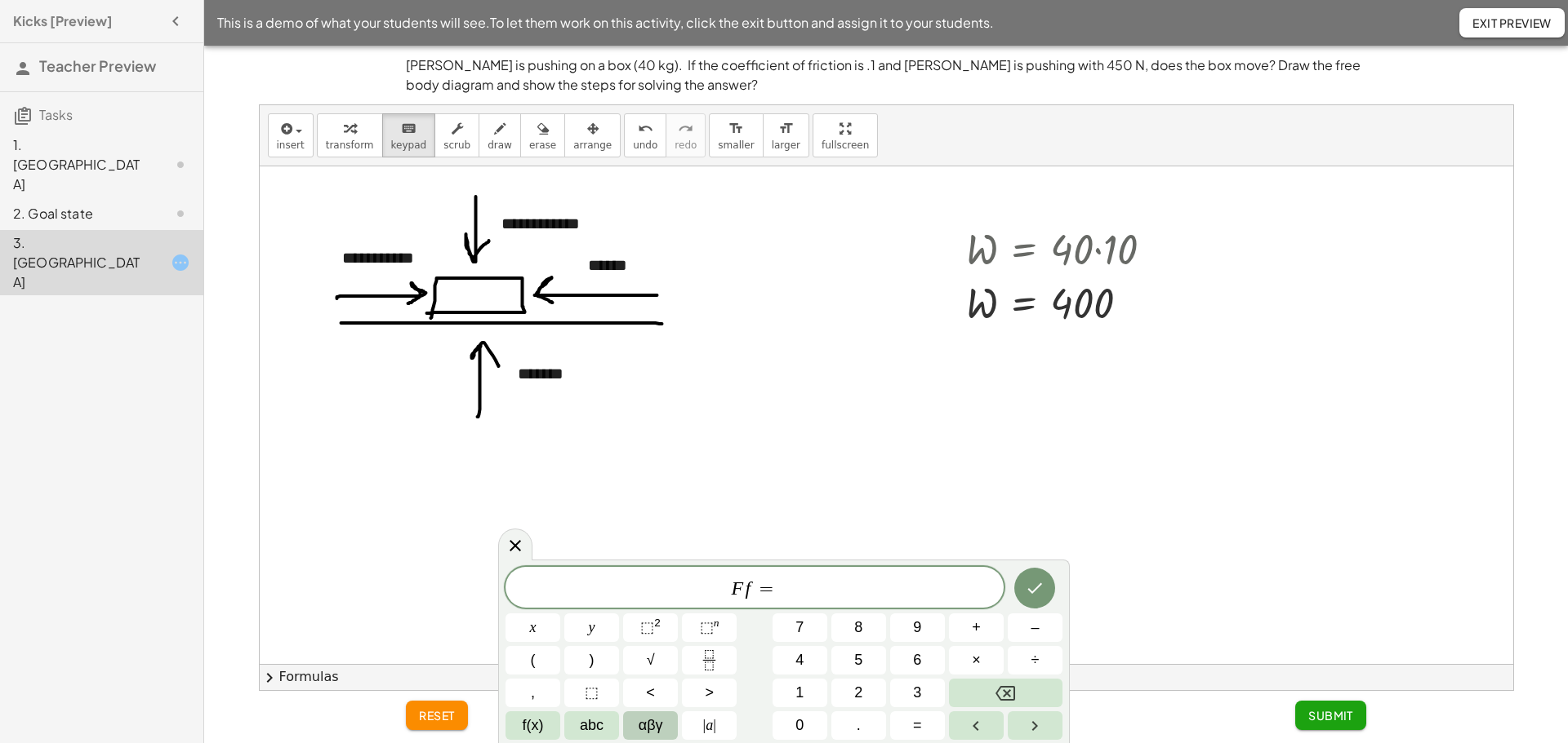
click at [642, 720] on span "αβγ" at bounding box center [650, 725] width 24 height 22
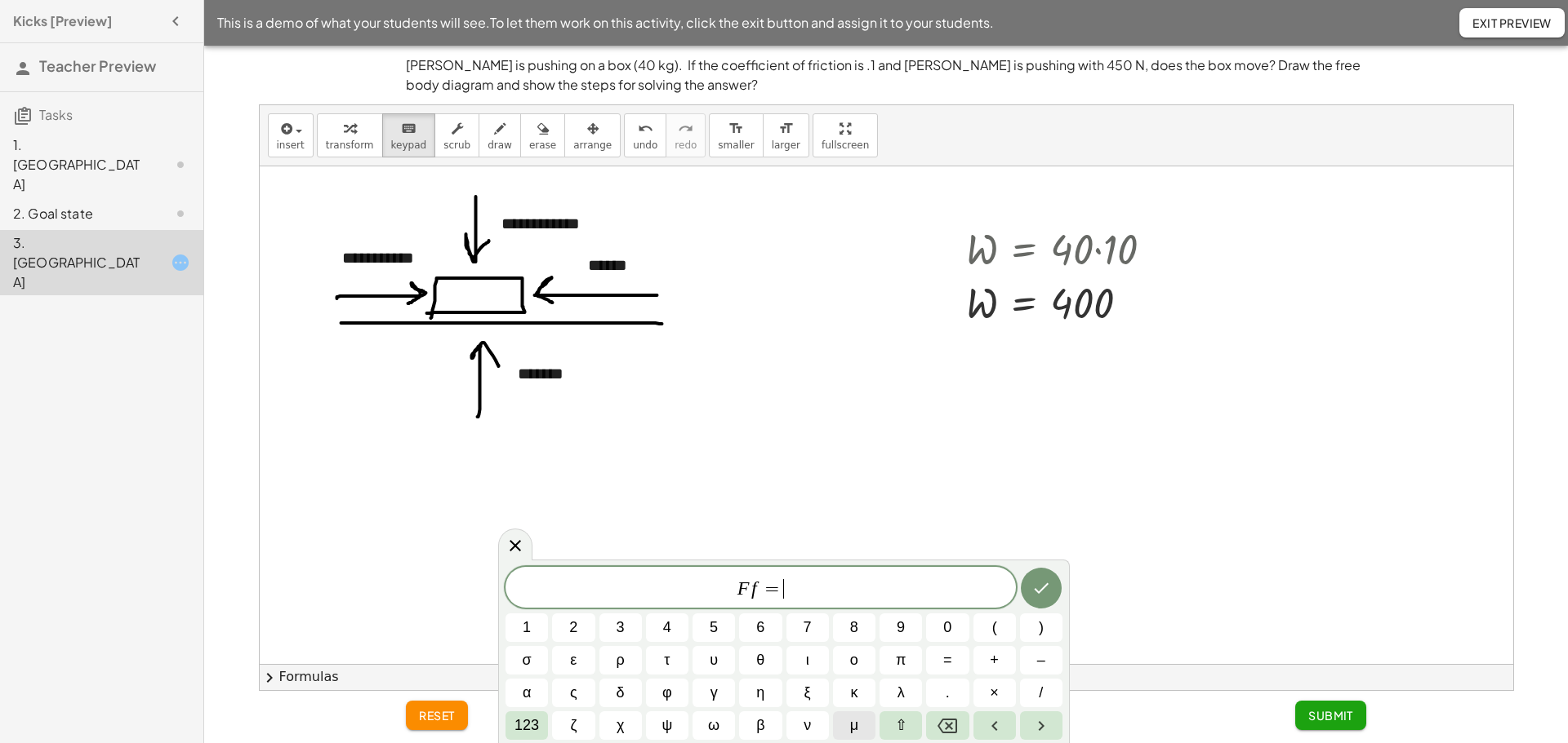
click at [859, 724] on button "μ" at bounding box center [853, 725] width 42 height 28
click at [1031, 580] on icon "Done" at bounding box center [1041, 589] width 20 height 20
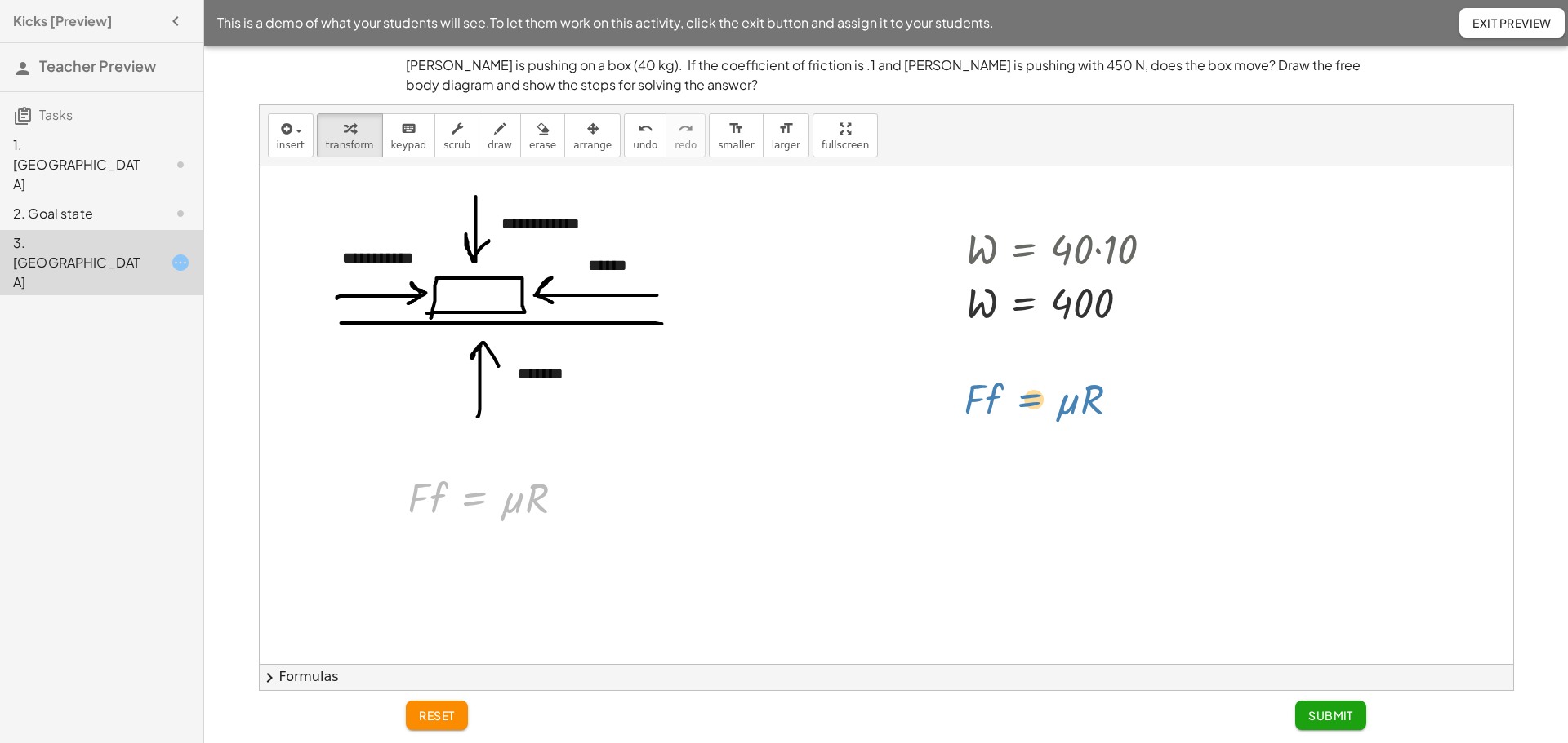
drag, startPoint x: 476, startPoint y: 503, endPoint x: 1031, endPoint y: 404, distance: 563.8
click at [573, 141] on span "arrange" at bounding box center [592, 146] width 38 height 12
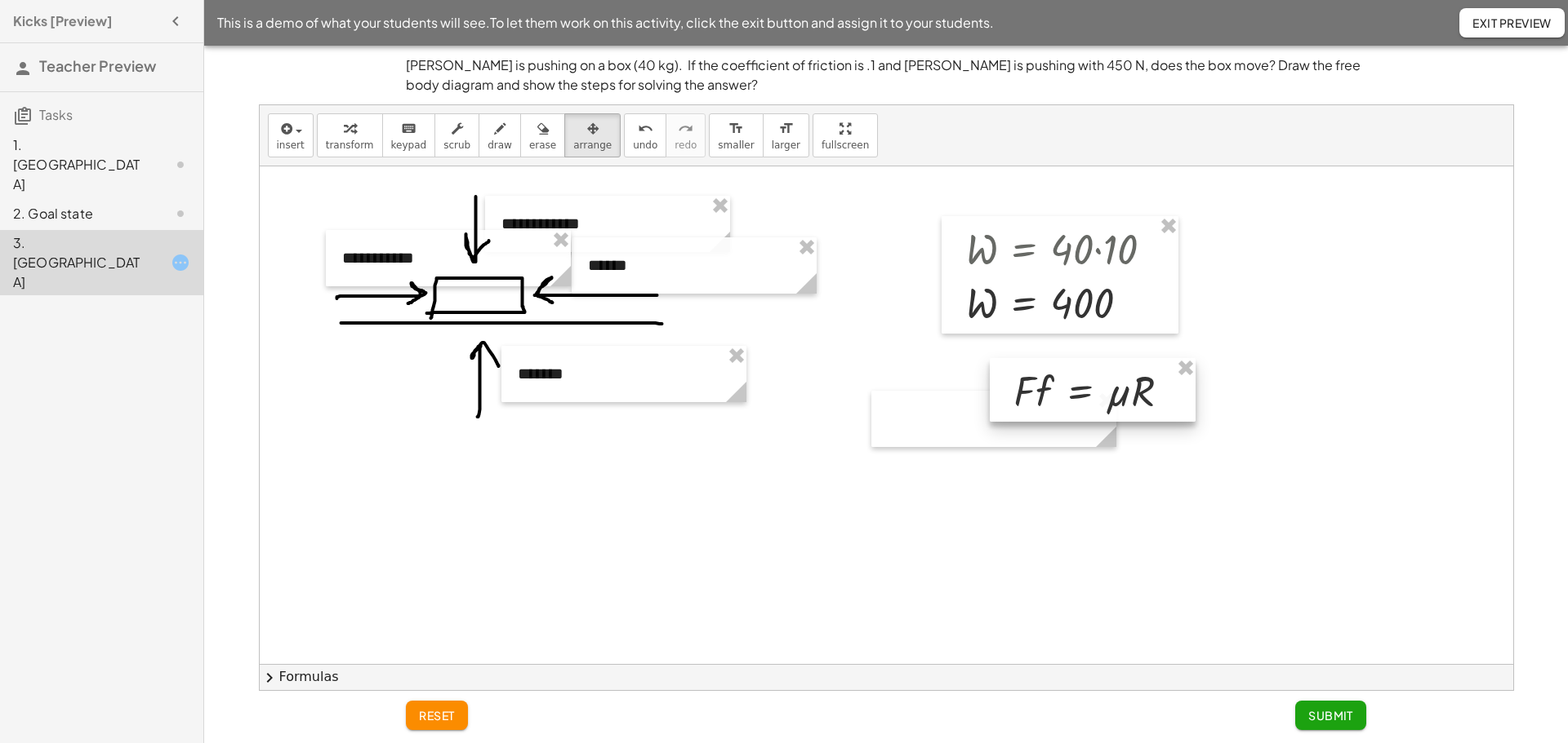
drag, startPoint x: 502, startPoint y: 476, endPoint x: 1104, endPoint y: 368, distance: 611.6
click at [1105, 368] on div at bounding box center [1093, 389] width 206 height 64
click at [1012, 518] on div at bounding box center [885, 664] width 1253 height 995
drag, startPoint x: 915, startPoint y: 436, endPoint x: 834, endPoint y: 491, distance: 97.9
click at [859, 459] on div at bounding box center [981, 431] width 245 height 57
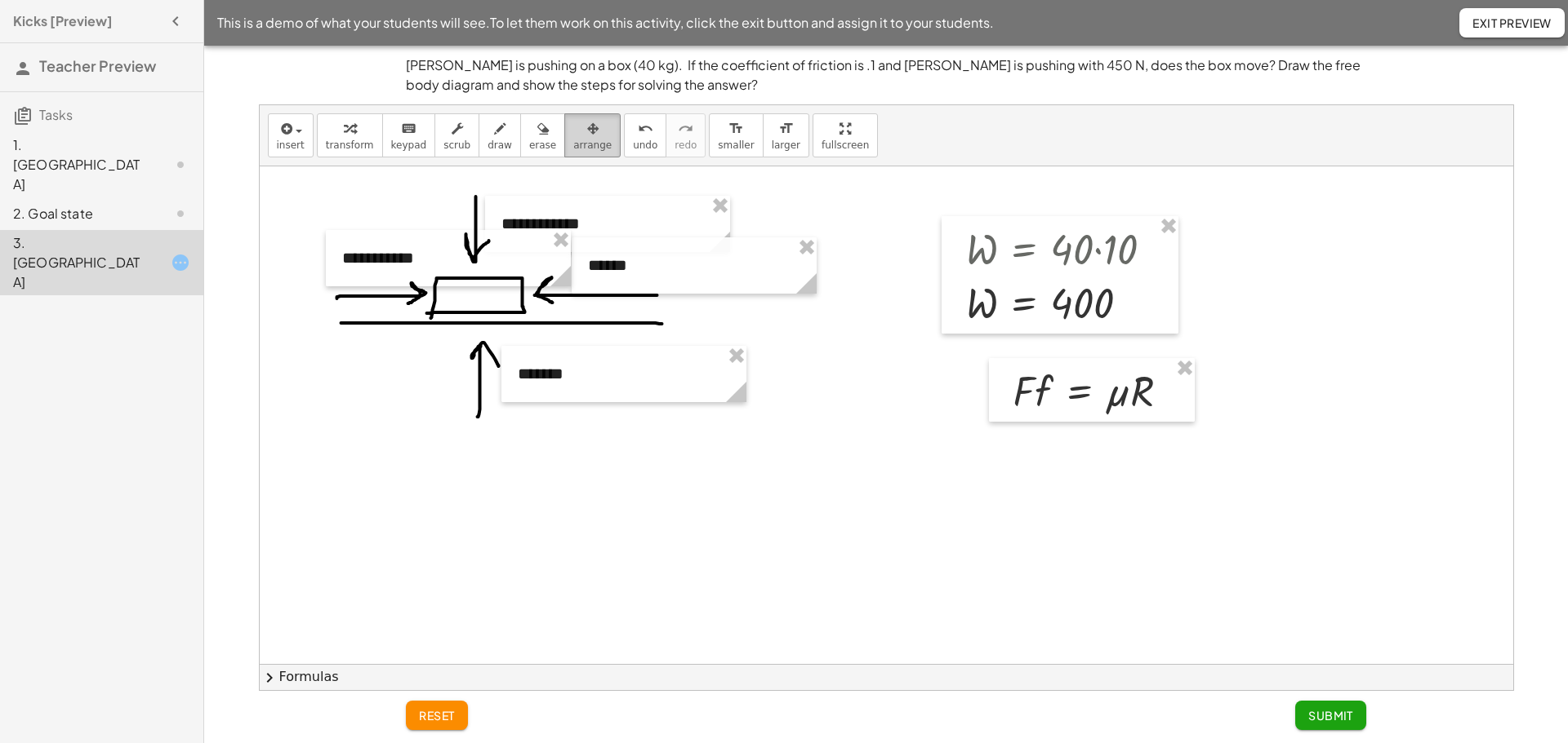
click at [570, 138] on button "arrange" at bounding box center [593, 135] width 57 height 44
click at [587, 138] on icon "button" at bounding box center [593, 129] width 12 height 20
click at [845, 363] on div at bounding box center [885, 664] width 1253 height 995
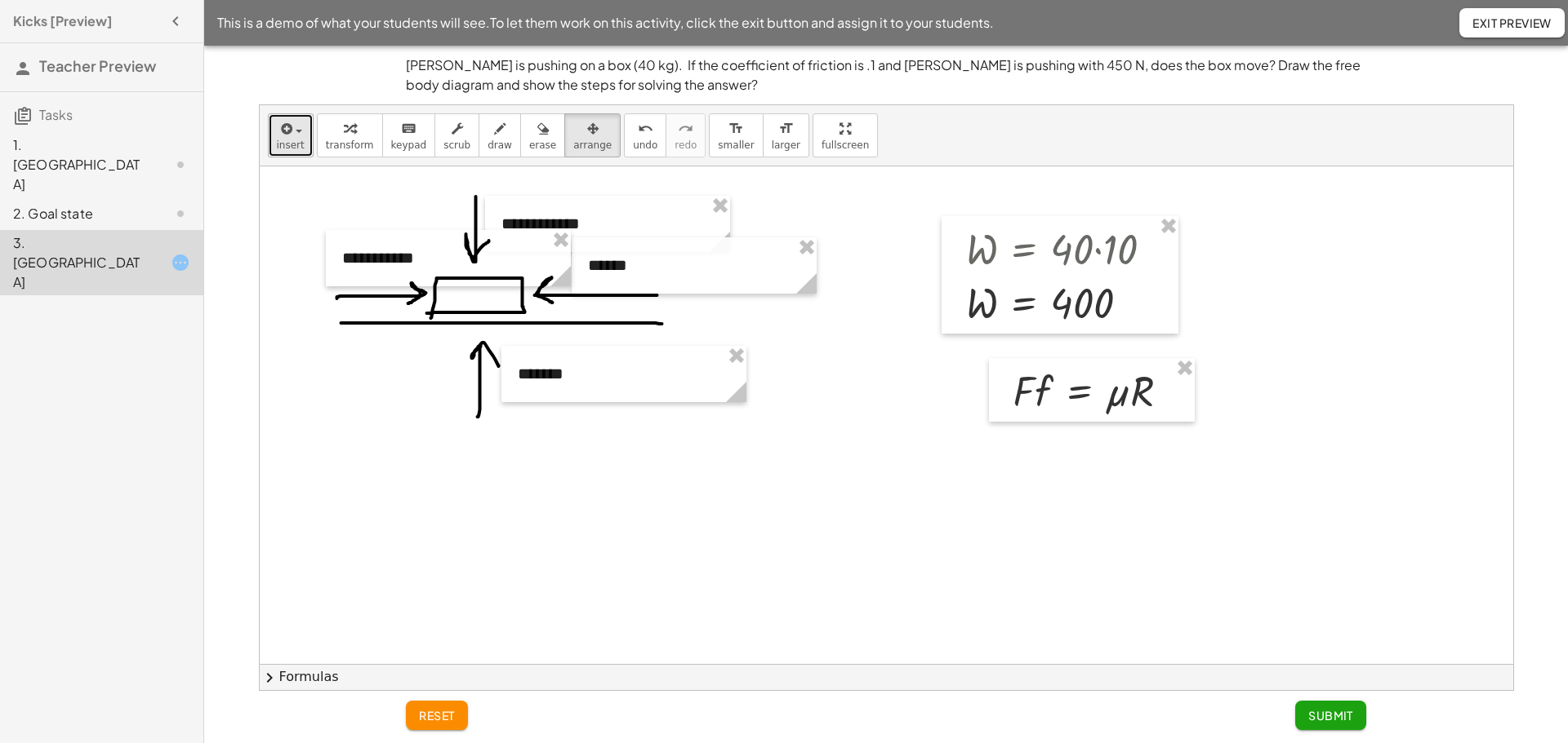
click at [307, 144] on button "insert" at bounding box center [291, 135] width 46 height 44
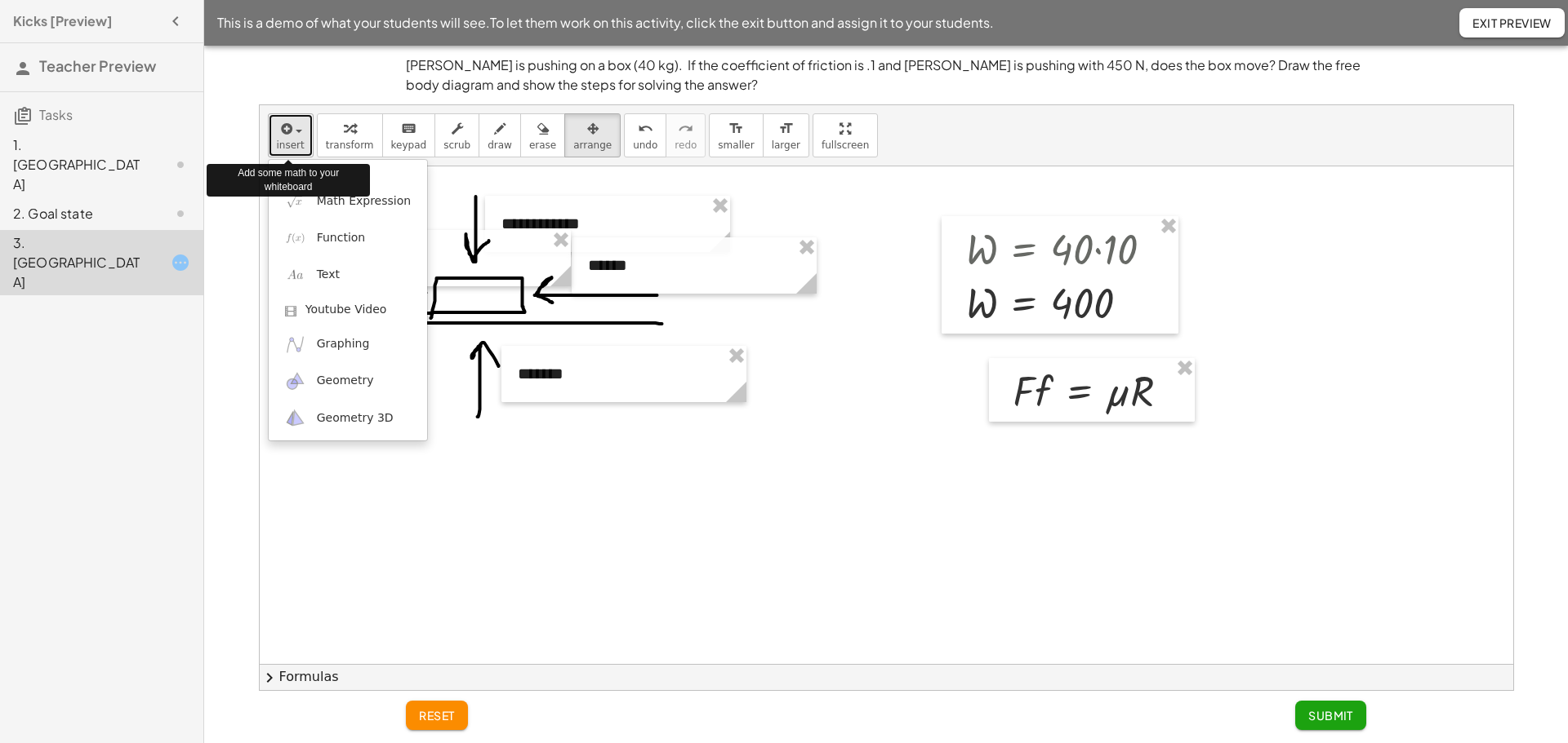
click at [293, 146] on span "insert" at bounding box center [291, 146] width 27 height 12
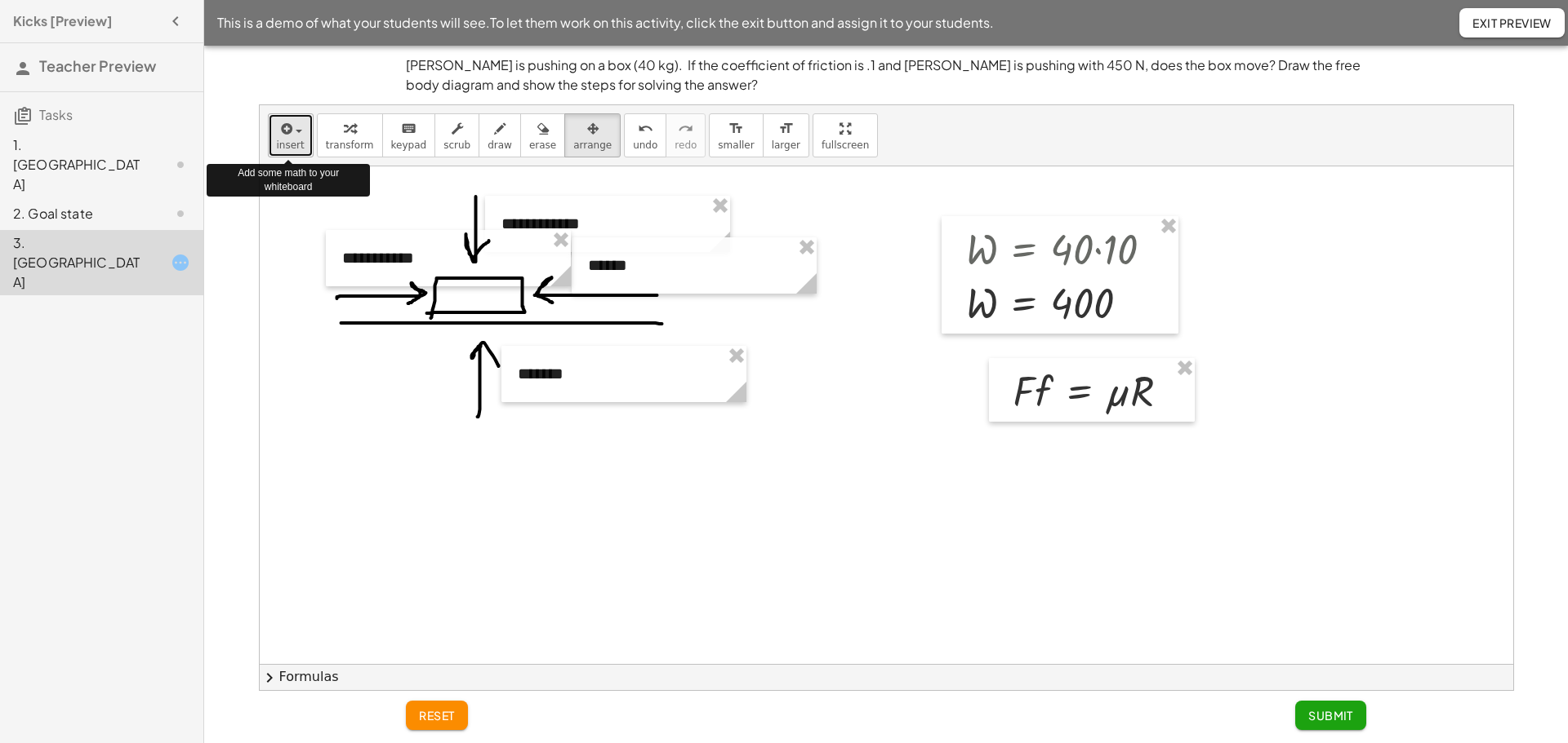
click at [294, 140] on span "insert" at bounding box center [291, 146] width 27 height 12
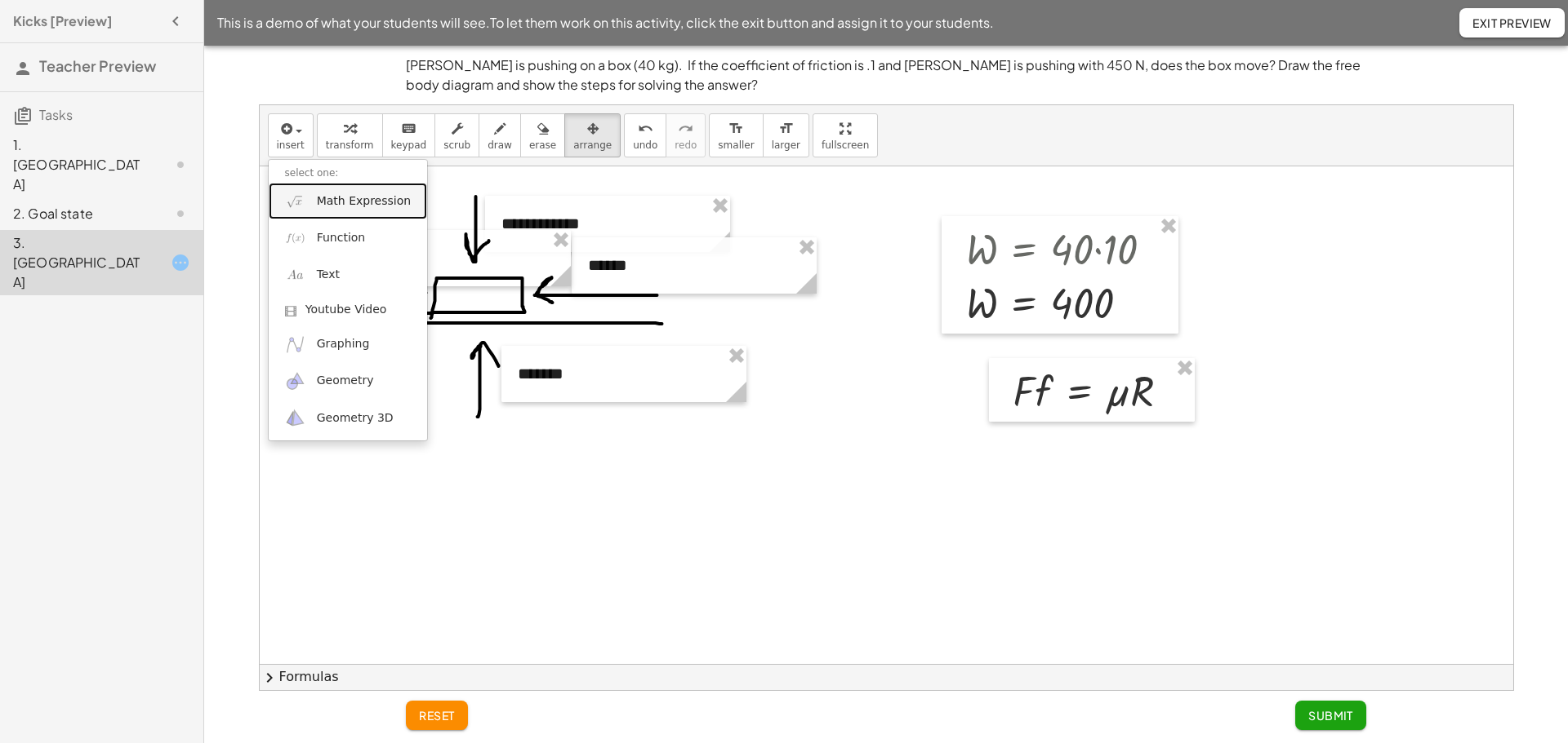
click at [328, 205] on span "Math Expression" at bounding box center [364, 201] width 94 height 17
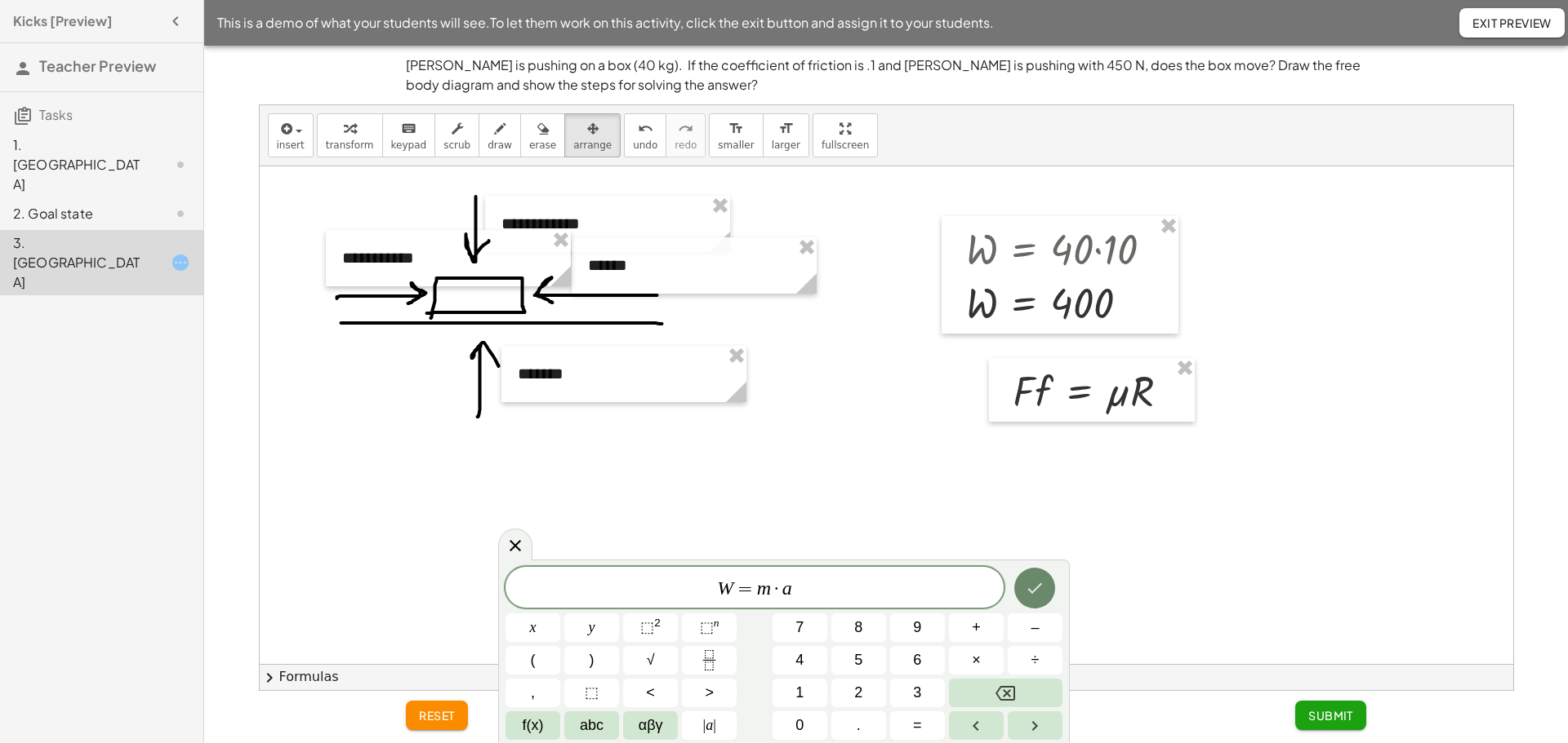
click at [1044, 591] on icon "Done" at bounding box center [1035, 589] width 20 height 20
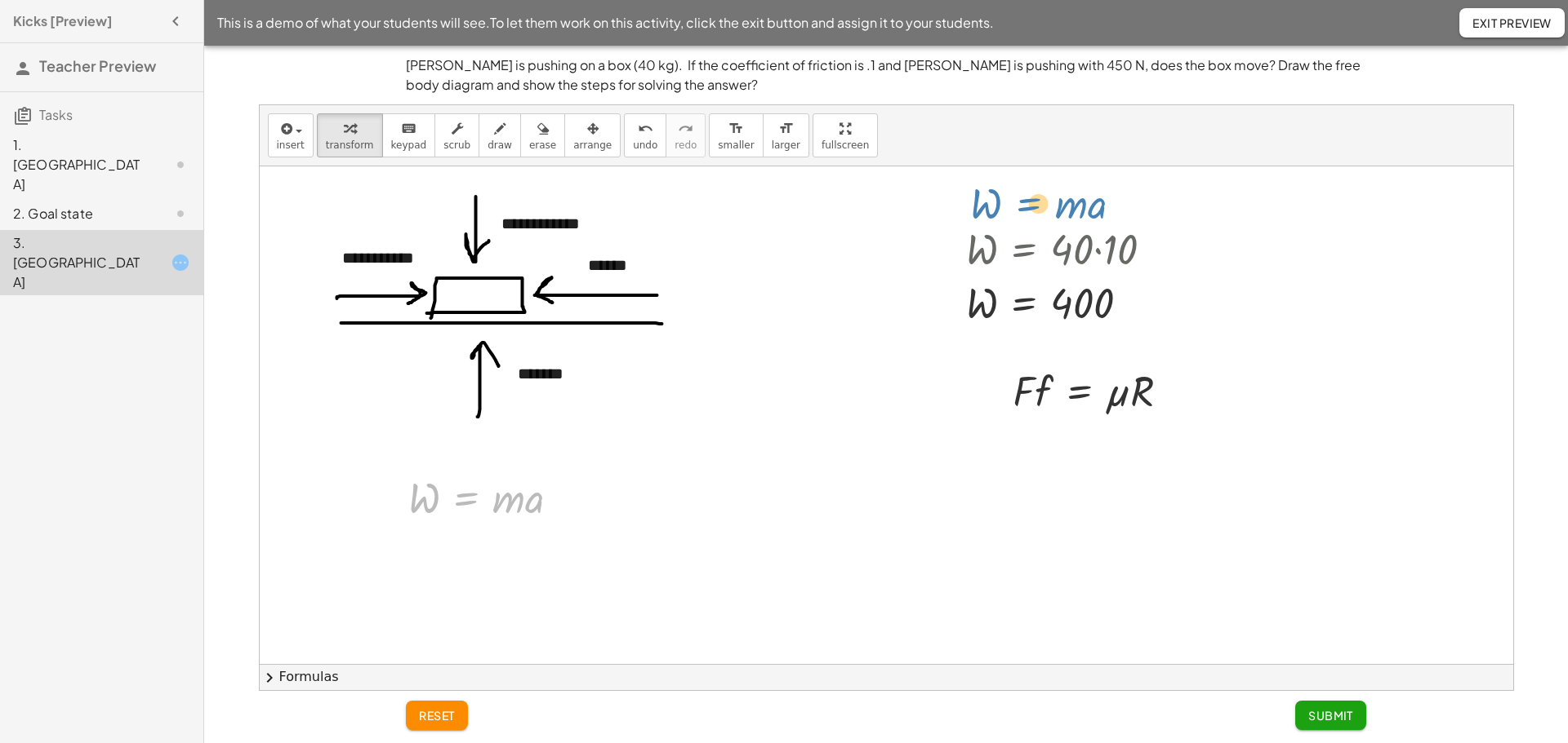
drag, startPoint x: 492, startPoint y: 507, endPoint x: 1054, endPoint y: 213, distance: 634.3
click at [1054, 213] on div "**********" at bounding box center [885, 664] width 1253 height 995
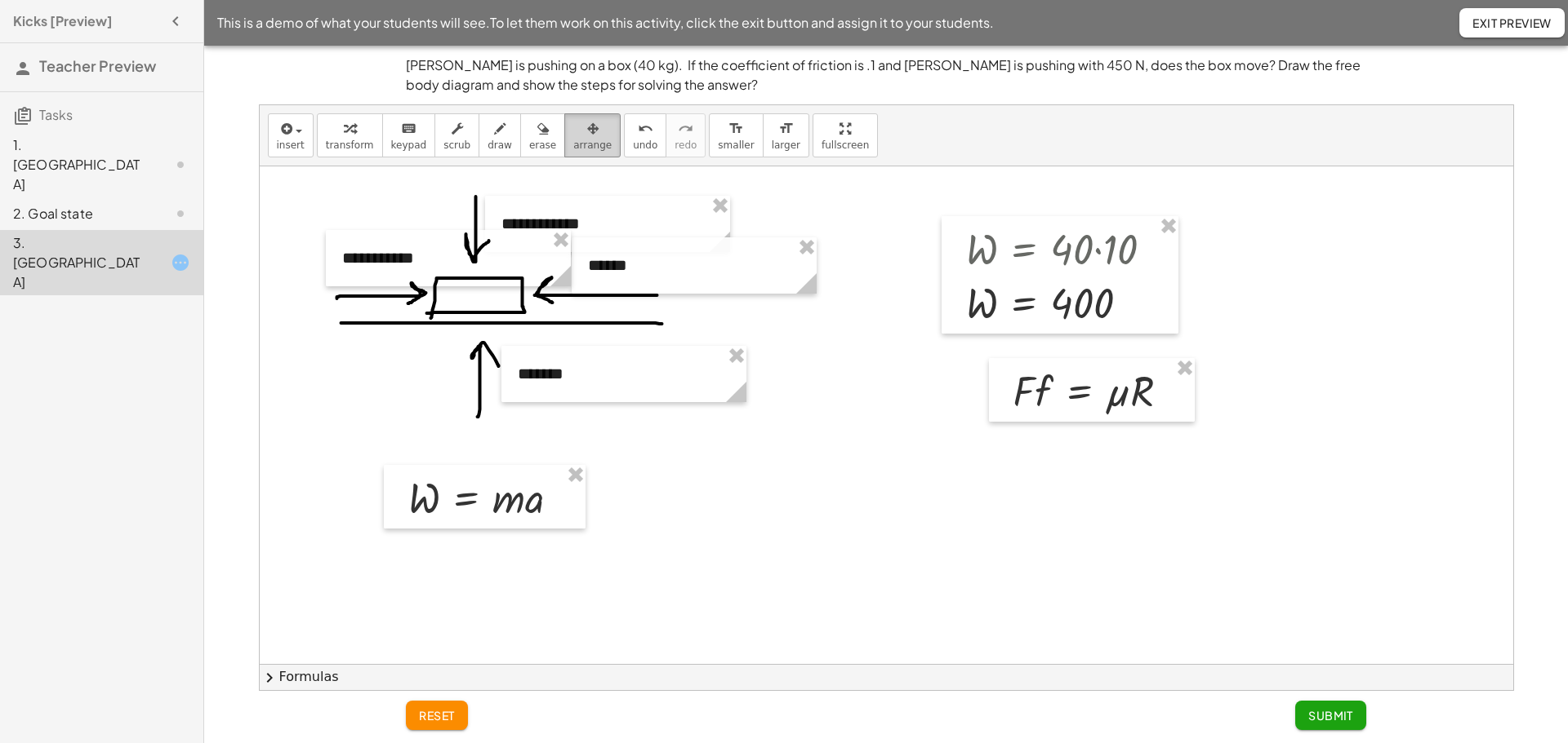
click at [587, 137] on icon "button" at bounding box center [593, 129] width 12 height 20
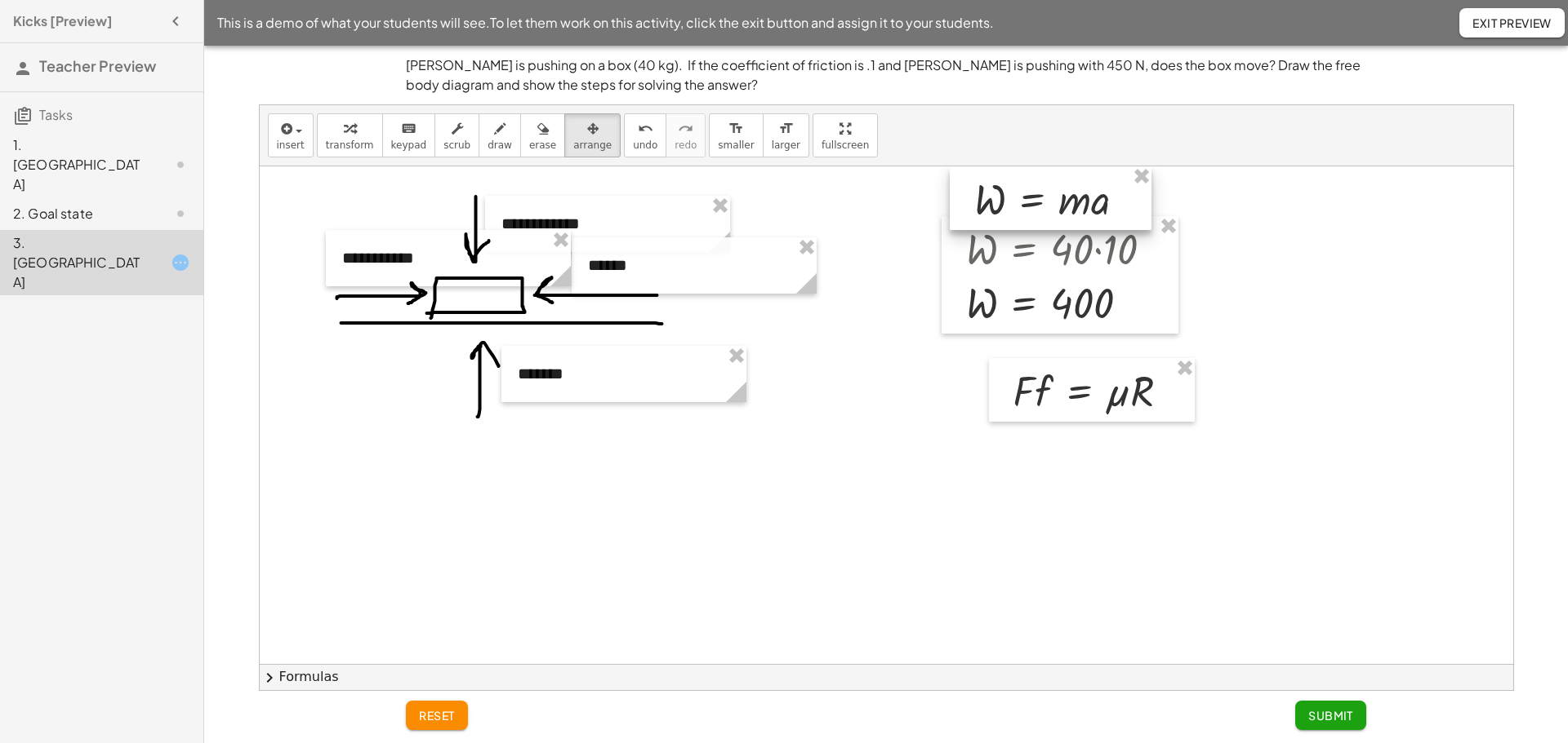
drag, startPoint x: 477, startPoint y: 491, endPoint x: 1045, endPoint y: 175, distance: 650.0
click at [1045, 175] on div at bounding box center [1051, 197] width 202 height 64
click at [881, 204] on div at bounding box center [885, 664] width 1253 height 995
click at [917, 381] on div at bounding box center [885, 664] width 1253 height 995
click at [1020, 487] on div at bounding box center [885, 664] width 1253 height 995
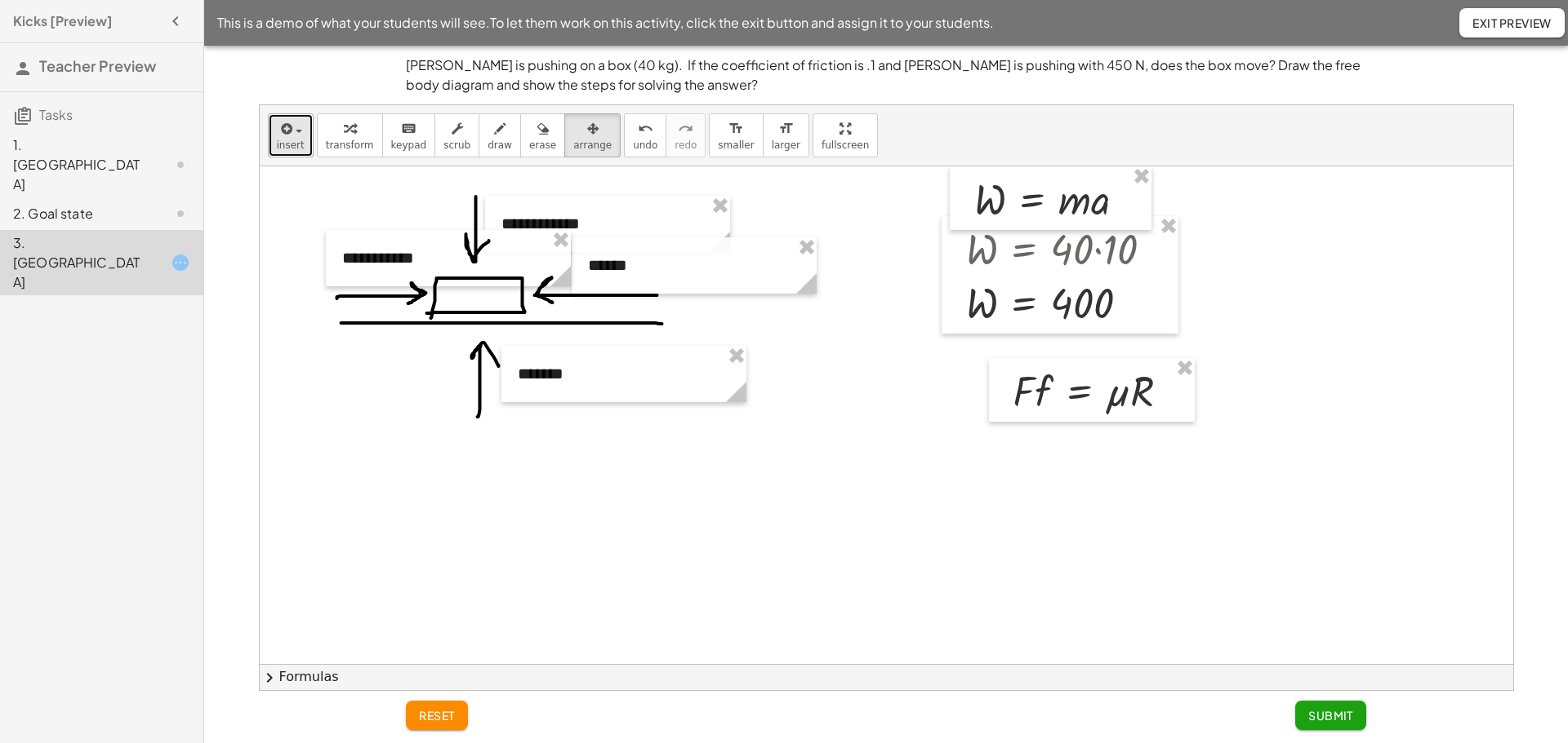
click at [292, 145] on span "insert" at bounding box center [291, 146] width 27 height 12
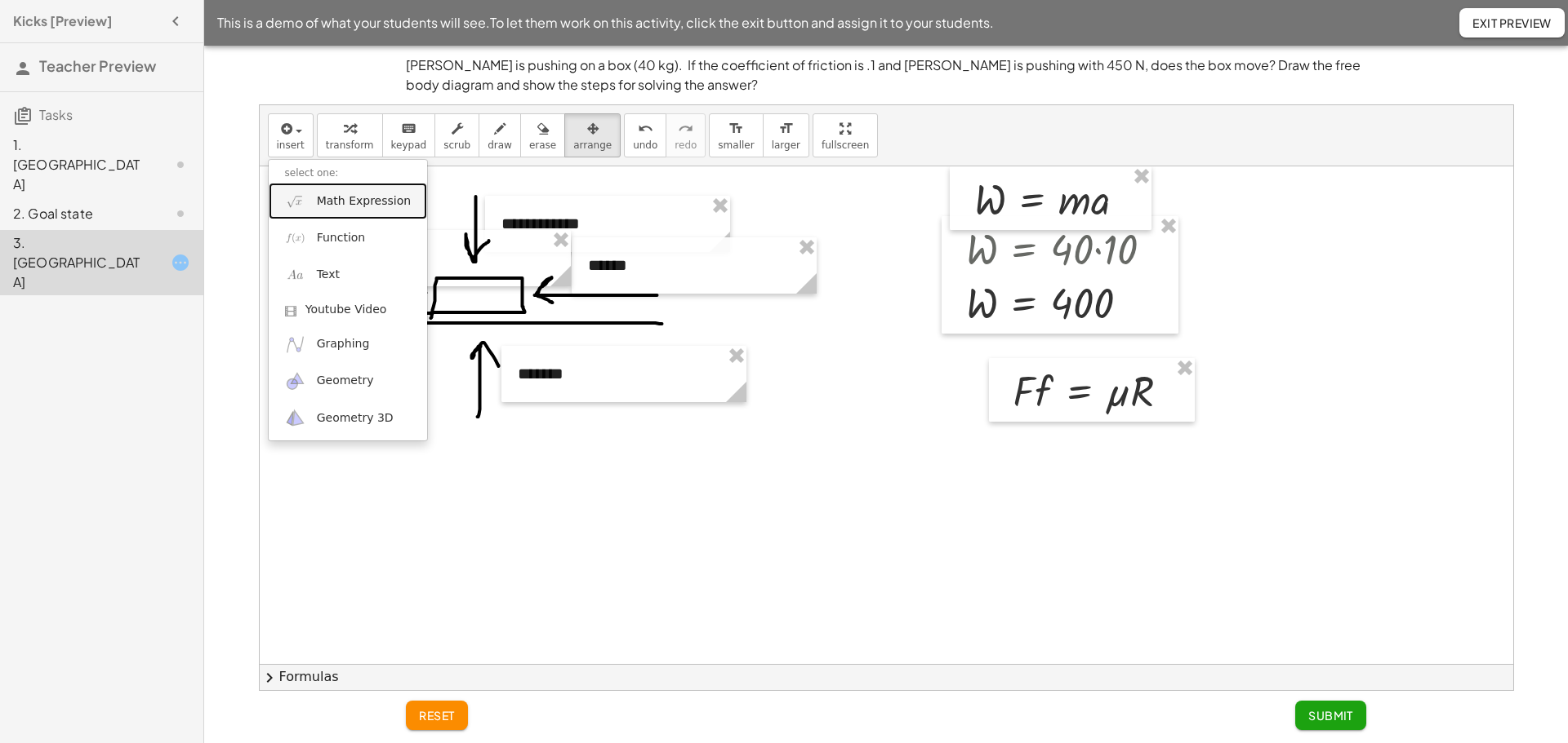
click at [326, 200] on span "Math Expression" at bounding box center [364, 201] width 94 height 17
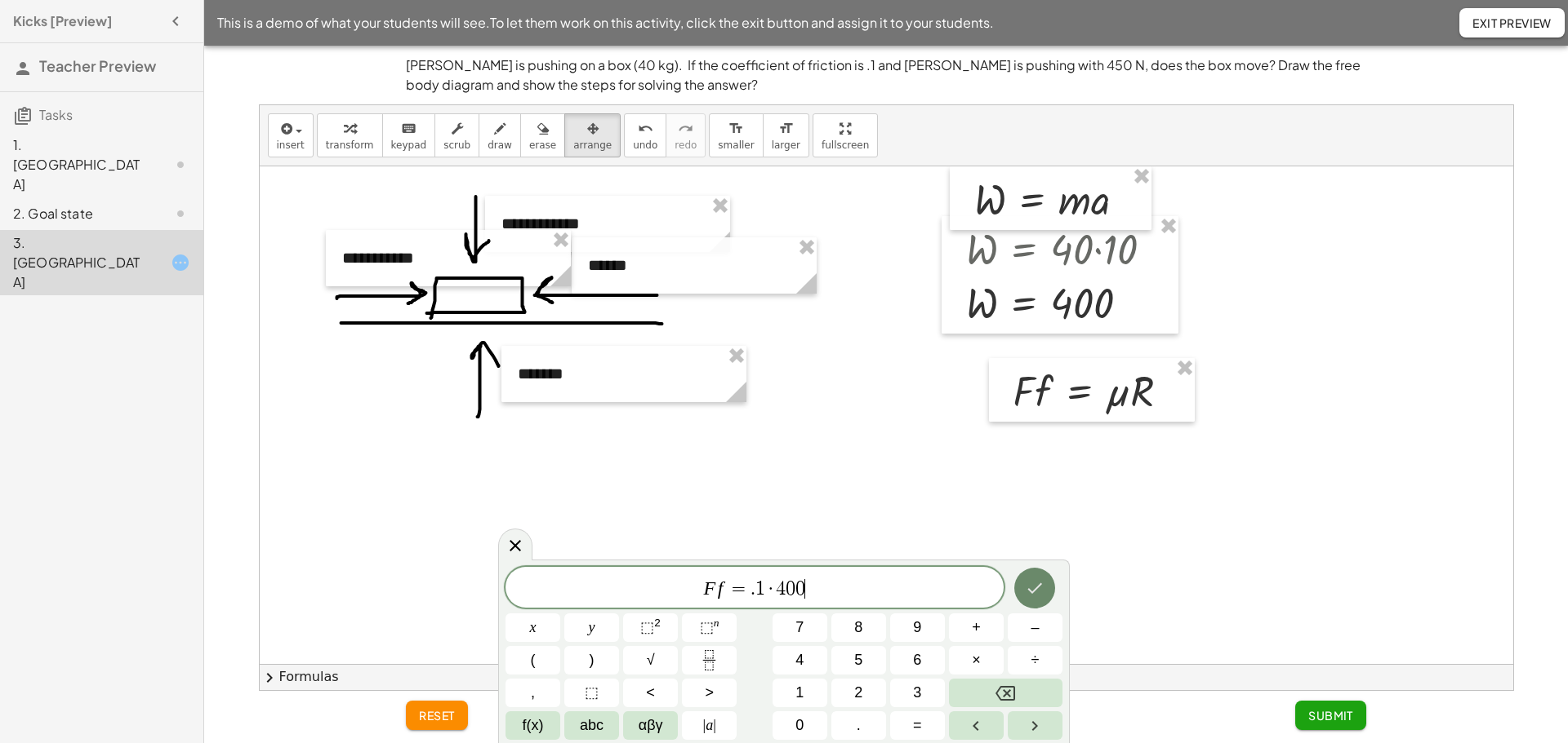
click at [1042, 595] on icon "Done" at bounding box center [1035, 589] width 20 height 20
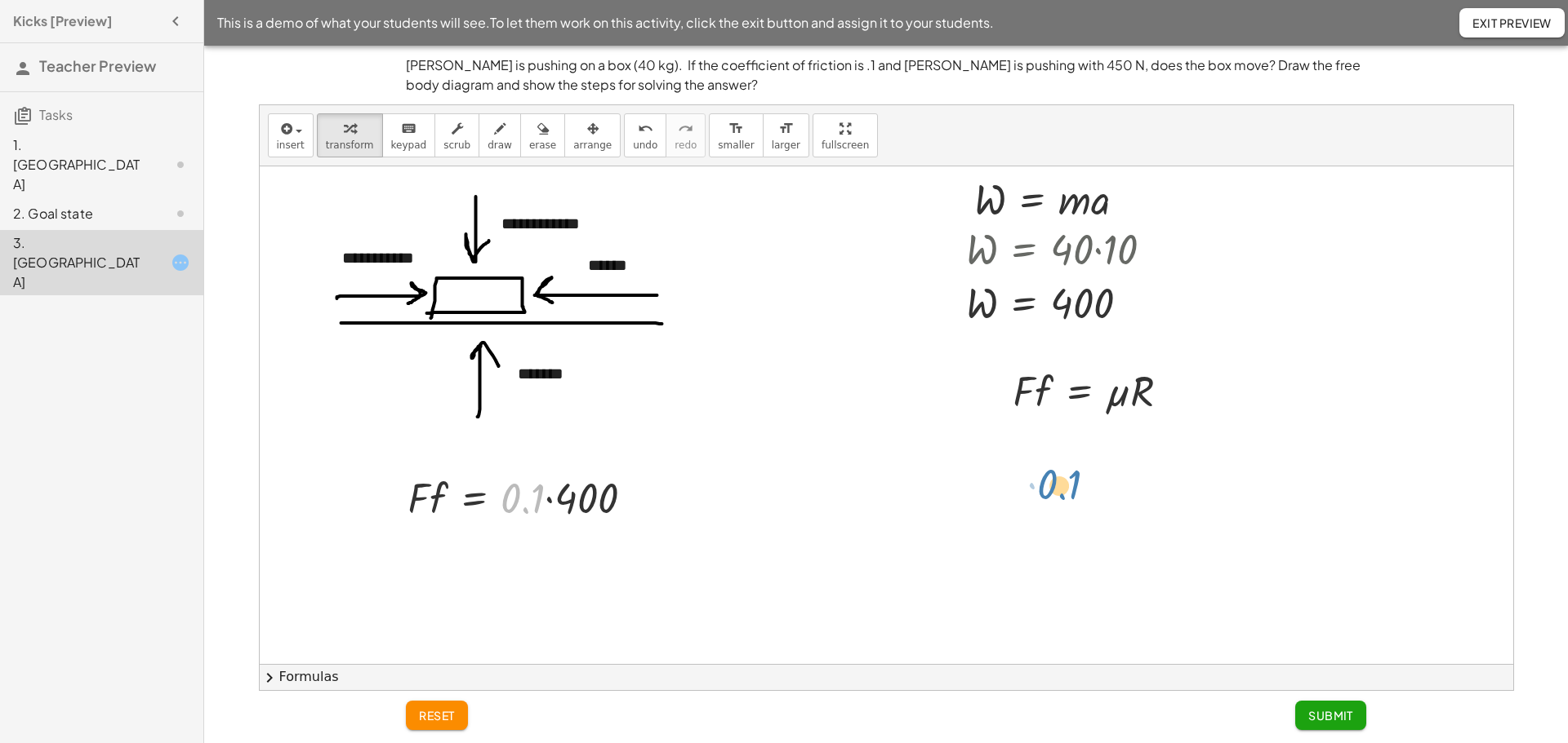
drag, startPoint x: 538, startPoint y: 509, endPoint x: 832, endPoint y: 518, distance: 294.1
click at [847, 516] on div "**********" at bounding box center [885, 664] width 1253 height 995
drag, startPoint x: 473, startPoint y: 499, endPoint x: 1029, endPoint y: 461, distance: 557.3
click at [1029, 461] on div "**********" at bounding box center [885, 664] width 1253 height 995
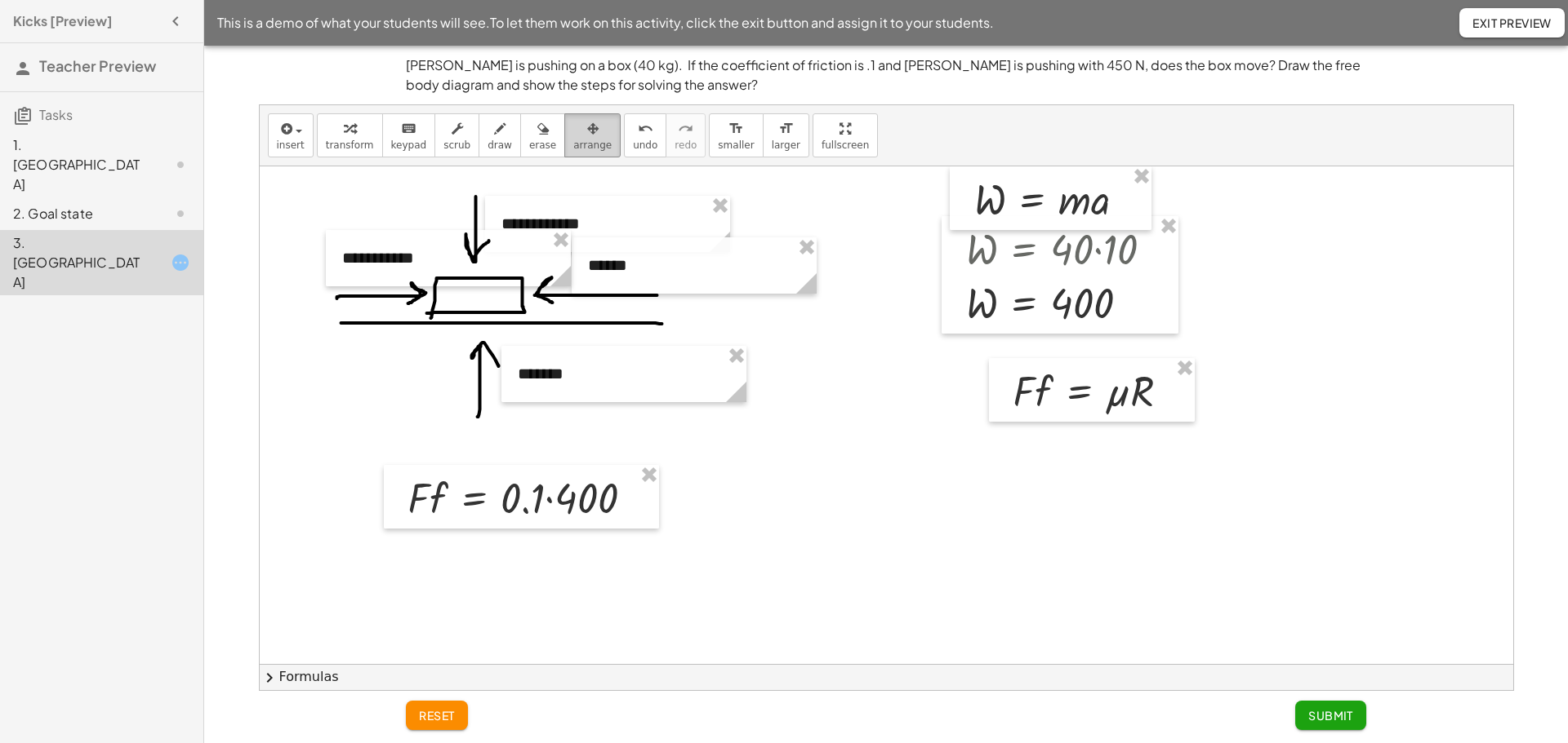
click at [573, 144] on span "arrange" at bounding box center [592, 146] width 38 height 12
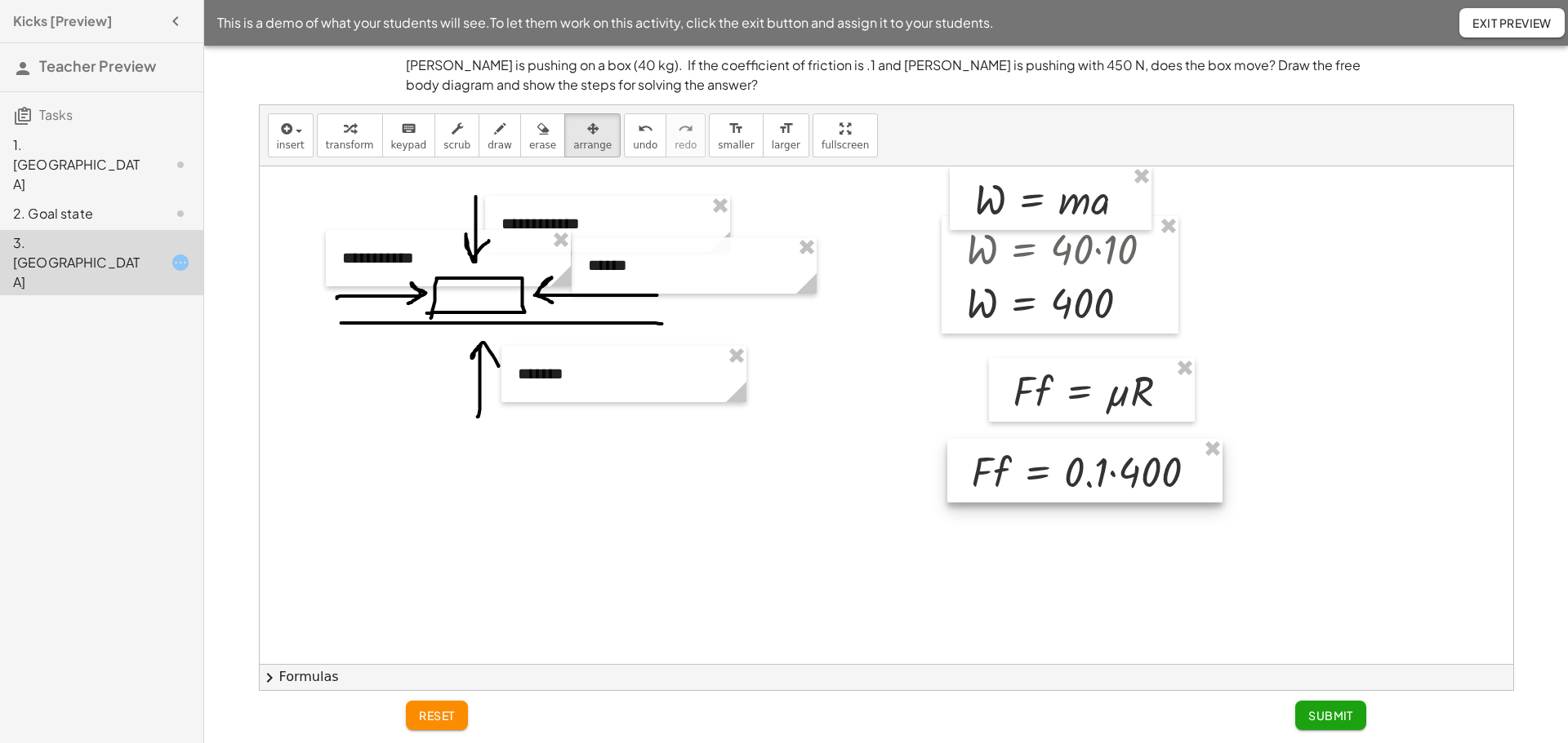
drag, startPoint x: 487, startPoint y: 486, endPoint x: 1051, endPoint y: 459, distance: 564.6
click at [1051, 459] on div at bounding box center [1084, 470] width 275 height 64
click at [832, 474] on div at bounding box center [885, 664] width 1253 height 995
click at [868, 466] on div at bounding box center [885, 664] width 1253 height 995
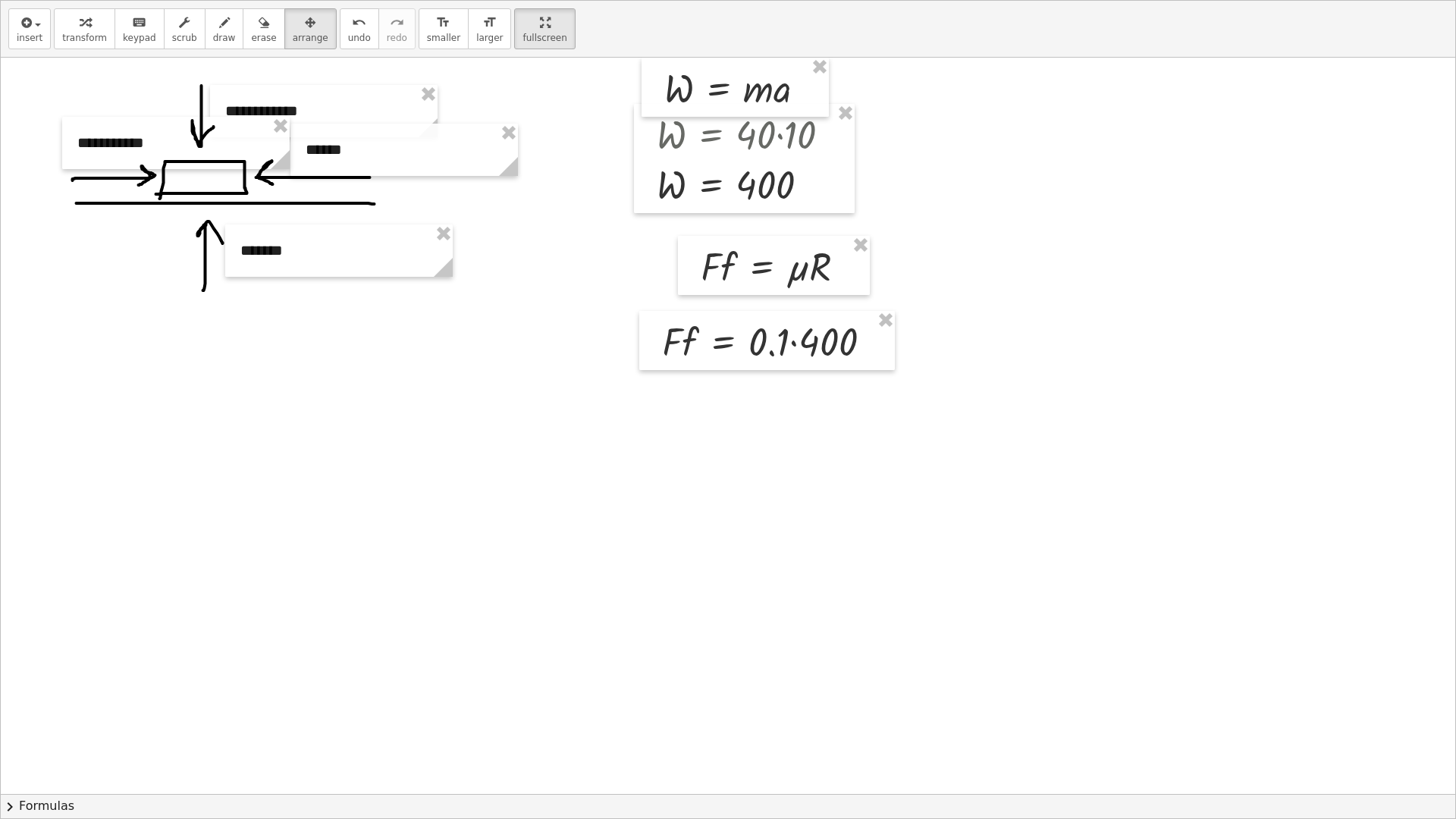
click at [738, 222] on div "**********" at bounding box center [728, 410] width 1454 height 817
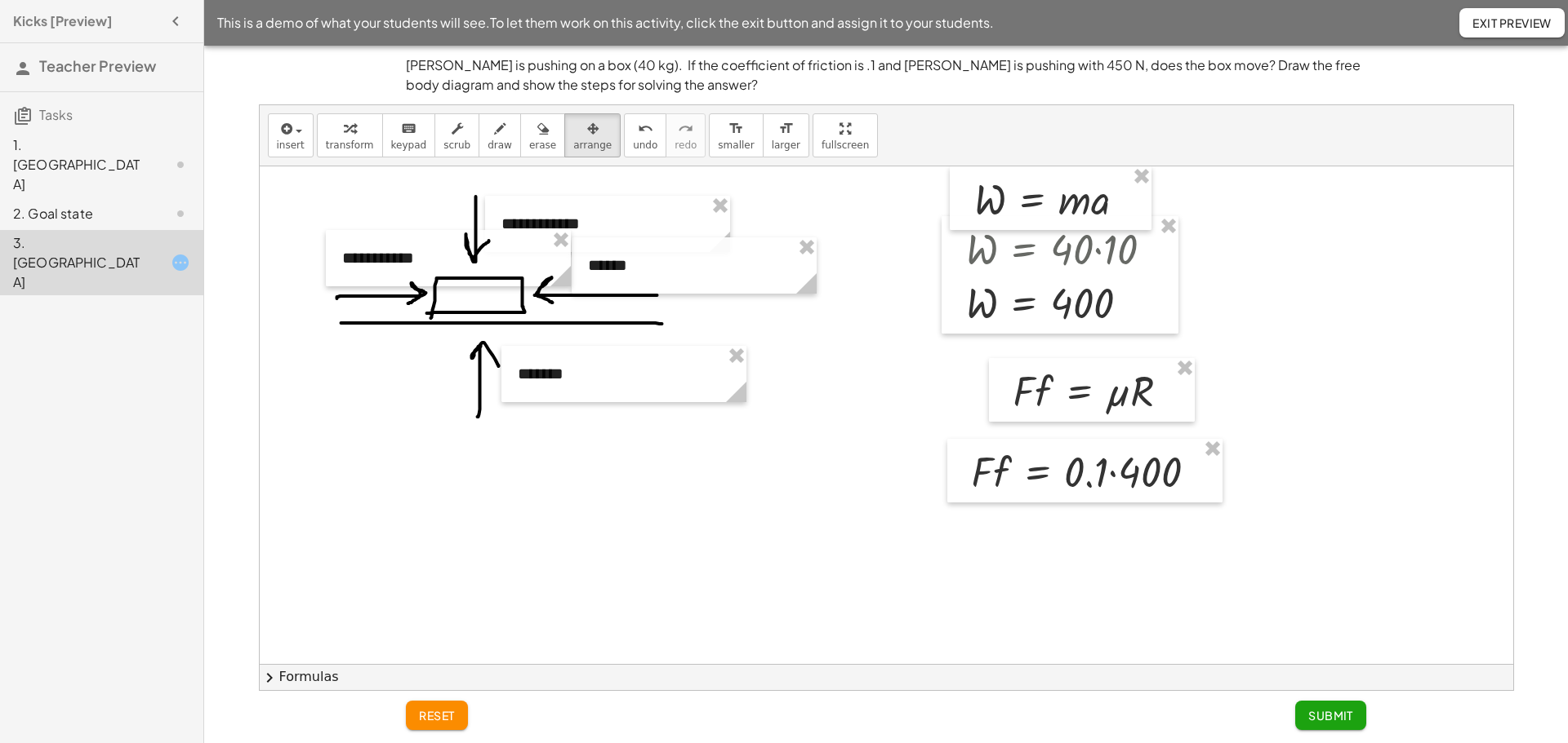
click at [536, 0] on html "Kicks [Preview] Teacher Preview Tasks 1. Canvas 2. Goal state 3. Canvas This is…" at bounding box center [784, 372] width 1568 height 743
click at [573, 145] on span "arrange" at bounding box center [592, 146] width 38 height 12
click at [343, 187] on div at bounding box center [885, 664] width 1253 height 995
click at [341, 146] on span "transform" at bounding box center [349, 146] width 48 height 12
click at [1103, 471] on div at bounding box center [1091, 470] width 254 height 56
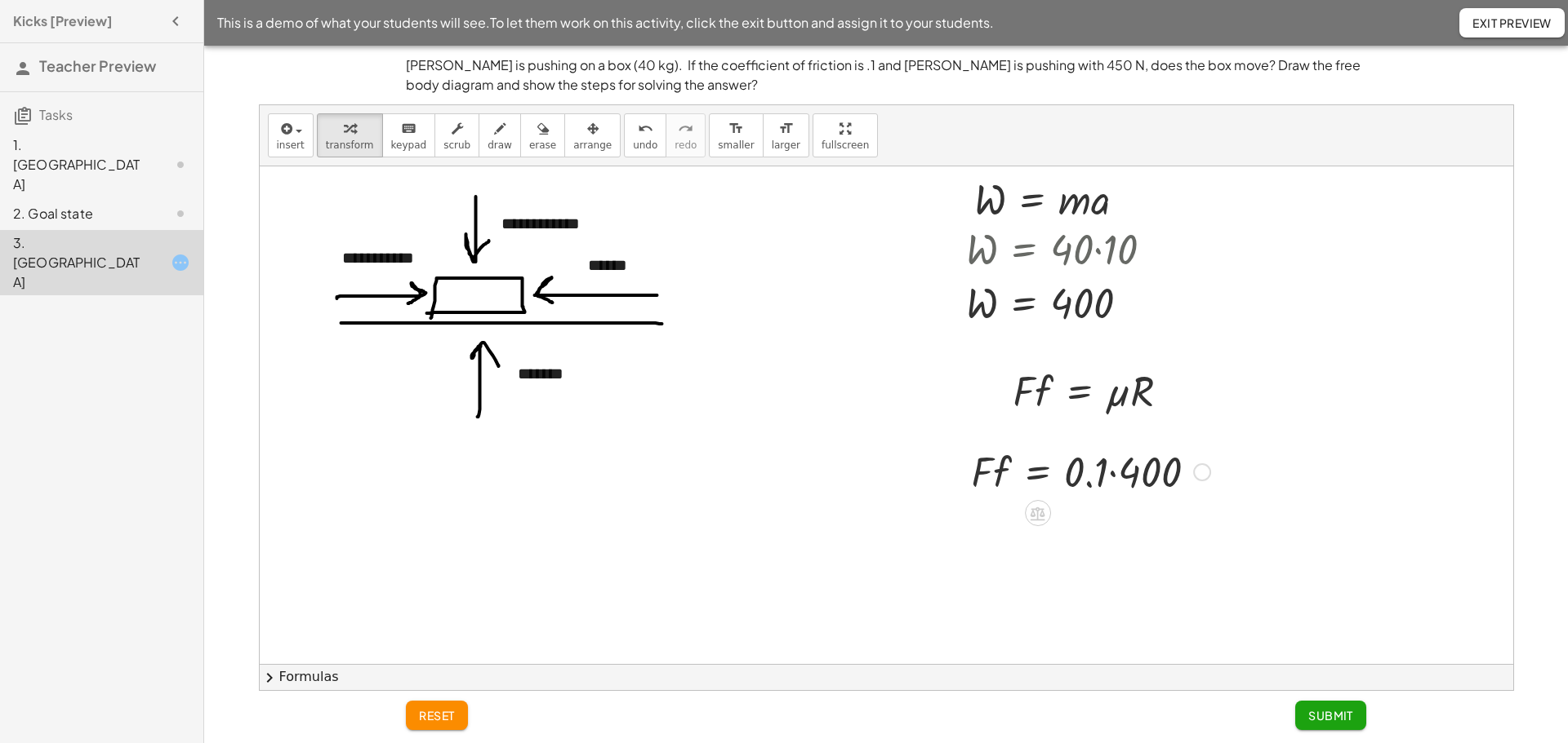
click at [1103, 471] on div at bounding box center [1091, 470] width 254 height 56
click at [1116, 476] on div at bounding box center [1091, 470] width 254 height 56
click at [1116, 476] on div at bounding box center [1053, 470] width 180 height 56
click at [1321, 721] on span "Submit" at bounding box center [1330, 716] width 45 height 15
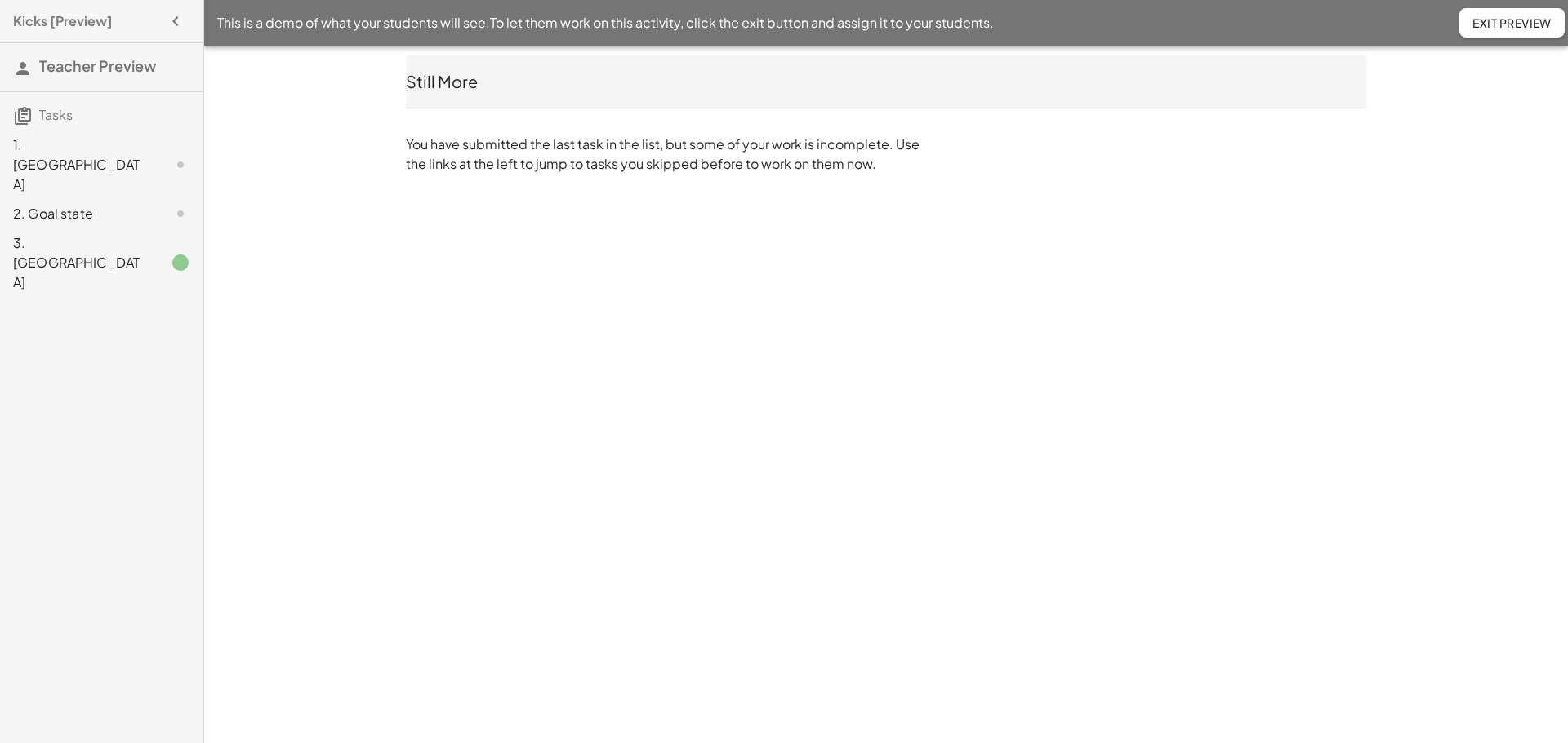
click at [71, 234] on div "3. [GEOGRAPHIC_DATA]" at bounding box center [78, 263] width 131 height 59
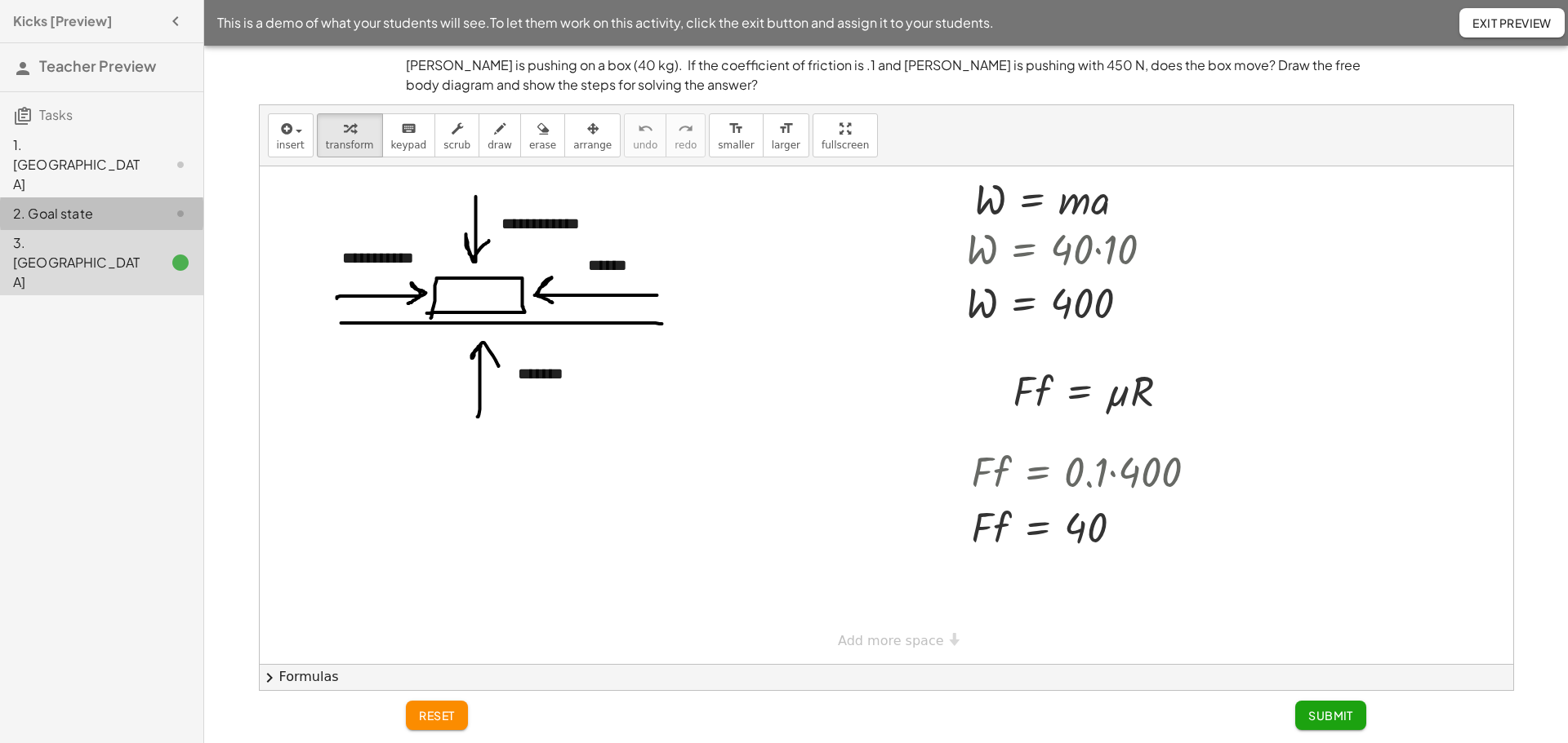
click at [69, 204] on div "2. Goal state" at bounding box center [78, 214] width 131 height 20
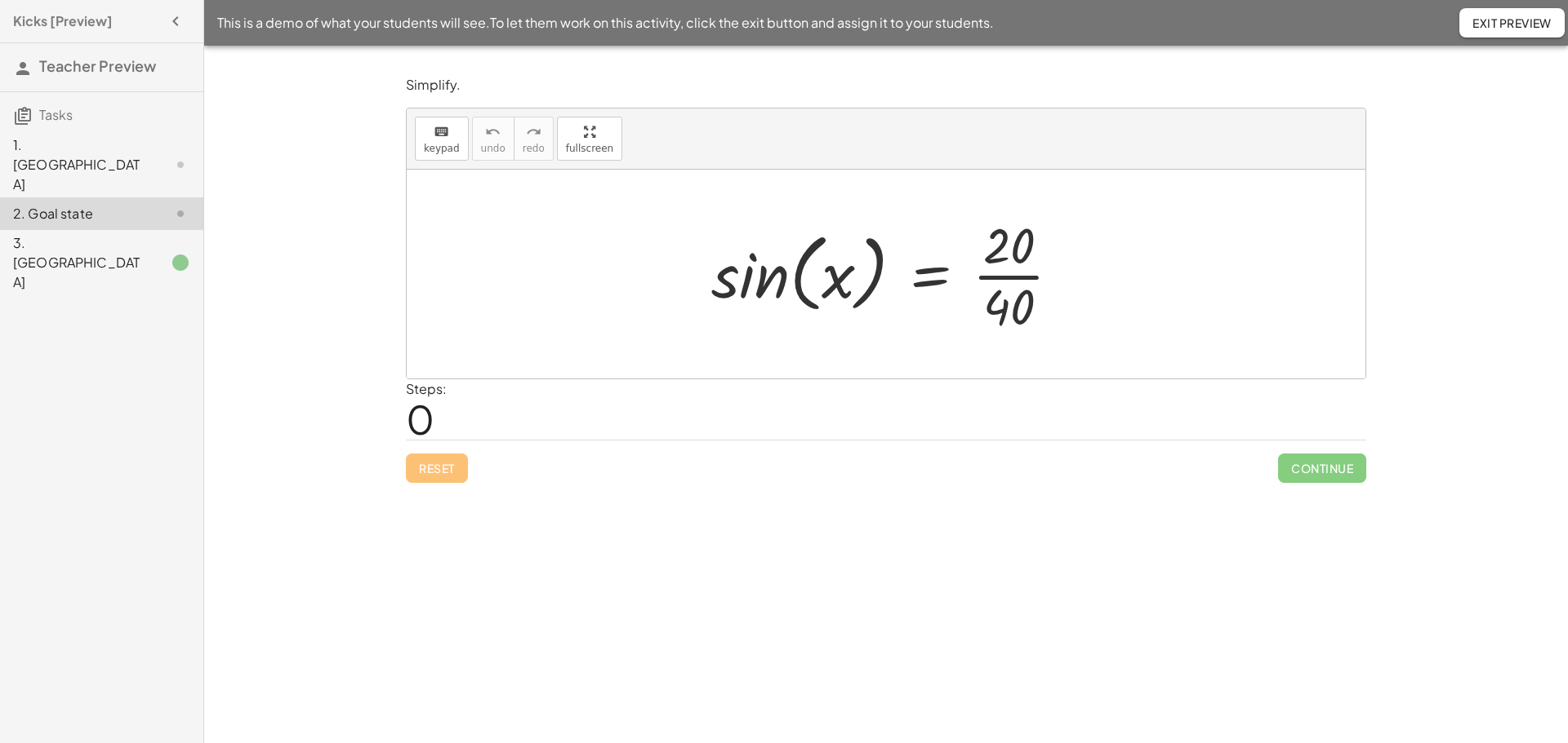
click at [65, 204] on div "2. Goal state" at bounding box center [78, 214] width 131 height 20
click at [1478, 22] on span "Exit Preview" at bounding box center [1511, 22] width 79 height 15
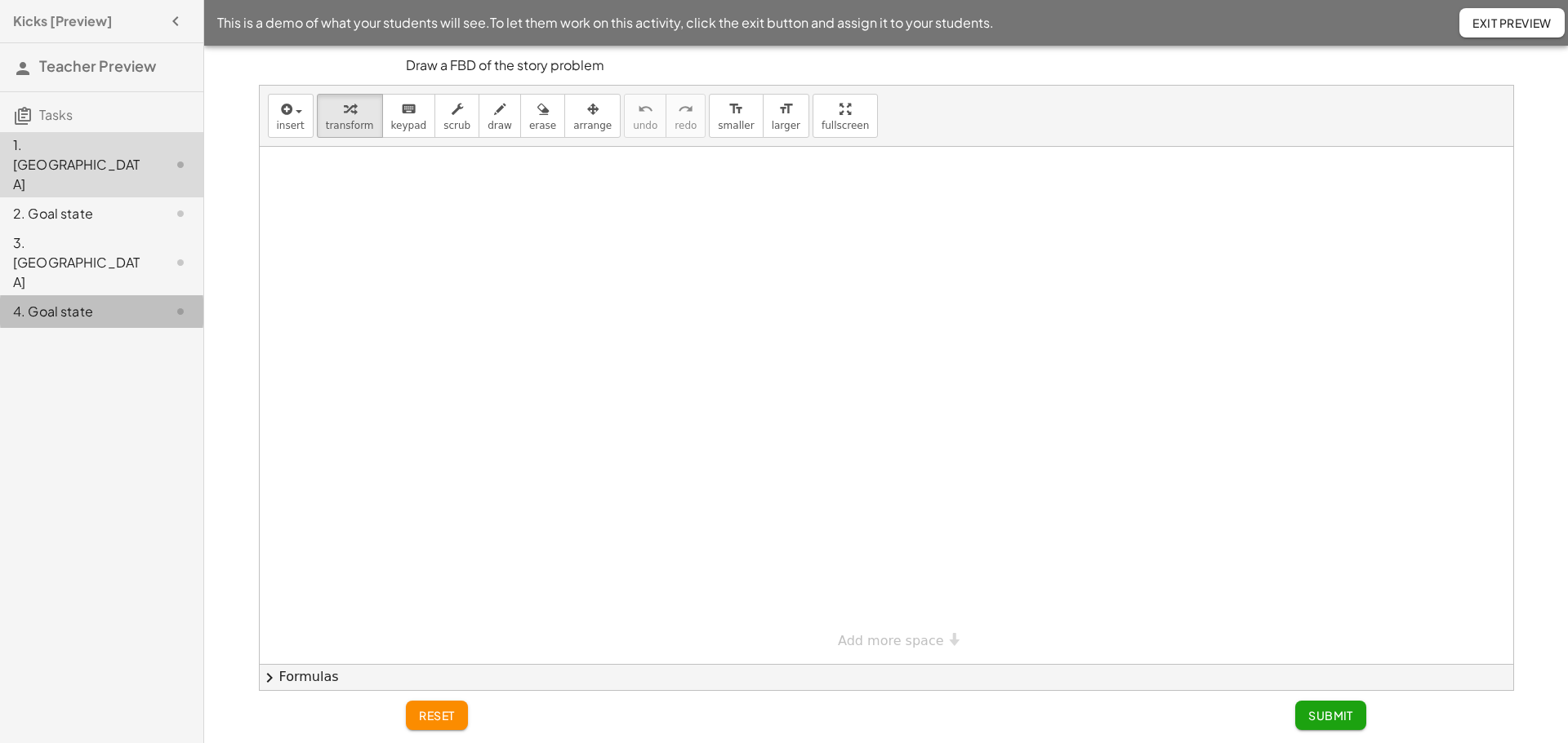
click at [67, 302] on div "4. Goal state" at bounding box center [78, 312] width 131 height 20
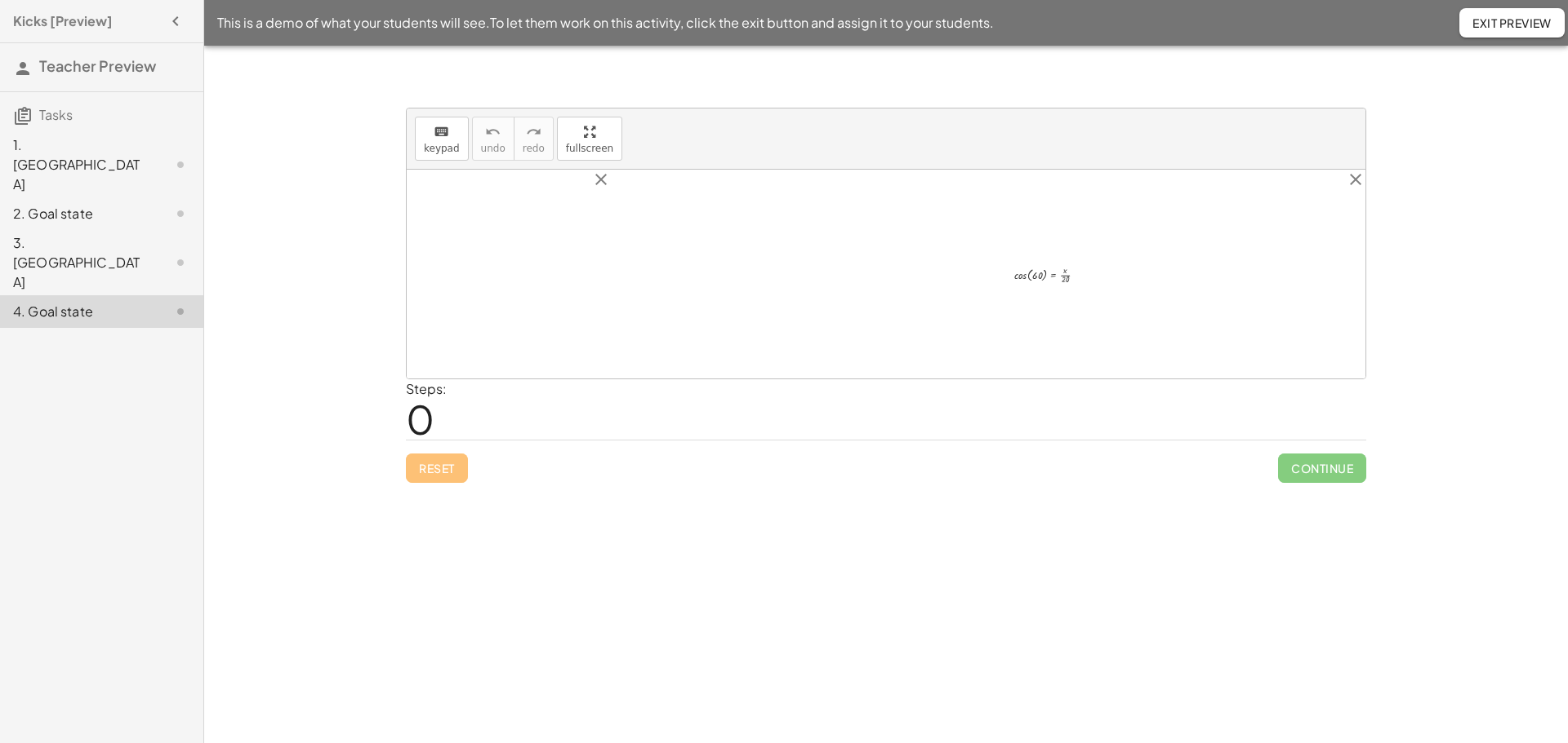
click at [1037, 281] on div at bounding box center [1056, 274] width 102 height 26
click at [1065, 282] on div at bounding box center [1056, 274] width 102 height 26
drag, startPoint x: 1065, startPoint y: 282, endPoint x: 1034, endPoint y: 291, distance: 32.3
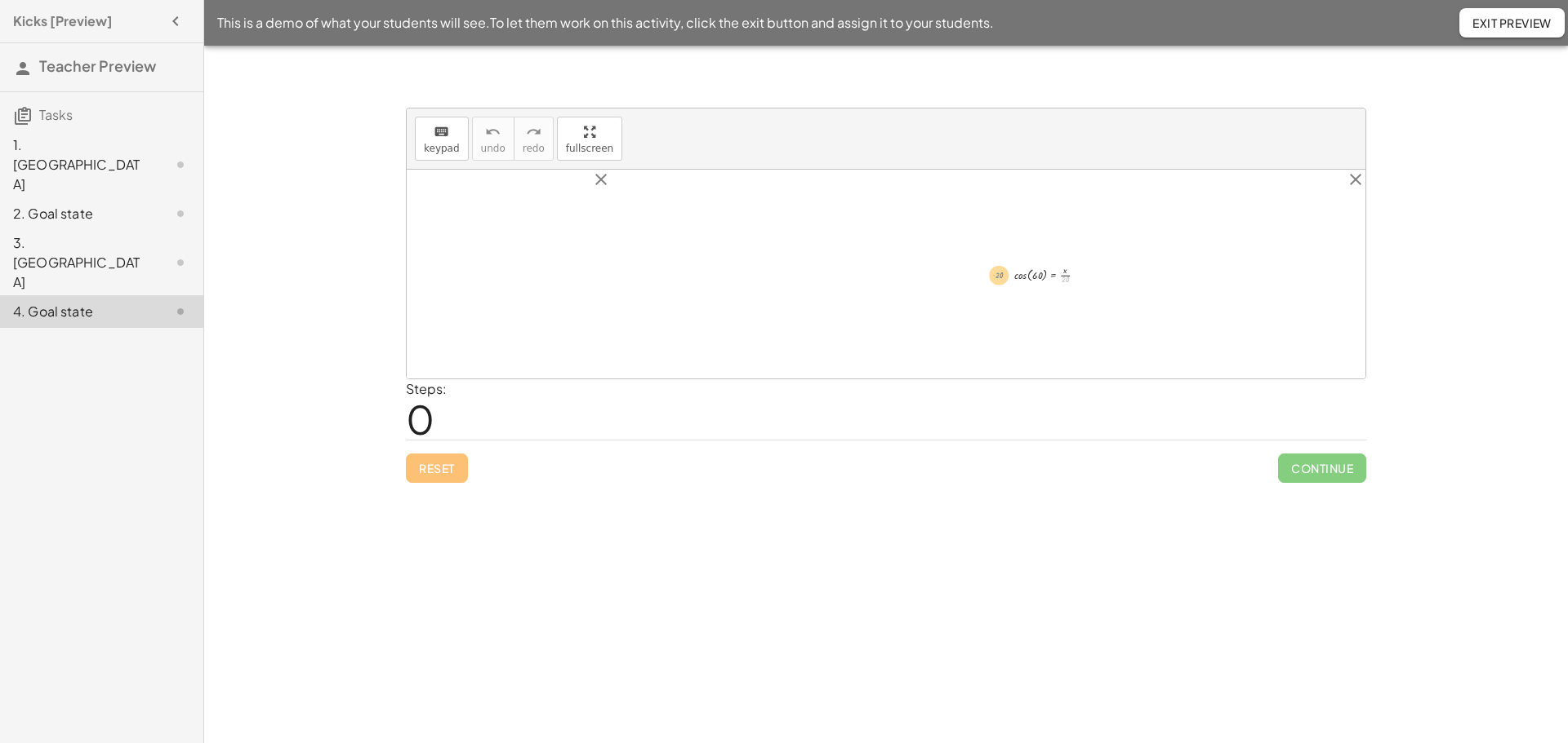
drag, startPoint x: 1070, startPoint y: 279, endPoint x: 996, endPoint y: 275, distance: 74.1
click at [1066, 274] on div at bounding box center [1056, 274] width 102 height 26
click at [1075, 277] on div at bounding box center [1056, 274] width 102 height 26
click at [427, 147] on span "keypad" at bounding box center [441, 149] width 36 height 12
click at [1054, 284] on div at bounding box center [1056, 274] width 102 height 26
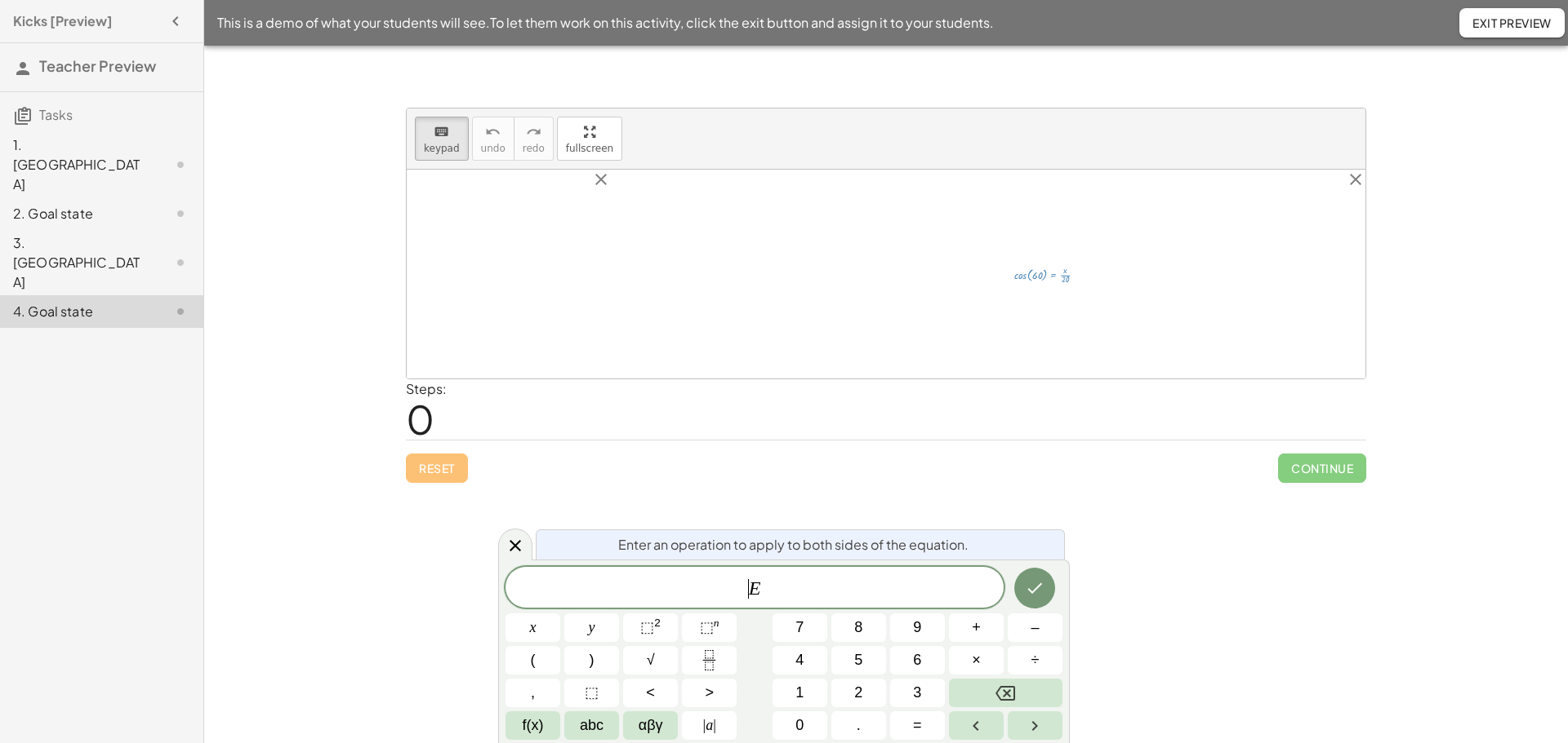
click at [747, 587] on span "​ E" at bounding box center [754, 589] width 498 height 22
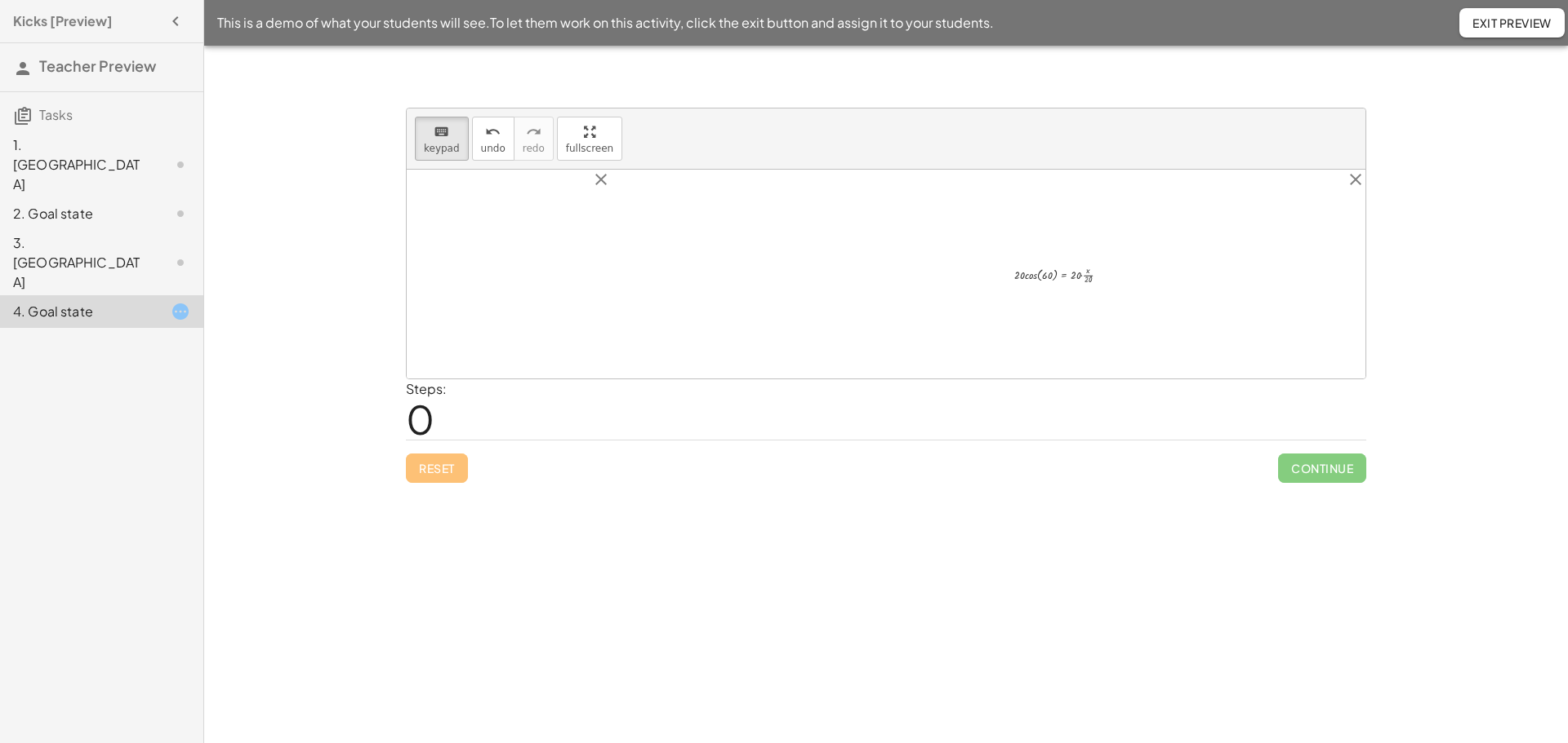
click at [1030, 278] on div at bounding box center [1067, 274] width 124 height 26
click at [1030, 278] on div at bounding box center [1056, 274] width 102 height 26
click at [1020, 275] on div at bounding box center [1056, 274] width 102 height 26
click at [1032, 275] on div at bounding box center [1056, 274] width 102 height 26
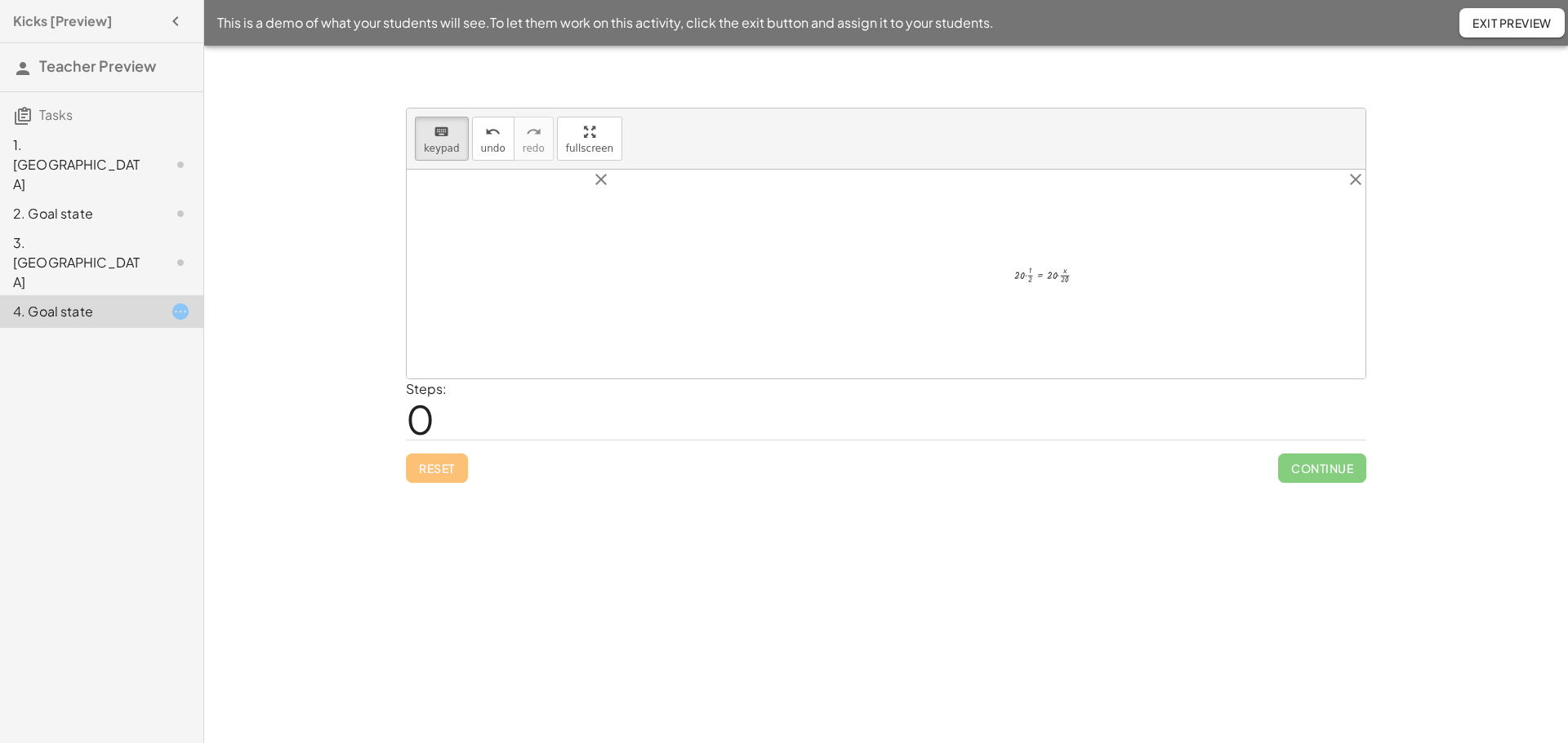
click at [1032, 275] on div at bounding box center [1056, 274] width 102 height 26
click at [1024, 280] on div at bounding box center [1058, 274] width 107 height 26
click at [1024, 274] on div at bounding box center [1058, 274] width 107 height 26
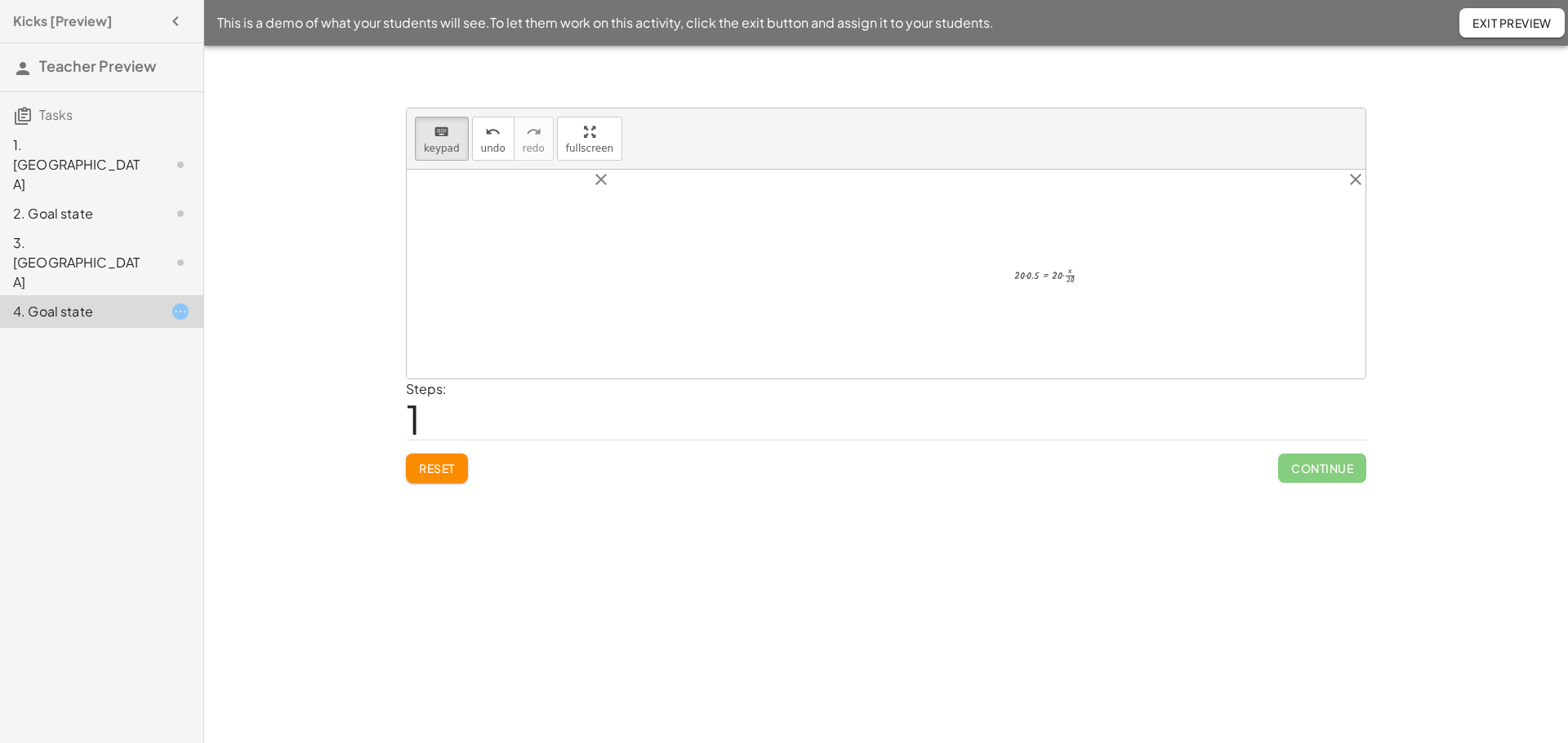
click at [1030, 274] on div at bounding box center [1058, 274] width 107 height 26
click at [1030, 274] on div at bounding box center [1051, 274] width 90 height 26
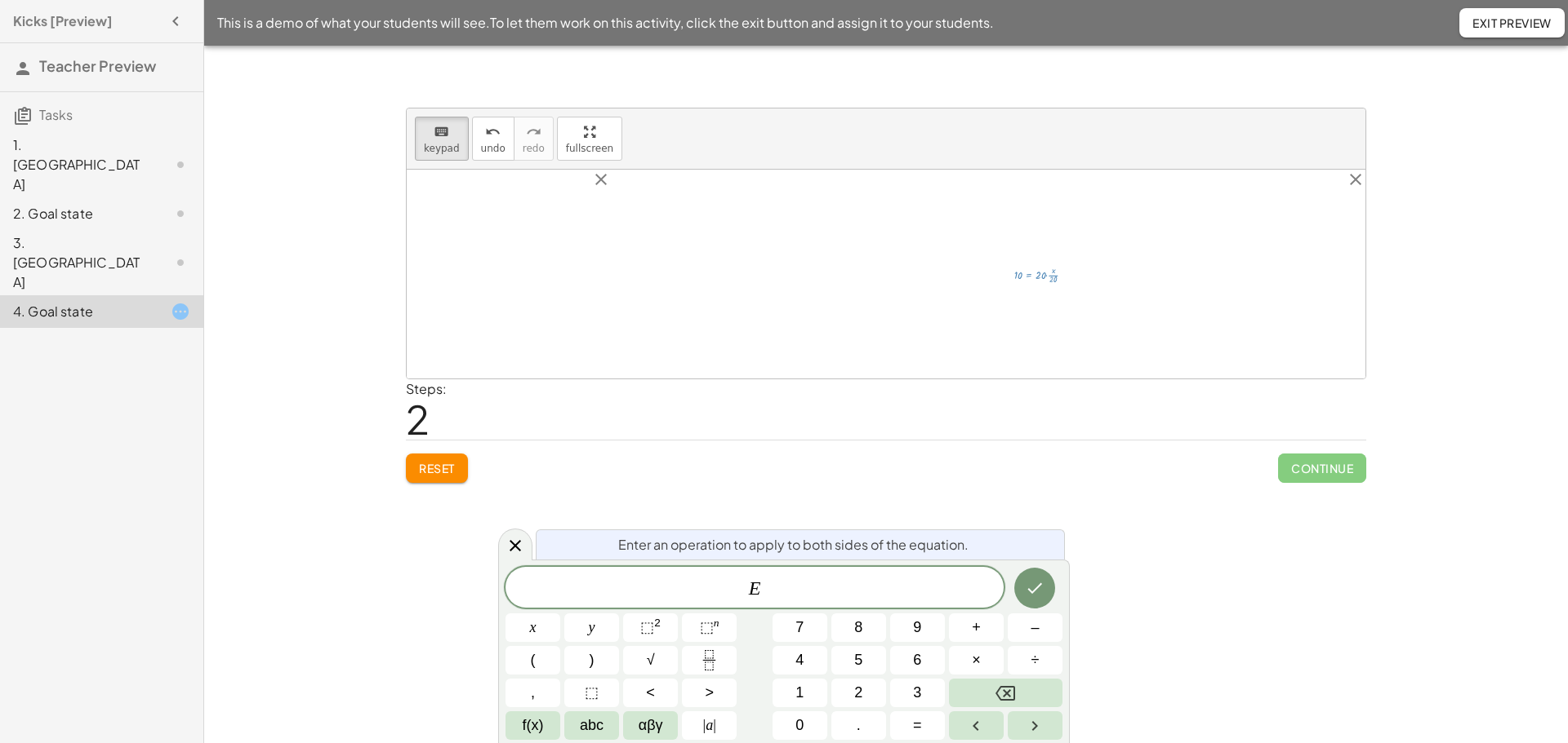
click at [1040, 274] on div at bounding box center [1051, 274] width 90 height 26
click at [1052, 277] on div at bounding box center [1051, 274] width 90 height 26
click at [1053, 283] on div at bounding box center [1051, 274] width 90 height 26
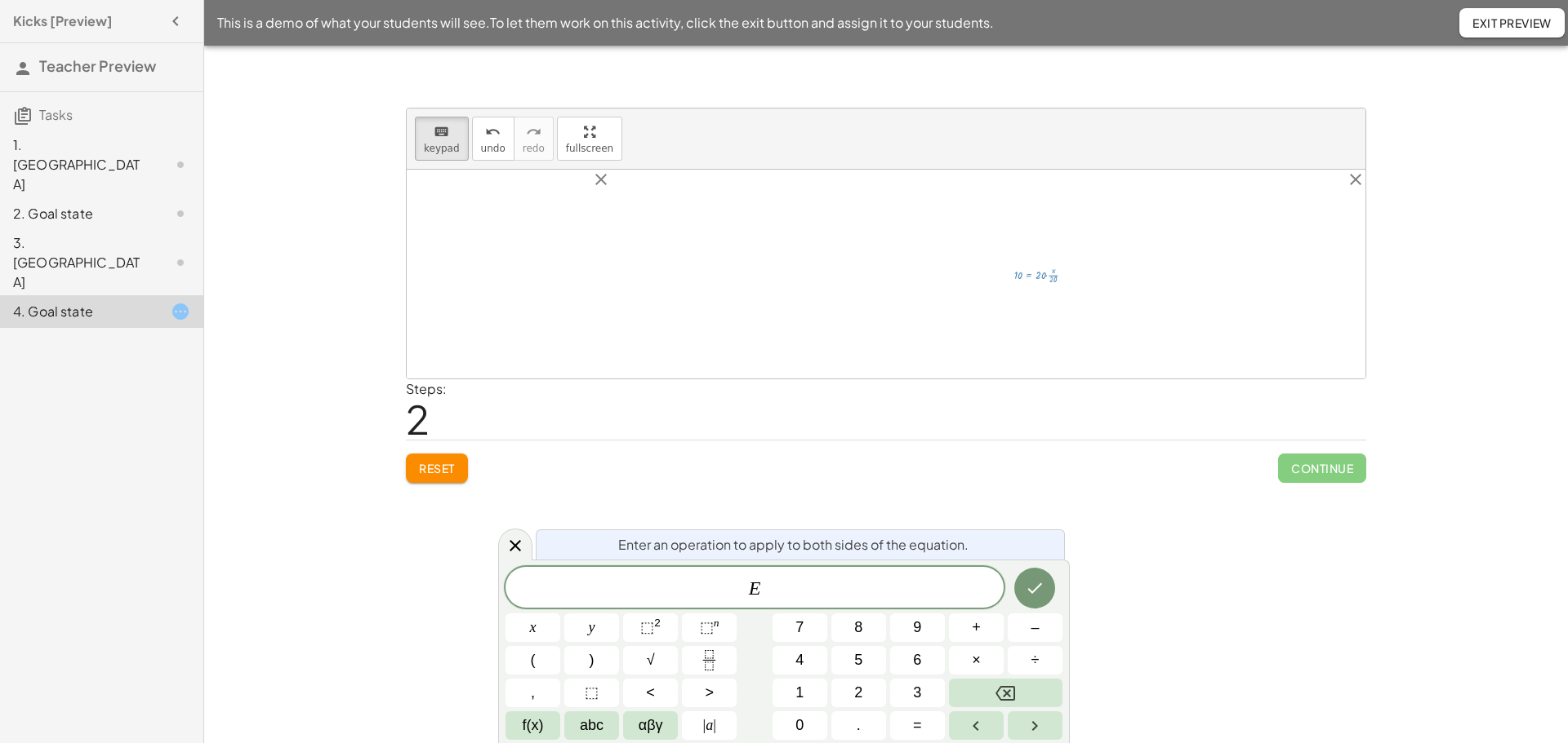
click at [1052, 279] on div at bounding box center [1051, 274] width 90 height 26
click at [1048, 361] on div at bounding box center [886, 275] width 959 height 209
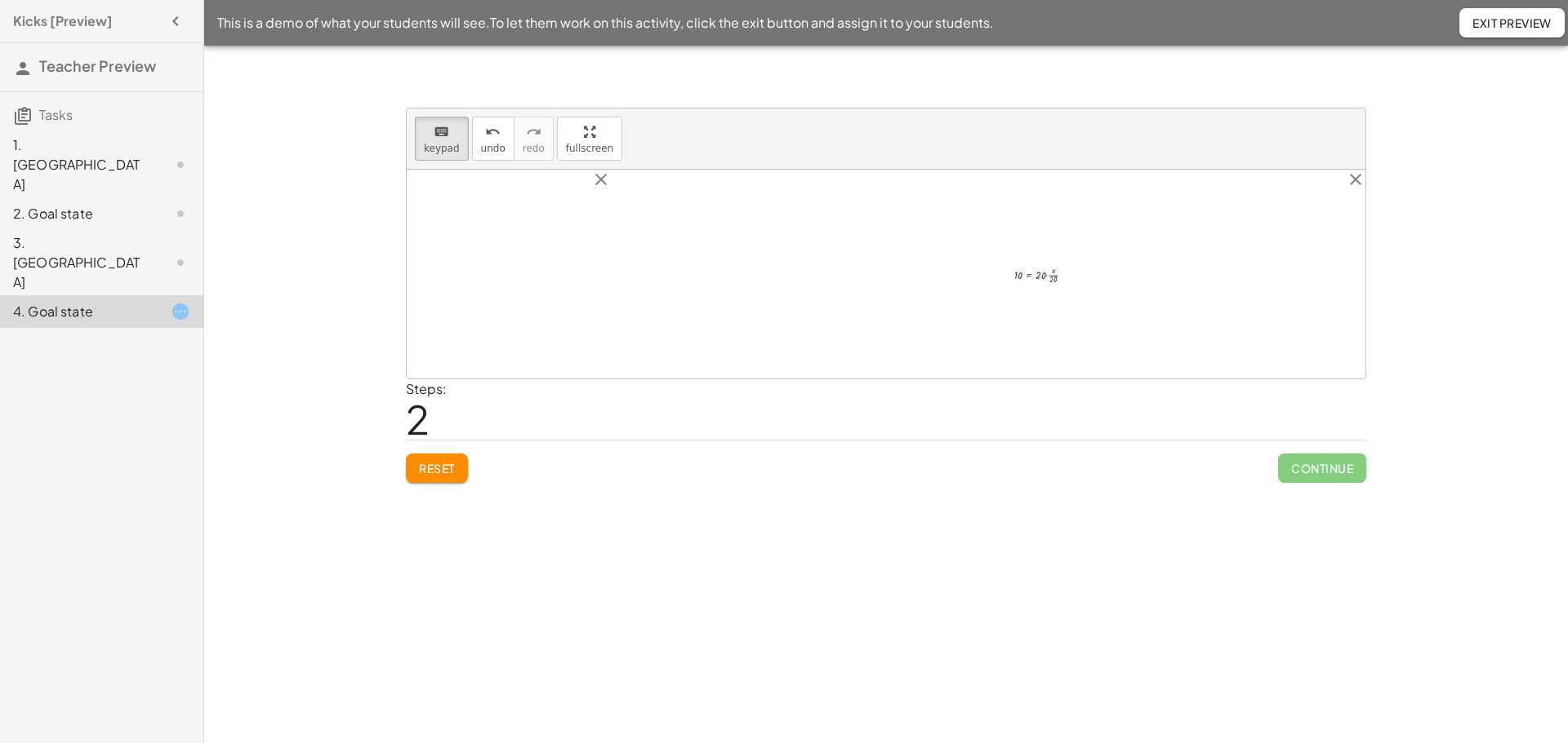
click at [1045, 281] on div at bounding box center [1051, 274] width 90 height 26
click at [1050, 273] on div at bounding box center [1046, 274] width 81 height 26
click at [1047, 278] on div at bounding box center [1046, 274] width 81 height 26
click at [1047, 278] on div at bounding box center [1041, 270] width 71 height 19
click at [1035, 280] on div "cos ( , 60 ) = · x · 20 · 20 · cos ( , 60 ) = · 20 · · x · 20 · 20 · · 1 · 2 = …" at bounding box center [1035, 271] width 91 height 27
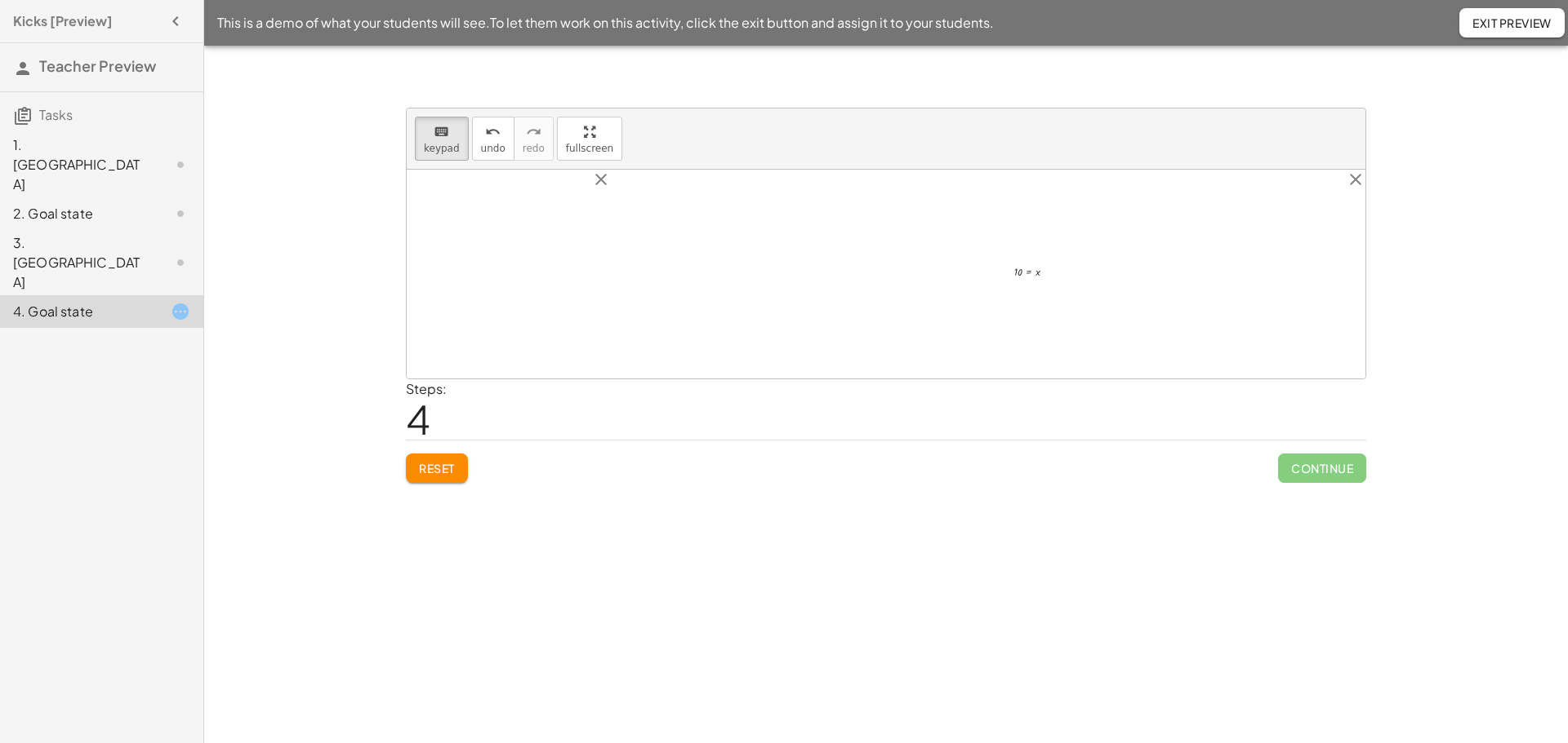
click at [1030, 269] on div at bounding box center [1041, 270] width 71 height 19
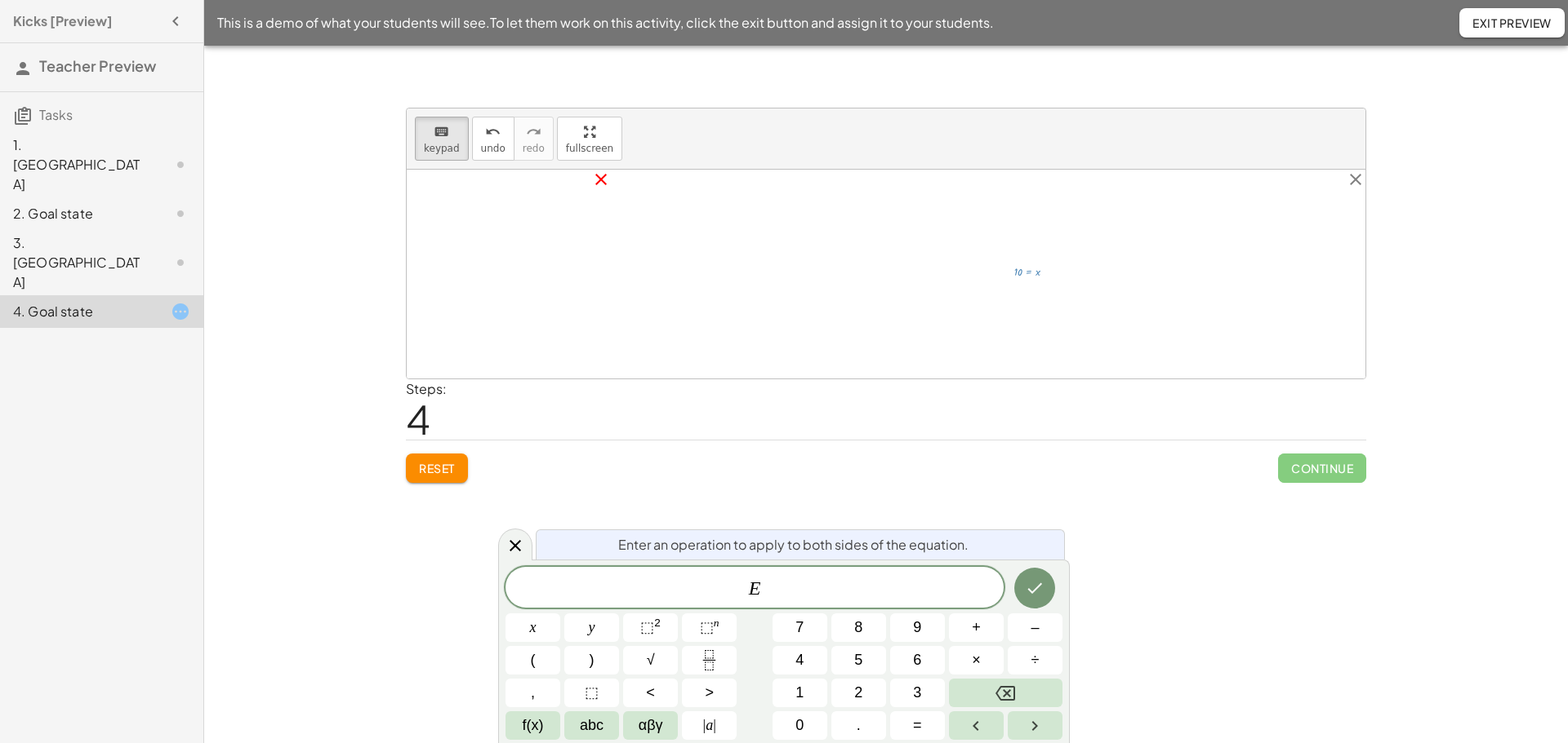
click at [605, 178] on icon "close" at bounding box center [601, 180] width 20 height 20
click at [892, 288] on div at bounding box center [883, 274] width 219 height 81
click at [446, 472] on span "Reset" at bounding box center [436, 468] width 36 height 15
click at [547, 178] on icon "close" at bounding box center [546, 180] width 20 height 20
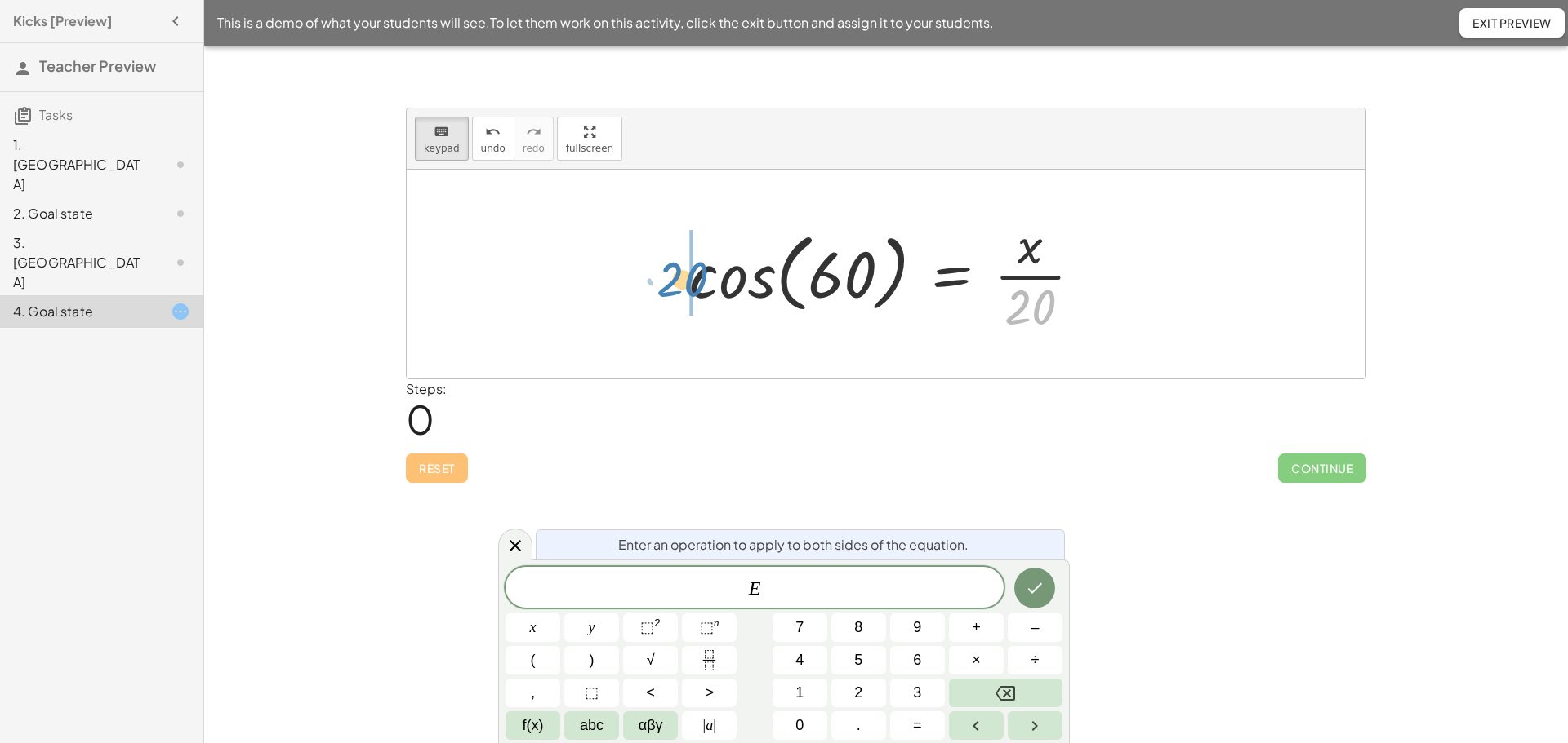
drag, startPoint x: 1024, startPoint y: 309, endPoint x: 674, endPoint y: 281, distance: 351.1
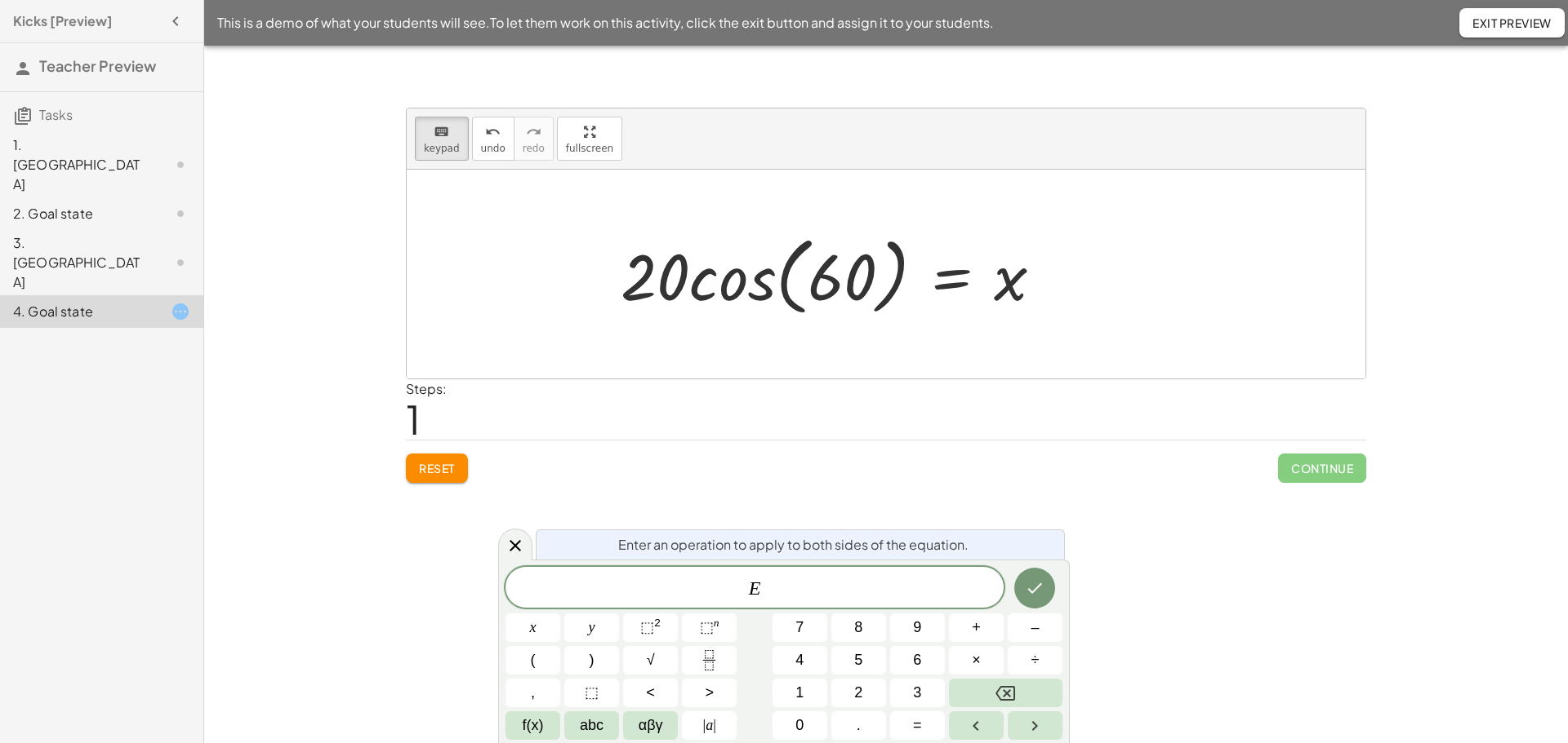
click at [759, 284] on div at bounding box center [838, 275] width 452 height 94
click at [759, 284] on div "cos ( , 60 ) = · x · 20 cos ( , 60 ) = x · 20 · · 1 · 2 · 20 · cos ( , 60 ) = x" at bounding box center [911, 274] width 316 height 134
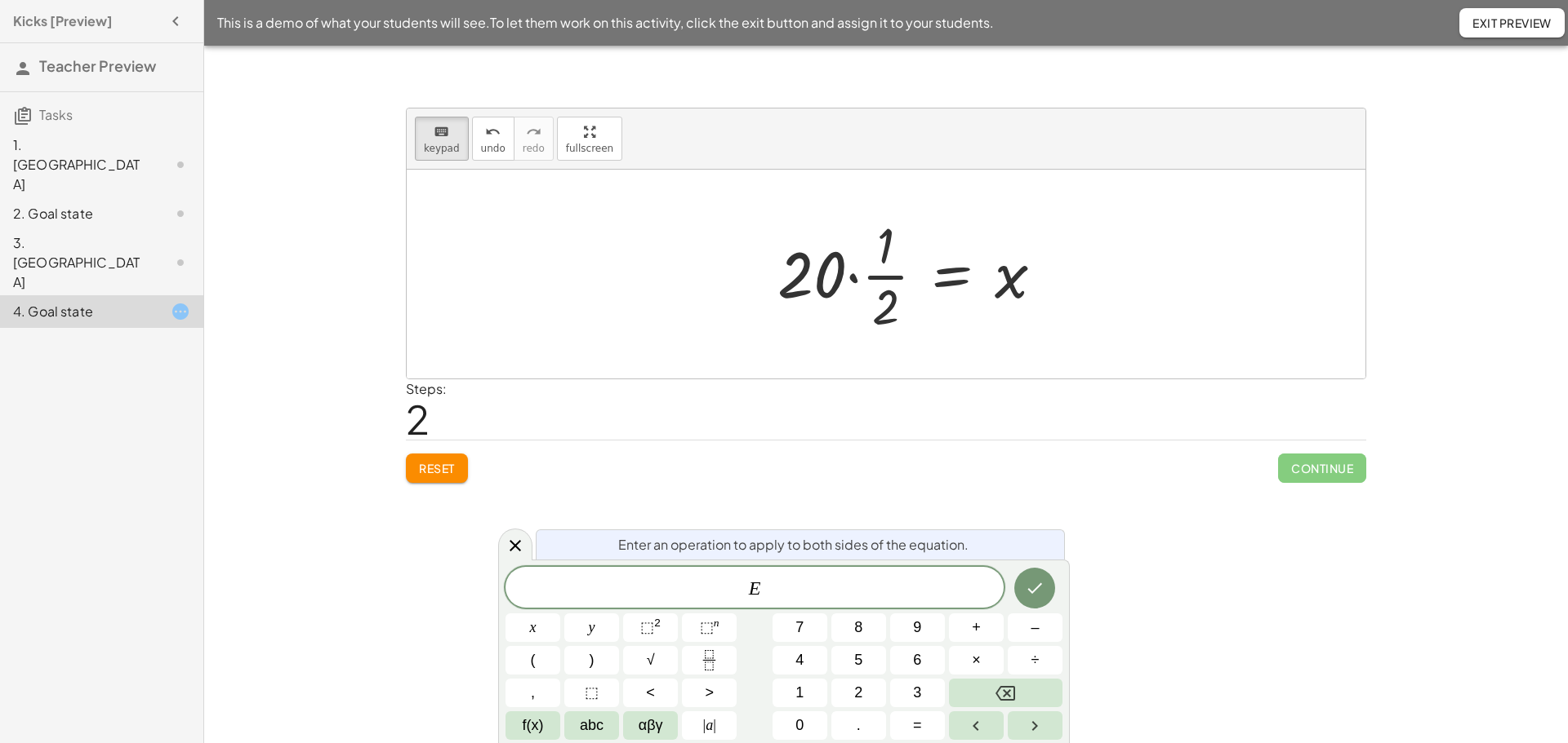
click at [812, 286] on div at bounding box center [917, 274] width 295 height 126
click at [887, 286] on div at bounding box center [917, 274] width 295 height 126
click at [825, 277] on div at bounding box center [899, 275] width 331 height 84
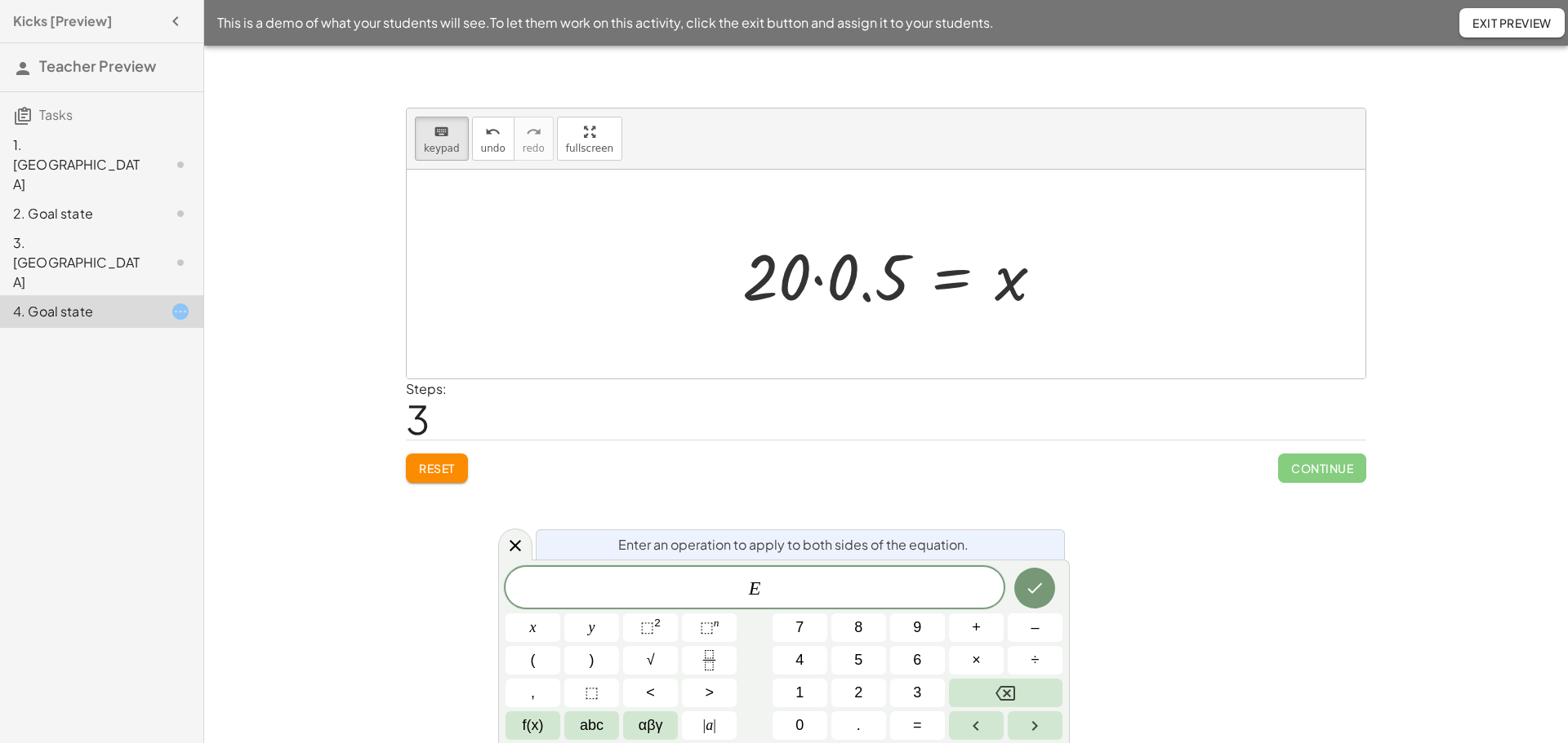
click at [825, 277] on div at bounding box center [886, 275] width 959 height 209
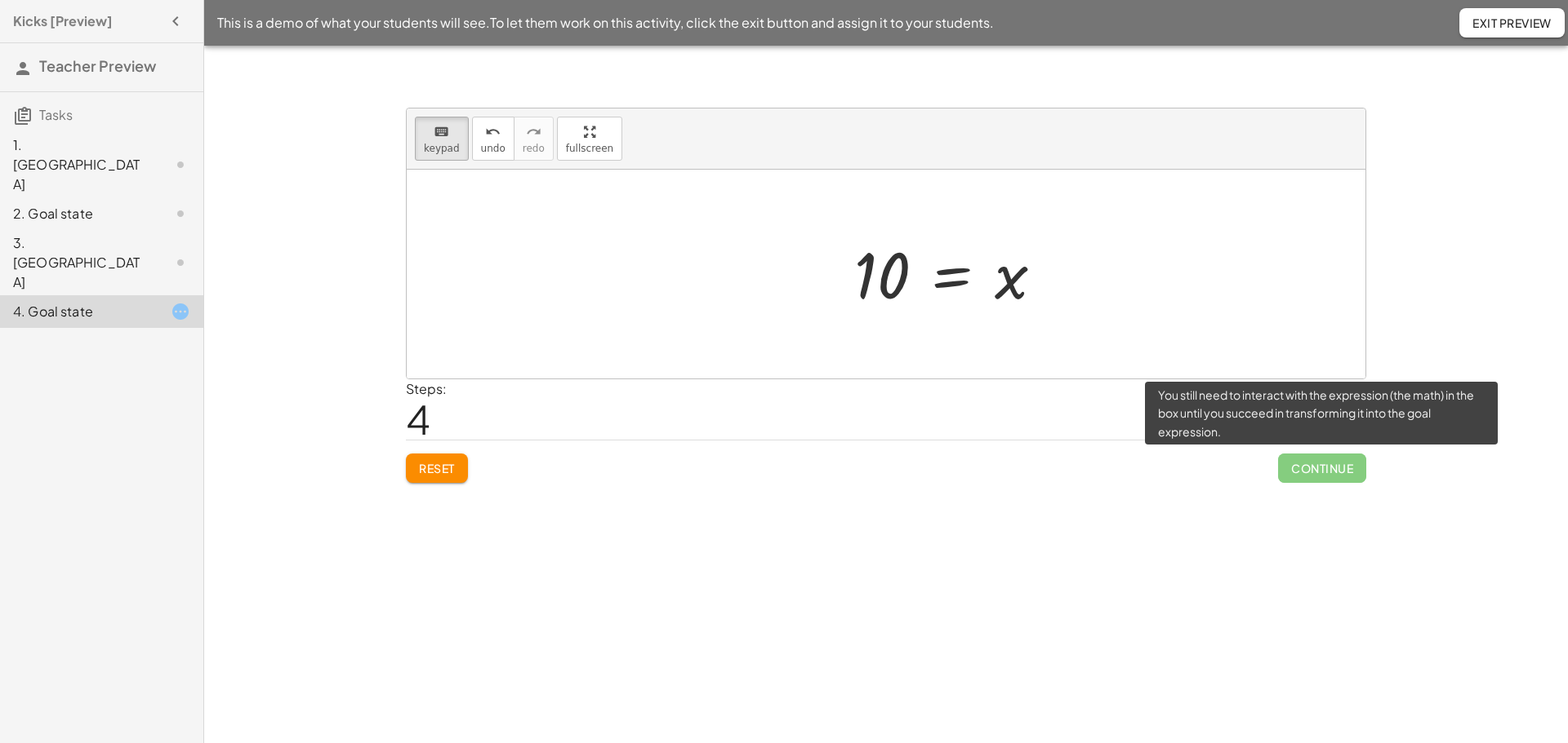
click at [1316, 477] on span "Continue" at bounding box center [1322, 468] width 88 height 29
click at [1319, 468] on span "Continue" at bounding box center [1322, 468] width 88 height 29
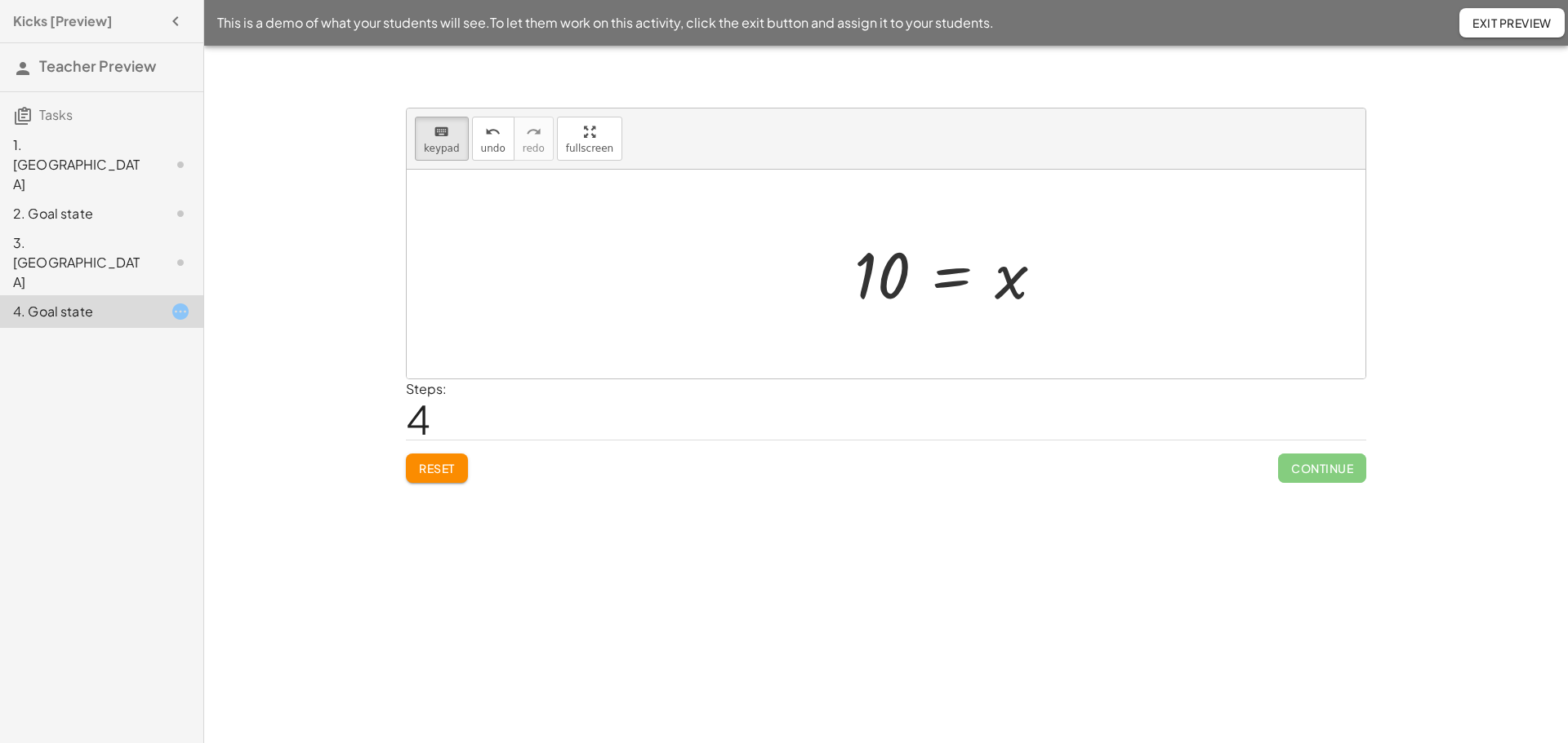
click at [975, 275] on div at bounding box center [956, 275] width 219 height 81
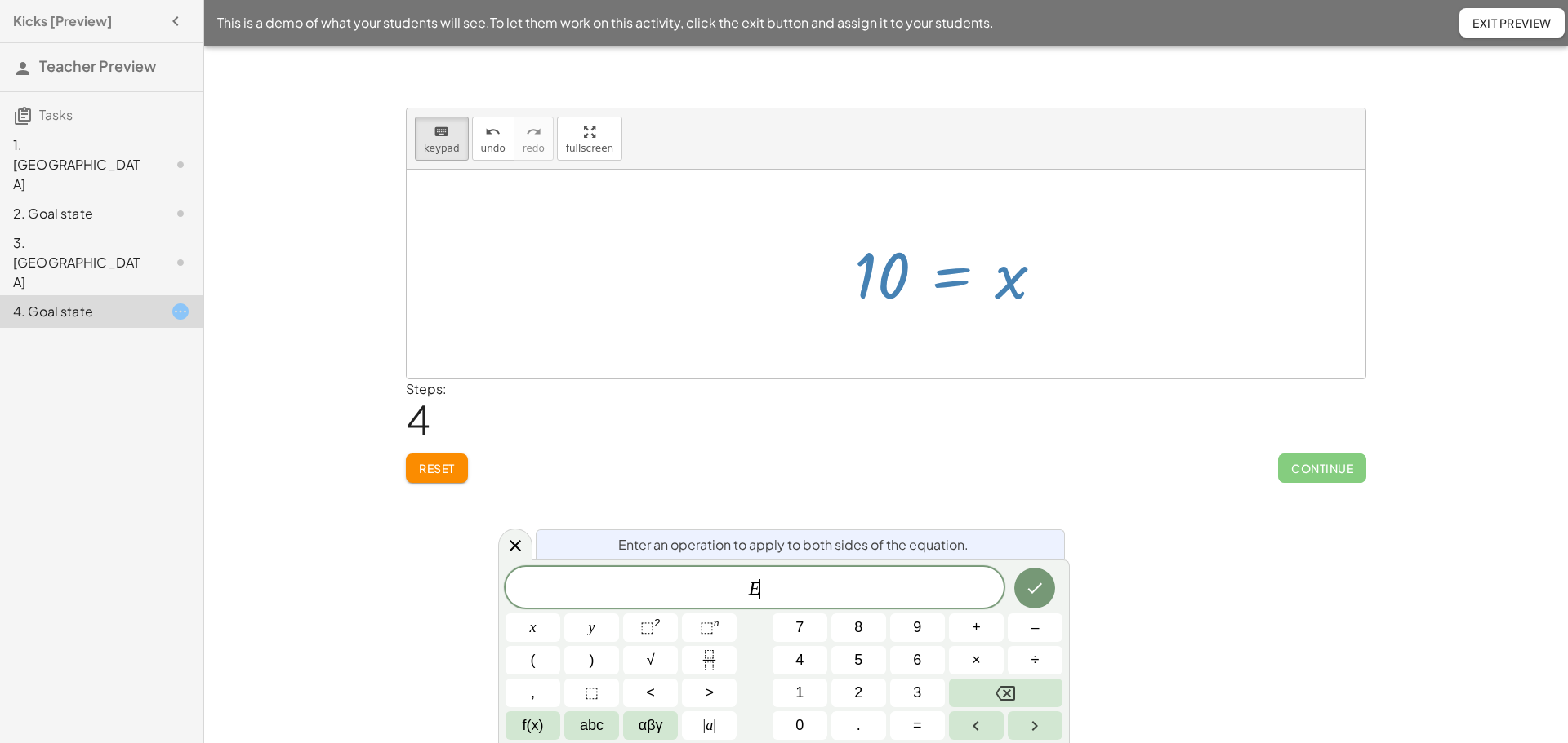
click at [975, 275] on div at bounding box center [956, 275] width 219 height 81
drag, startPoint x: 1008, startPoint y: 281, endPoint x: 887, endPoint y: 284, distance: 121.0
click at [887, 284] on div at bounding box center [956, 275] width 219 height 81
drag, startPoint x: 1006, startPoint y: 284, endPoint x: 921, endPoint y: 302, distance: 86.9
click at [936, 316] on div "cos ( , 60 ) = · x · 20 · 20 · cos ( , 60 ) = x · 20 · · 1 · 2 = x · 20 · 0.5 =…" at bounding box center [949, 274] width 240 height 89
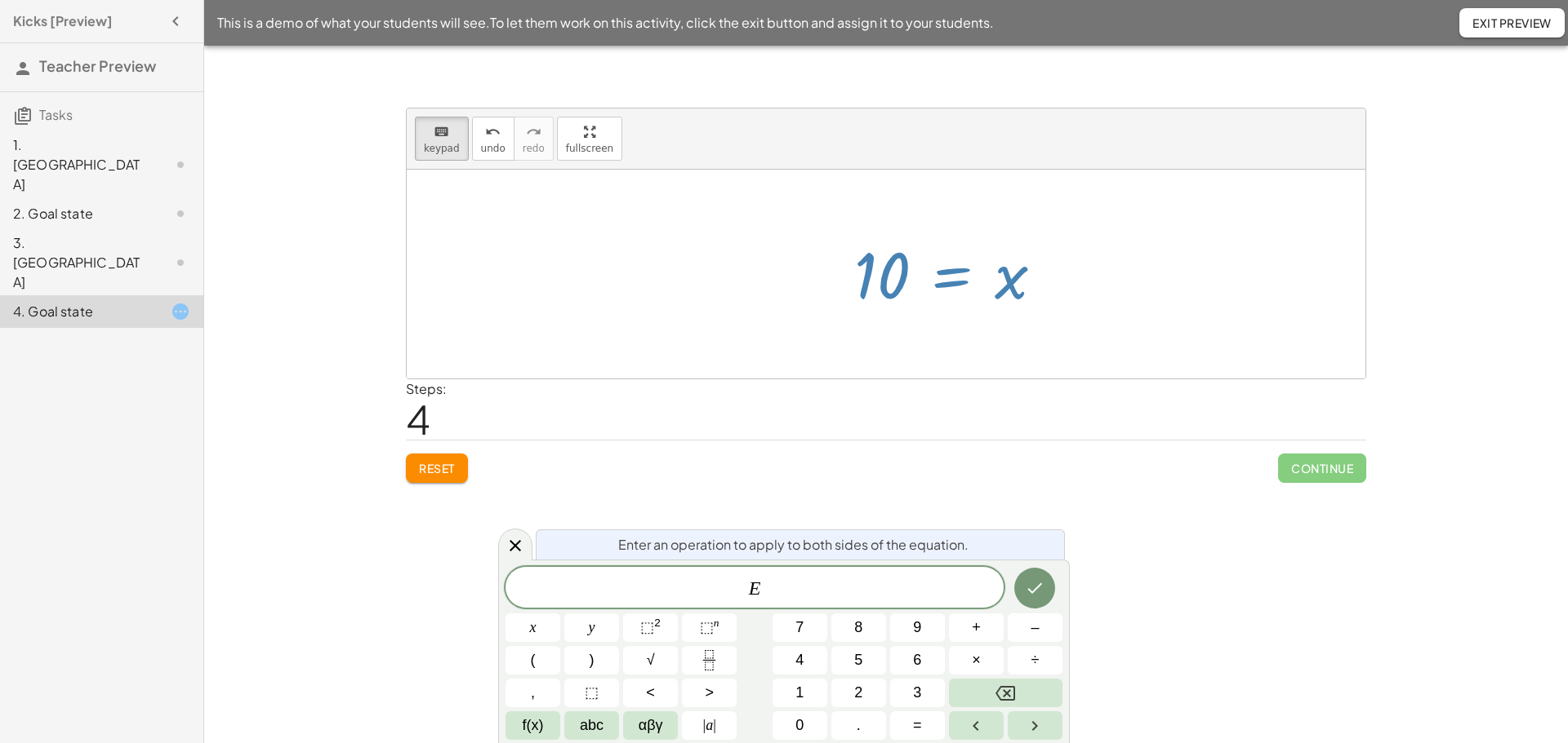
click at [863, 270] on div at bounding box center [956, 275] width 219 height 81
click at [863, 272] on div at bounding box center [956, 275] width 219 height 81
drag, startPoint x: 852, startPoint y: 274, endPoint x: 748, endPoint y: 284, distance: 104.5
click at [851, 274] on div at bounding box center [956, 275] width 219 height 81
click at [1481, 18] on span "Exit Preview" at bounding box center [1511, 22] width 79 height 15
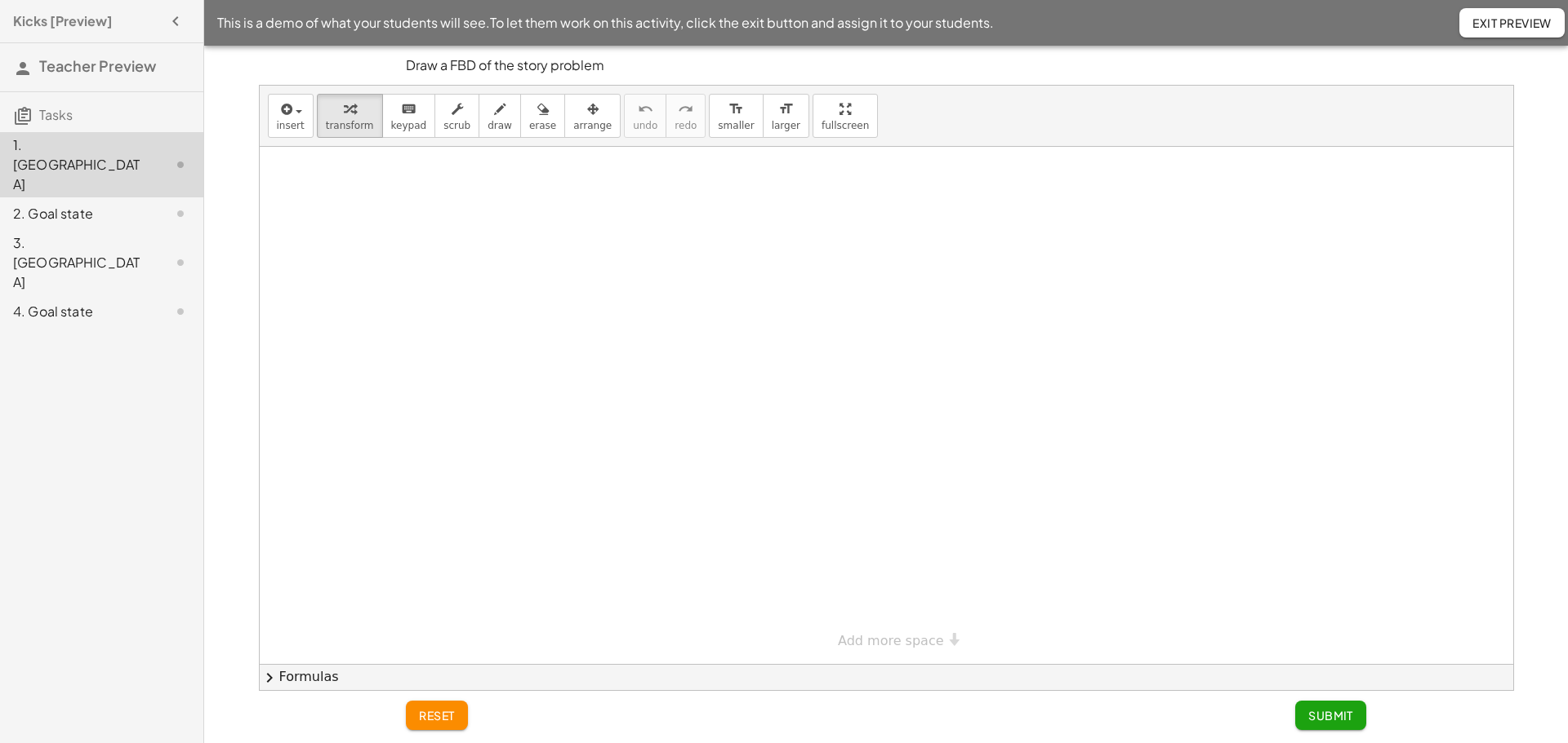
click at [65, 302] on div "4. Goal state" at bounding box center [78, 312] width 131 height 20
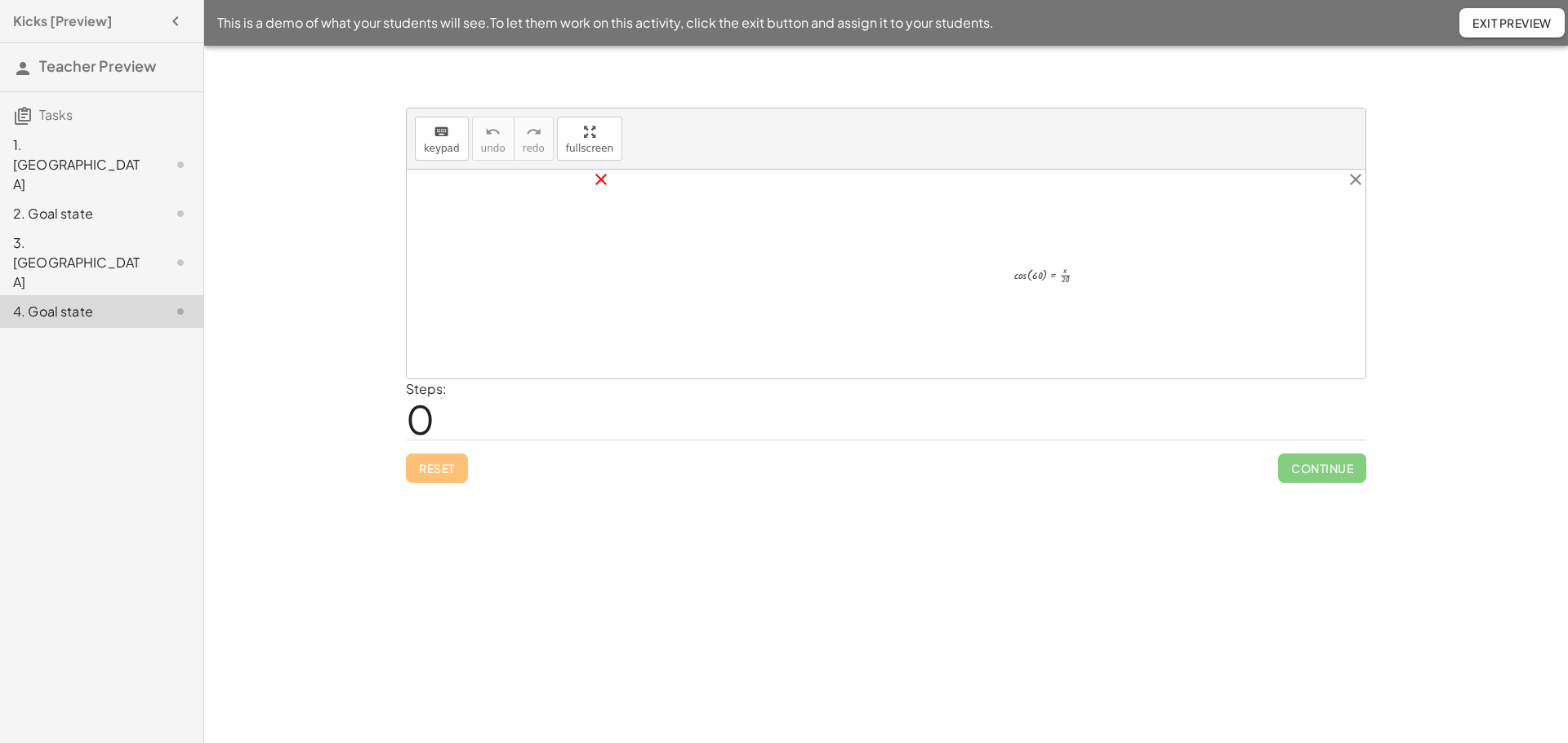
click at [592, 178] on icon "close" at bounding box center [601, 180] width 20 height 20
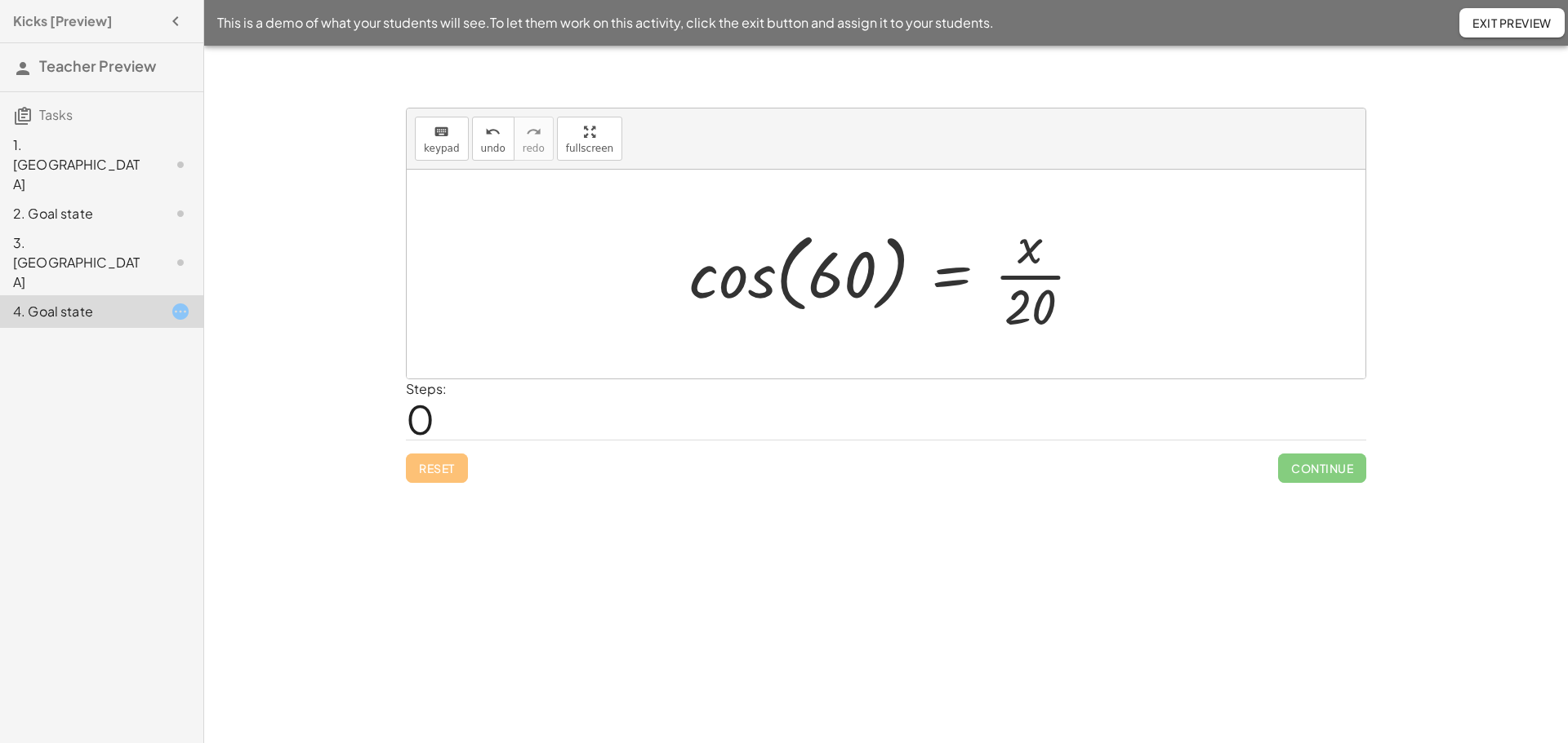
click at [1040, 312] on div at bounding box center [892, 274] width 423 height 126
drag, startPoint x: 1033, startPoint y: 314, endPoint x: 681, endPoint y: 292, distance: 352.7
click at [681, 292] on div at bounding box center [892, 274] width 423 height 126
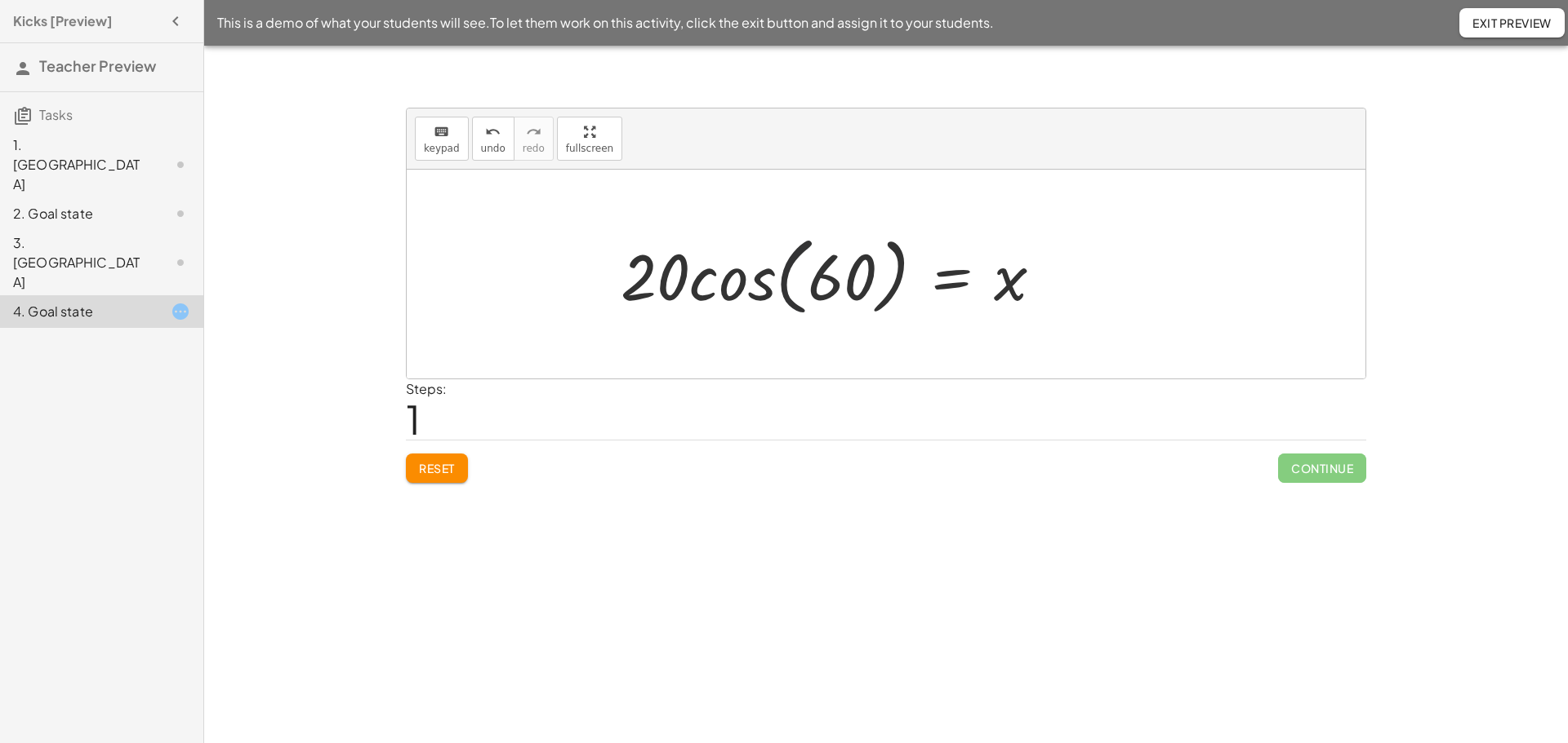
click at [793, 284] on div at bounding box center [838, 275] width 452 height 94
click at [778, 289] on div at bounding box center [838, 275] width 452 height 94
click at [818, 290] on div at bounding box center [838, 275] width 452 height 94
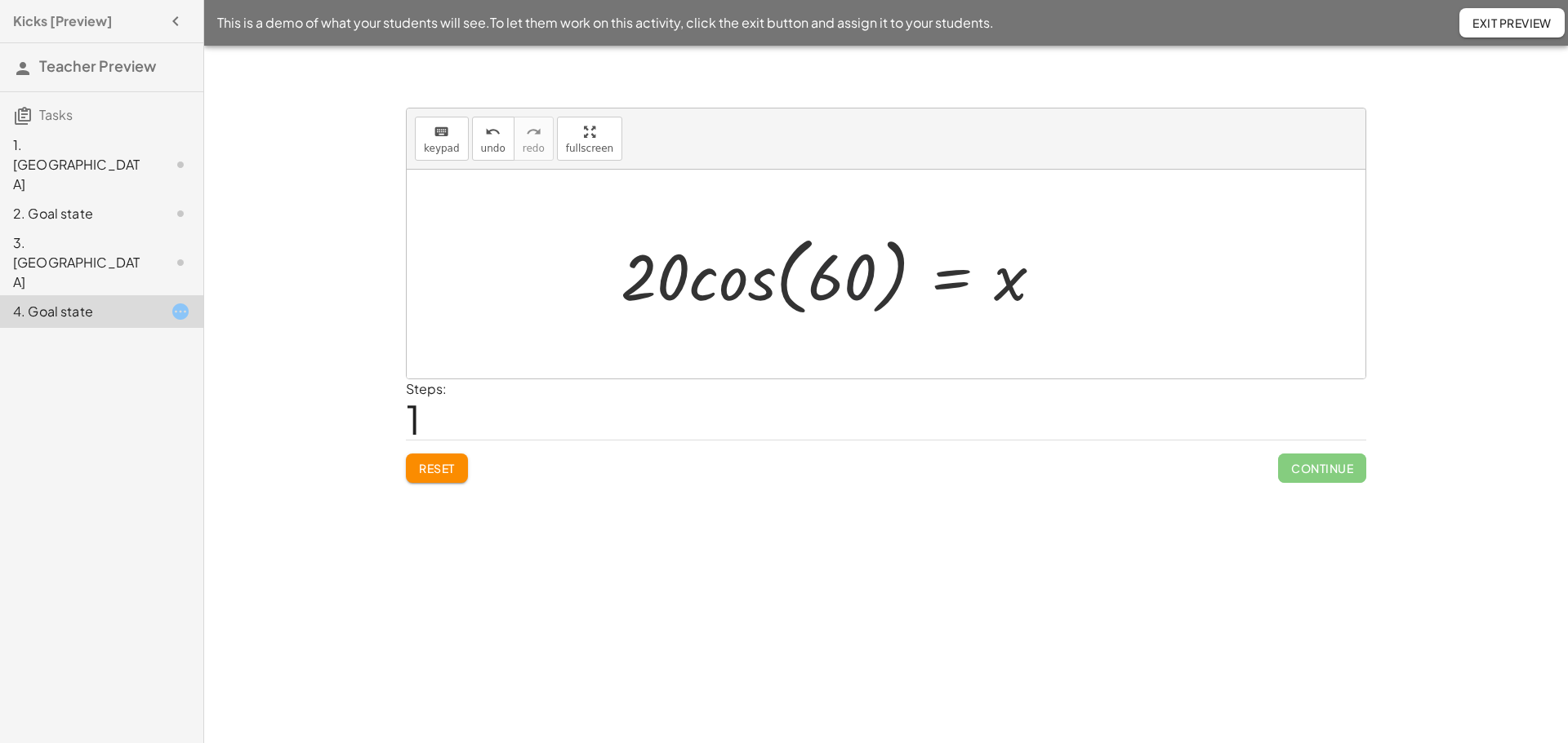
click at [745, 286] on div at bounding box center [838, 275] width 452 height 94
click at [745, 286] on div at bounding box center [886, 275] width 959 height 209
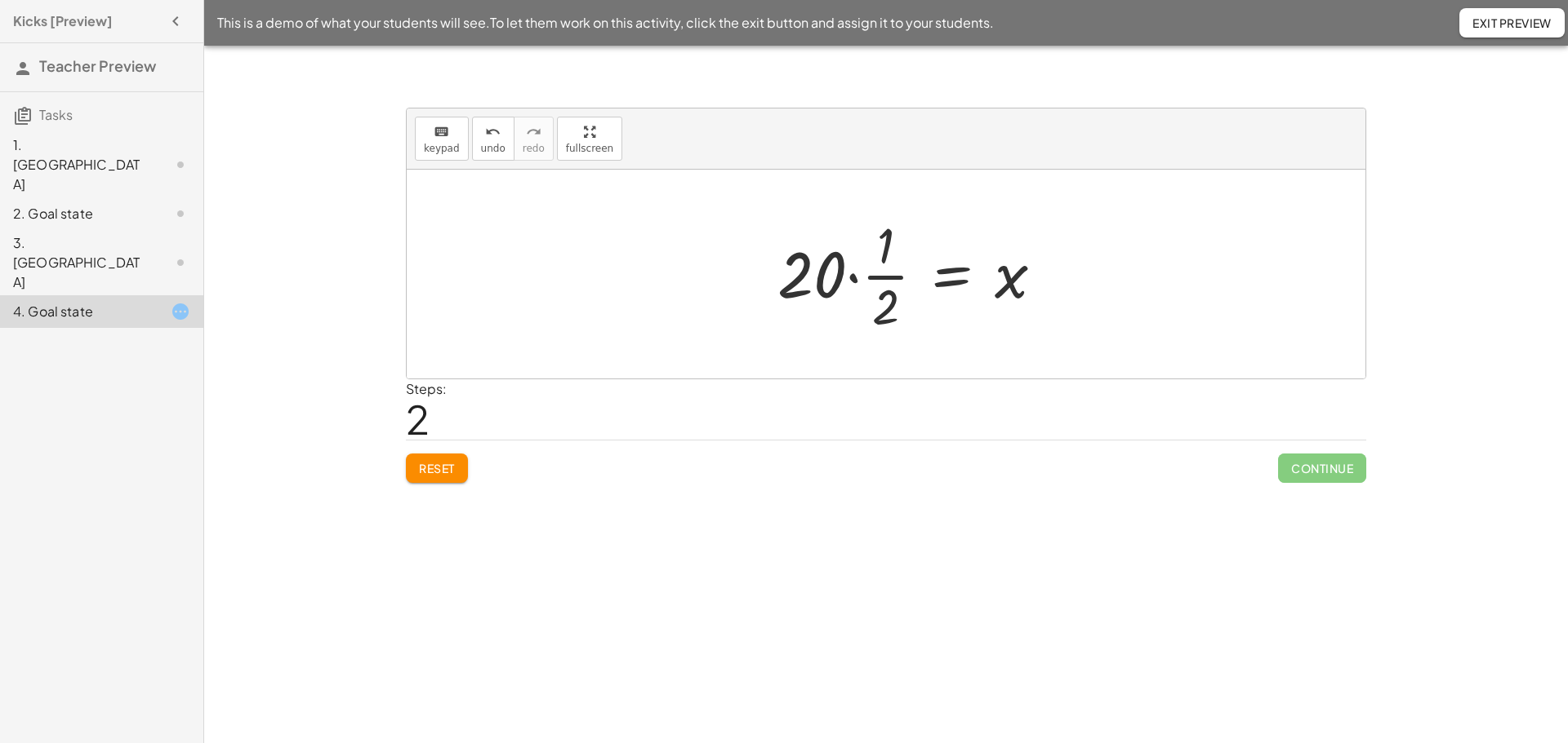
click at [869, 281] on div at bounding box center [917, 274] width 295 height 126
click at [837, 281] on div at bounding box center [899, 275] width 331 height 84
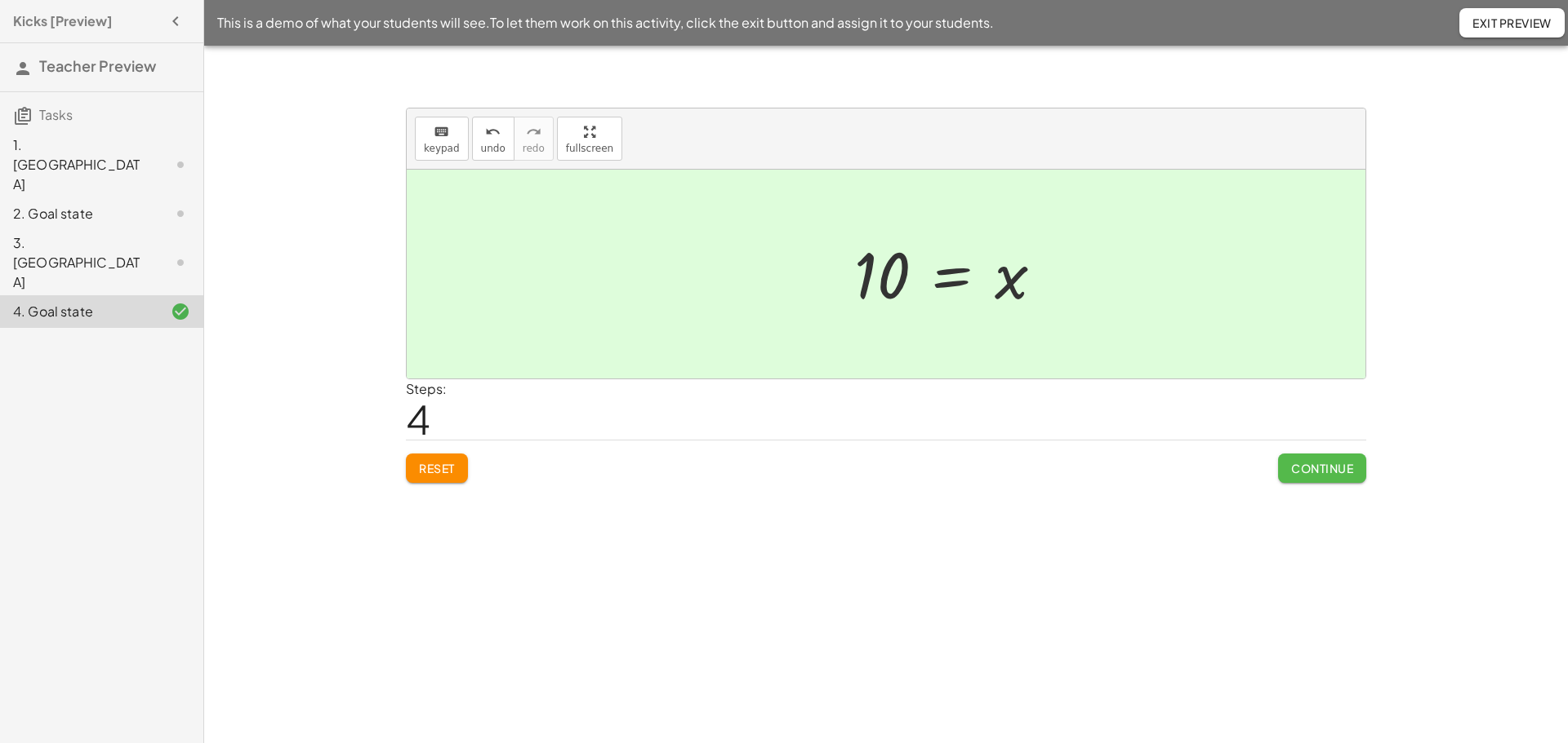
click at [1325, 476] on span "Continue" at bounding box center [1322, 468] width 62 height 15
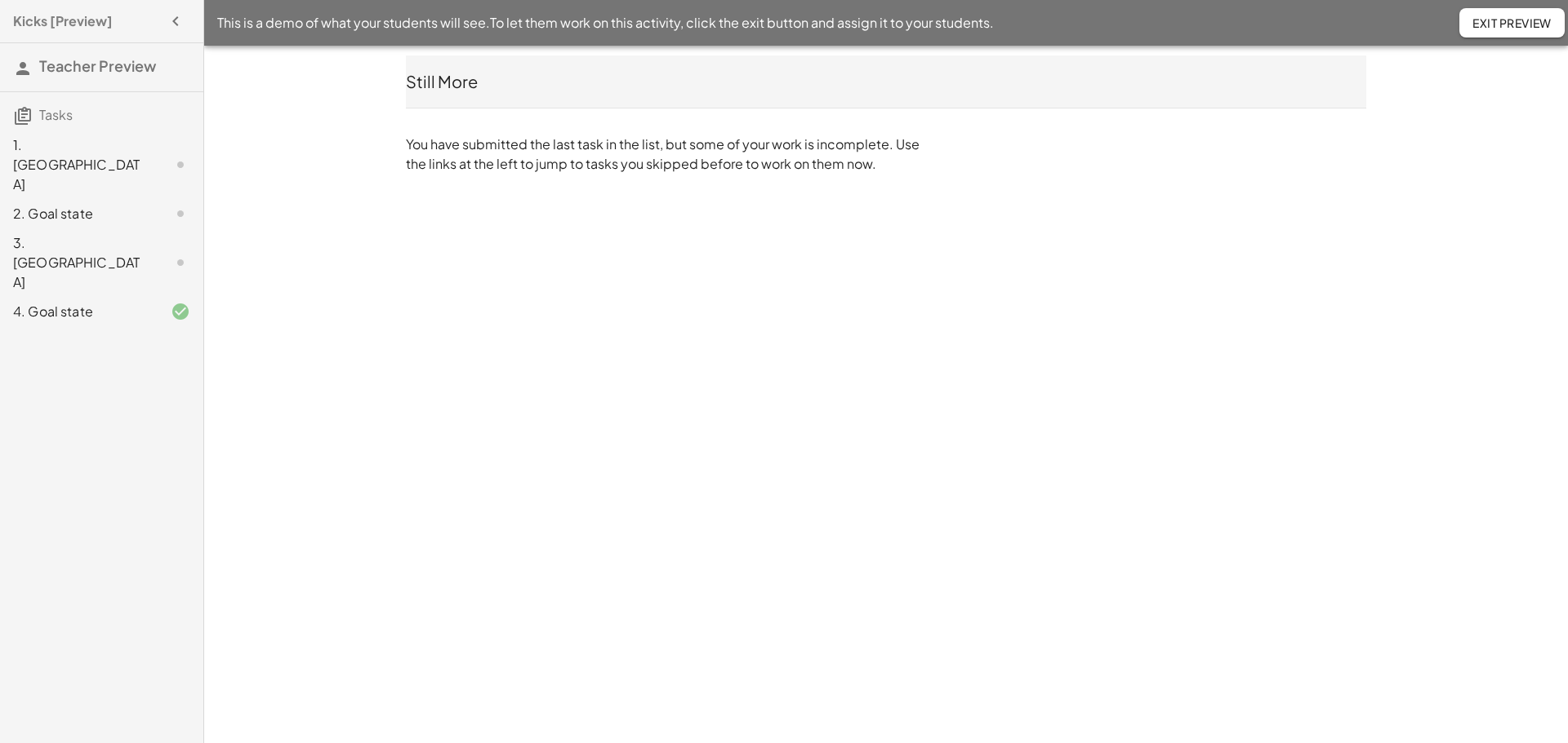
click at [1492, 22] on span "Exit Preview" at bounding box center [1511, 22] width 79 height 15
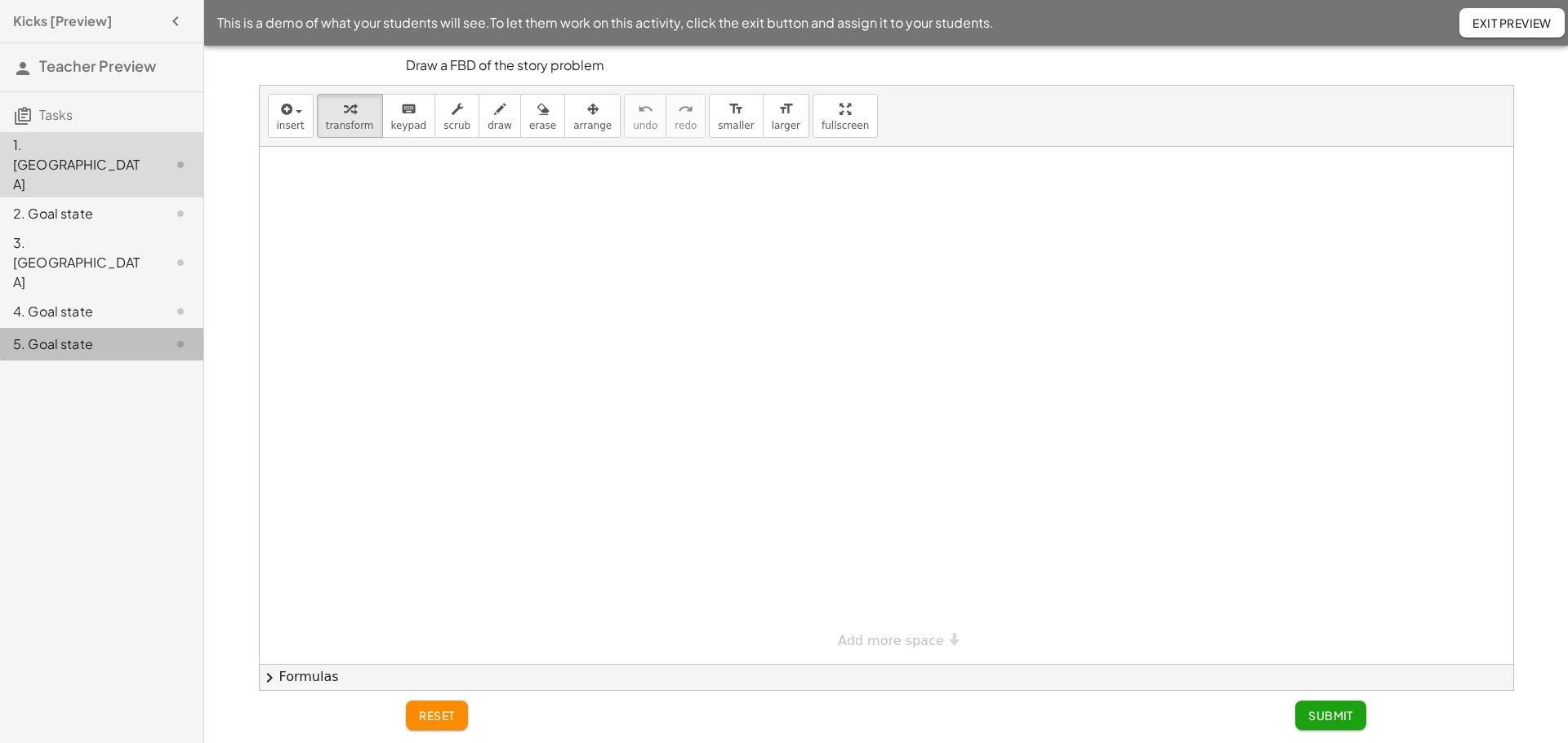
click at [68, 334] on div "5. Goal state" at bounding box center [78, 344] width 131 height 20
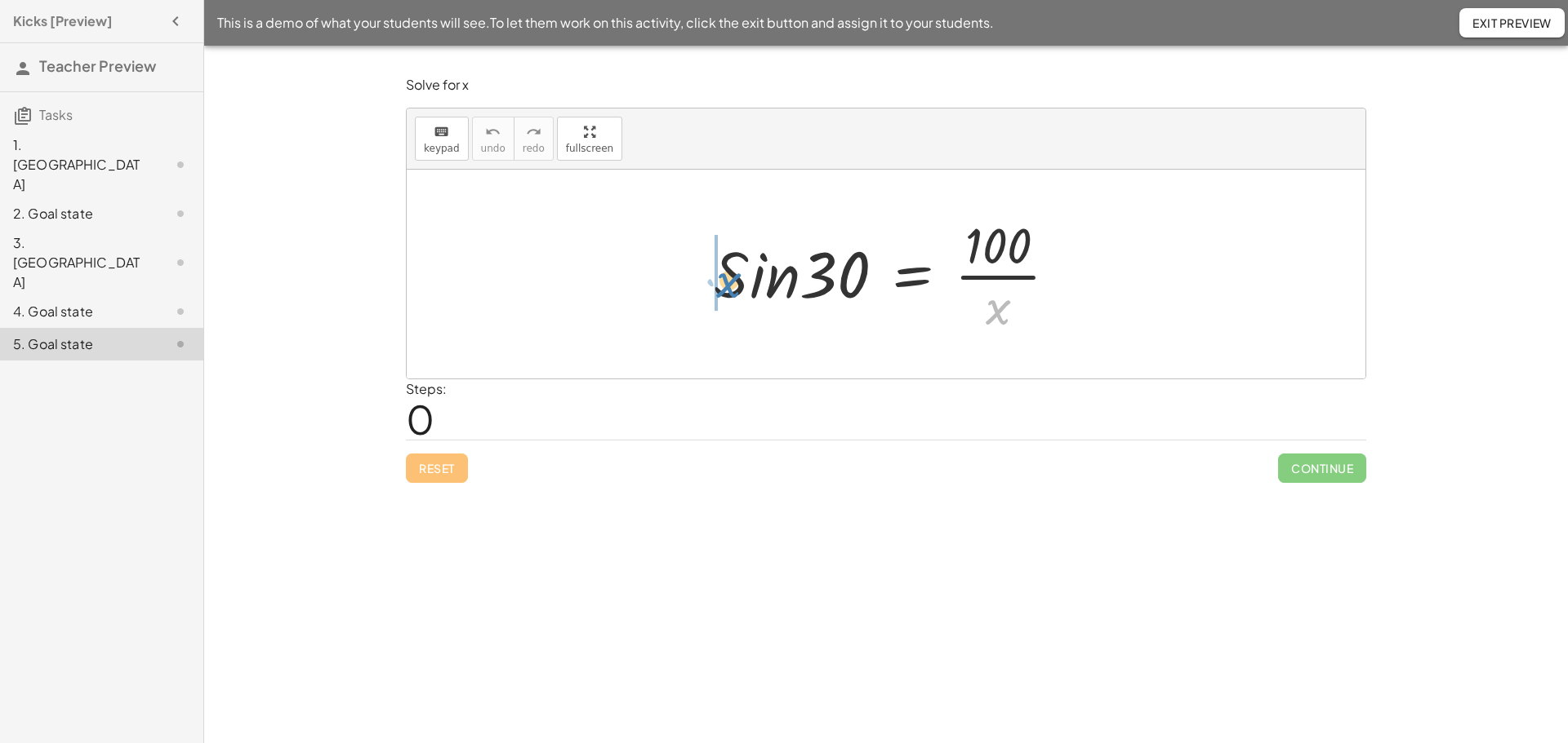
drag, startPoint x: 991, startPoint y: 315, endPoint x: 720, endPoint y: 288, distance: 272.3
click at [720, 288] on div at bounding box center [892, 274] width 373 height 126
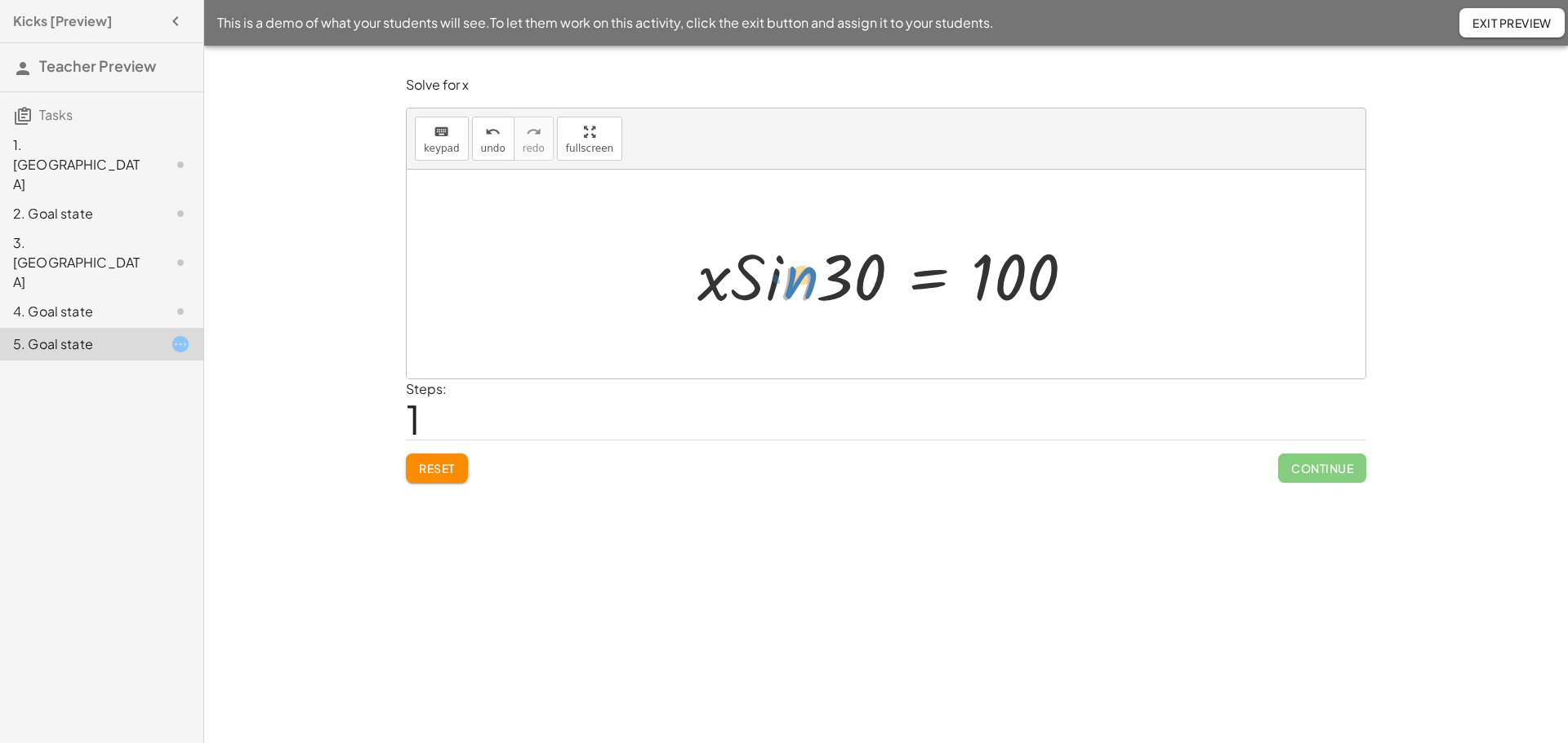
click at [787, 284] on div at bounding box center [893, 275] width 407 height 84
click at [1472, 14] on button "Exit Preview" at bounding box center [1512, 22] width 106 height 29
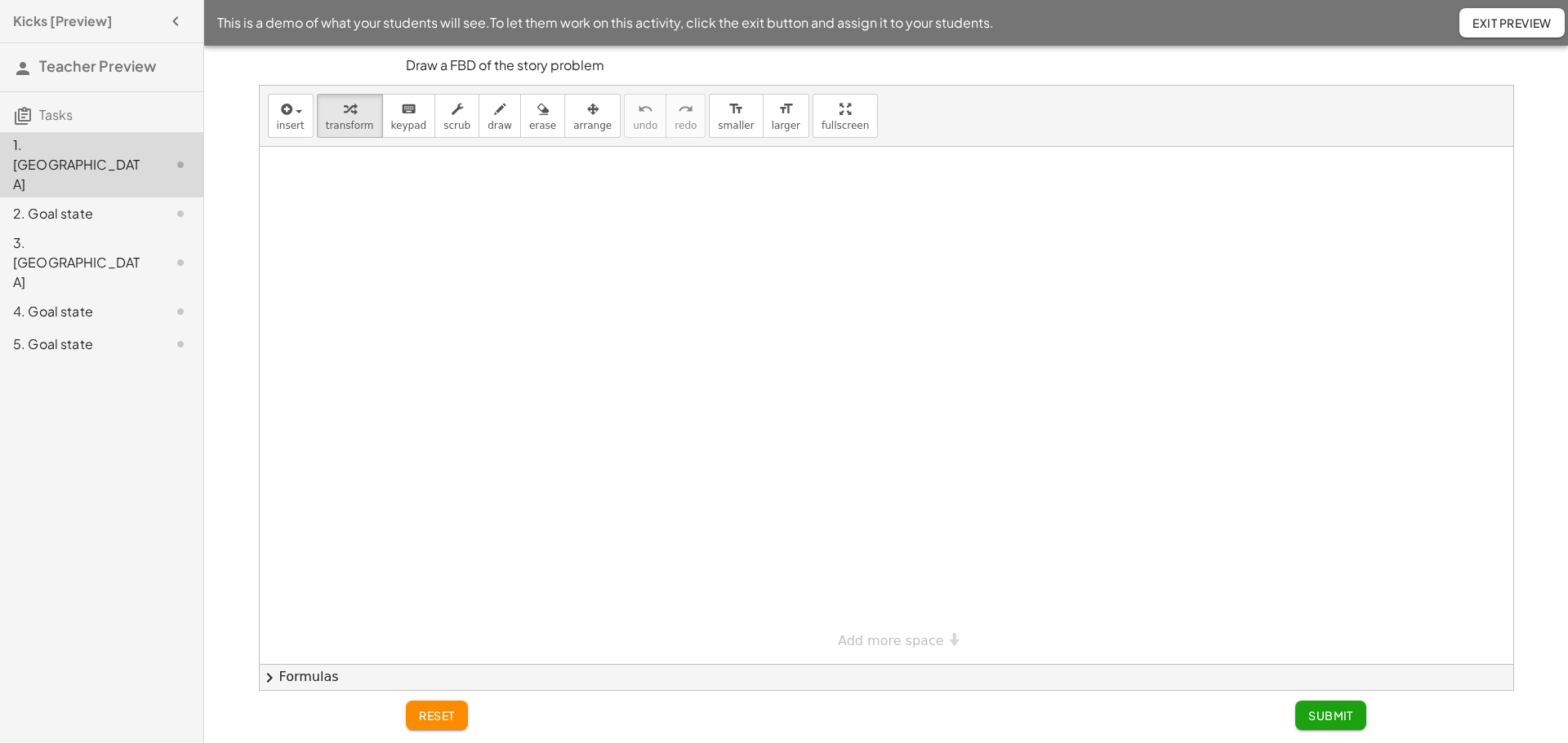
click at [60, 334] on div "5. Goal state" at bounding box center [78, 344] width 131 height 20
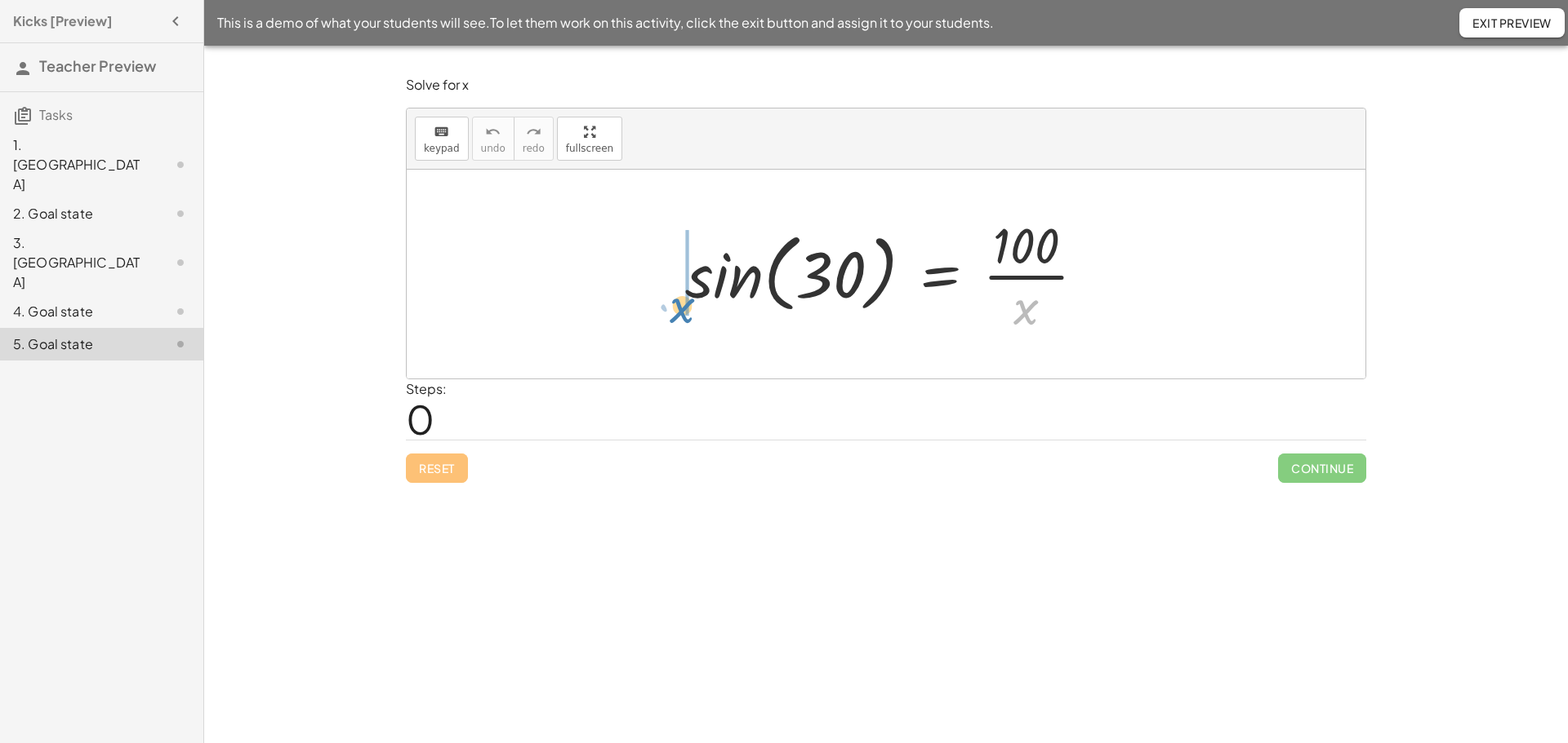
drag, startPoint x: 1025, startPoint y: 310, endPoint x: 680, endPoint y: 309, distance: 345.0
click at [680, 309] on div at bounding box center [891, 274] width 429 height 126
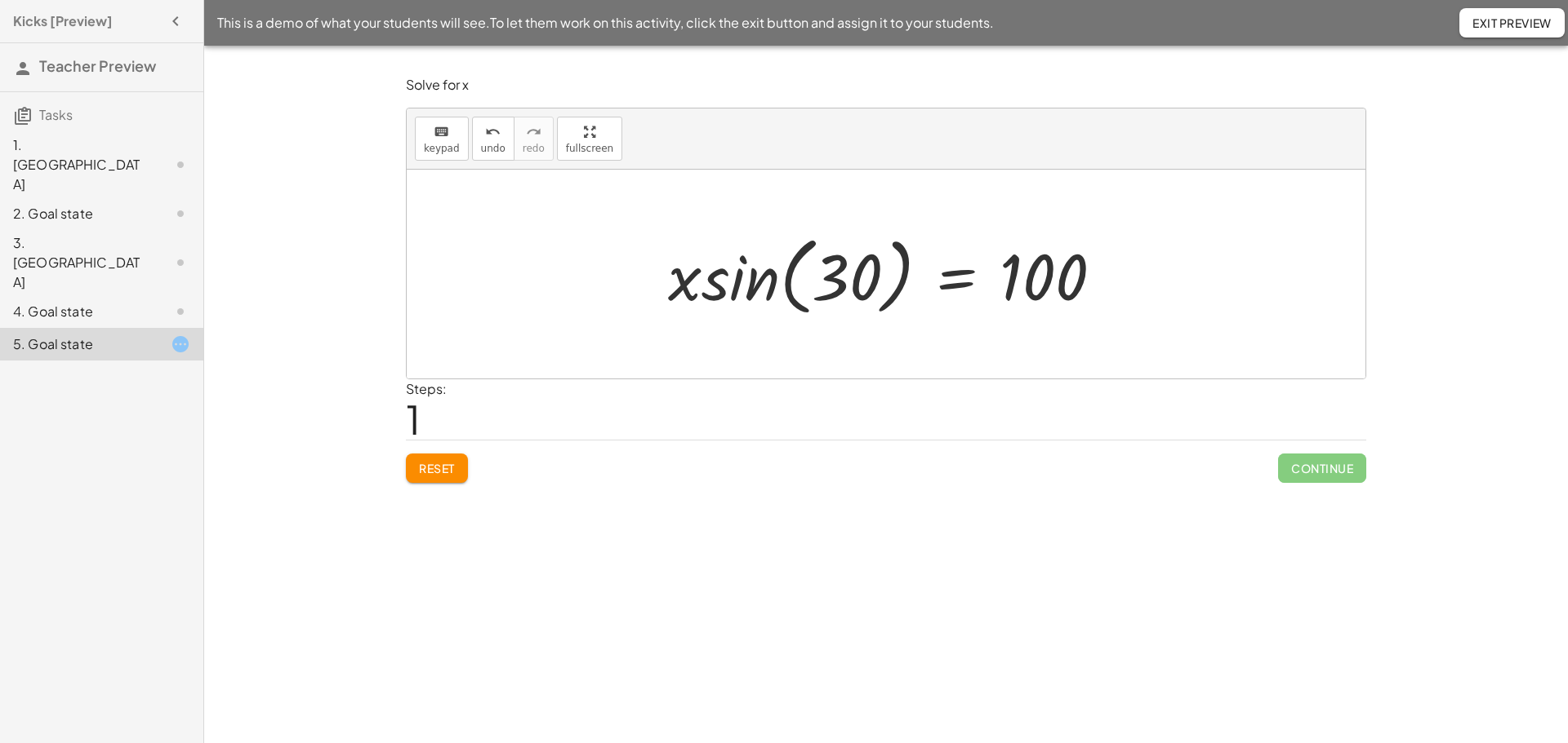
click at [793, 286] on div at bounding box center [891, 275] width 464 height 94
click at [793, 287] on div at bounding box center [891, 275] width 464 height 94
click at [775, 288] on div at bounding box center [891, 275] width 464 height 94
click at [775, 288] on div at bounding box center [886, 275] width 959 height 209
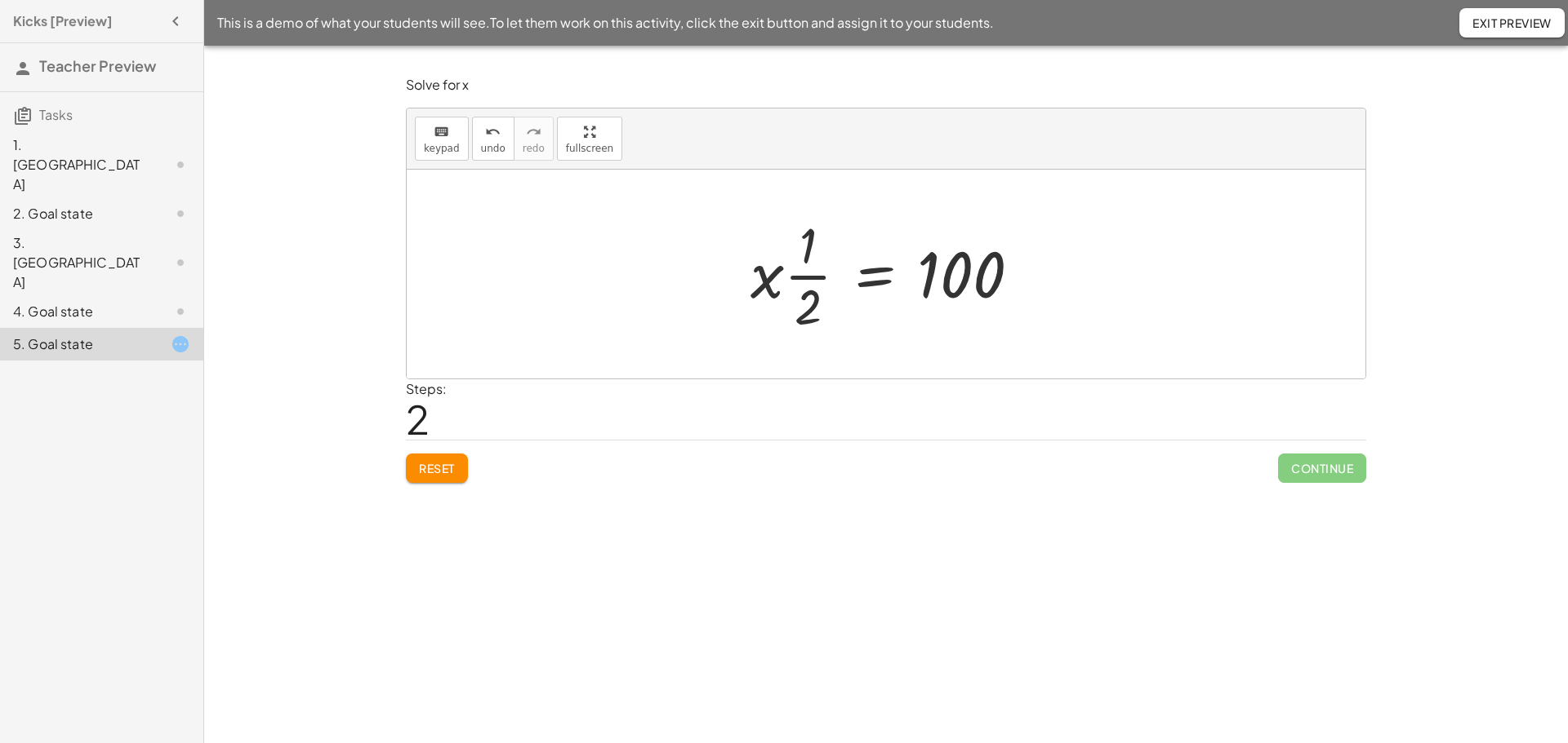
click at [797, 283] on div at bounding box center [892, 274] width 299 height 126
click at [796, 283] on div at bounding box center [892, 274] width 299 height 126
click at [775, 282] on div at bounding box center [877, 275] width 335 height 84
click at [793, 284] on div at bounding box center [892, 275] width 335 height 84
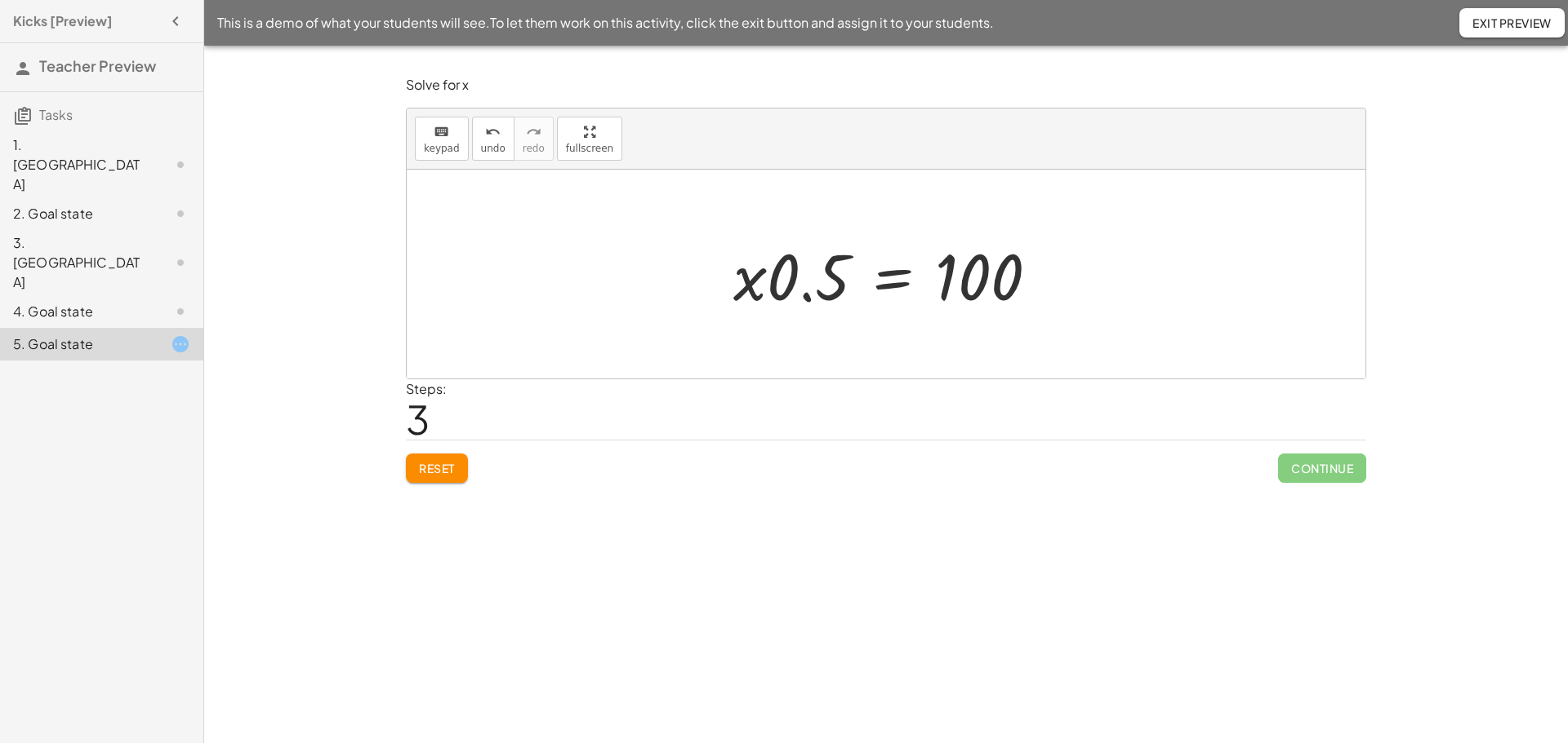
click at [808, 286] on div at bounding box center [892, 275] width 335 height 84
click at [790, 291] on div at bounding box center [892, 275] width 335 height 84
click at [790, 294] on div at bounding box center [892, 275] width 335 height 84
drag, startPoint x: 782, startPoint y: 284, endPoint x: 979, endPoint y: 334, distance: 203.2
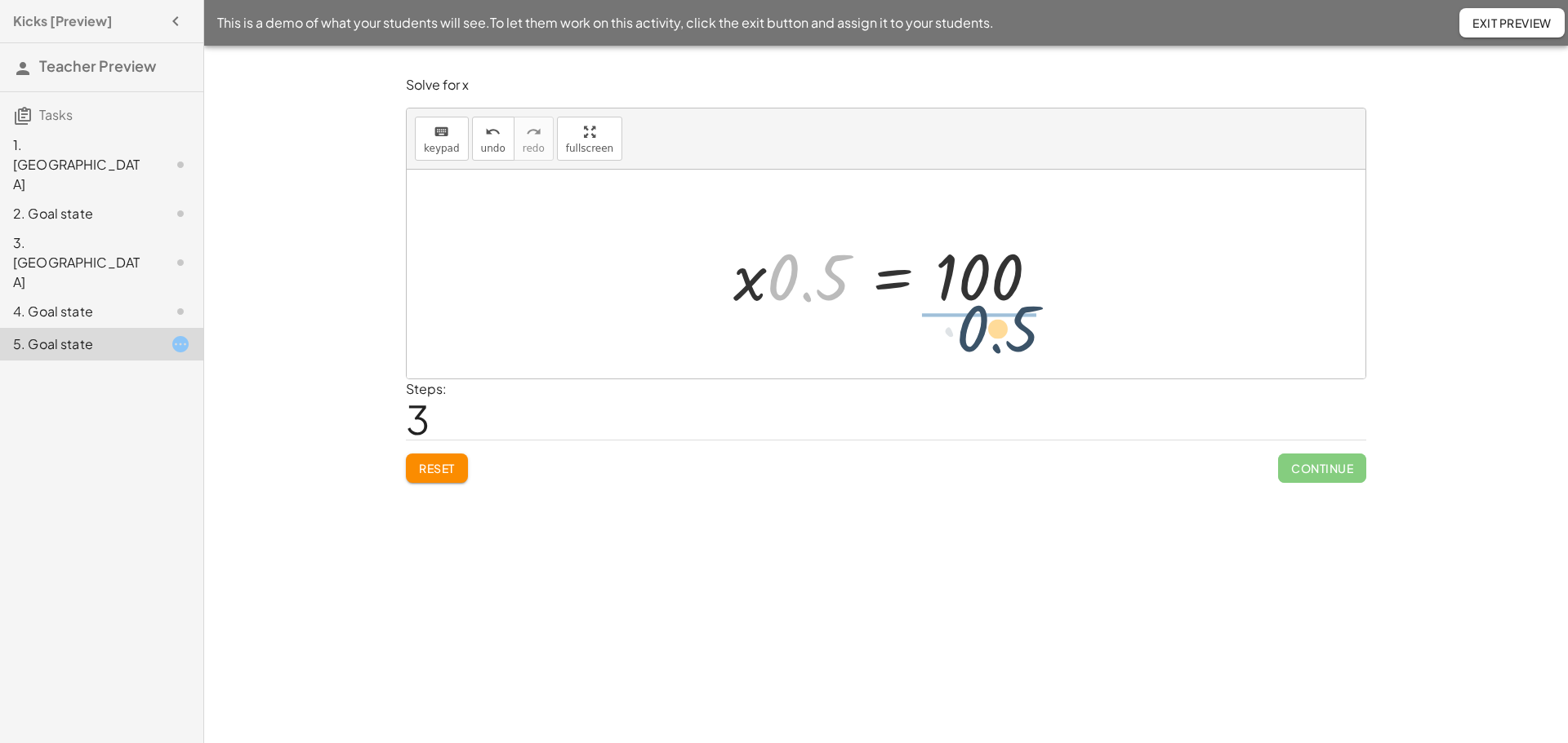
click at [979, 334] on div "sin ( , 30 ) = · 100 · x · x · sin ( , 30 ) = 100 · x · · 1 · 2 = 100 · 0.5 = 1…" at bounding box center [886, 275] width 959 height 209
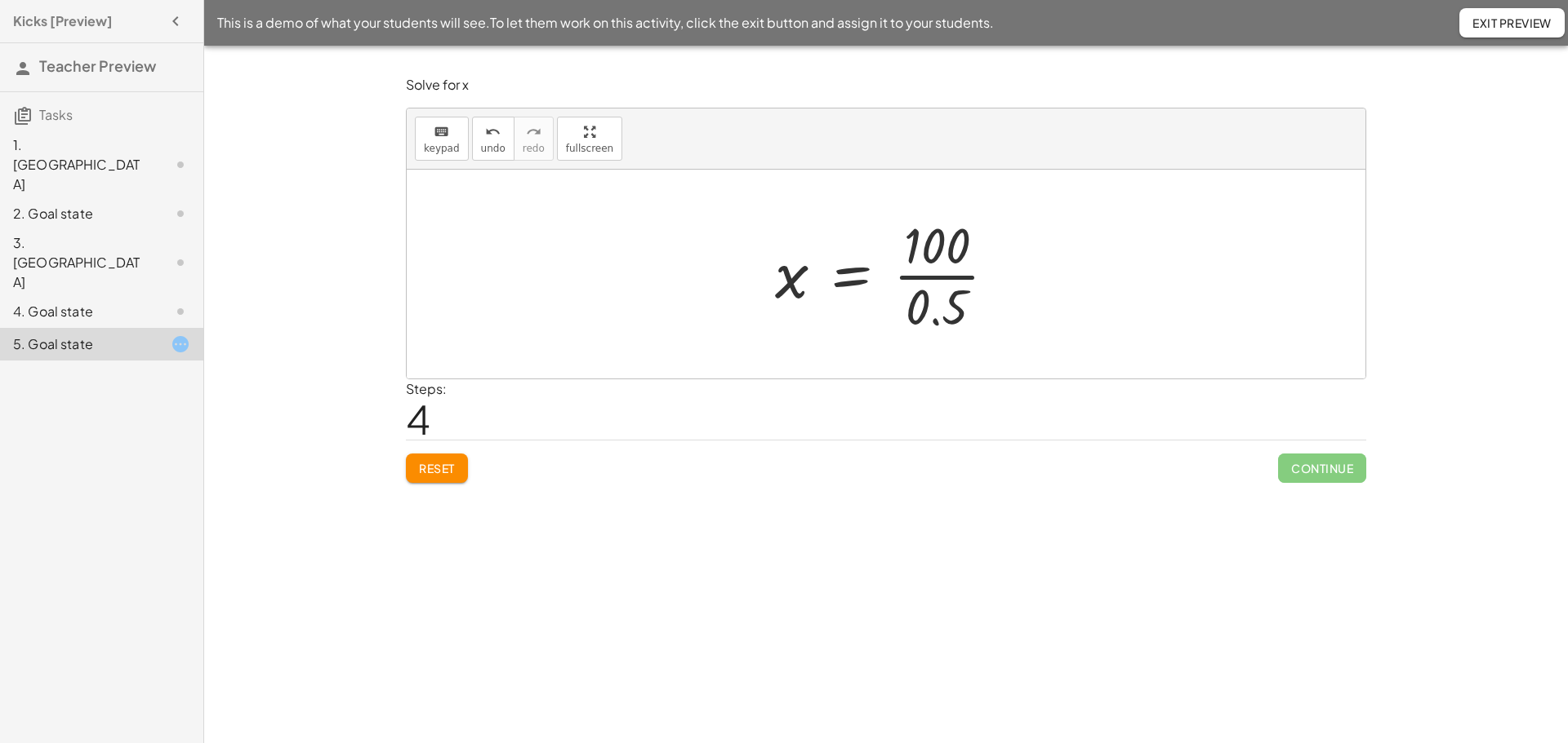
click at [912, 276] on div at bounding box center [892, 274] width 250 height 126
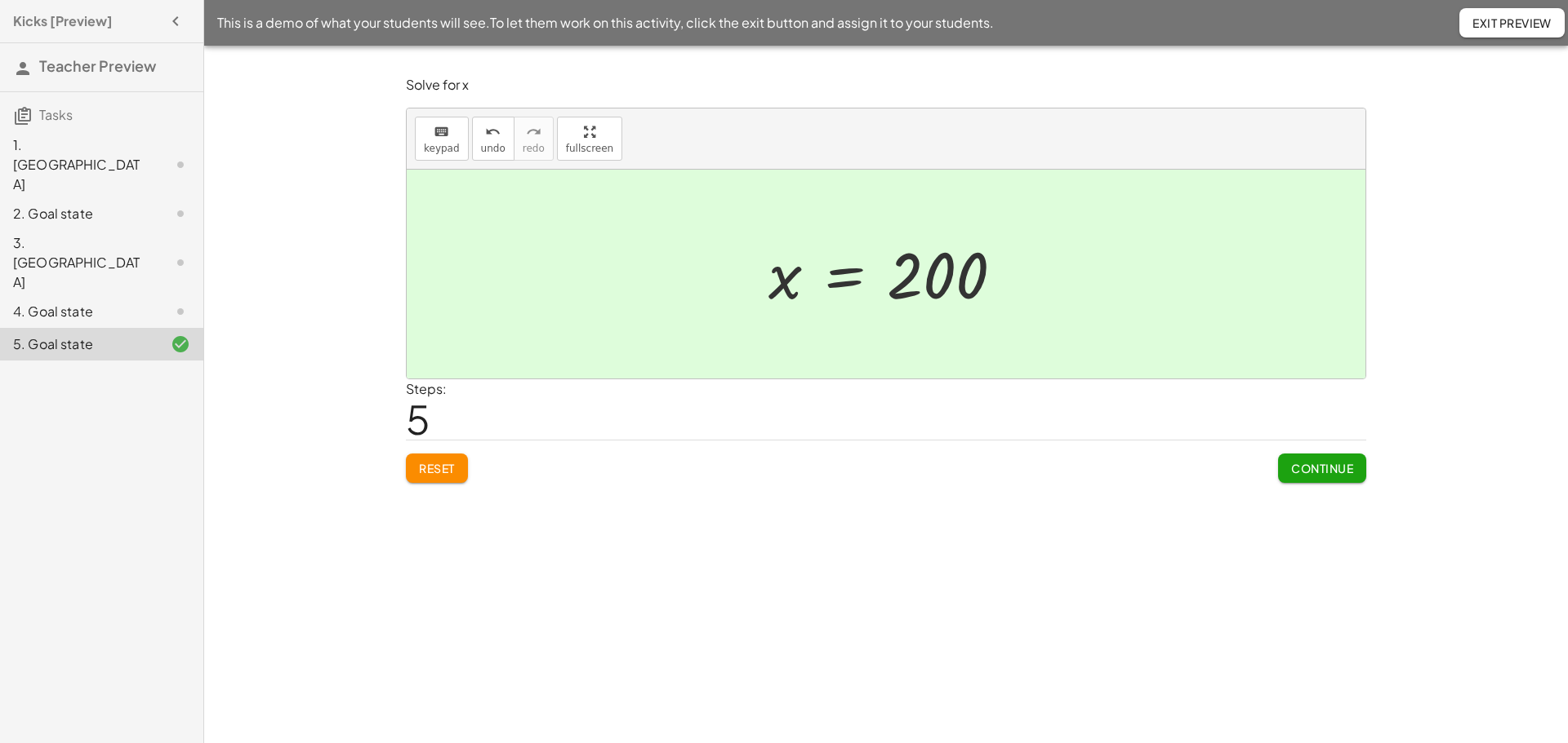
click at [1510, 29] on span "Exit Preview" at bounding box center [1511, 22] width 79 height 15
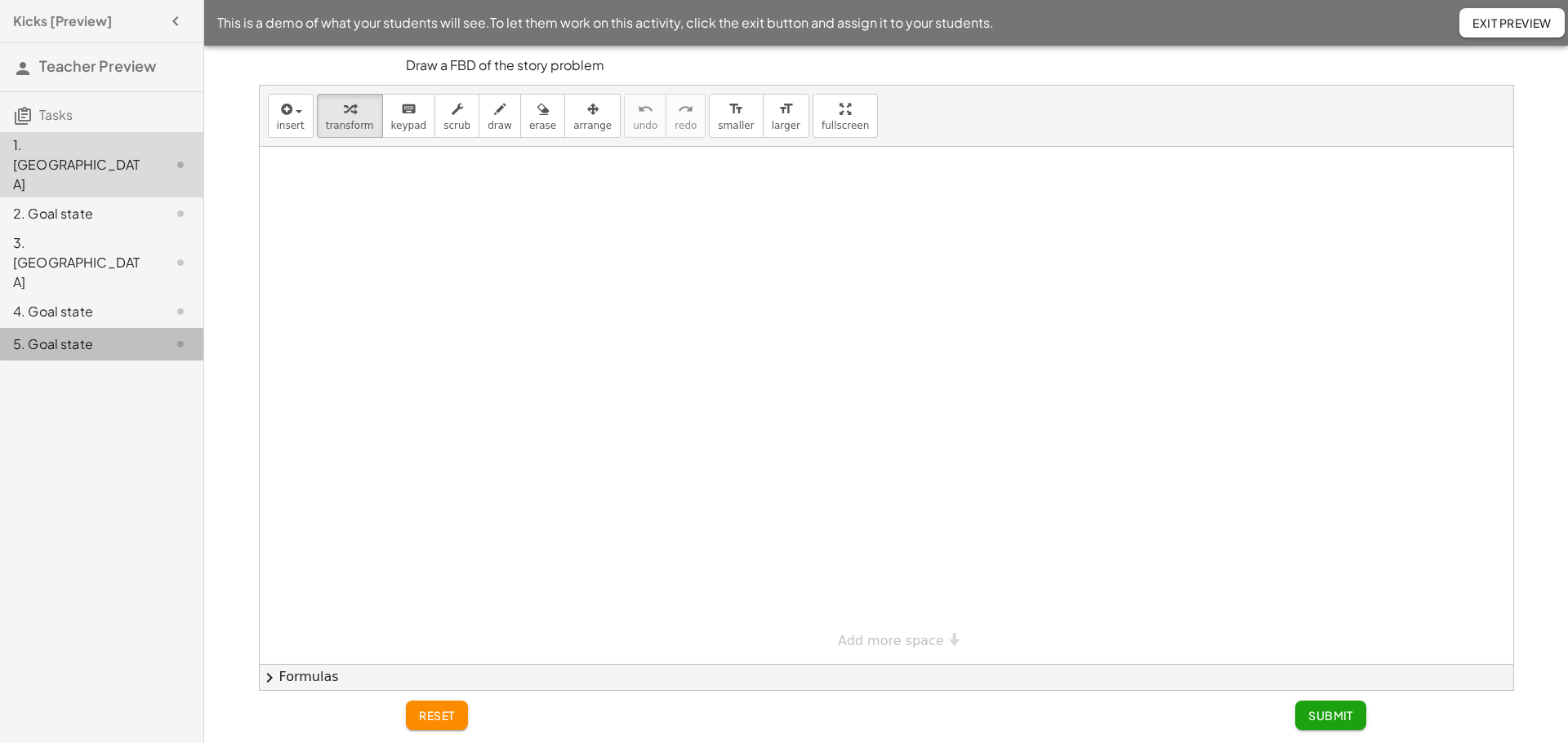
click at [67, 334] on div "5. Goal state" at bounding box center [78, 344] width 131 height 20
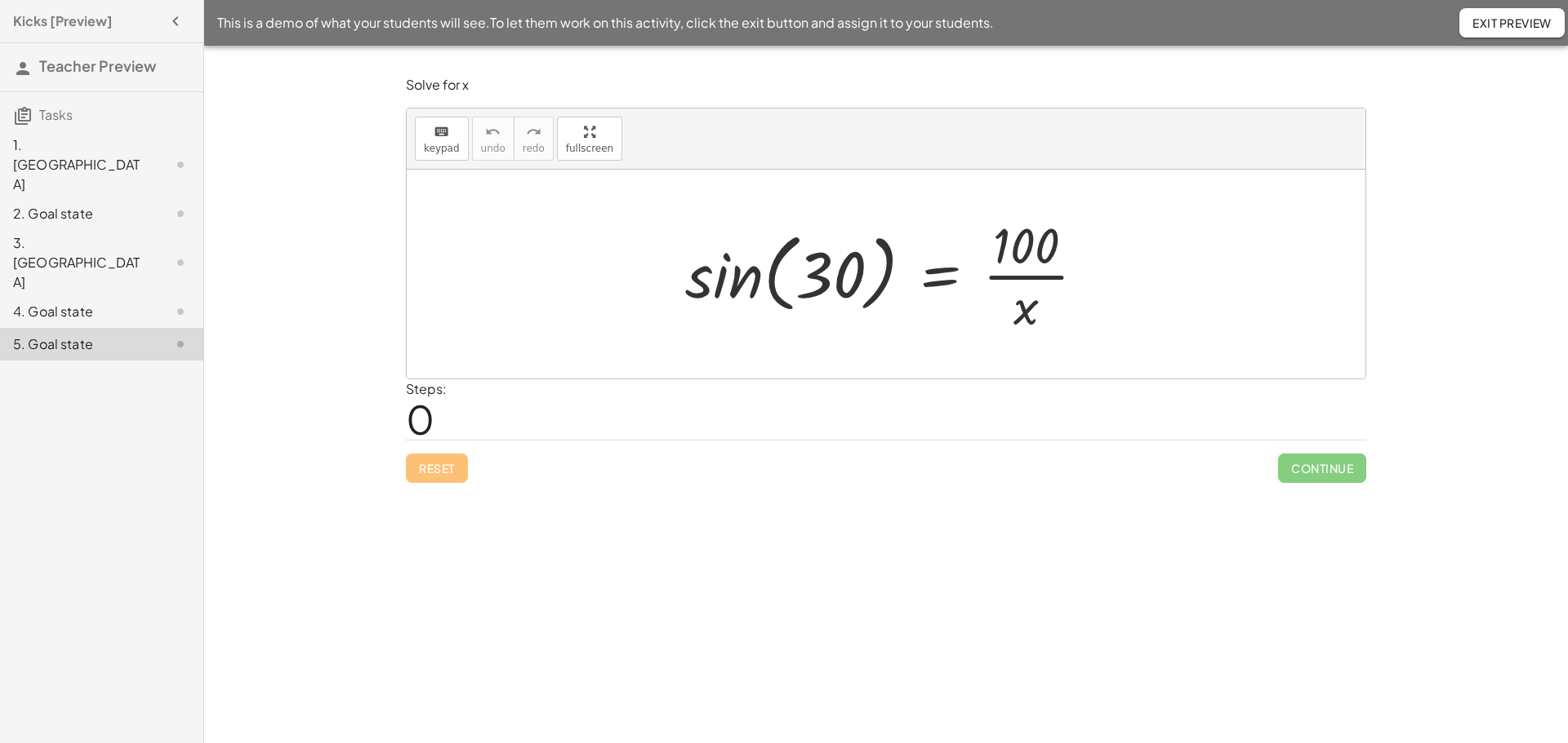
click at [59, 295] on div "2. Goal state" at bounding box center [102, 311] width 203 height 32
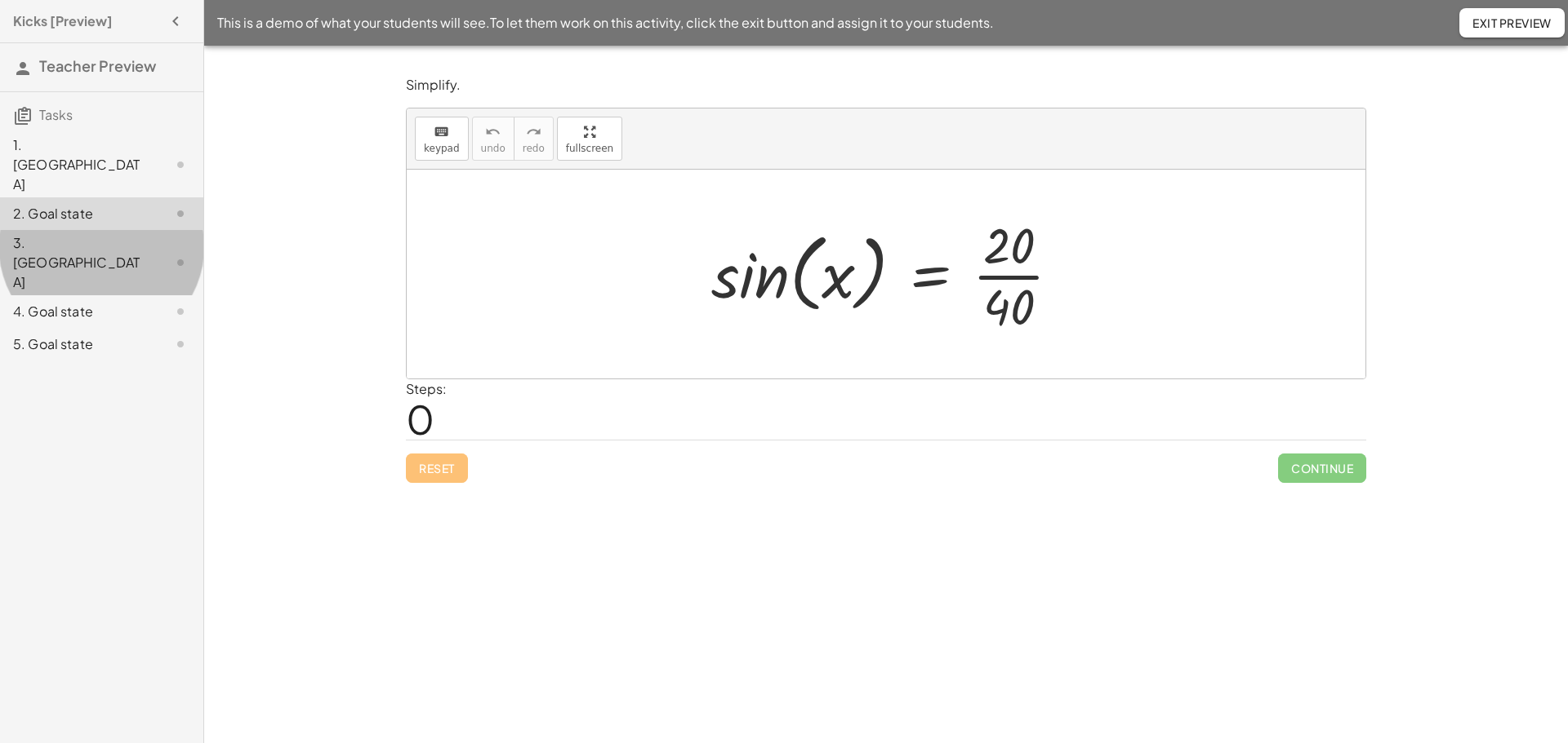
click at [57, 234] on div "3. [GEOGRAPHIC_DATA]" at bounding box center [78, 263] width 131 height 59
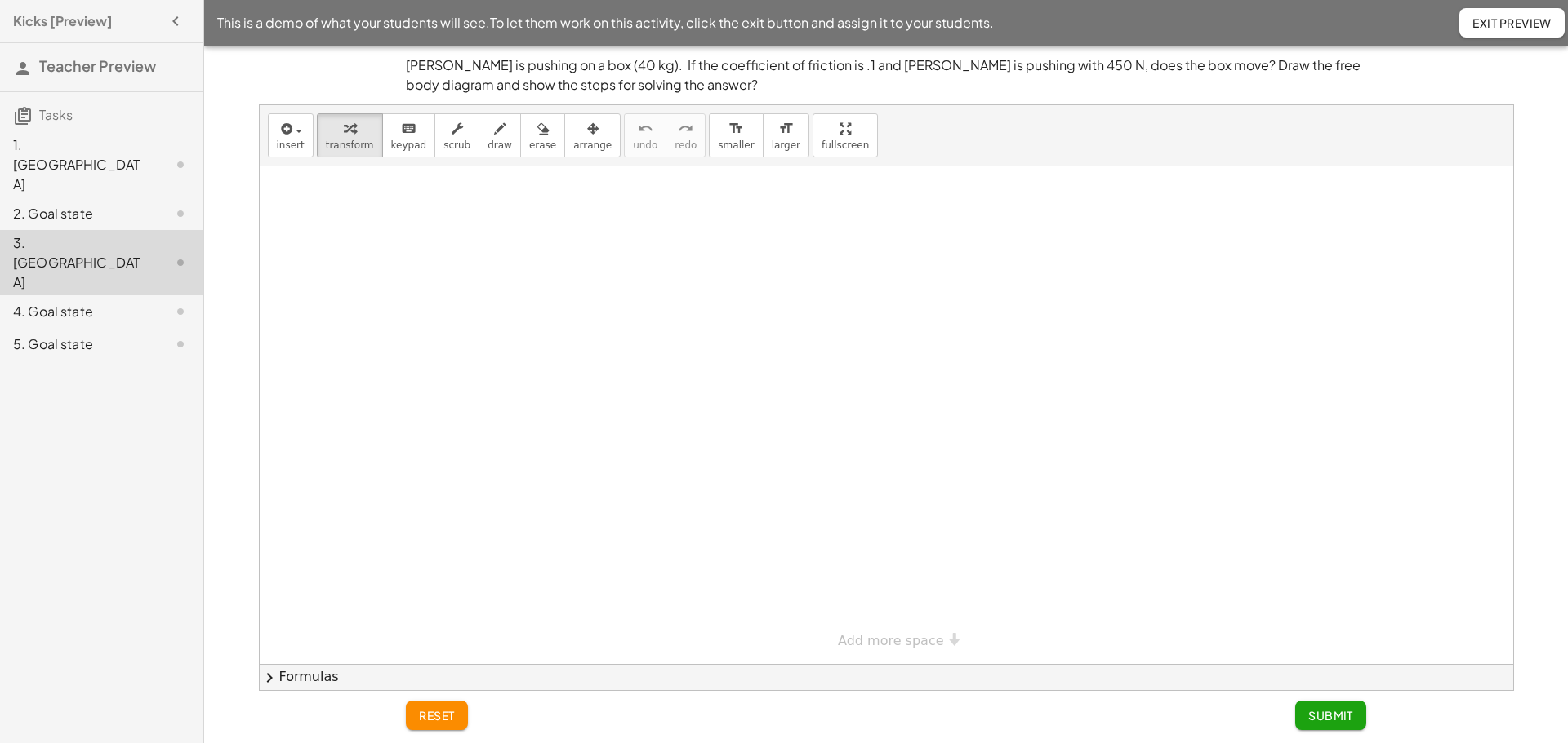
click at [54, 302] on div "4. Goal state" at bounding box center [78, 312] width 131 height 20
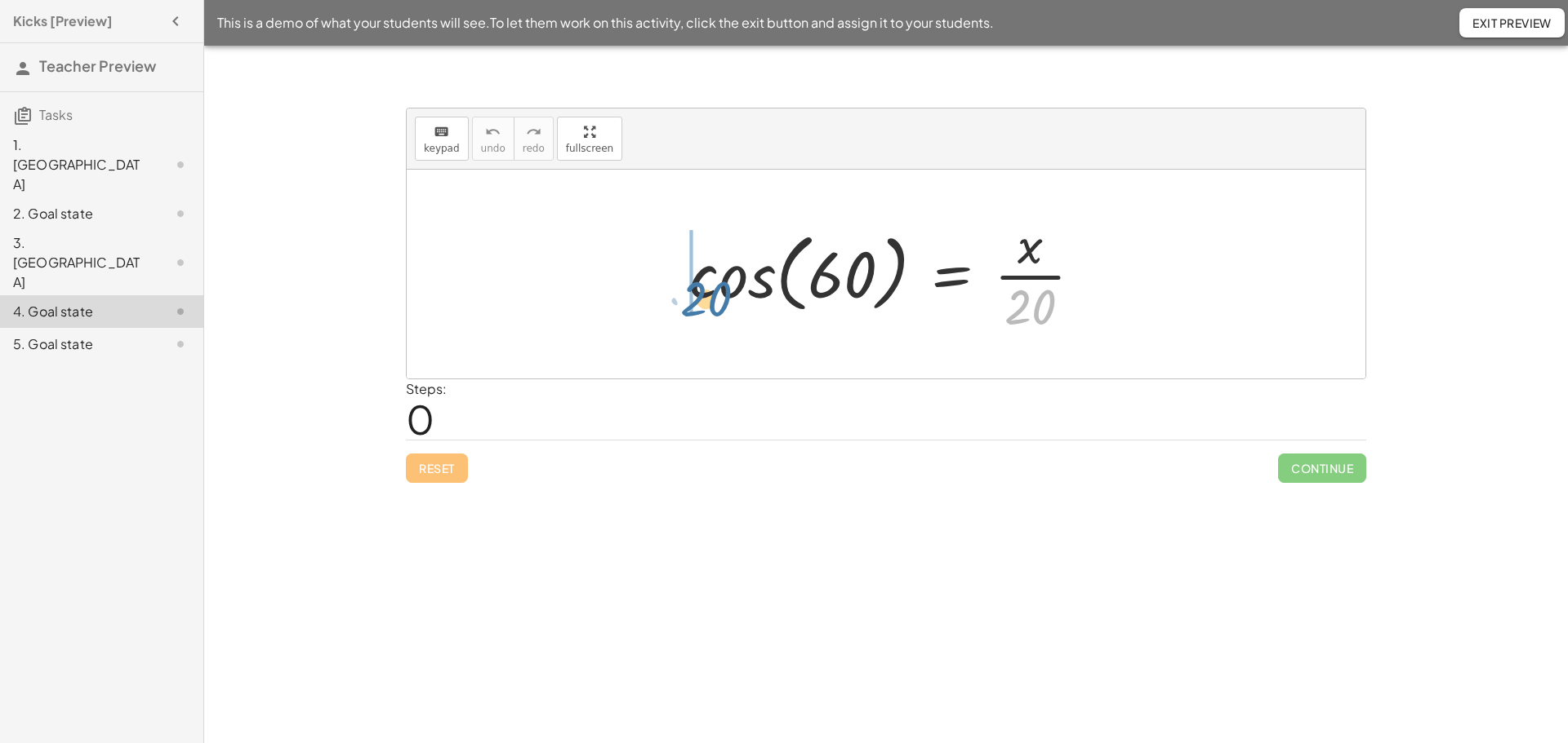
drag, startPoint x: 1020, startPoint y: 312, endPoint x: 697, endPoint y: 302, distance: 323.2
click at [697, 302] on div at bounding box center [892, 274] width 423 height 126
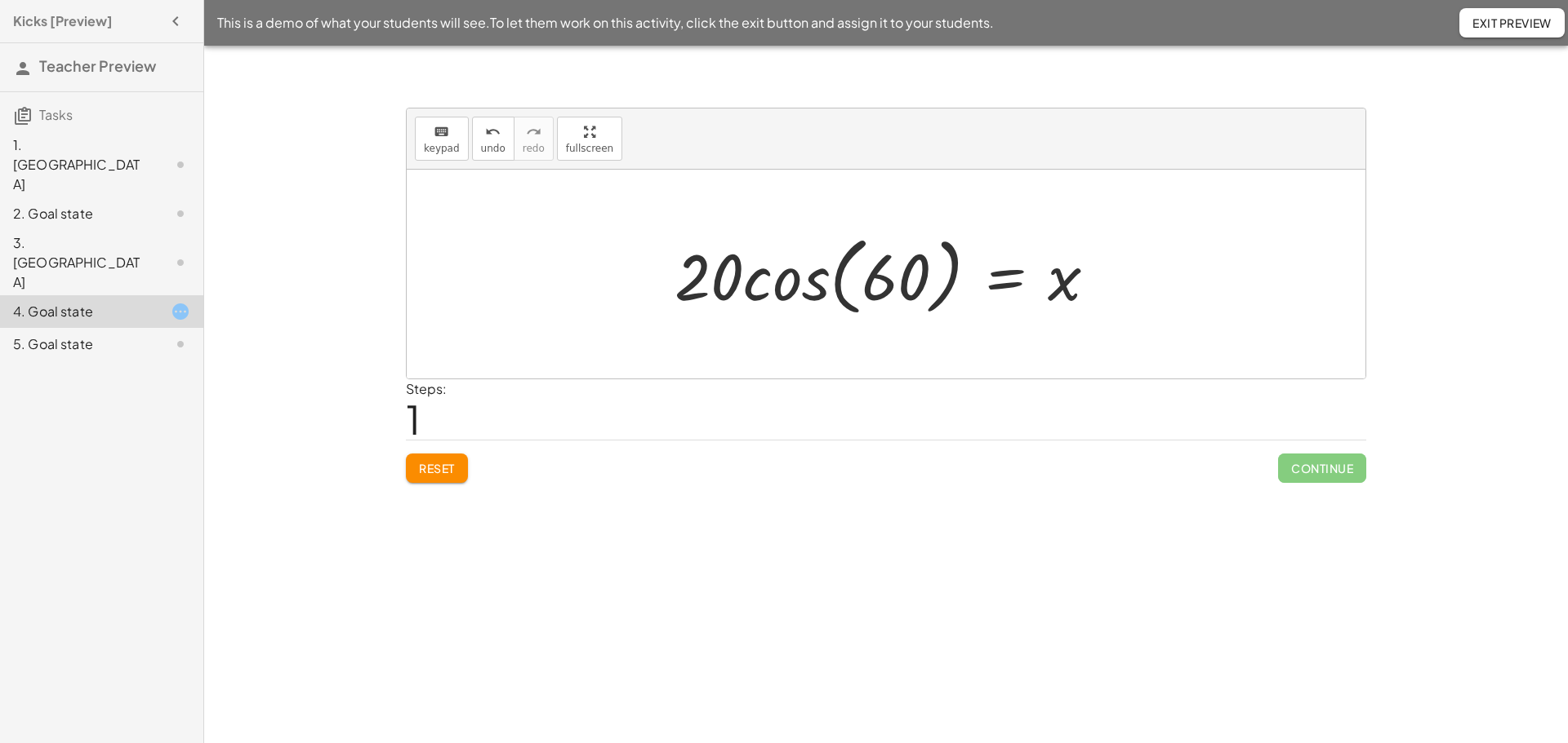
click at [760, 294] on div at bounding box center [892, 275] width 452 height 94
click at [760, 294] on div at bounding box center [886, 275] width 959 height 209
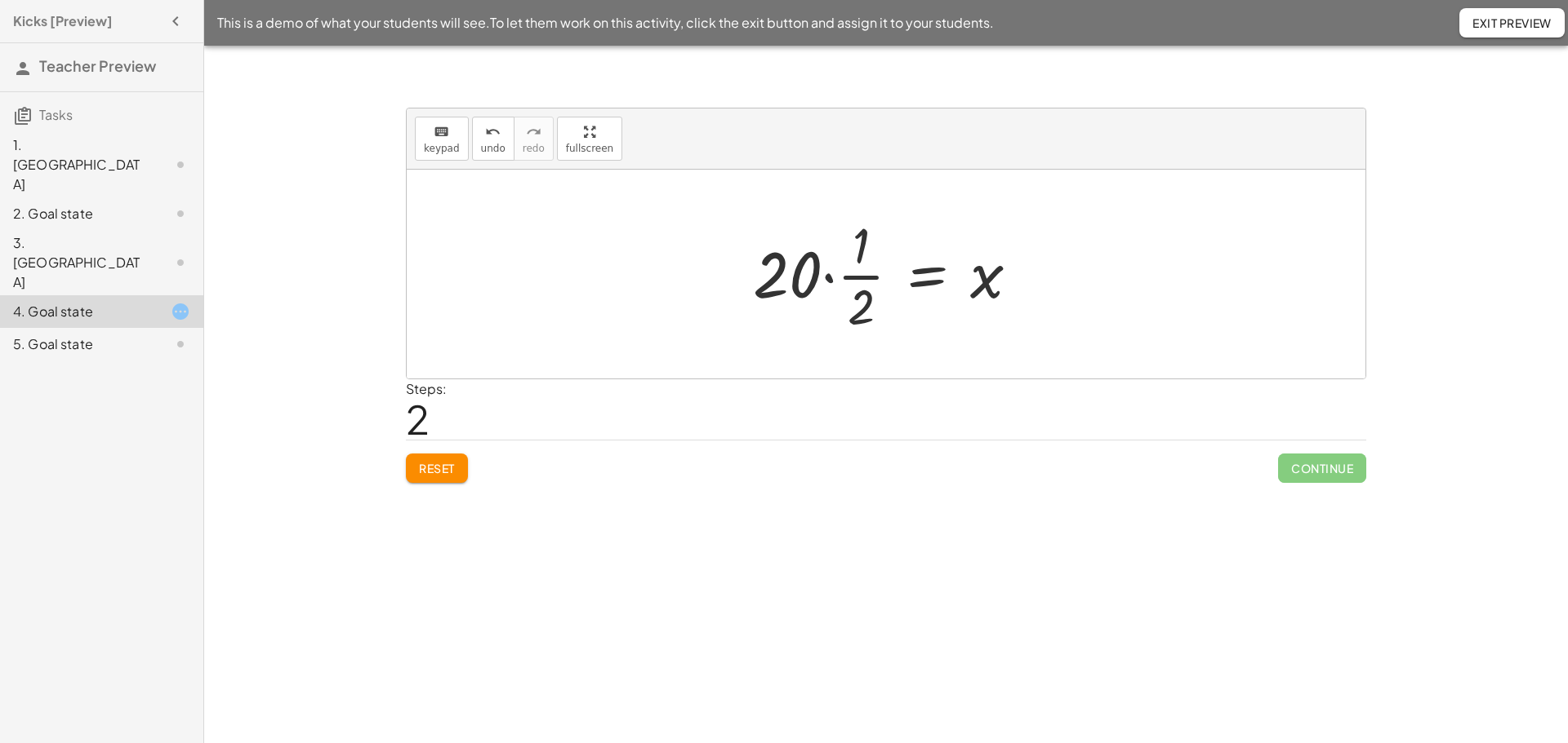
drag, startPoint x: 836, startPoint y: 281, endPoint x: 828, endPoint y: 282, distance: 8.1
click at [831, 282] on div at bounding box center [892, 274] width 295 height 126
click at [828, 282] on div at bounding box center [920, 274] width 236 height 126
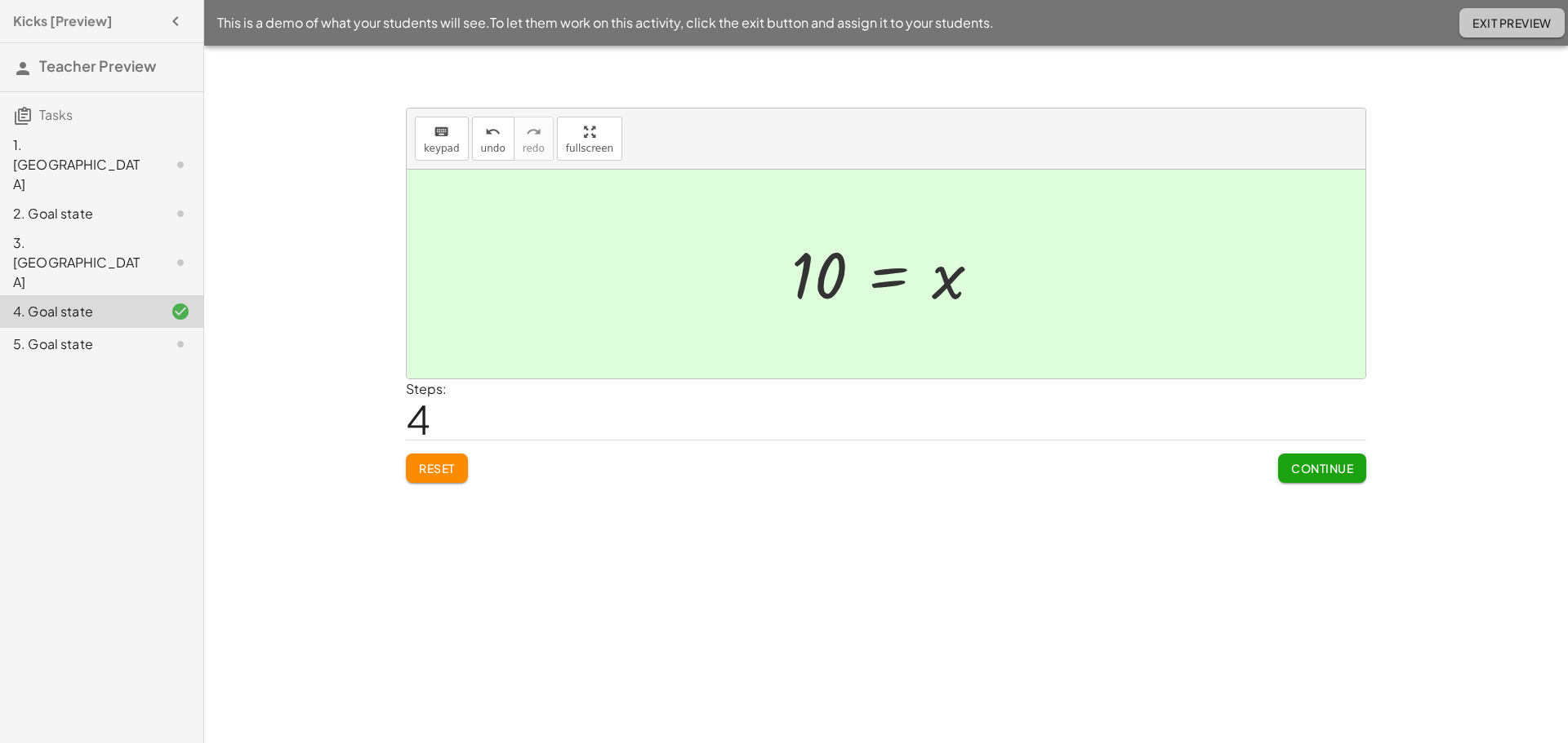
click at [1500, 27] on span "Exit Preview" at bounding box center [1511, 22] width 79 height 15
